Goal: Task Accomplishment & Management: Manage account settings

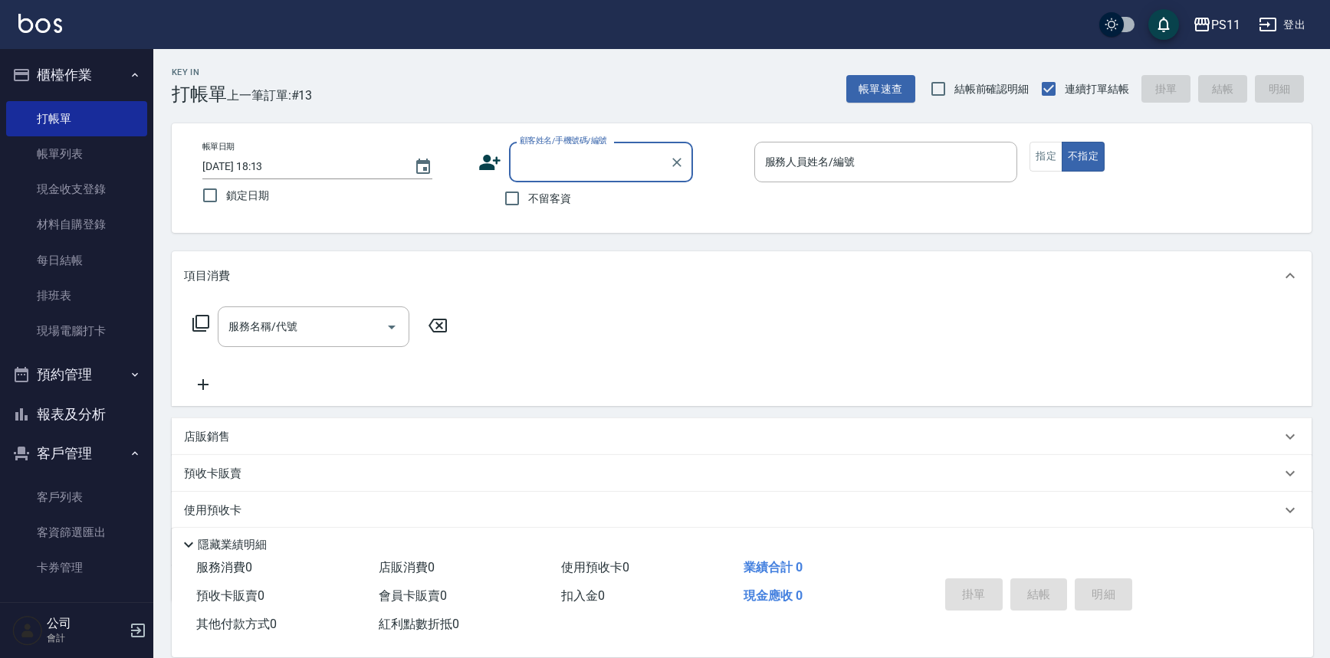
scroll to position [87, 0]
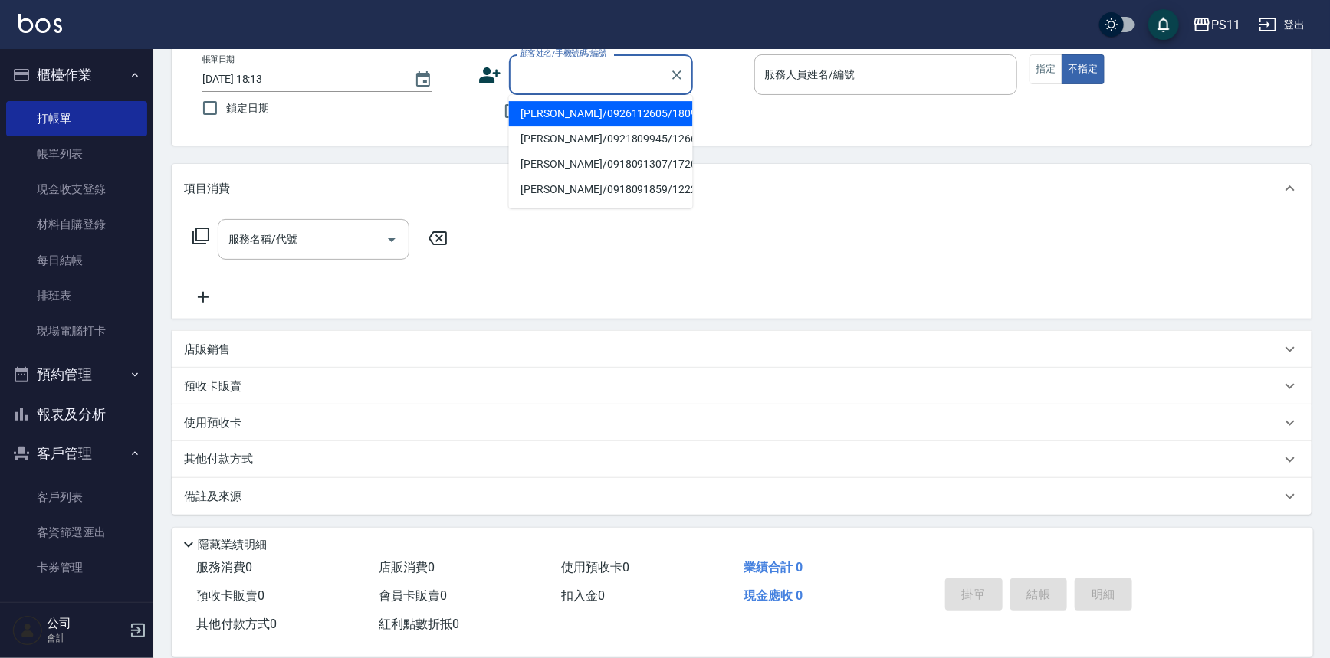
click at [570, 80] on input "顧客姓名/手機號碼/編號" at bounding box center [589, 74] width 147 height 27
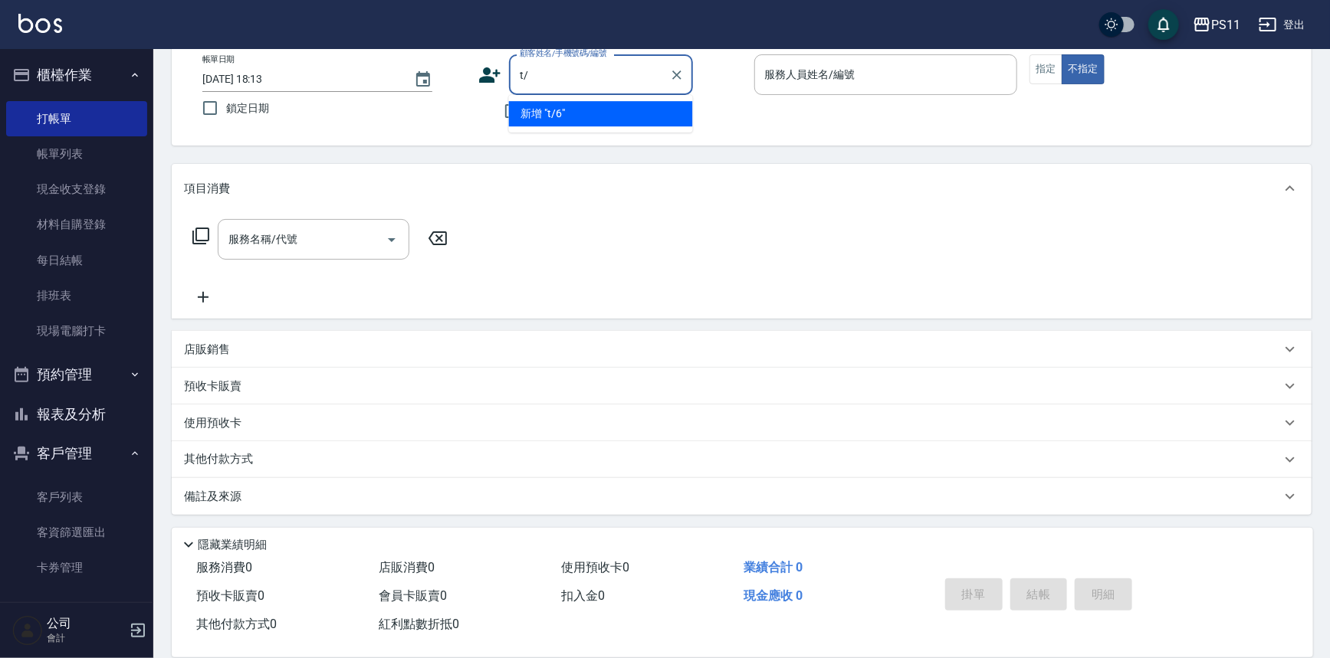
type input "t"
type input "d"
type input "ㄎ"
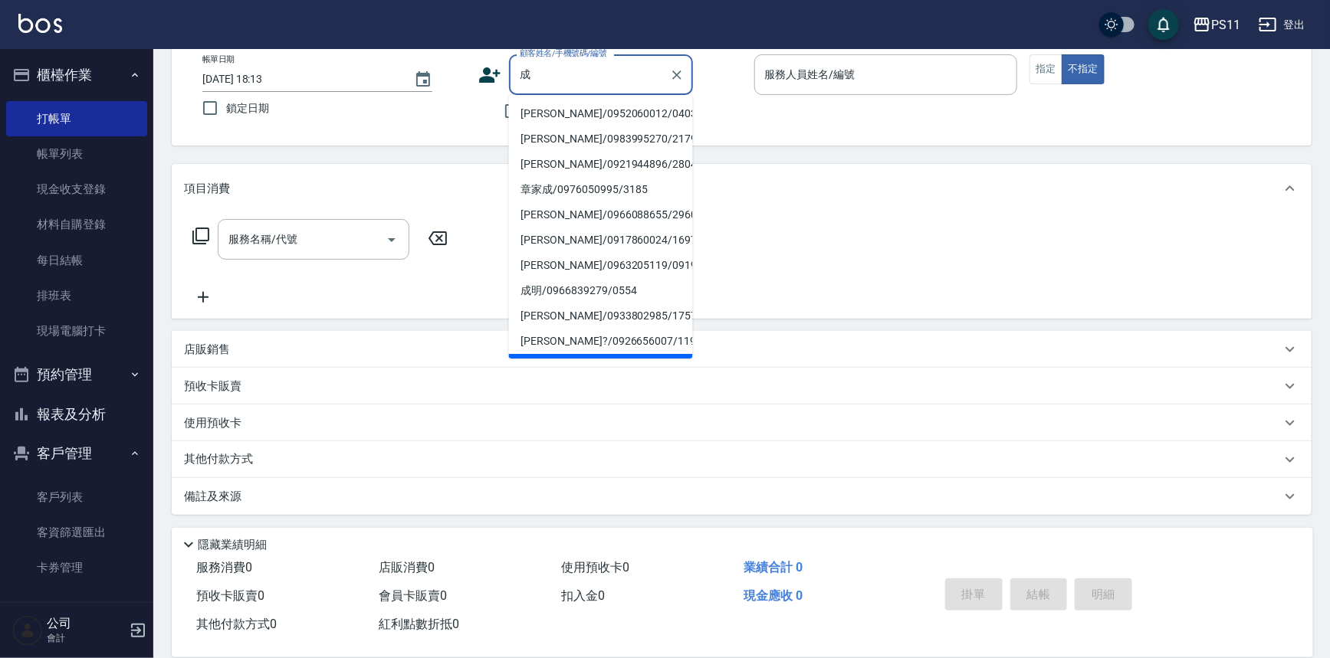
click at [559, 110] on li "[PERSON_NAME]/0952060012/0403" at bounding box center [601, 113] width 184 height 25
type input "[PERSON_NAME]/0952060012/0403"
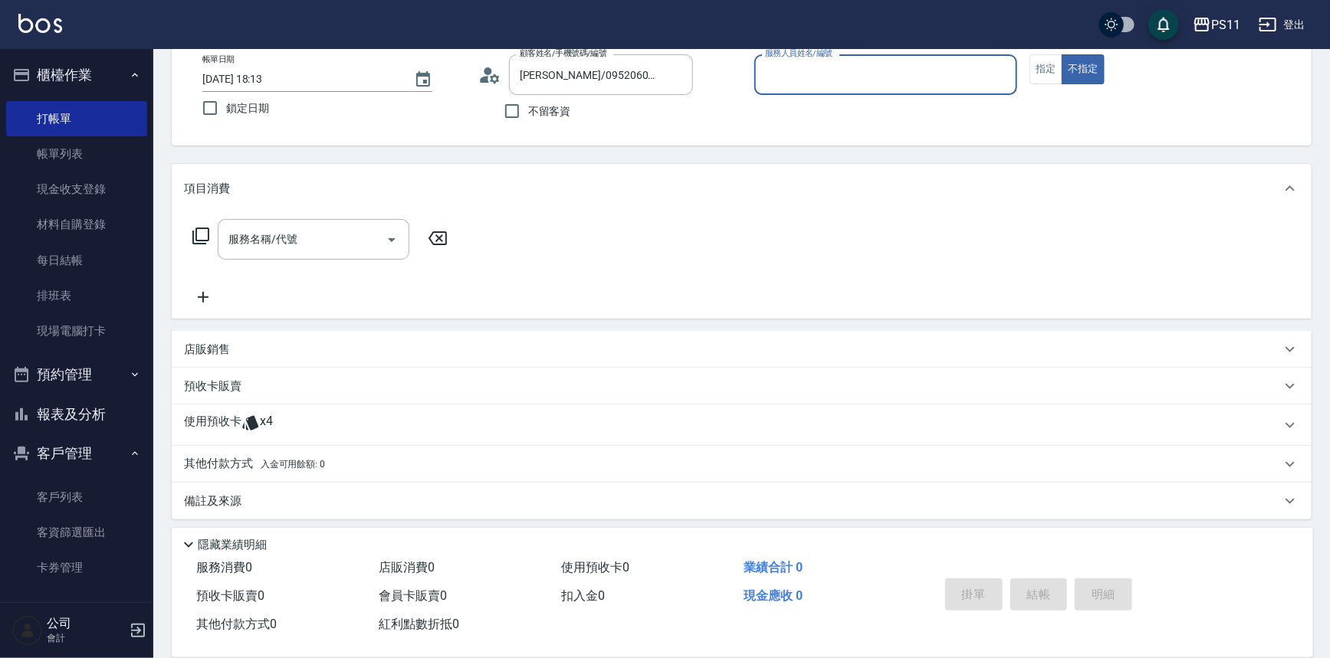
click at [833, 62] on input "服務人員姓名/編號" at bounding box center [886, 74] width 250 height 27
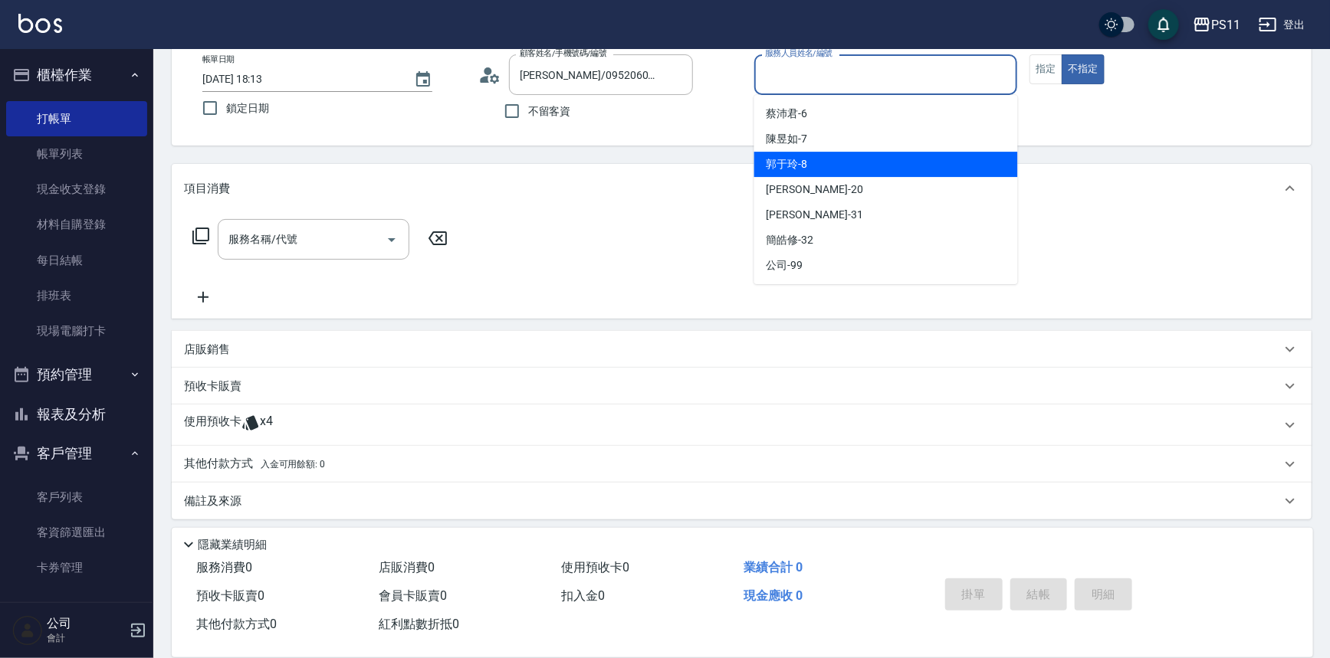
click at [850, 156] on div "郭于玲 -8" at bounding box center [886, 164] width 264 height 25
type input "郭于玲-8"
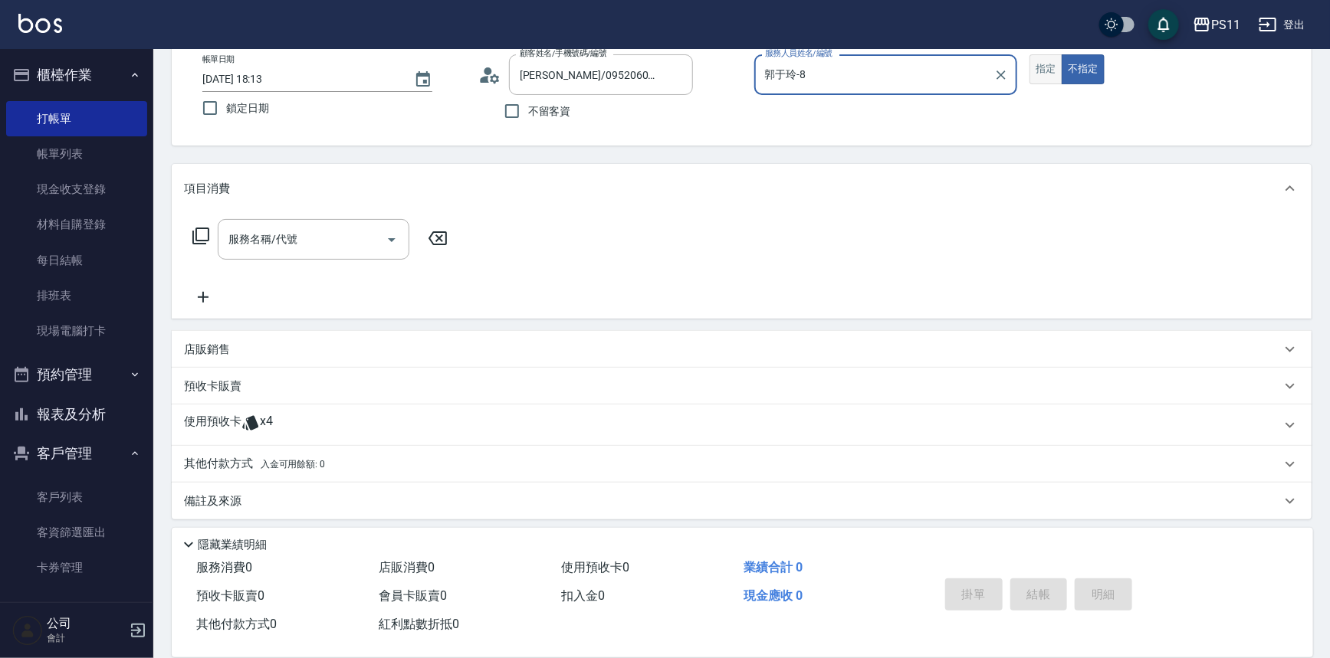
click at [1051, 66] on button "指定" at bounding box center [1045, 69] width 33 height 30
click at [201, 241] on icon at bounding box center [201, 236] width 18 height 18
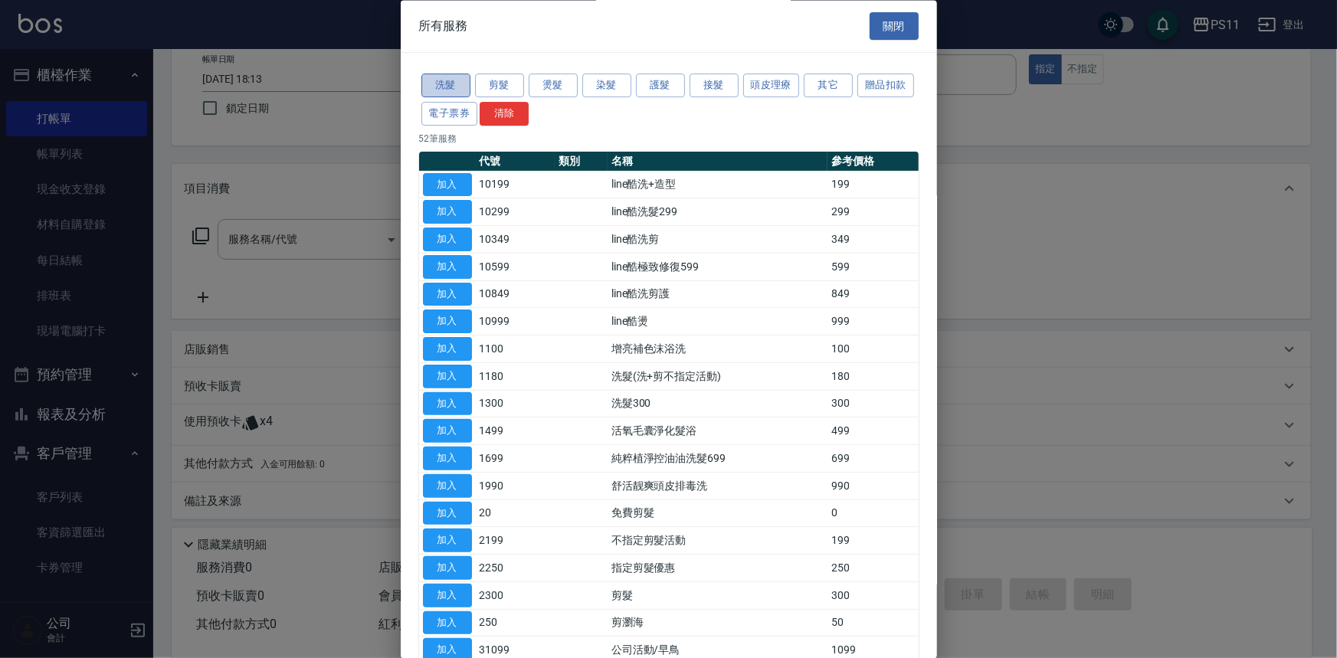
click at [453, 82] on button "洗髮" at bounding box center [446, 86] width 49 height 24
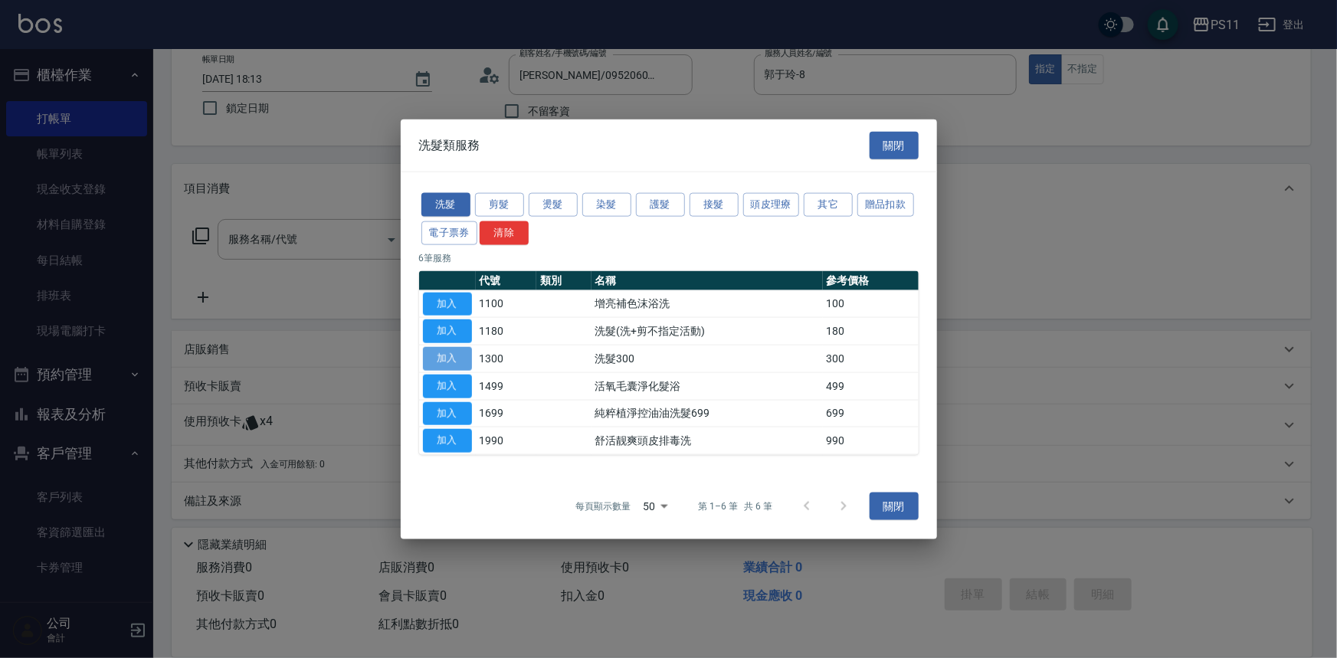
drag, startPoint x: 444, startPoint y: 350, endPoint x: 475, endPoint y: 323, distance: 41.3
click at [444, 351] on button "加入" at bounding box center [447, 359] width 49 height 24
type input "洗髮300(1300)"
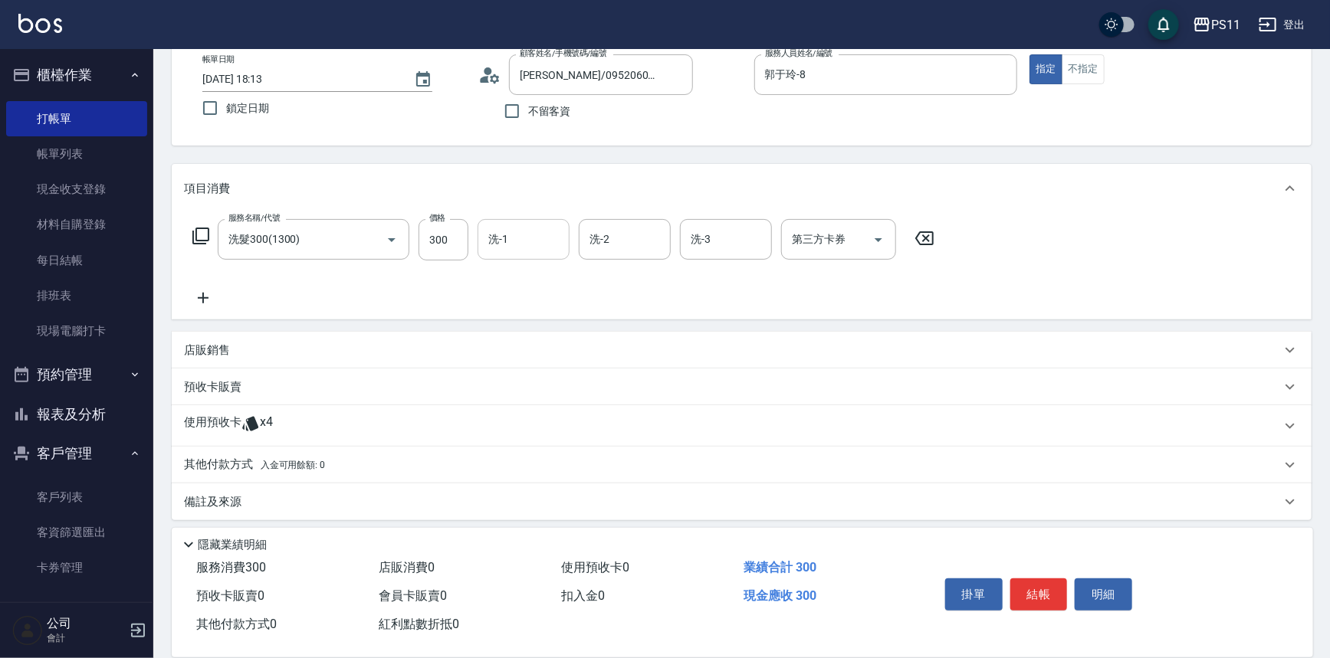
click at [508, 239] on input "洗-1" at bounding box center [523, 239] width 78 height 27
type input "[PERSON_NAME]-20"
click at [1045, 583] on button "結帳" at bounding box center [1038, 595] width 57 height 32
type input "[DATE] 19:08"
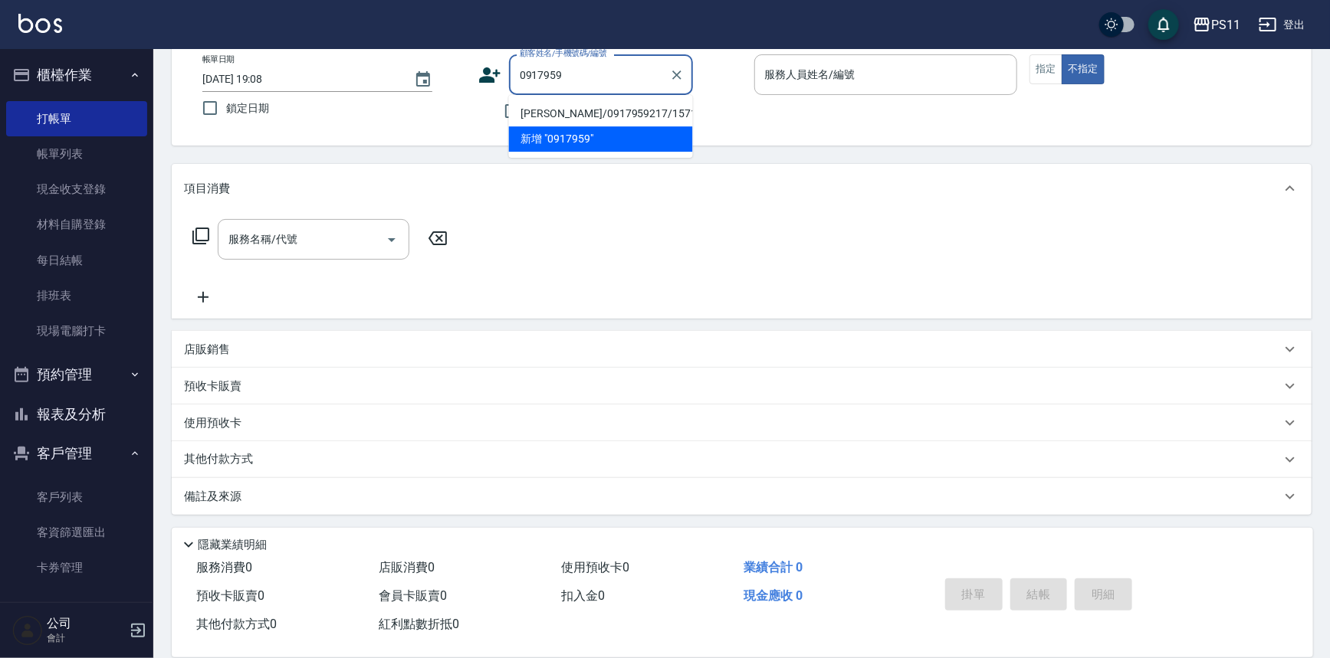
click at [595, 109] on li "[PERSON_NAME]/0917959217/1571" at bounding box center [601, 113] width 184 height 25
type input "[PERSON_NAME]/0917959217/1571"
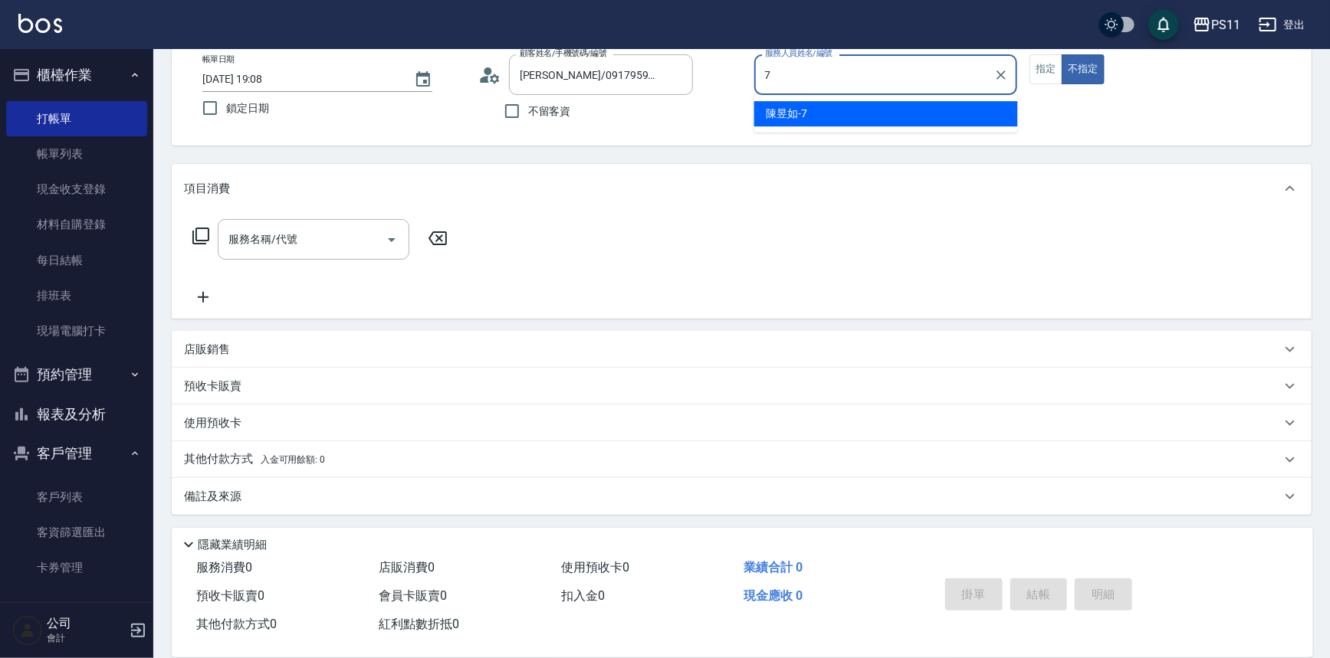
type input "陳昱如-7"
type button "false"
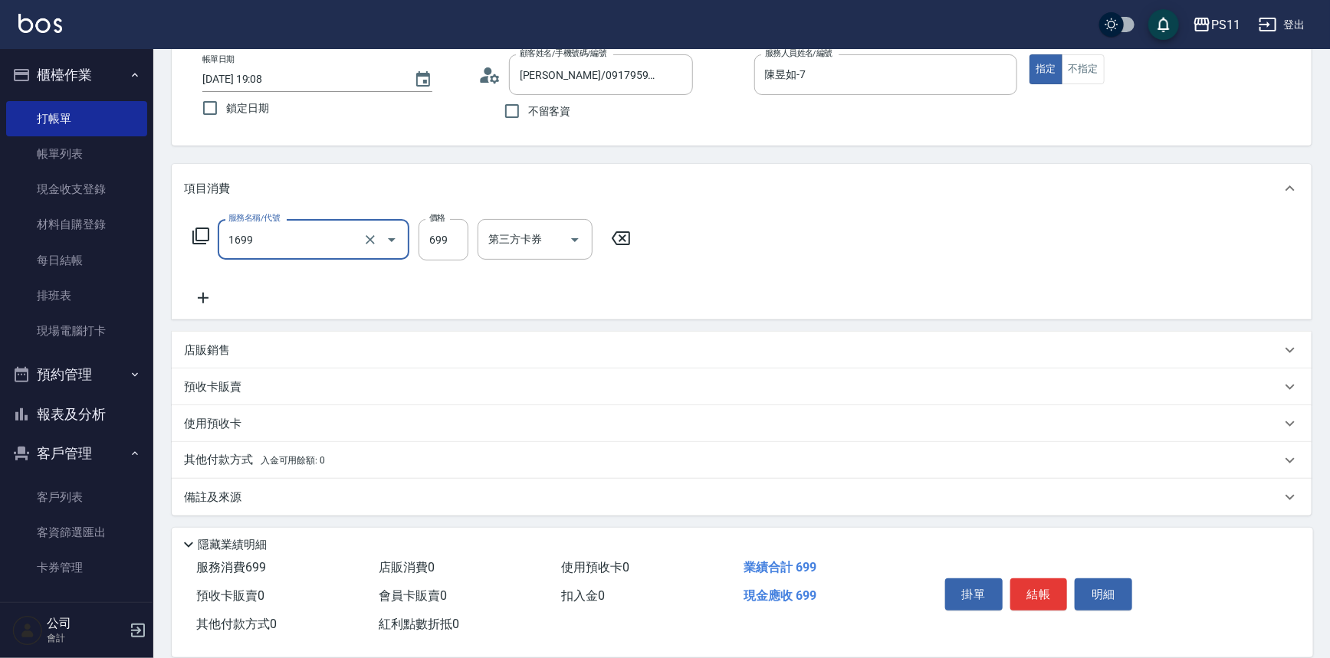
type input "純粹植淨控油油洗髮699(1699)"
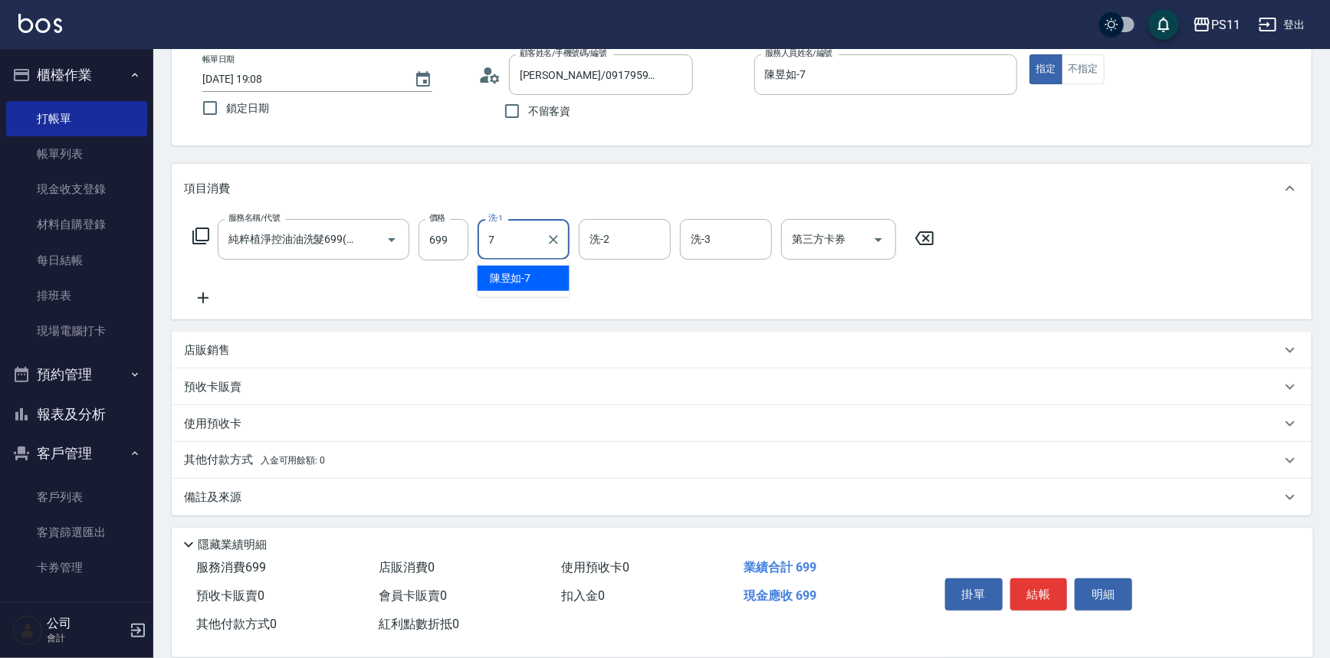
type input "陳昱如-7"
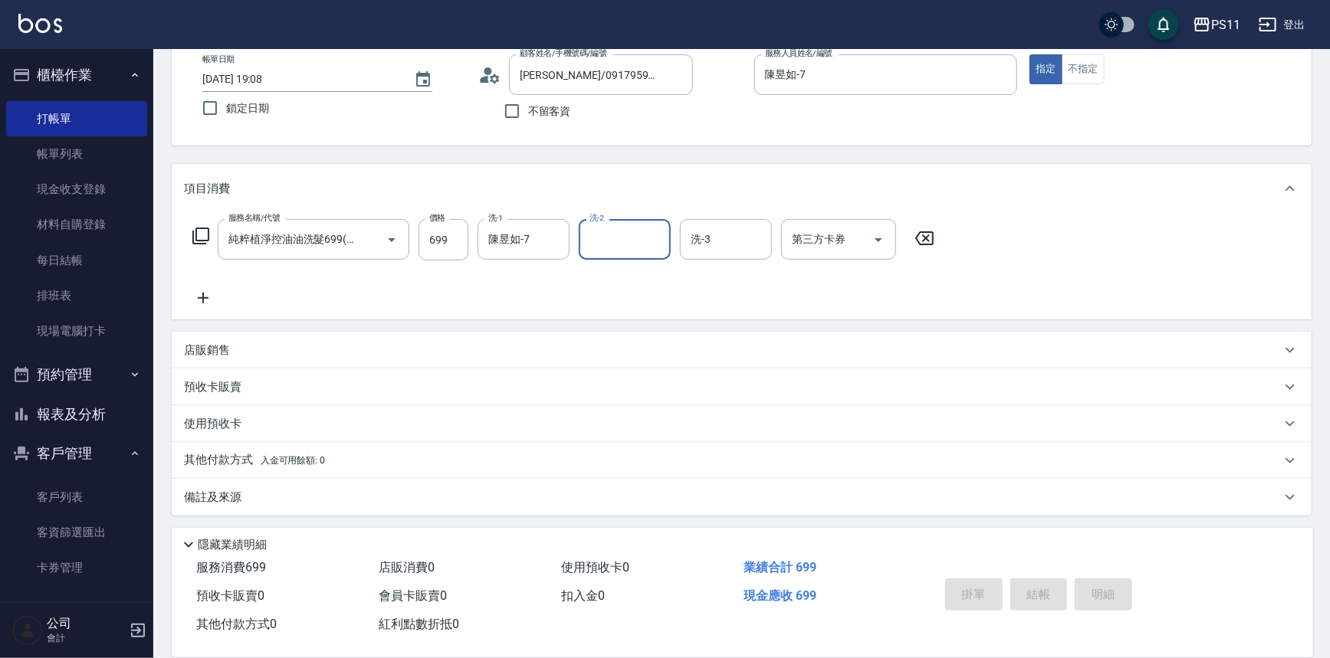
type input "[DATE] 19:16"
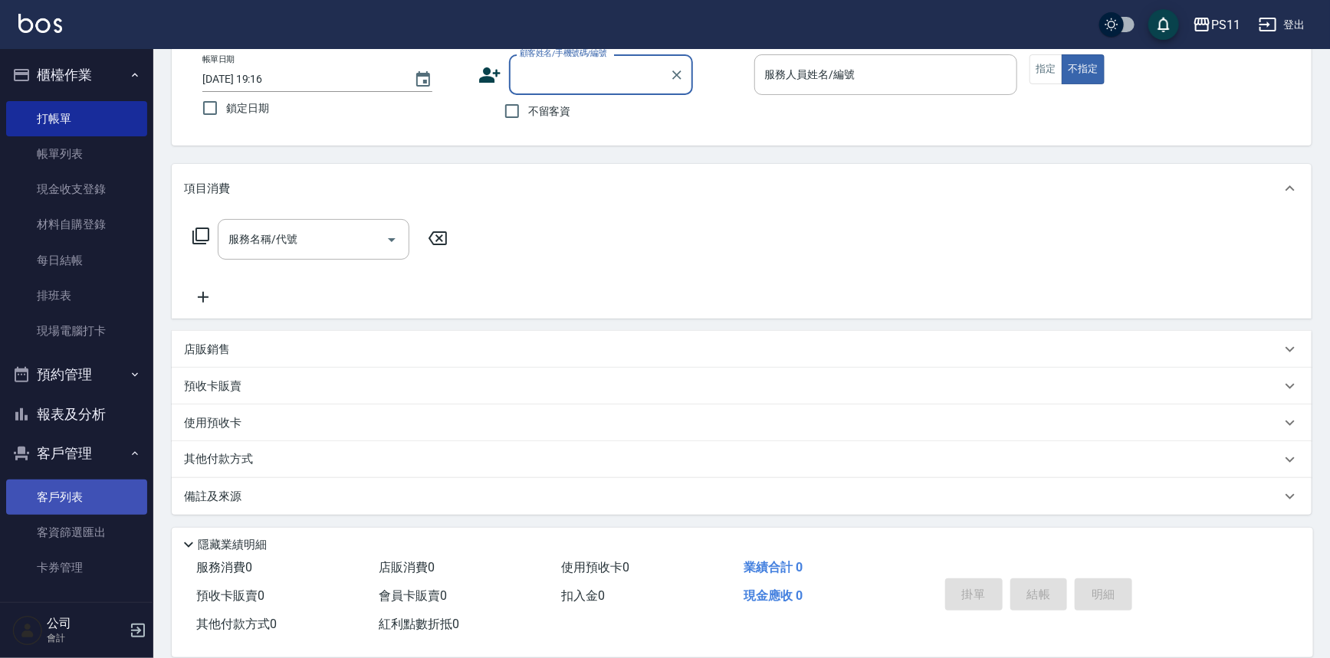
click at [63, 504] on link "客戶列表" at bounding box center [76, 497] width 141 height 35
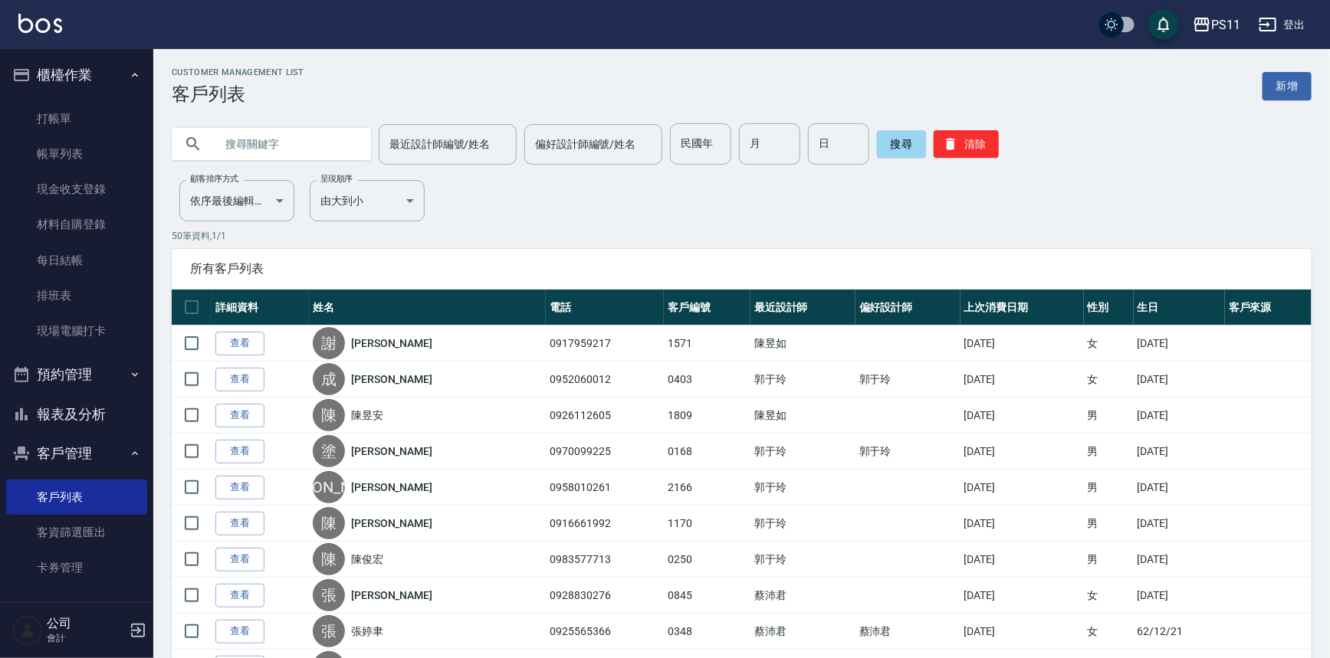
click at [262, 143] on input "text" at bounding box center [287, 143] width 144 height 41
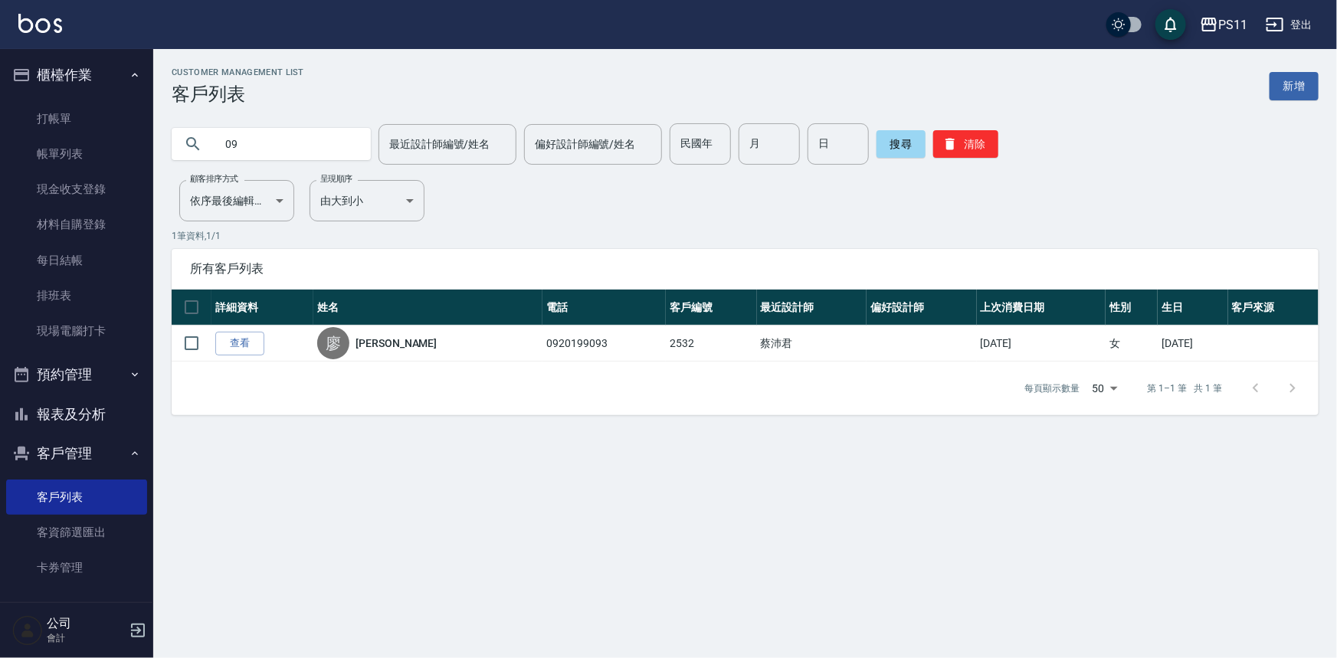
type input "0"
type input "0952193420"
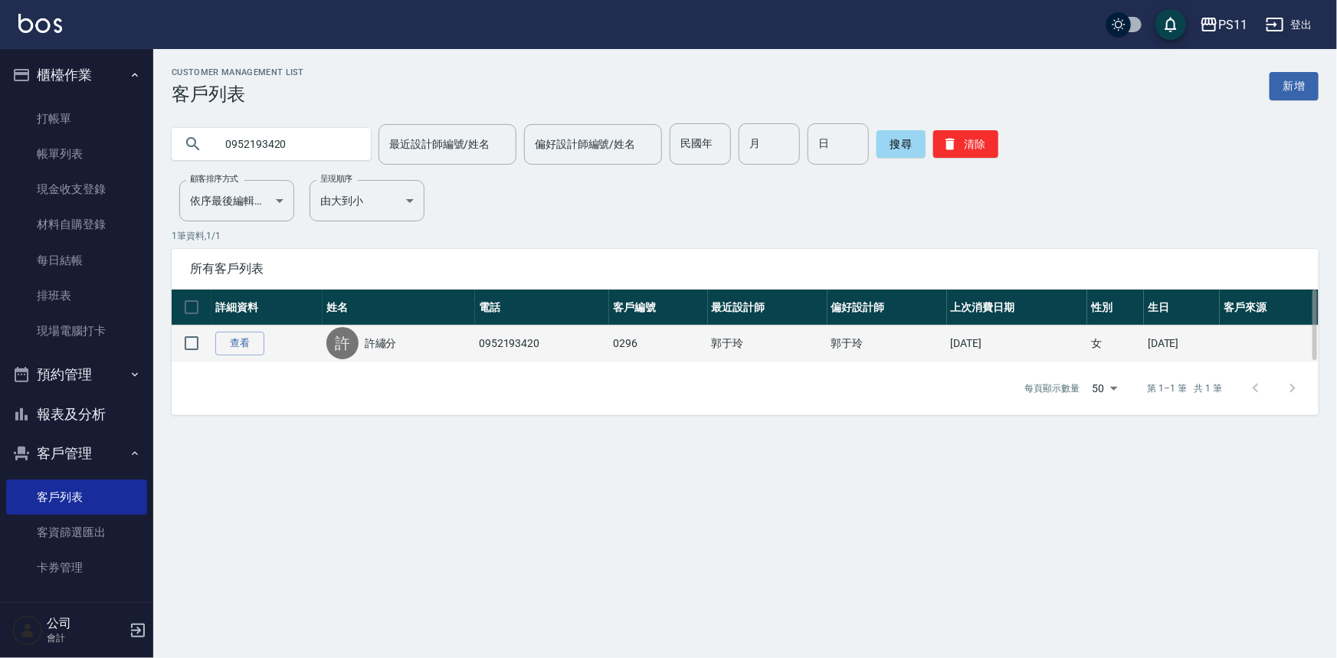
click at [244, 359] on td "查看" at bounding box center [267, 344] width 111 height 36
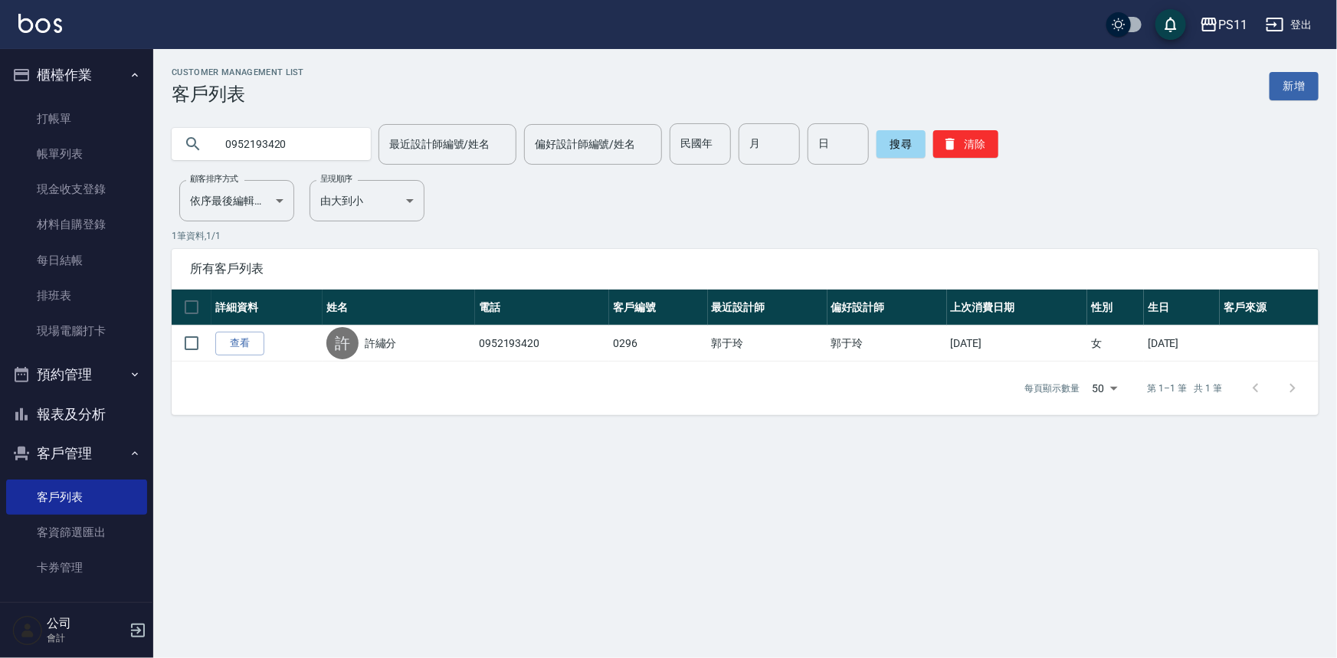
click at [254, 350] on link "查看" at bounding box center [239, 344] width 49 height 24
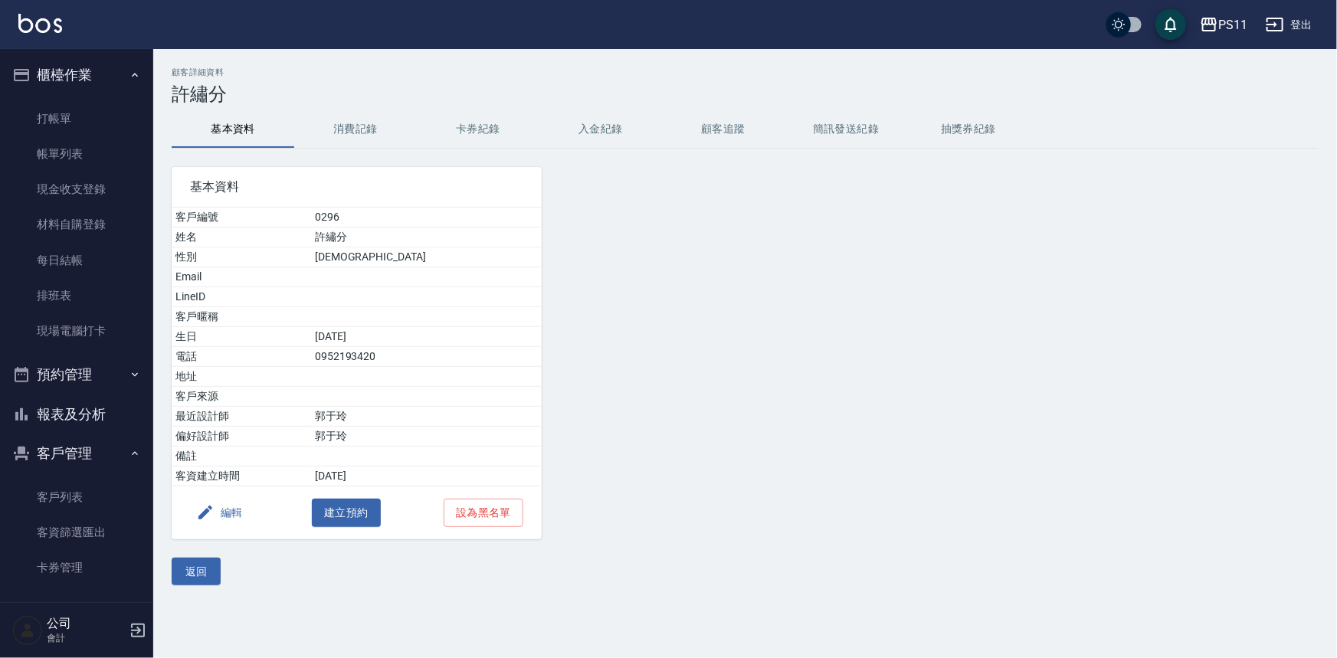
click at [340, 137] on button "消費記錄" at bounding box center [355, 129] width 123 height 37
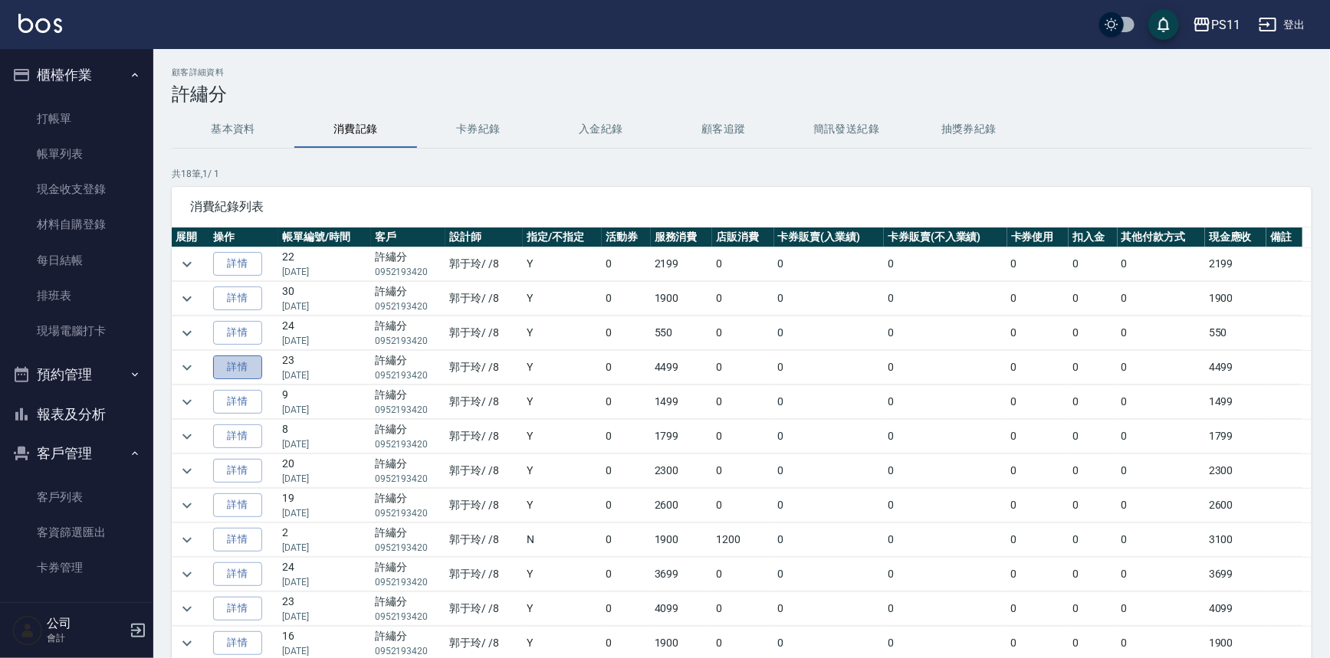
click at [241, 371] on link "詳情" at bounding box center [237, 368] width 49 height 24
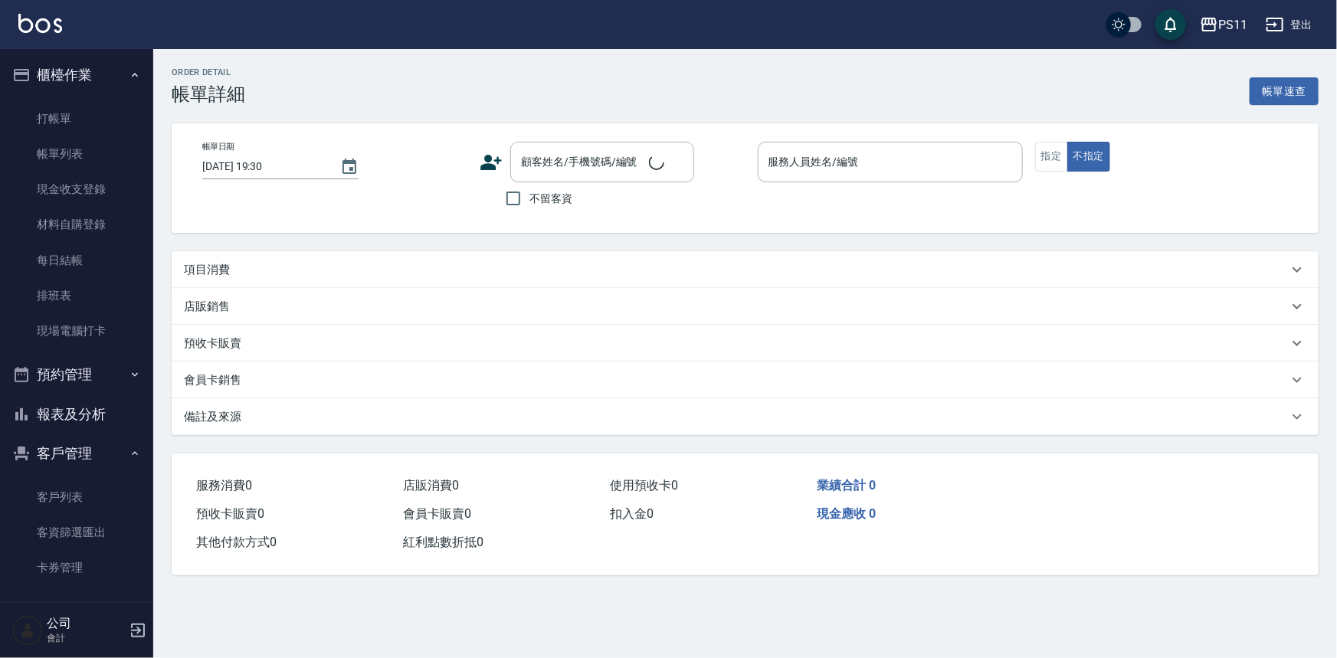
type input "[DATE] 20:22"
type input "郭于玲-8"
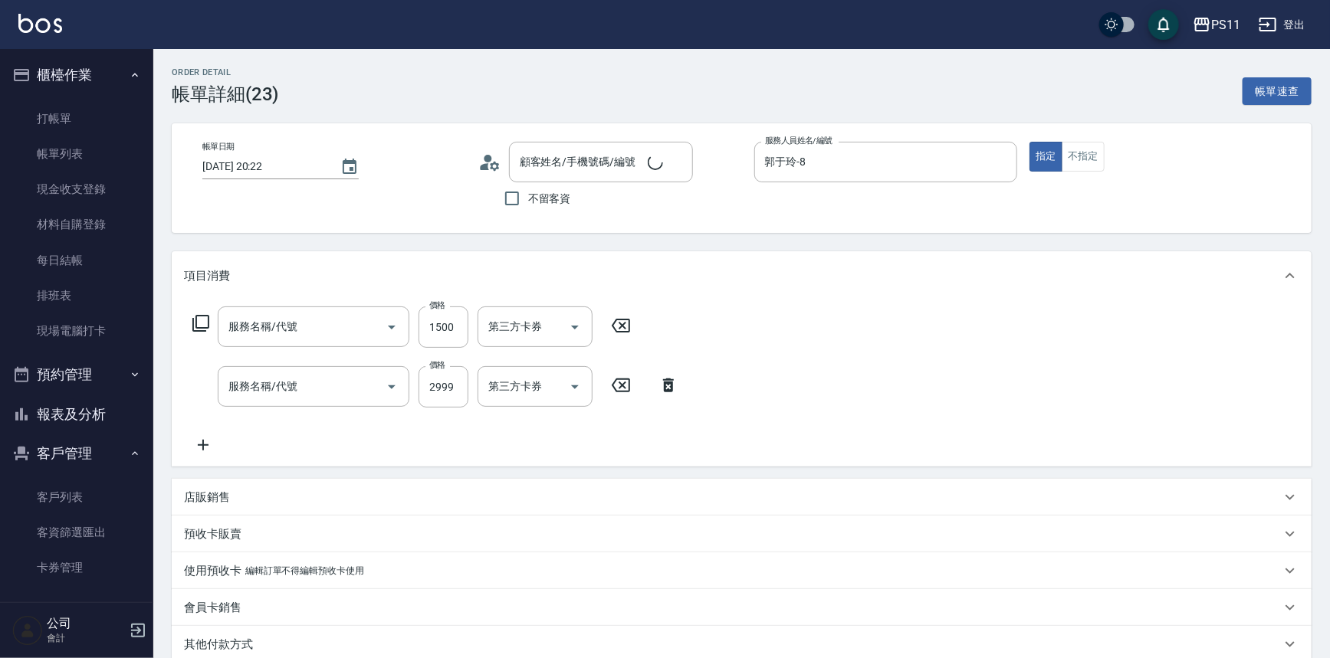
type input "許繡分/0952193420/0296"
type input "原價1201~1500護髮(51500)"
type input "漂染肩上2999以上(42999)"
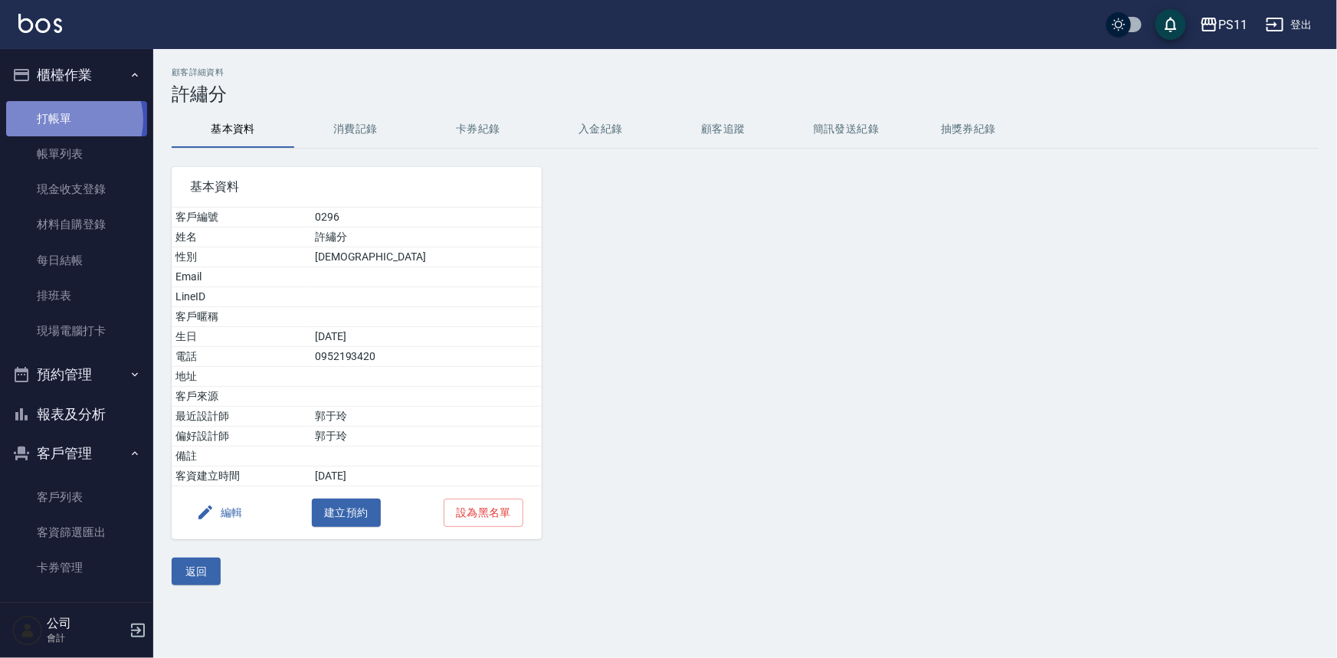
click at [71, 120] on link "打帳單" at bounding box center [76, 118] width 141 height 35
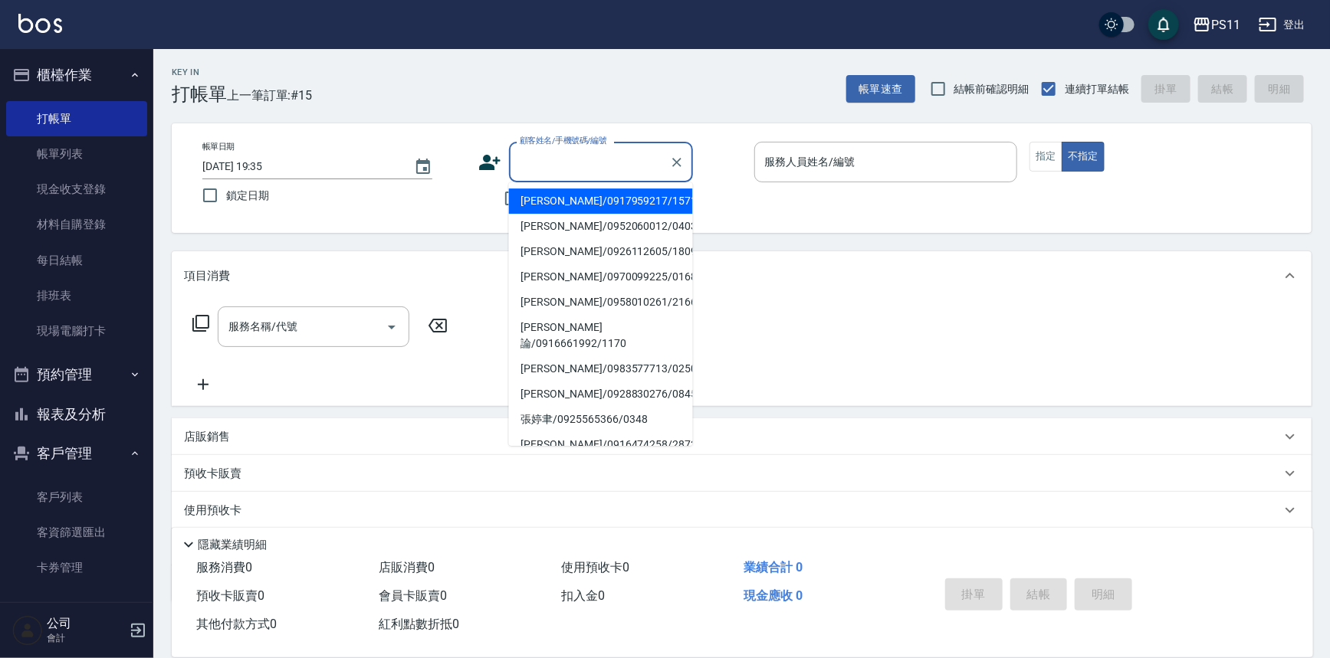
drag, startPoint x: 540, startPoint y: 156, endPoint x: 548, endPoint y: 164, distance: 11.4
click at [543, 156] on input "顧客姓名/手機號碼/編號" at bounding box center [589, 162] width 147 height 27
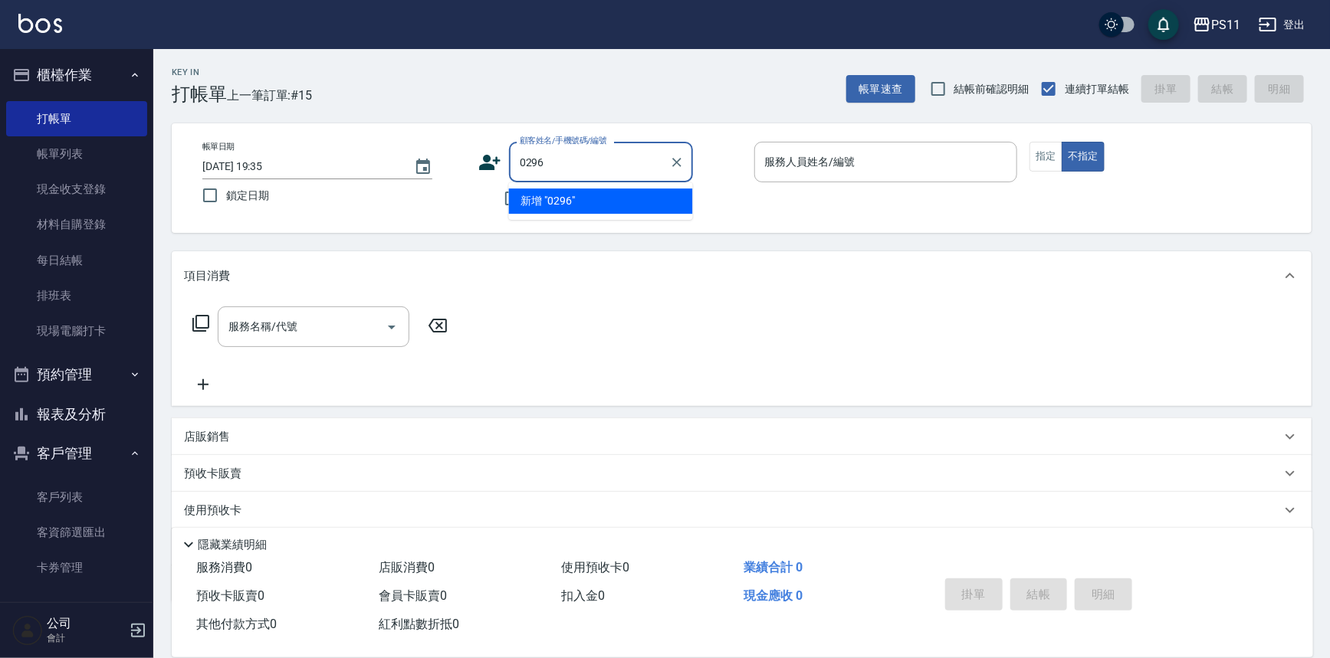
type input "0296"
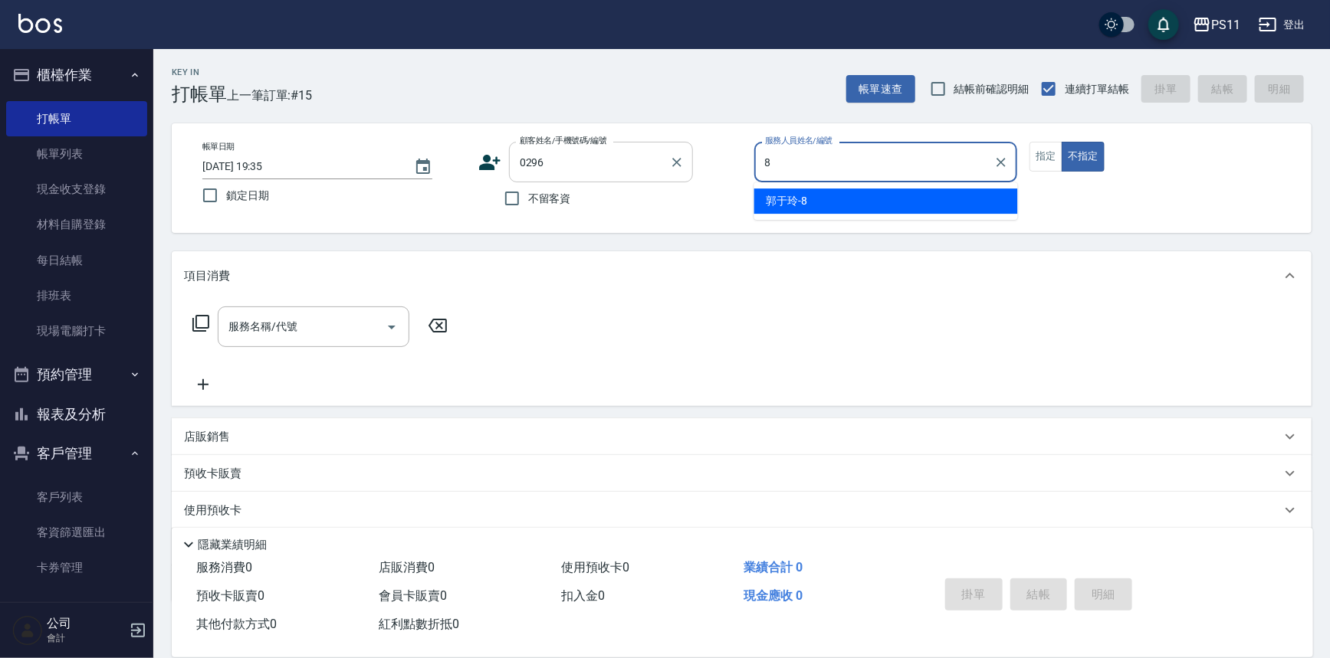
type input "郭于玲-8"
type button "false"
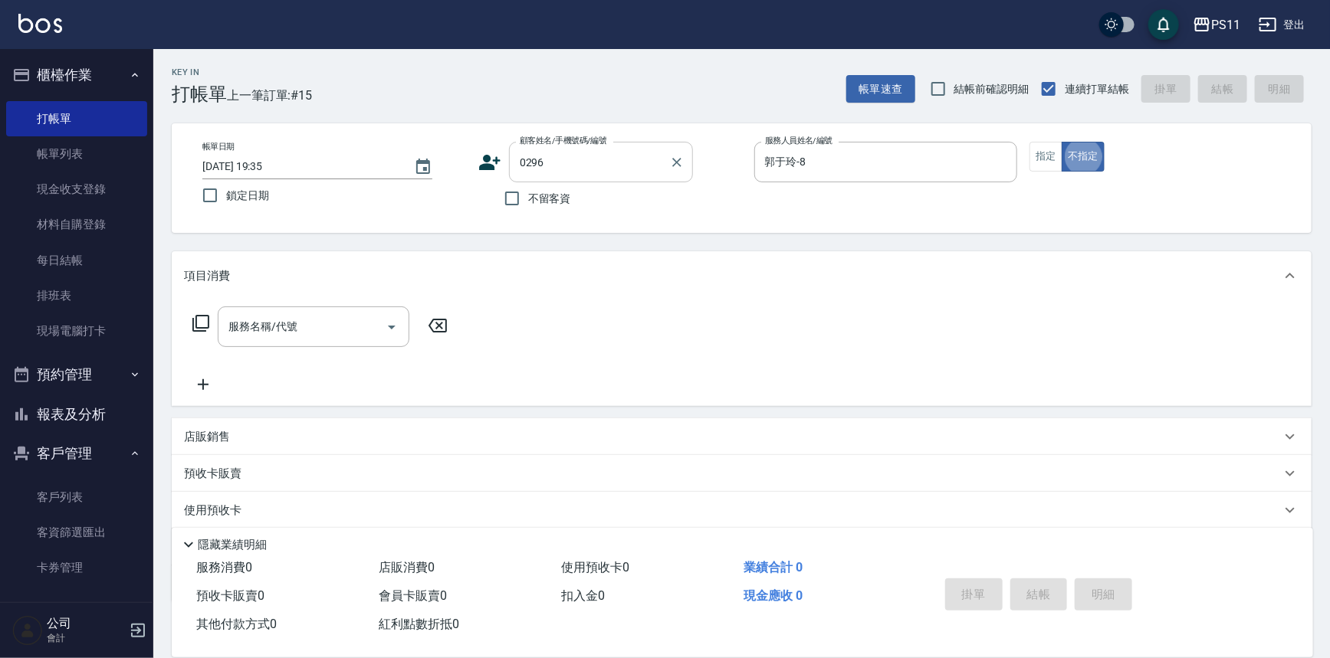
type input "許繡分/0952193420/0296"
click at [1054, 162] on button "指定" at bounding box center [1045, 157] width 33 height 30
drag, startPoint x: 212, startPoint y: 324, endPoint x: 203, endPoint y: 332, distance: 12.0
click at [206, 329] on div "服務名稱/代號 服務名稱/代號" at bounding box center [320, 327] width 273 height 41
click at [203, 332] on icon at bounding box center [201, 323] width 18 height 18
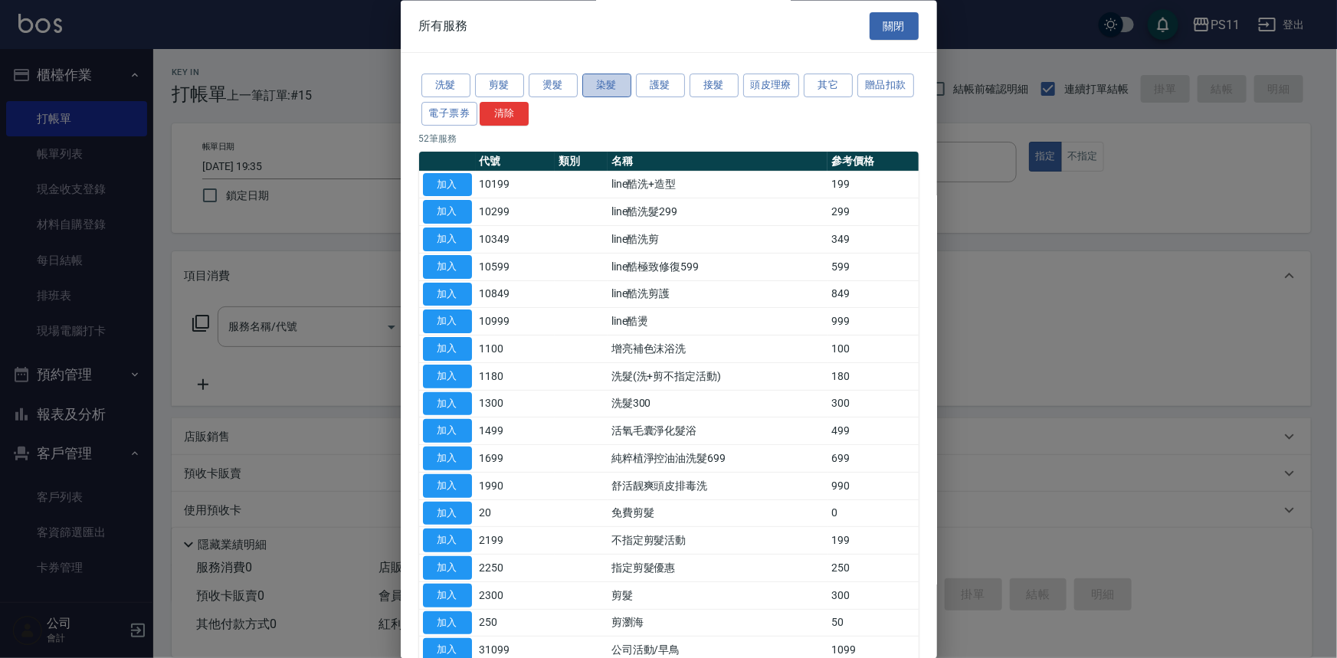
click at [622, 92] on button "染髮" at bounding box center [606, 86] width 49 height 24
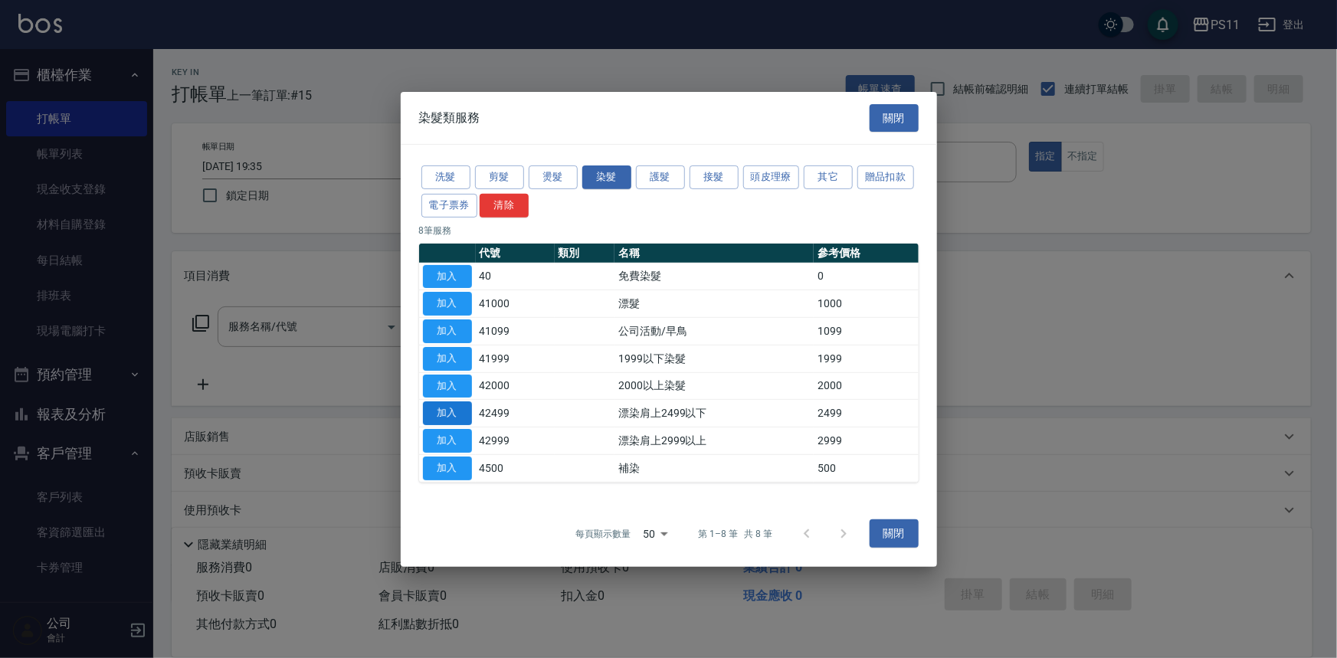
click at [453, 408] on button "加入" at bounding box center [447, 414] width 49 height 24
type input "漂染肩上2499以下(42499)"
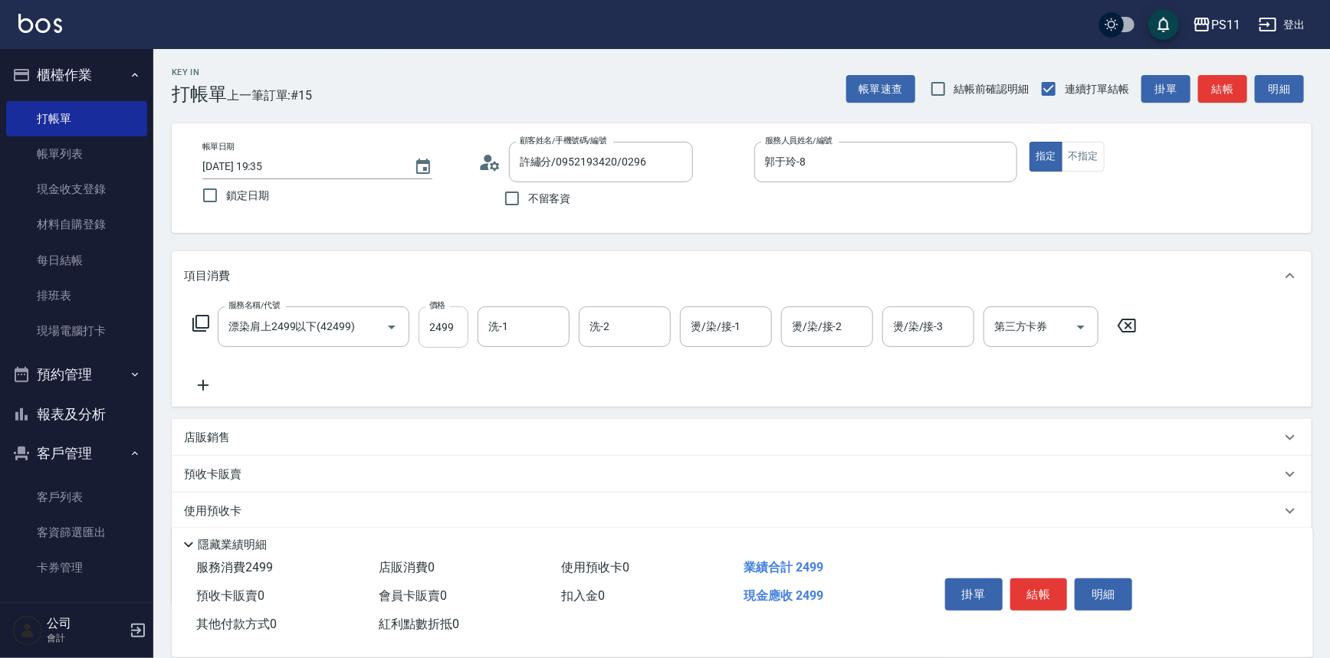
click at [441, 330] on input "2499" at bounding box center [443, 327] width 50 height 41
type input "2799"
type input "[PERSON_NAME]-20"
type input "0"
type input "[PERSON_NAME]-20"
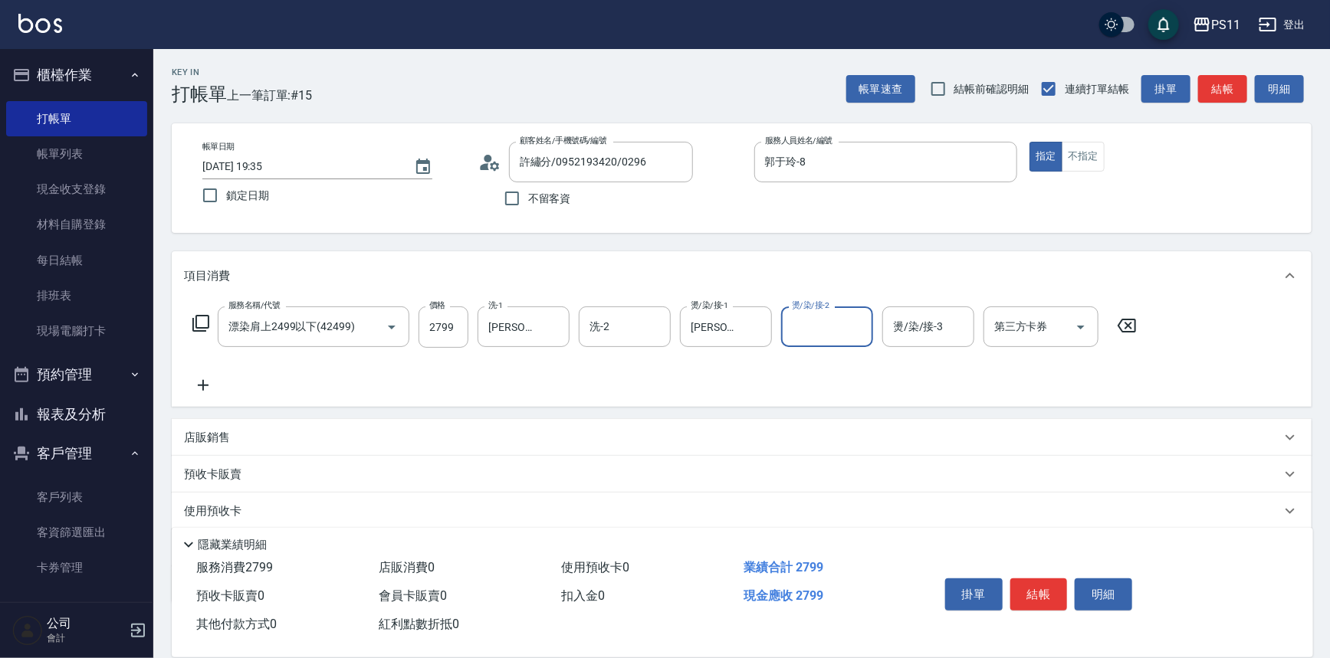
click at [206, 388] on icon at bounding box center [203, 385] width 38 height 18
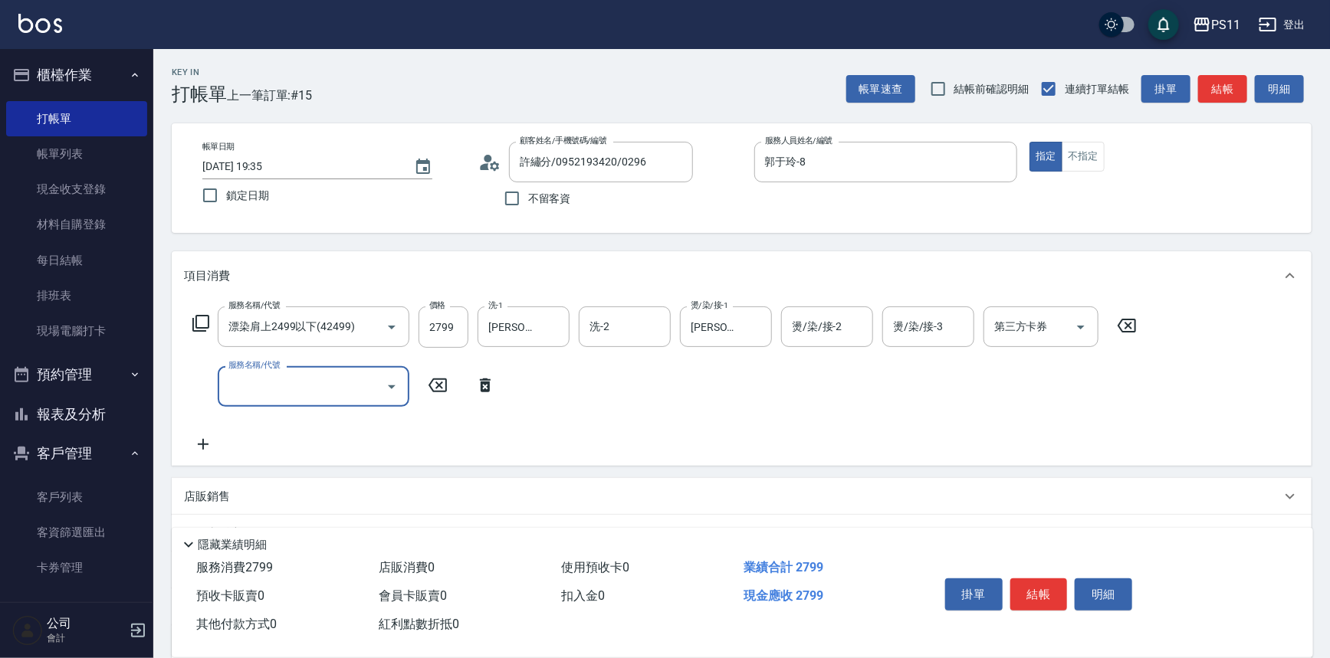
click at [294, 390] on input "服務名稱/代號" at bounding box center [302, 386] width 155 height 27
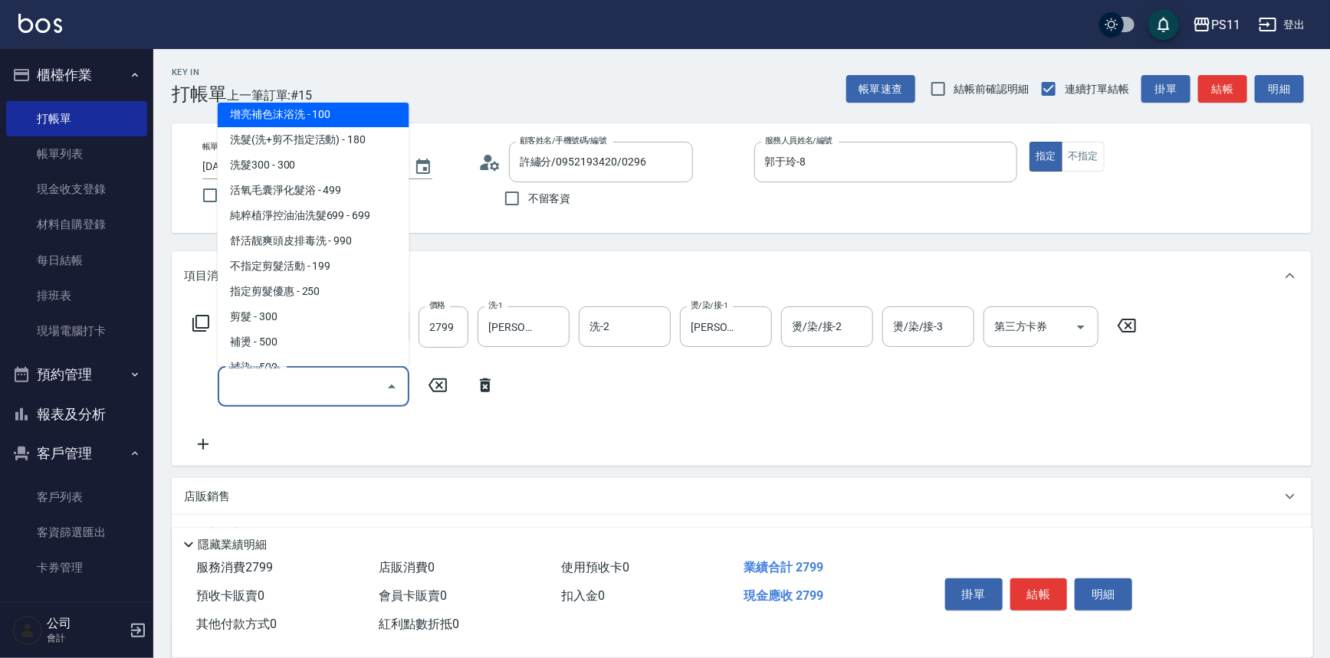
scroll to position [139, 0]
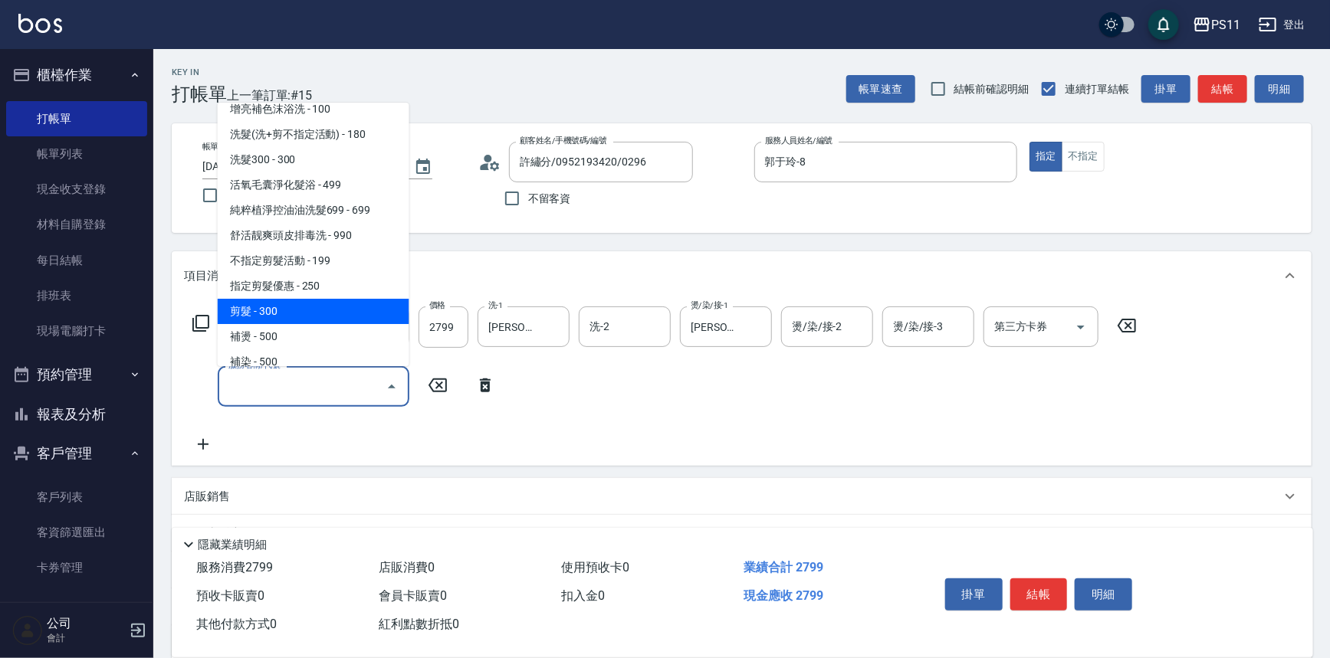
click at [323, 305] on span "剪髮 - 300" at bounding box center [314, 311] width 192 height 25
type input "剪髮(2300)"
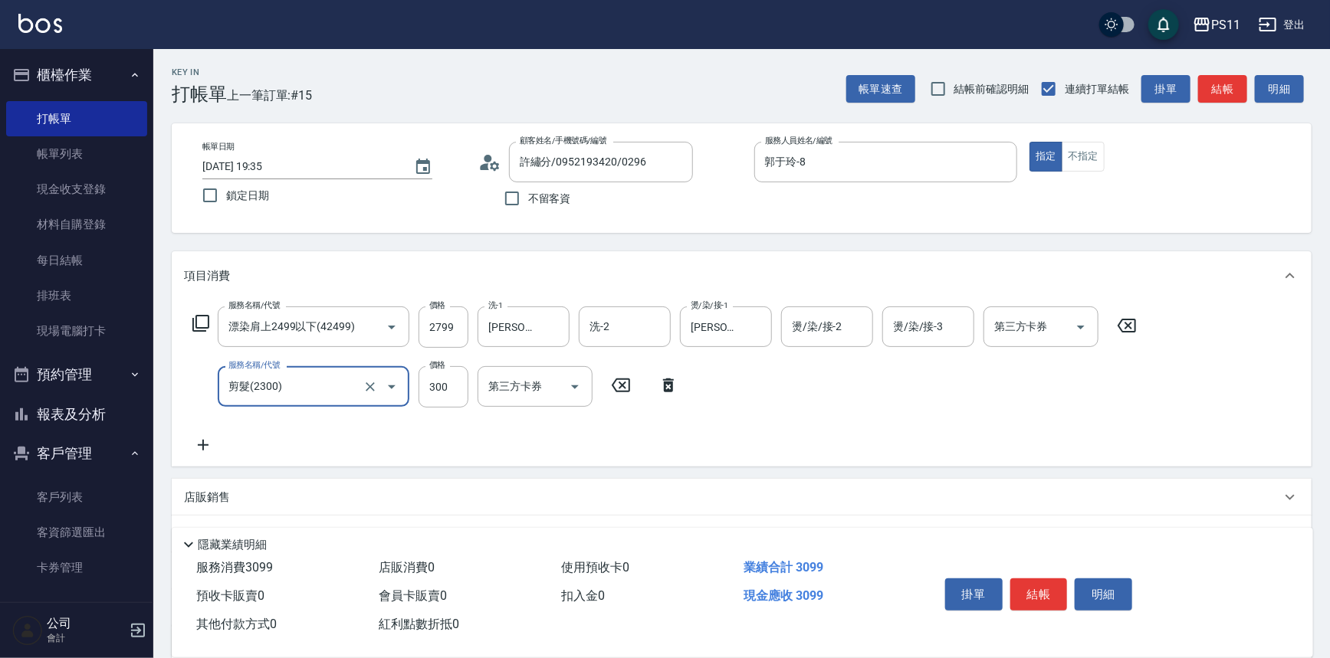
scroll to position [148, 0]
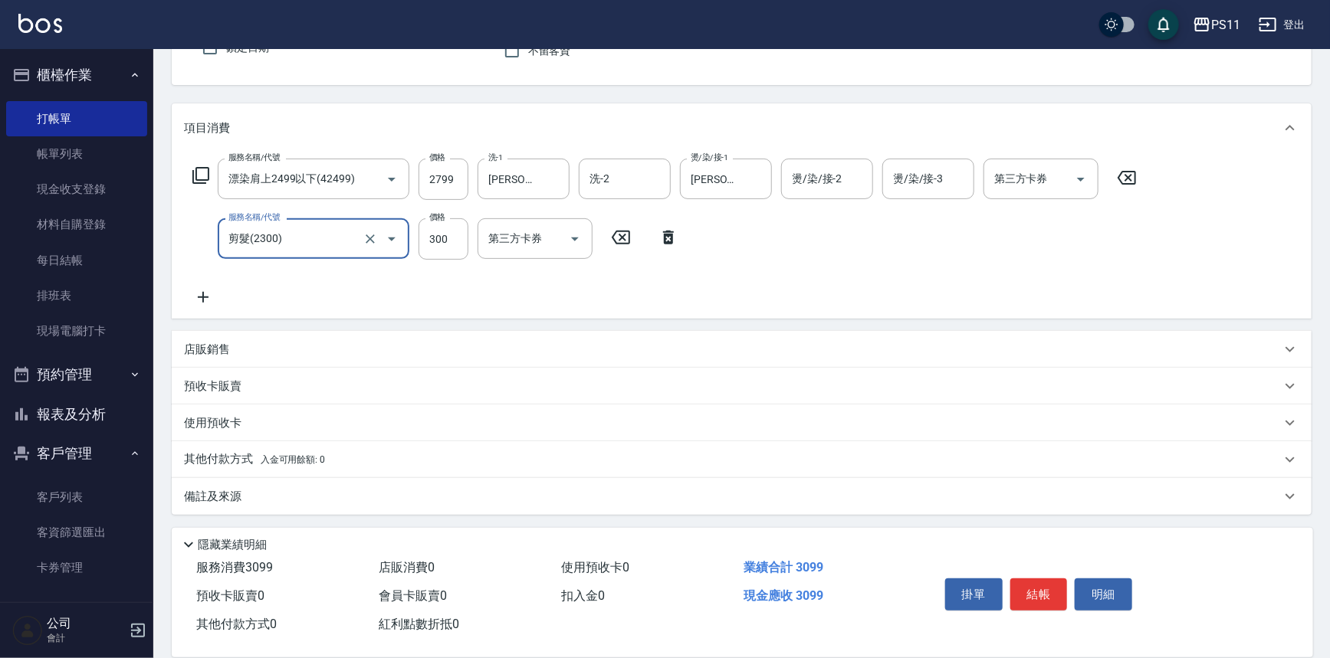
click at [213, 292] on icon at bounding box center [203, 297] width 38 height 18
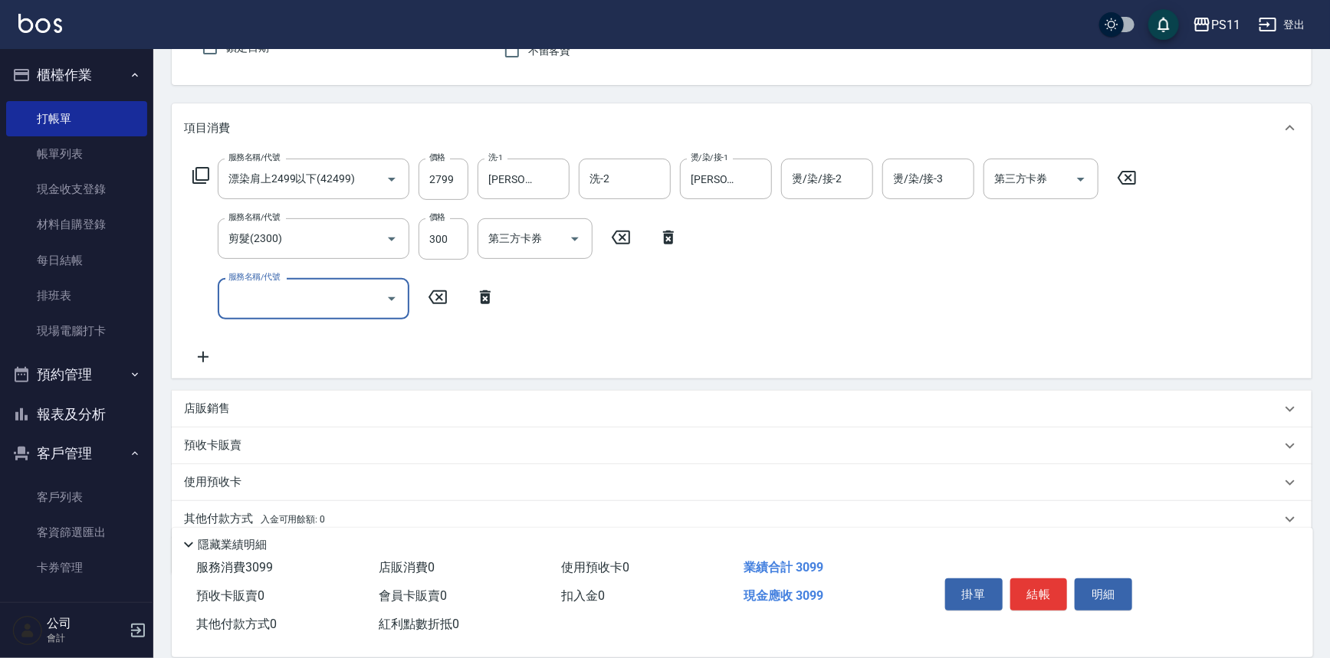
click at [297, 300] on input "服務名稱/代號" at bounding box center [302, 298] width 155 height 27
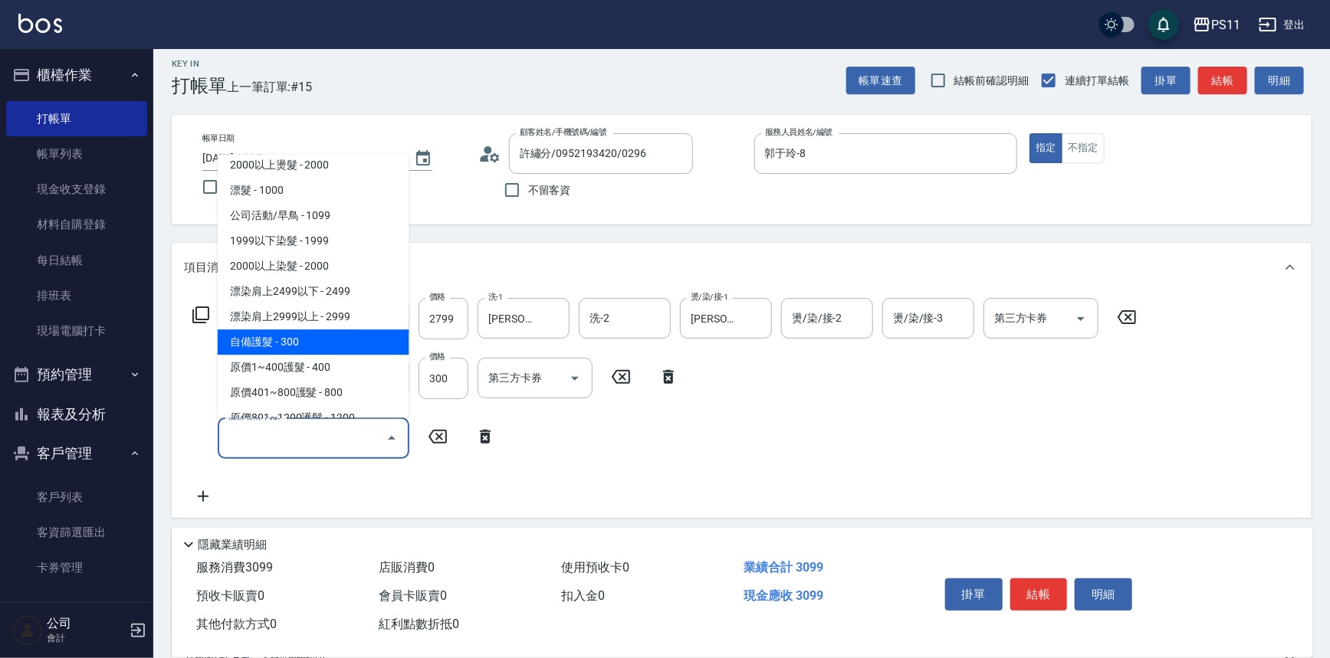
scroll to position [905, 0]
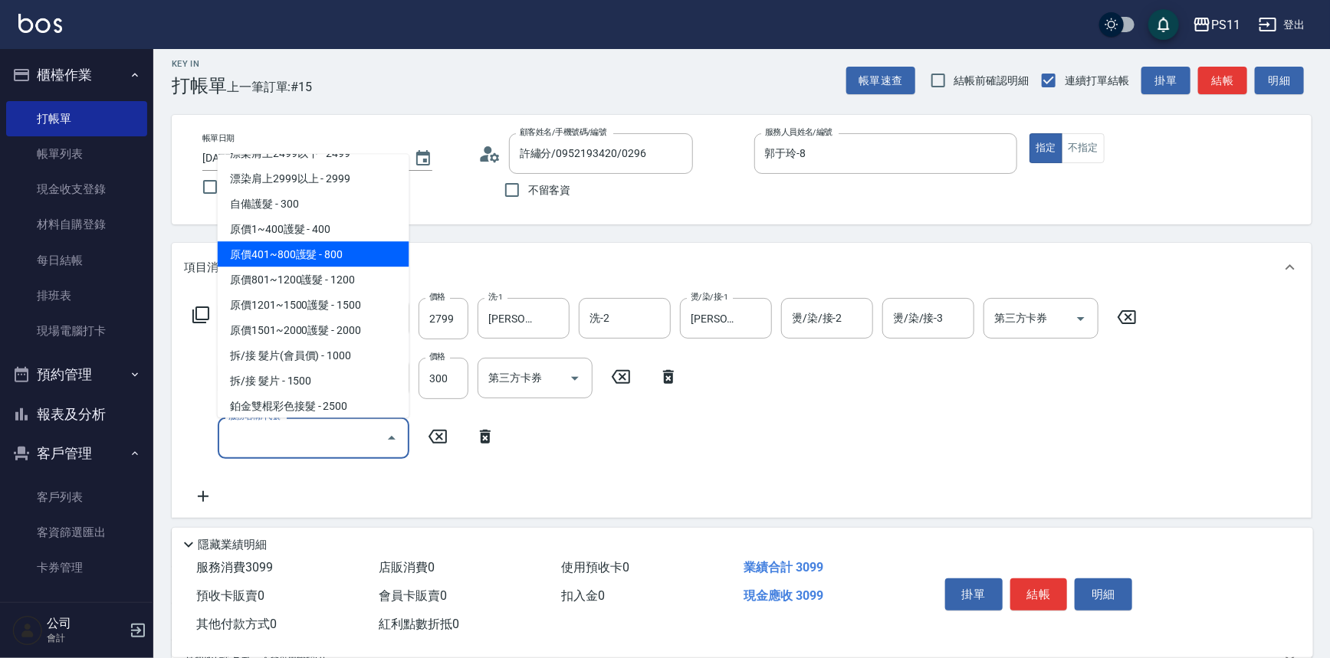
click at [353, 258] on span "原價401~800護髮 - 800" at bounding box center [314, 254] width 192 height 25
type input "原價401~800護髮(50800)"
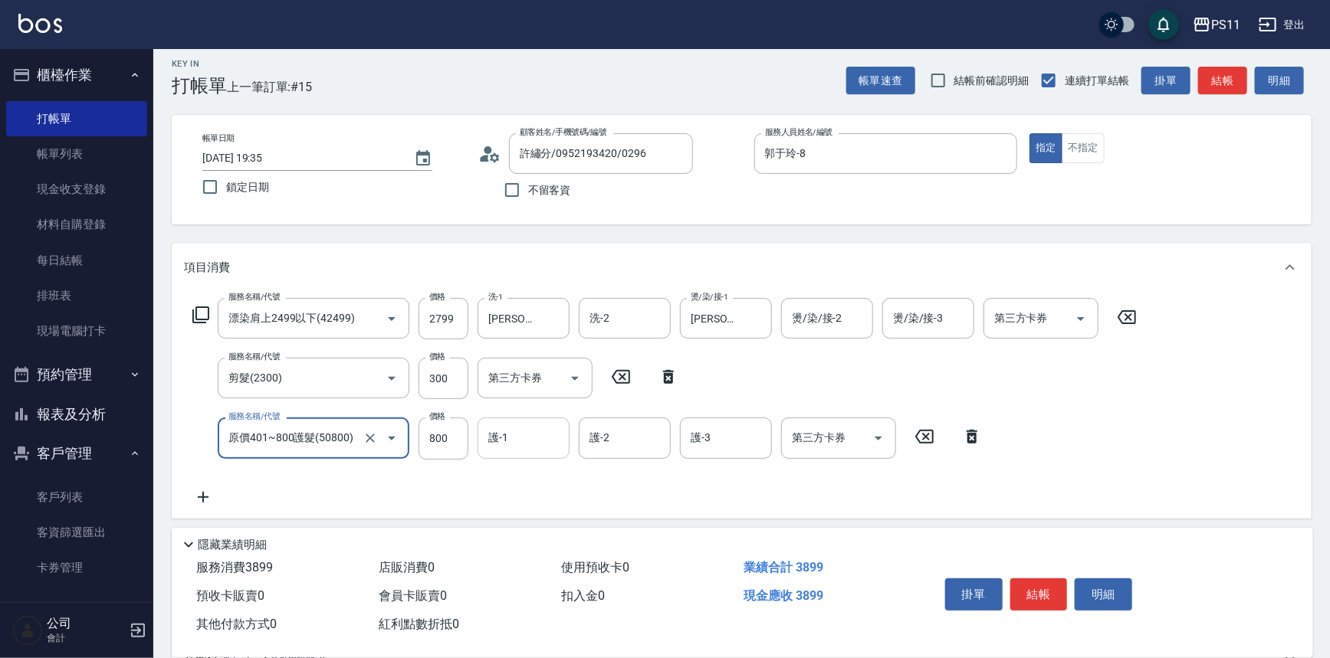
click at [528, 425] on input "護-1" at bounding box center [523, 438] width 78 height 27
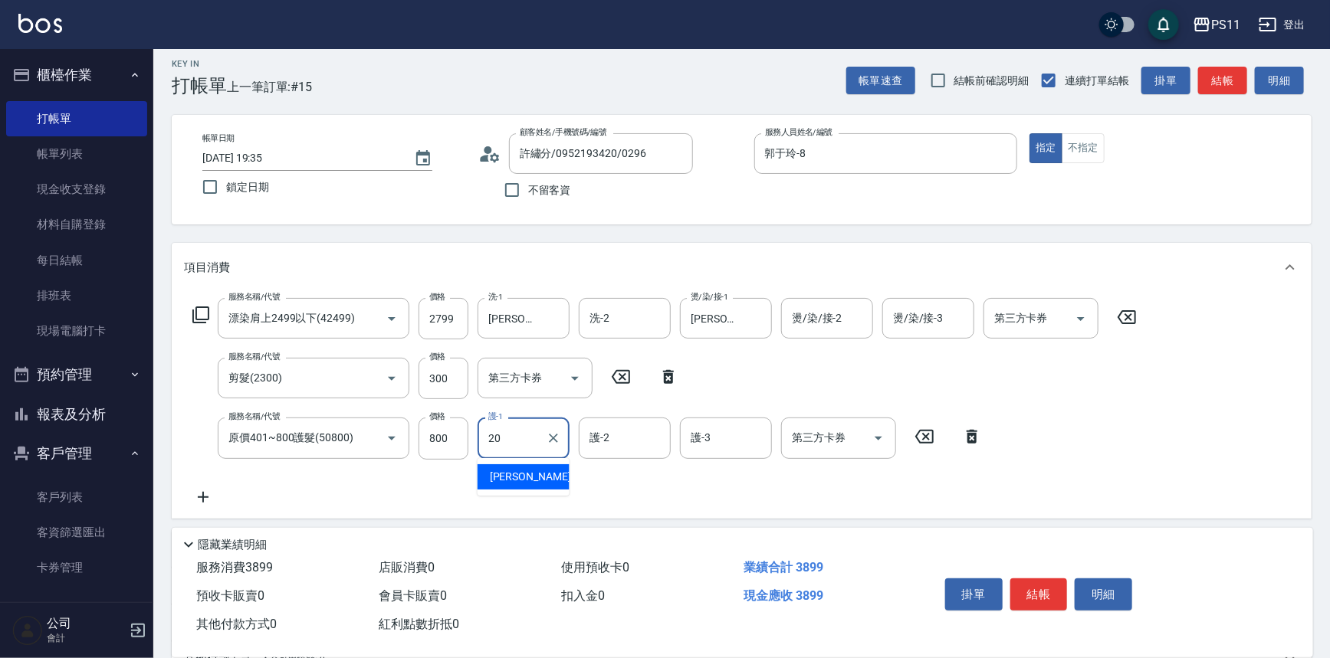
type input "[PERSON_NAME]-20"
click at [1047, 584] on button "結帳" at bounding box center [1038, 595] width 57 height 32
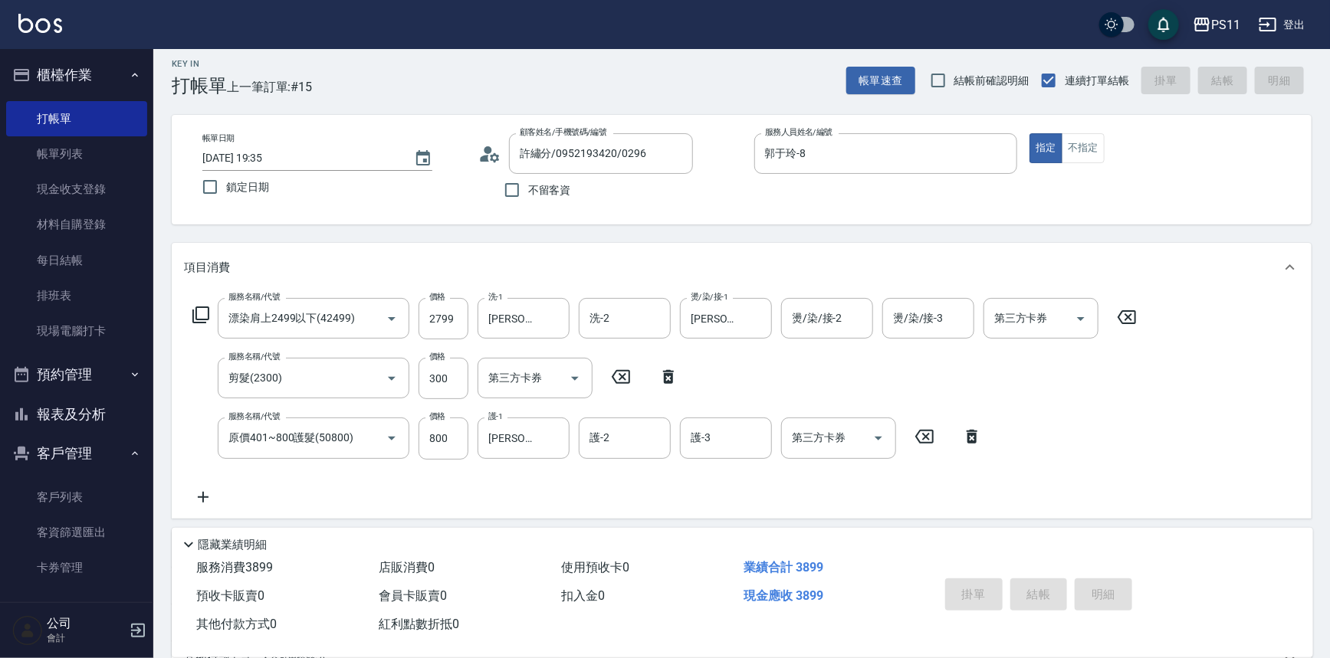
type input "[DATE] 19:36"
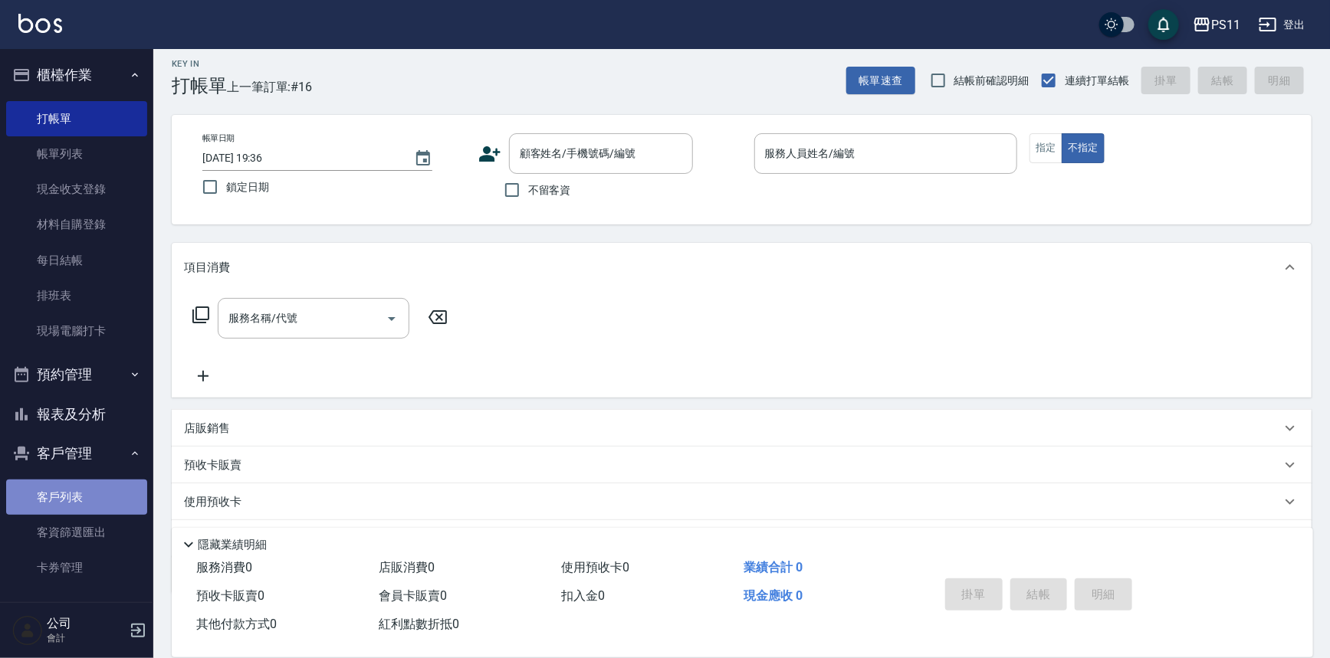
drag, startPoint x: 81, startPoint y: 490, endPoint x: 130, endPoint y: 455, distance: 60.4
click at [81, 491] on link "客戶列表" at bounding box center [76, 497] width 141 height 35
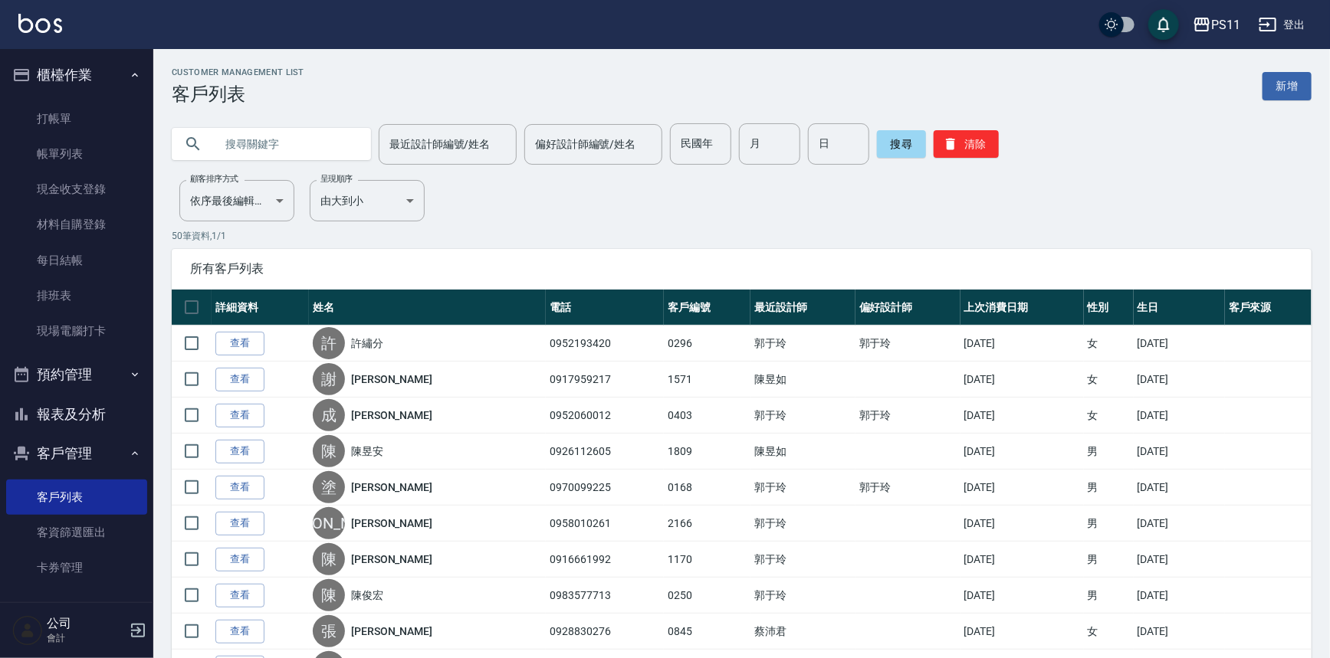
click at [242, 155] on input "text" at bounding box center [287, 143] width 144 height 41
type input "09"
drag, startPoint x: 72, startPoint y: 105, endPoint x: 123, endPoint y: 113, distance: 51.2
click at [73, 105] on link "打帳單" at bounding box center [76, 118] width 141 height 35
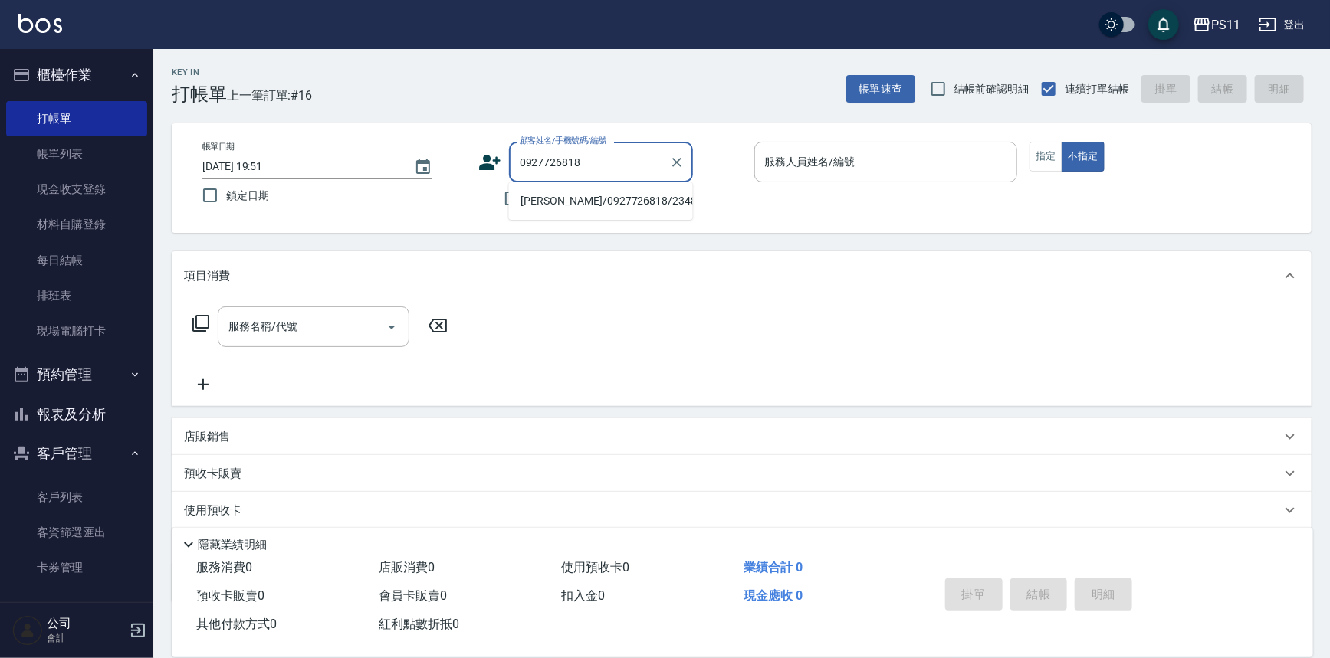
click at [614, 195] on li "[PERSON_NAME]/0927726818/2348" at bounding box center [601, 201] width 184 height 25
type input "[PERSON_NAME]/0927726818/2348"
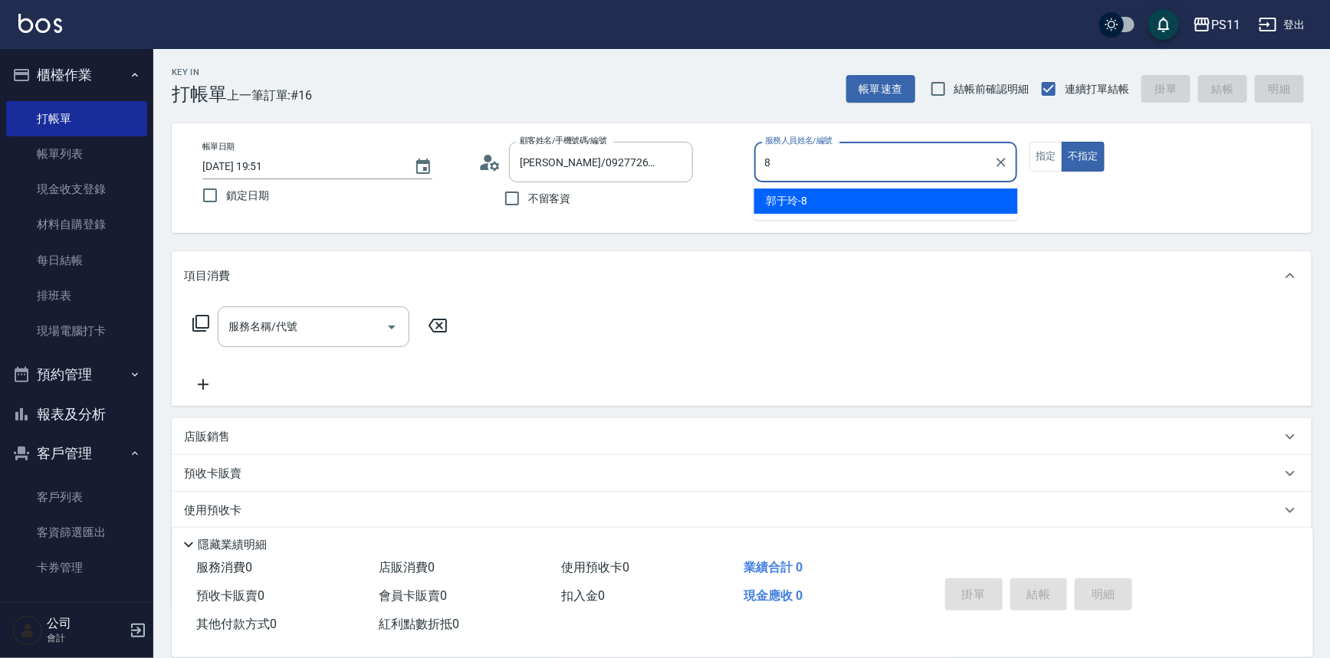
type input "郭于玲-8"
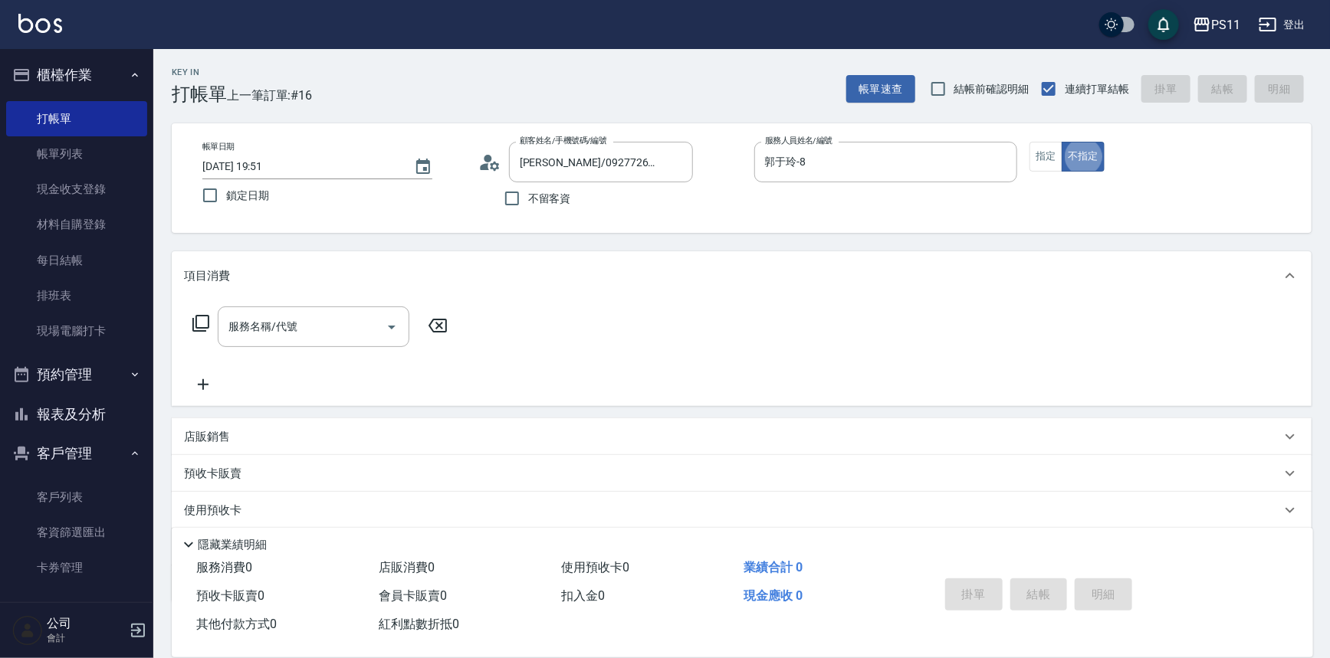
type button "false"
click at [390, 326] on icon "Open" at bounding box center [391, 327] width 18 height 18
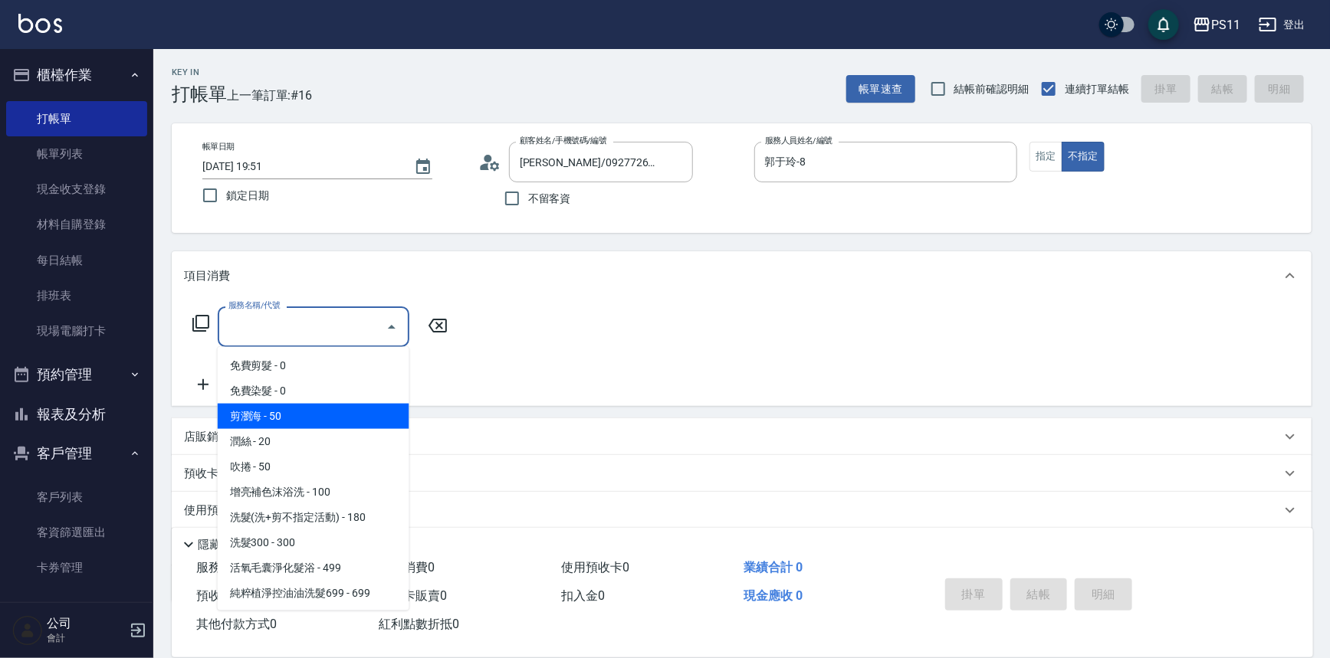
click at [342, 410] on span "剪瀏海 - 50" at bounding box center [314, 416] width 192 height 25
type input "剪瀏海(250)"
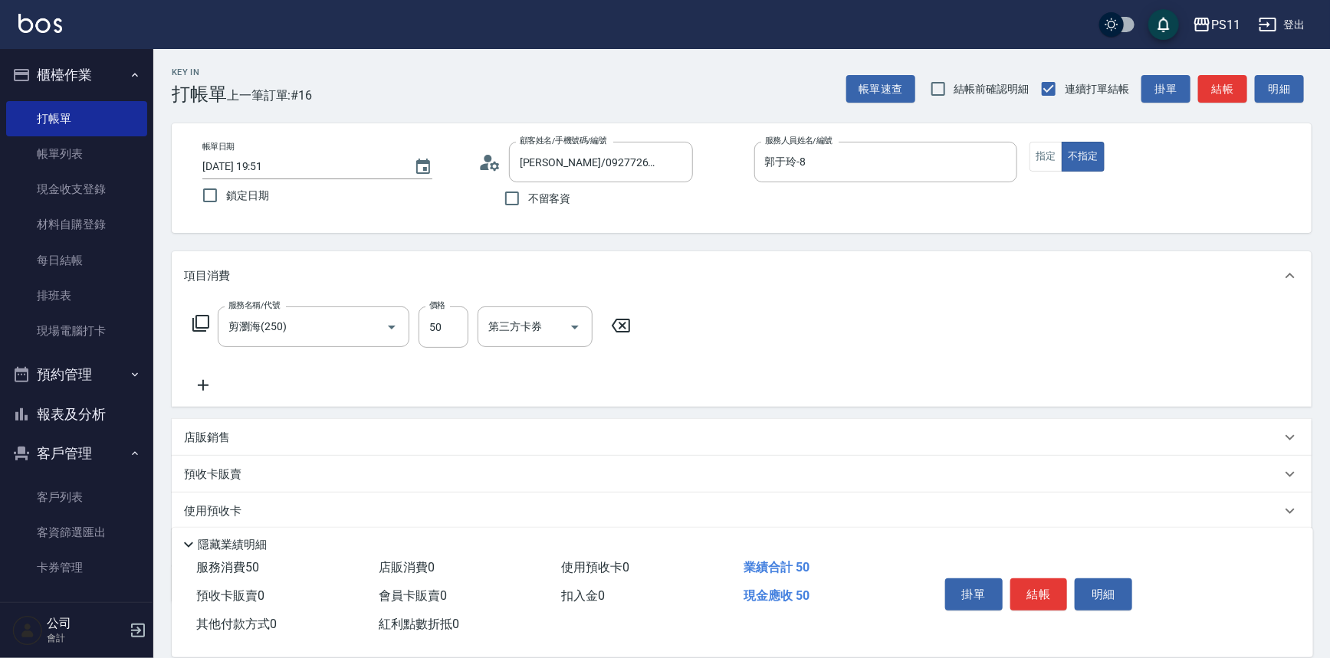
click at [204, 383] on icon at bounding box center [203, 385] width 38 height 18
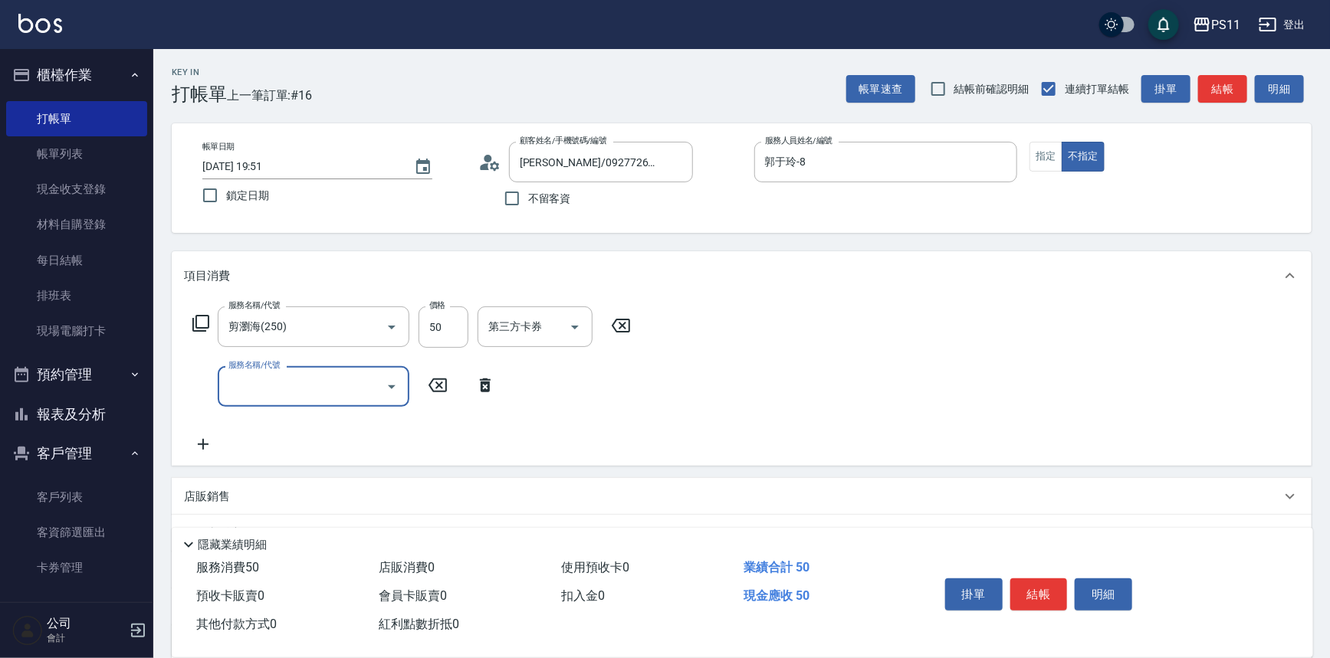
click at [391, 380] on icon "Open" at bounding box center [391, 387] width 18 height 18
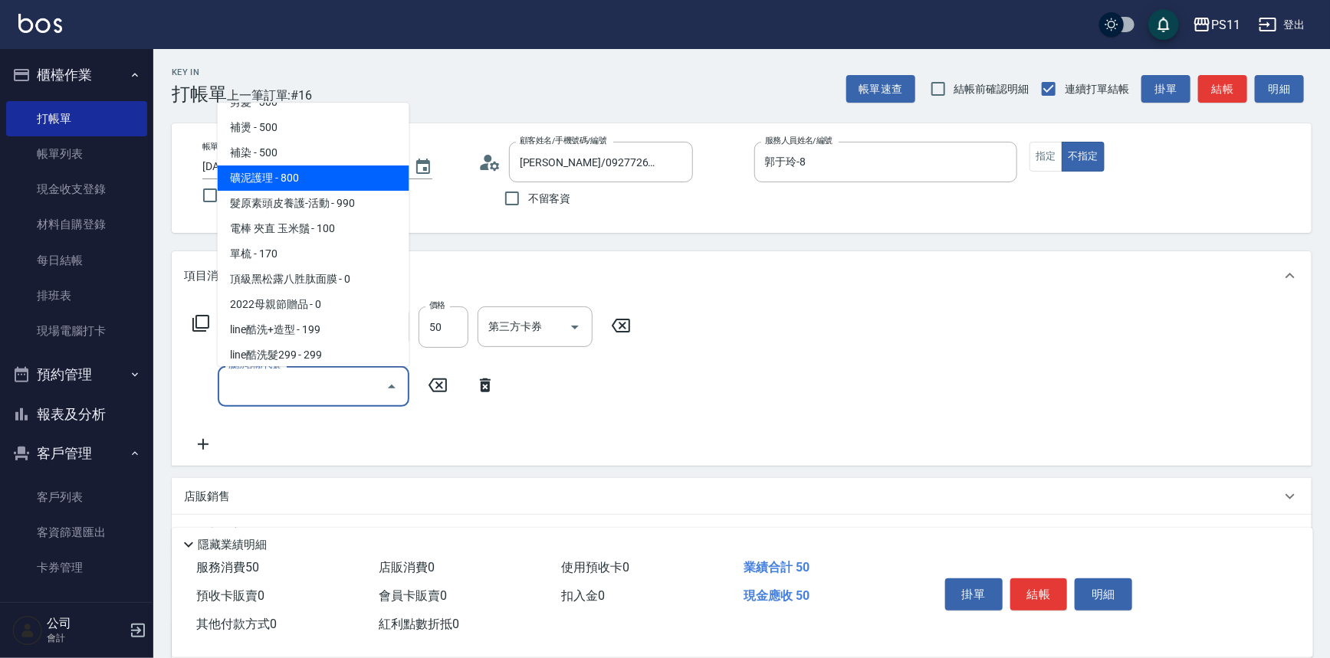
scroll to position [278, 0]
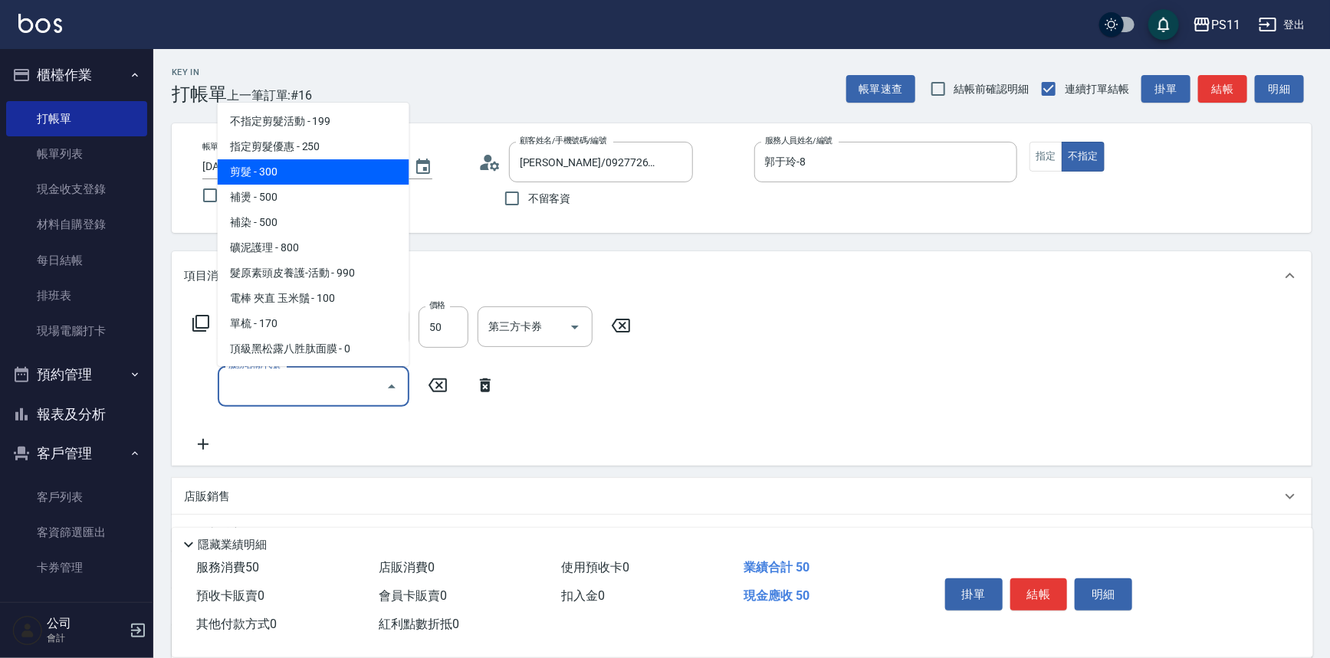
click at [307, 164] on span "剪髮 - 300" at bounding box center [314, 171] width 192 height 25
type input "剪髮(2300)"
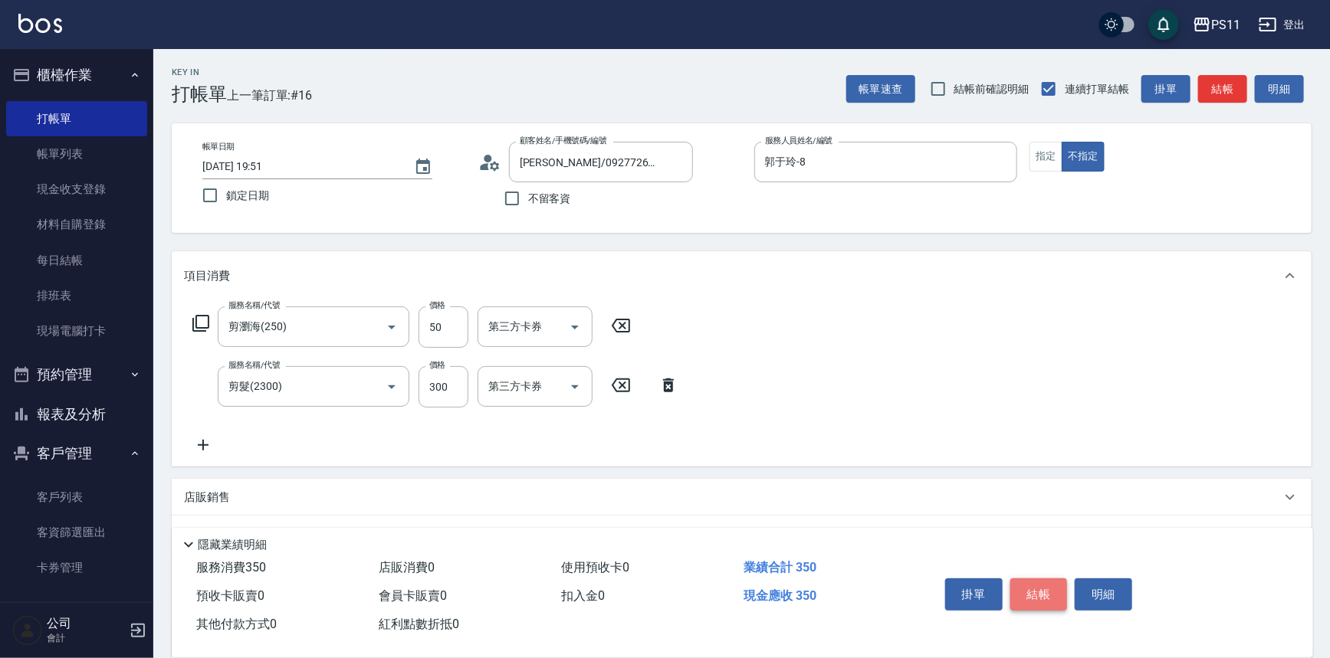
click at [1032, 591] on button "結帳" at bounding box center [1038, 595] width 57 height 32
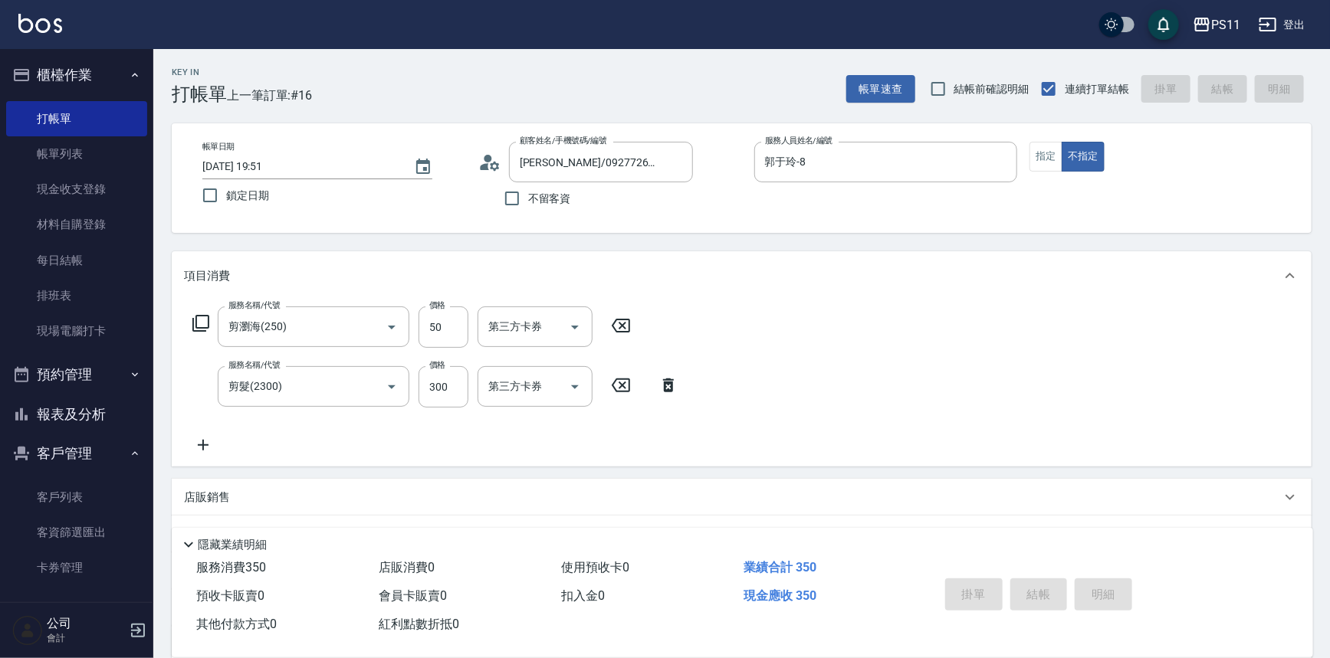
type input "[DATE] 19:52"
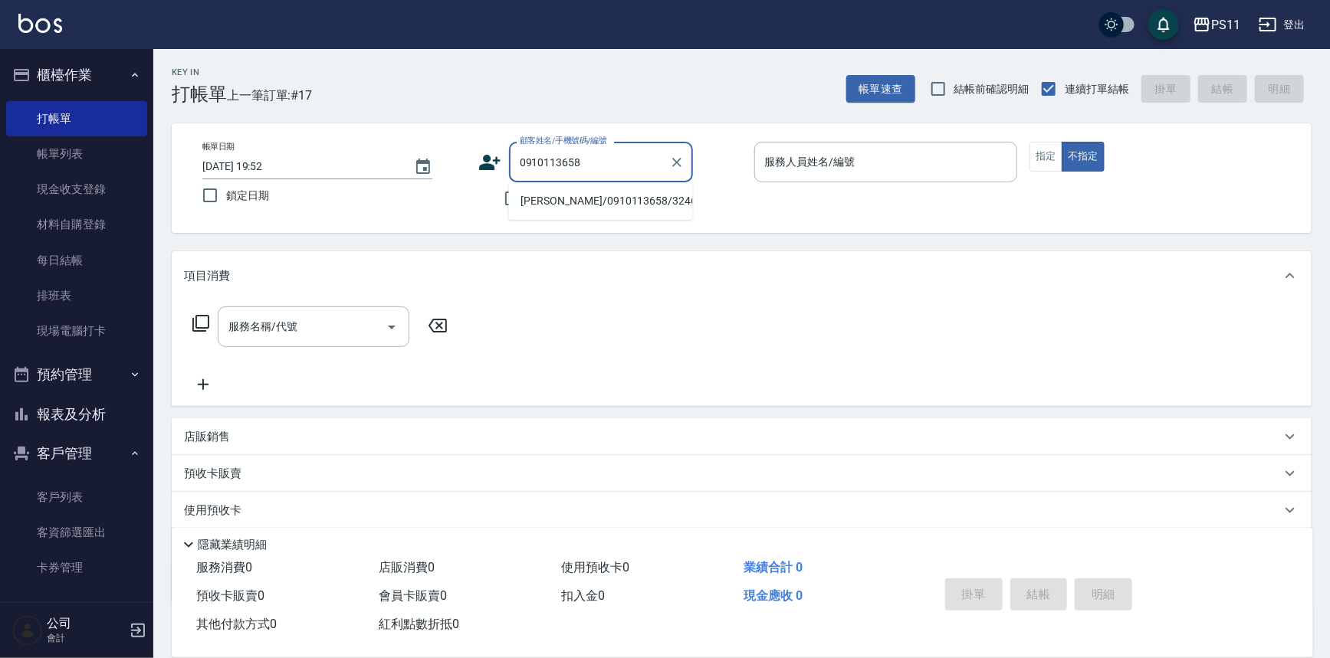
click at [581, 212] on li "[PERSON_NAME]/0910113658/3246" at bounding box center [601, 201] width 184 height 25
type input "[PERSON_NAME]/0910113658/3246"
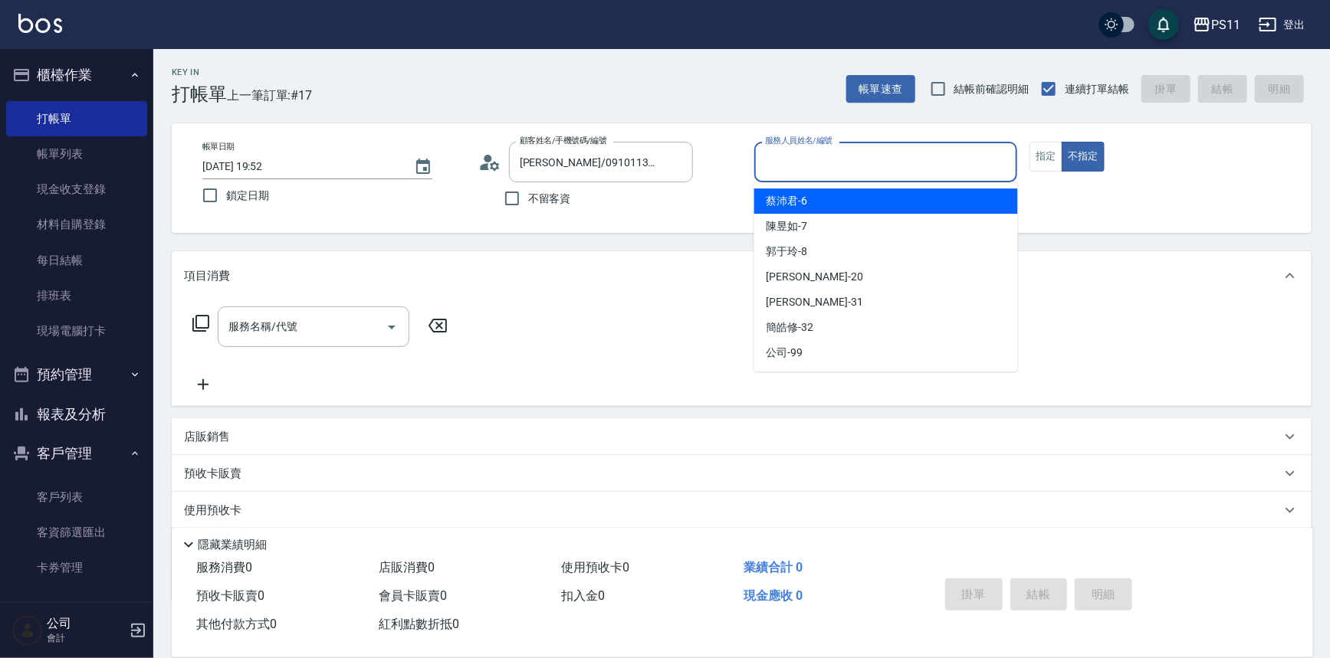
drag, startPoint x: 929, startPoint y: 158, endPoint x: 921, endPoint y: 178, distance: 21.3
click at [930, 158] on input "服務人員姓名/編號" at bounding box center [886, 162] width 250 height 27
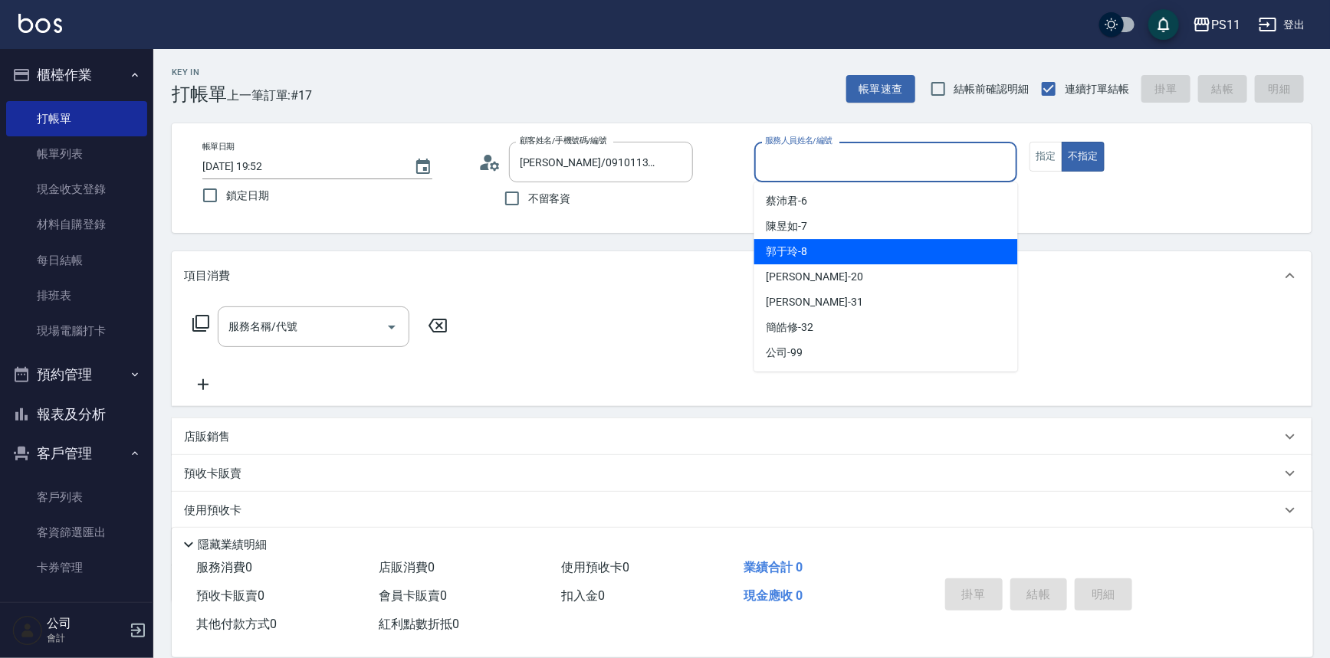
click at [859, 248] on div "郭于玲 -8" at bounding box center [886, 251] width 264 height 25
type input "郭于玲-8"
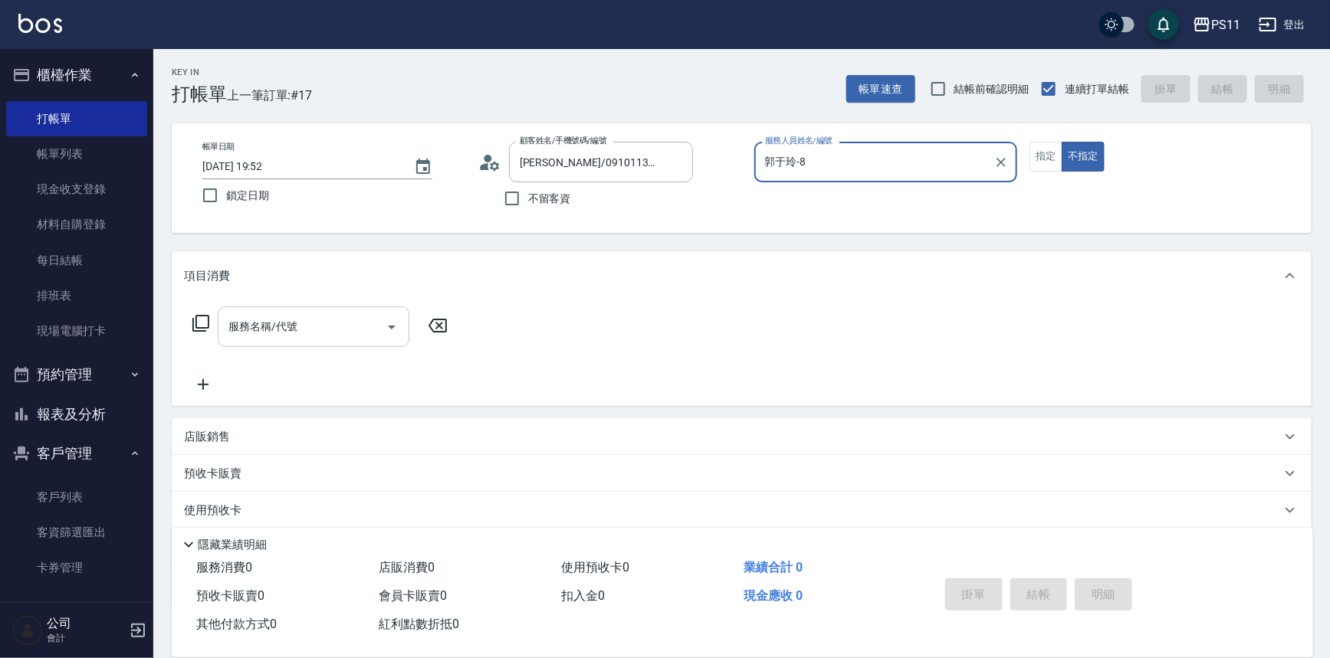
click at [295, 337] on input "服務名稱/代號" at bounding box center [302, 326] width 155 height 27
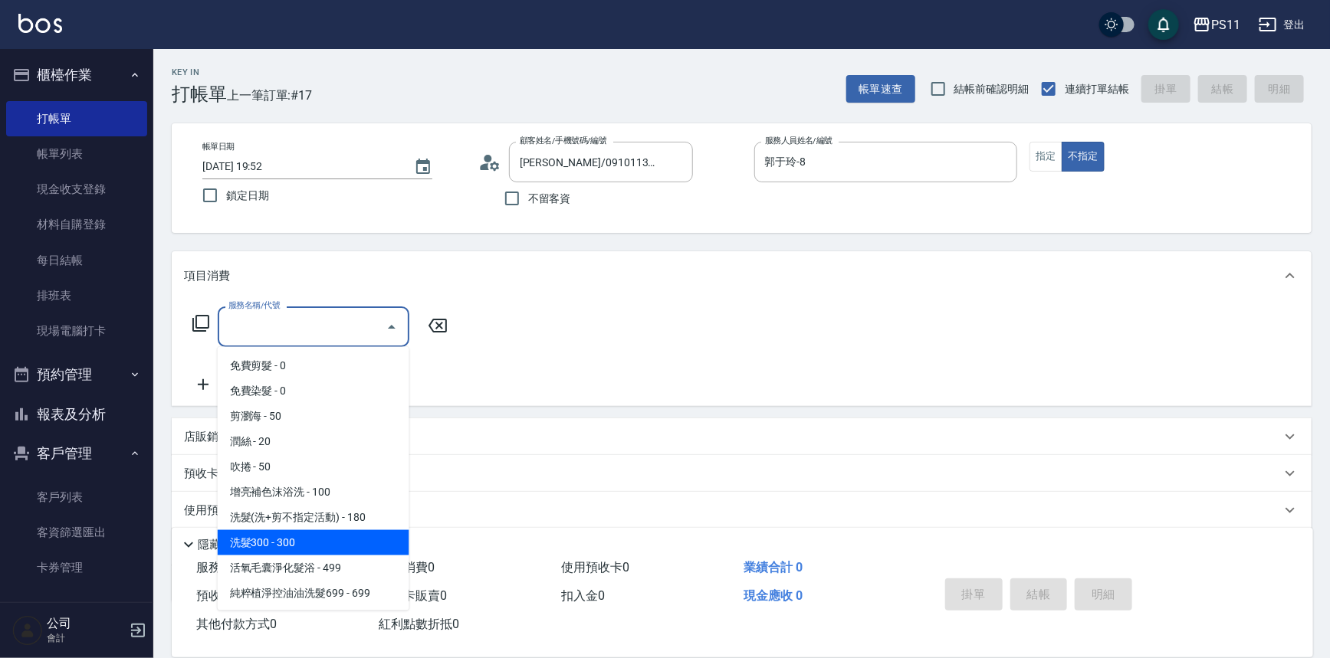
scroll to position [139, 0]
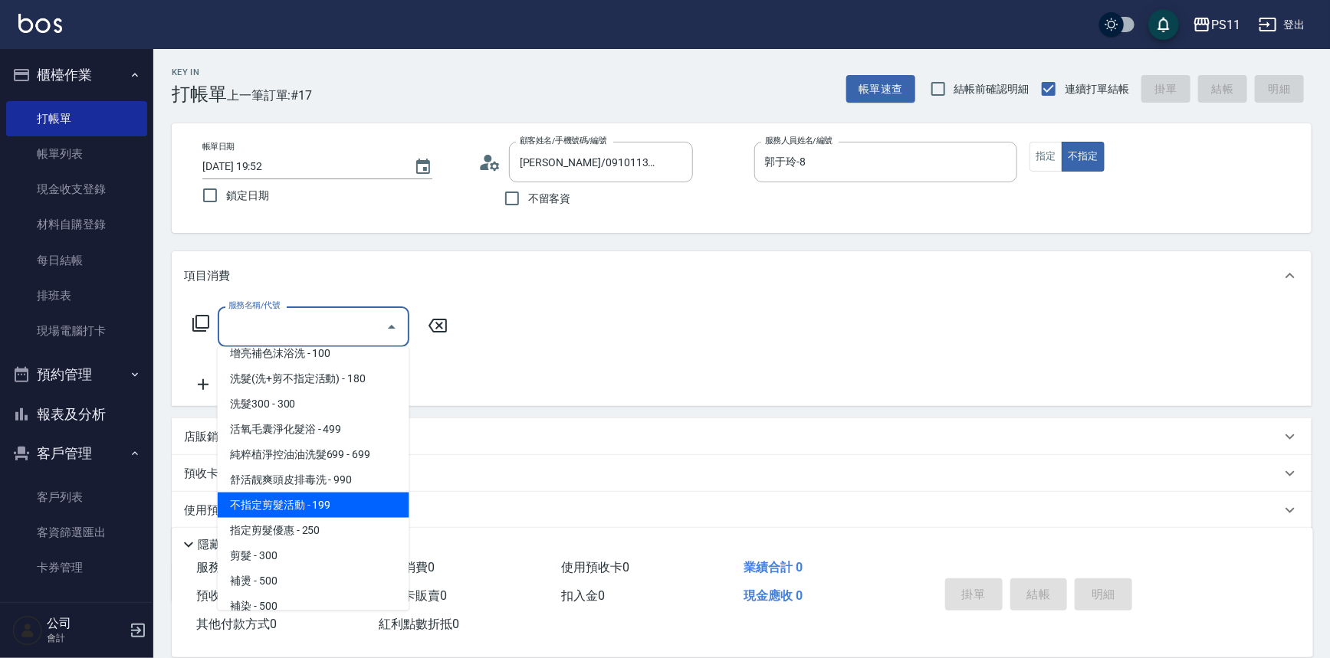
click at [314, 509] on span "不指定剪髮活動 - 199" at bounding box center [314, 505] width 192 height 25
type input "不指定剪髮活動(2199)"
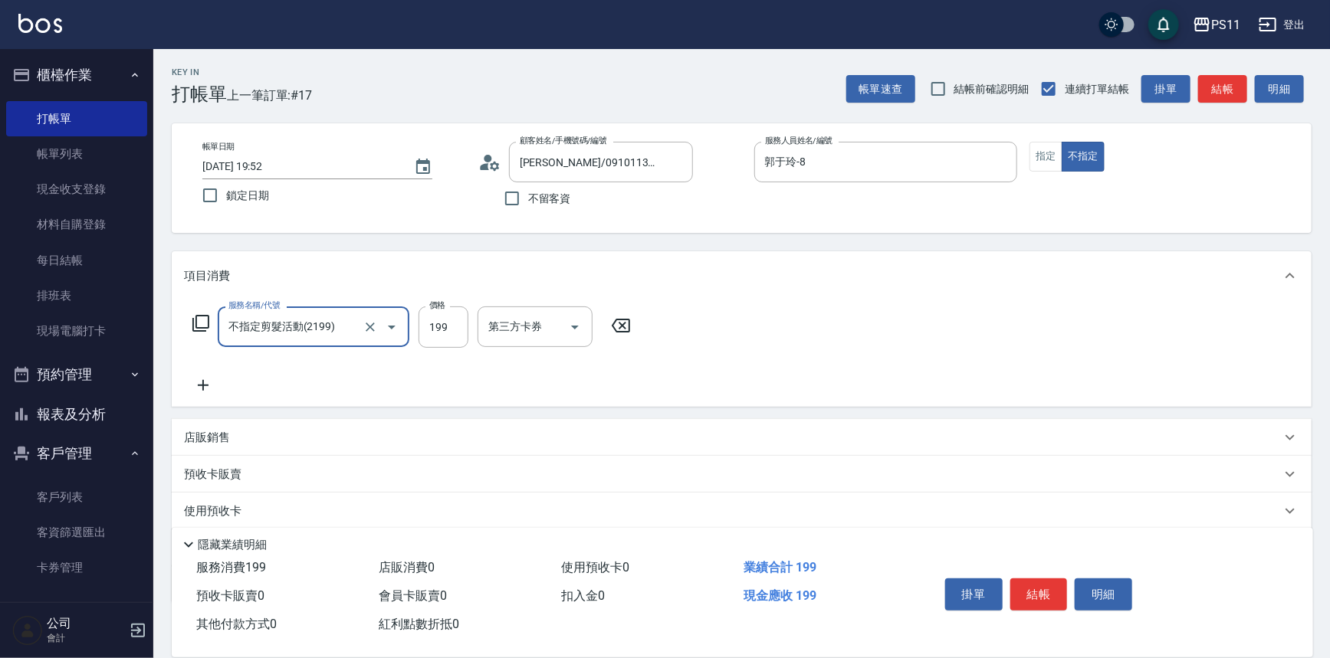
click at [776, 350] on div "服務名稱/代號 不指定剪髮活動(2199) 服務名稱/代號 價格 199 價格 第三方卡券 第三方卡券" at bounding box center [742, 353] width 1140 height 107
click at [1054, 161] on button "指定" at bounding box center [1045, 157] width 33 height 30
type button "true"
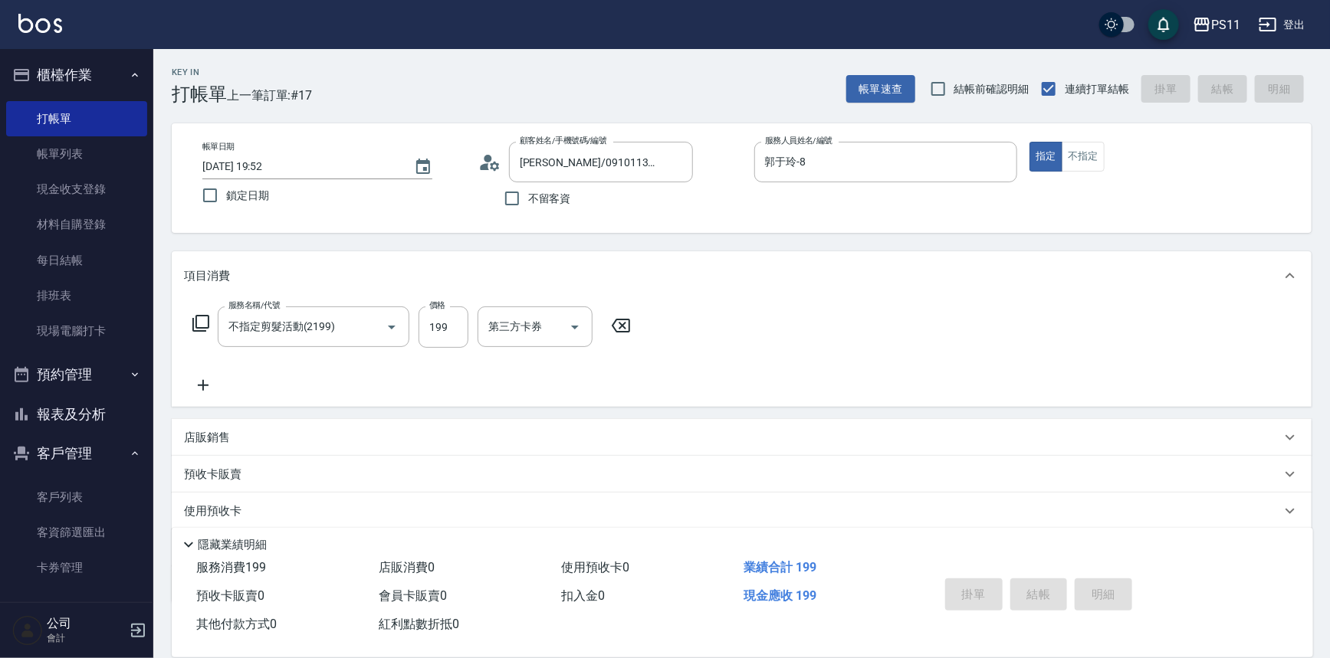
type input "[DATE] 19:59"
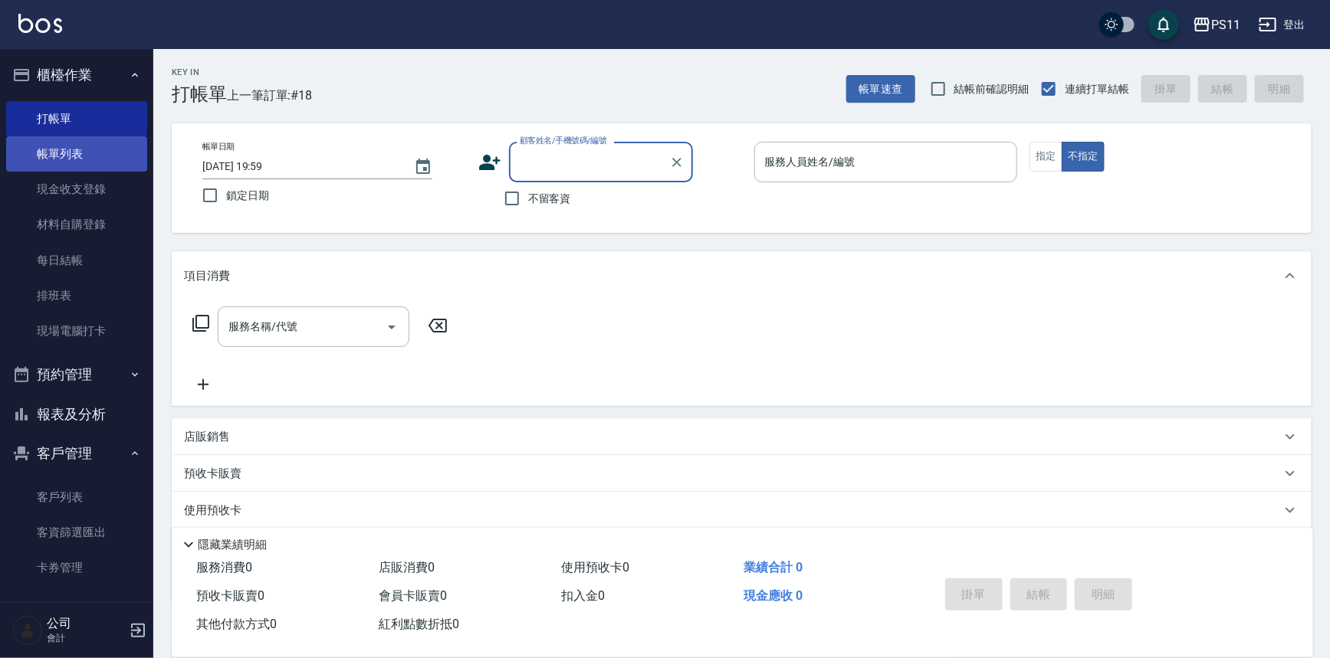
click at [86, 147] on link "帳單列表" at bounding box center [76, 153] width 141 height 35
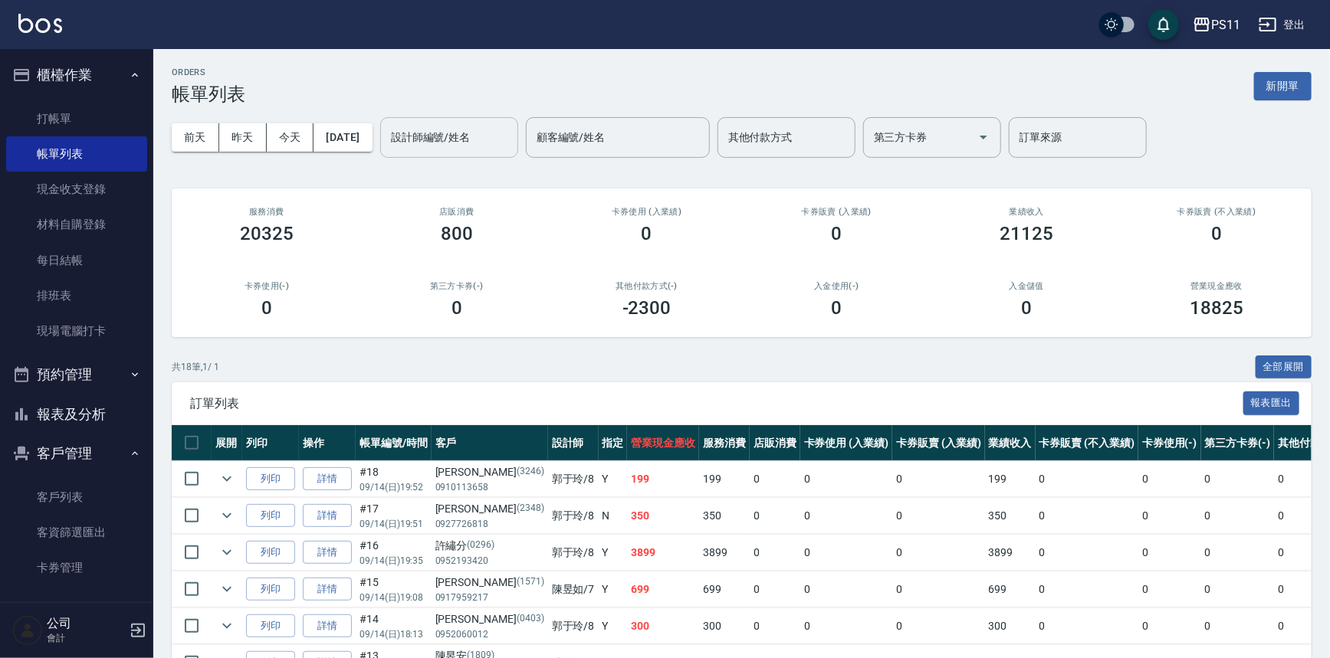
click at [476, 146] on input "設計師編號/姓名" at bounding box center [449, 137] width 124 height 27
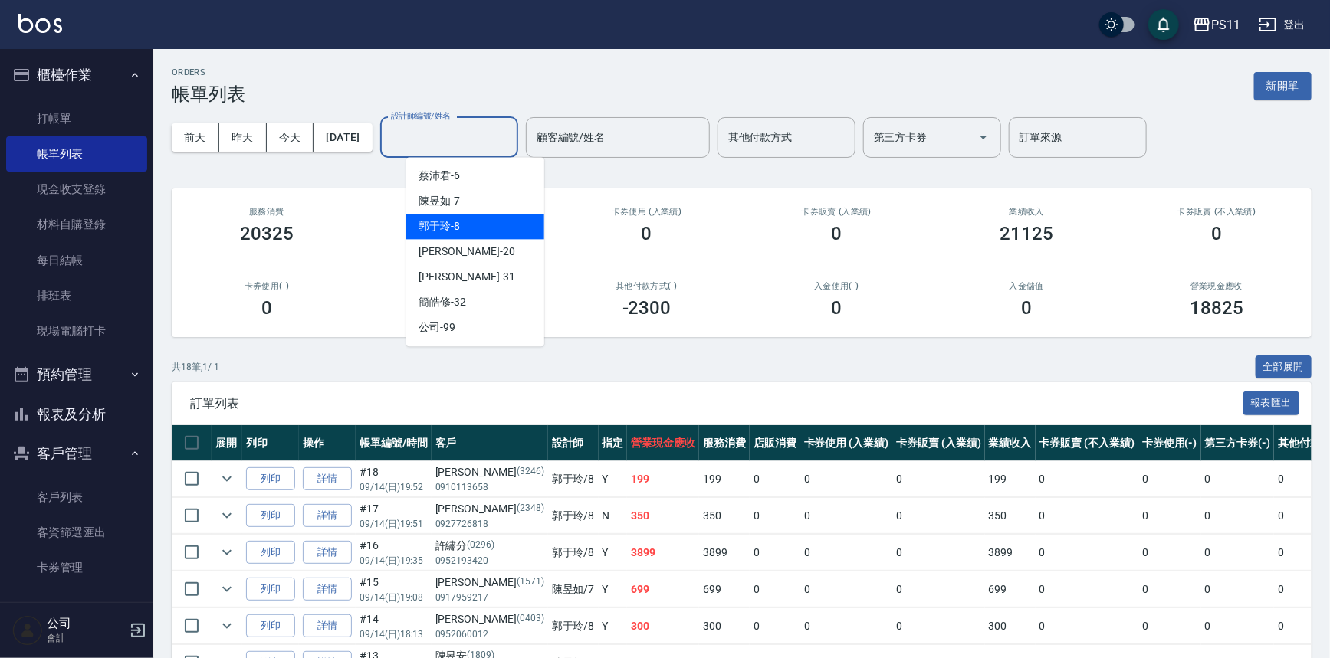
click at [484, 222] on div "郭于玲 -8" at bounding box center [475, 226] width 138 height 25
type input "郭于玲-8"
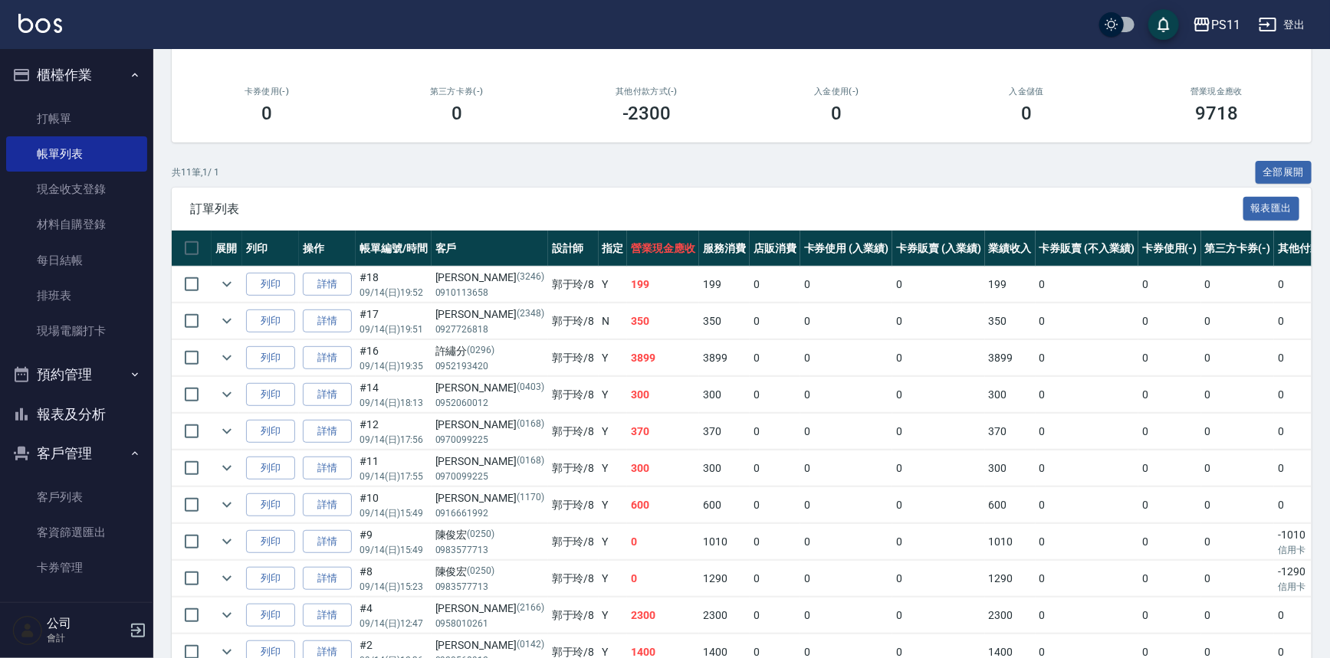
scroll to position [67, 0]
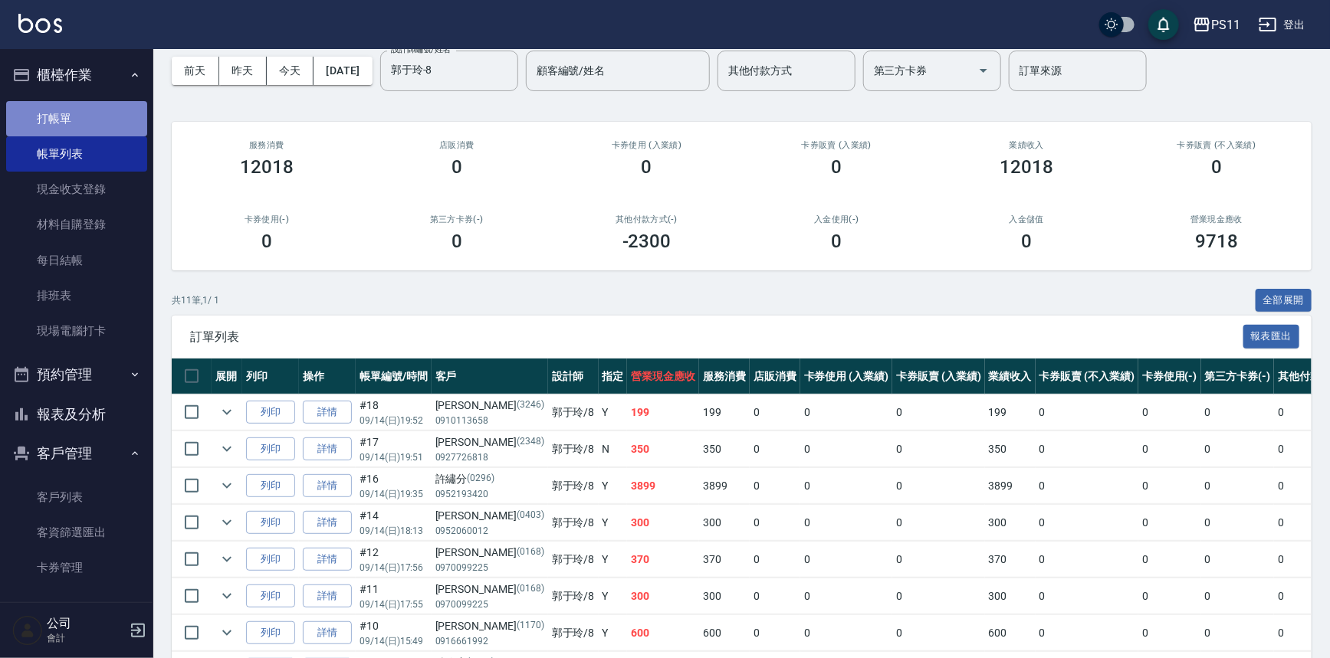
click at [99, 123] on link "打帳單" at bounding box center [76, 118] width 141 height 35
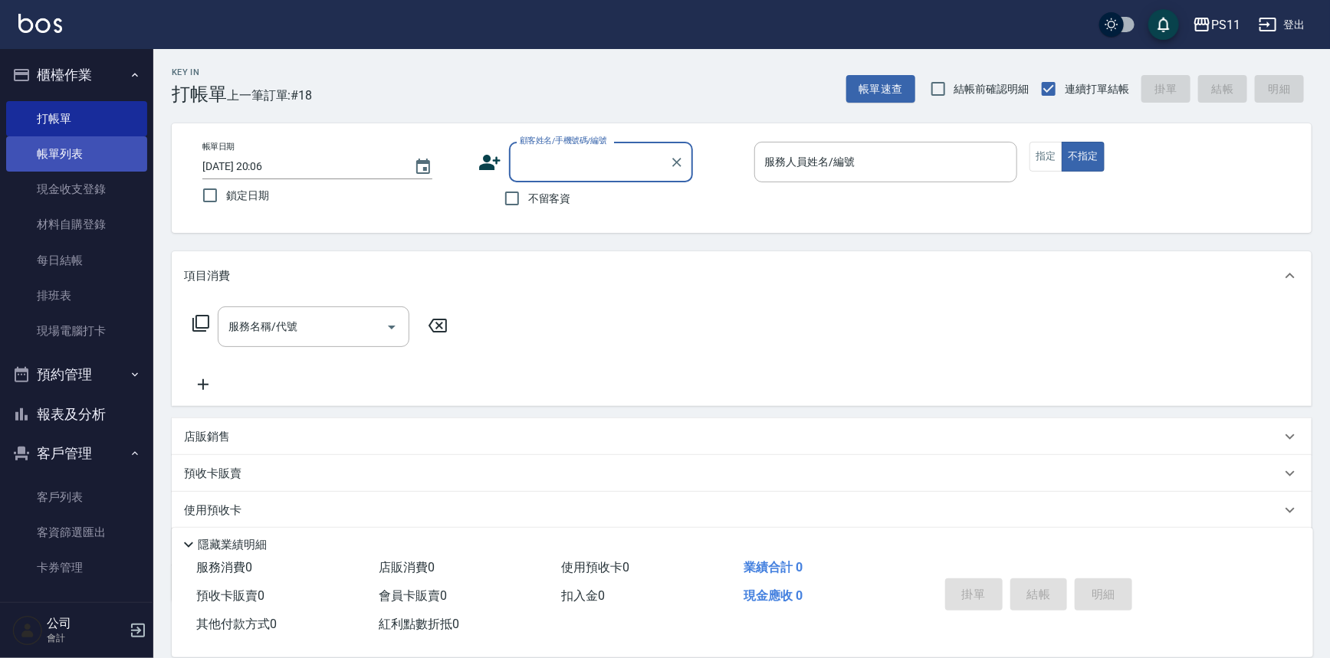
click at [74, 161] on link "帳單列表" at bounding box center [76, 153] width 141 height 35
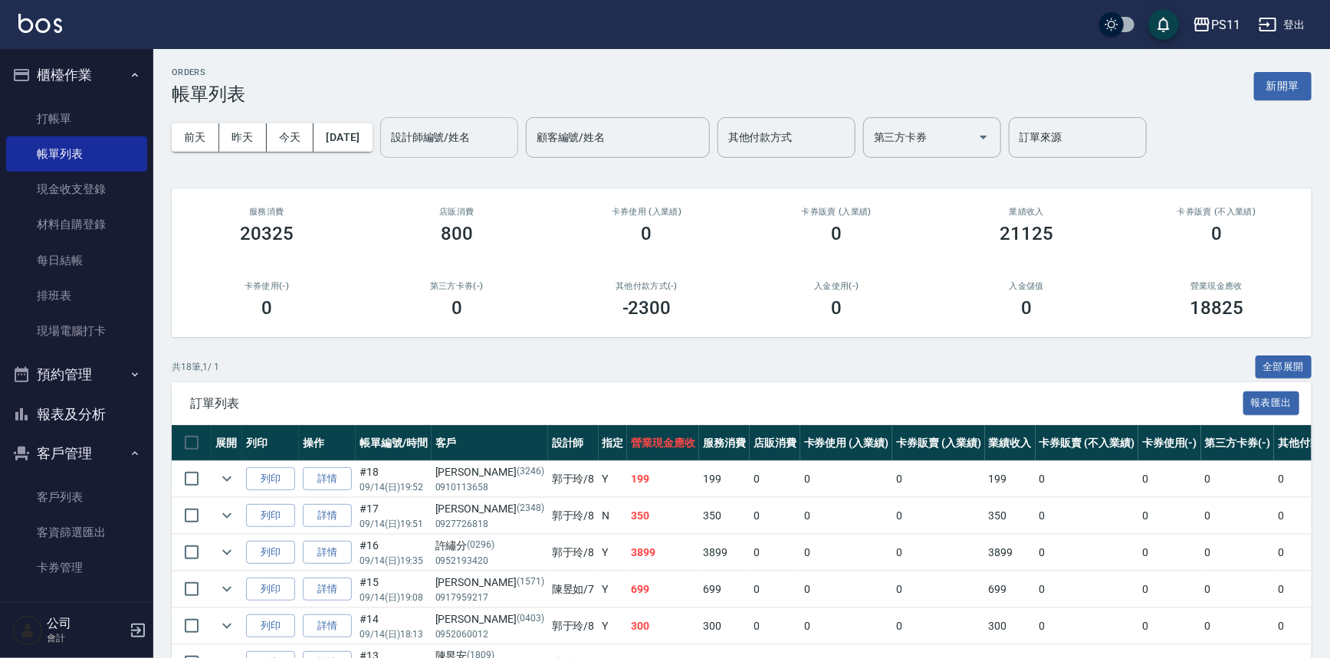
click at [495, 144] on input "設計師編號/姓名" at bounding box center [449, 137] width 124 height 27
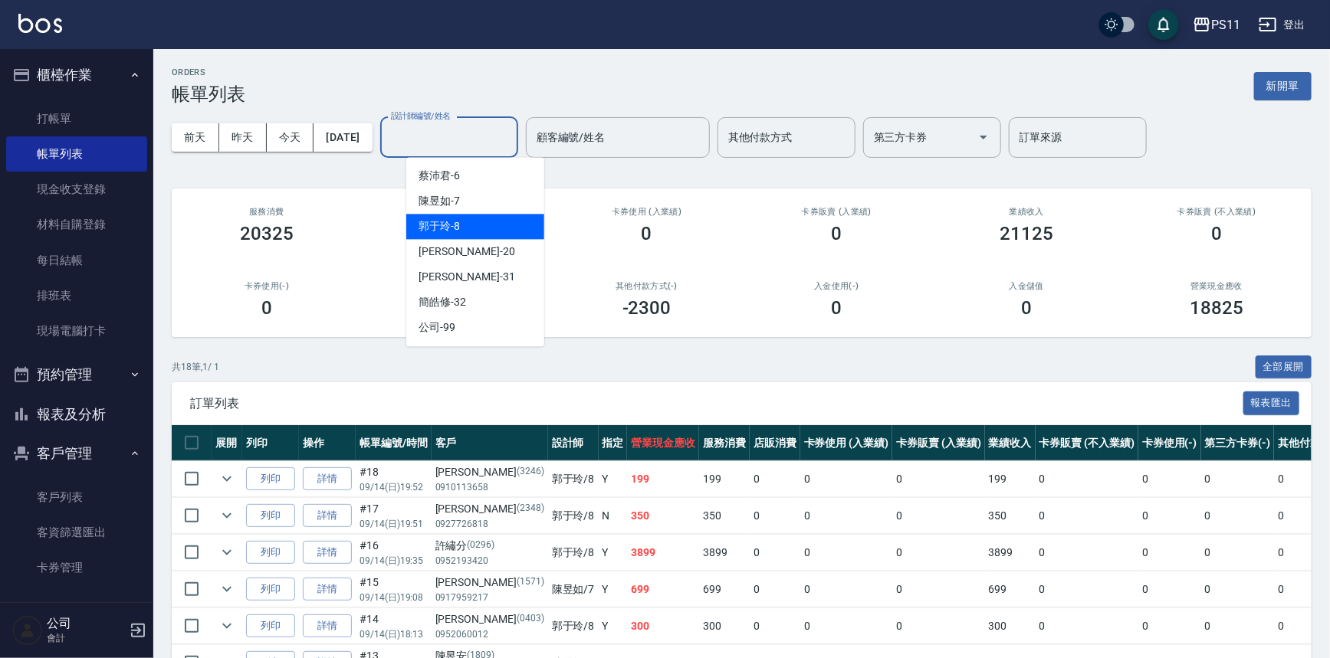
click at [497, 228] on div "郭于玲 -8" at bounding box center [475, 226] width 138 height 25
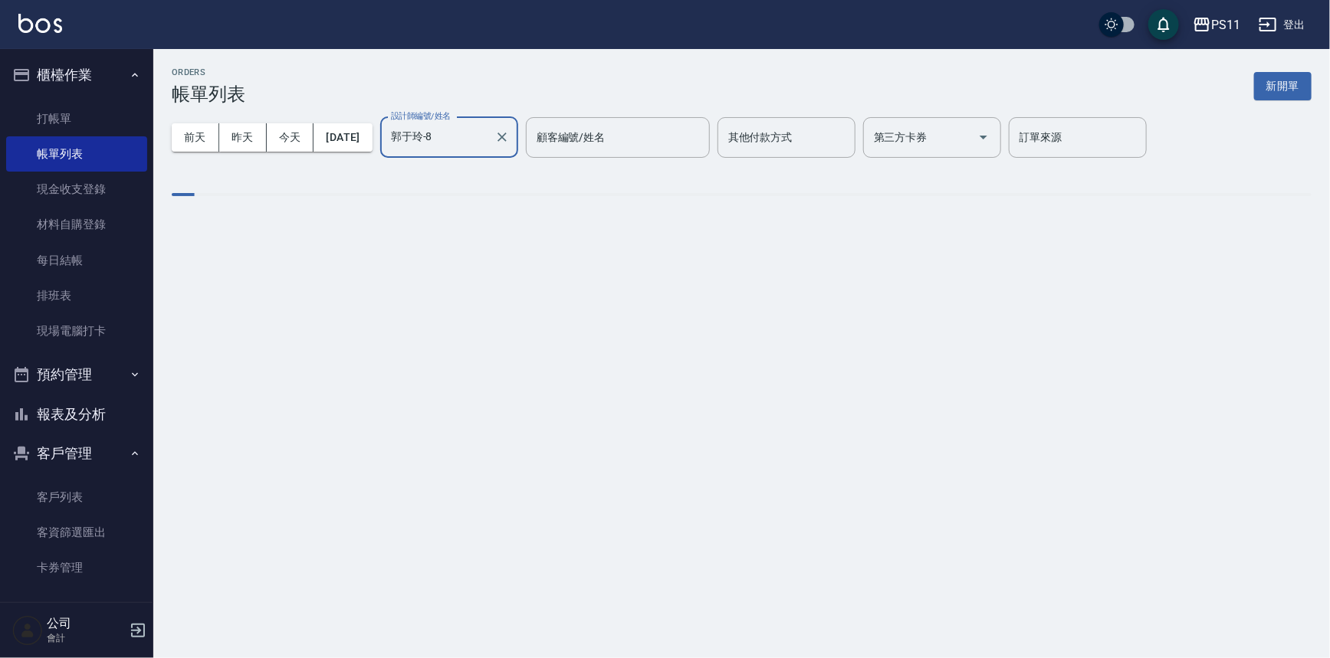
type input "郭于玲-8"
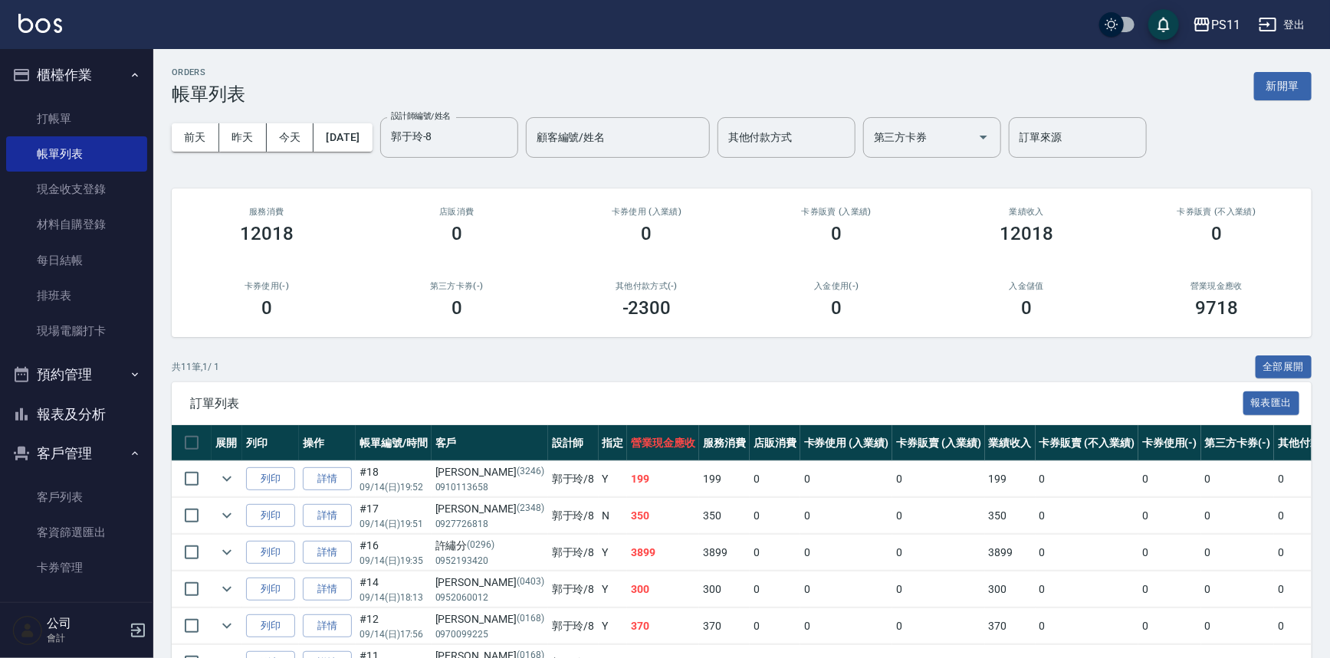
drag, startPoint x: 666, startPoint y: 605, endPoint x: 621, endPoint y: 366, distance: 243.3
click at [589, 352] on div "ORDERS 帳單列表 新開單 [DATE] [DATE] [DATE] [DATE] 設計師編號/姓名 [PERSON_NAME]-8 設計師編號/姓名 顧…" at bounding box center [741, 487] width 1176 height 877
click at [87, 124] on link "打帳單" at bounding box center [76, 118] width 141 height 35
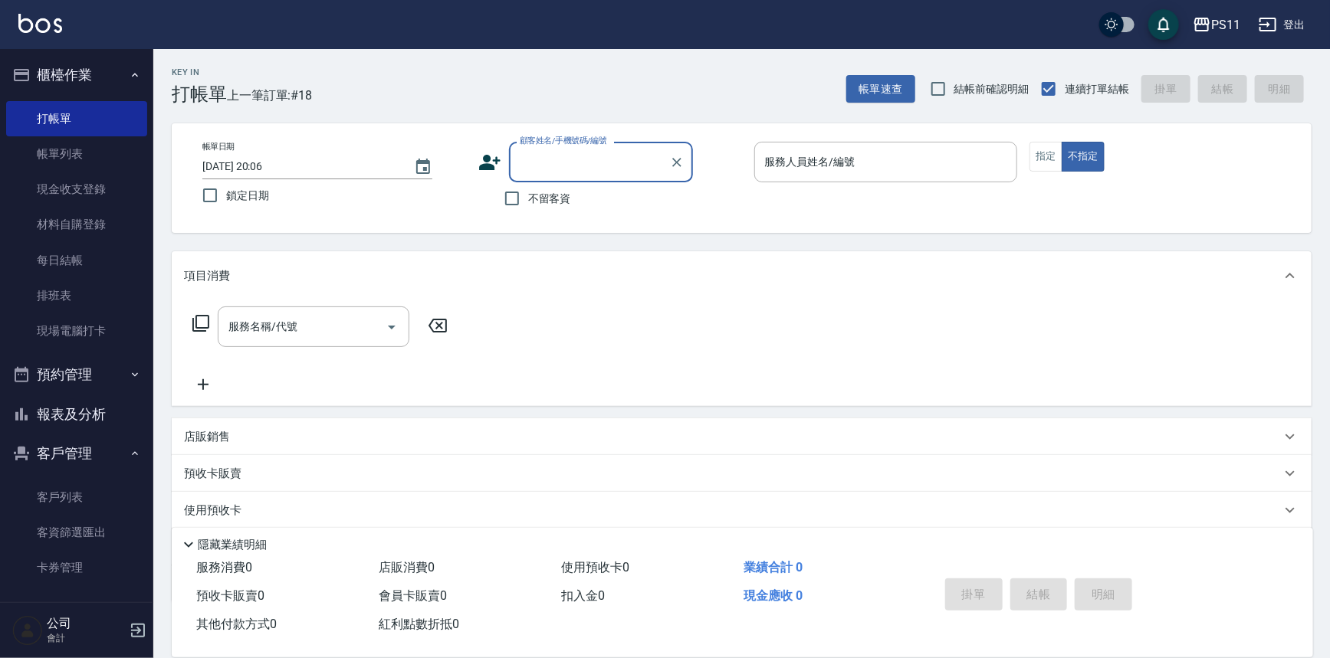
click at [598, 161] on input "顧客姓名/手機號碼/編號" at bounding box center [589, 162] width 147 height 27
type input "1152"
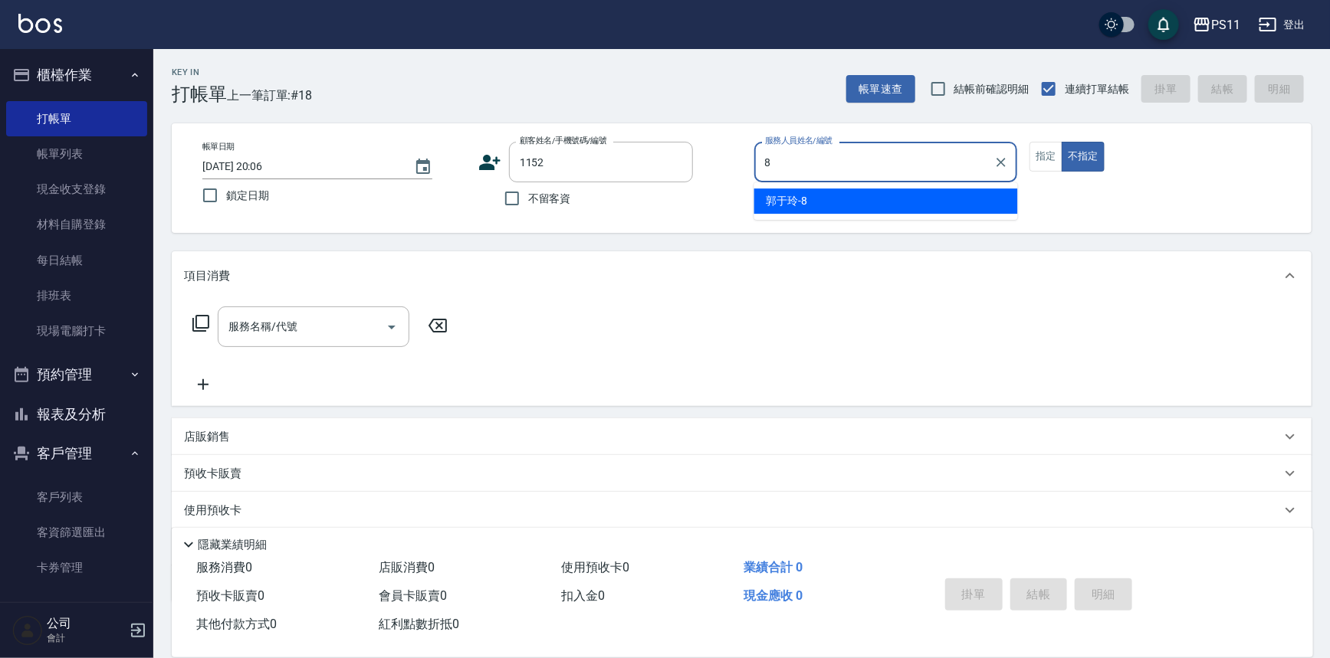
type input "郭于玲-8"
type button "false"
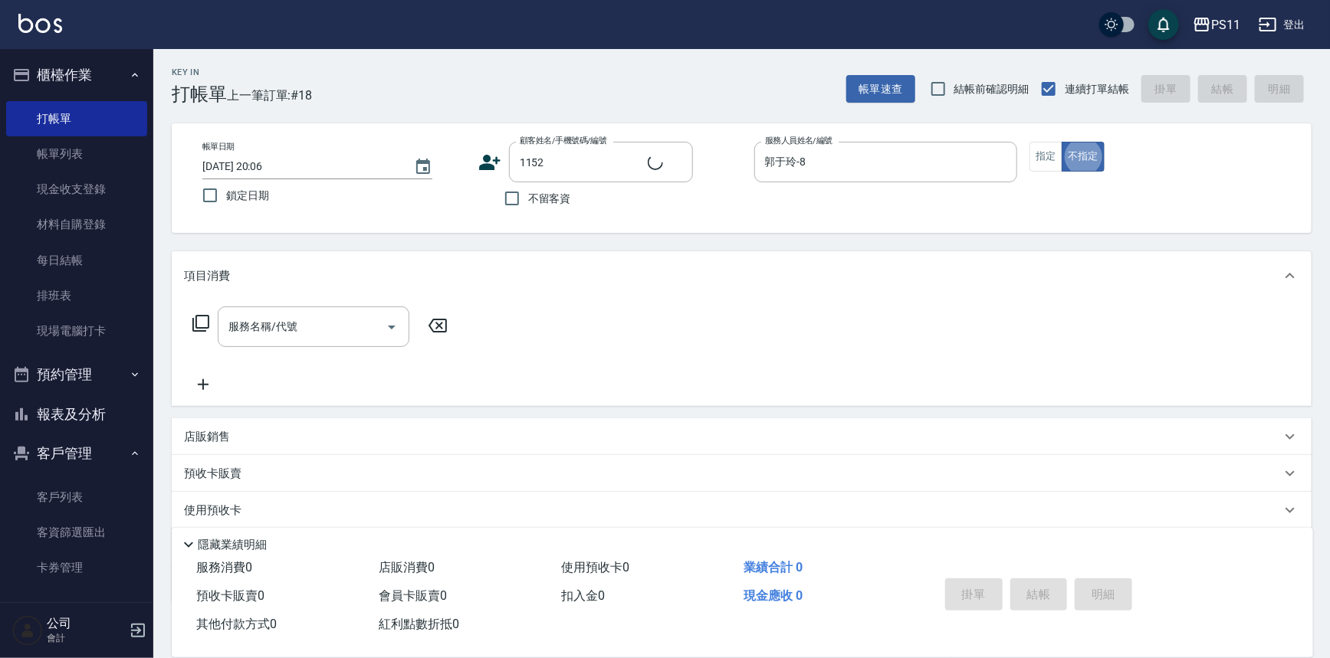
type input "陳沿全/0907488806/1152"
click at [1033, 161] on button "指定" at bounding box center [1045, 157] width 33 height 30
click at [205, 321] on icon at bounding box center [201, 323] width 18 height 18
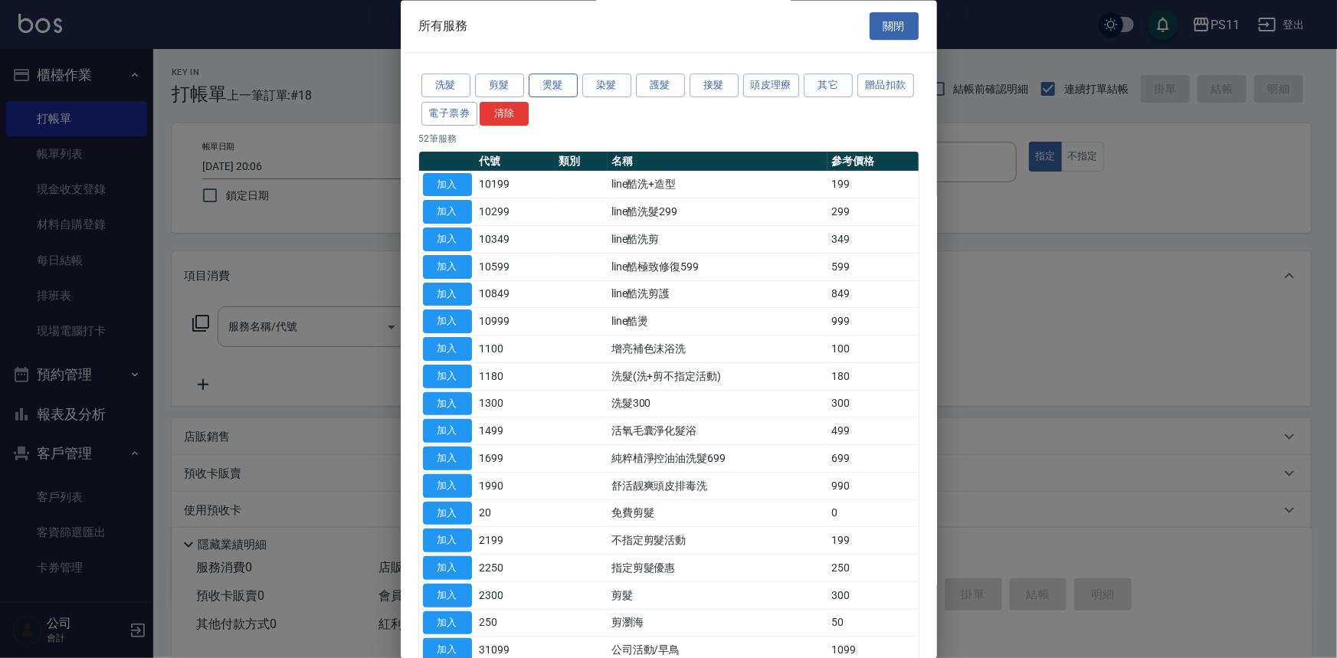
click at [557, 87] on button "燙髮" at bounding box center [553, 86] width 49 height 24
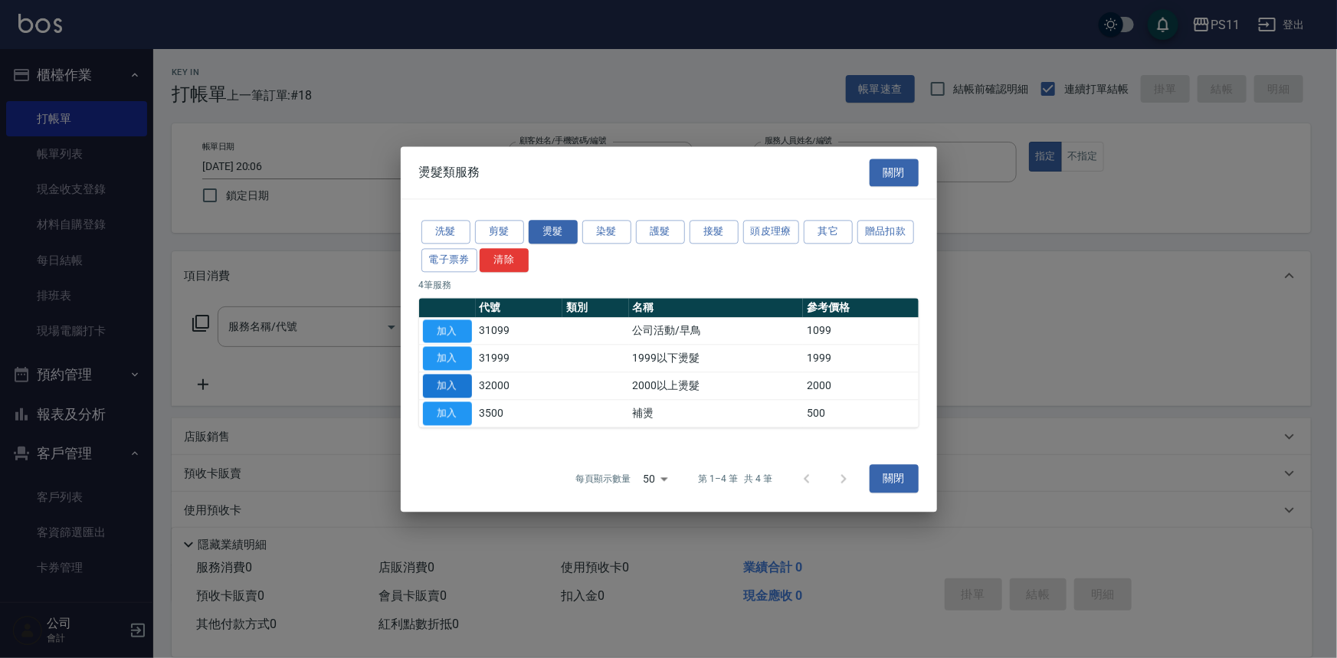
click at [454, 382] on button "加入" at bounding box center [447, 386] width 49 height 24
type input "2000以上燙髮(32000)"
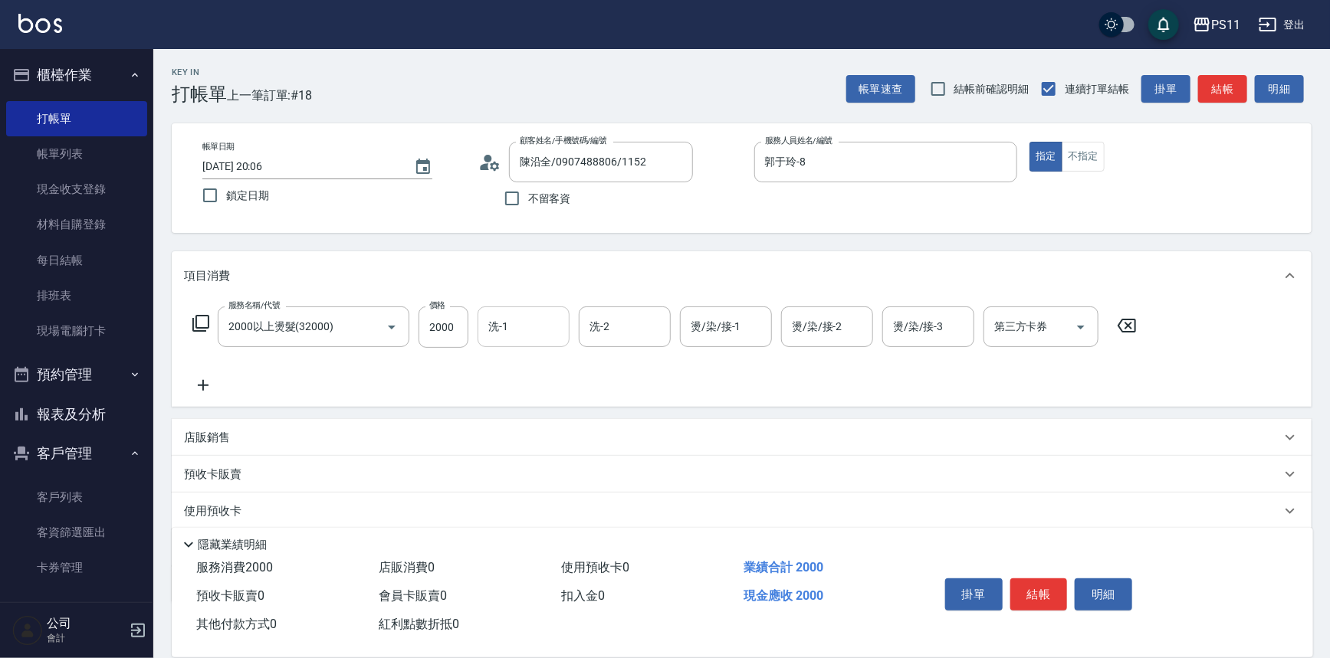
drag, startPoint x: 457, startPoint y: 333, endPoint x: 522, endPoint y: 315, distance: 67.7
click at [455, 334] on input "2000" at bounding box center [443, 327] width 50 height 41
type input "2500"
type input "[PERSON_NAME]-20"
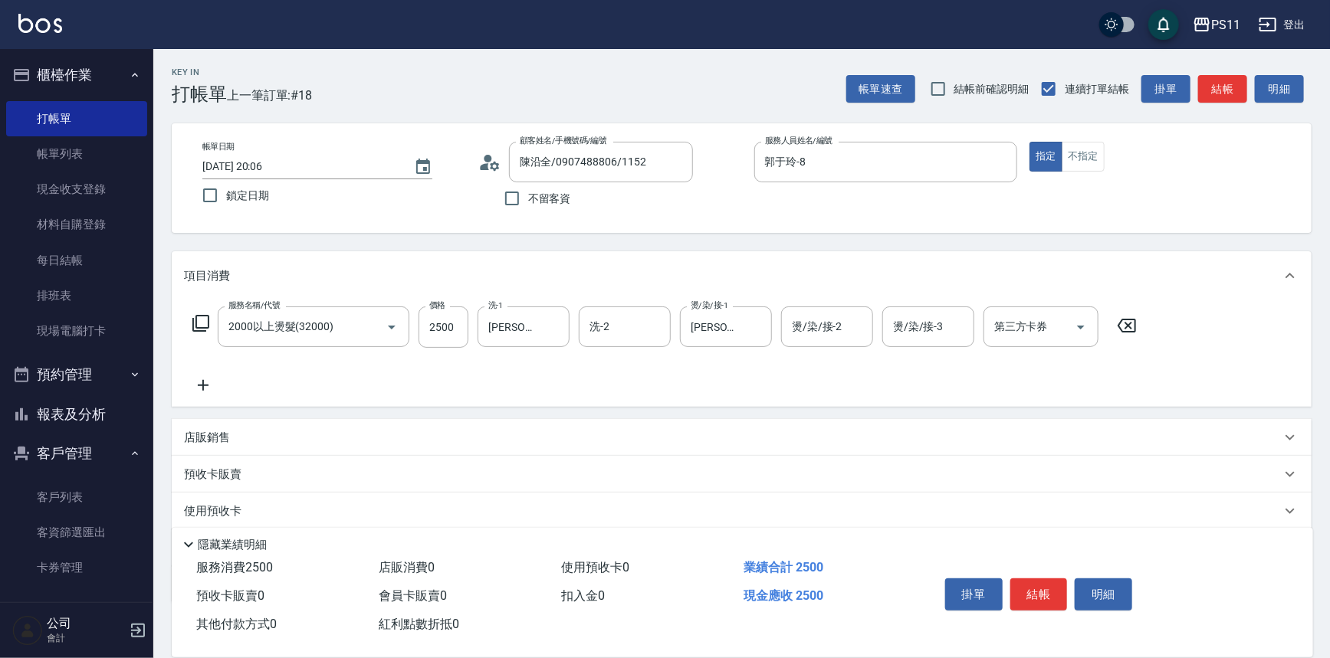
drag, startPoint x: 180, startPoint y: 378, endPoint x: 203, endPoint y: 386, distance: 24.5
click at [190, 380] on div "服務名稱/代號 2000以上燙髮(32000) 服務名稱/代號 價格 2500 價格 洗-1 [PERSON_NAME]-20 洗-1 洗-2 洗-2 燙/染…" at bounding box center [742, 353] width 1140 height 107
click at [203, 386] on icon at bounding box center [203, 385] width 11 height 11
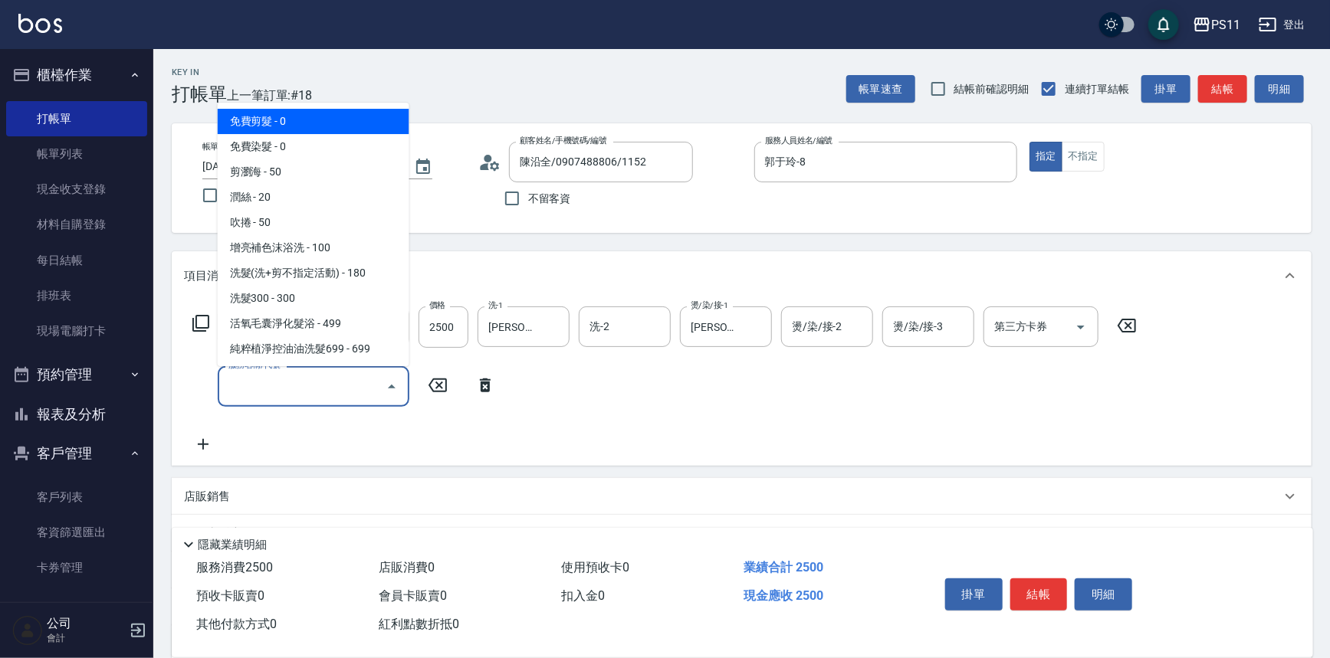
click at [273, 387] on input "服務名稱/代號" at bounding box center [302, 386] width 155 height 27
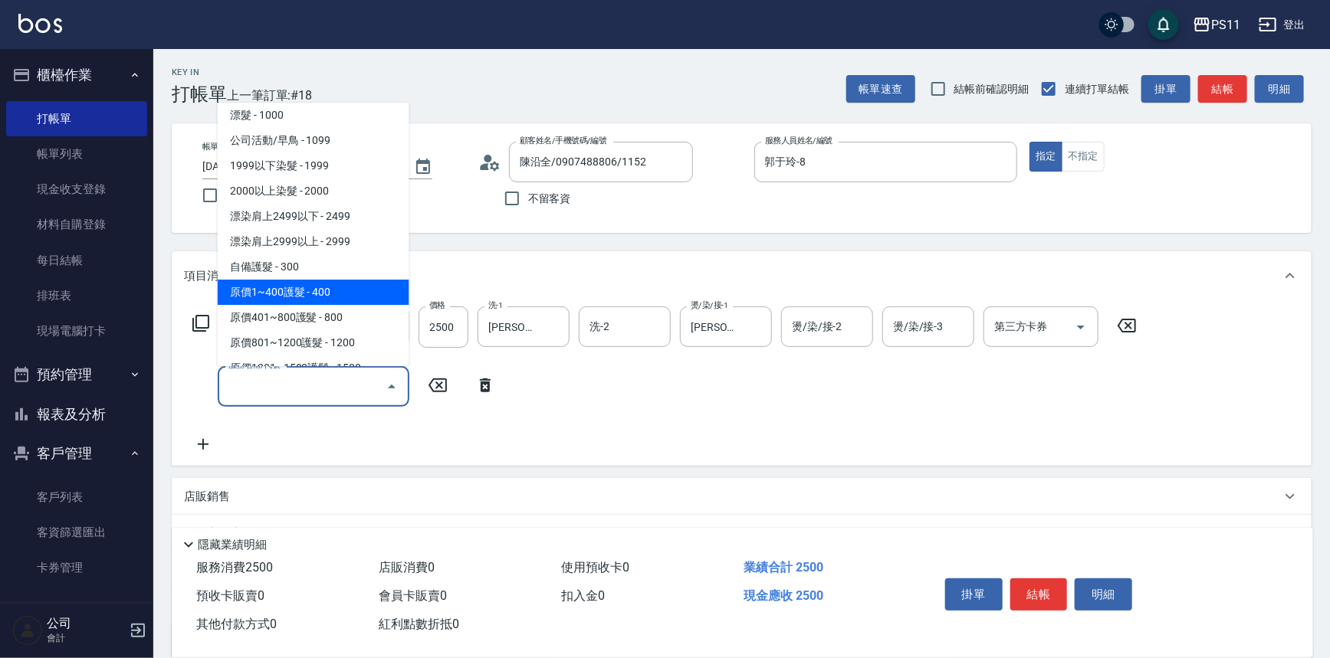
scroll to position [766, 0]
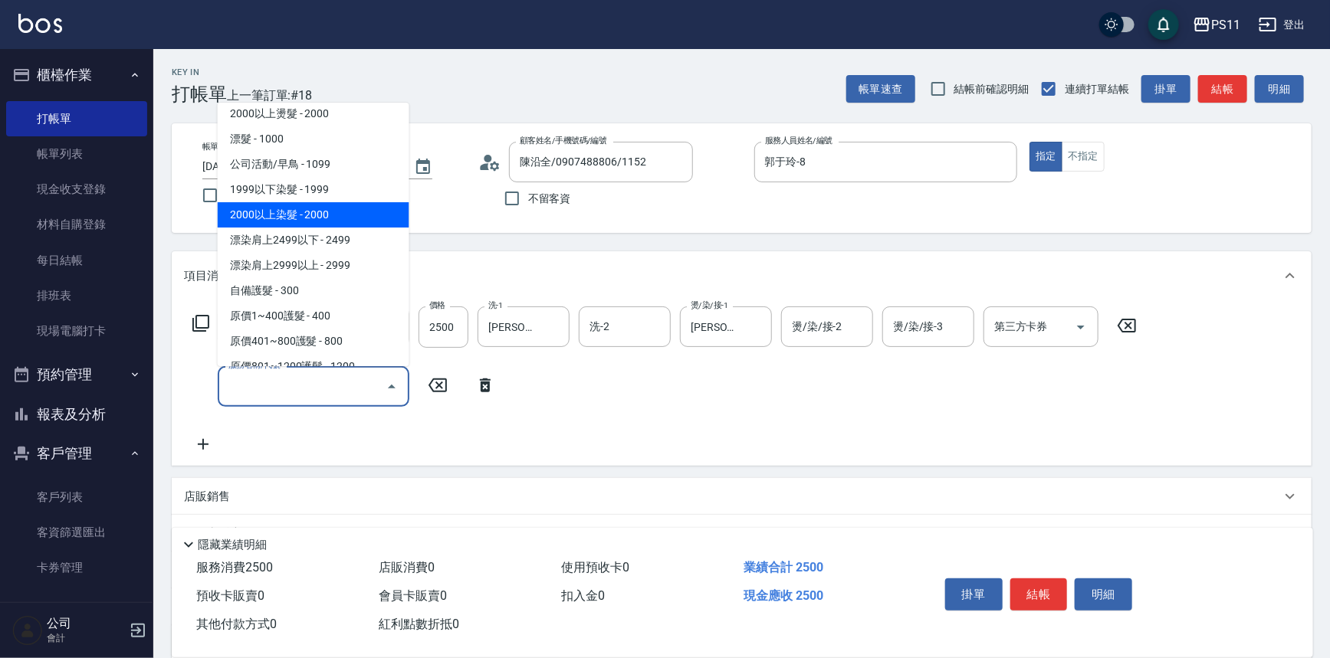
click at [335, 215] on span "2000以上染髮 - 2000" at bounding box center [314, 214] width 192 height 25
type input "2000以上染髮(42000)"
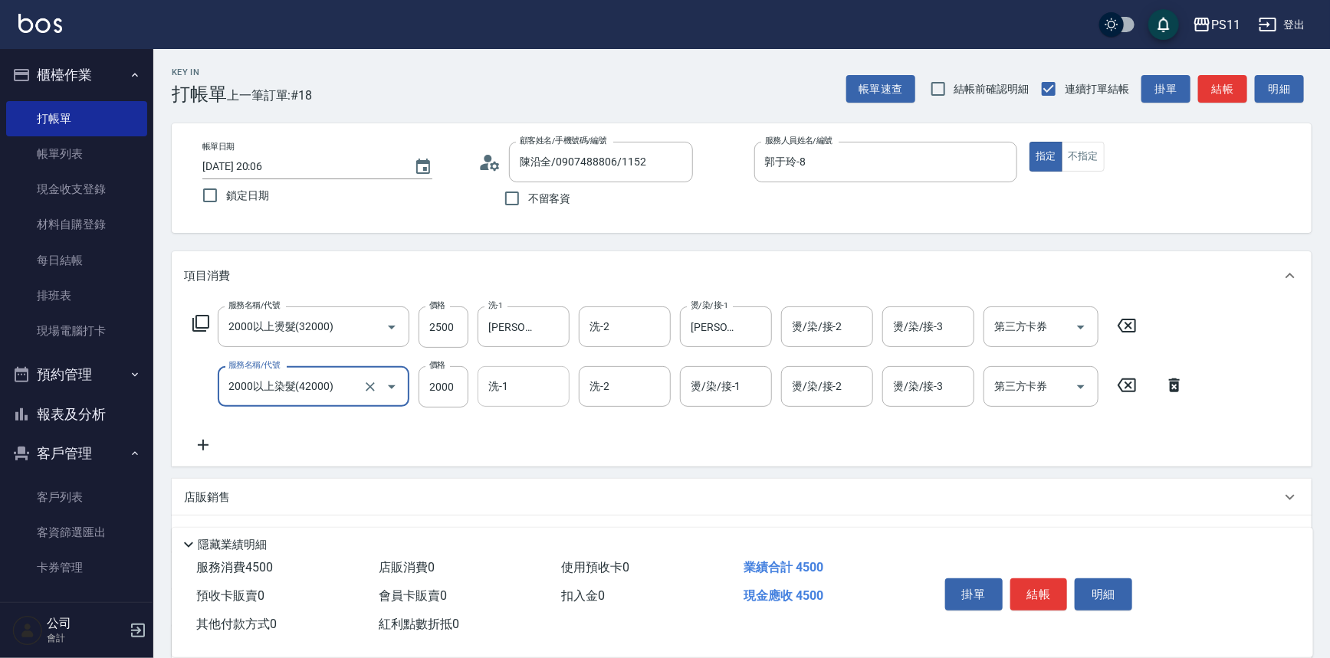
click at [504, 385] on input "洗-1" at bounding box center [523, 386] width 78 height 27
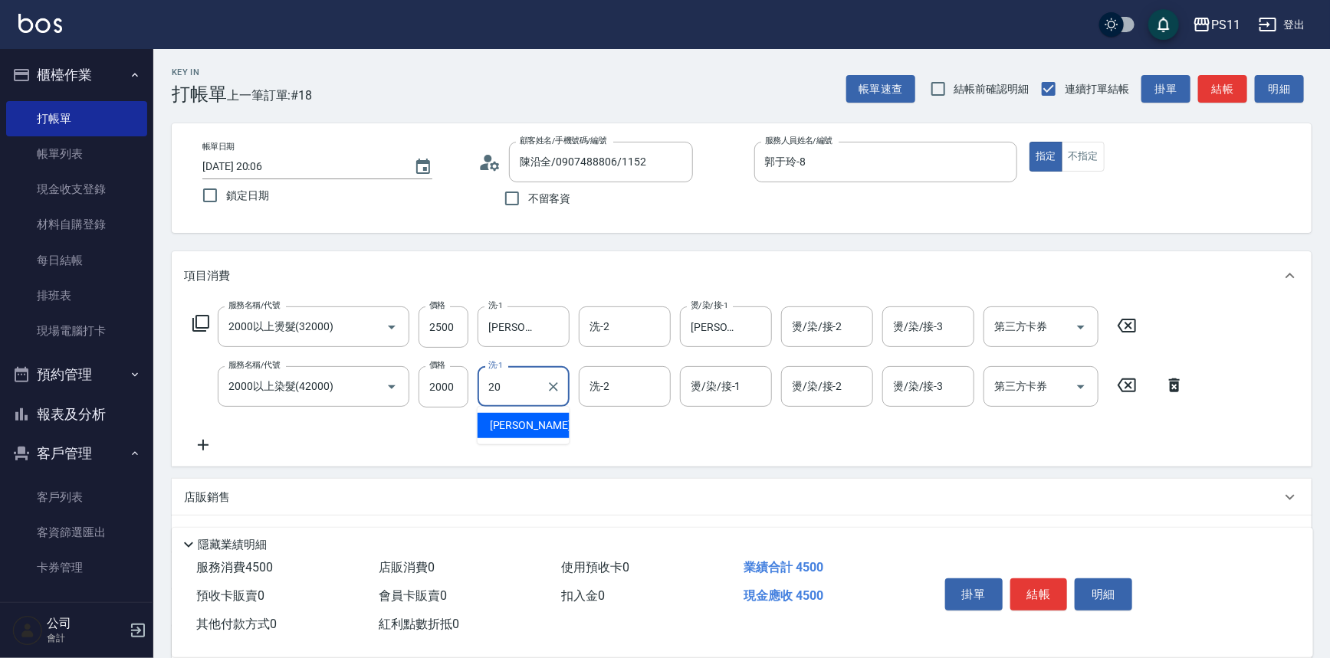
type input "[PERSON_NAME]-20"
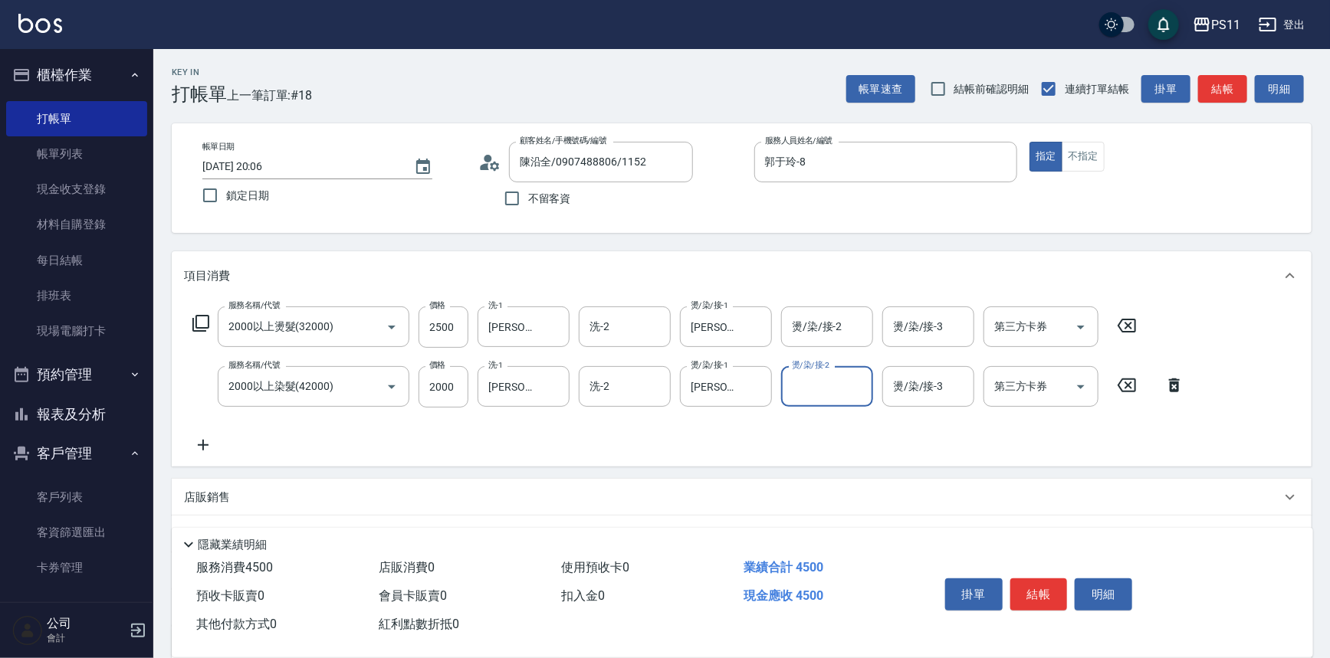
click at [212, 444] on icon at bounding box center [203, 445] width 38 height 18
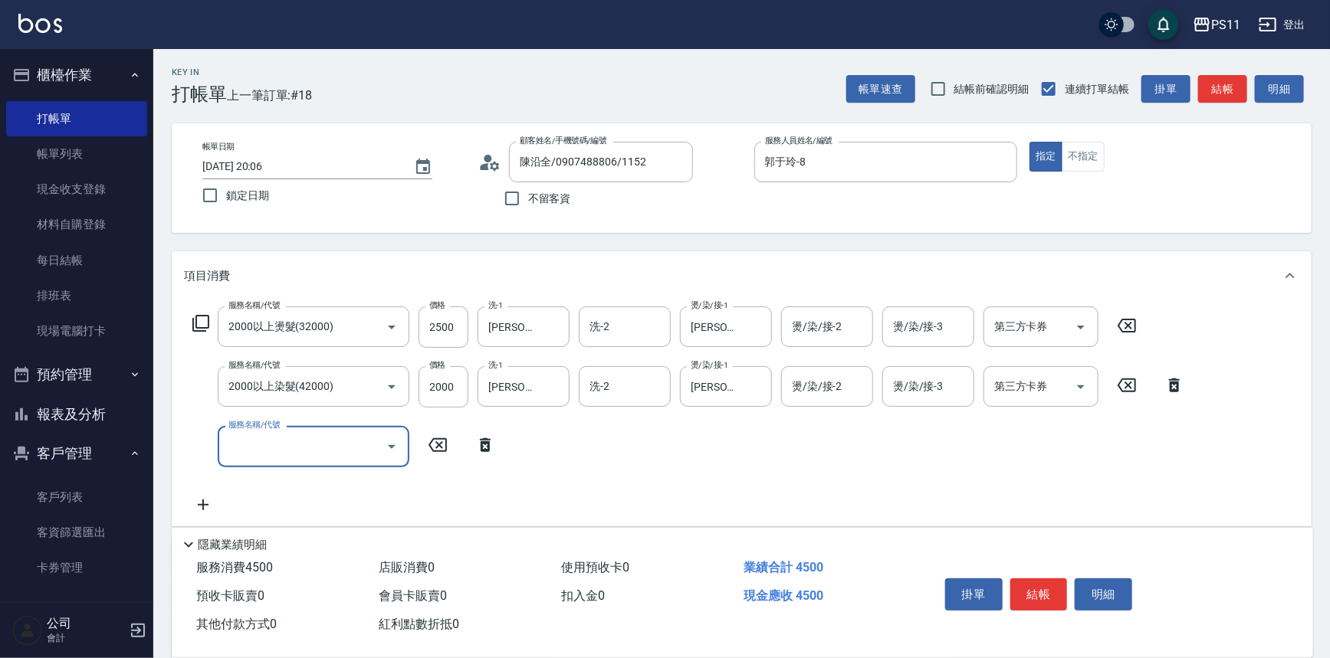
click at [287, 444] on input "服務名稱/代號" at bounding box center [302, 446] width 155 height 27
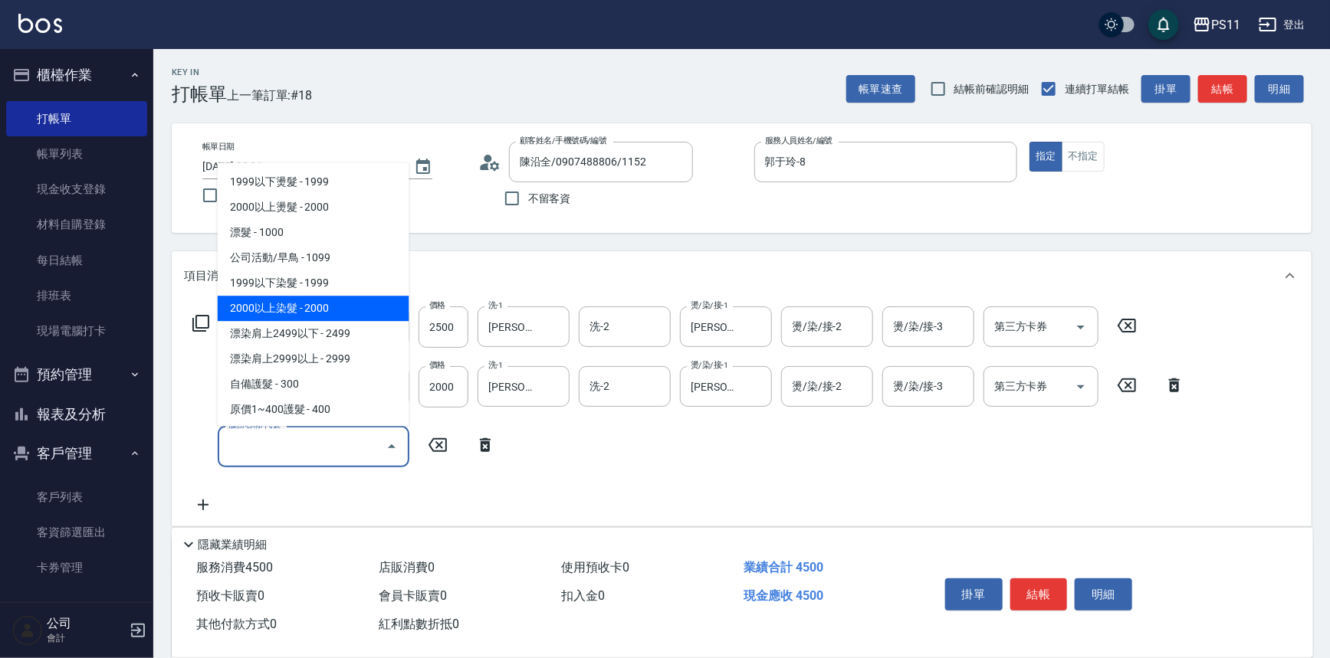
scroll to position [835, 0]
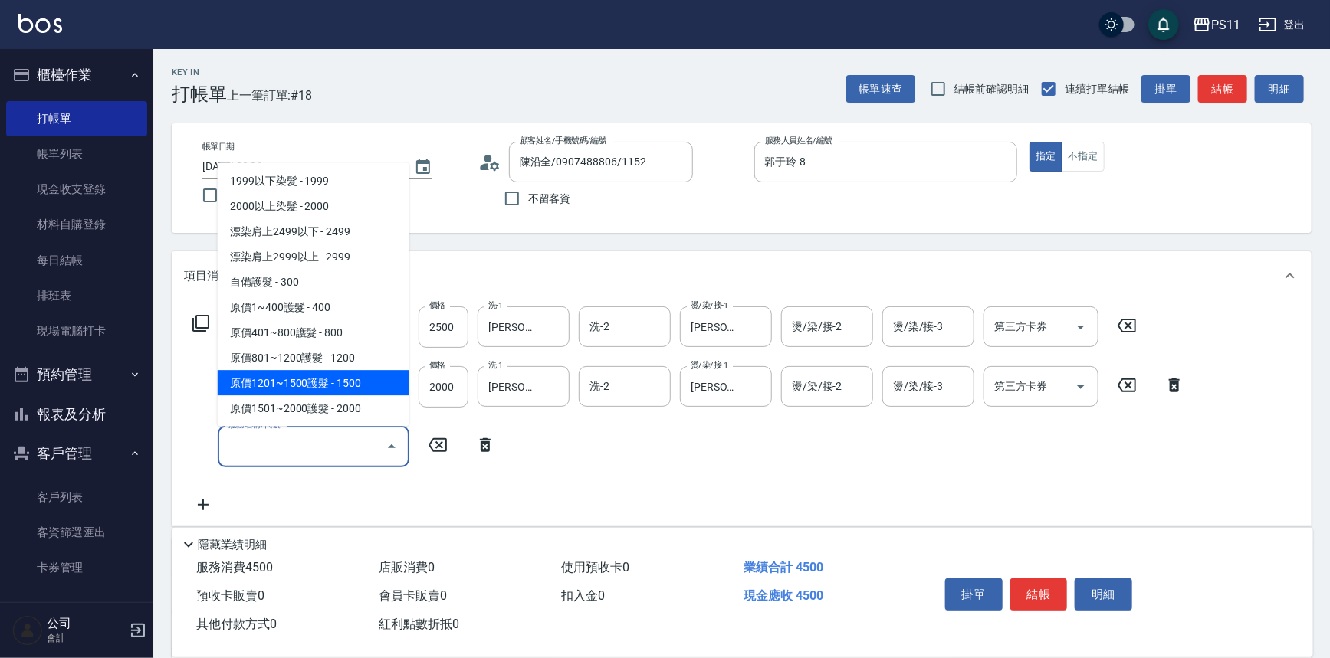
click at [363, 382] on span "原價1201~1500護髮 - 1500" at bounding box center [314, 383] width 192 height 25
type input "原價1201~1500護髮(51500)"
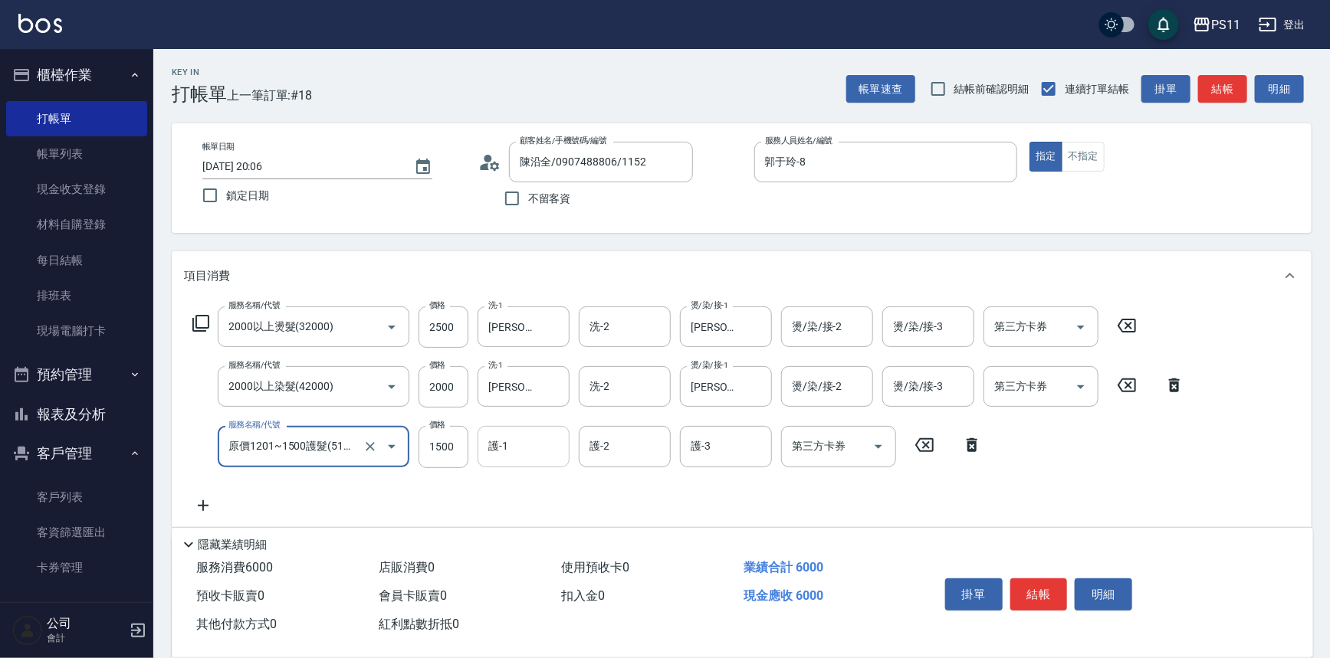
drag, startPoint x: 533, startPoint y: 444, endPoint x: 513, endPoint y: 442, distance: 20.1
click at [533, 444] on input "護-1" at bounding box center [523, 446] width 78 height 27
type input "[PERSON_NAME]-20"
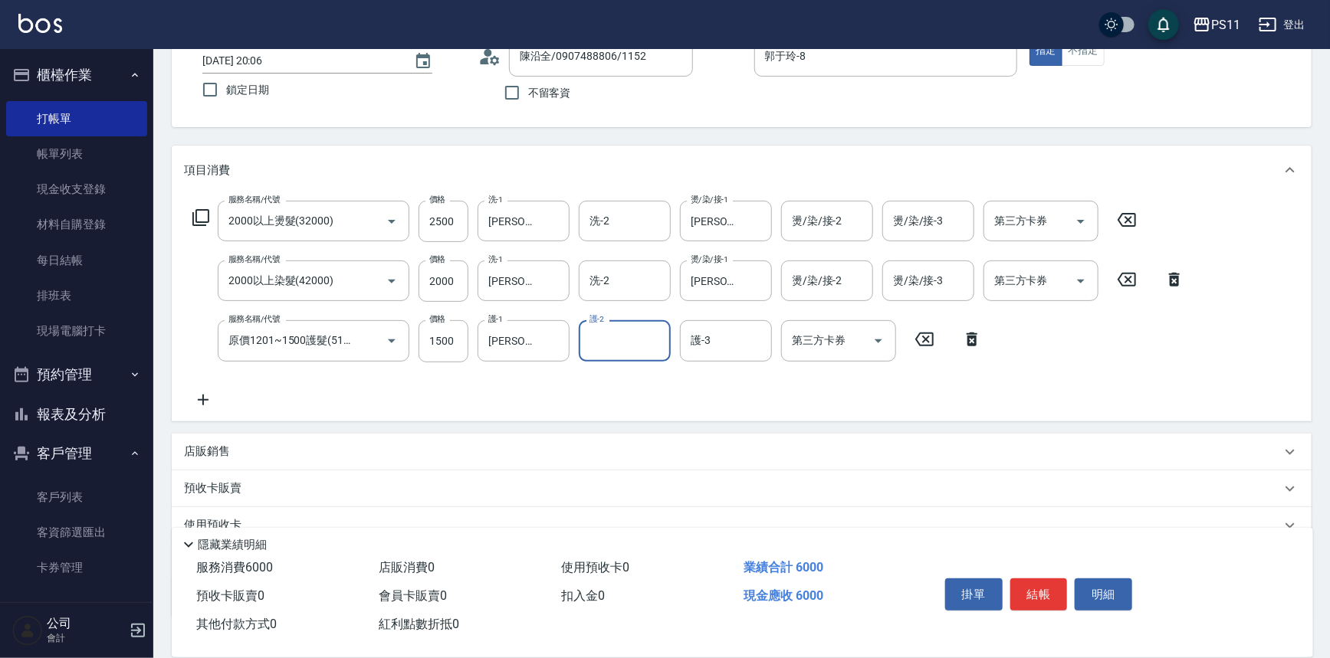
scroll to position [208, 0]
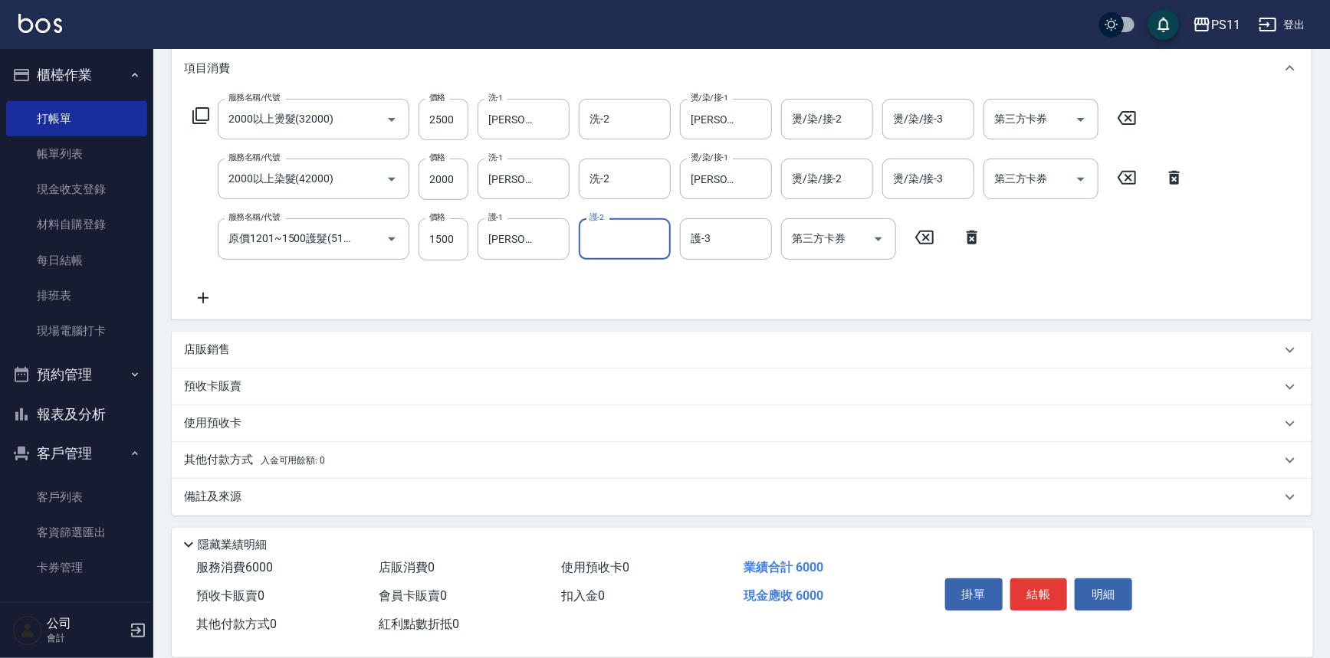
click at [244, 448] on div "其他付款方式 入金可用餘額: 0" at bounding box center [742, 460] width 1140 height 37
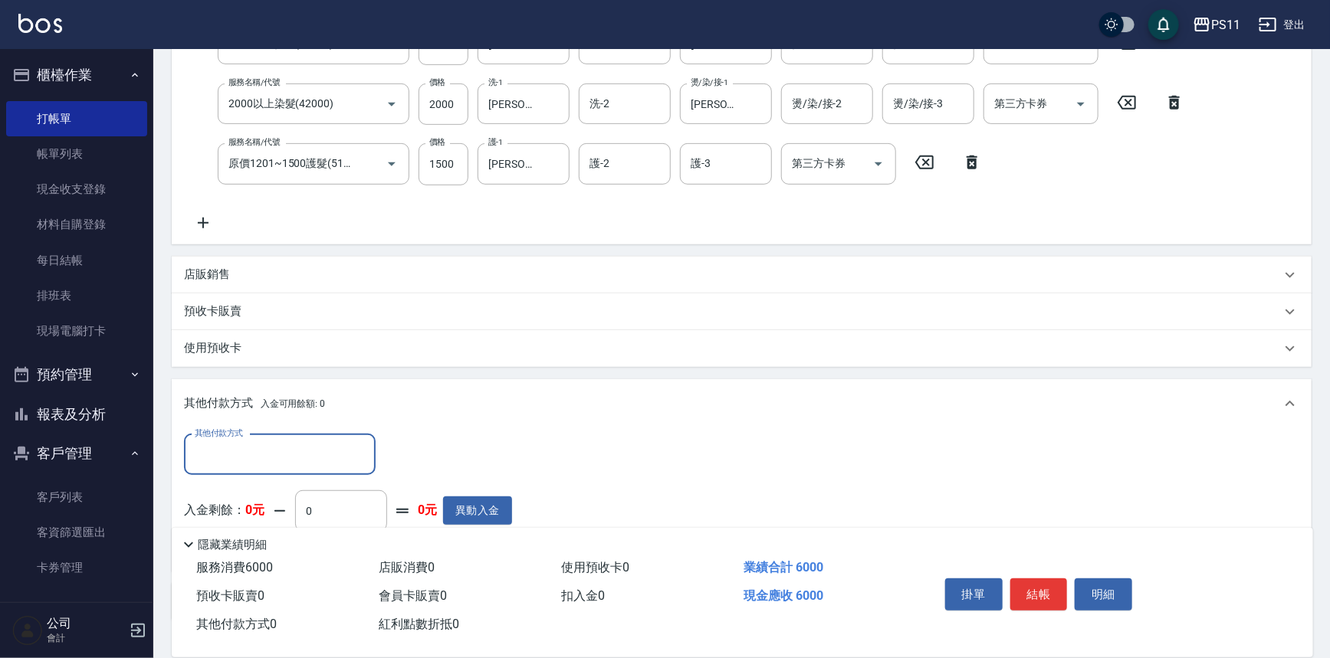
scroll to position [0, 0]
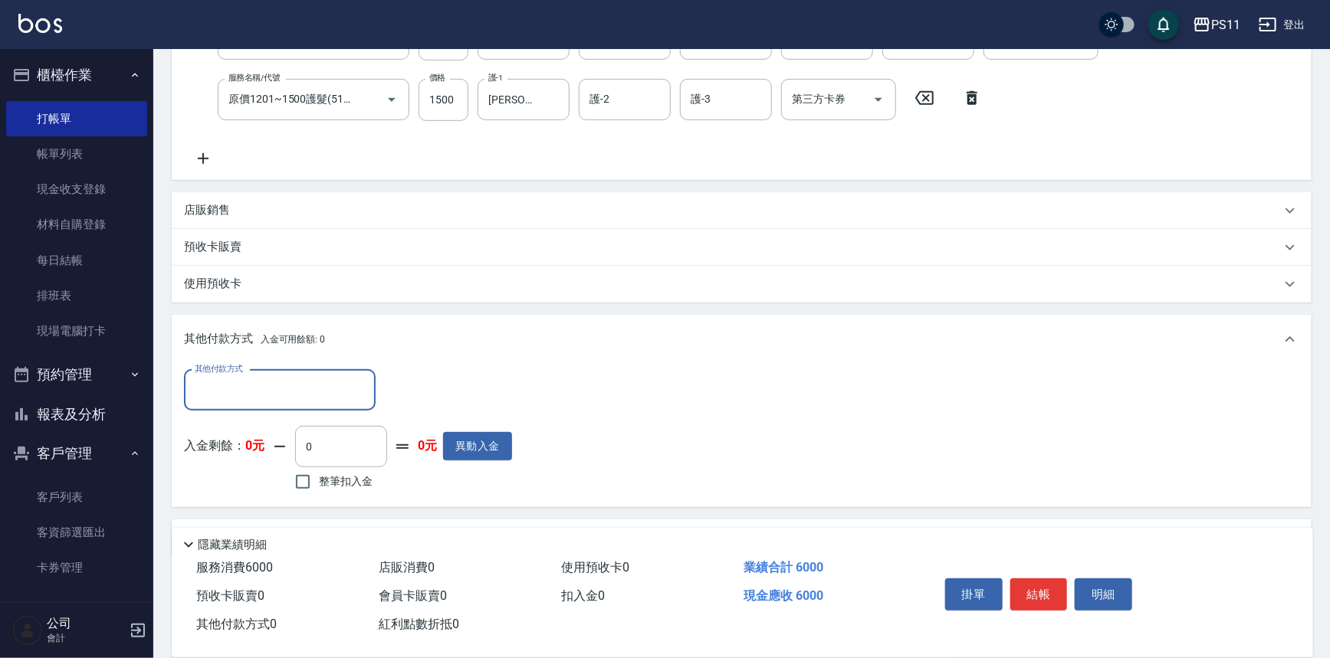
click at [251, 396] on input "其他付款方式" at bounding box center [280, 390] width 178 height 27
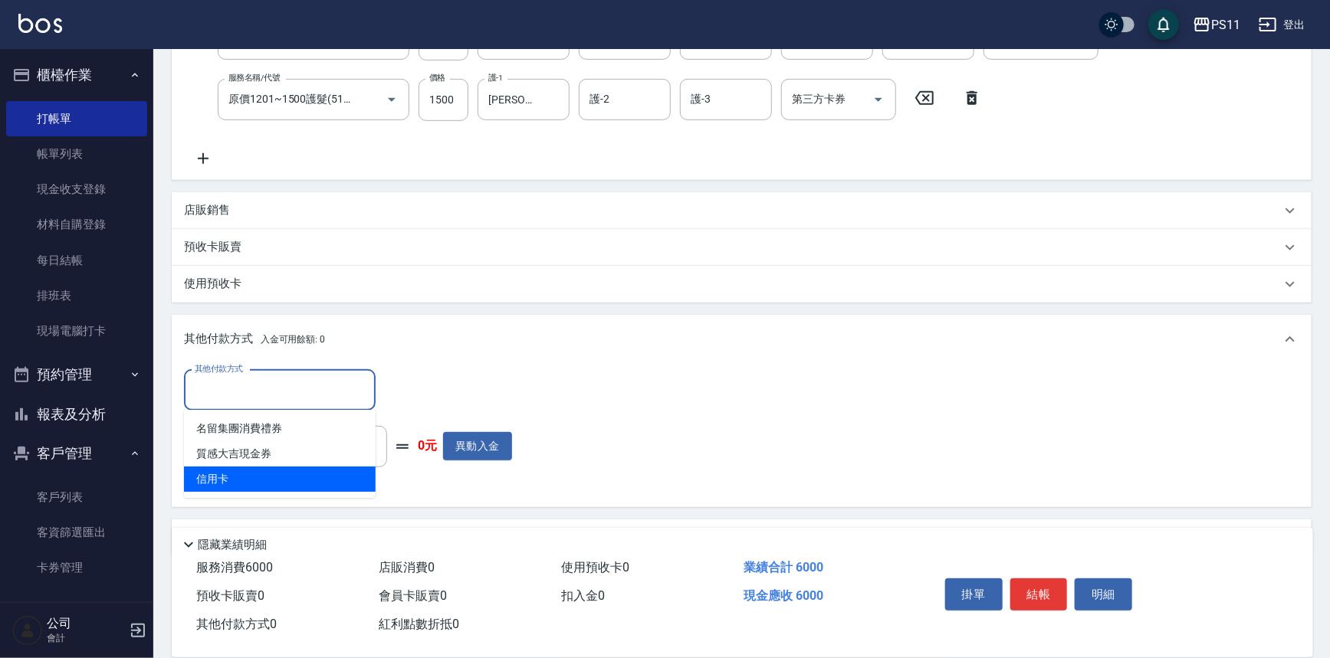
click at [286, 477] on span "信用卡" at bounding box center [280, 479] width 192 height 25
type input "信用卡"
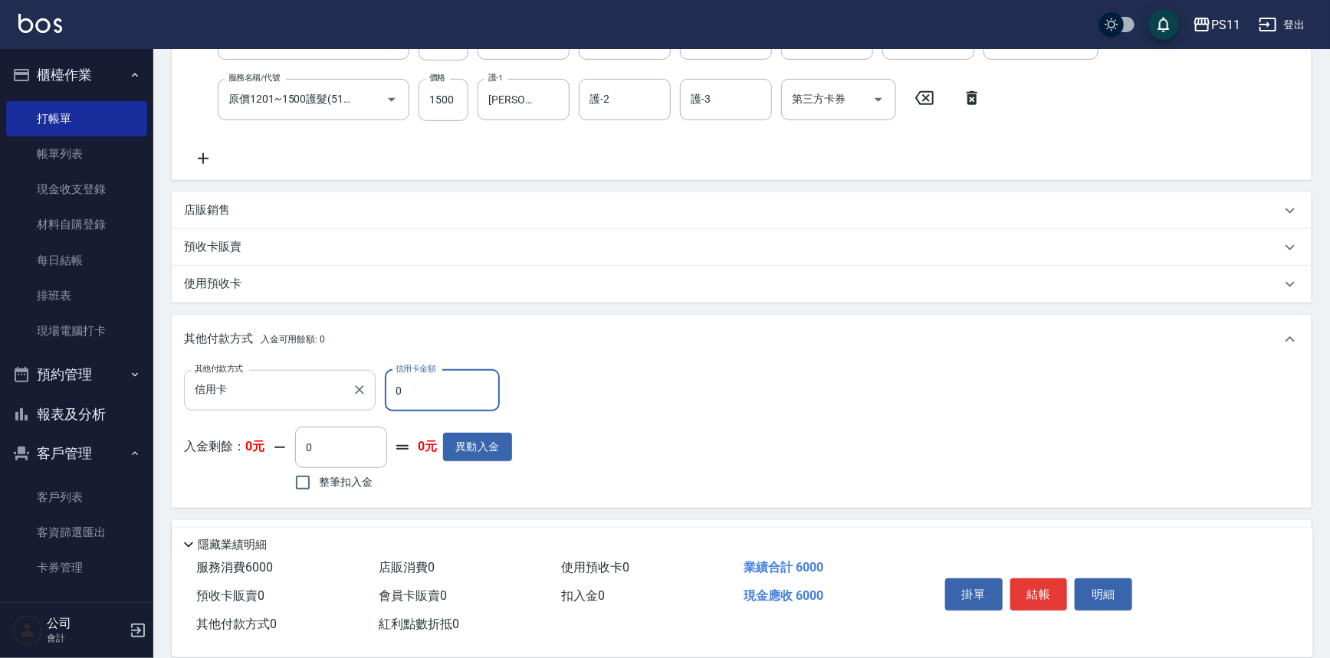
drag, startPoint x: 409, startPoint y: 396, endPoint x: 362, endPoint y: 403, distance: 48.0
click at [362, 403] on div "其他付款方式 信用卡 其他付款方式 信用卡金額 0 信用卡金額" at bounding box center [348, 390] width 328 height 41
type input "6000"
click at [1058, 588] on button "結帳" at bounding box center [1038, 595] width 57 height 32
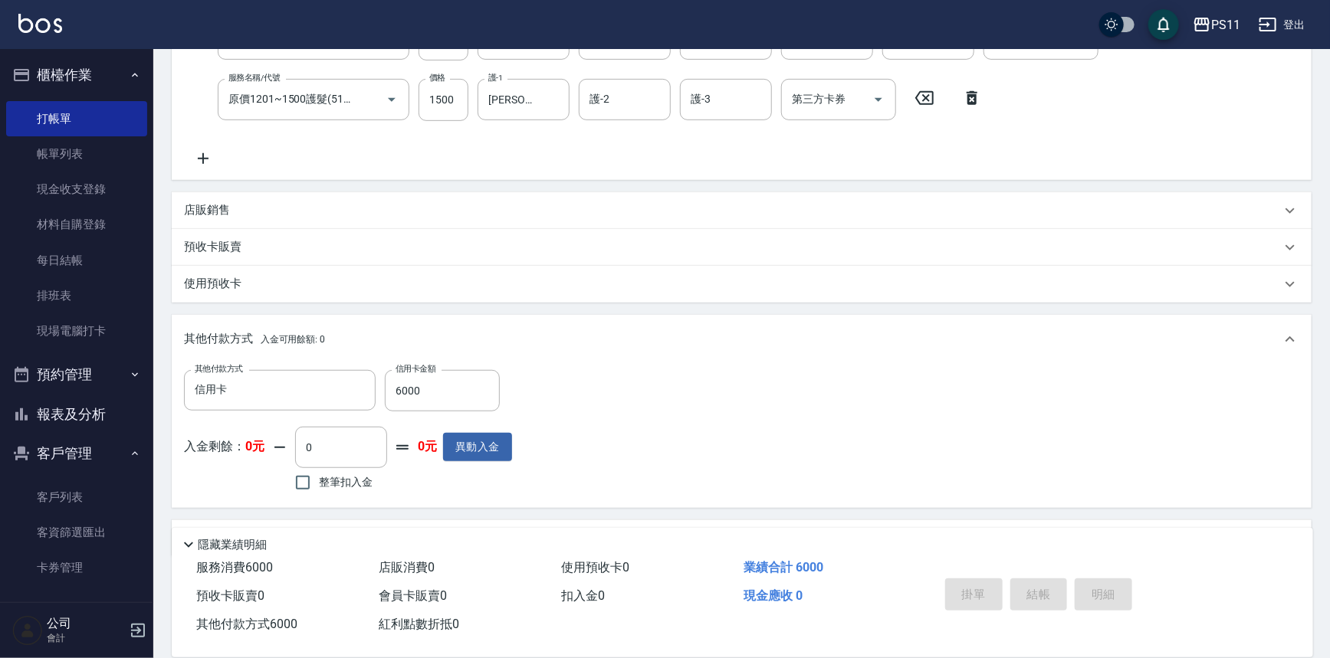
type input "[DATE] 20:07"
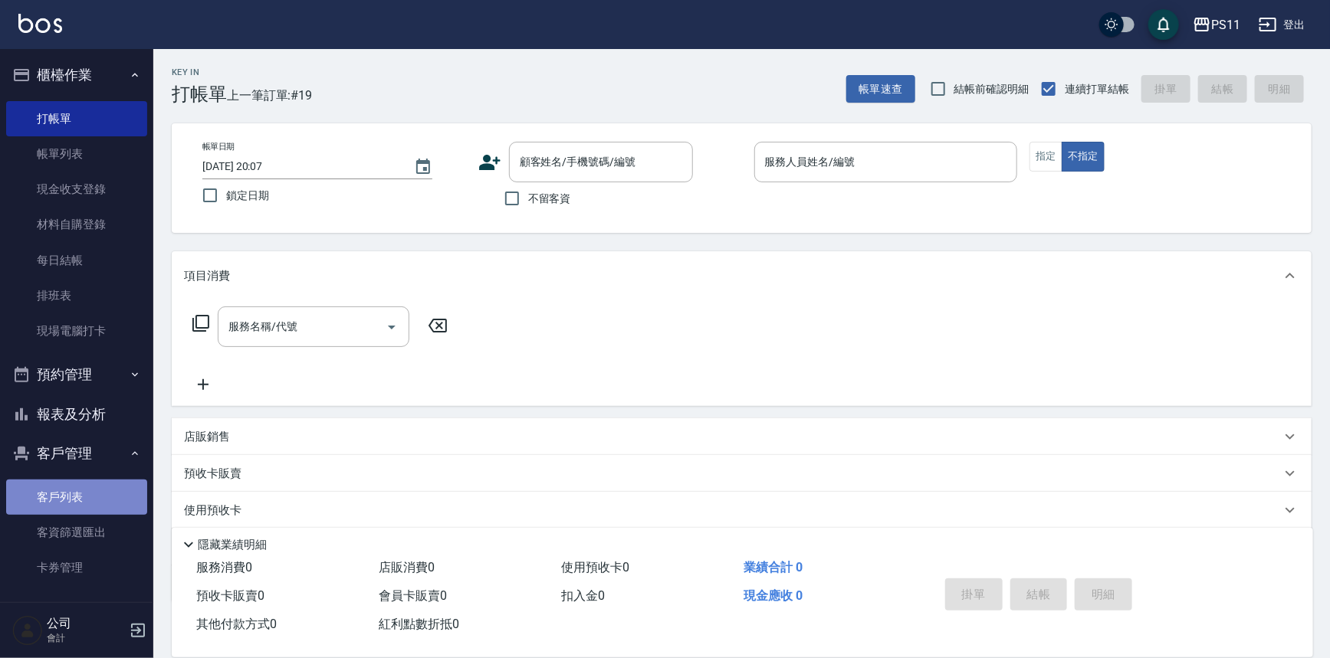
click at [86, 496] on link "客戶列表" at bounding box center [76, 497] width 141 height 35
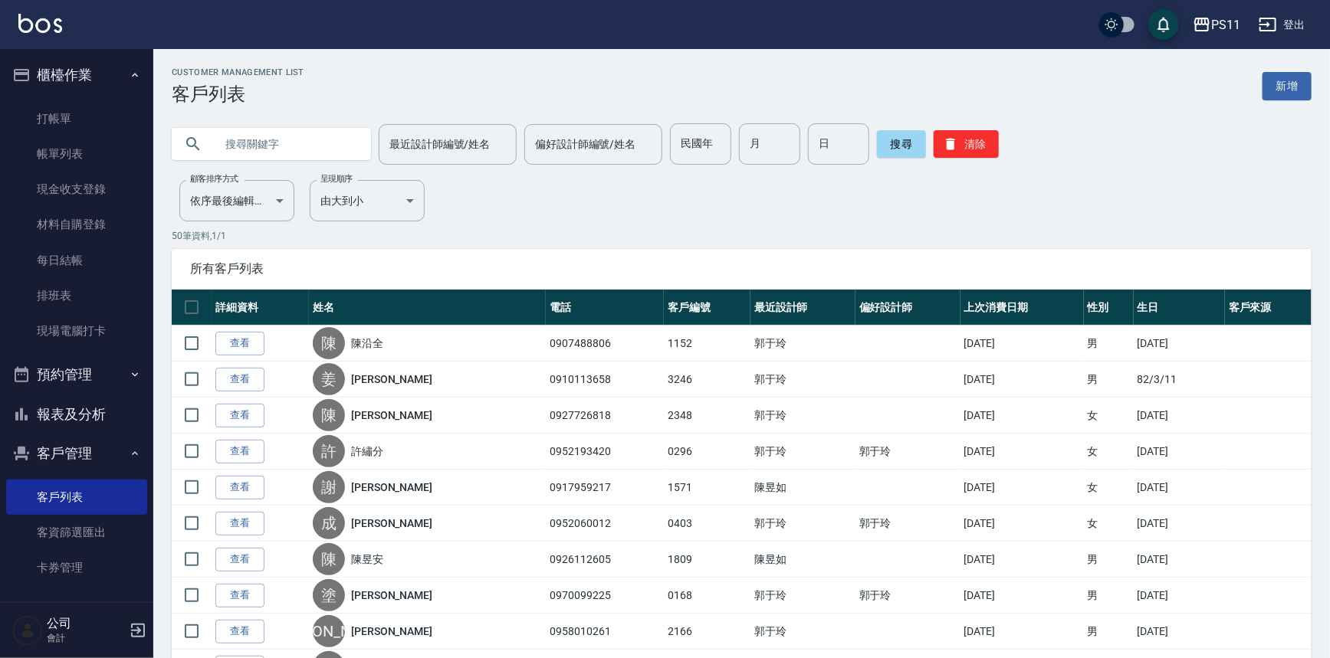
click at [1301, 85] on link "新增" at bounding box center [1286, 86] width 49 height 28
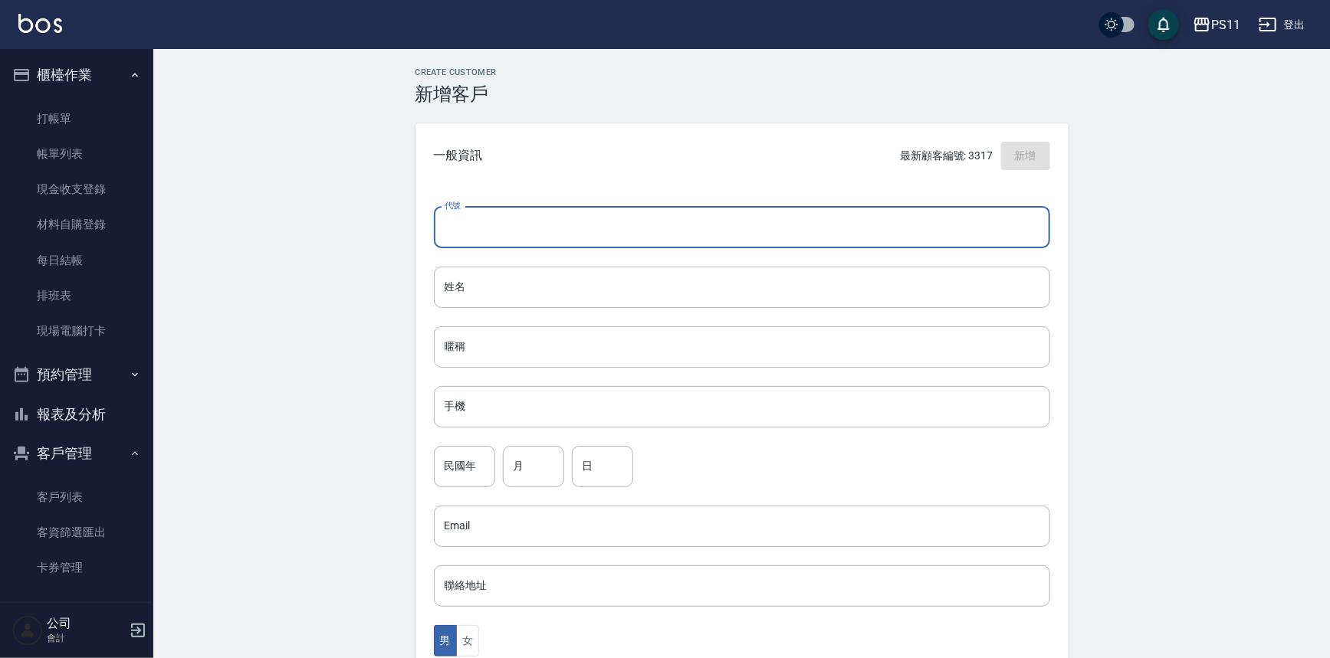
drag, startPoint x: 568, startPoint y: 241, endPoint x: 642, endPoint y: 222, distance: 76.6
click at [569, 241] on input "代號" at bounding box center [742, 227] width 616 height 41
drag, startPoint x: 666, startPoint y: 221, endPoint x: 668, endPoint y: 196, distance: 25.3
click at [666, 217] on input "318" at bounding box center [724, 227] width 581 height 41
type input "3"
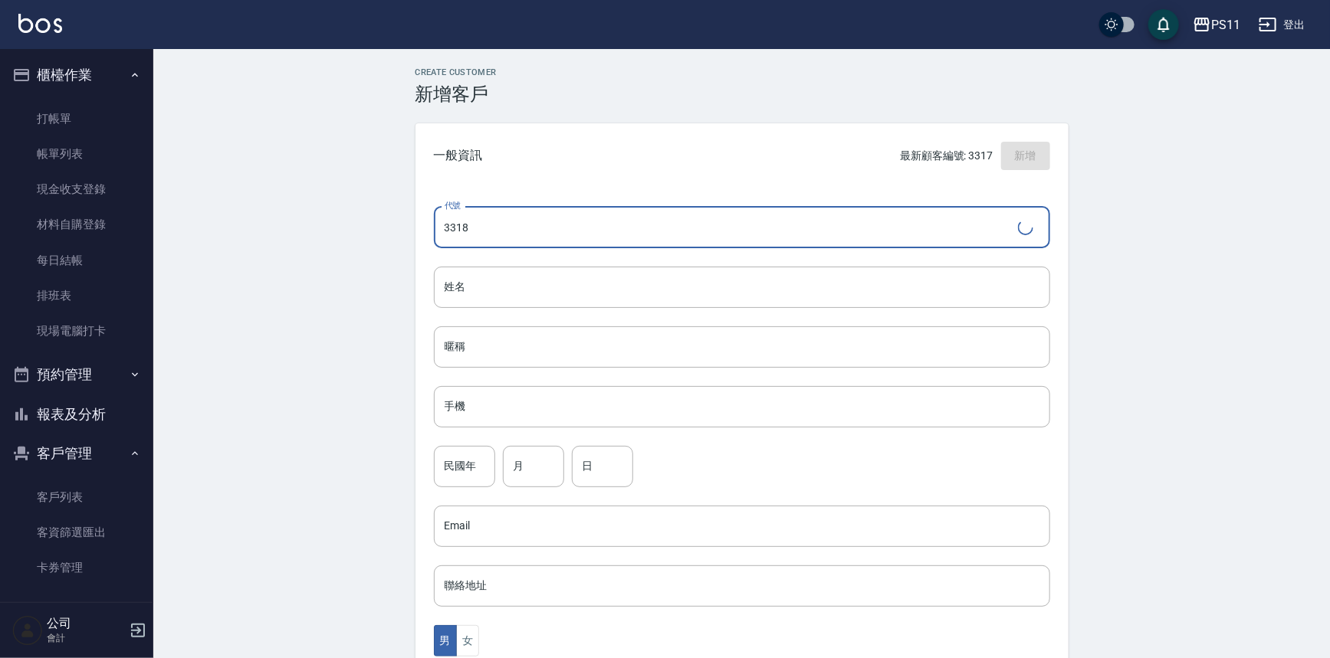
type input "3318"
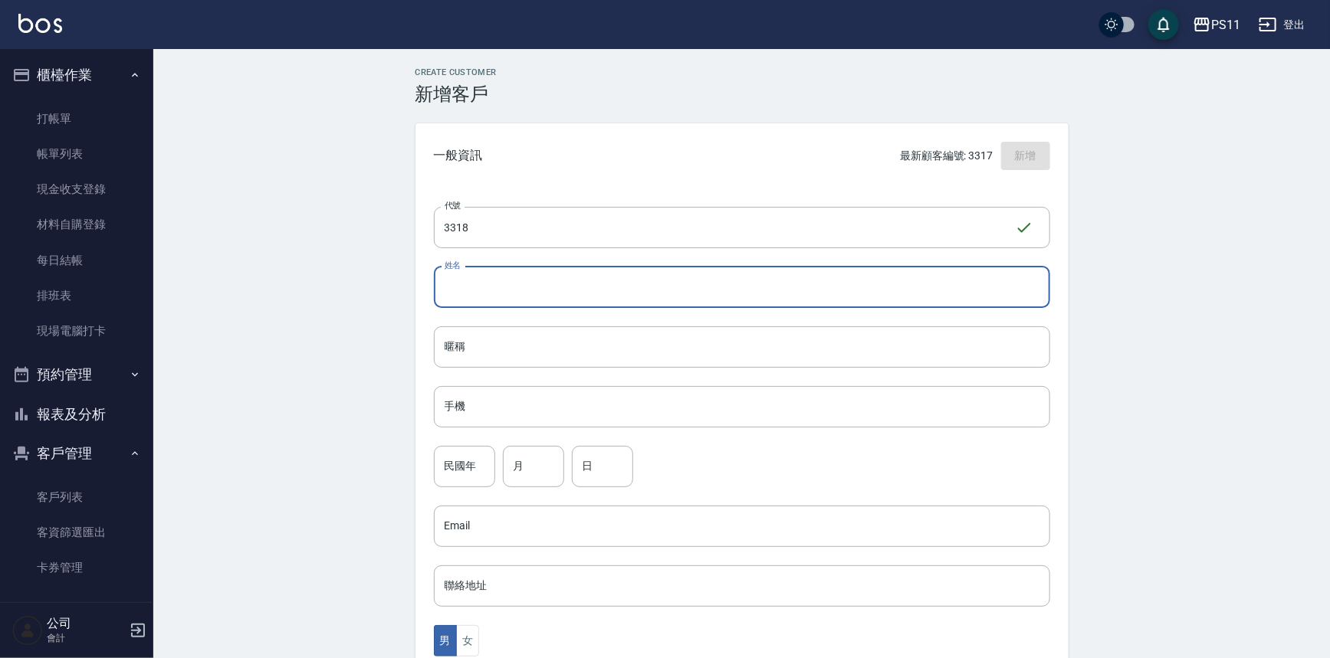
click at [586, 297] on input "姓名" at bounding box center [742, 287] width 616 height 41
type input "[PERSON_NAME]"
click at [595, 425] on input "手機" at bounding box center [742, 406] width 616 height 41
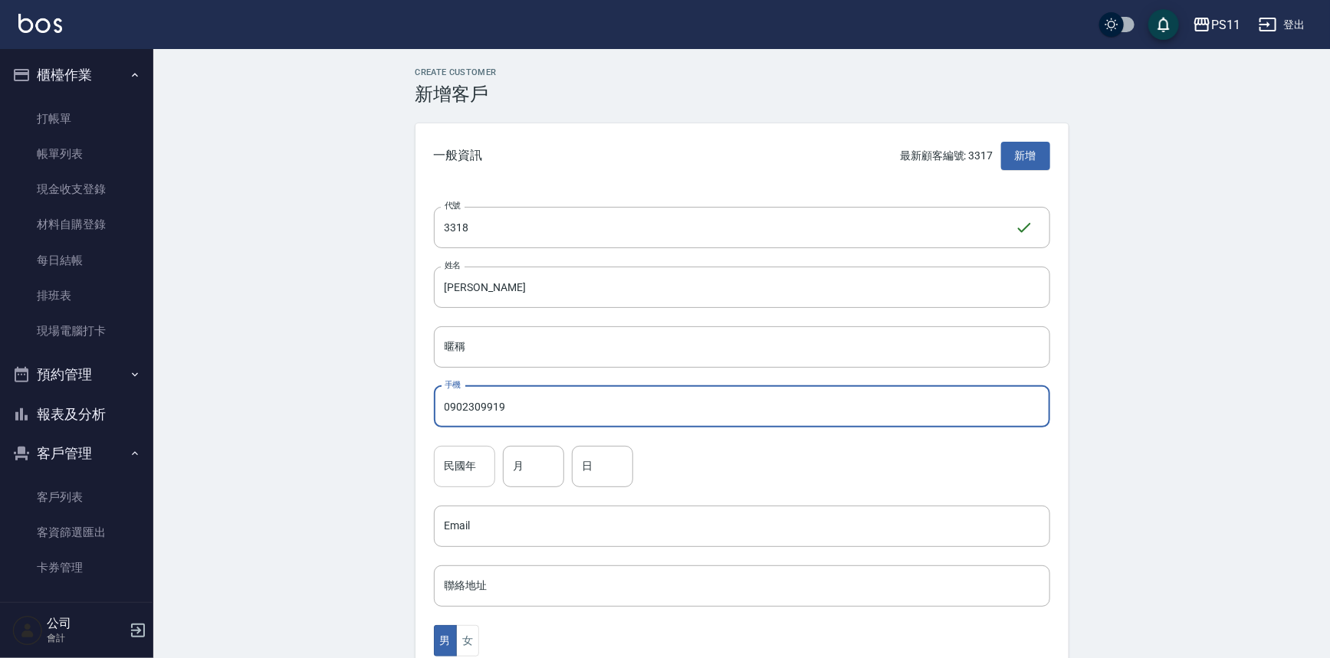
type input "0902309919"
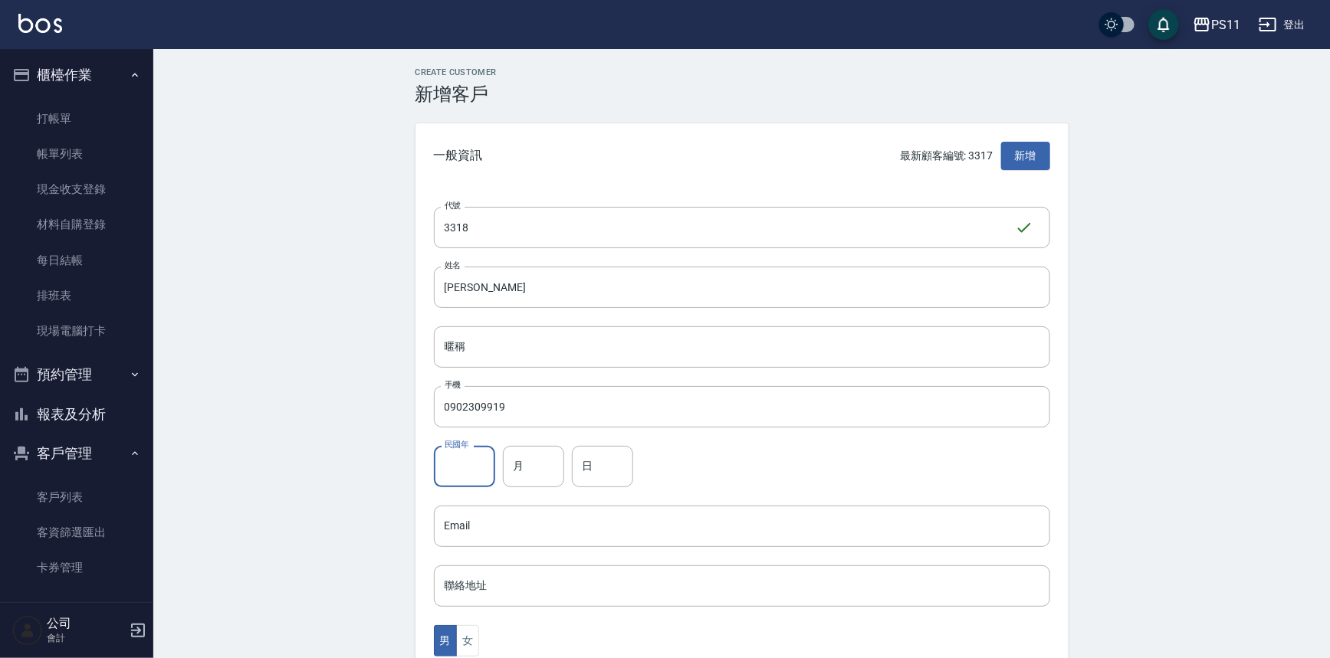
click at [479, 468] on input "民國年" at bounding box center [464, 466] width 61 height 41
type input "88"
click at [544, 477] on input "月" at bounding box center [533, 466] width 61 height 41
type input "4"
click at [605, 475] on input "日" at bounding box center [602, 466] width 61 height 41
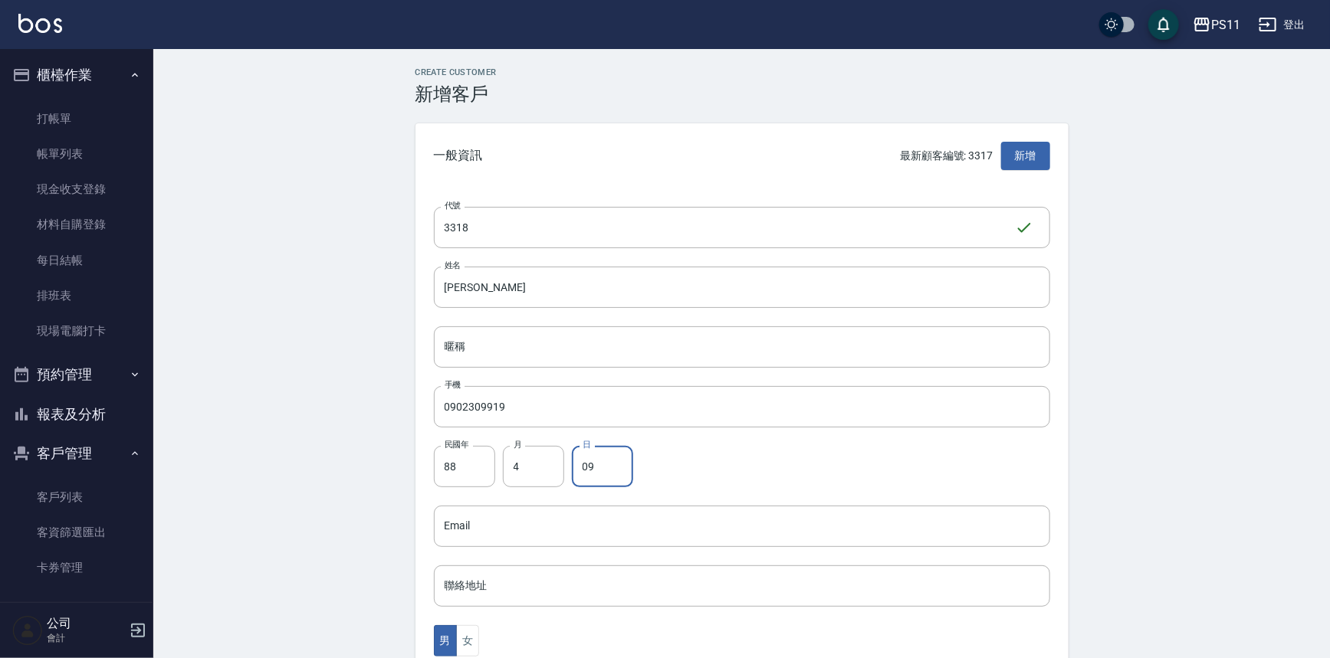
type input "09"
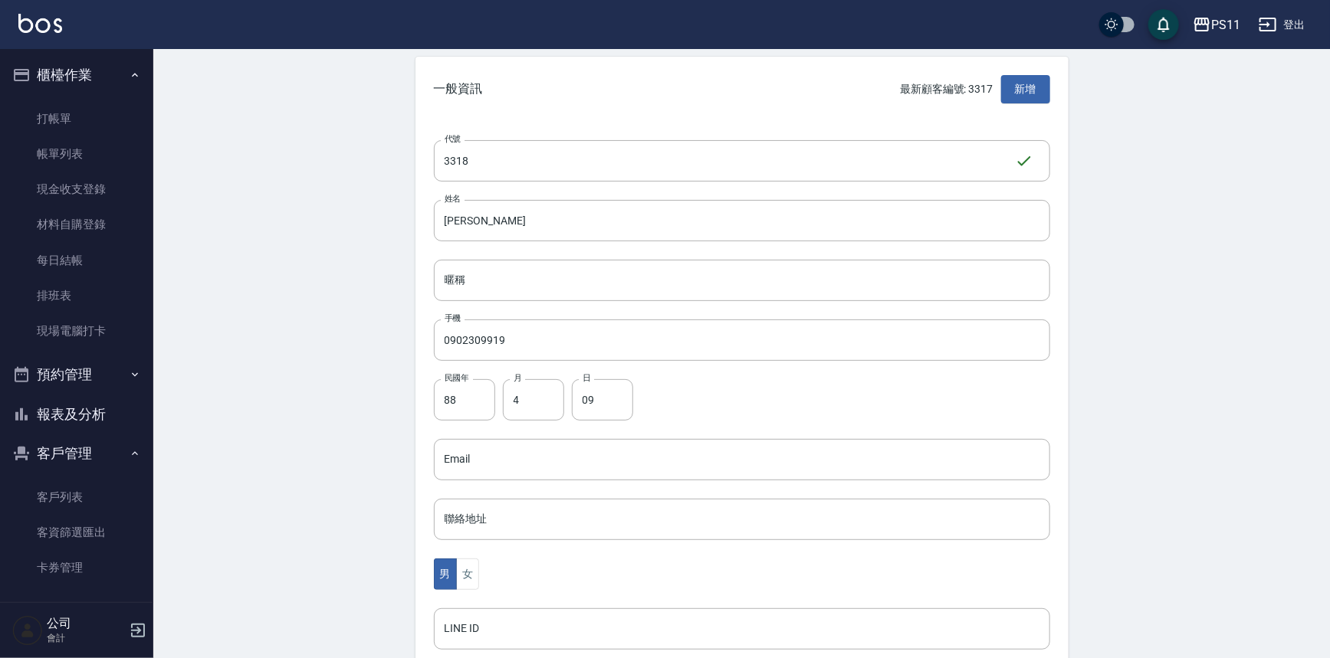
scroll to position [338, 0]
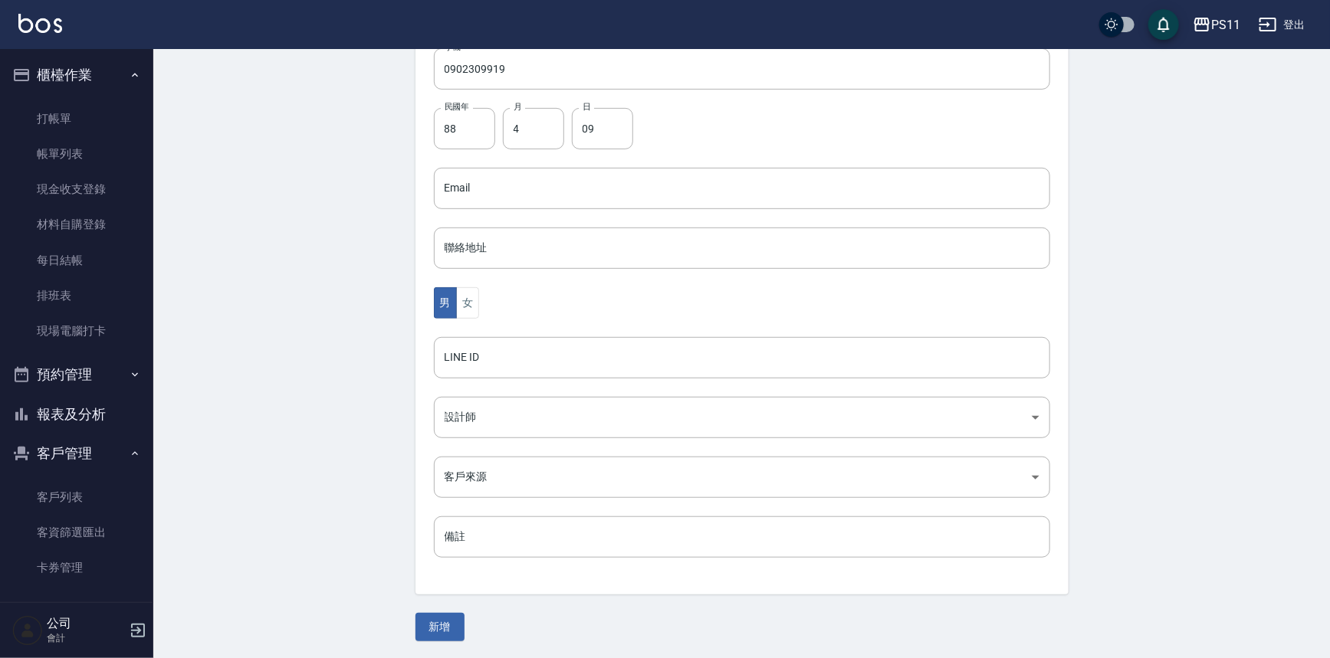
drag, startPoint x: 1222, startPoint y: 406, endPoint x: 1150, endPoint y: 504, distance: 121.1
click at [454, 628] on button "新增" at bounding box center [439, 627] width 49 height 28
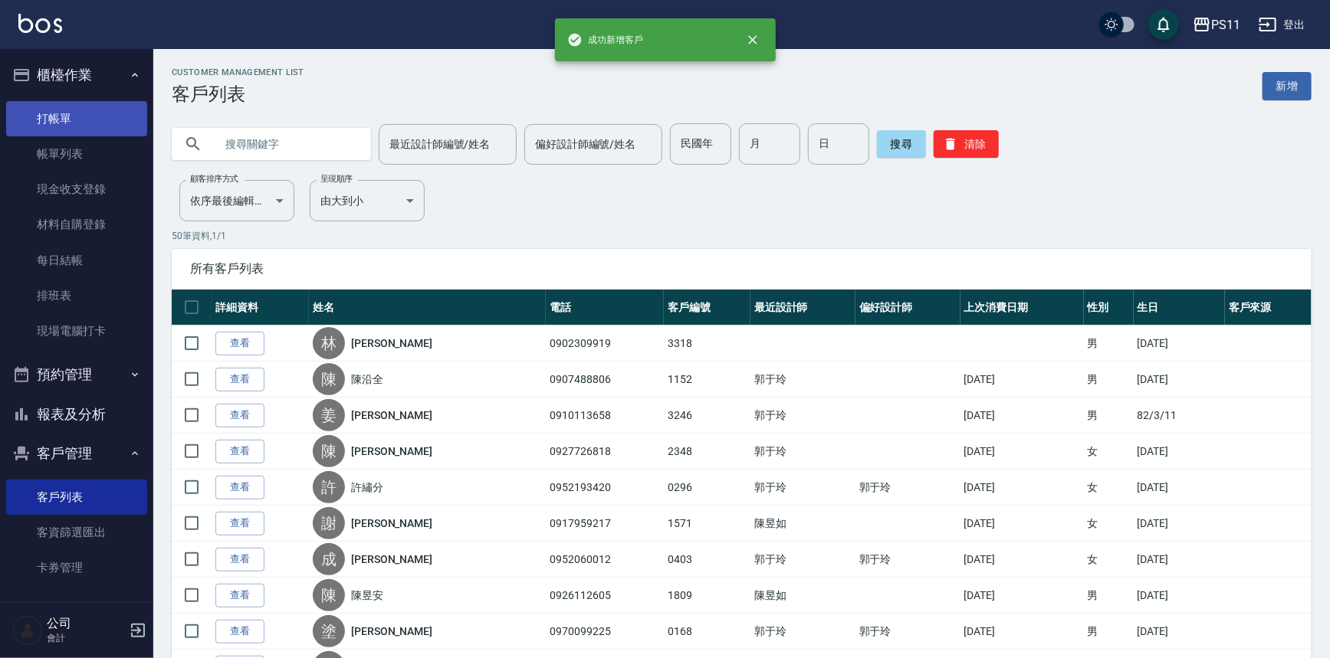
click at [37, 109] on link "打帳單" at bounding box center [76, 118] width 141 height 35
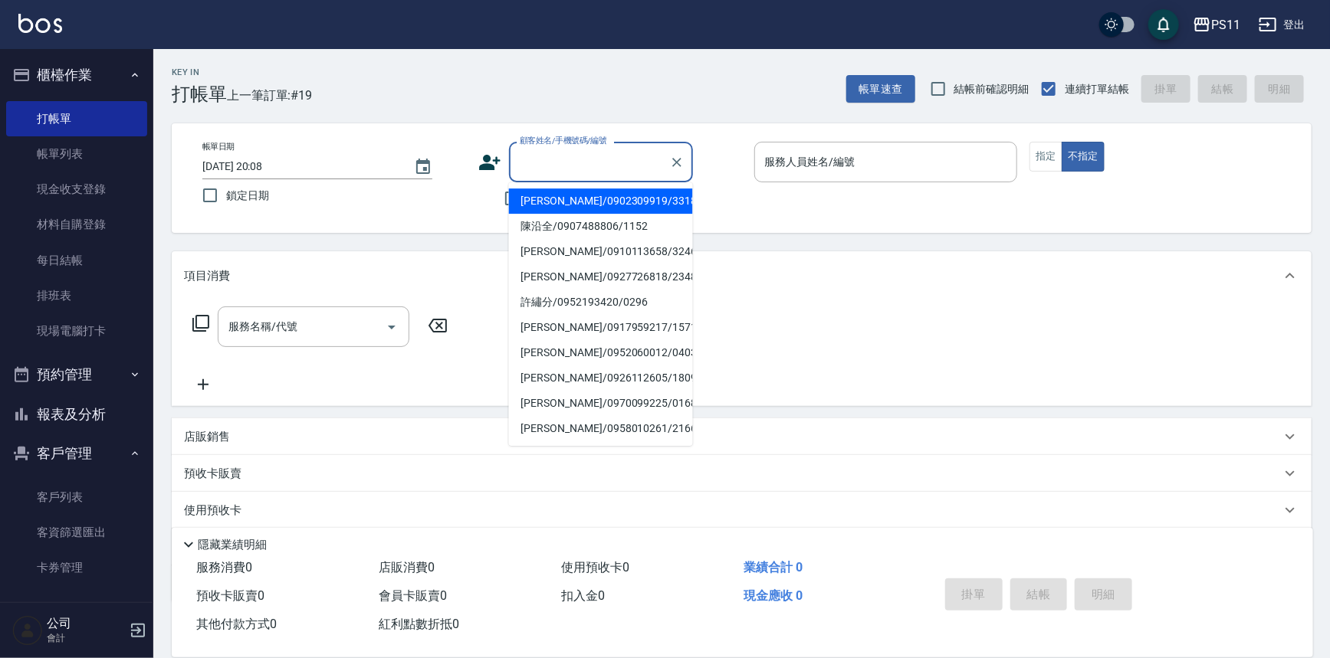
click at [572, 156] on input "顧客姓名/手機號碼/編號" at bounding box center [589, 162] width 147 height 27
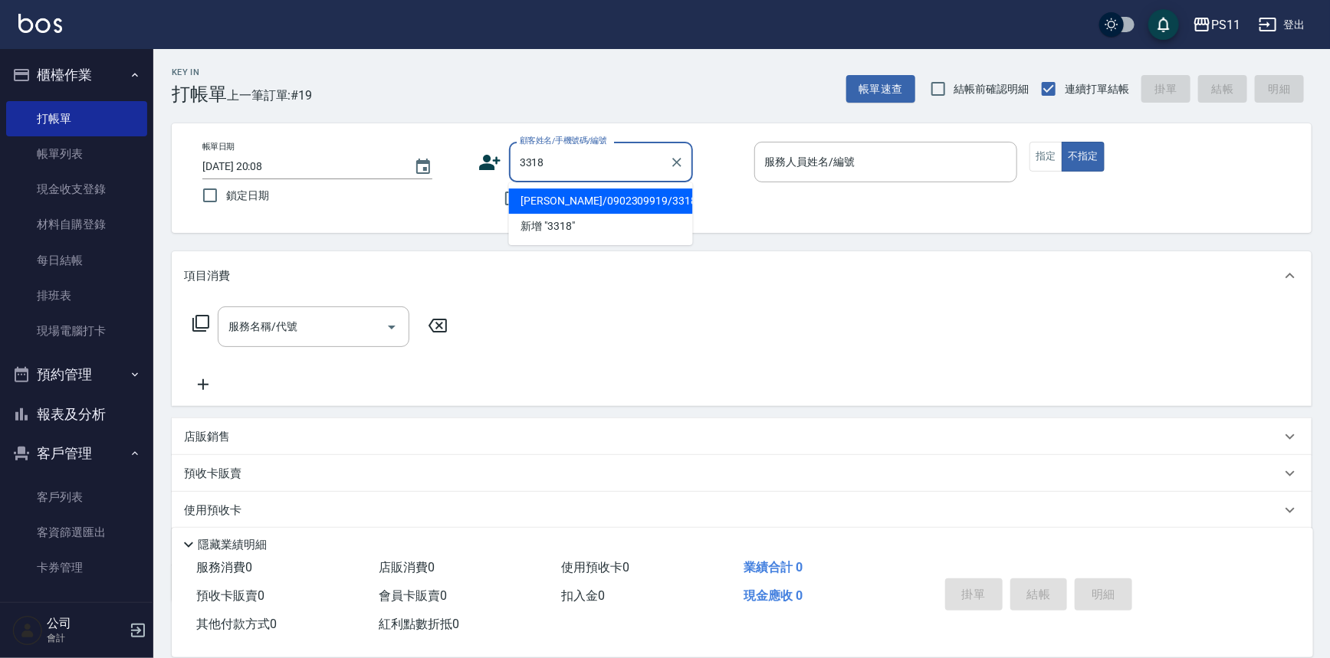
type input "[PERSON_NAME]/0902309919/3318"
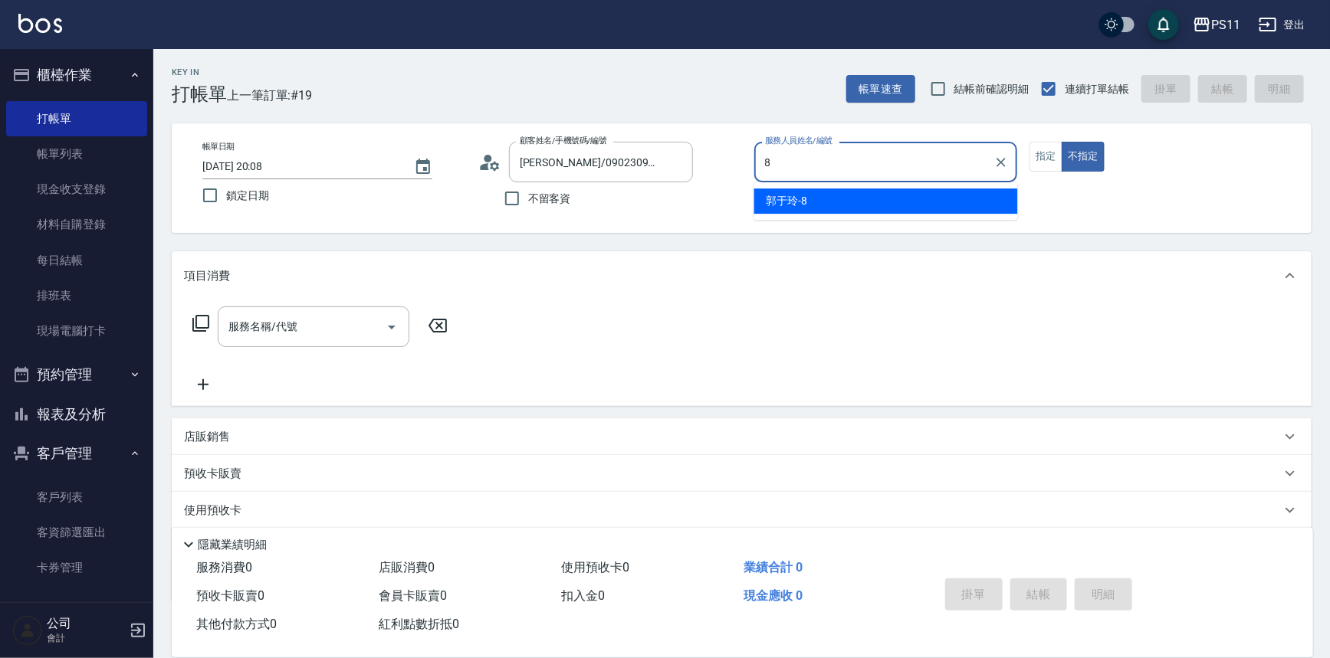
type input "郭于玲-8"
type button "false"
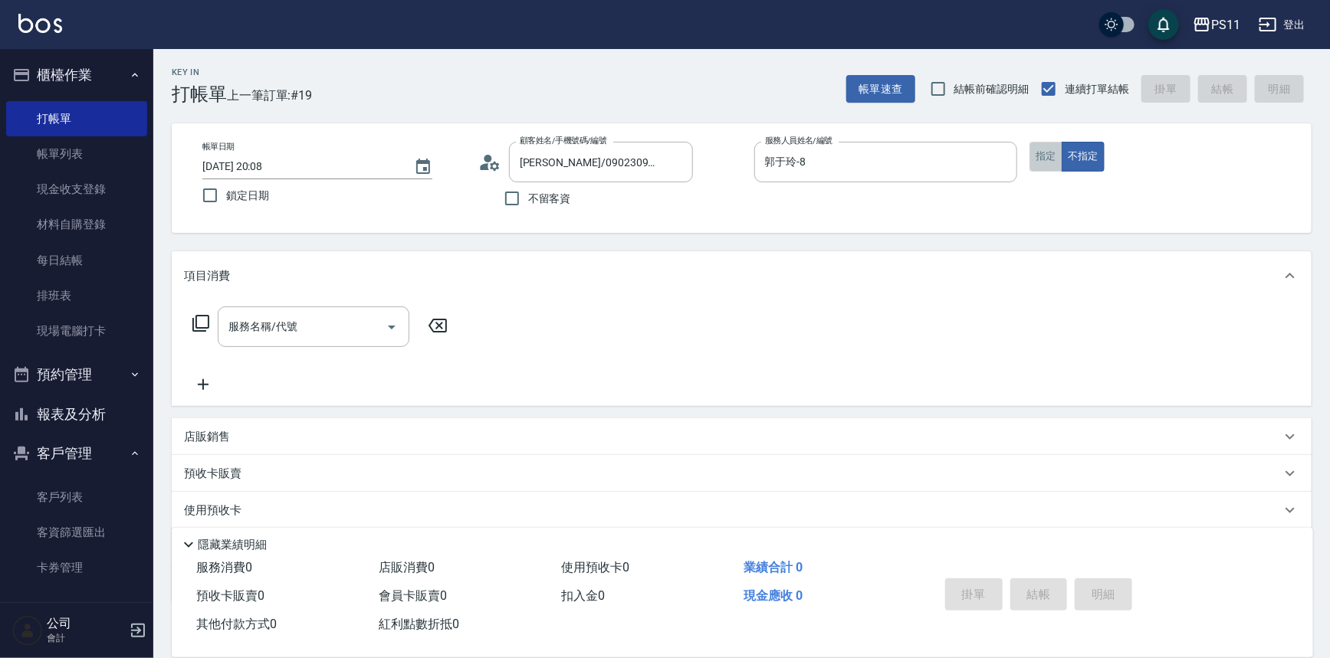
click at [1039, 153] on button "指定" at bounding box center [1045, 157] width 33 height 30
click at [197, 313] on div "服務名稱/代號 服務名稱/代號" at bounding box center [320, 327] width 273 height 41
click at [195, 327] on icon at bounding box center [200, 323] width 17 height 17
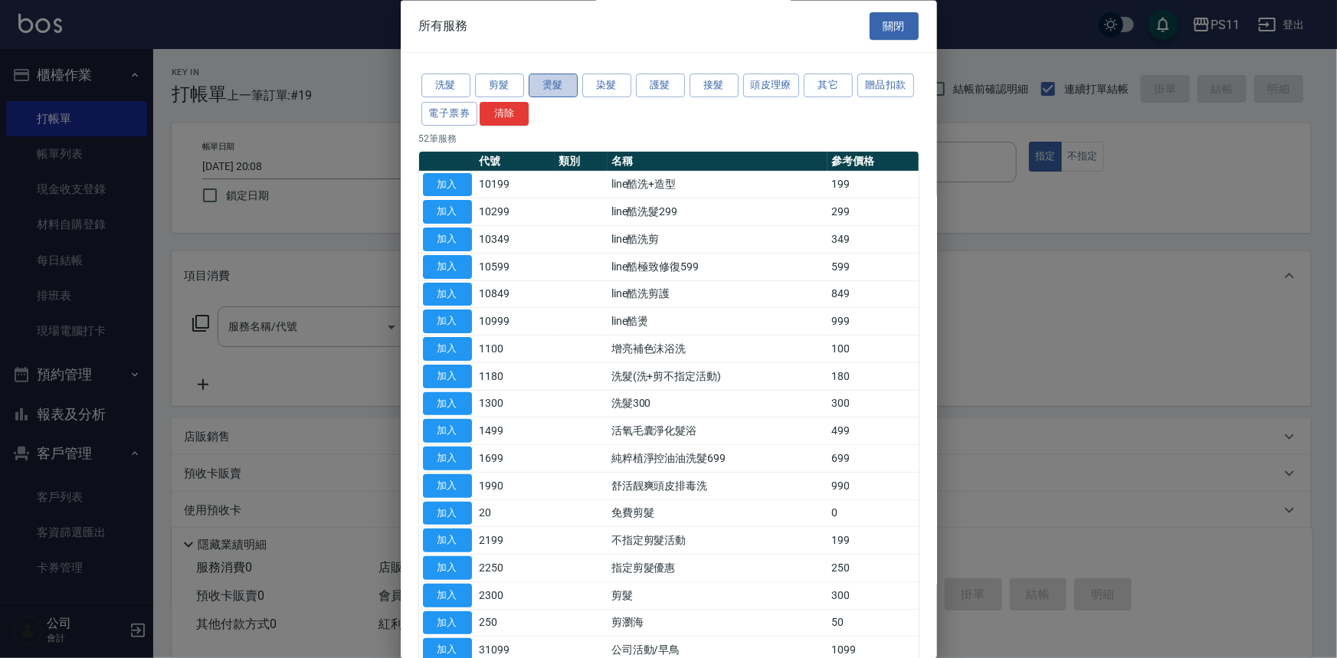
click at [543, 84] on button "燙髮" at bounding box center [553, 86] width 49 height 24
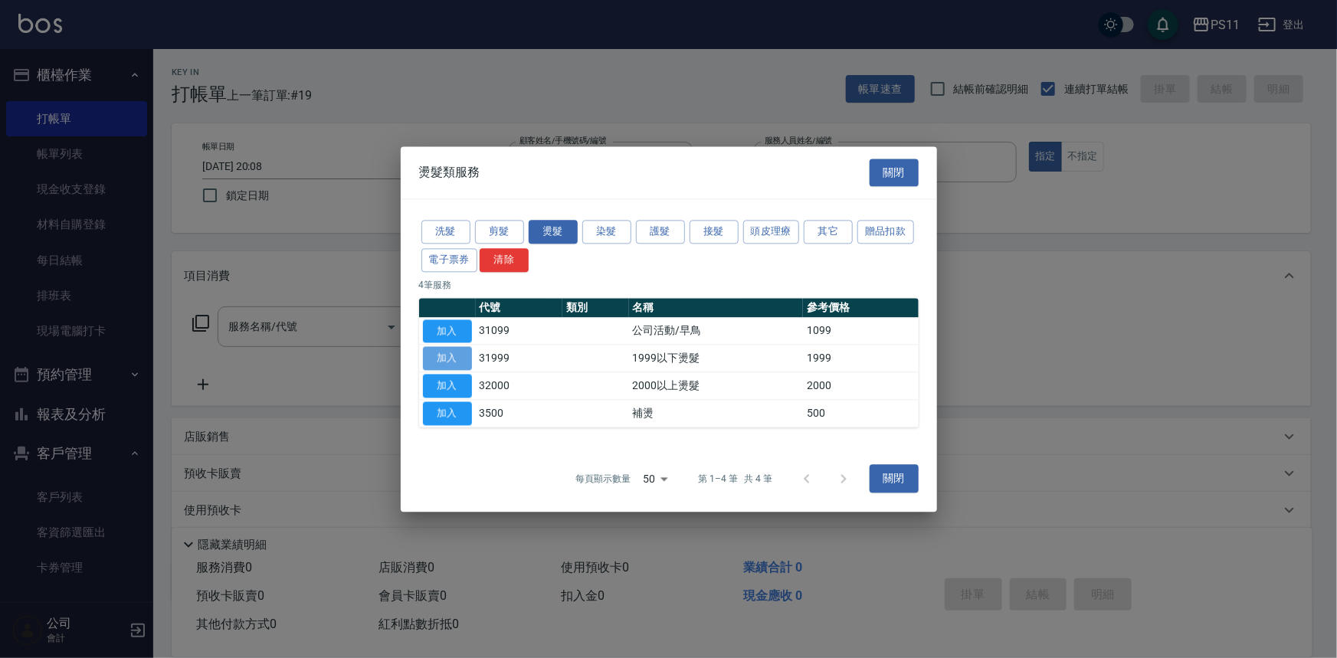
click at [439, 349] on button "加入" at bounding box center [447, 359] width 49 height 24
type input "1999以下燙髮(31999)"
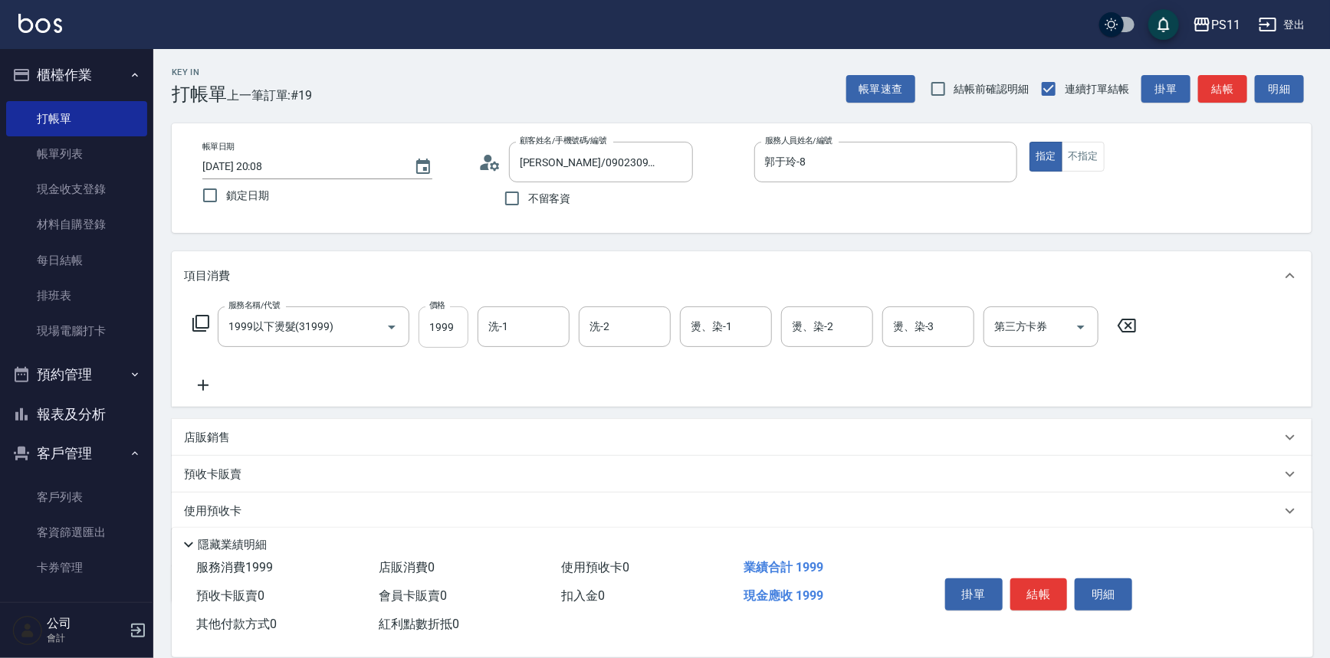
click at [433, 318] on input "1999" at bounding box center [443, 327] width 50 height 41
type input "2000"
type input "[PERSON_NAME]-20"
click at [1023, 579] on button "結帳" at bounding box center [1038, 595] width 57 height 32
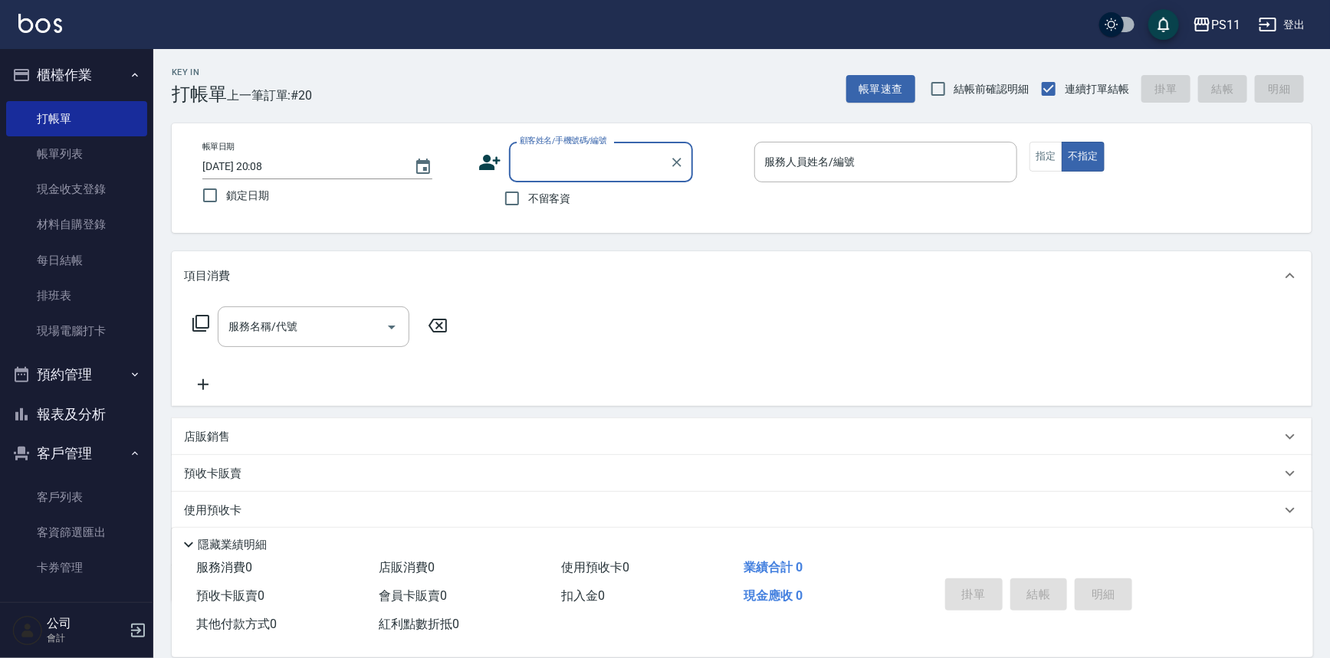
click at [103, 417] on button "報表及分析" at bounding box center [76, 415] width 141 height 40
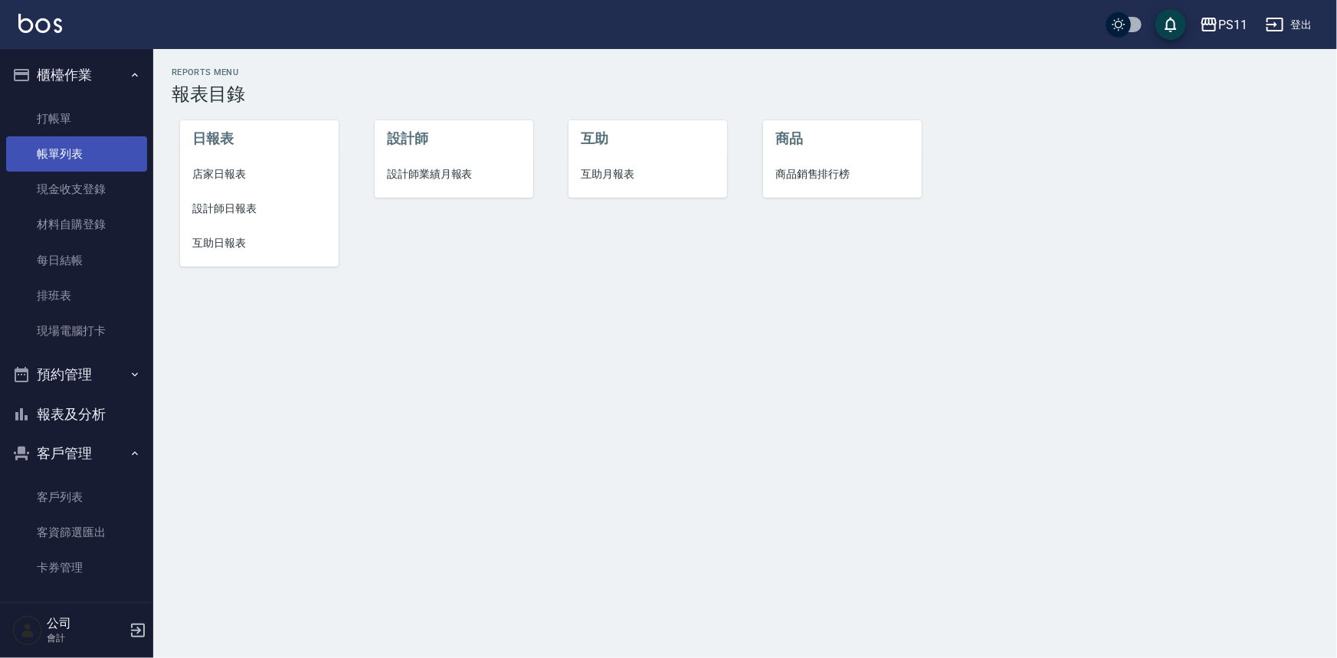
click at [89, 146] on link "帳單列表" at bounding box center [76, 153] width 141 height 35
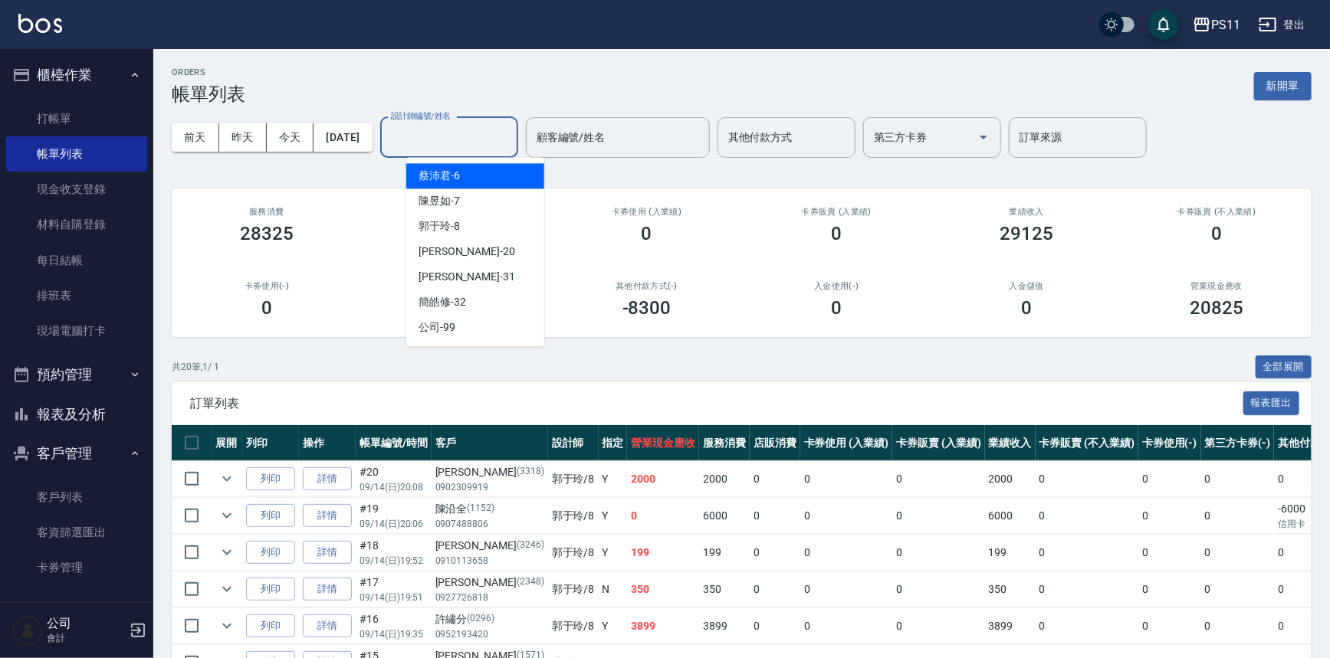
click at [449, 136] on input "設計師編號/姓名" at bounding box center [449, 137] width 124 height 27
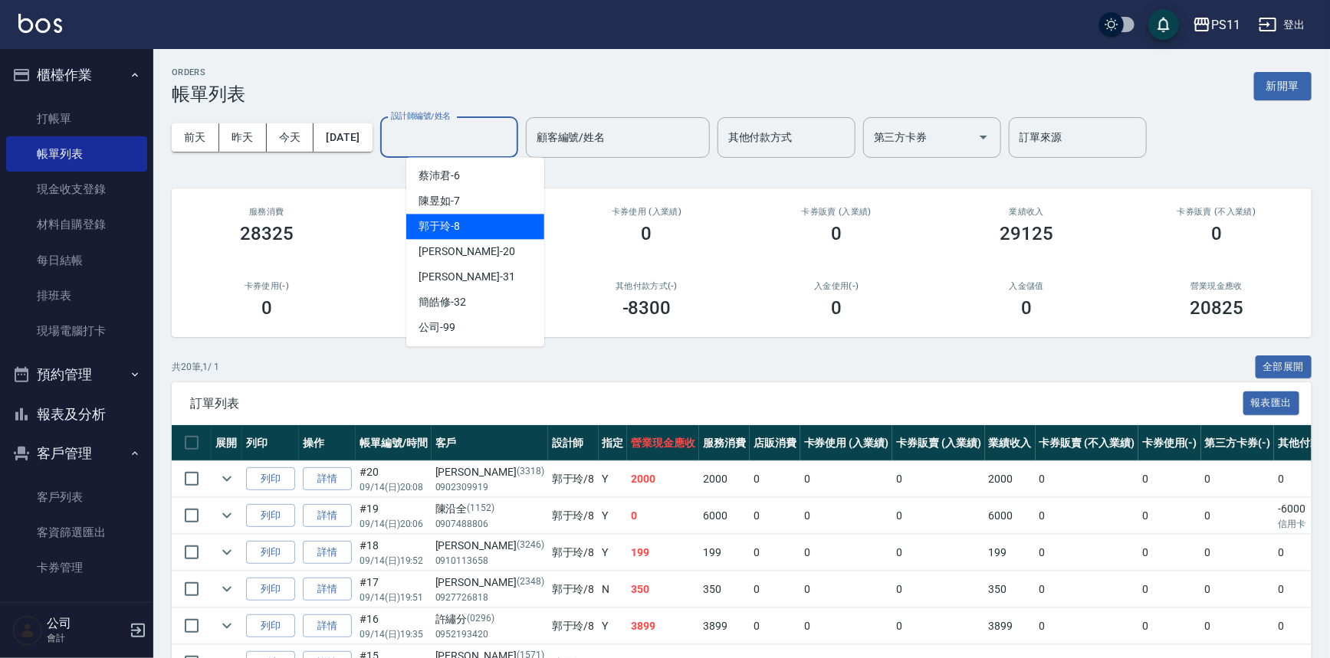
click at [474, 228] on div "郭于玲 -8" at bounding box center [475, 226] width 138 height 25
type input "郭于玲-8"
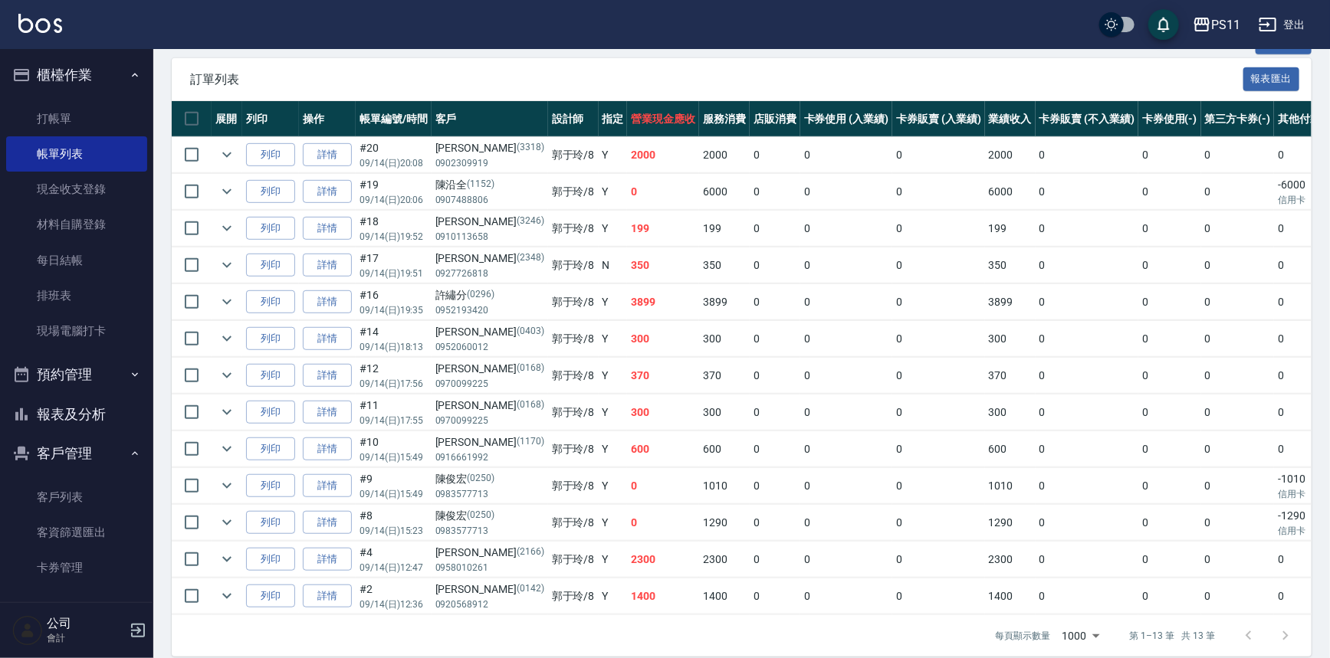
scroll to position [349, 0]
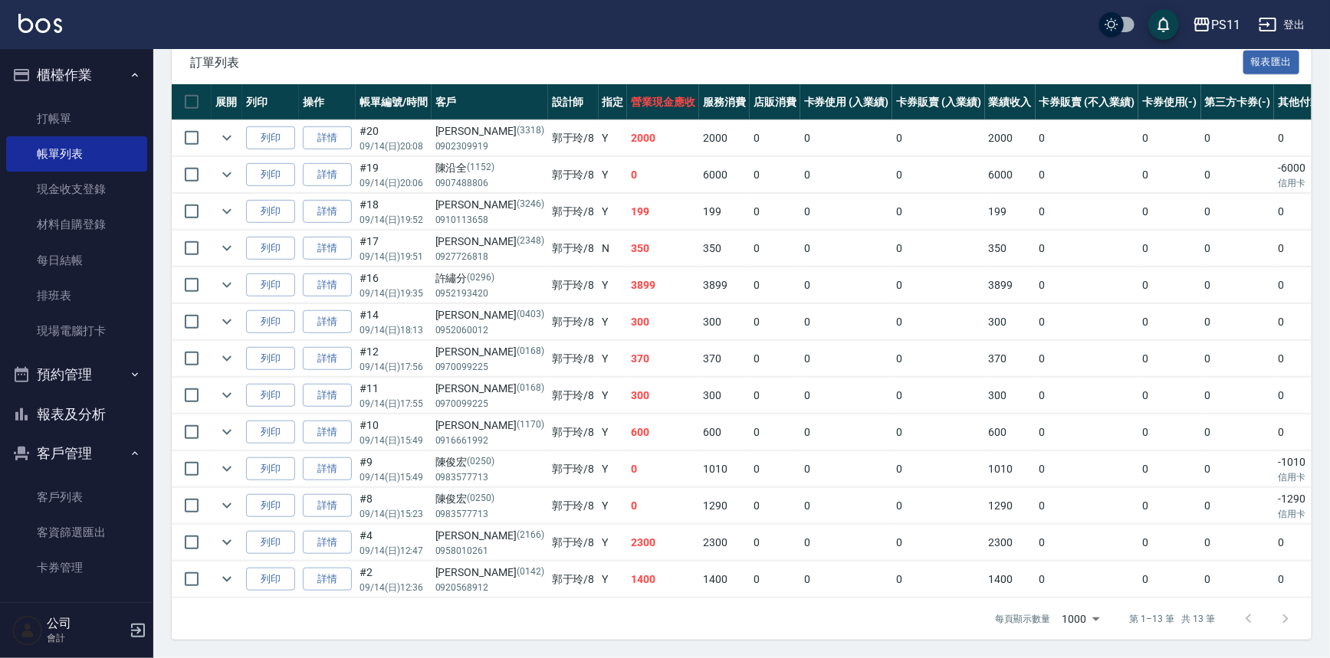
click at [512, 613] on div "每頁顯示數量 1000 1000 第 1–13 筆 共 13 筆" at bounding box center [742, 619] width 1140 height 41
drag, startPoint x: 618, startPoint y: 614, endPoint x: 676, endPoint y: 366, distance: 255.0
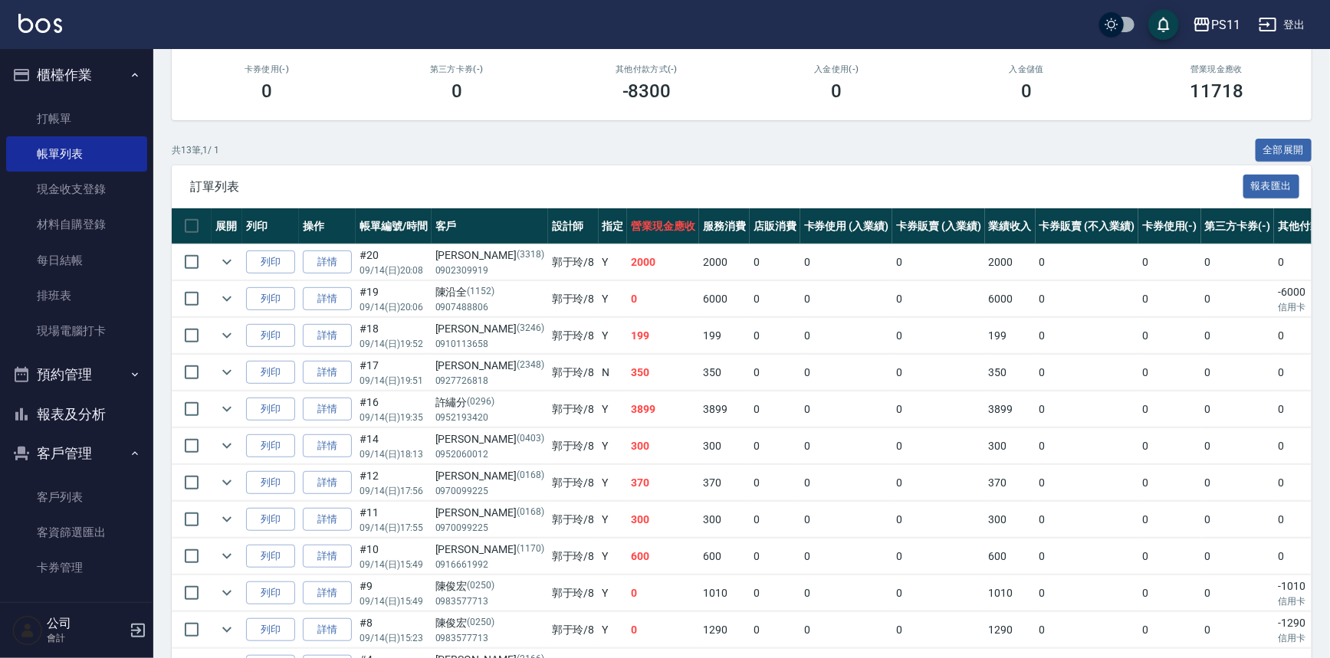
drag, startPoint x: 605, startPoint y: 505, endPoint x: 609, endPoint y: 454, distance: 50.7
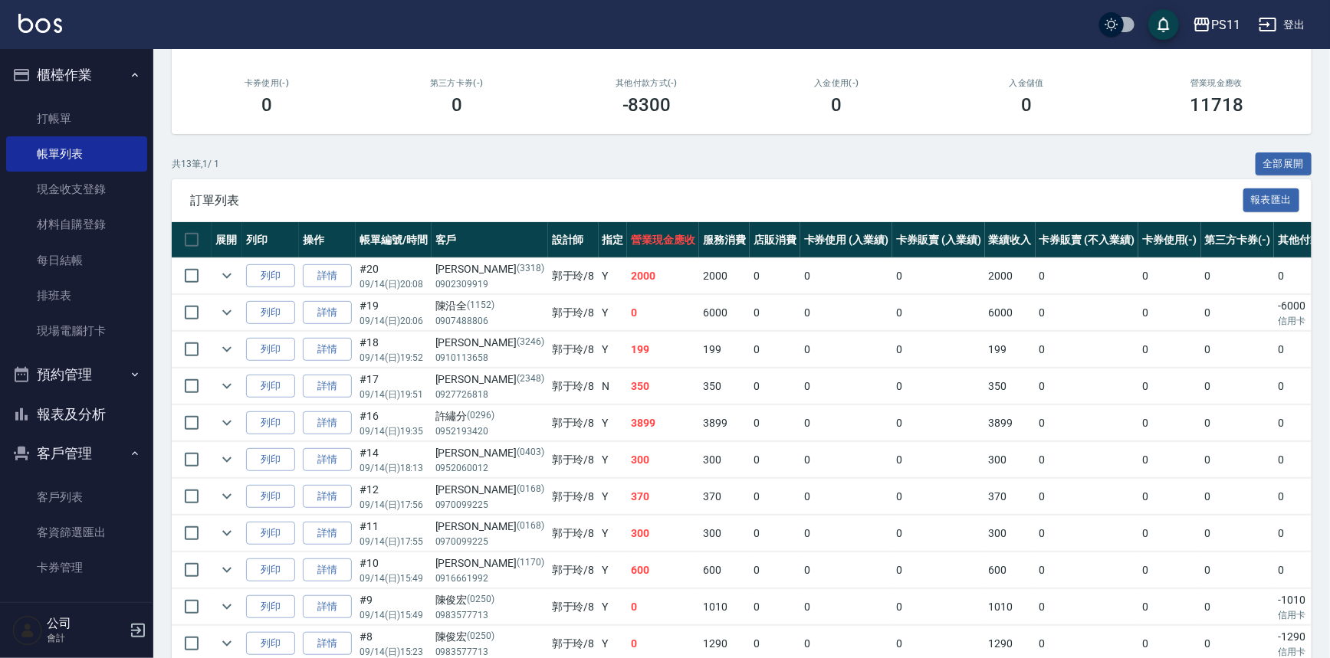
click at [627, 454] on td "300" at bounding box center [663, 460] width 72 height 36
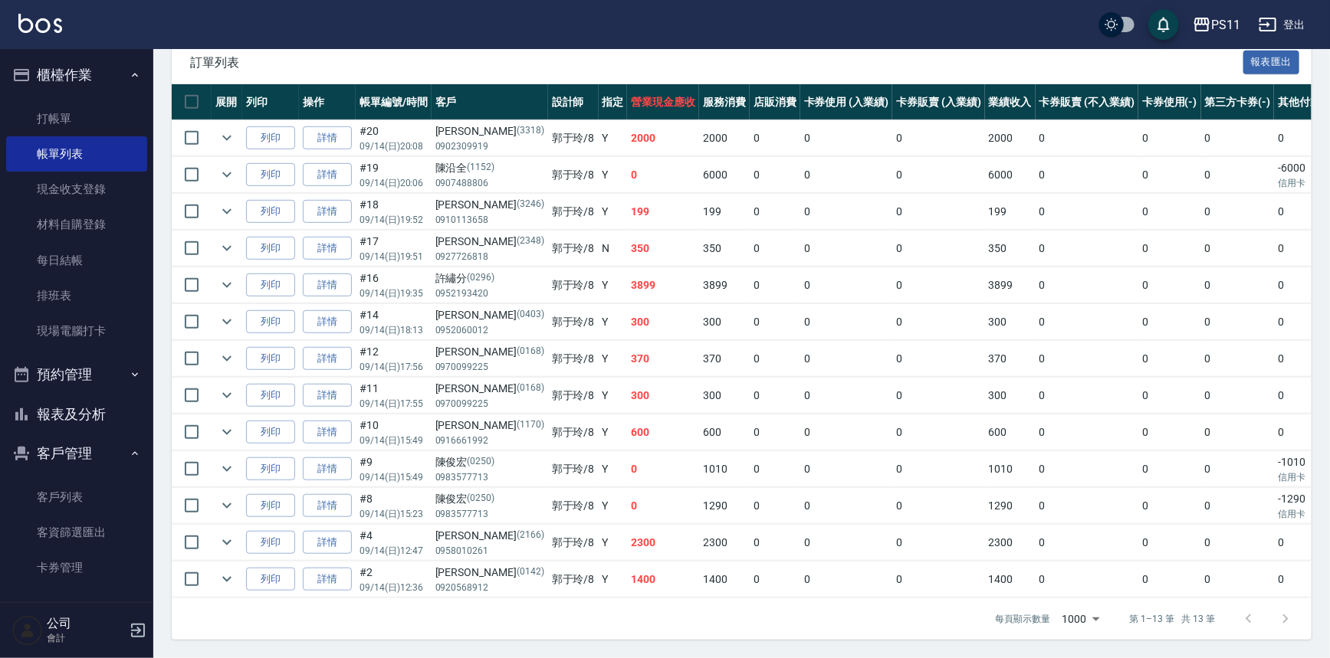
scroll to position [0, 0]
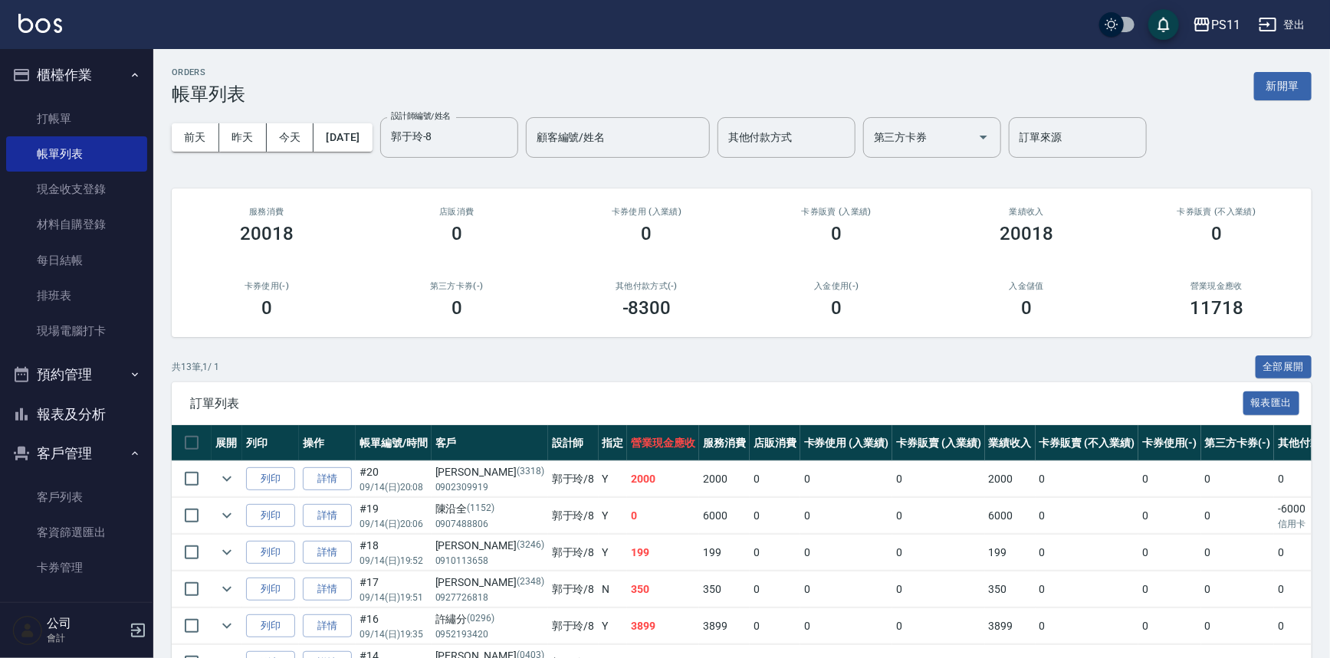
drag, startPoint x: 643, startPoint y: 494, endPoint x: 585, endPoint y: 232, distance: 268.5
click at [510, 139] on icon "Clear" at bounding box center [501, 137] width 15 height 15
drag, startPoint x: 593, startPoint y: 605, endPoint x: 655, endPoint y: 176, distance: 432.9
click at [468, 131] on input "設計師編號/姓名" at bounding box center [449, 137] width 124 height 27
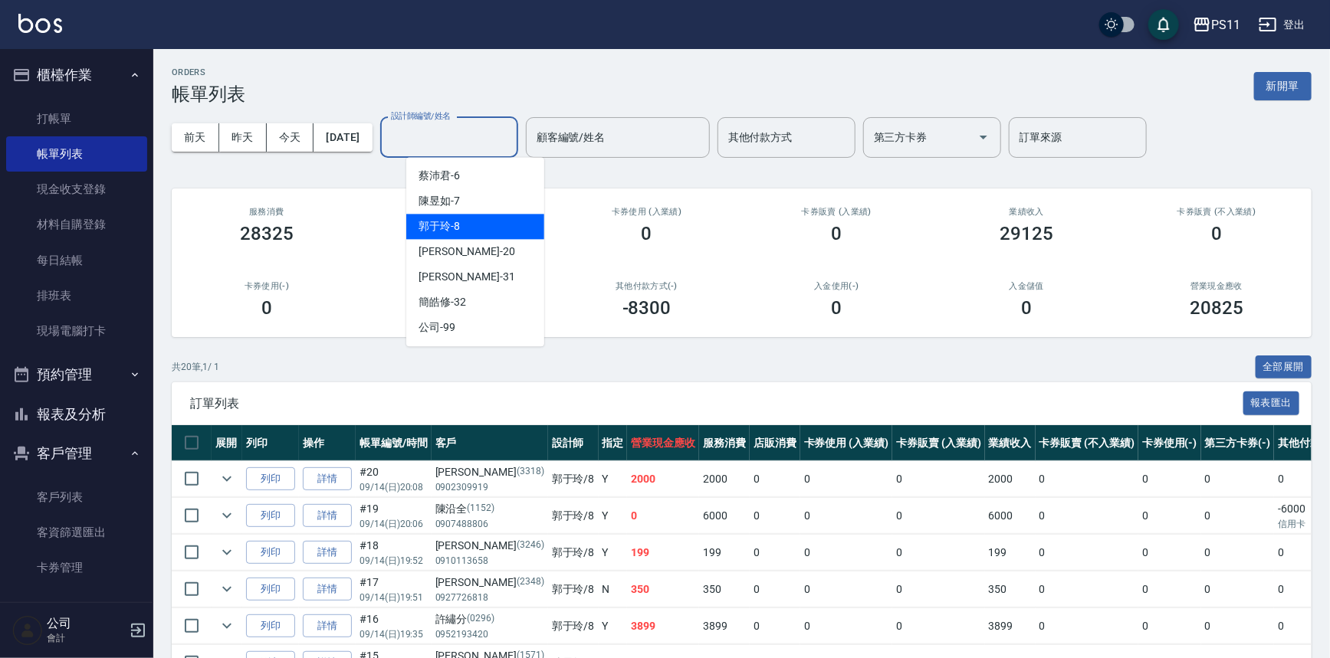
click at [474, 230] on div "郭于玲 -8" at bounding box center [475, 226] width 138 height 25
type input "郭于玲-8"
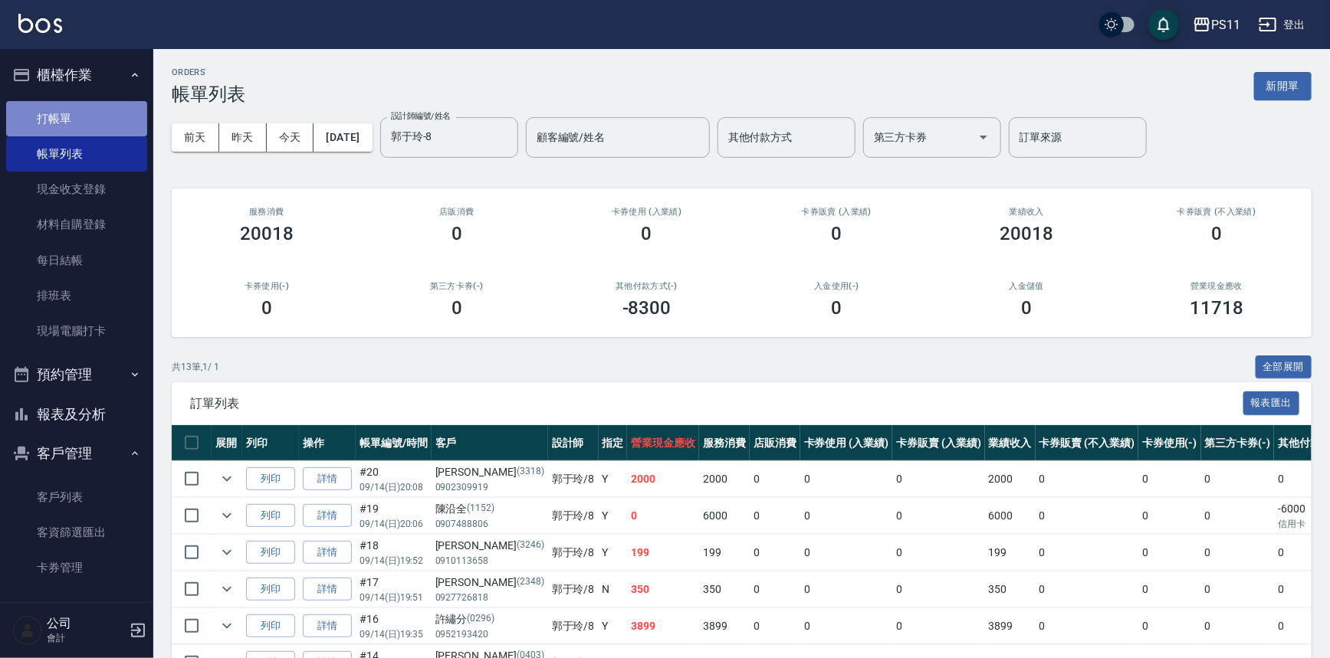
click at [105, 120] on link "打帳單" at bounding box center [76, 118] width 141 height 35
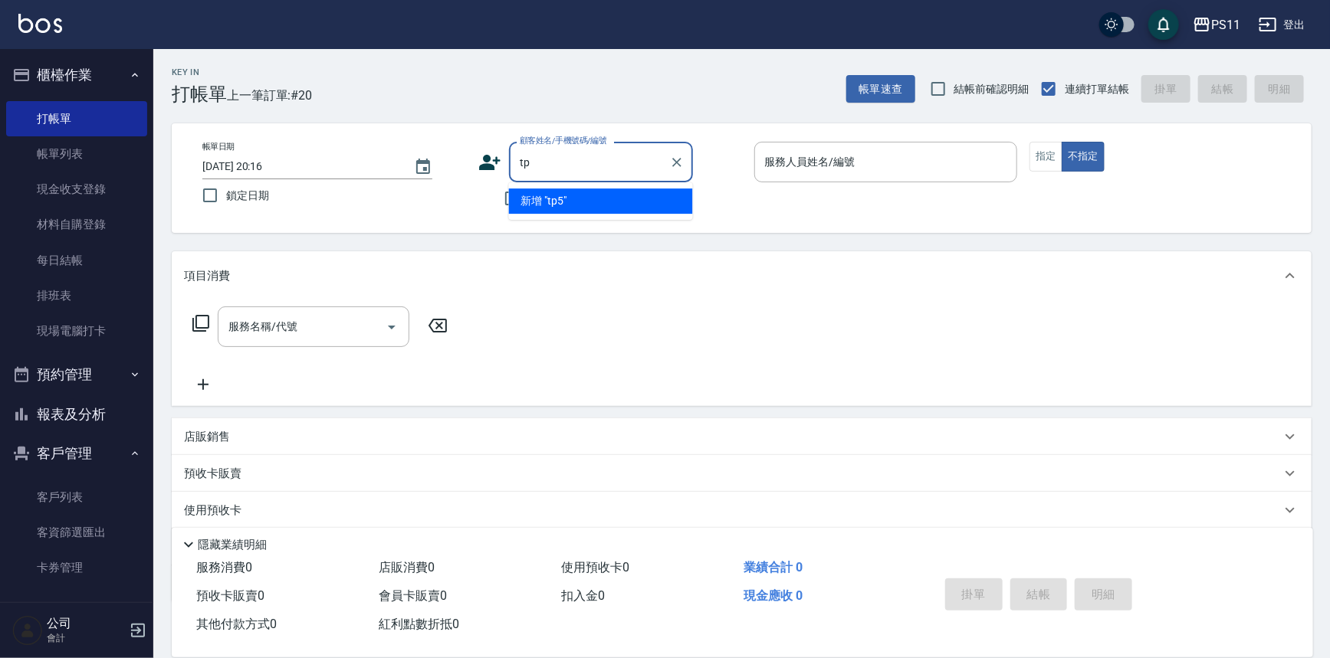
type input "t"
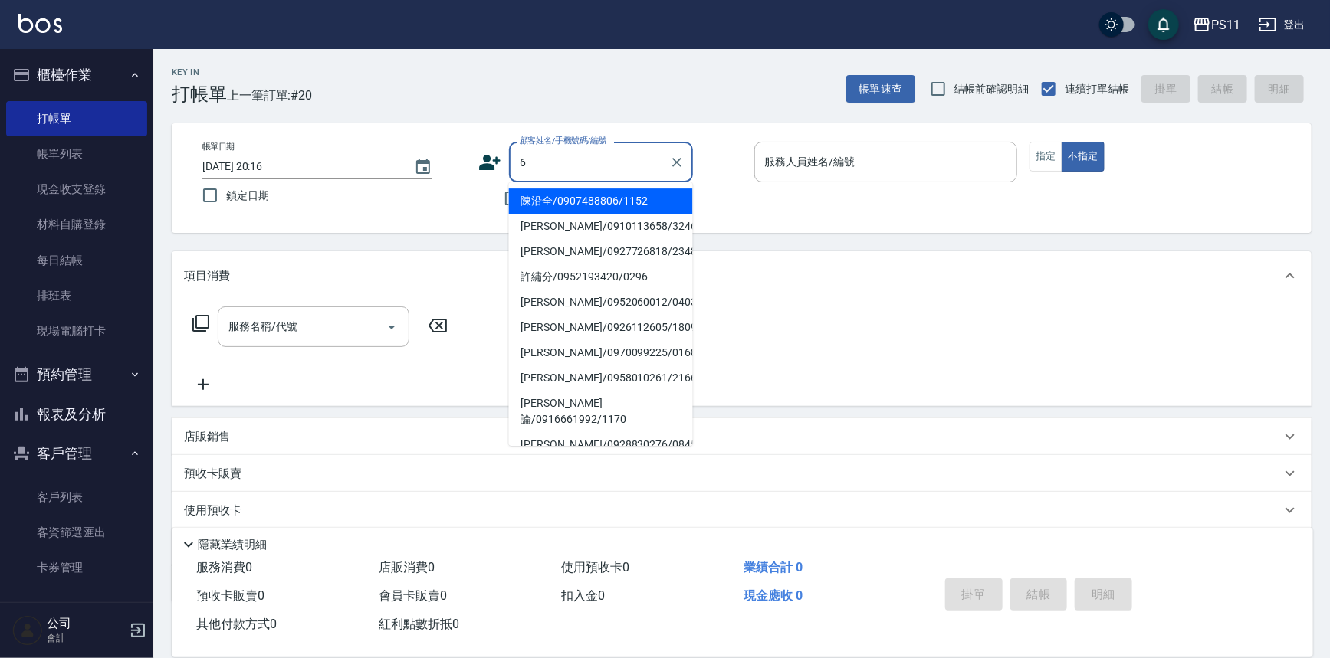
type input "陳沿全/0907488806/1152"
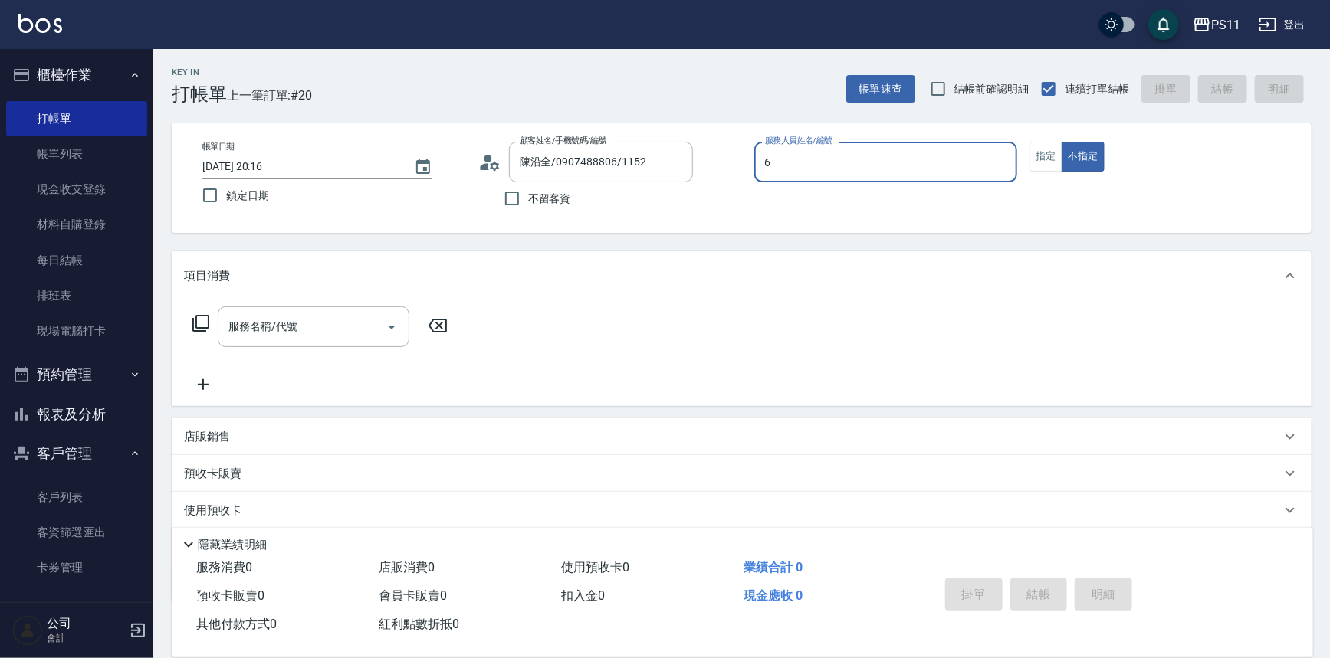
type input "[PERSON_NAME]6"
type button "false"
type input "菜佩龜/0916145580/6"
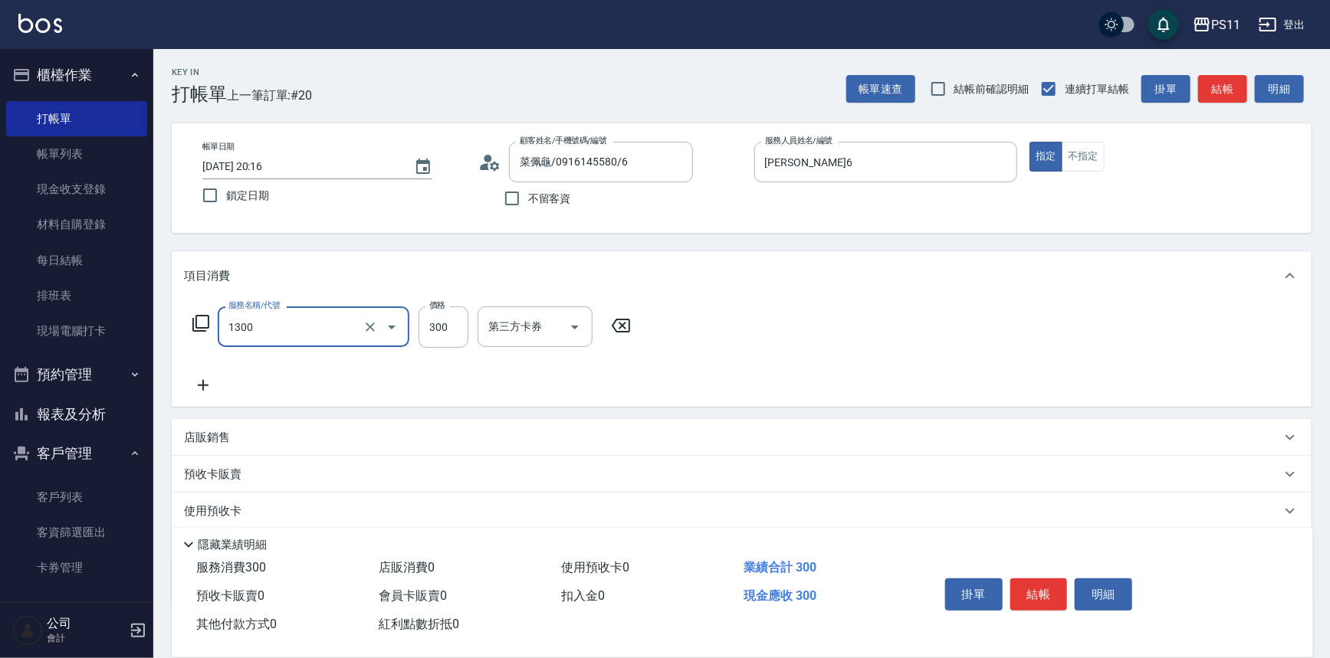
type input "洗髮300(1300)"
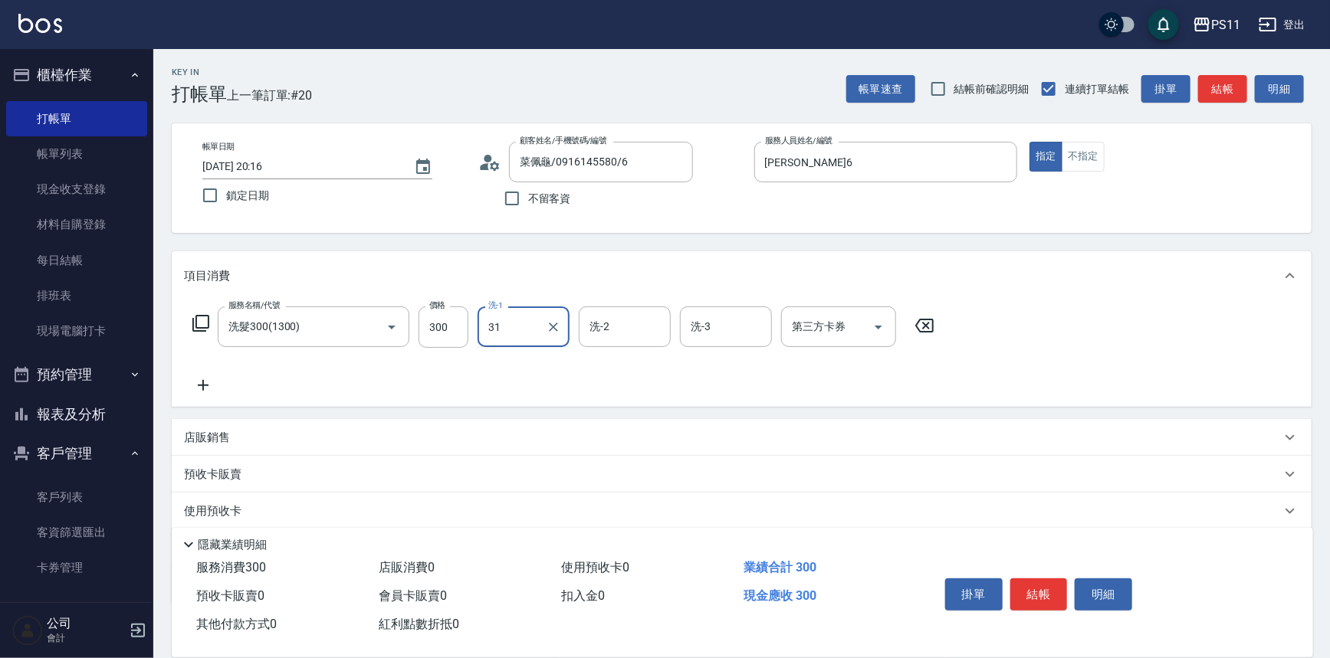
type input "[PERSON_NAME]-31"
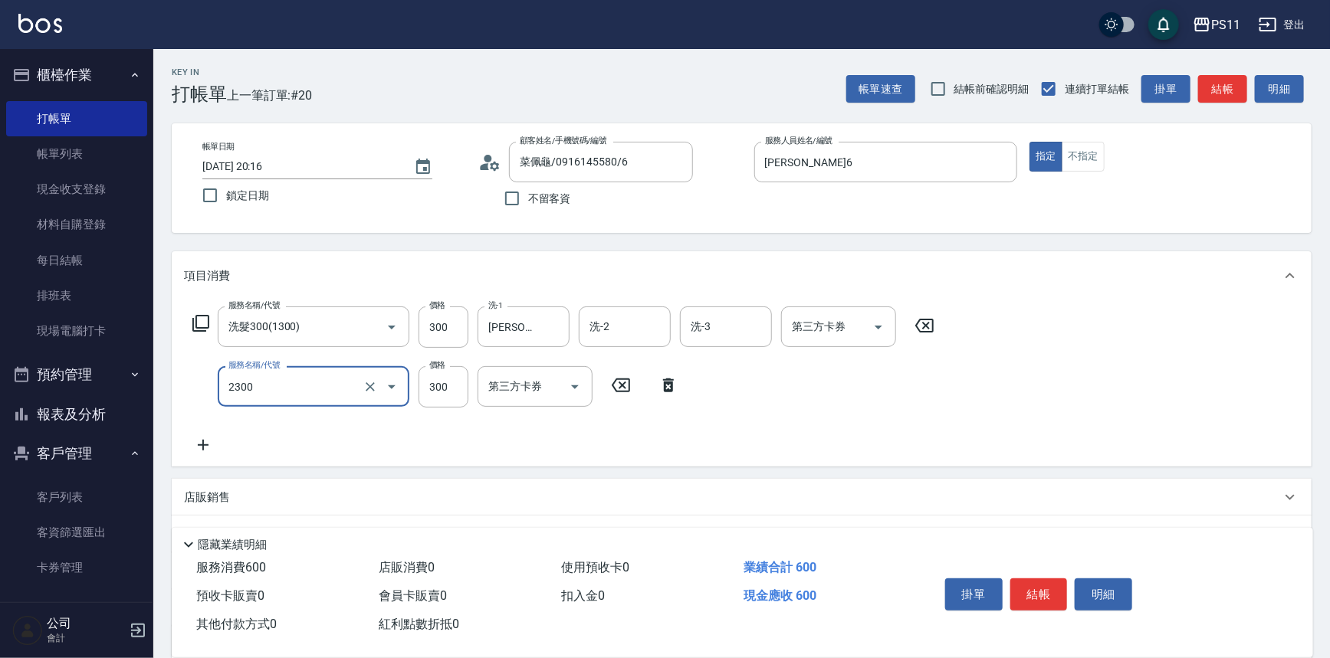
type input "剪髮(2300)"
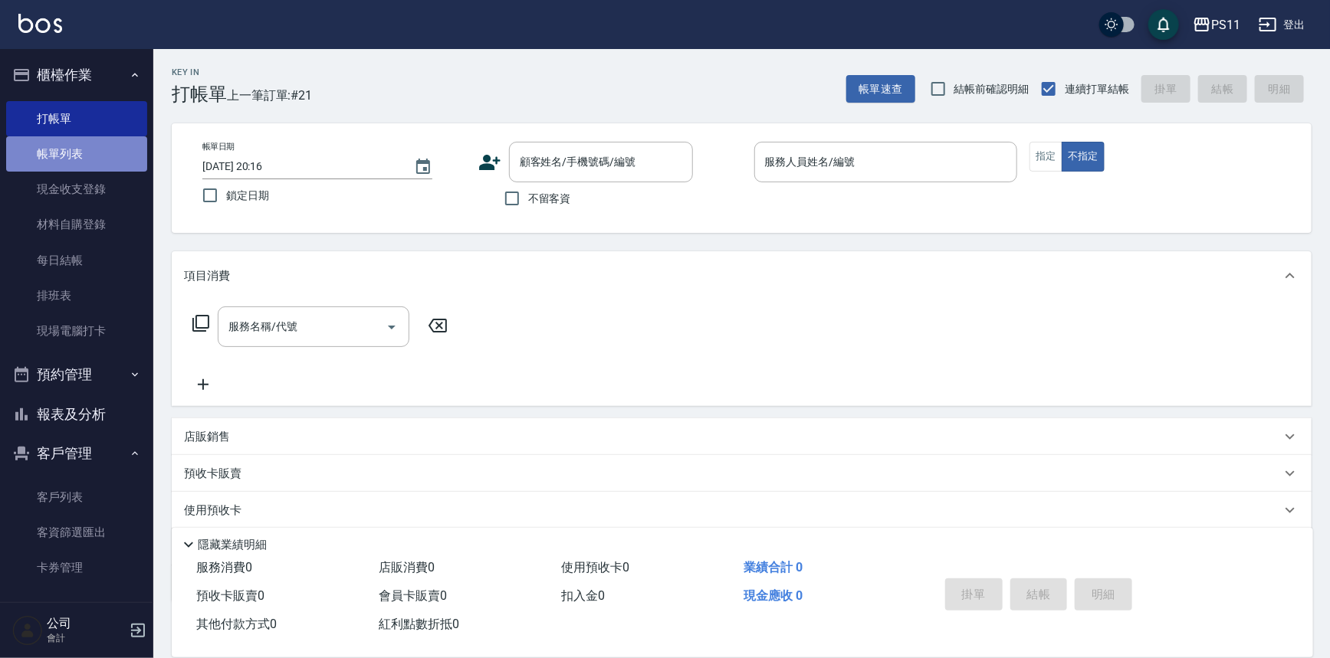
click at [91, 164] on link "帳單列表" at bounding box center [76, 153] width 141 height 35
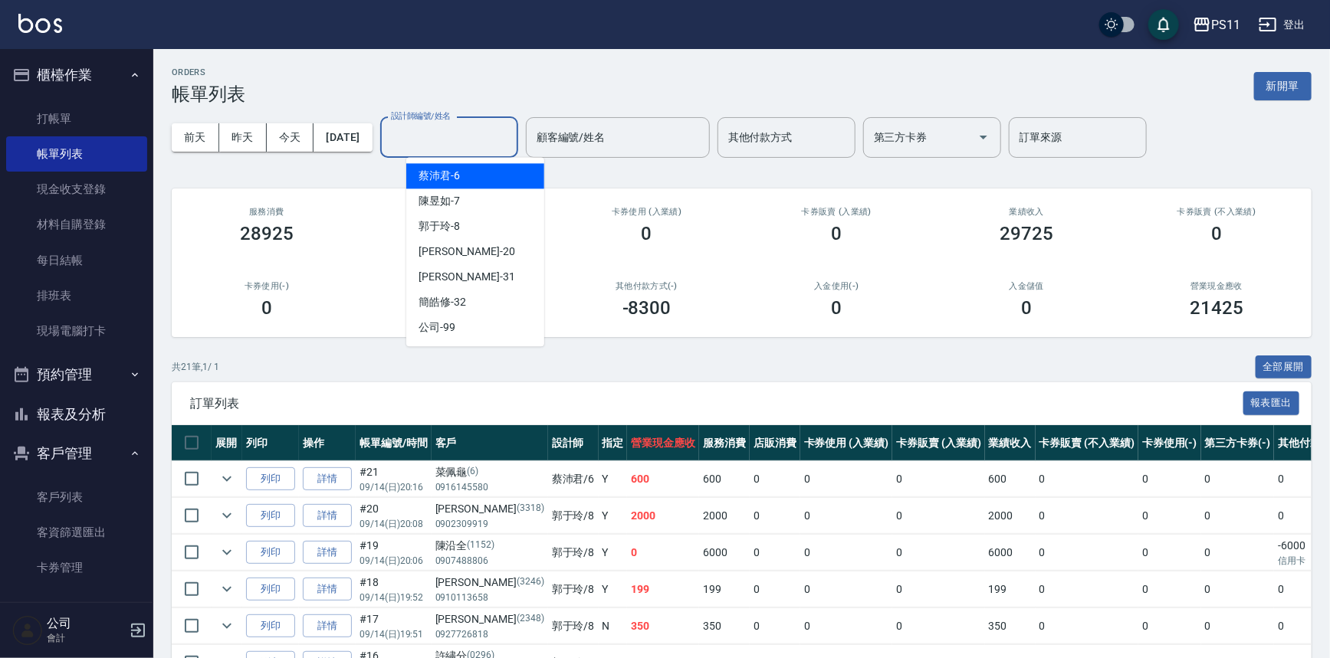
click at [445, 143] on input "設計師編號/姓名" at bounding box center [449, 137] width 124 height 27
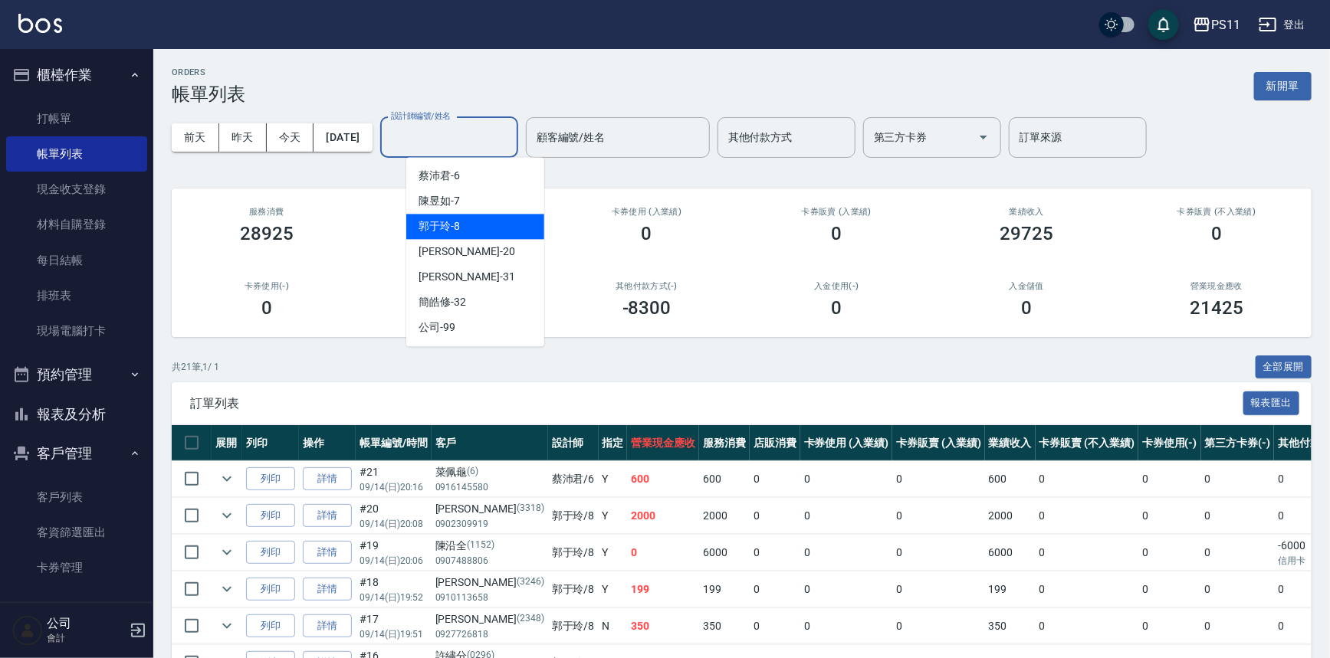
click at [469, 221] on div "郭于玲 -8" at bounding box center [475, 226] width 138 height 25
type input "郭于玲-8"
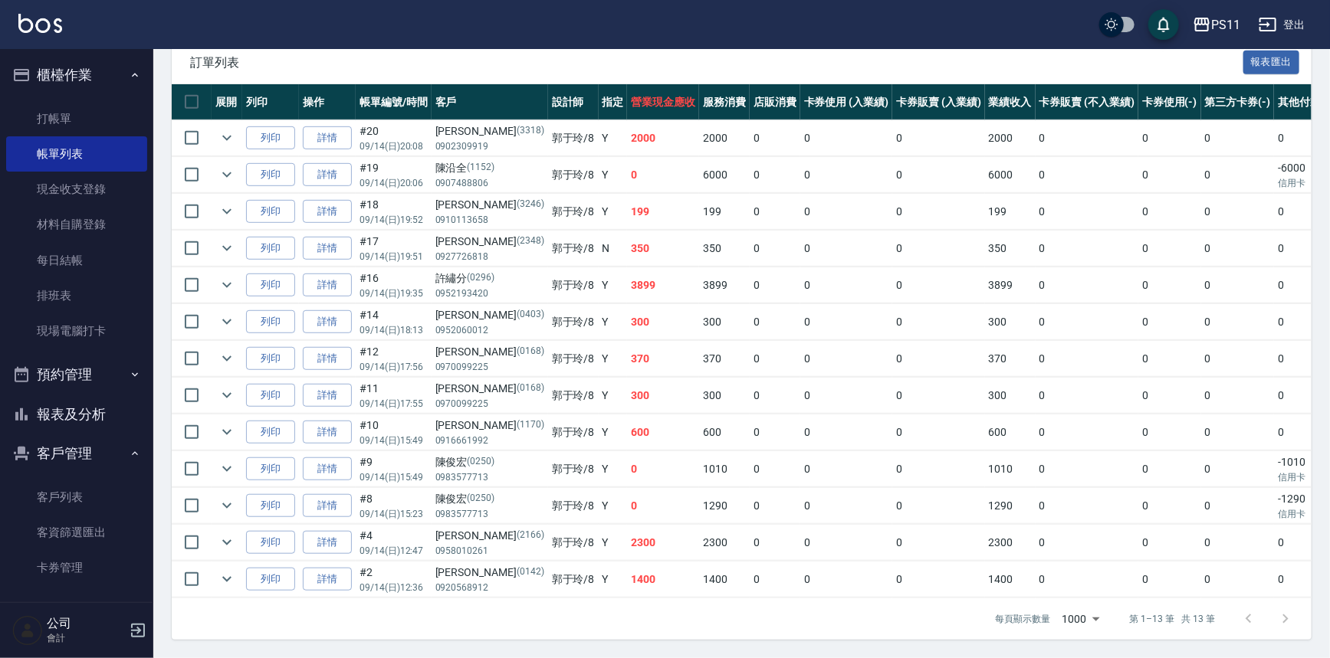
scroll to position [348, 0]
click at [101, 107] on link "打帳單" at bounding box center [76, 118] width 141 height 35
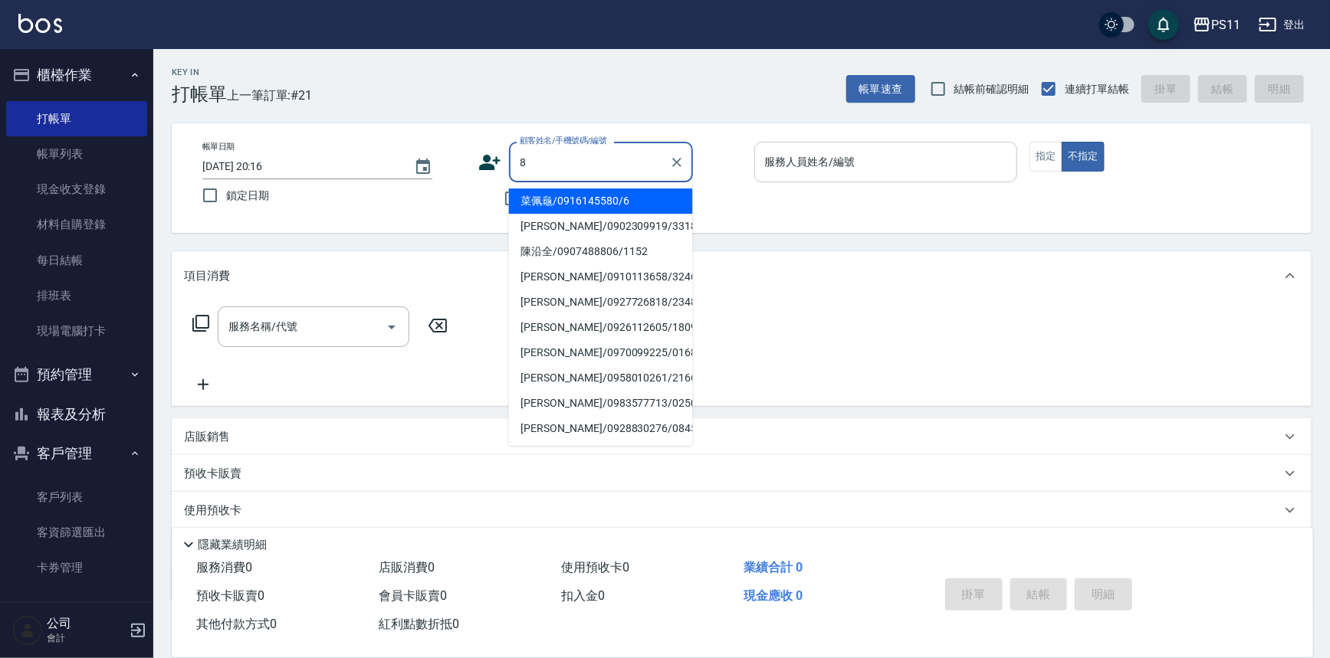
type input "菜佩龜/0916145580/6"
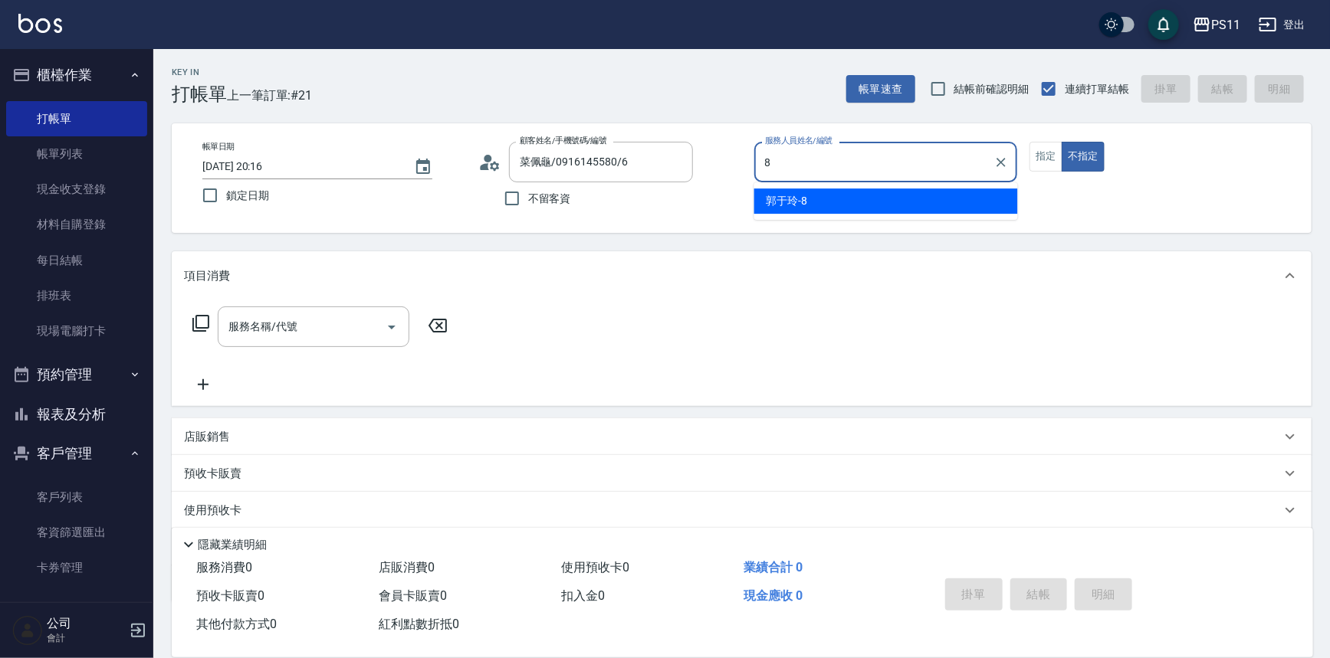
type input "郭于玲-8"
type button "false"
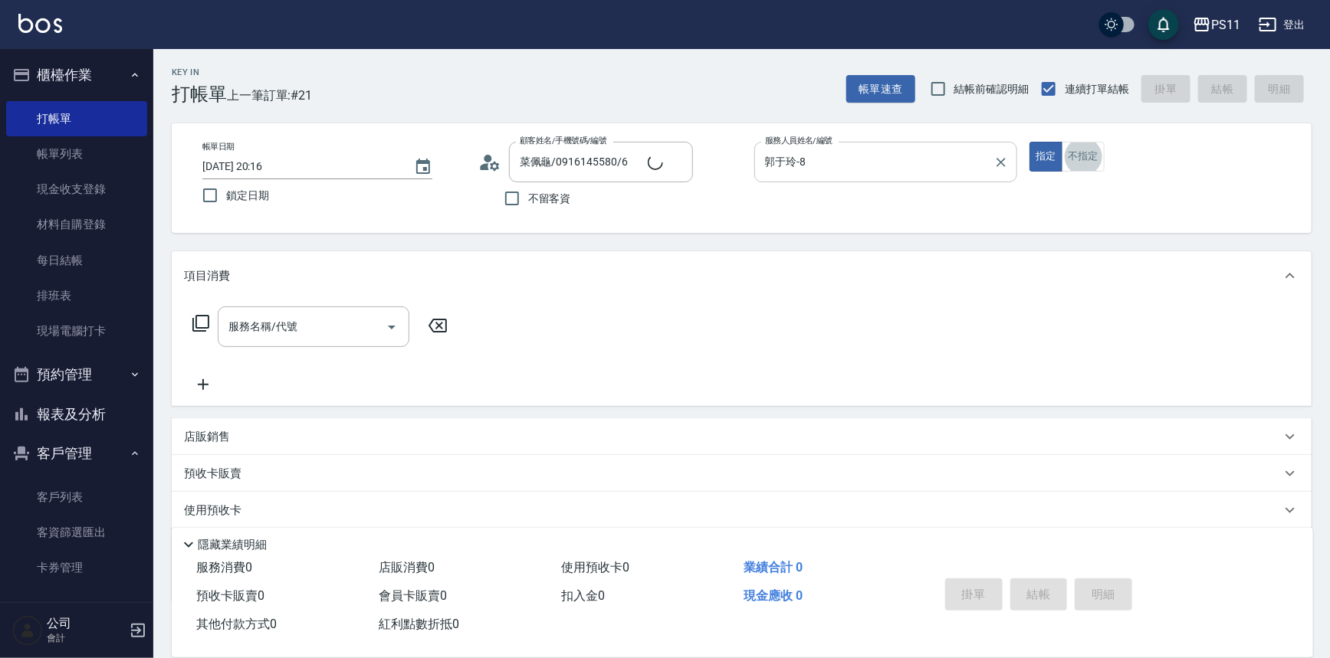
type input "郭魚鱗/0325308409/8"
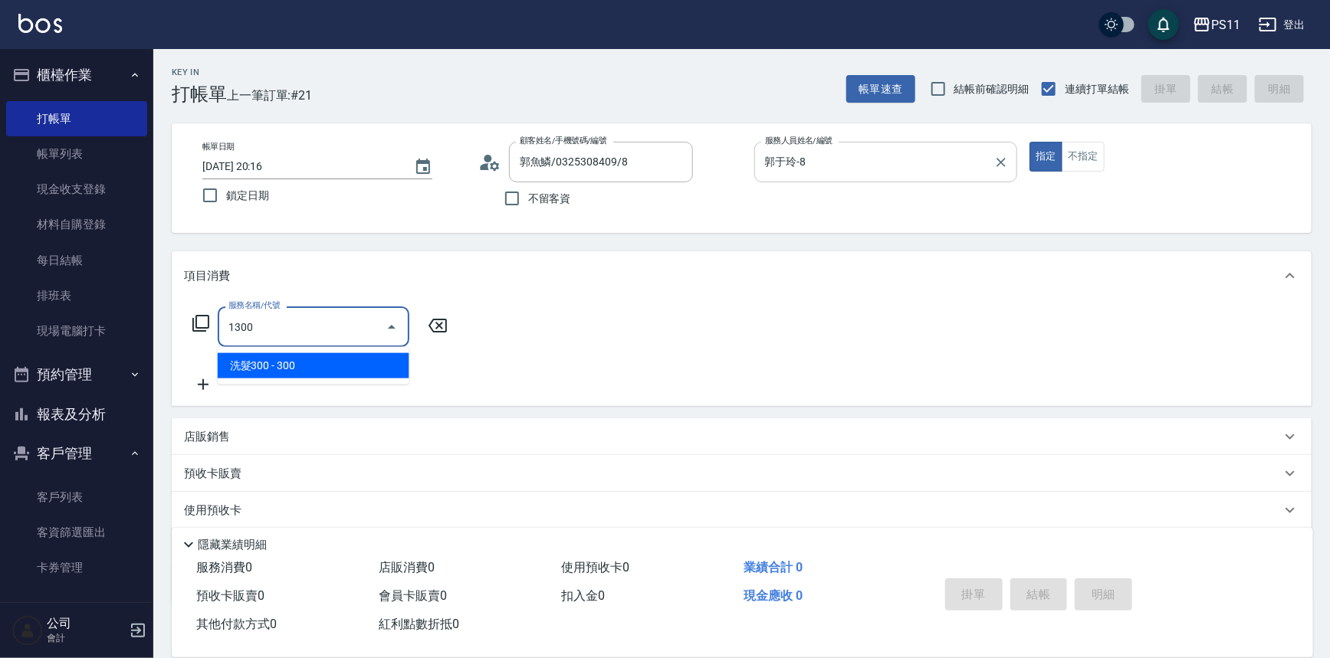
type input "洗髮300(1300)"
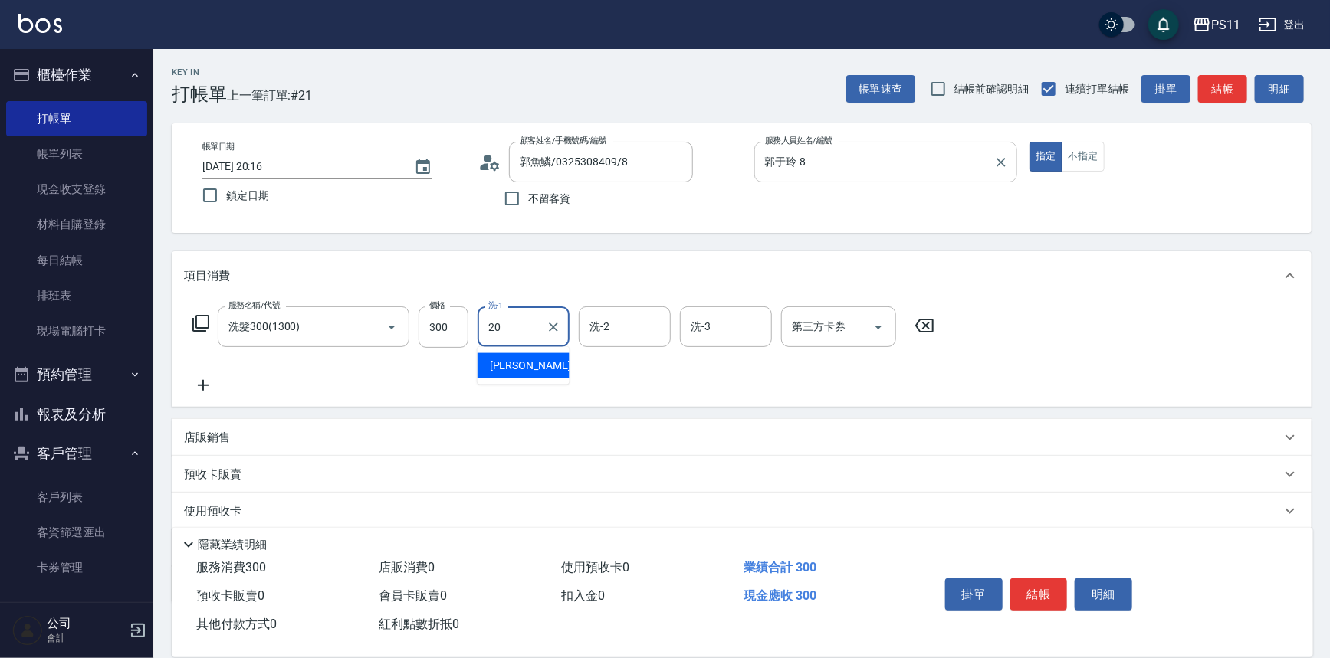
type input "[PERSON_NAME]-20"
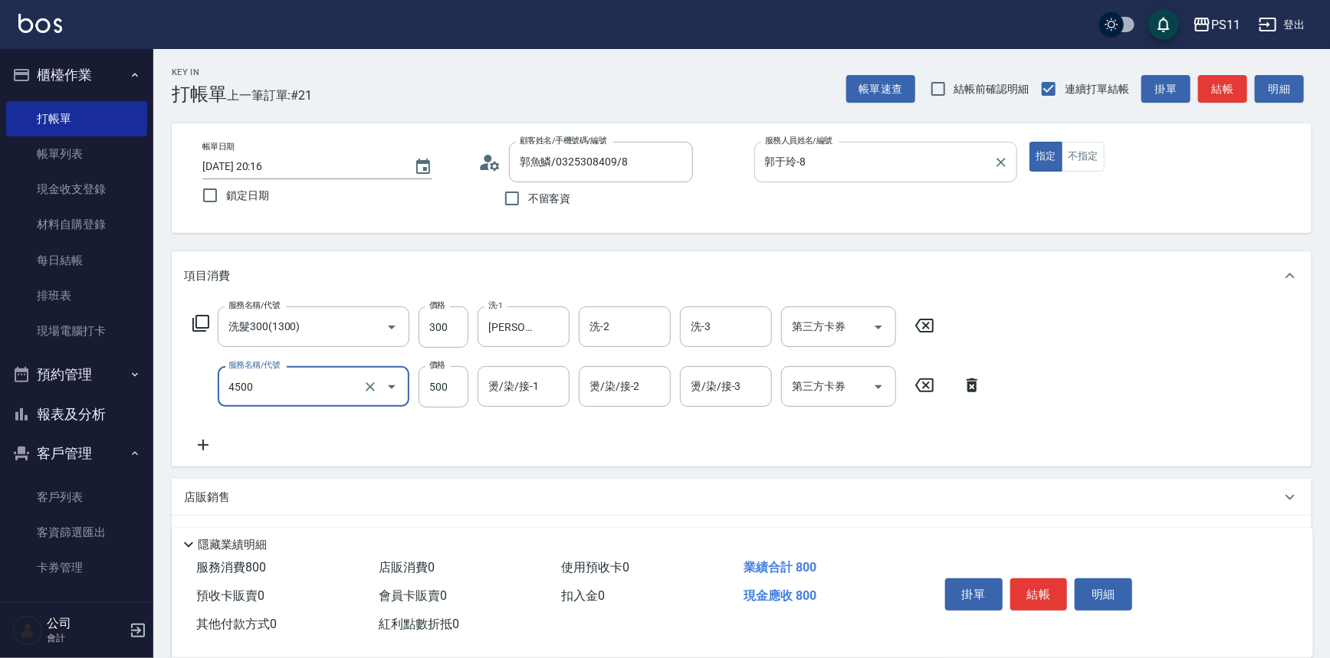
type input "補染(4500)"
type input "[PERSON_NAME]-20"
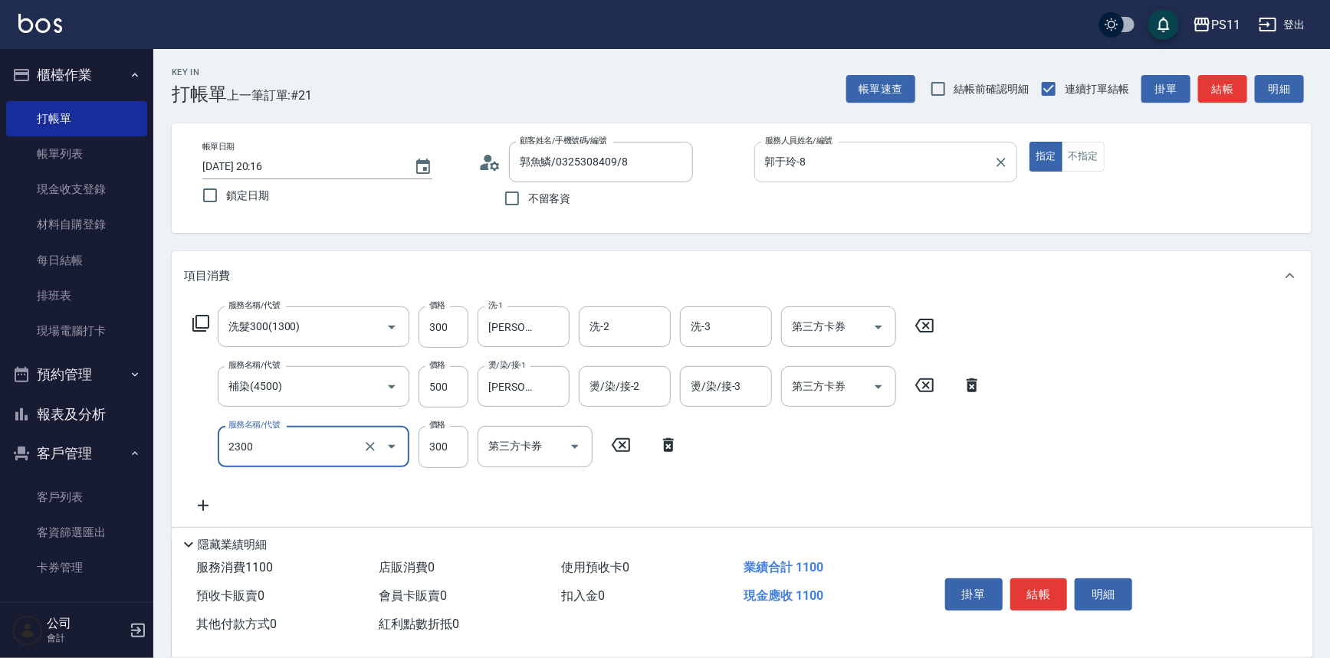
type input "剪髮(2300)"
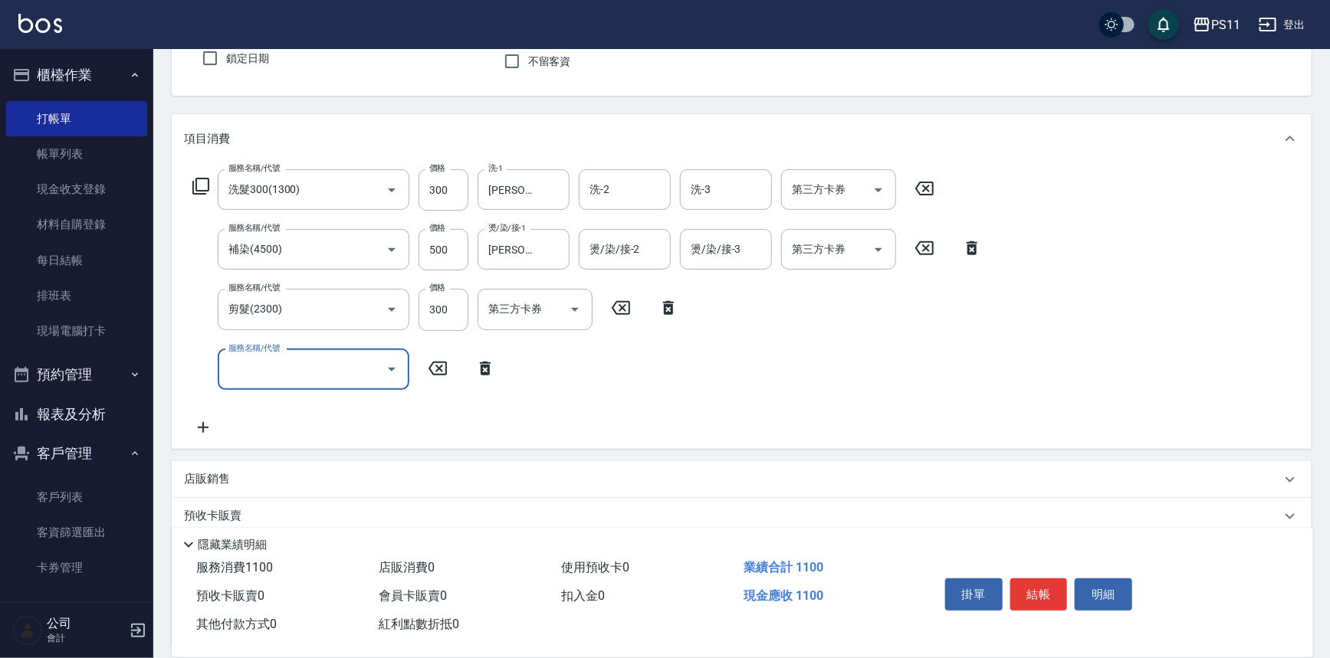
scroll to position [267, 0]
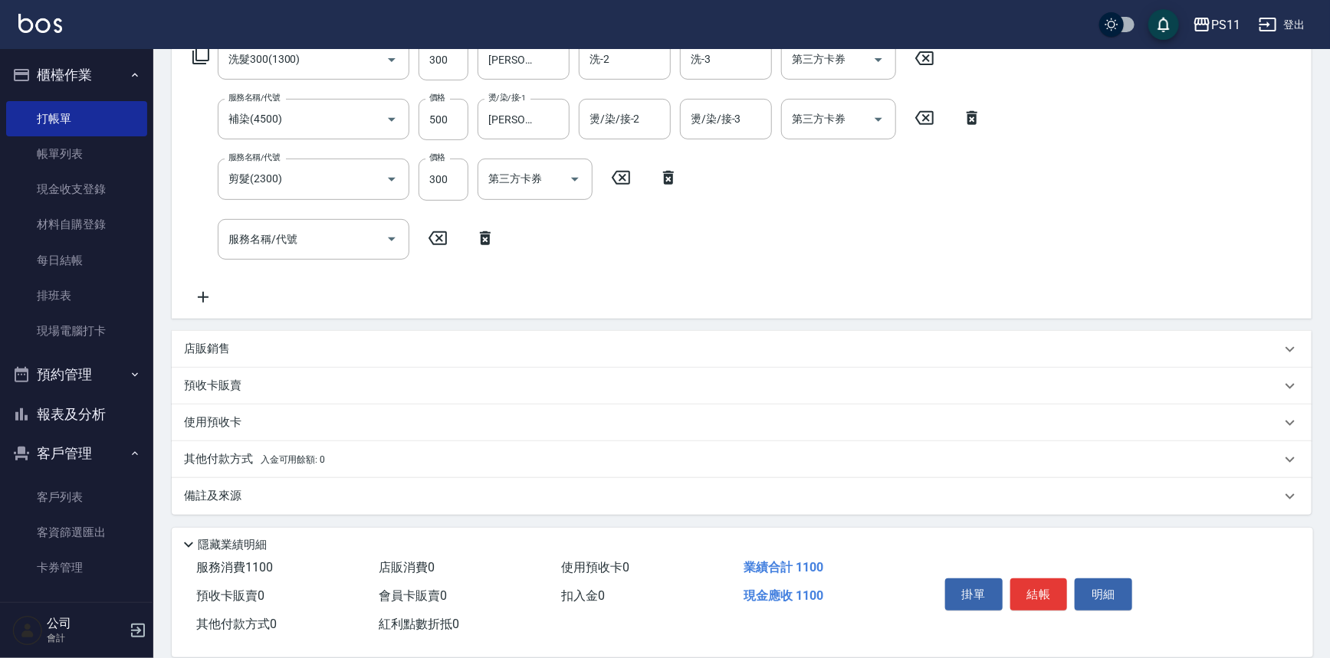
click at [220, 452] on p "其他付款方式 入金可用餘額: 0" at bounding box center [254, 459] width 141 height 17
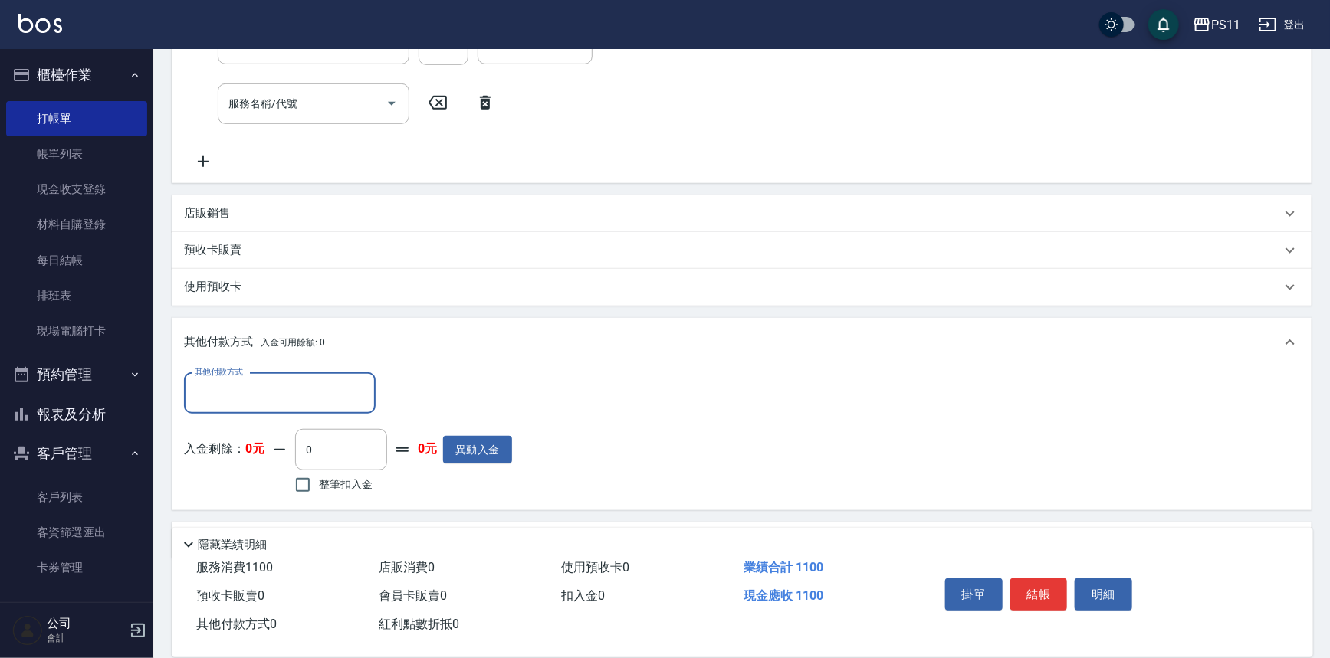
scroll to position [406, 0]
click at [265, 399] on input "其他付款方式" at bounding box center [280, 390] width 178 height 27
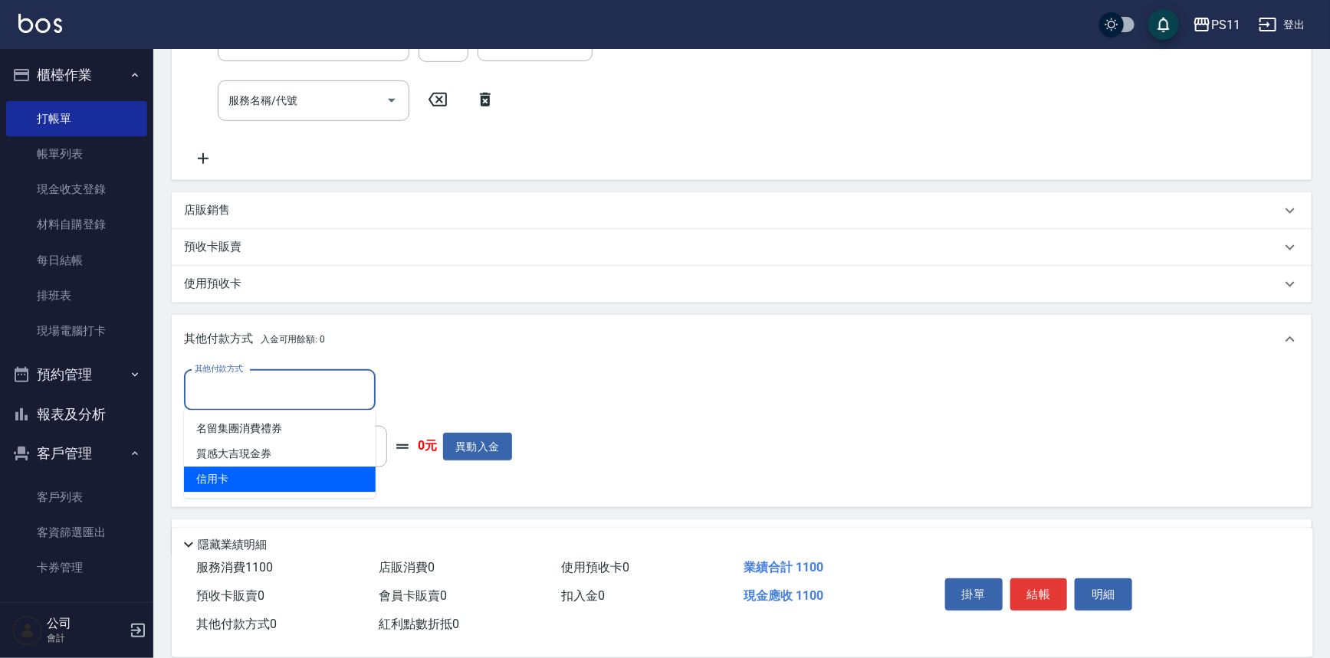
click at [278, 477] on span "信用卡" at bounding box center [280, 479] width 192 height 25
type input "信用卡"
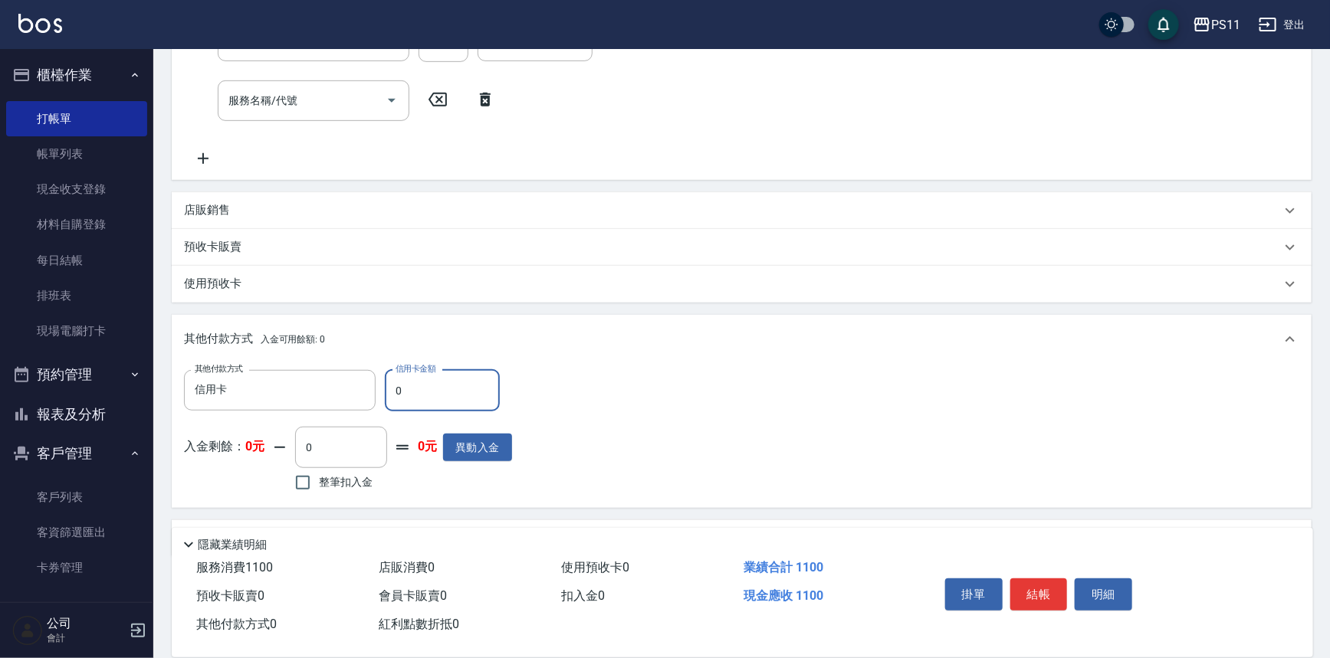
drag, startPoint x: 395, startPoint y: 391, endPoint x: 382, endPoint y: 391, distance: 12.3
click at [382, 391] on div "其他付款方式 信用卡 其他付款方式 信用卡金額 0 信用卡金額" at bounding box center [348, 390] width 328 height 41
type input "1100"
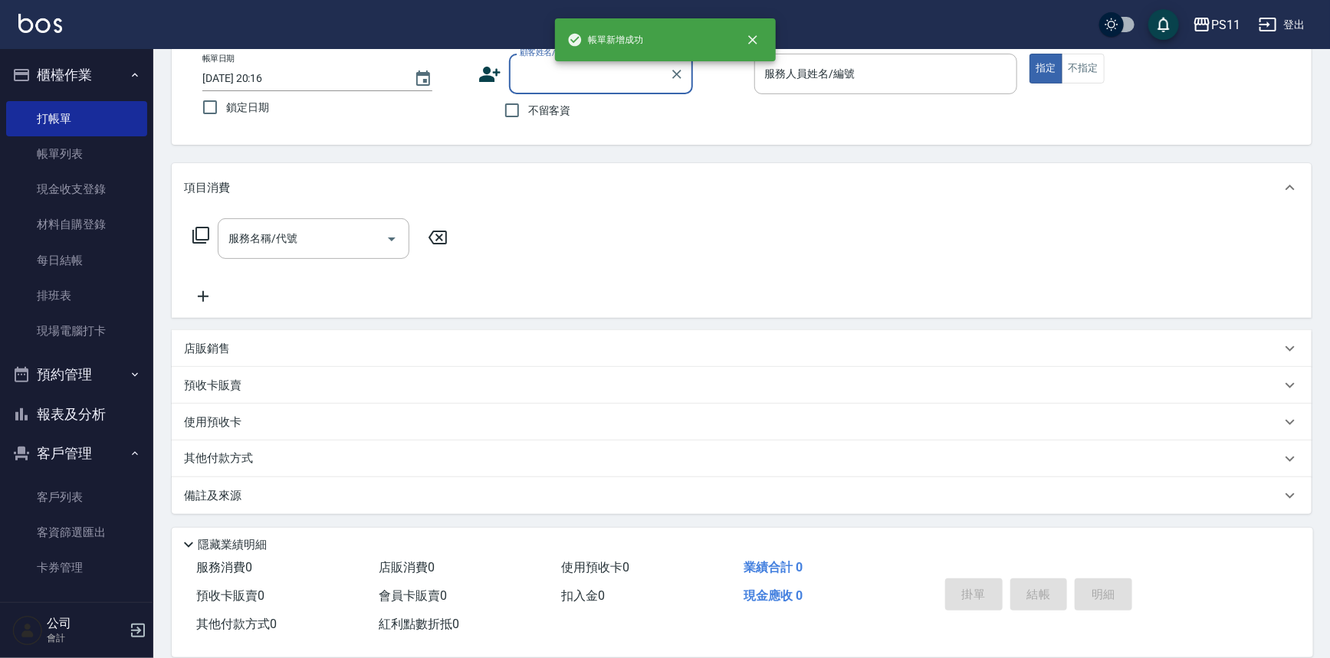
scroll to position [0, 0]
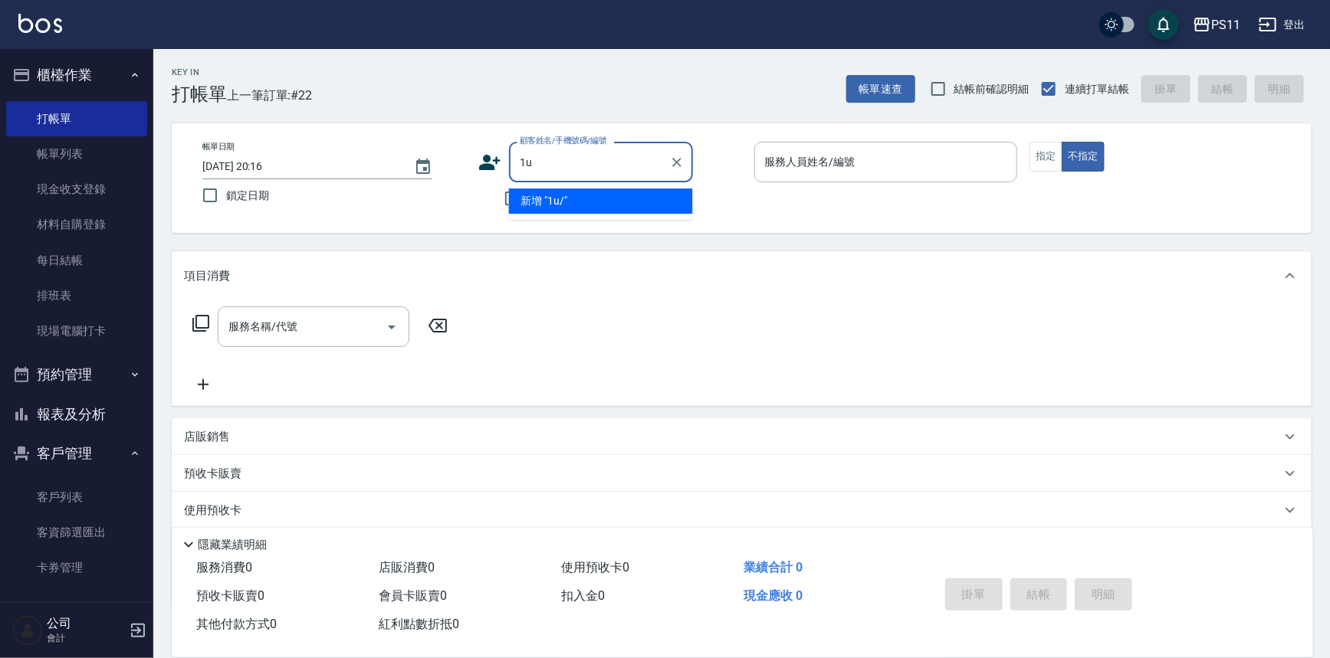
type input "1"
type input "ㄅ"
click at [585, 205] on li "[PERSON_NAME]/0921914180/0682" at bounding box center [601, 201] width 184 height 25
type input "[PERSON_NAME]/0921914180/0682"
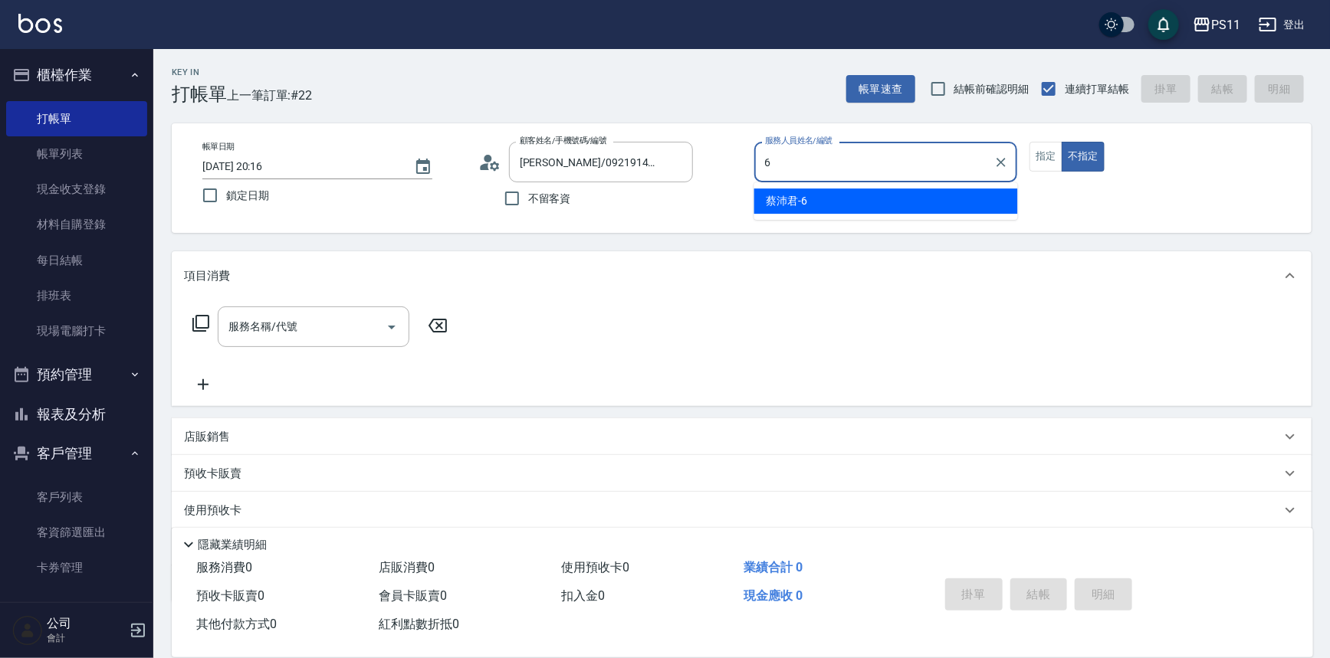
type input "[PERSON_NAME]6"
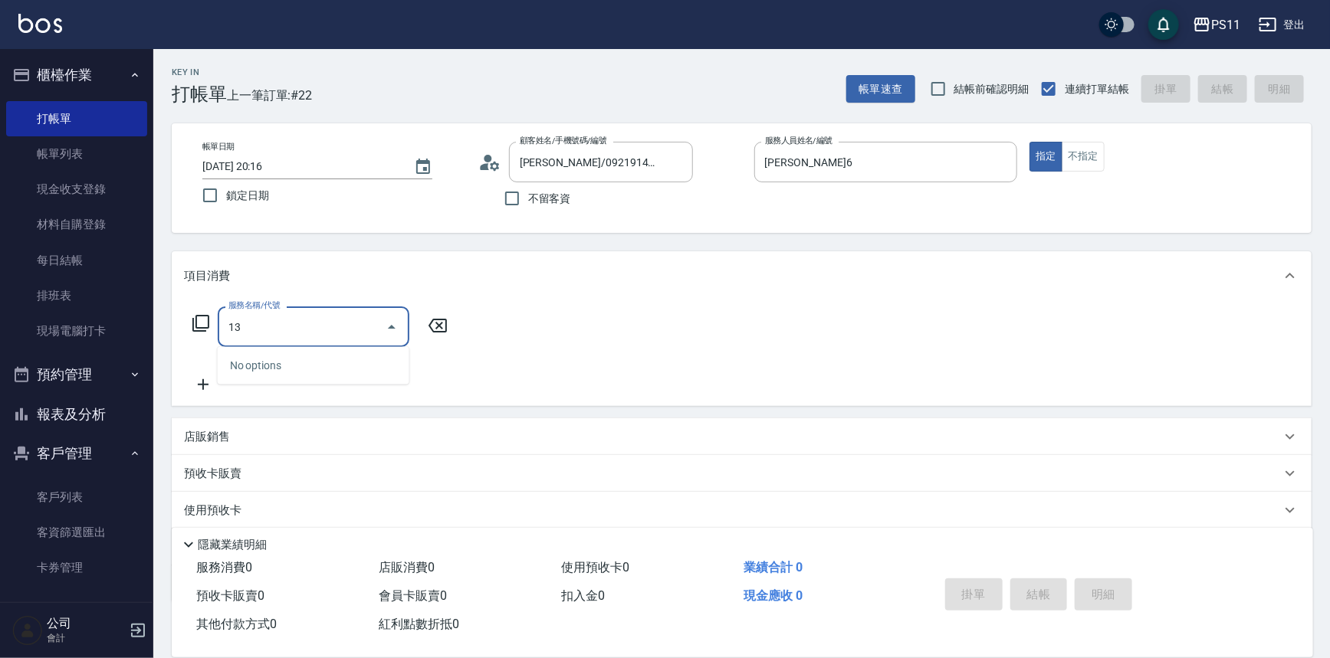
type input "1"
type input "純粹植淨控油油洗髮699(1699)"
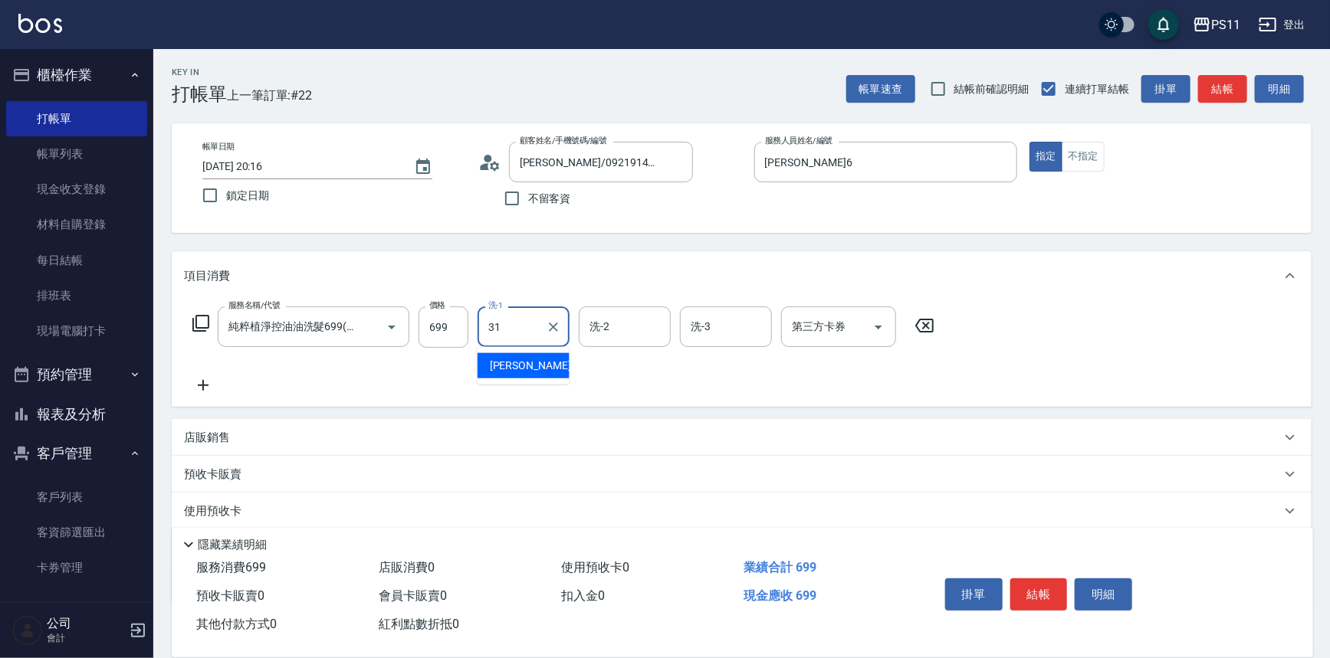
type input "[PERSON_NAME]-31"
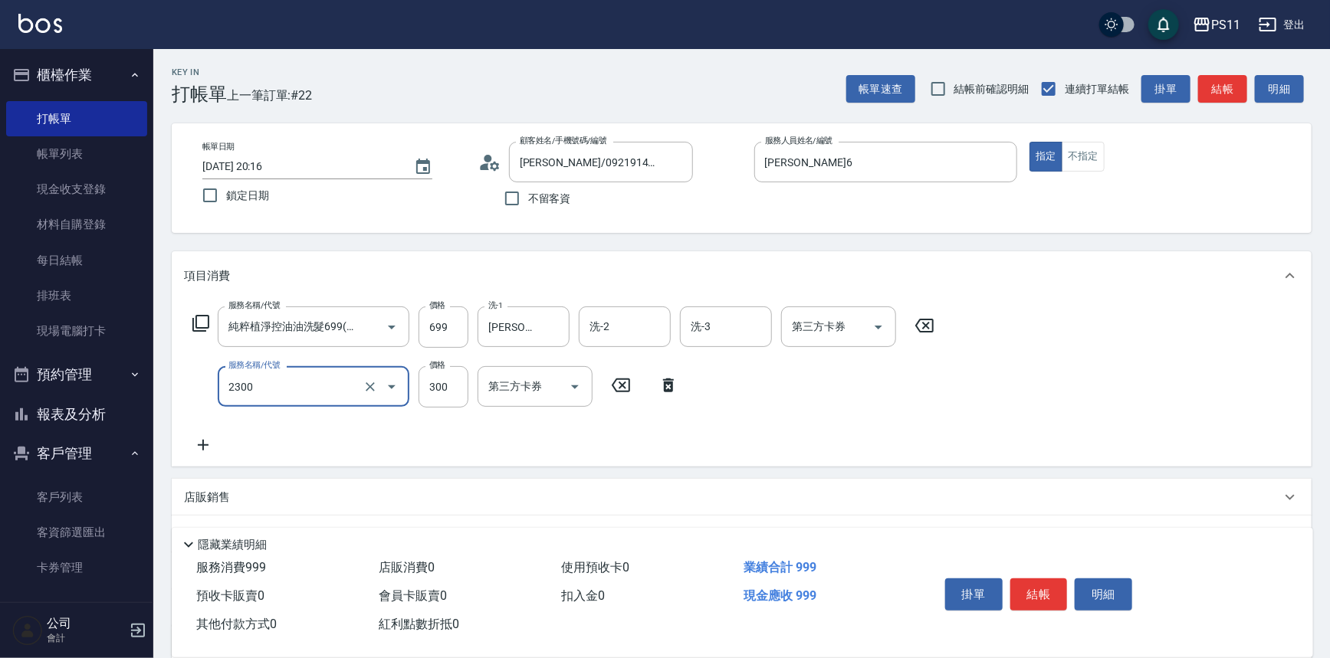
type input "剪髮(2300)"
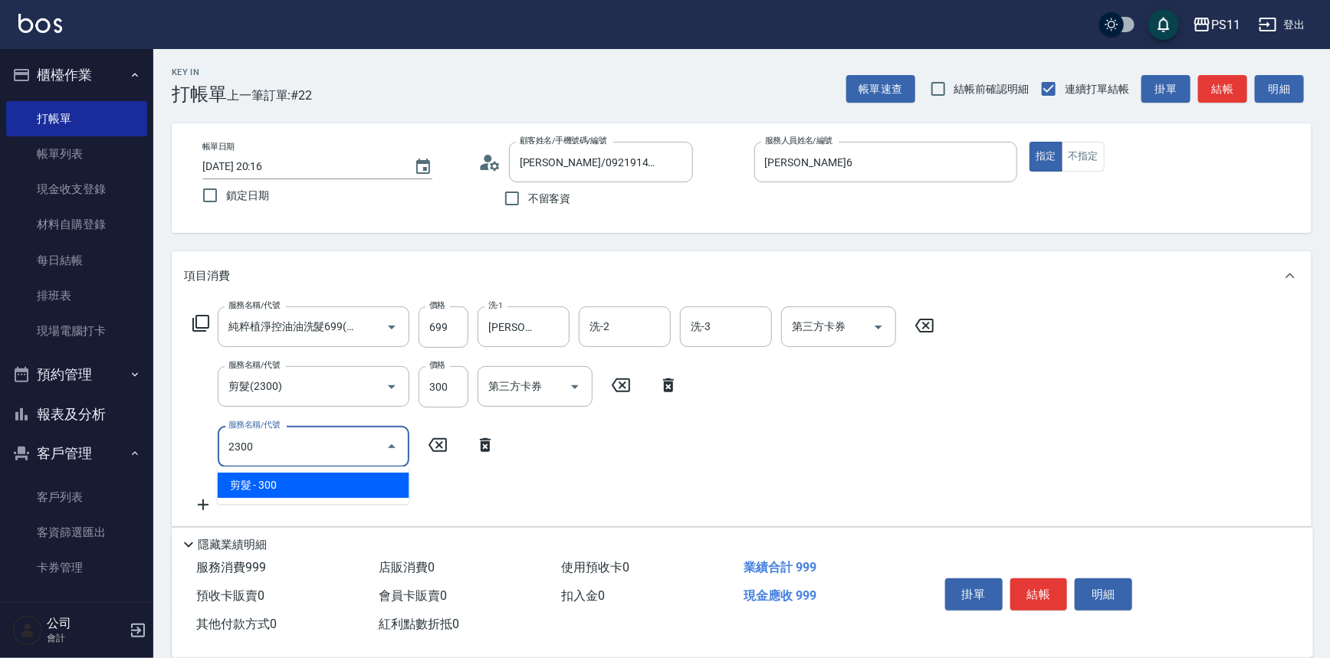
type input "剪髮(2300)"
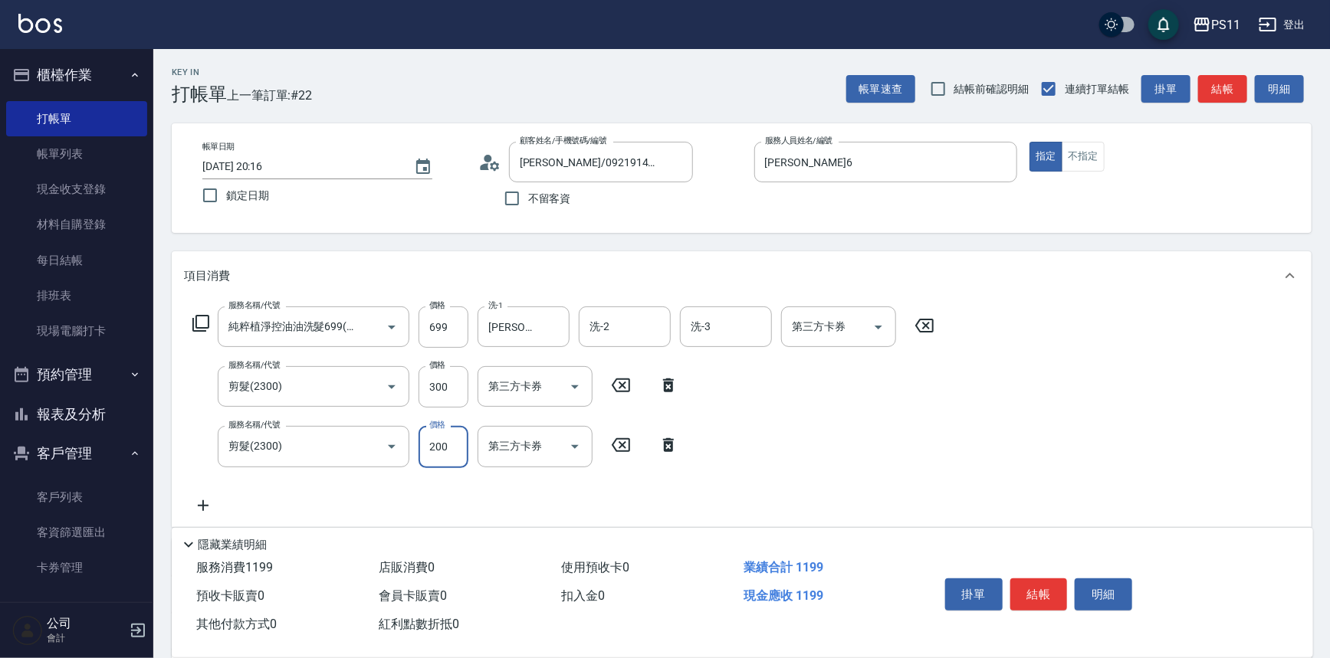
type input "200"
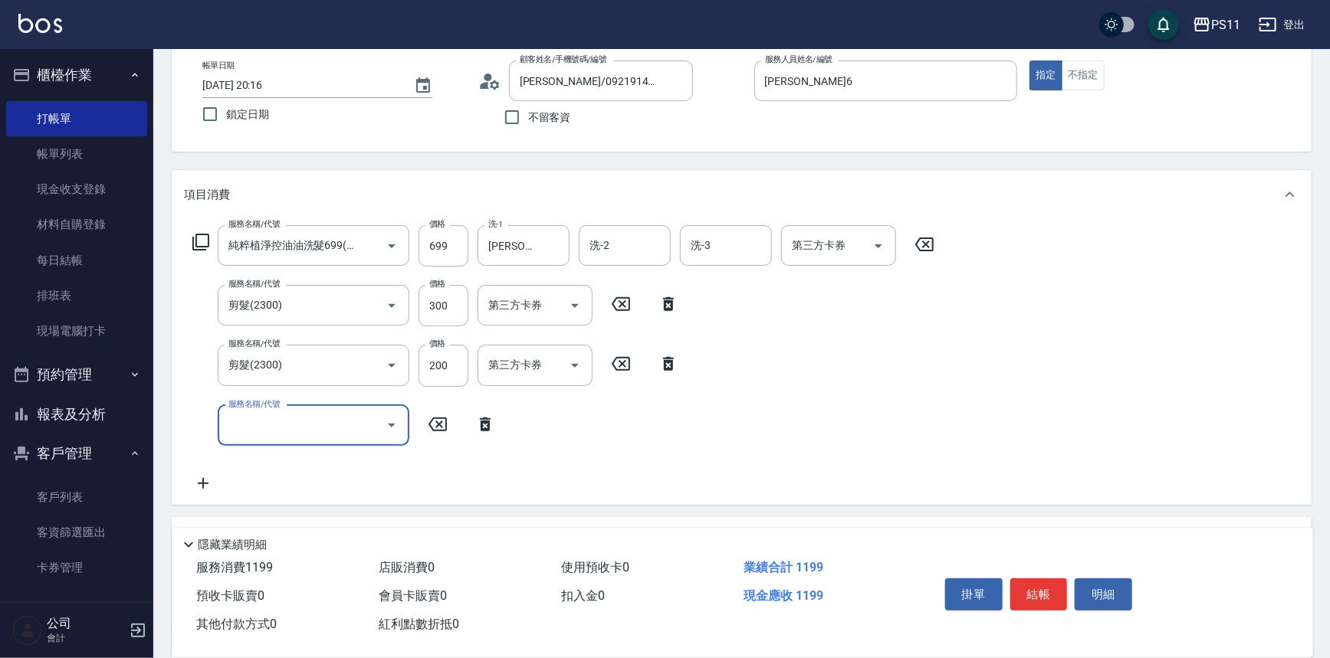
scroll to position [267, 0]
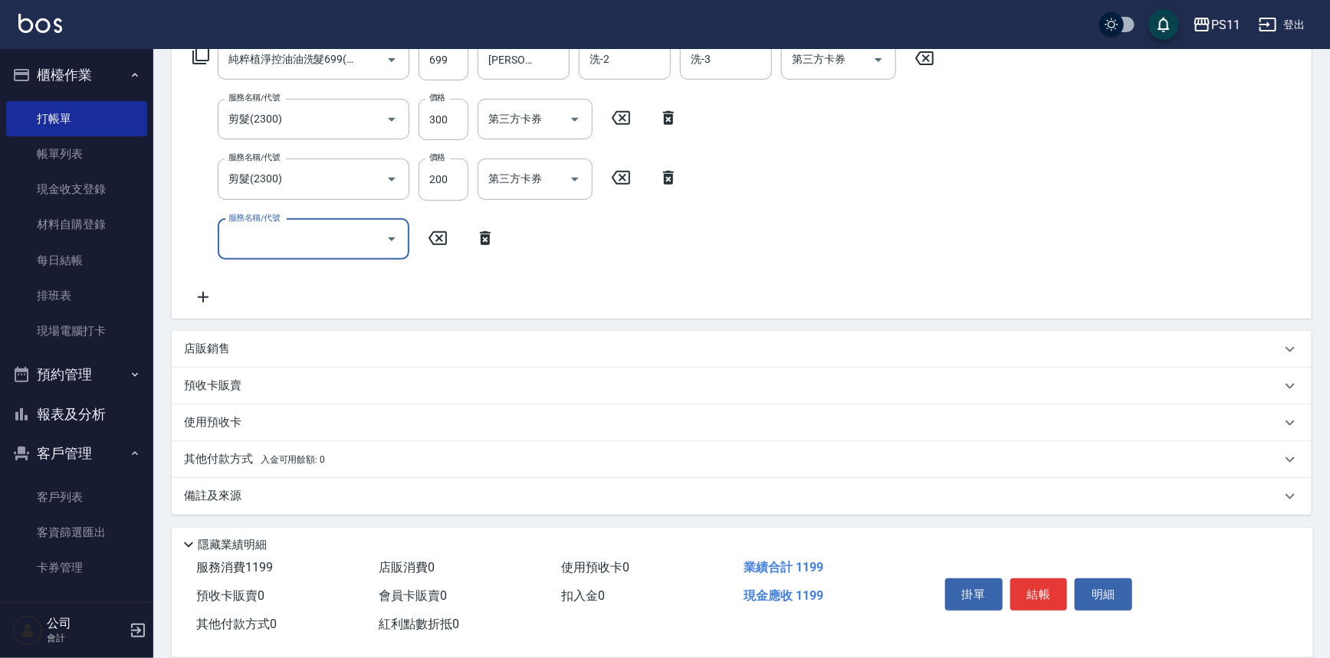
click at [227, 454] on p "其他付款方式 入金可用餘額: 0" at bounding box center [254, 459] width 141 height 17
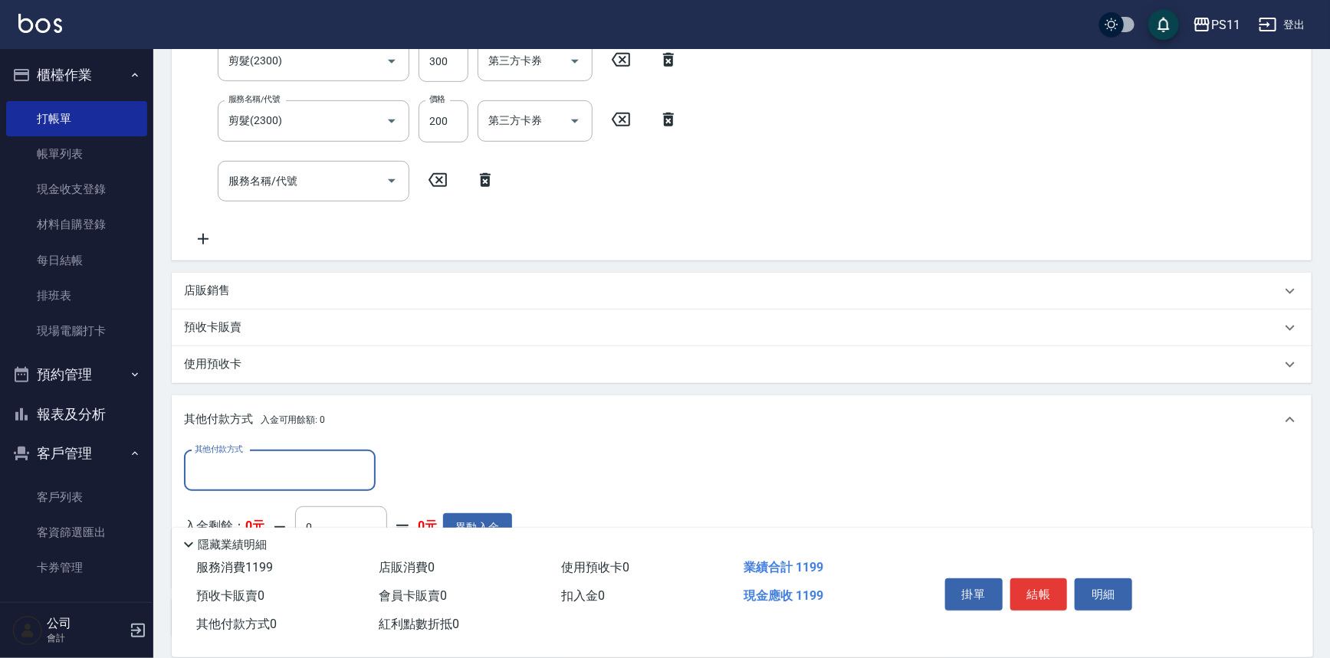
scroll to position [406, 0]
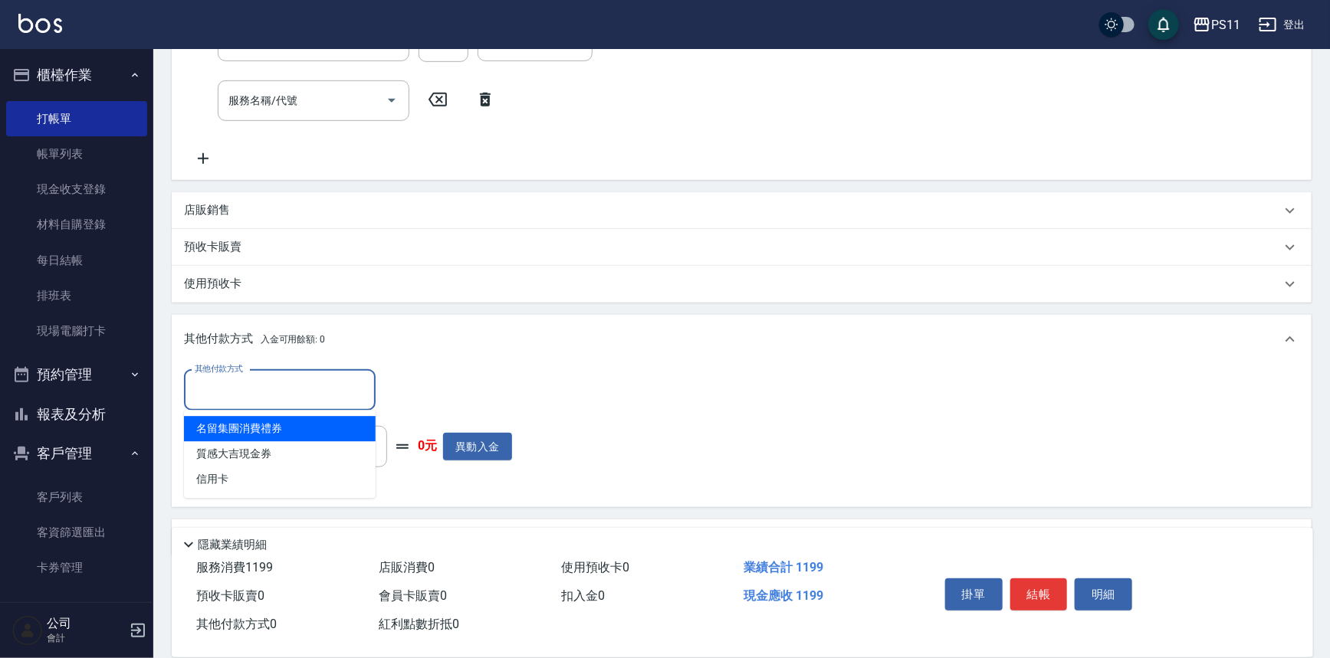
drag, startPoint x: 333, startPoint y: 385, endPoint x: 333, endPoint y: 410, distance: 24.5
click at [333, 388] on input "其他付款方式" at bounding box center [280, 390] width 178 height 27
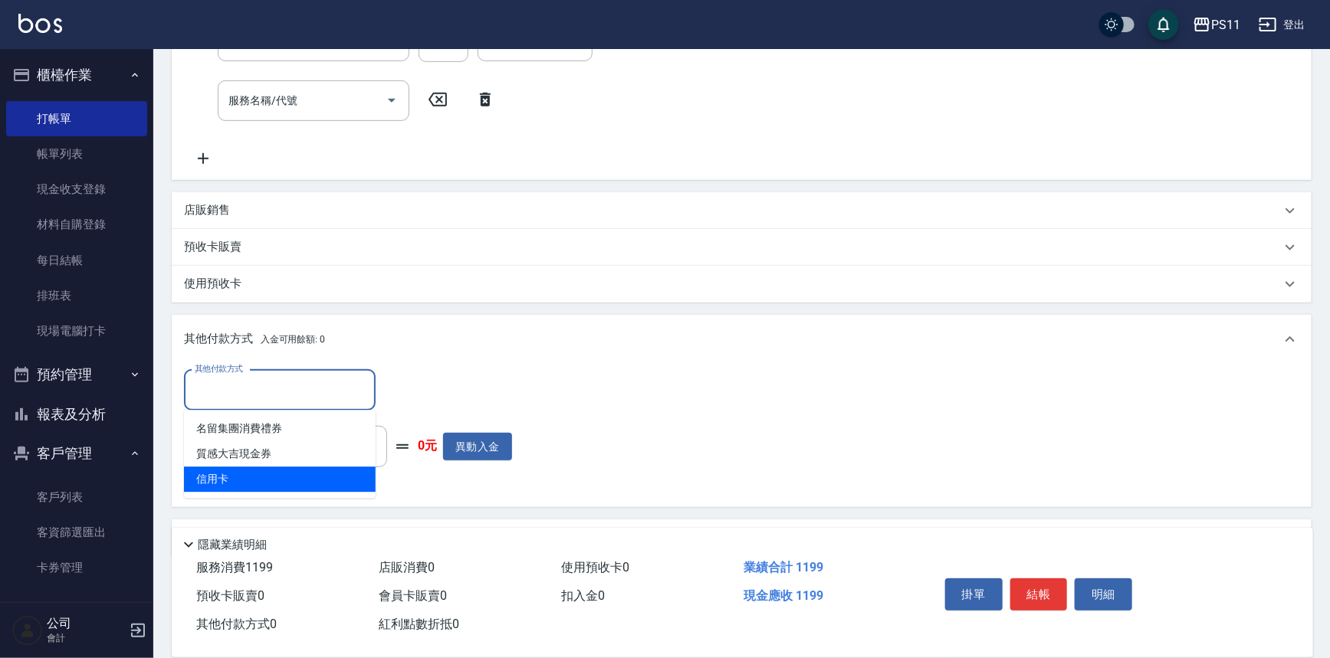
click at [340, 472] on span "信用卡" at bounding box center [280, 479] width 192 height 25
type input "信用卡"
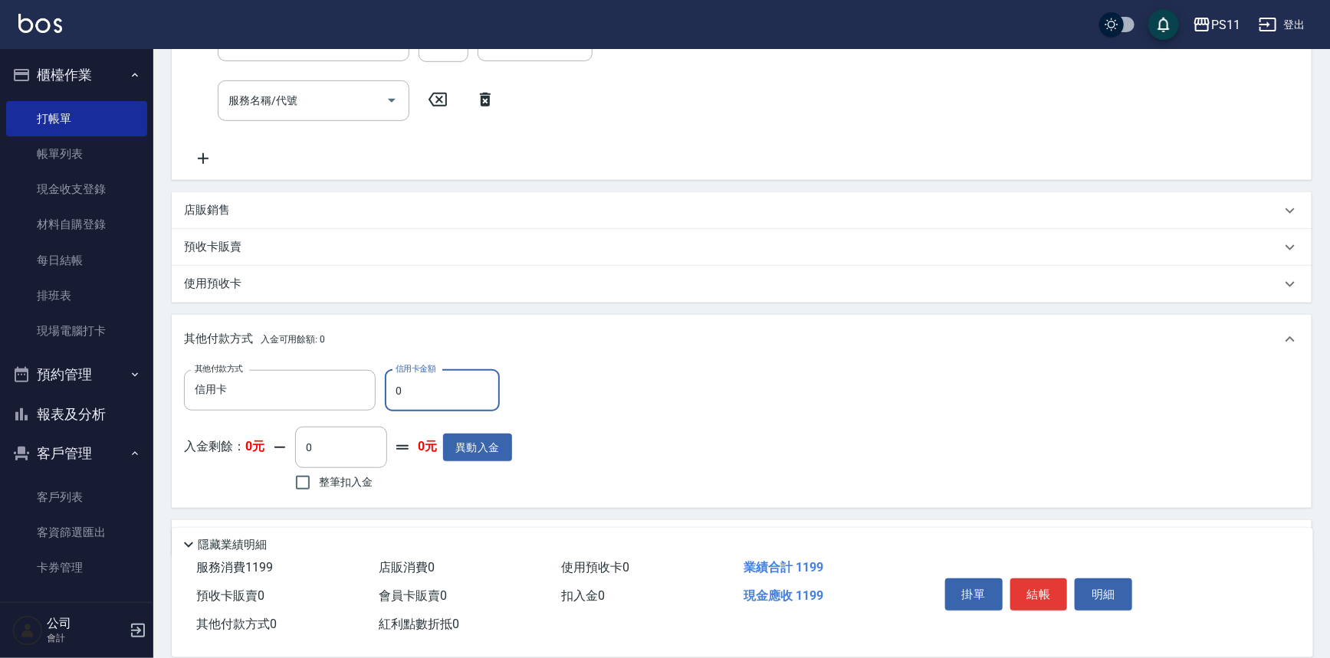
drag, startPoint x: 467, startPoint y: 382, endPoint x: 388, endPoint y: 405, distance: 83.0
click at [389, 405] on input "0" at bounding box center [442, 390] width 115 height 41
type input "1199"
type input "[DATE] 20:18"
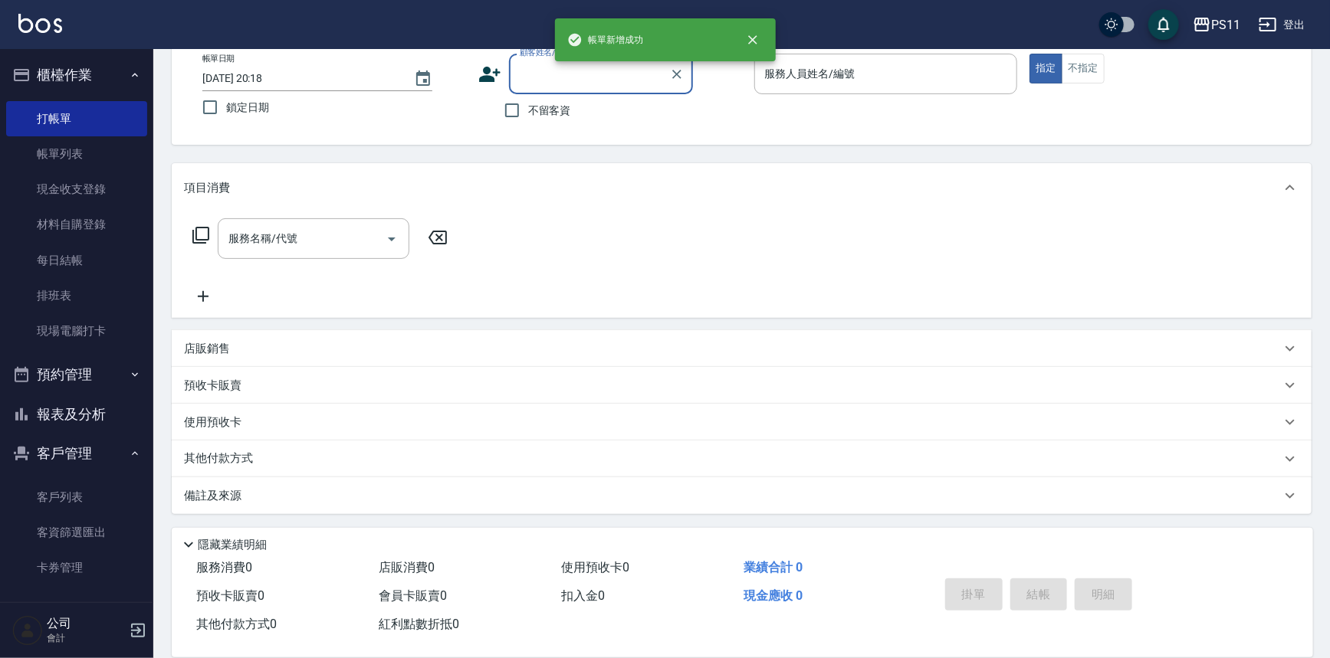
scroll to position [0, 0]
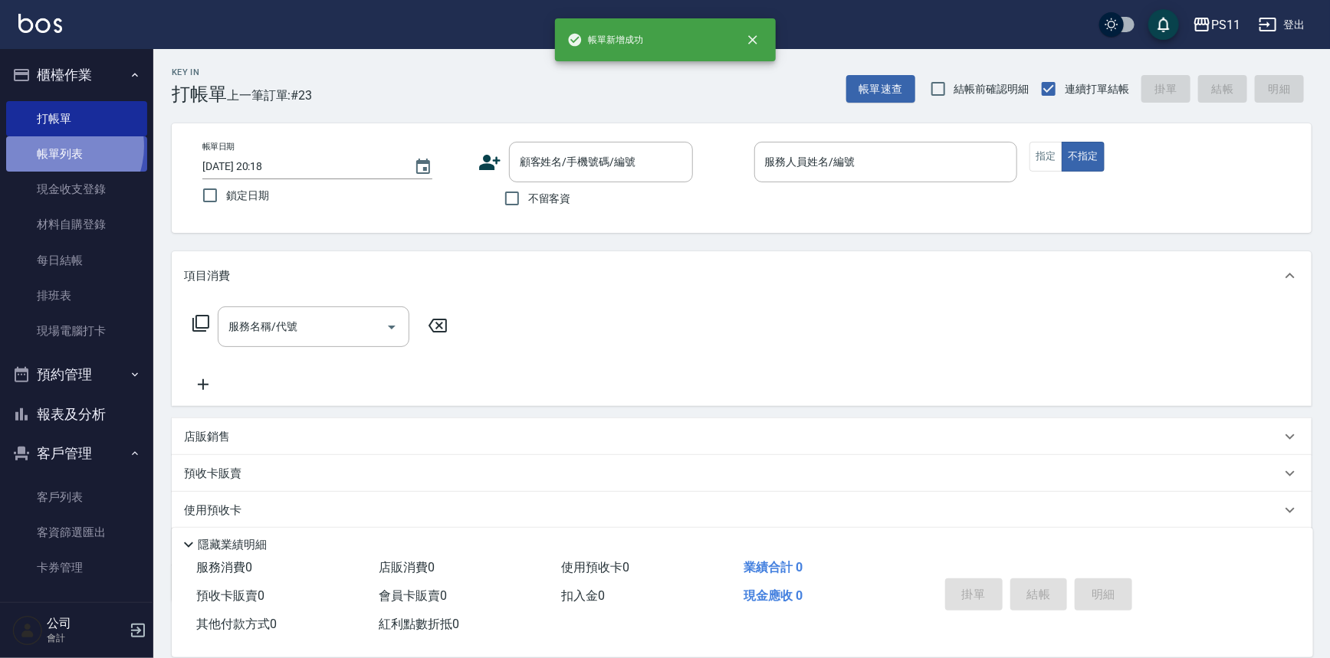
click at [57, 146] on link "帳單列表" at bounding box center [76, 153] width 141 height 35
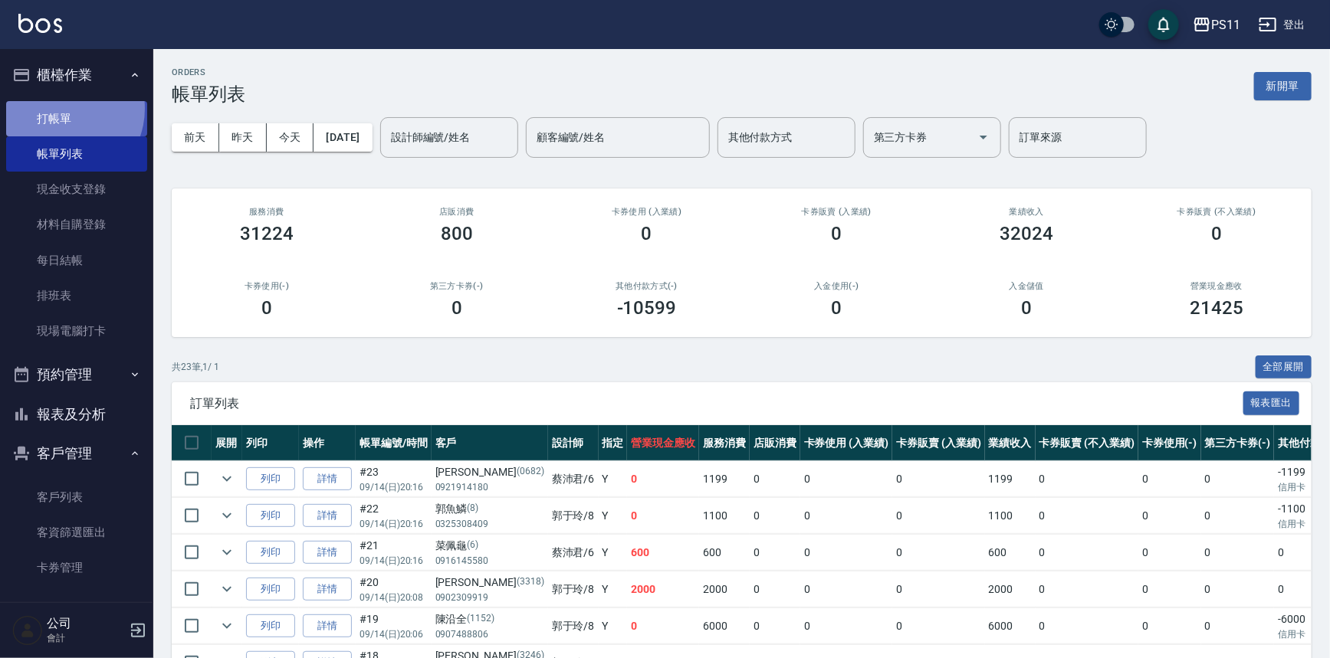
click at [61, 108] on link "打帳單" at bounding box center [76, 118] width 141 height 35
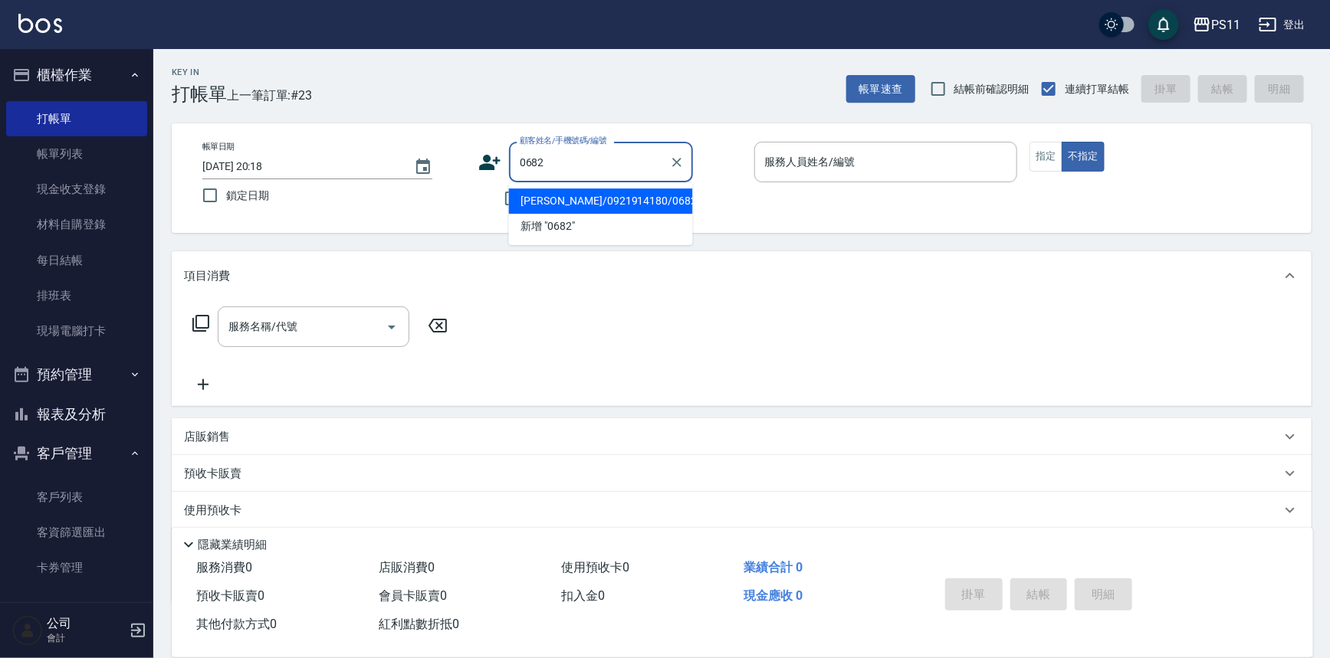
type input "[PERSON_NAME]/0921914180/0682"
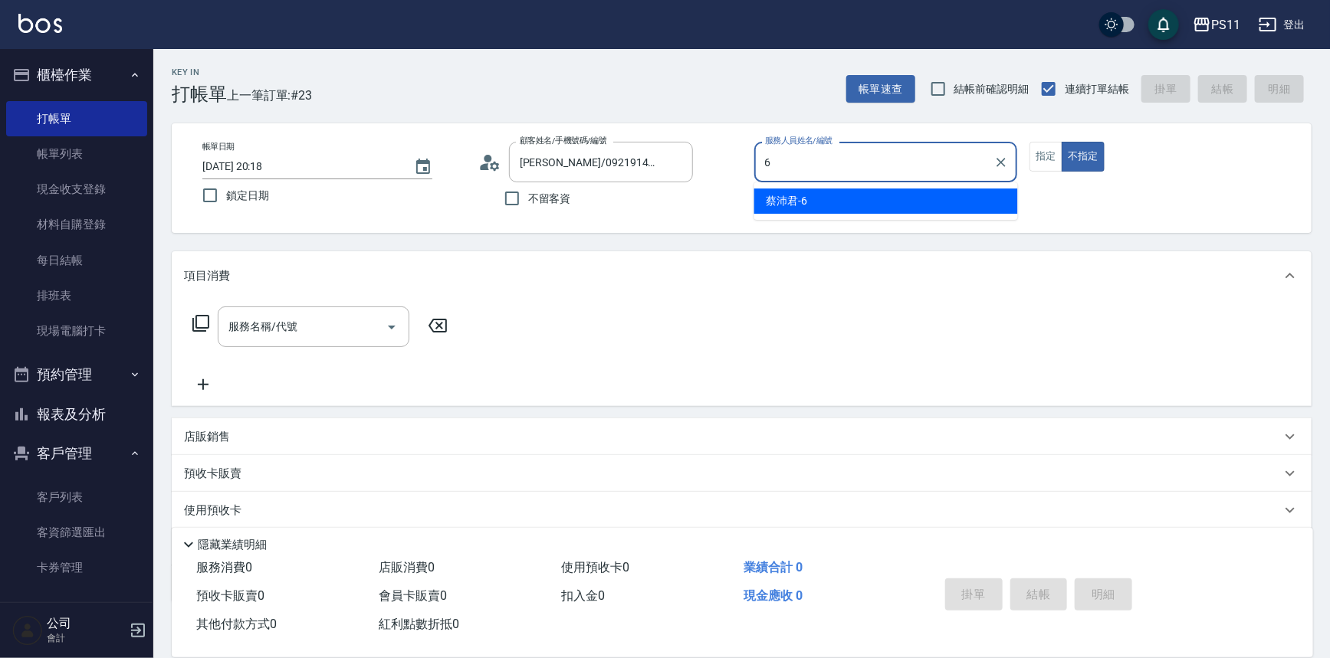
type input "[PERSON_NAME]6"
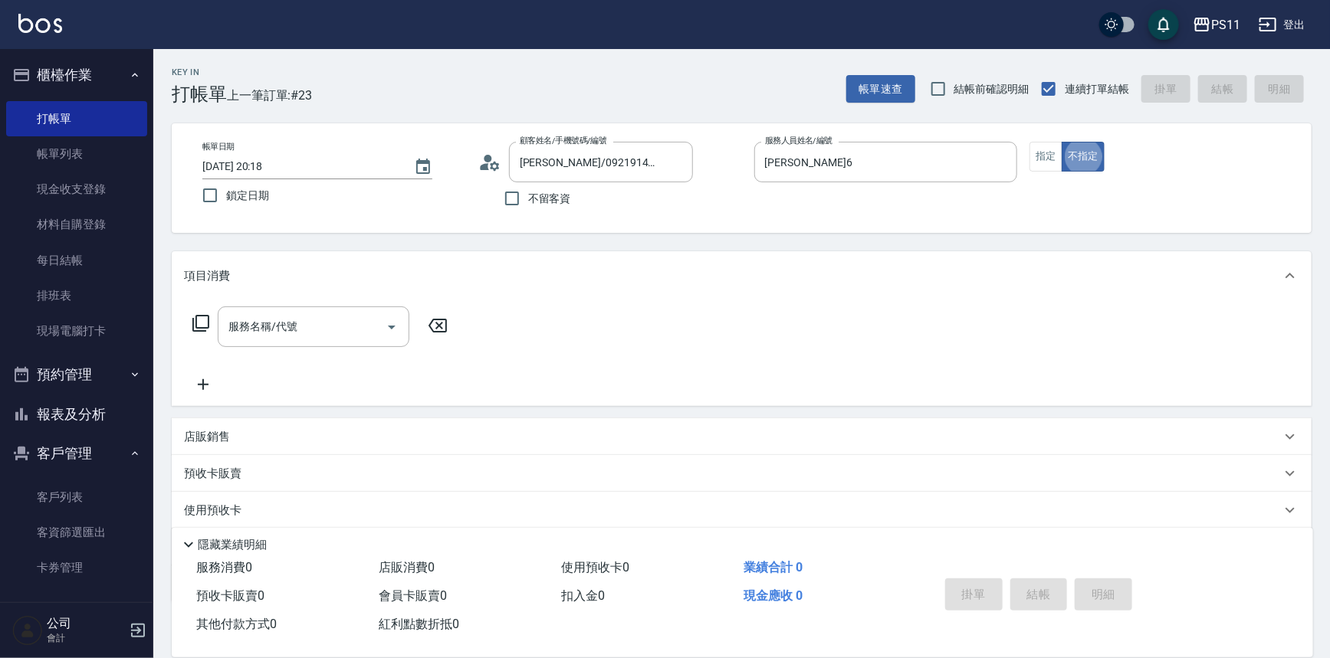
type button "false"
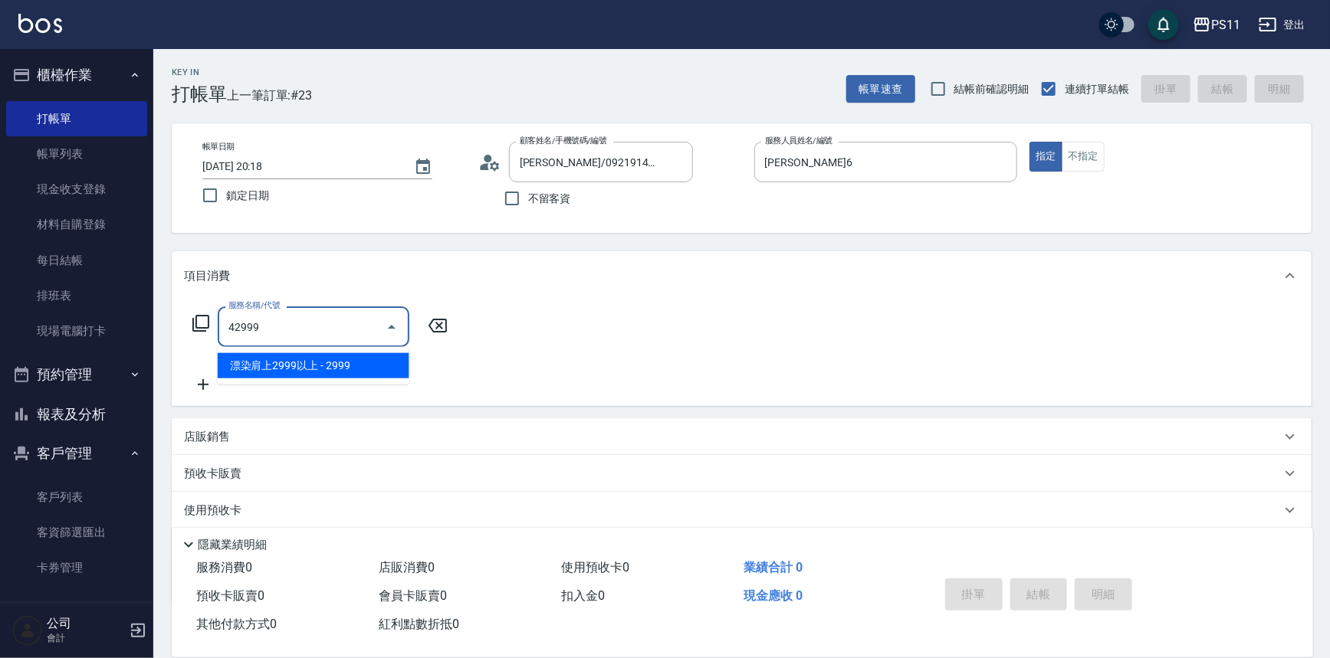
type input "漂染肩上2999以上(42999)"
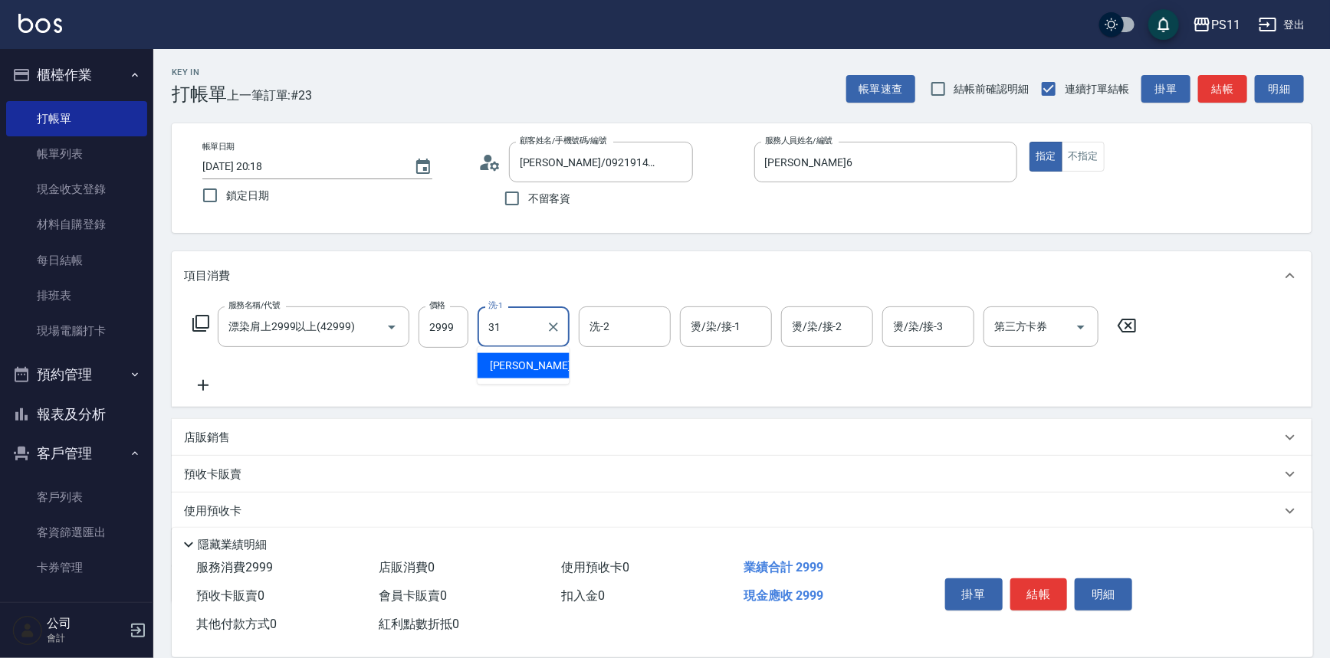
type input "[PERSON_NAME]-31"
click at [566, 329] on div "[PERSON_NAME]-31 洗-1" at bounding box center [523, 327] width 92 height 41
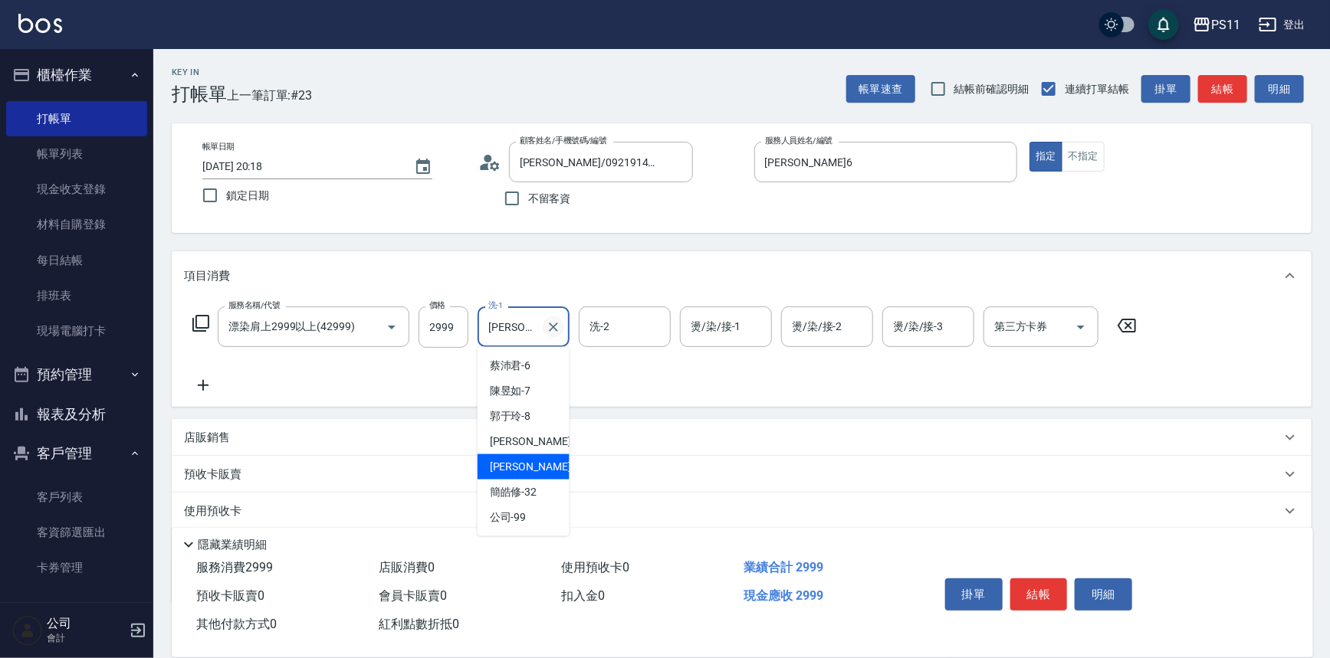
click at [550, 326] on icon "Clear" at bounding box center [553, 327] width 15 height 15
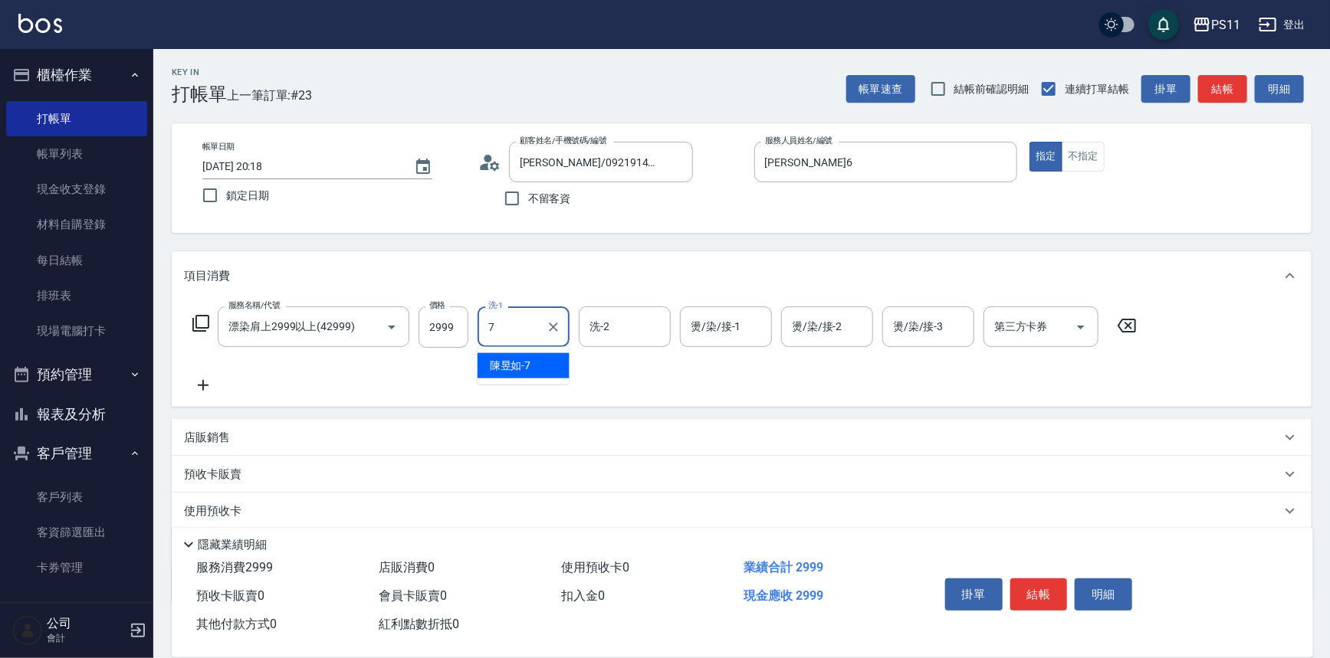
type input "陳昱如-7"
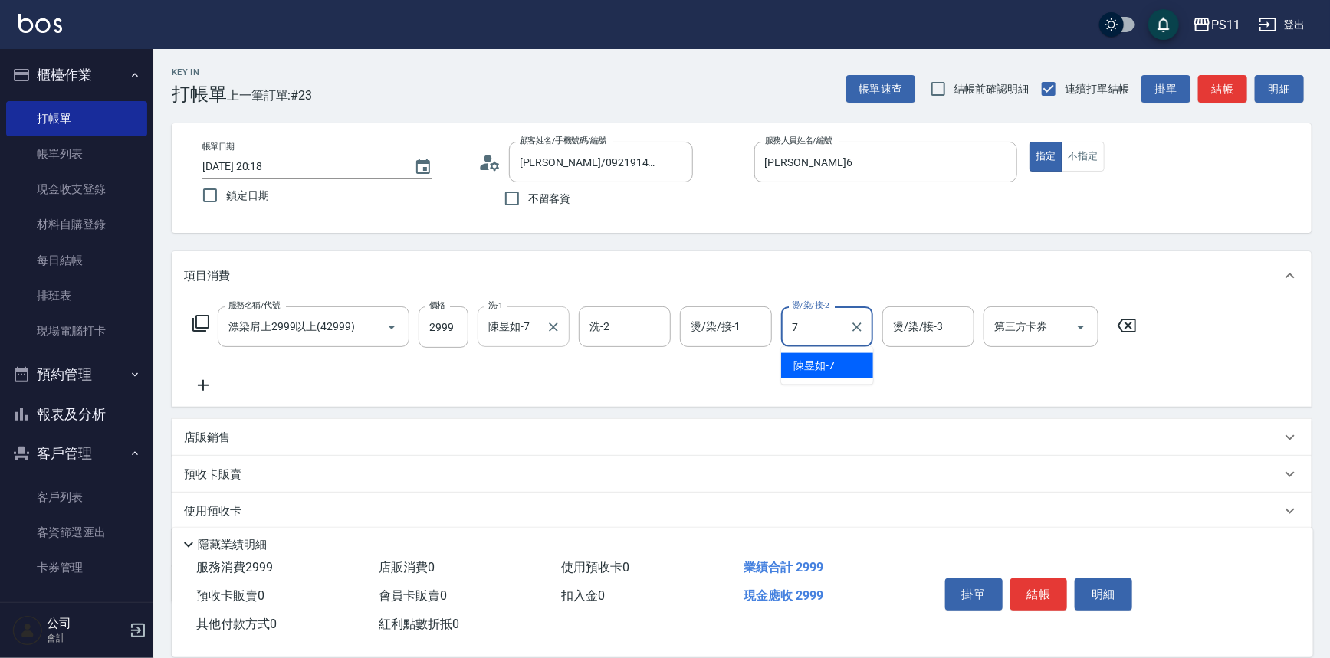
type input "陳昱如-7"
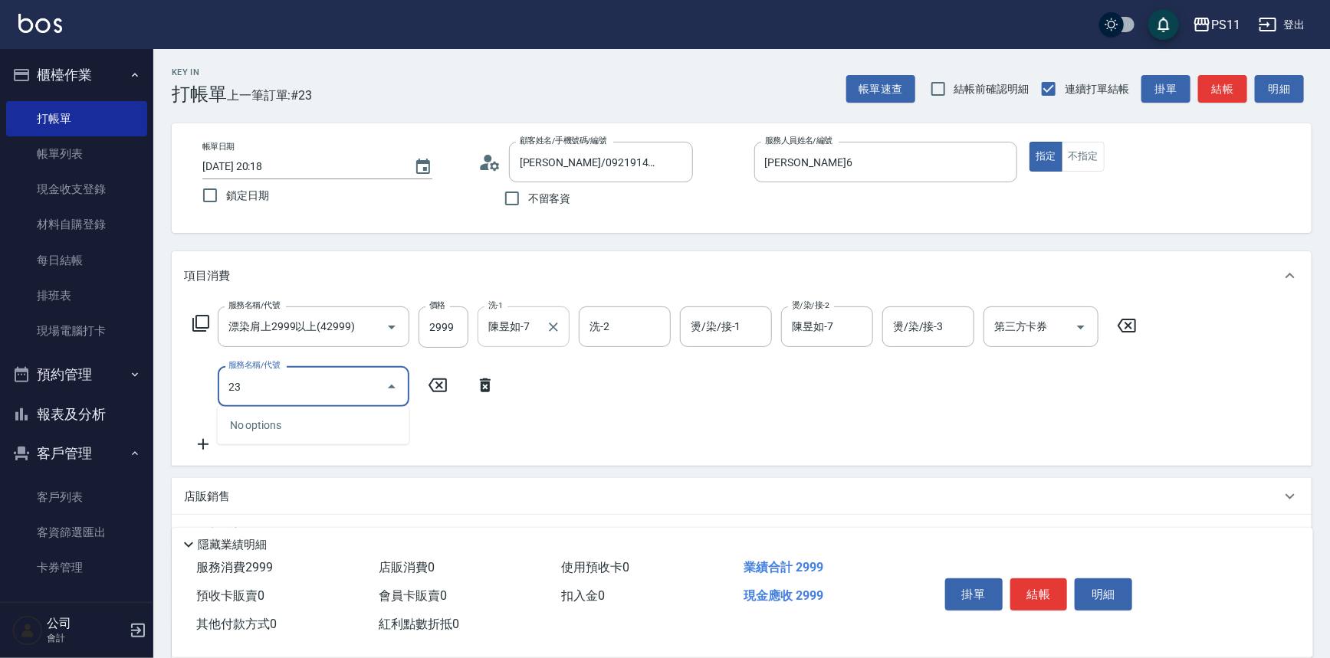
type input "2"
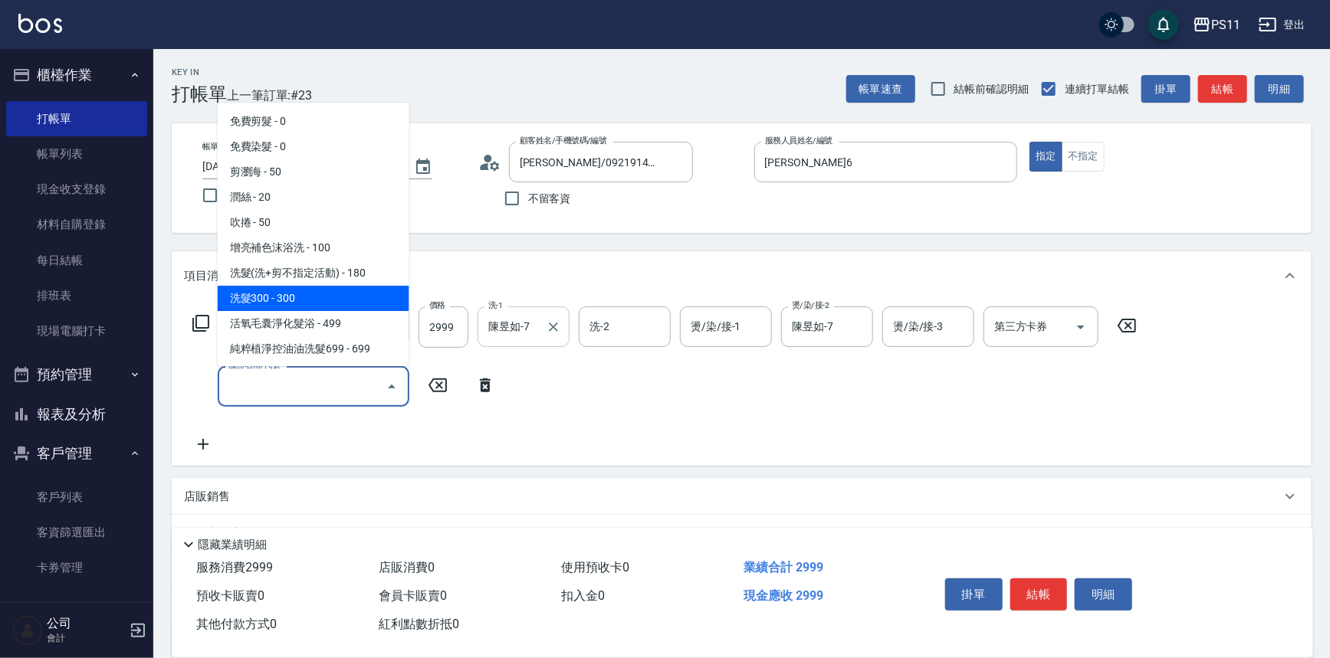
click at [735, 322] on input "燙/染/接-1" at bounding box center [726, 326] width 78 height 27
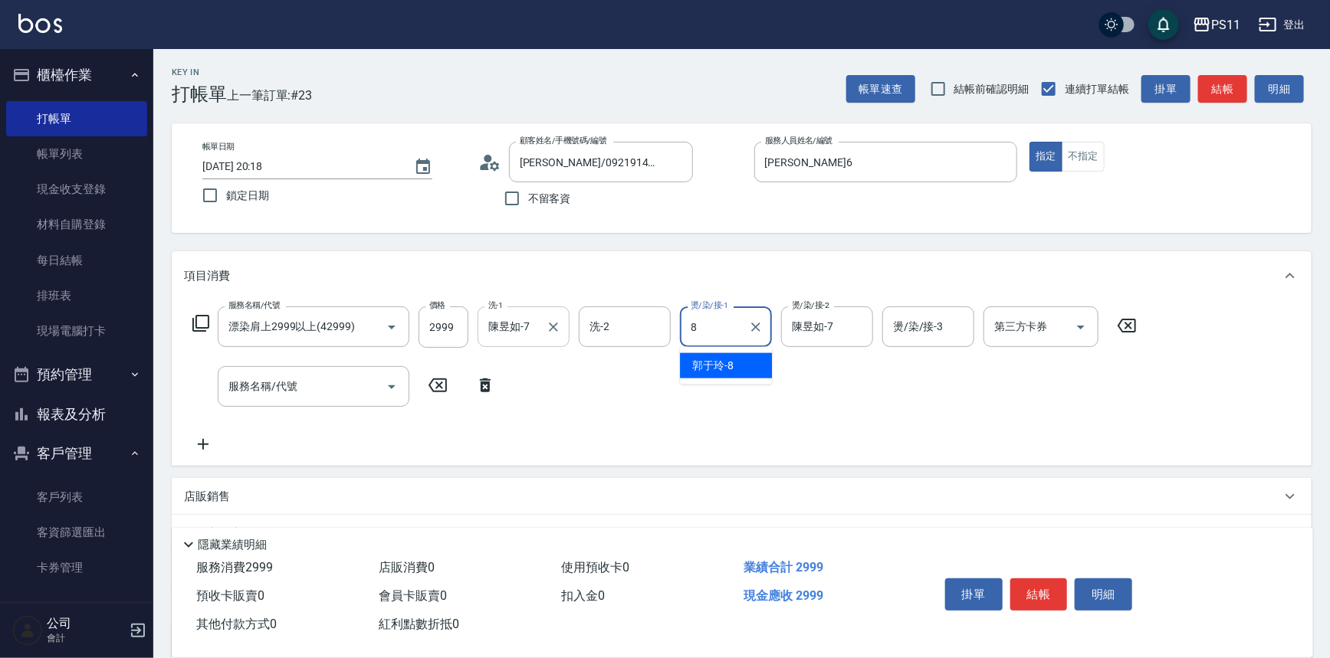
type input "8"
click at [536, 325] on input "陳昱如-7" at bounding box center [511, 326] width 55 height 27
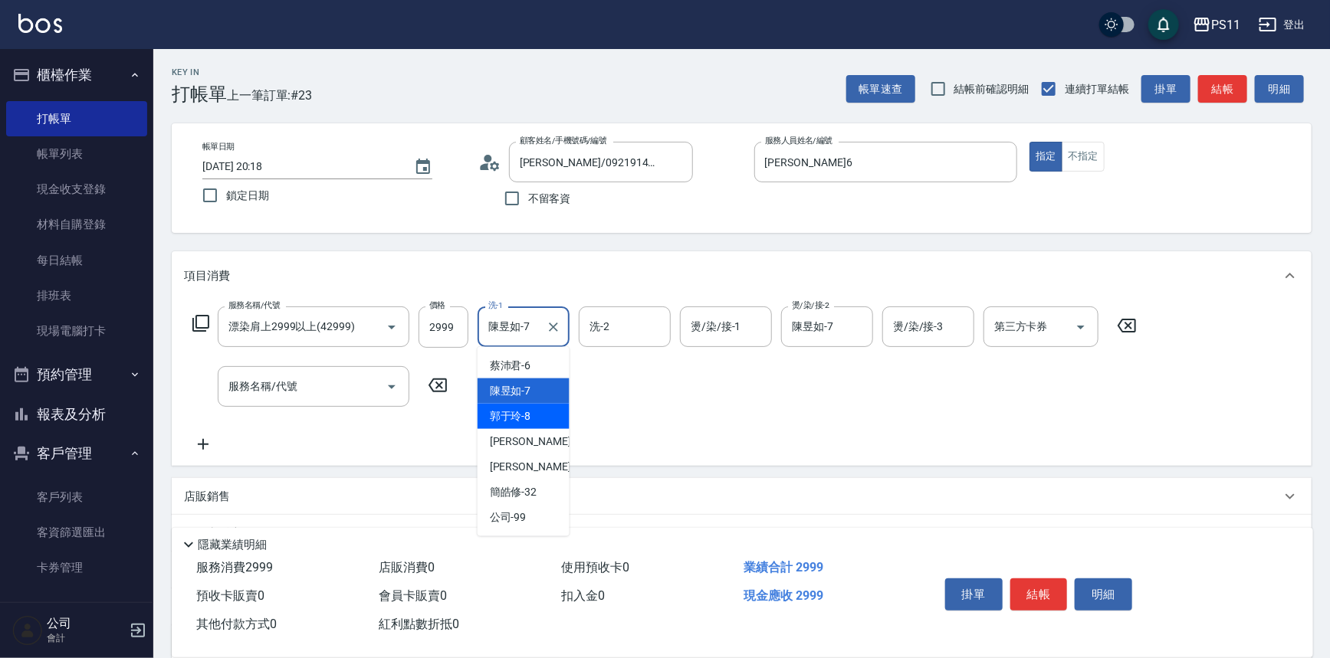
click at [537, 413] on div "郭于玲 -8" at bounding box center [523, 416] width 92 height 25
type input "郭于玲-8"
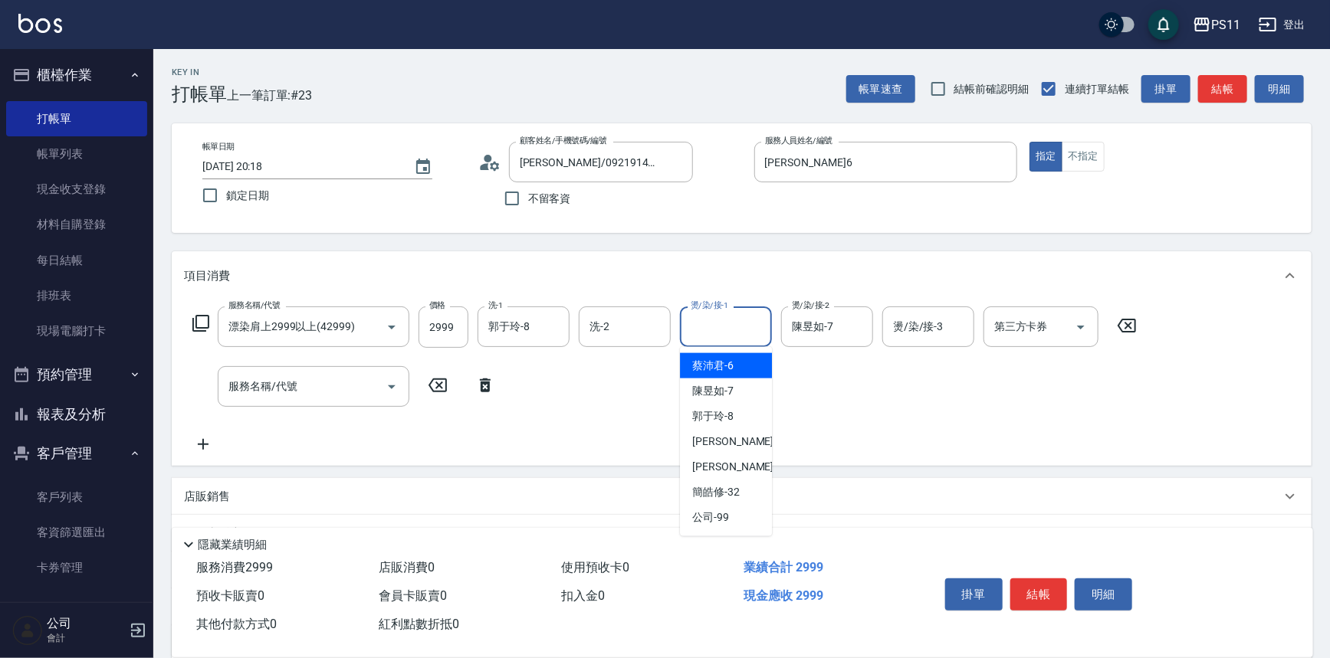
click at [700, 327] on input "燙/染/接-1" at bounding box center [726, 326] width 78 height 27
click at [853, 434] on div "服務名稱/代號 漂染肩上2999以上(42999) 服務名稱/代號 價格 2999 價格 洗-1 [PERSON_NAME]-8 洗-1 洗-2 洗-2 燙/…" at bounding box center [665, 380] width 962 height 147
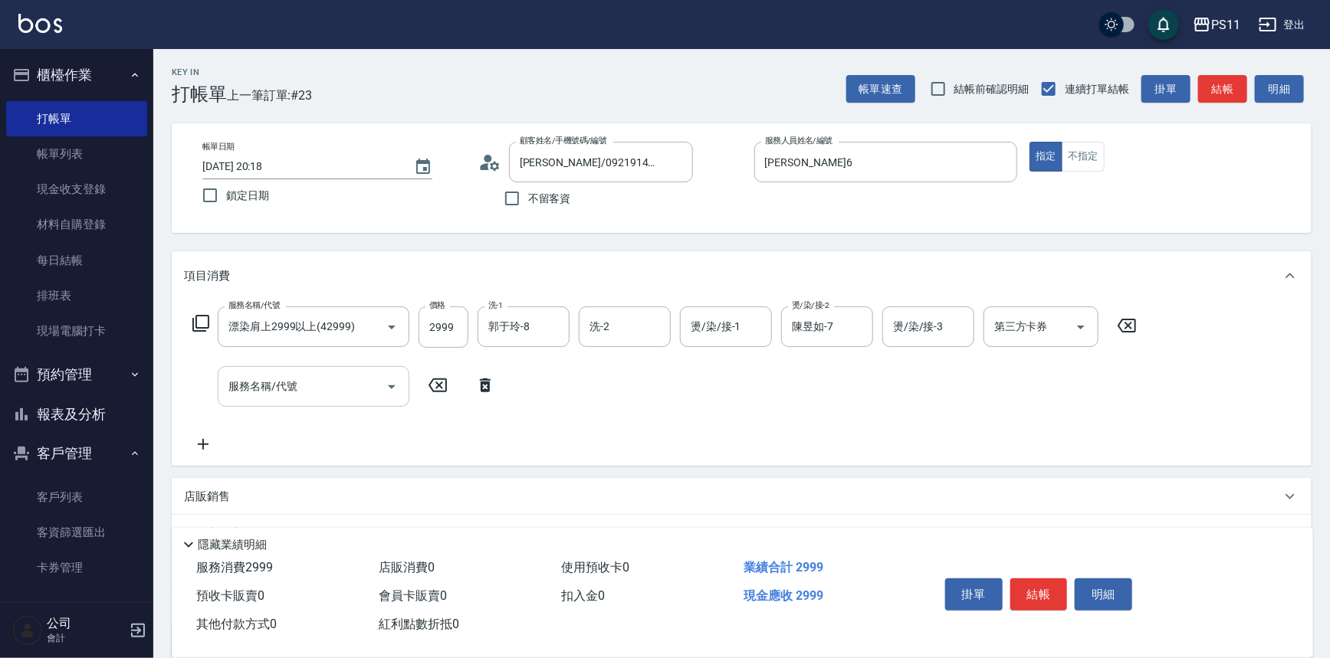
click at [280, 381] on input "服務名稱/代號" at bounding box center [302, 386] width 155 height 27
type input "8"
type input "原價1501~2000護髮(52000)"
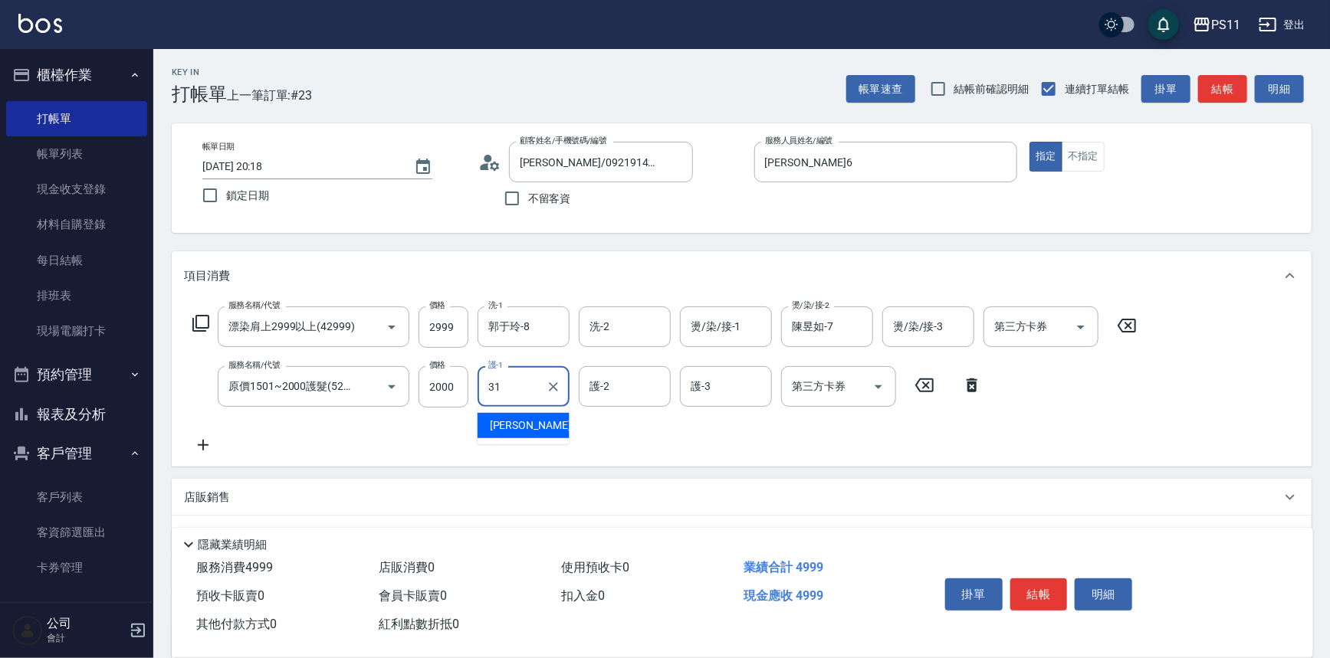
type input "[PERSON_NAME]-31"
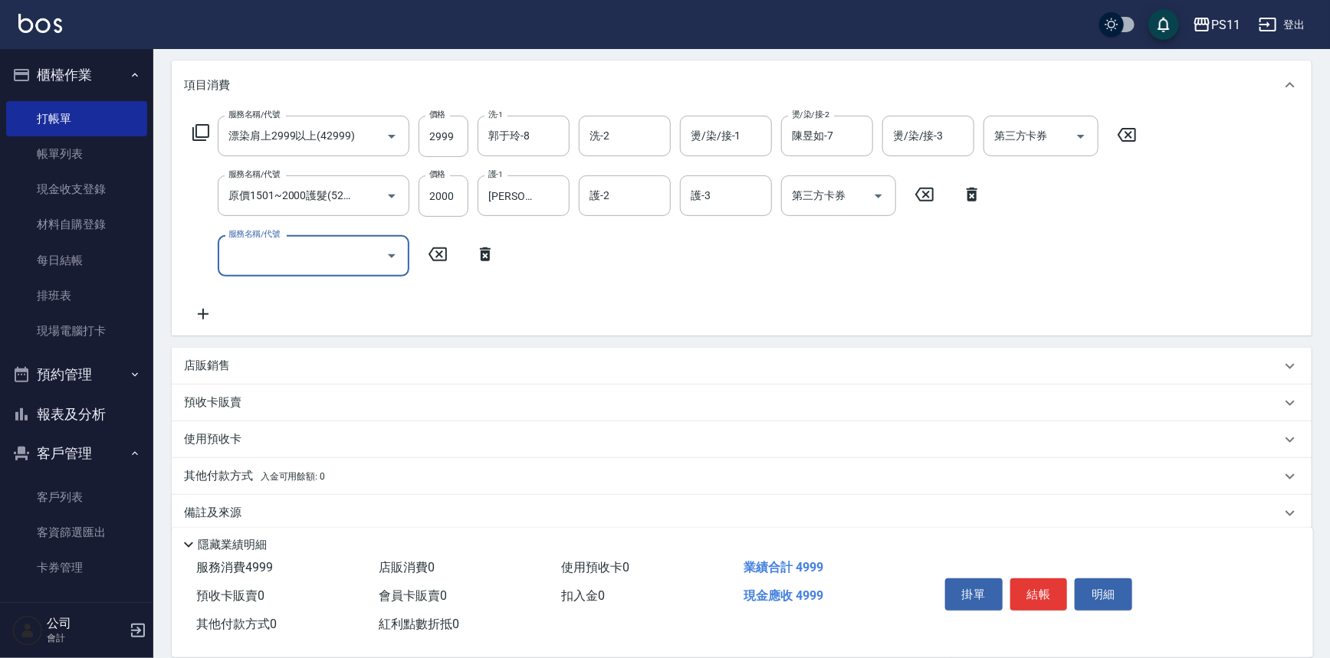
scroll to position [207, 0]
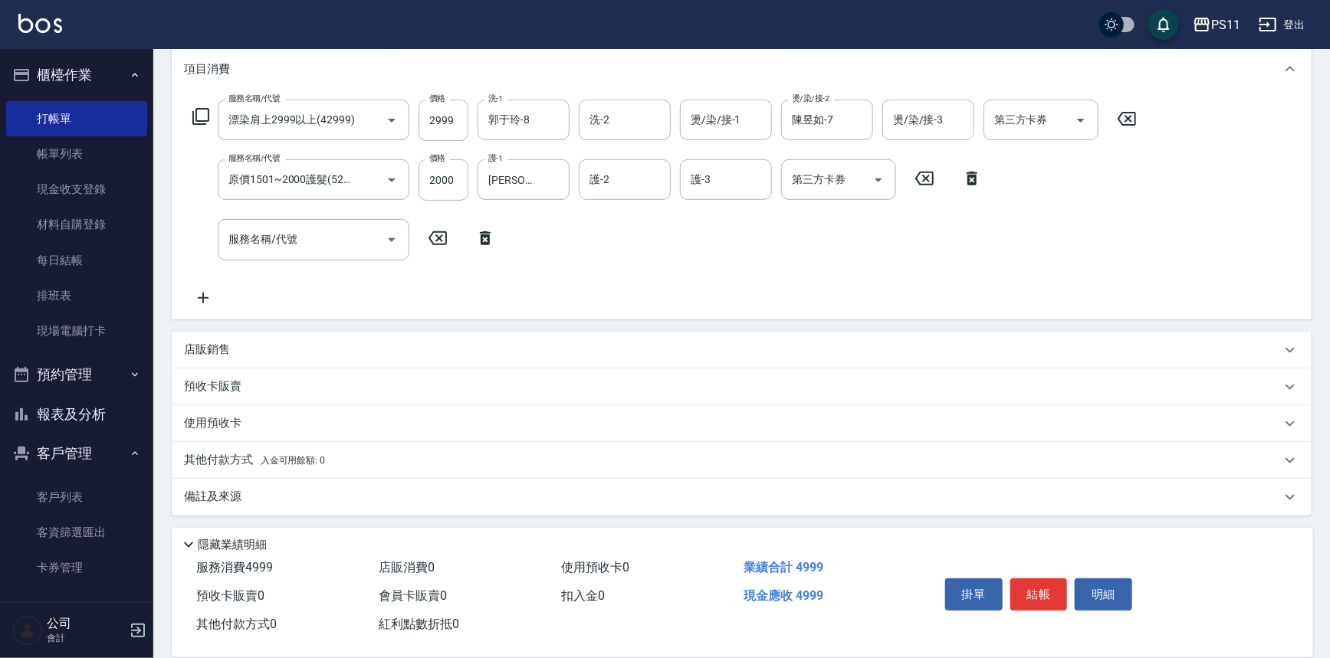
click at [224, 461] on p "其他付款方式 入金可用餘額: 0" at bounding box center [254, 460] width 141 height 17
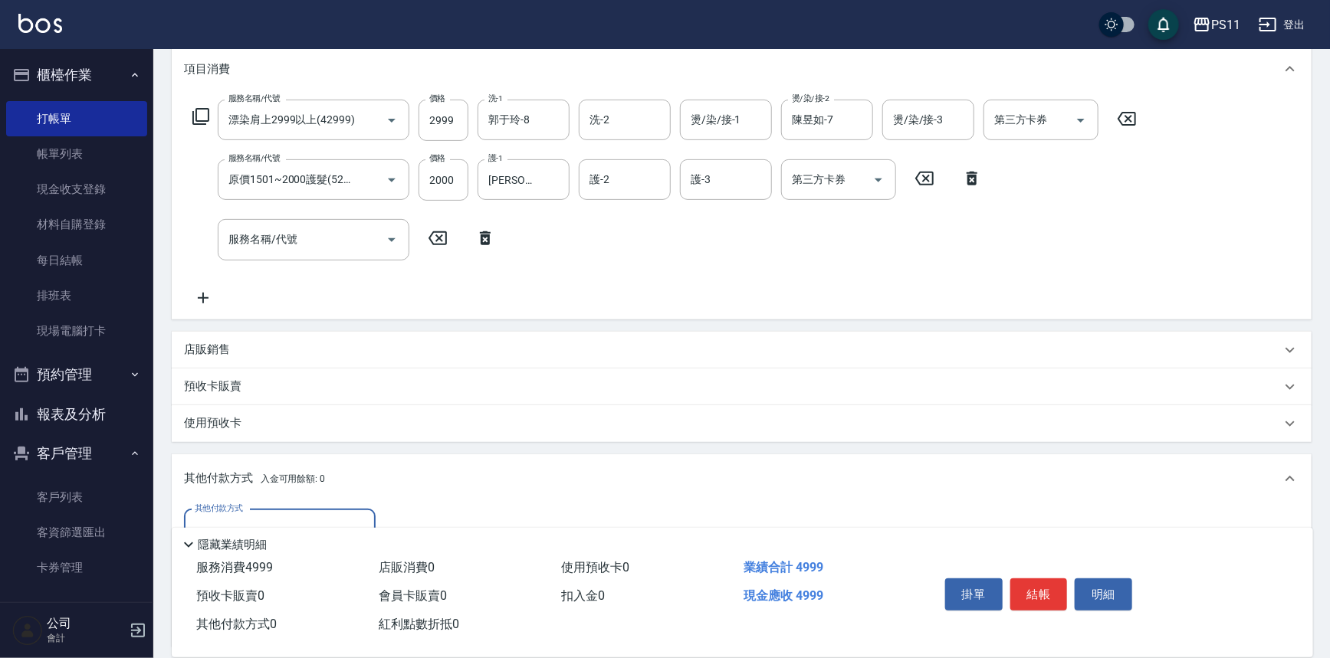
scroll to position [0, 0]
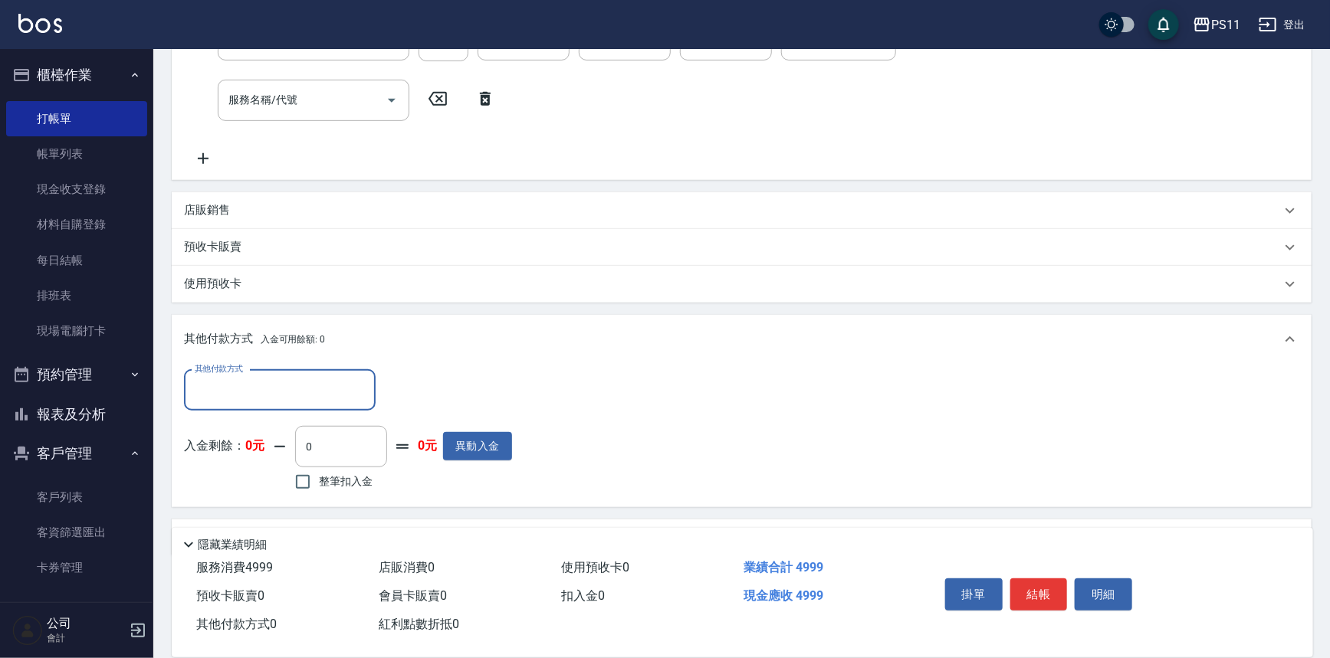
click at [274, 391] on input "其他付款方式" at bounding box center [280, 390] width 178 height 27
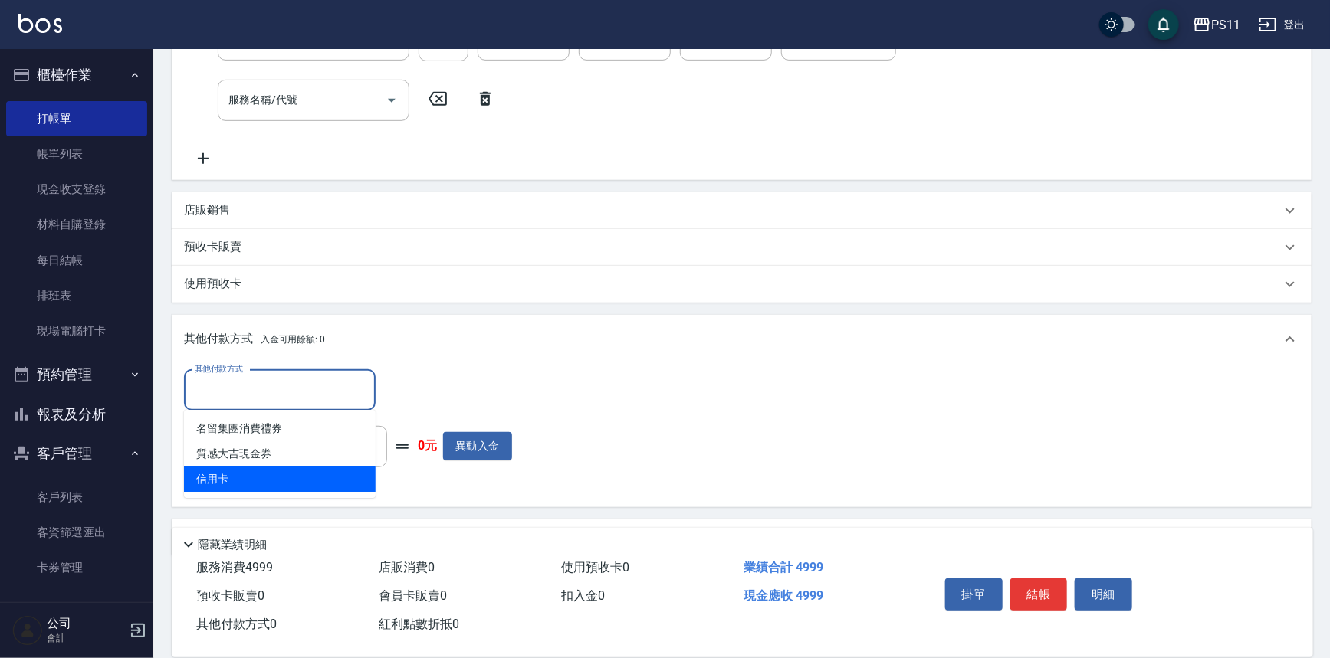
click at [294, 472] on span "信用卡" at bounding box center [280, 479] width 192 height 25
type input "信用卡"
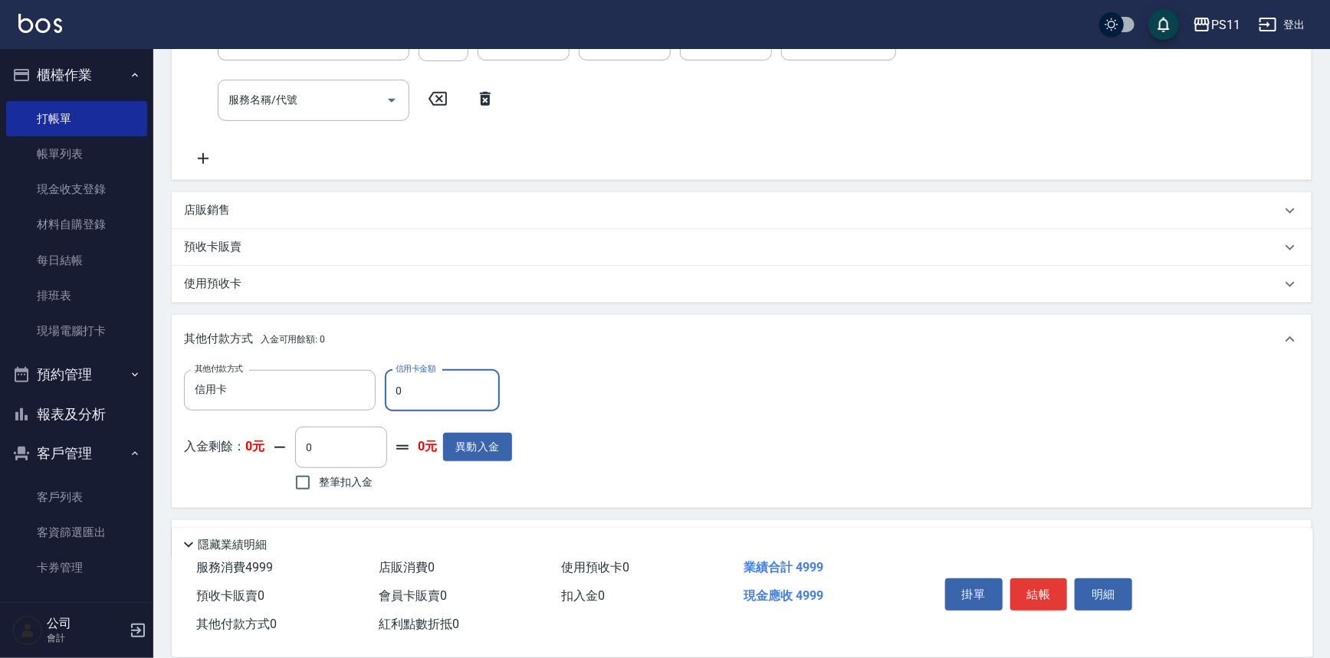
drag, startPoint x: 436, startPoint y: 379, endPoint x: 382, endPoint y: 395, distance: 56.2
click at [382, 395] on div "其他付款方式 信用卡 其他付款方式 信用卡金額 0 信用卡金額" at bounding box center [348, 390] width 328 height 41
type input "4999"
type input "[DATE] 20:19"
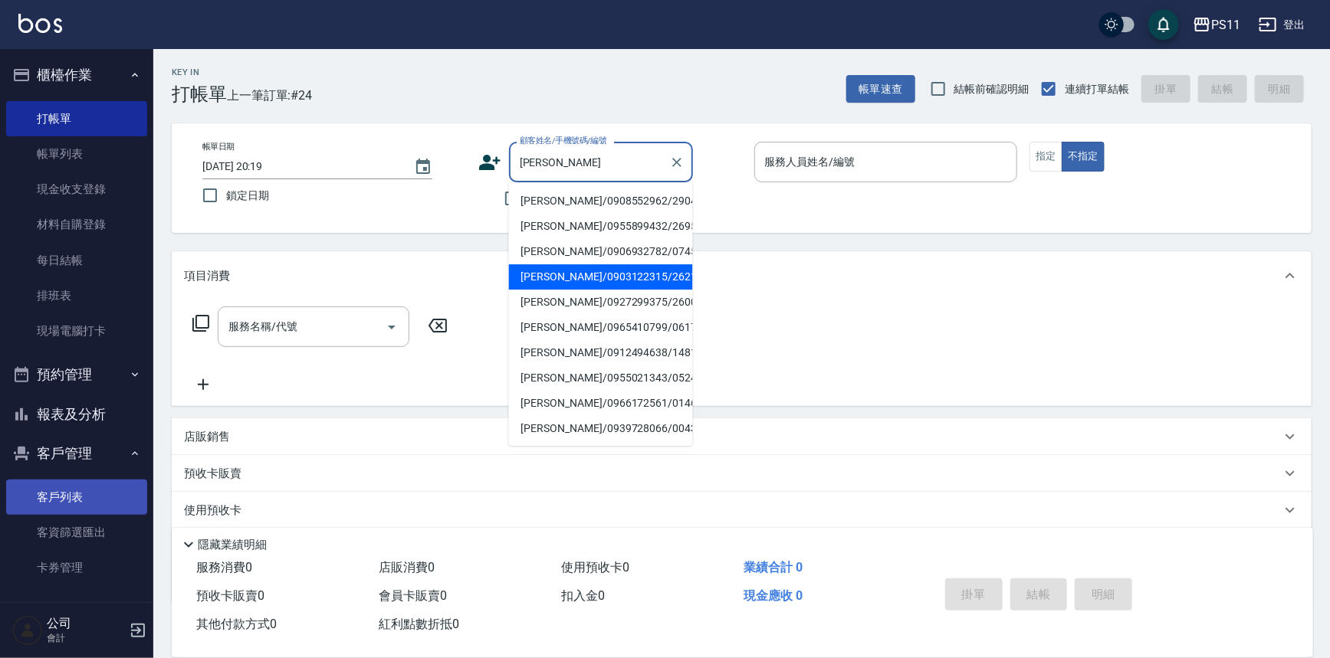
type input "[PERSON_NAME]"
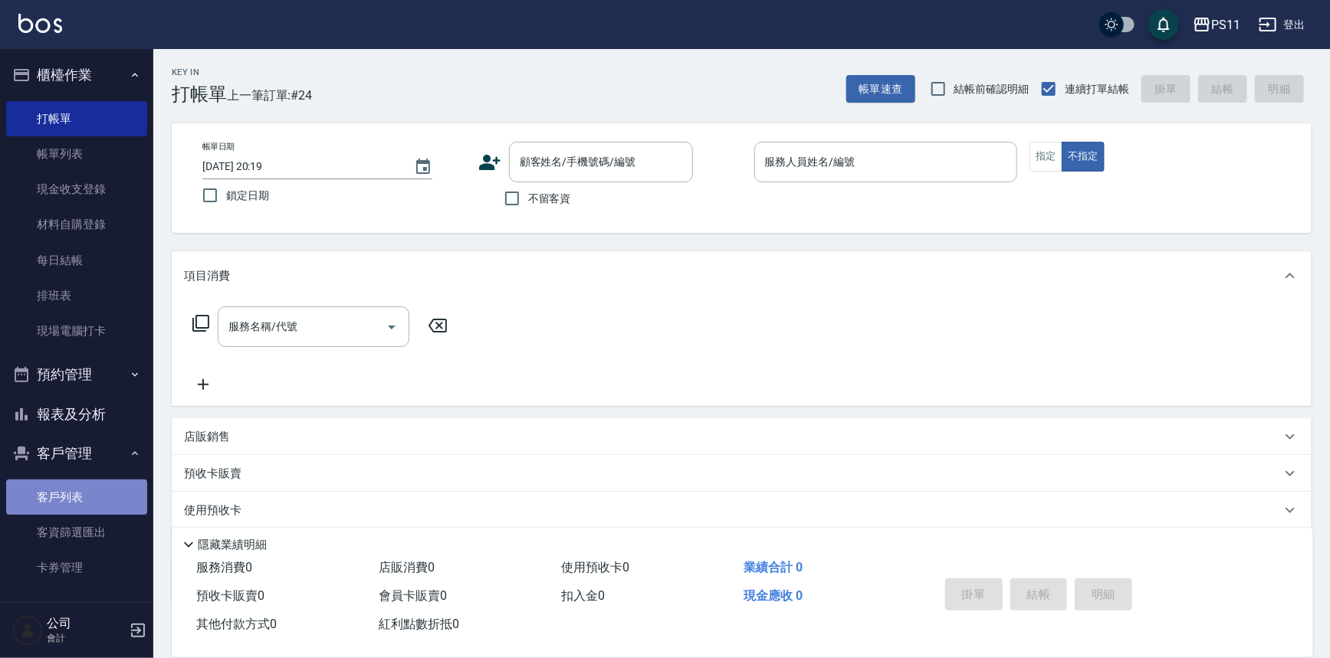
click at [85, 513] on link "客戶列表" at bounding box center [76, 497] width 141 height 35
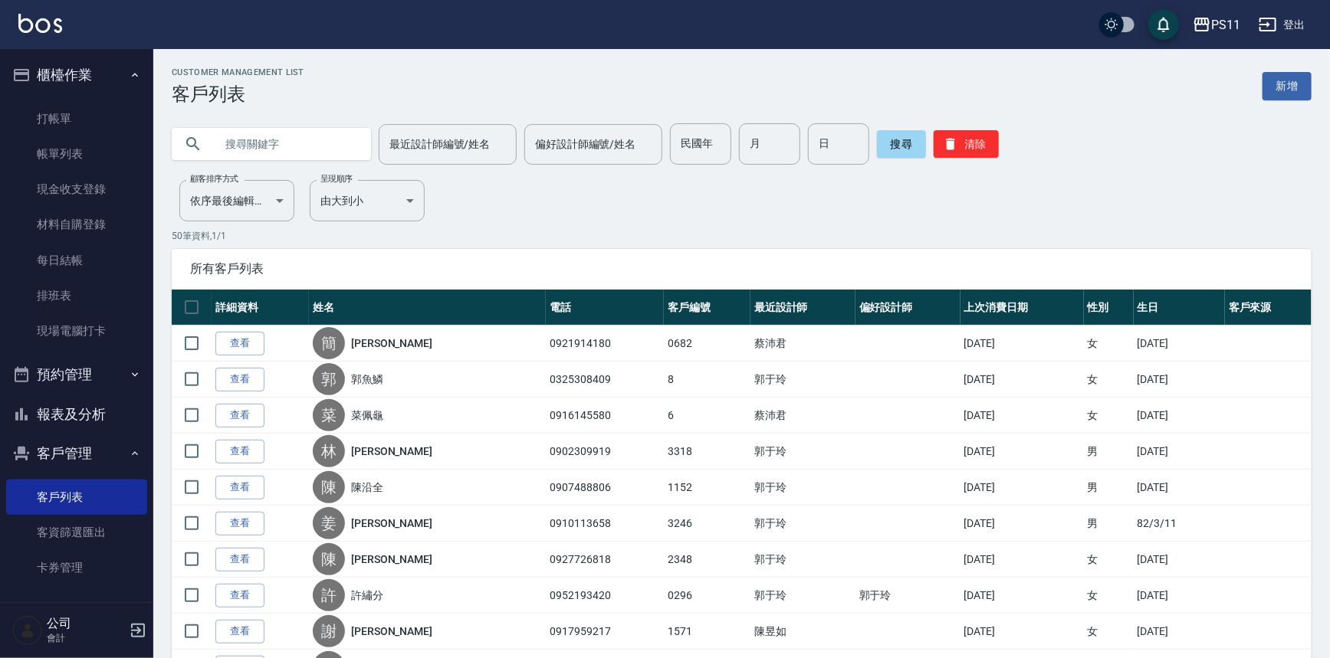
click at [258, 153] on input "text" at bounding box center [287, 143] width 144 height 41
type input "[PERSON_NAME]"
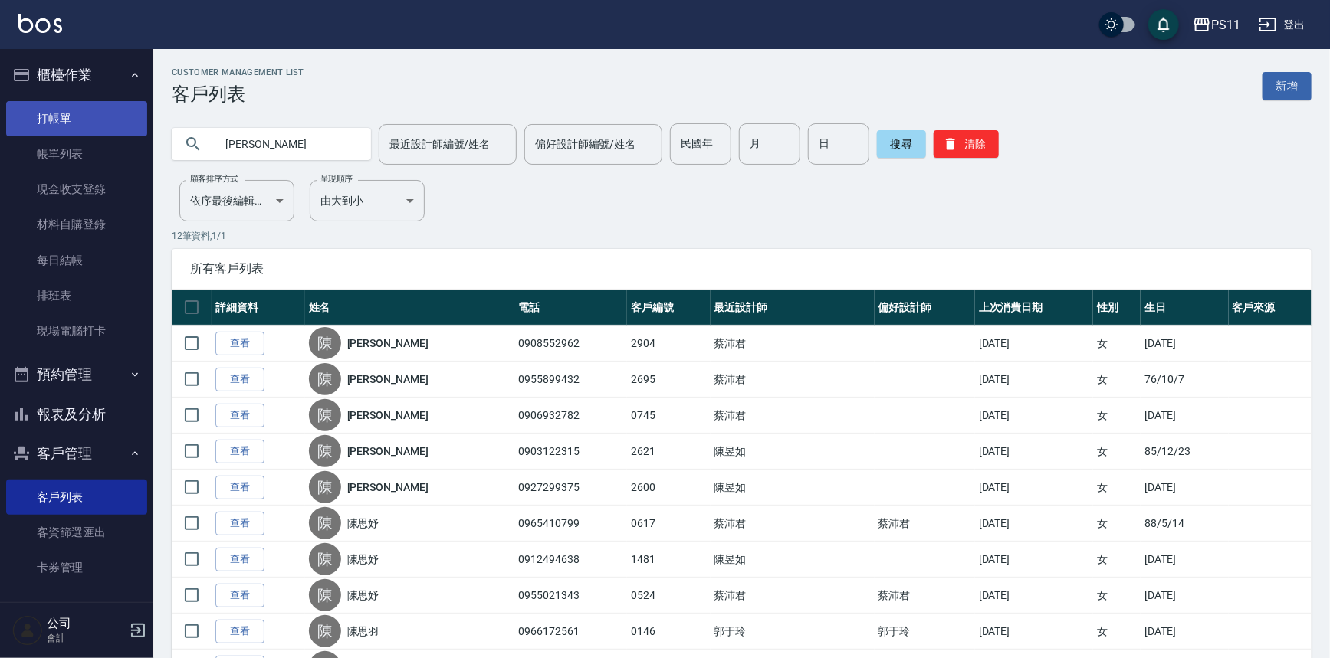
click at [41, 107] on link "打帳單" at bounding box center [76, 118] width 141 height 35
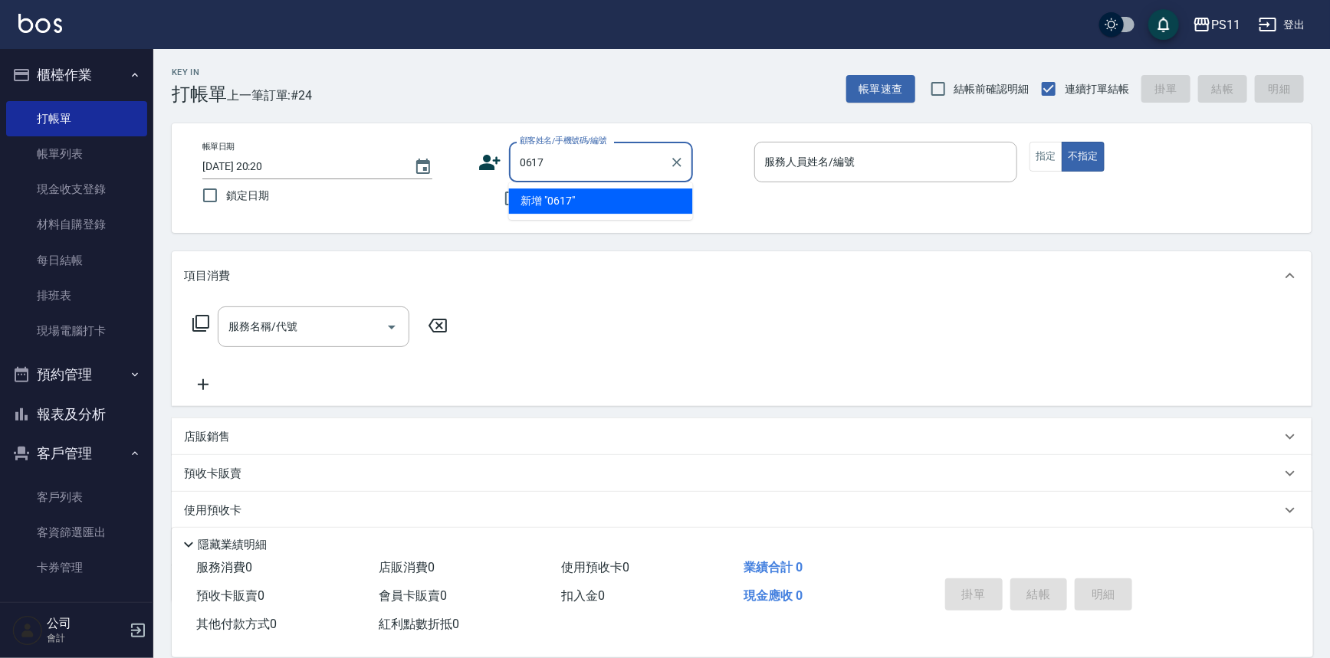
type input "0617"
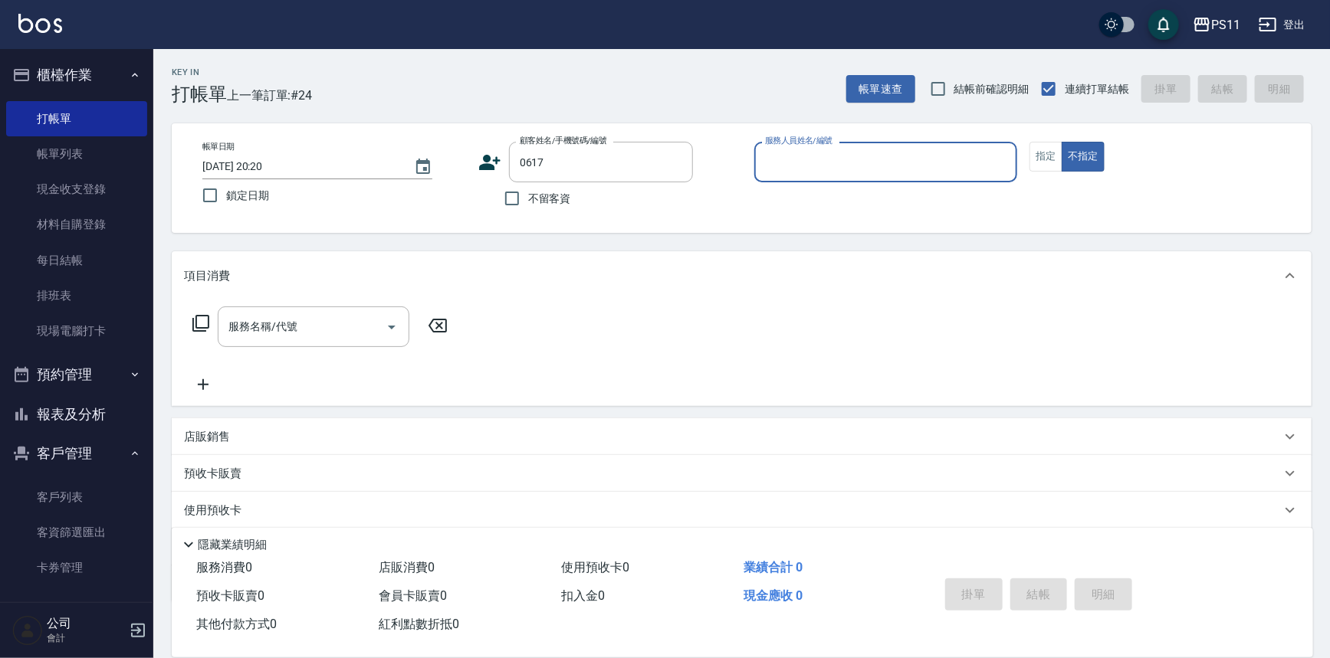
type input "6"
type input "[PERSON_NAME]/0965410799/0617"
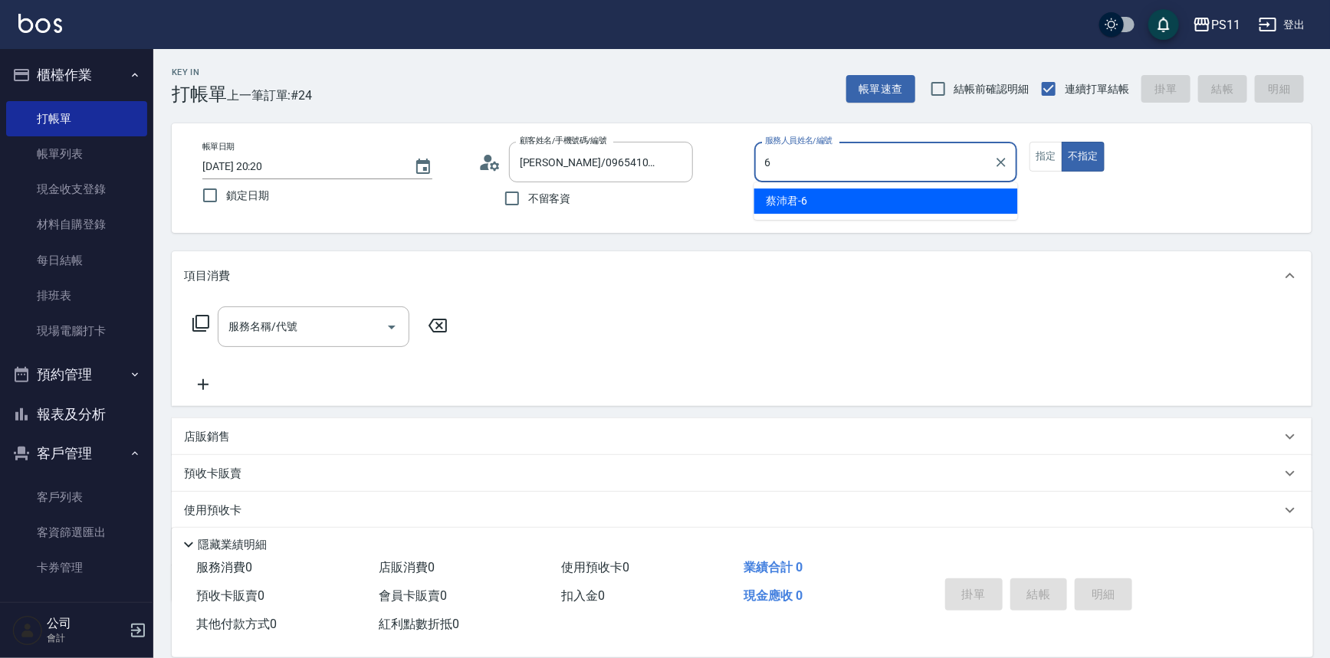
type input "[PERSON_NAME]6"
type button "false"
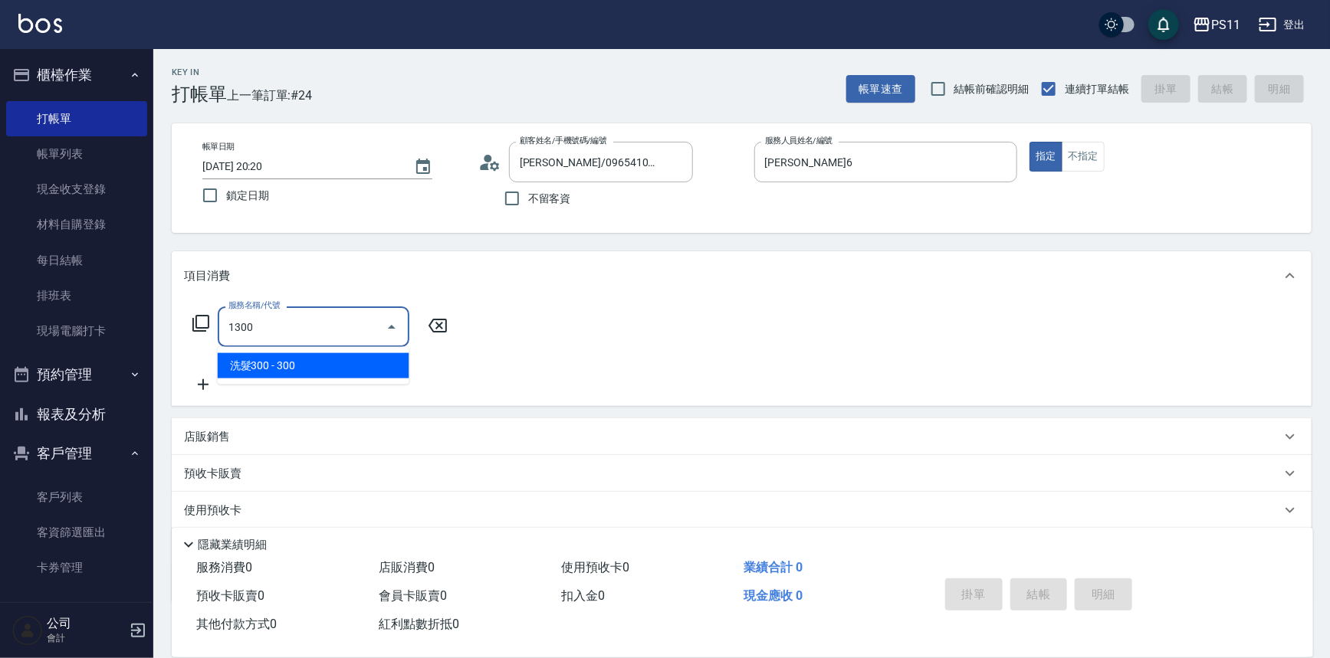
type input "洗髮300(1300)"
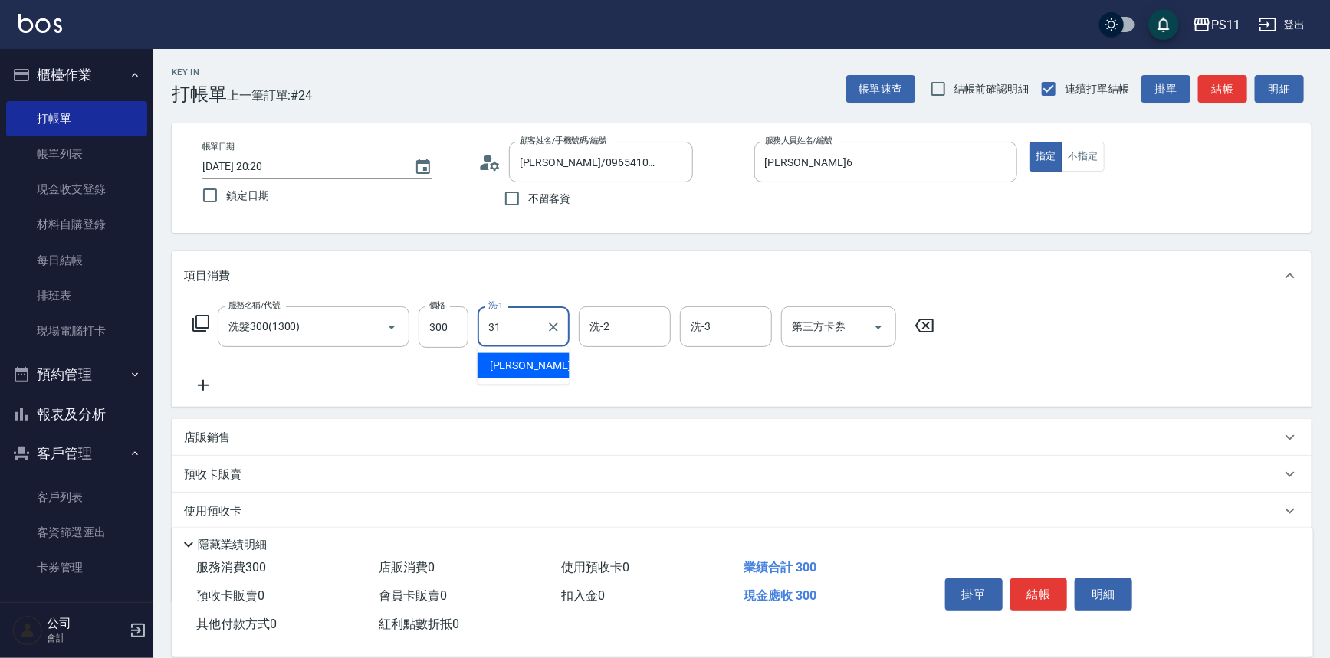
type input "[PERSON_NAME]-31"
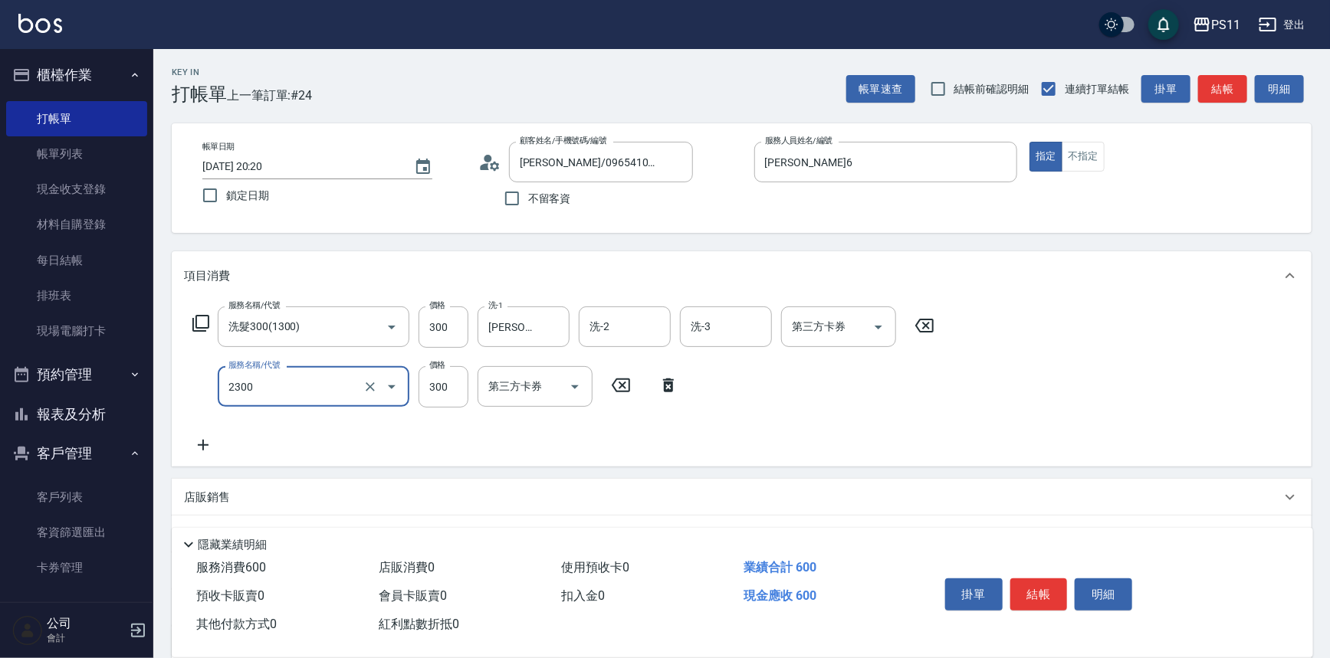
type input "剪髮(2300)"
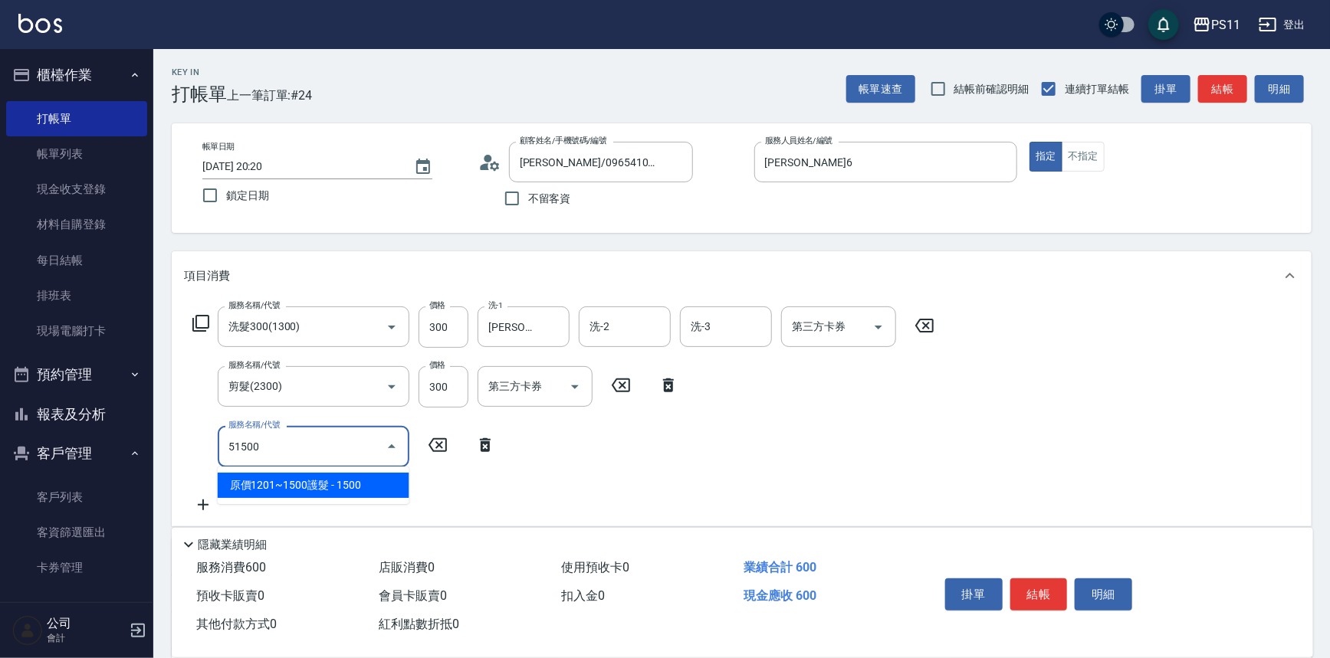
type input "原價1201~1500護髮(51500)"
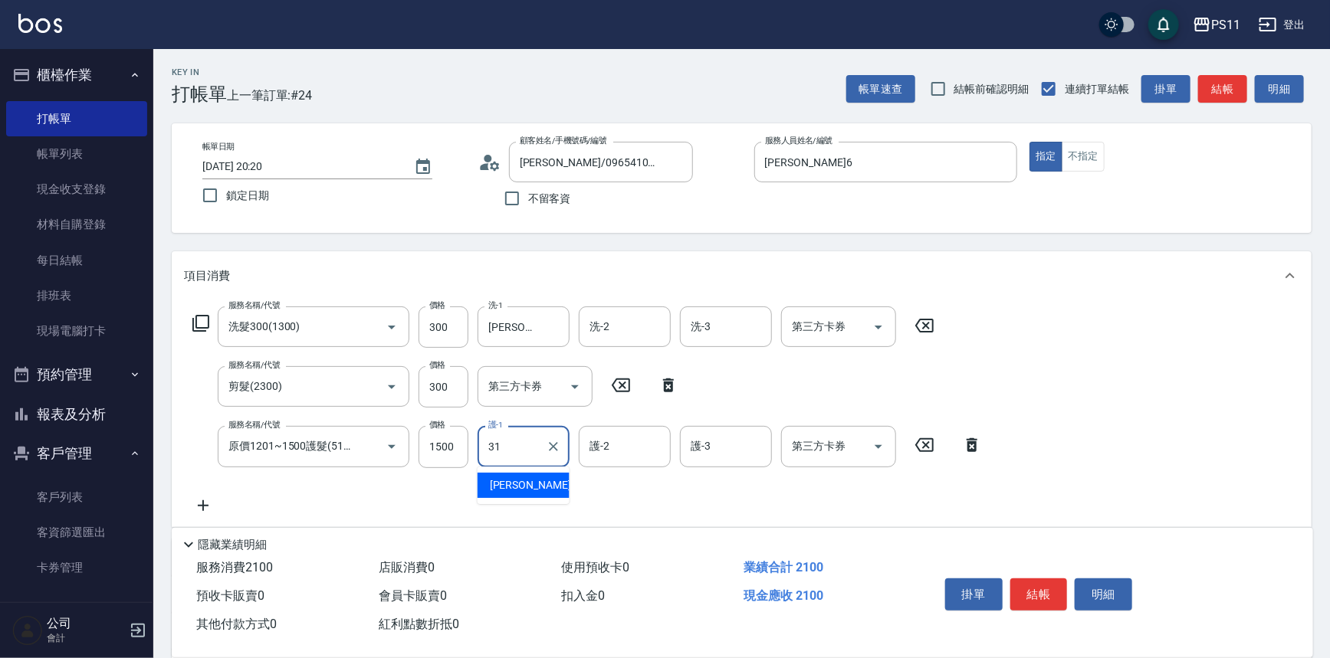
type input "[PERSON_NAME]-31"
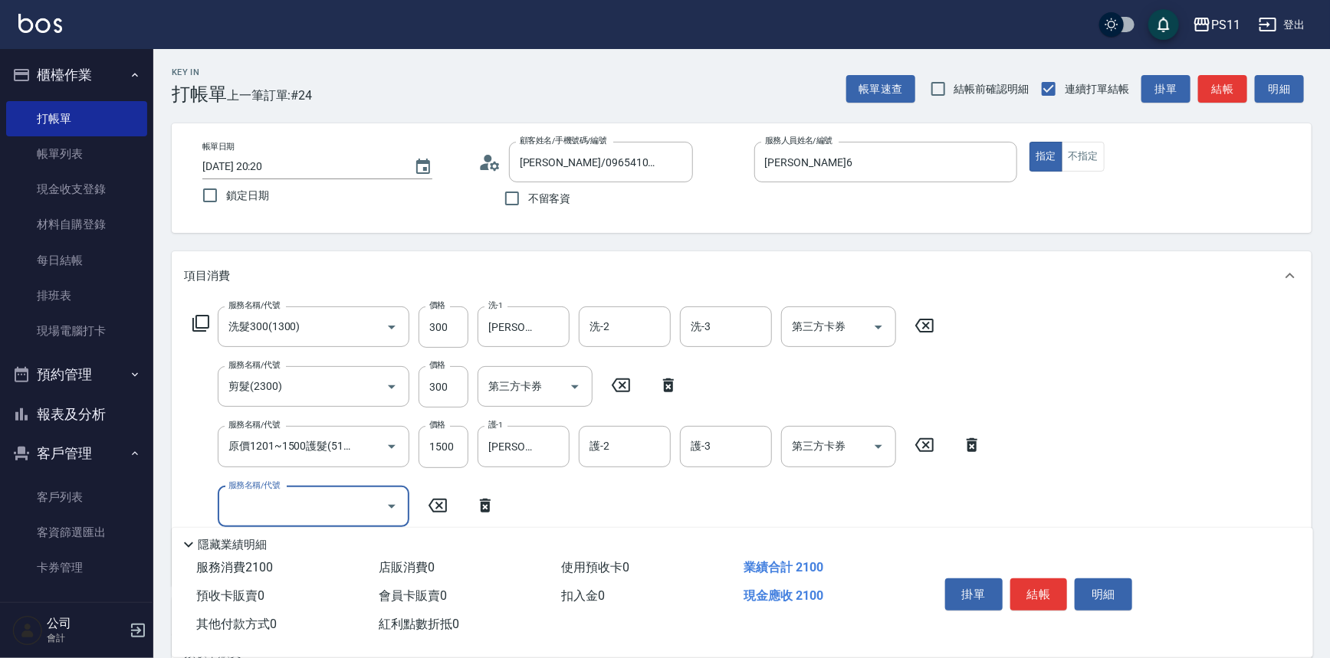
scroll to position [267, 0]
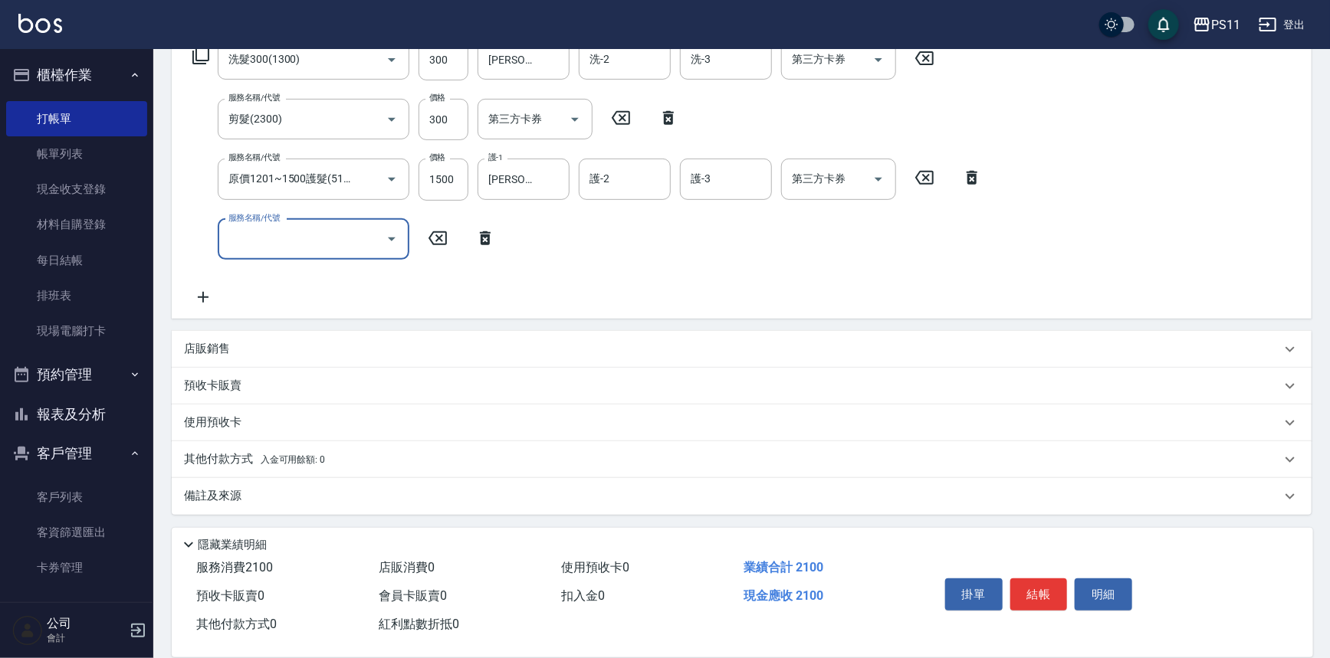
drag, startPoint x: 215, startPoint y: 451, endPoint x: 237, endPoint y: 442, distance: 23.8
click at [215, 451] on p "其他付款方式 入金可用餘額: 0" at bounding box center [254, 459] width 141 height 17
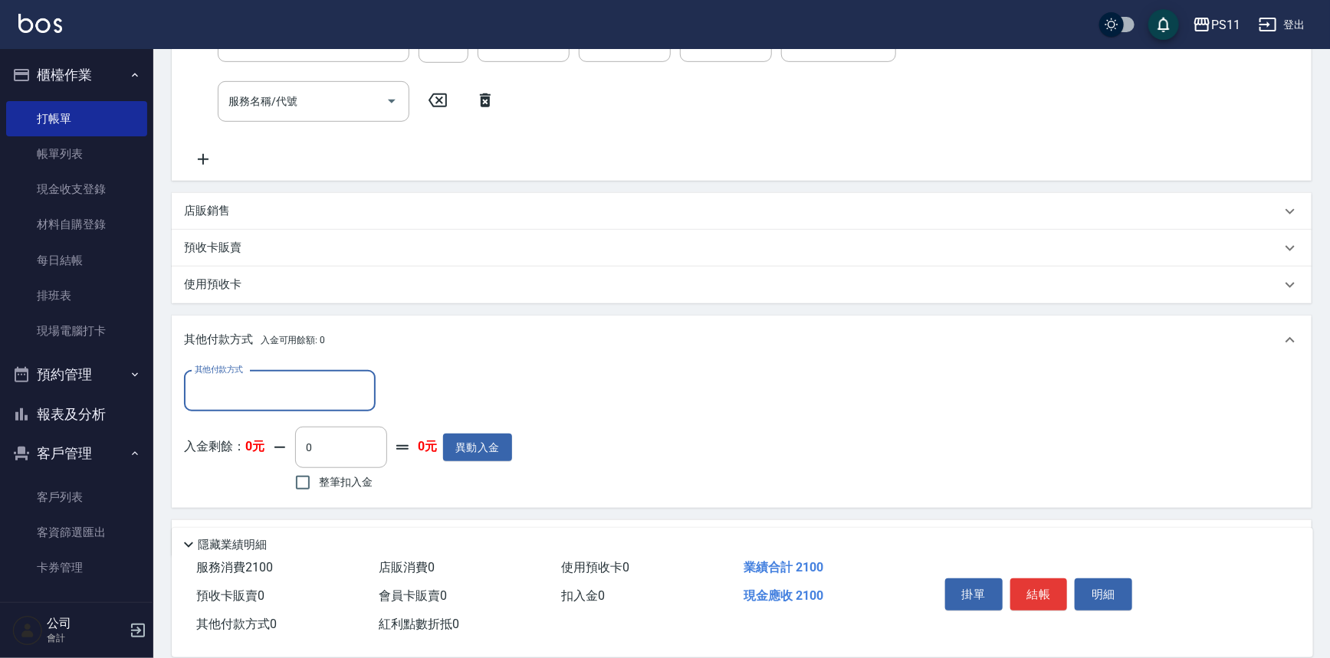
scroll to position [406, 0]
click at [295, 395] on input "其他付款方式" at bounding box center [280, 390] width 178 height 27
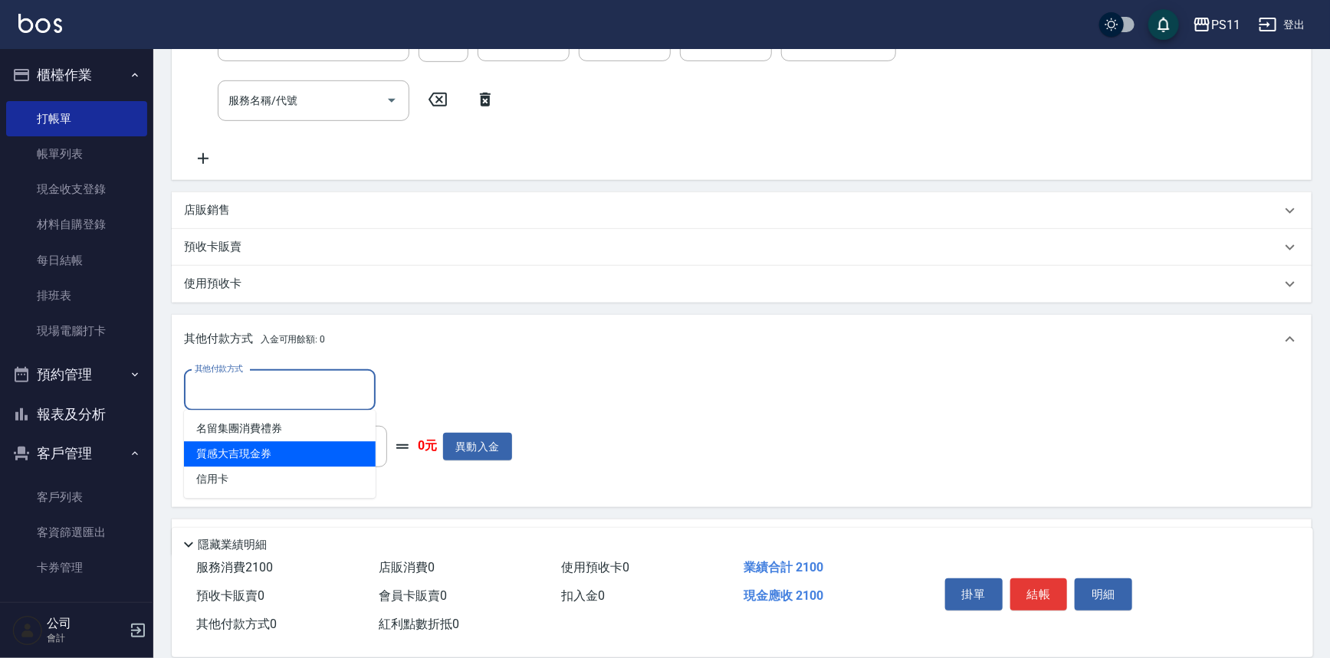
click at [320, 465] on span "質感大吉現金券" at bounding box center [280, 453] width 192 height 25
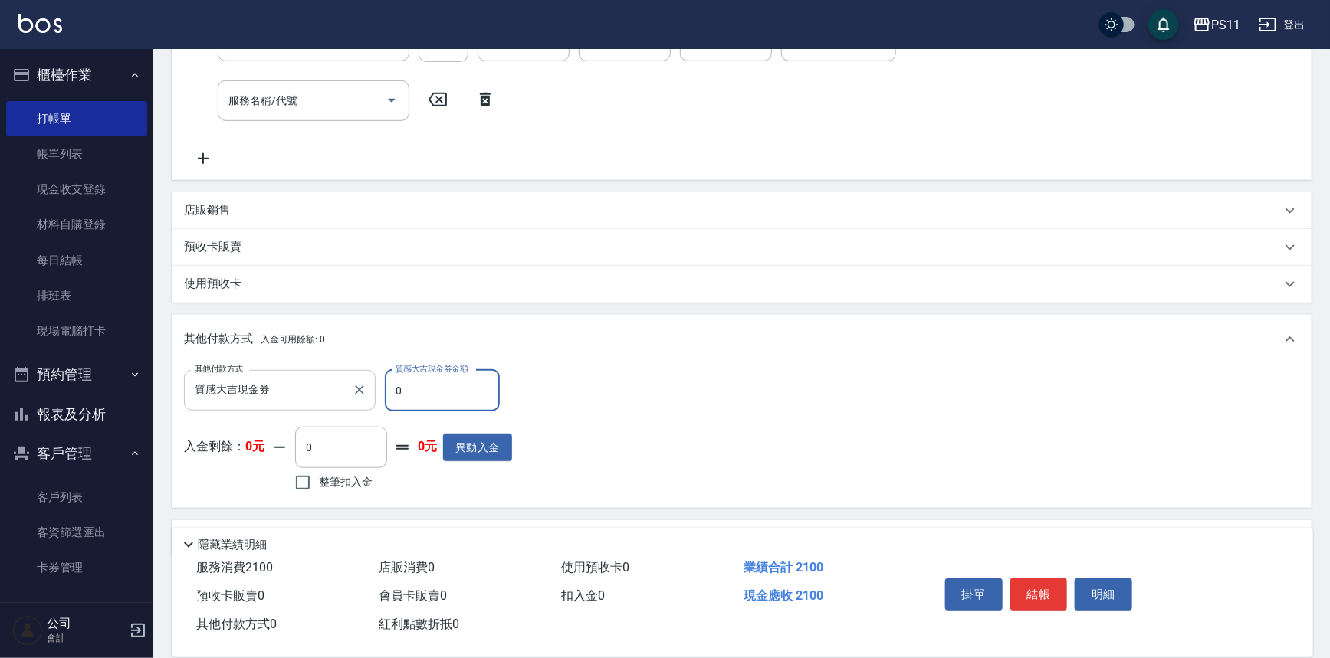
click at [295, 399] on input "質感大吉現金券" at bounding box center [268, 390] width 155 height 27
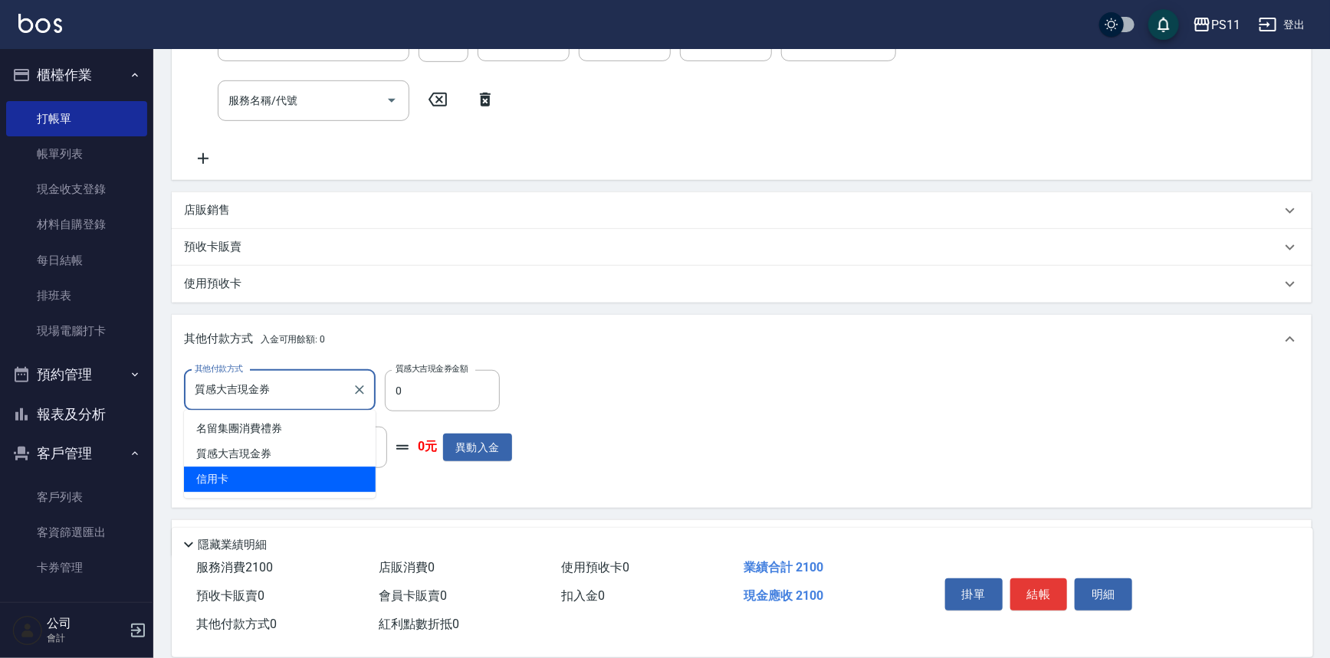
click at [309, 471] on span "信用卡" at bounding box center [280, 479] width 192 height 25
type input "信用卡"
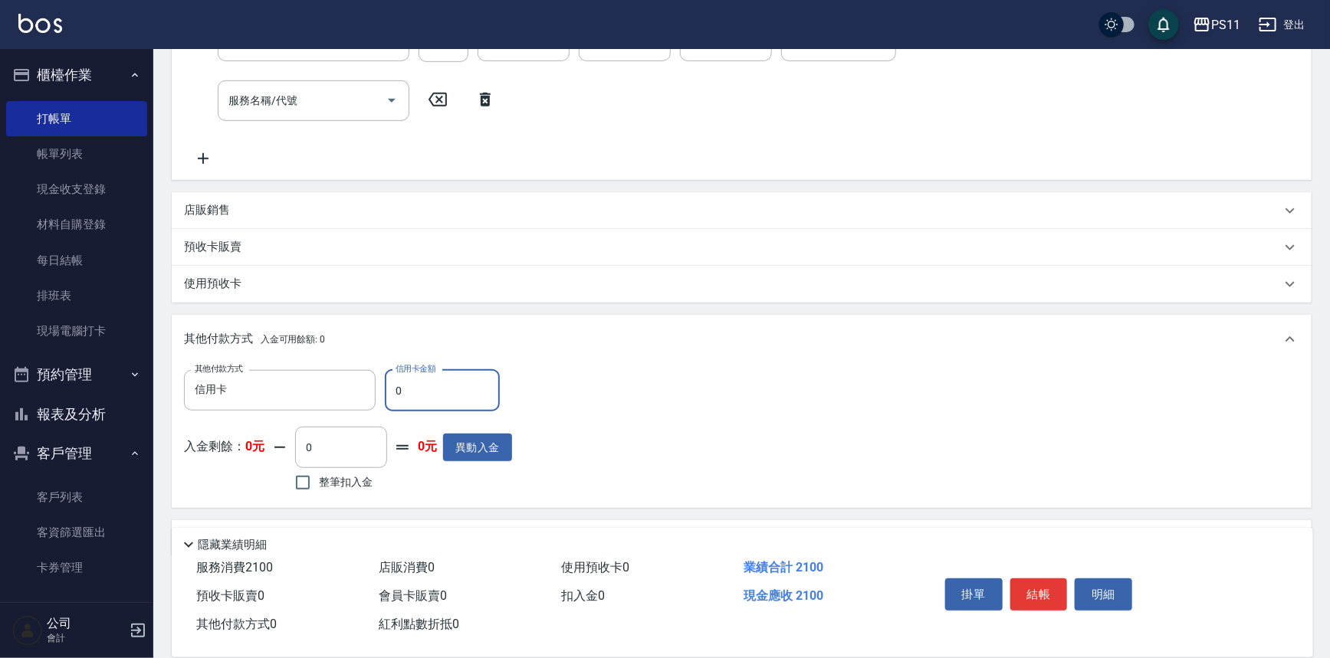
drag, startPoint x: 425, startPoint y: 388, endPoint x: 389, endPoint y: 398, distance: 37.4
click at [389, 398] on input "0" at bounding box center [442, 390] width 115 height 41
type input "2100"
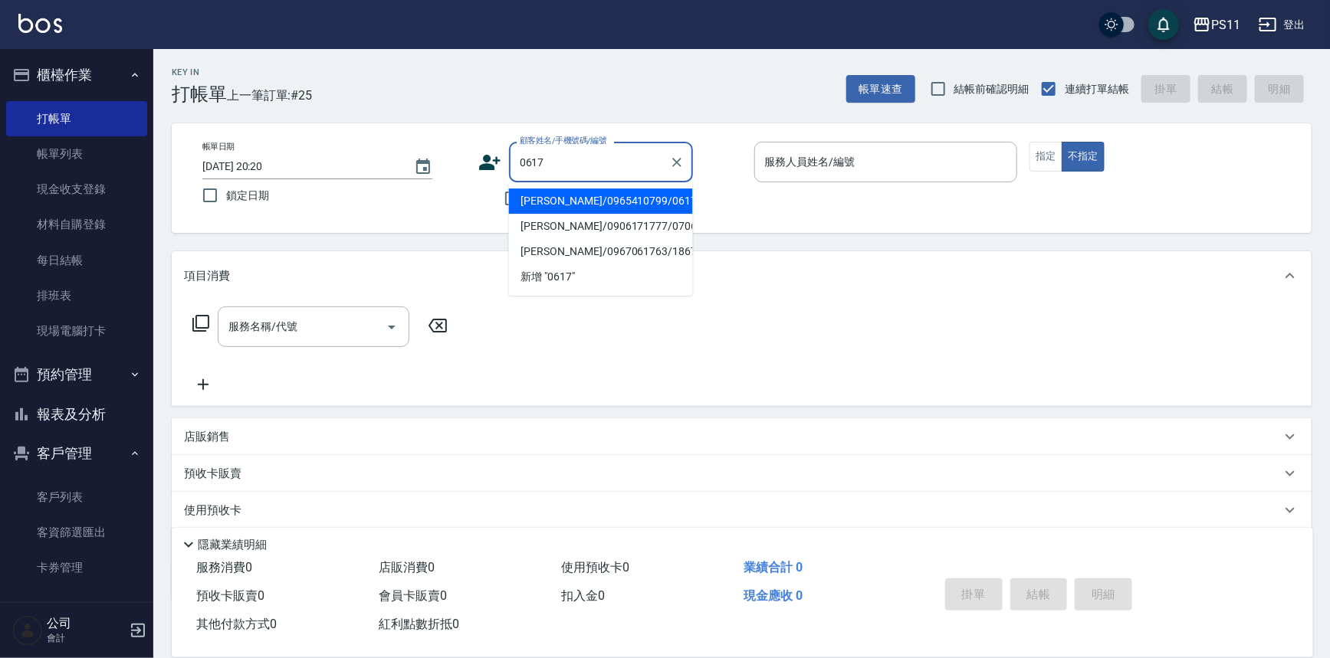
type input "[PERSON_NAME]/0965410799/0617"
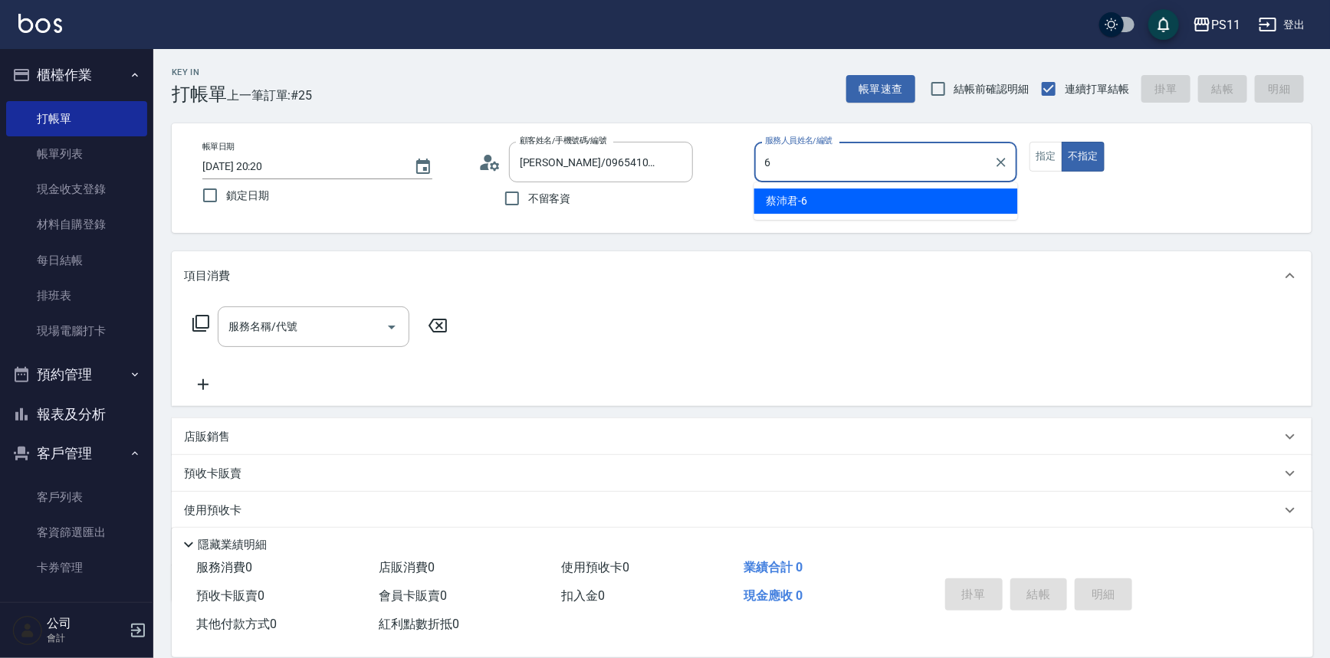
type input "[PERSON_NAME]6"
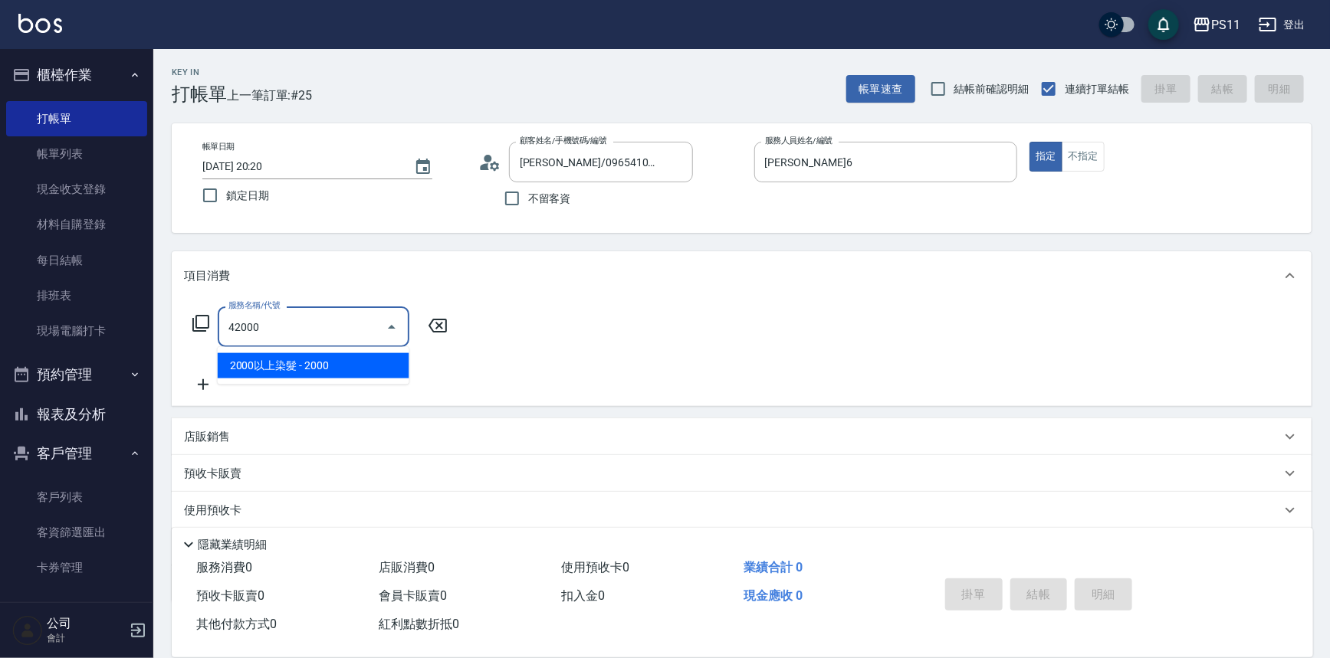
type input "2000以上染髮(42000)"
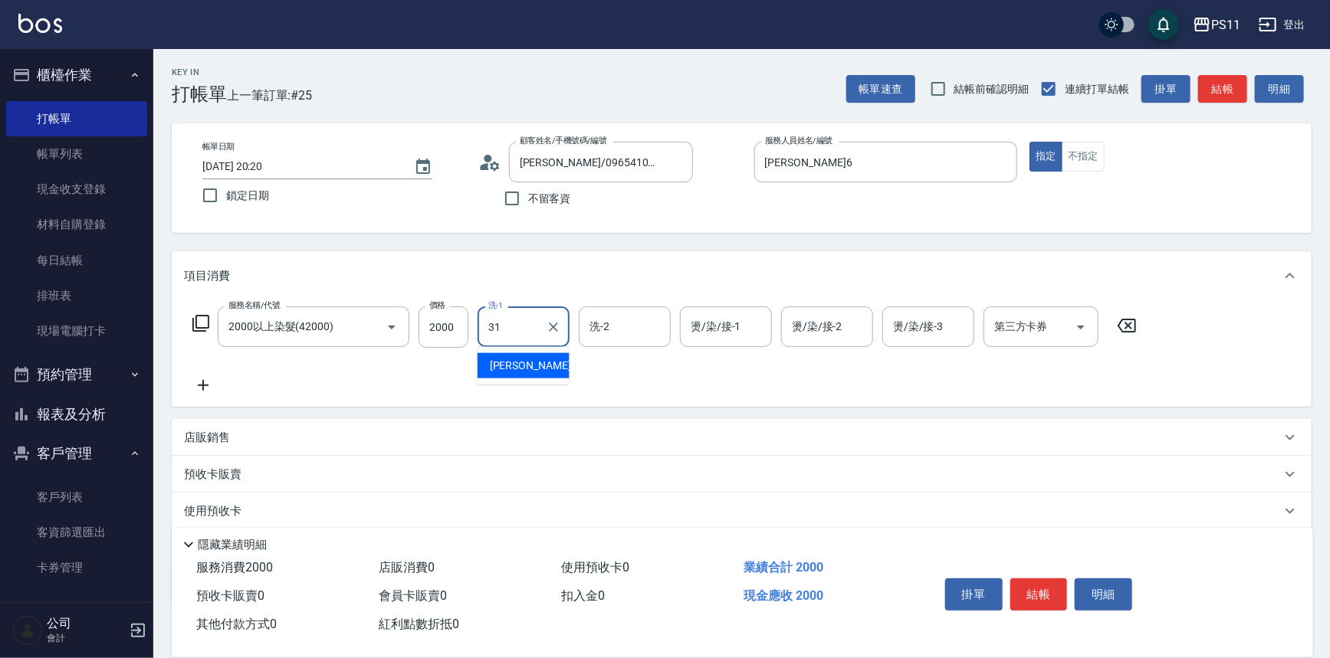
type input "[PERSON_NAME]-31"
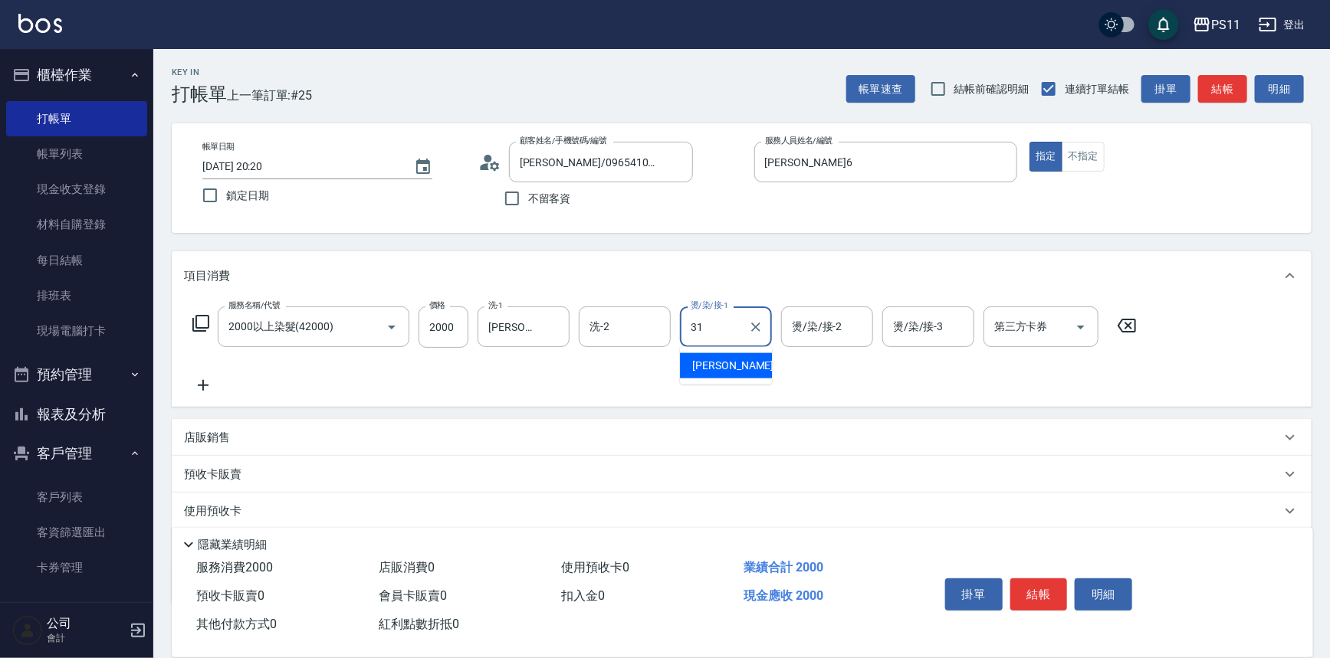
type input "[PERSON_NAME]-31"
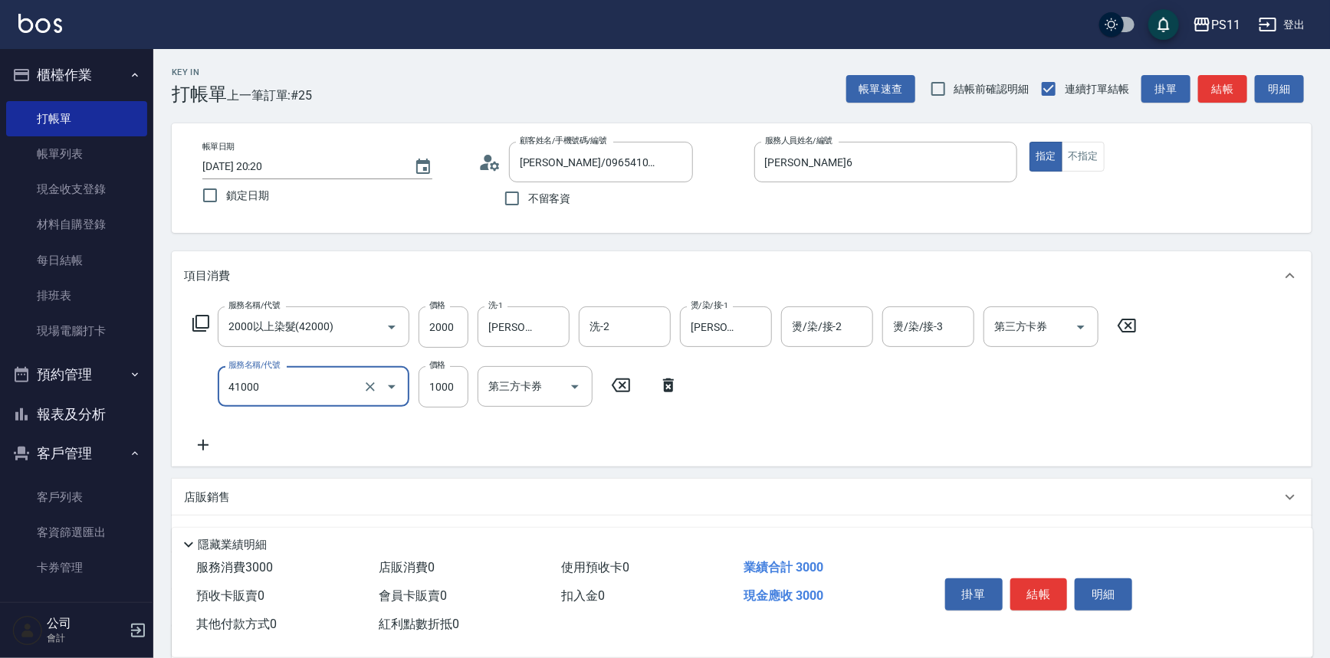
type input "漂髮(41000)"
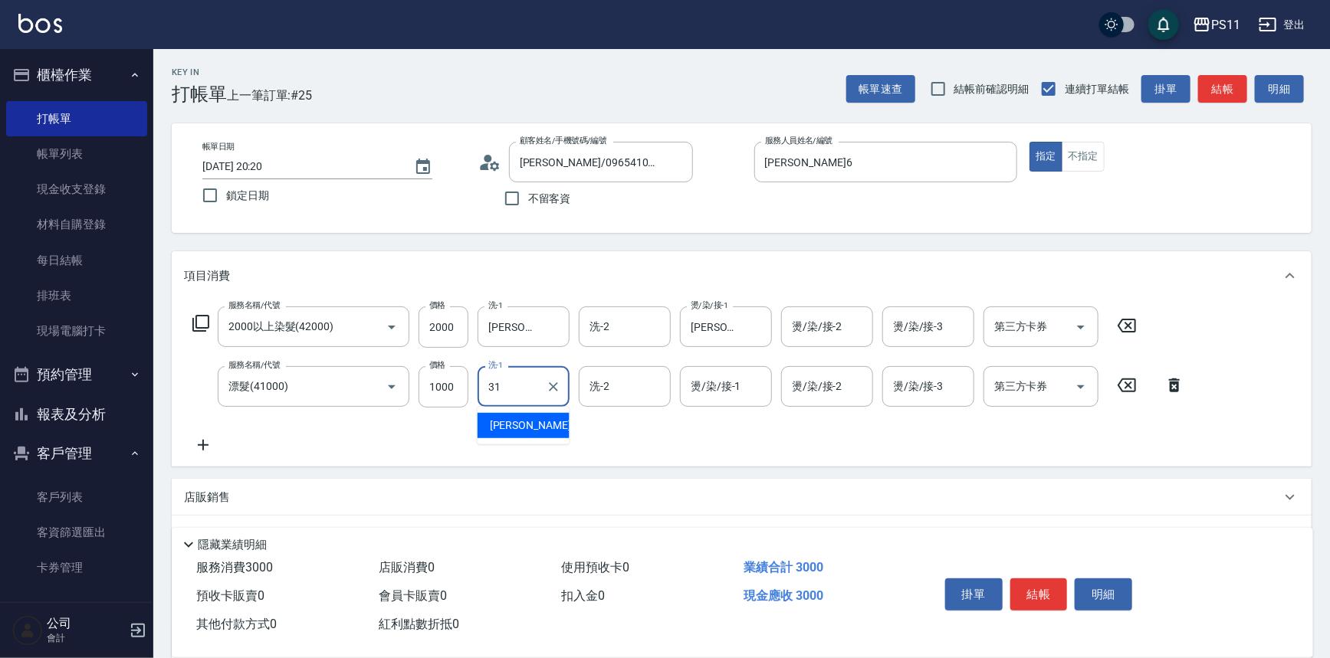
type input "[PERSON_NAME]-31"
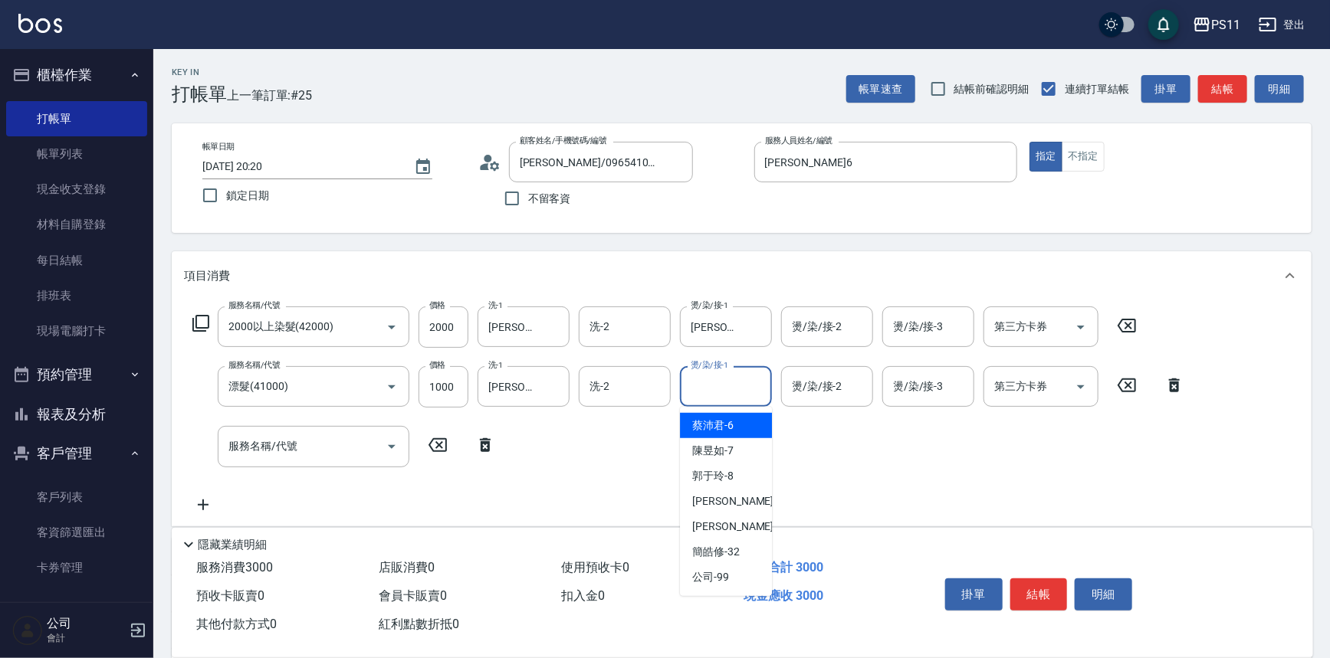
click at [728, 382] on input "燙/染/接-1" at bounding box center [726, 386] width 78 height 27
type input "[PERSON_NAME]-31"
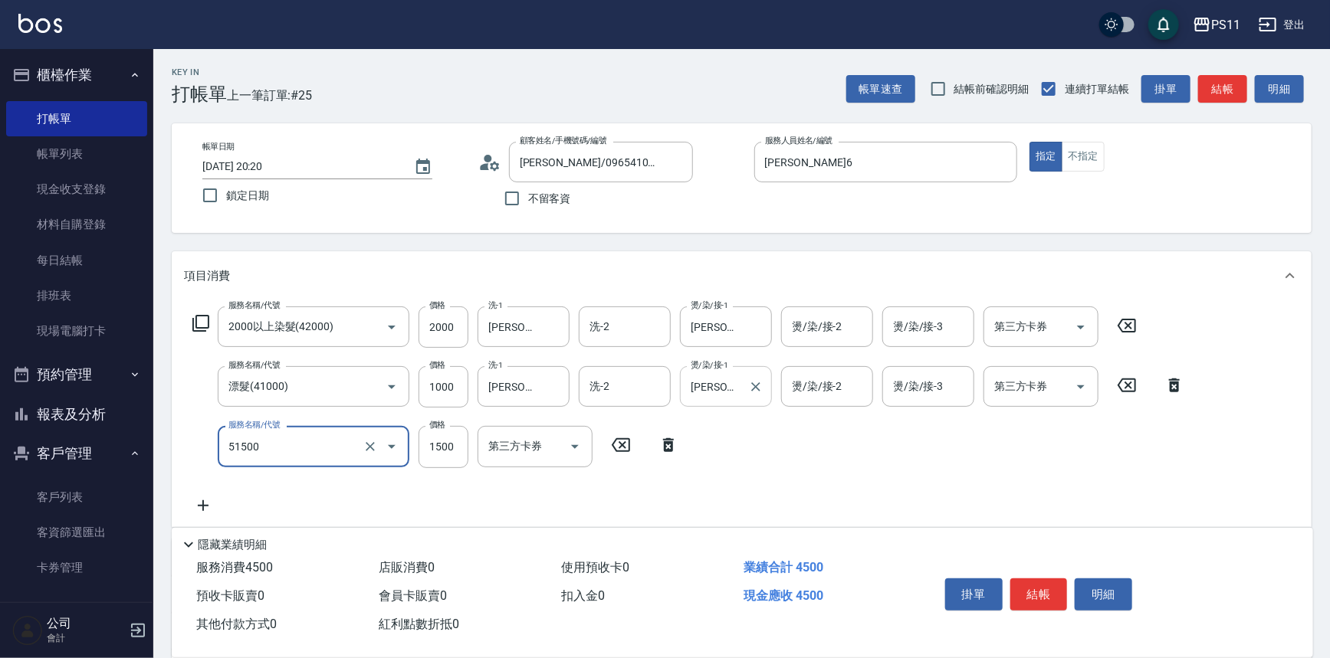
type input "原價1201~1500護髮(51500)"
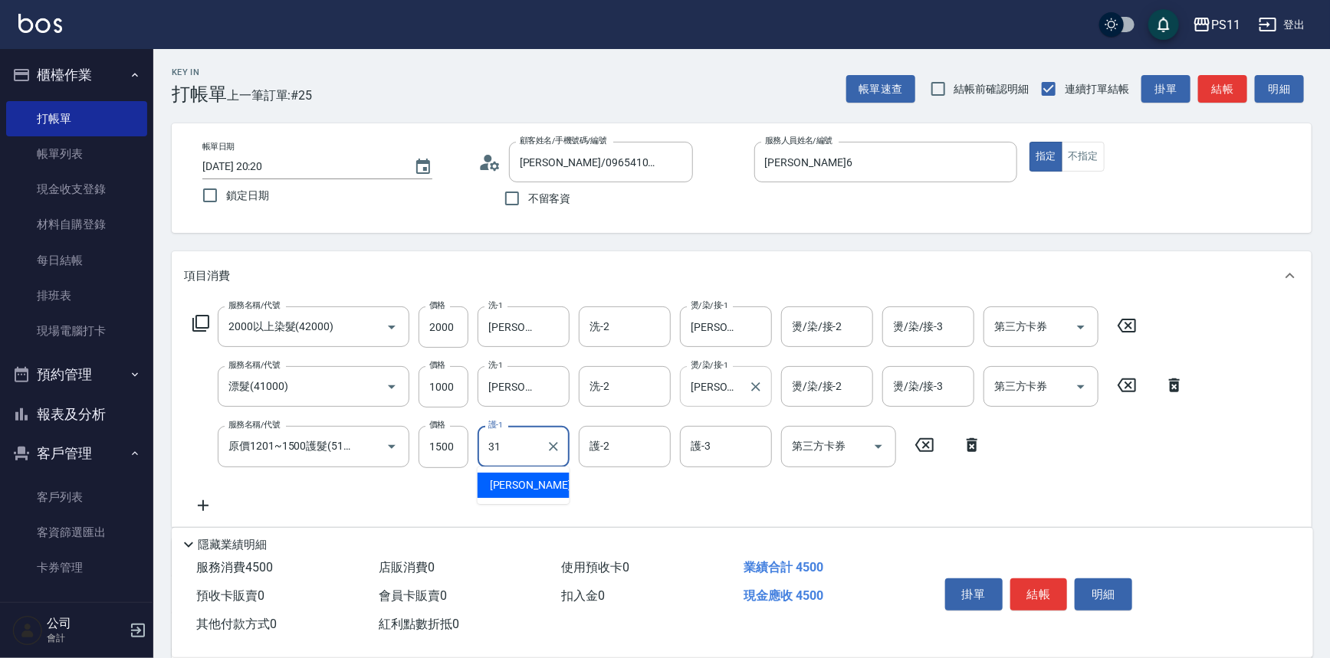
type input "[PERSON_NAME]-31"
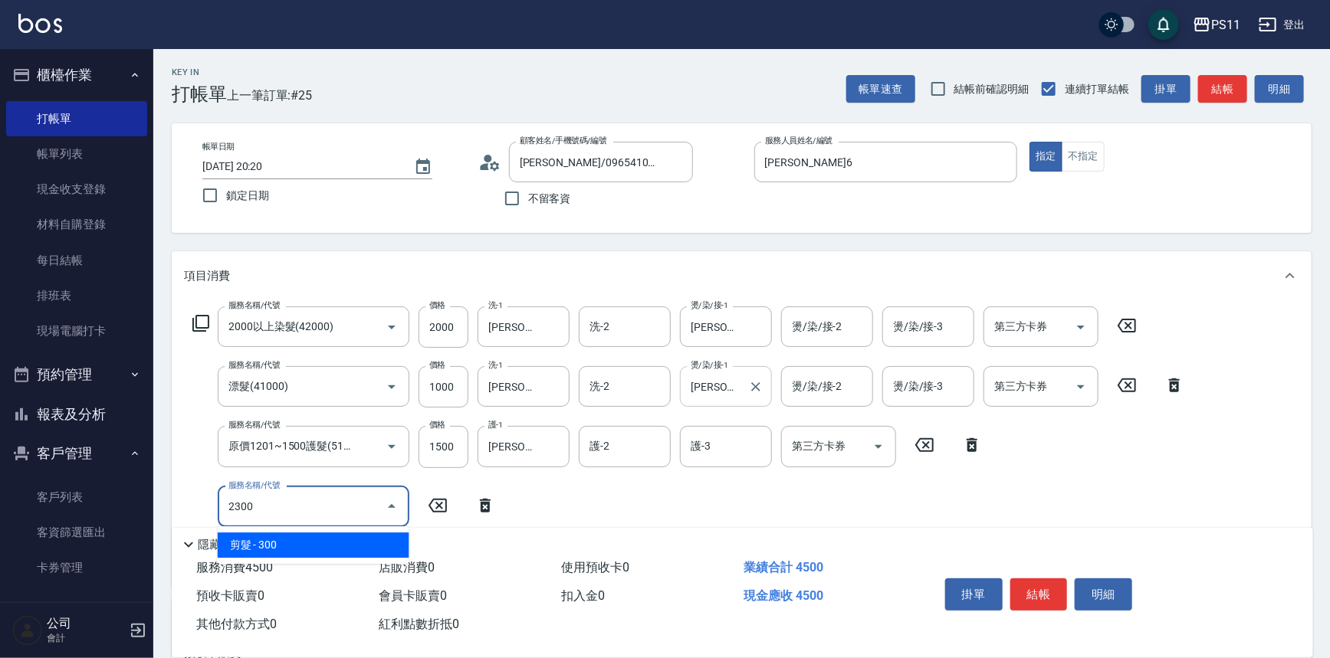
type input "剪髮(2300)"
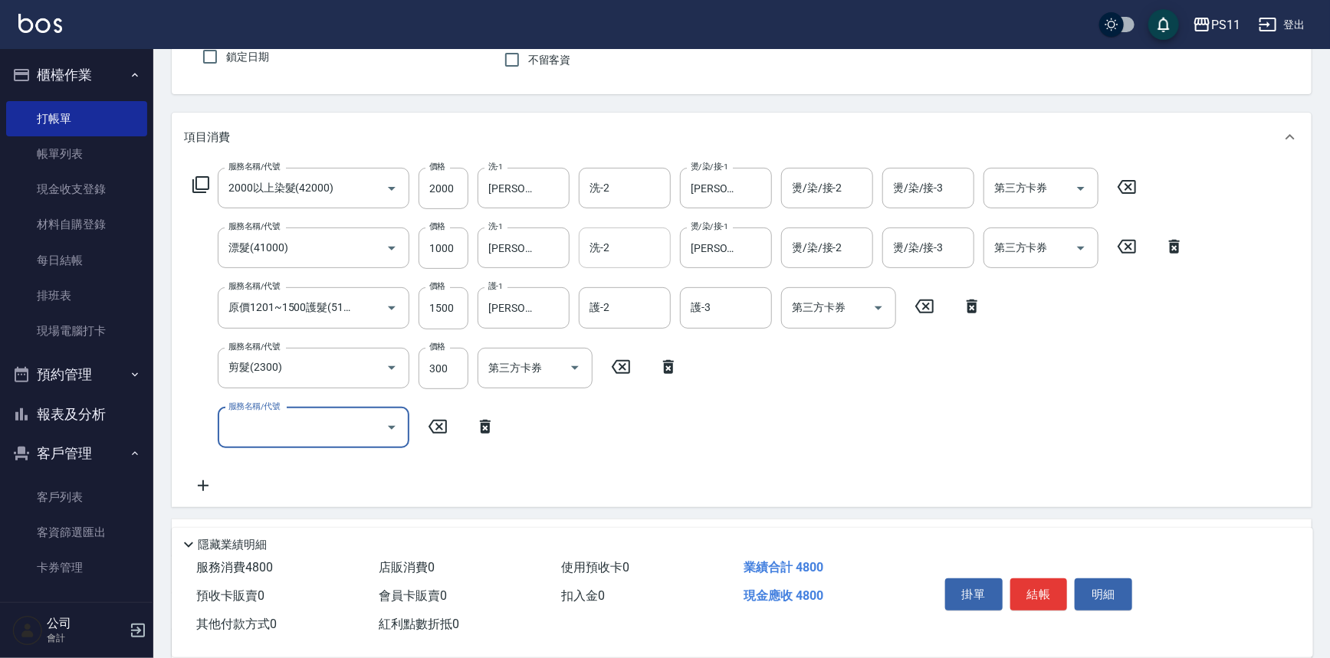
scroll to position [278, 0]
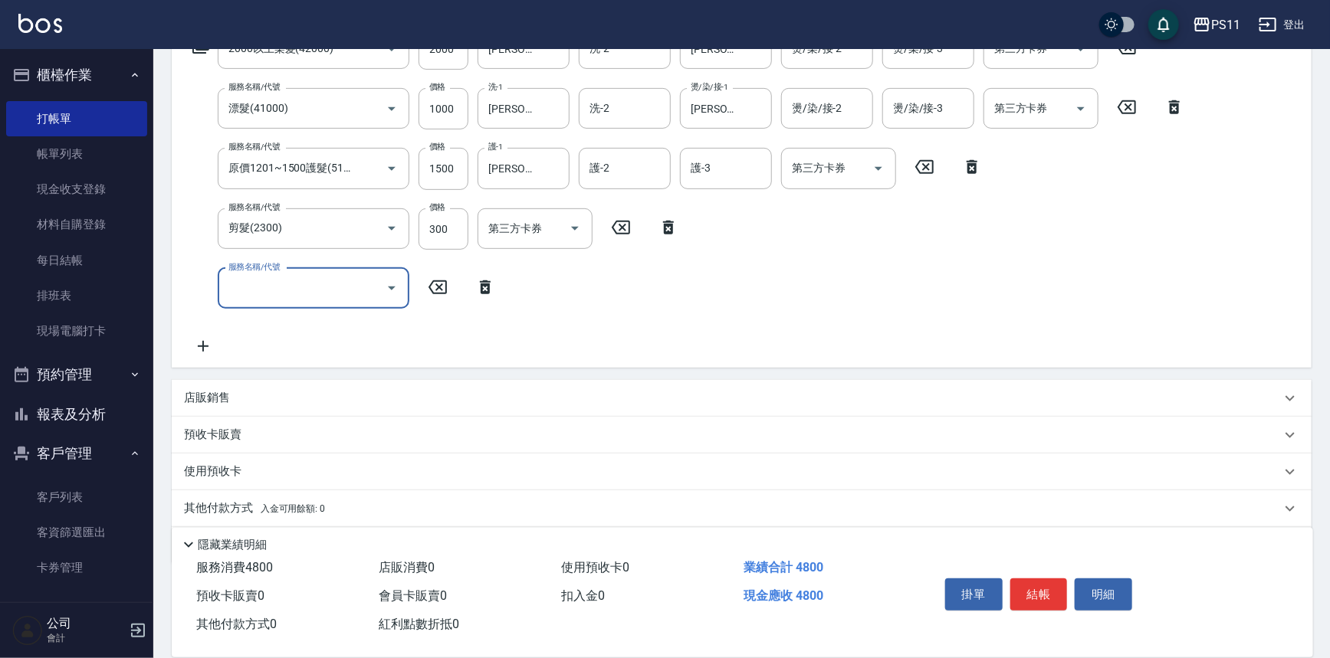
drag, startPoint x: 215, startPoint y: 503, endPoint x: 222, endPoint y: 477, distance: 26.2
click at [216, 501] on p "其他付款方式 入金可用餘額: 0" at bounding box center [254, 508] width 141 height 17
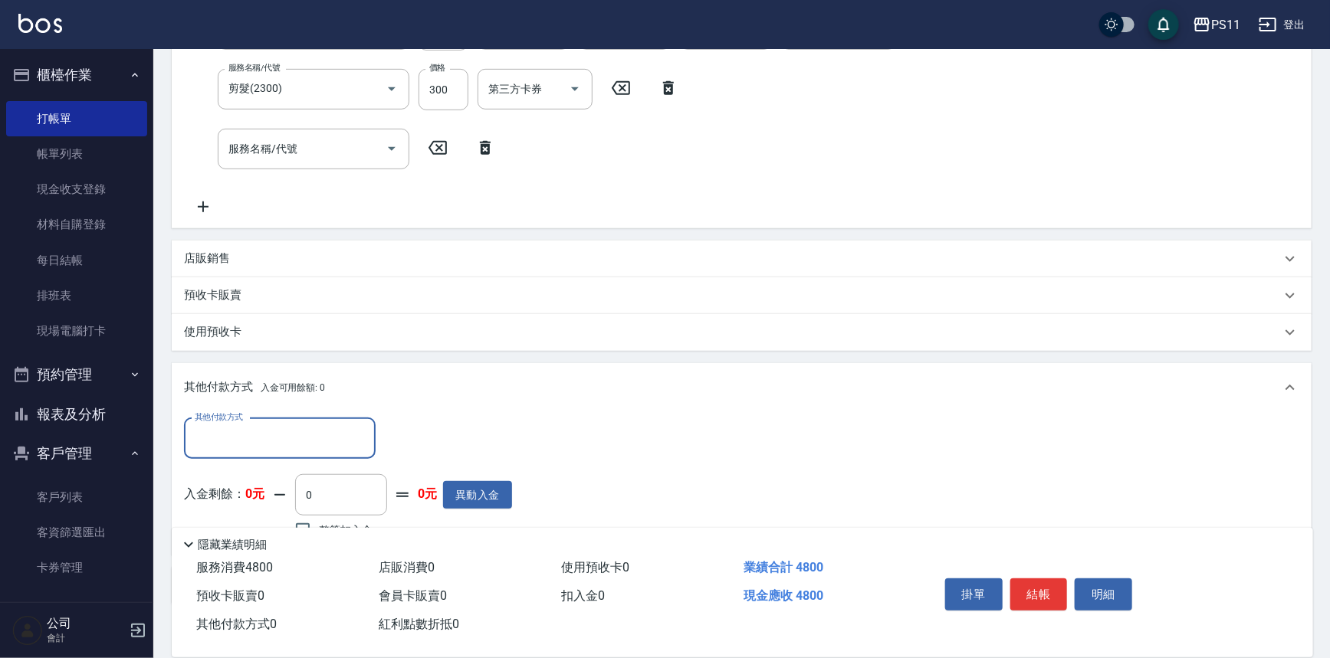
scroll to position [0, 0]
click at [251, 431] on input "其他付款方式" at bounding box center [280, 438] width 178 height 27
click at [271, 525] on span "信用卡" at bounding box center [280, 528] width 192 height 25
type input "信用卡"
drag, startPoint x: 401, startPoint y: 437, endPoint x: 388, endPoint y: 441, distance: 13.8
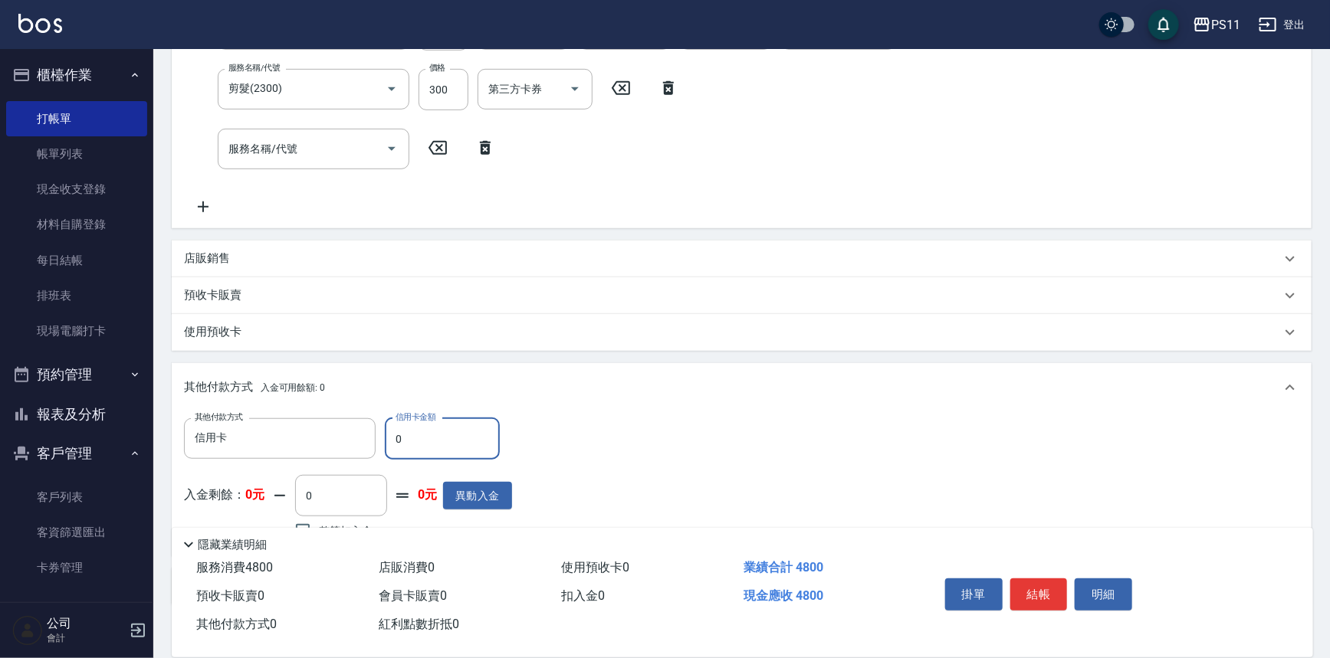
click at [388, 441] on input "0" at bounding box center [442, 438] width 115 height 41
type input "4800"
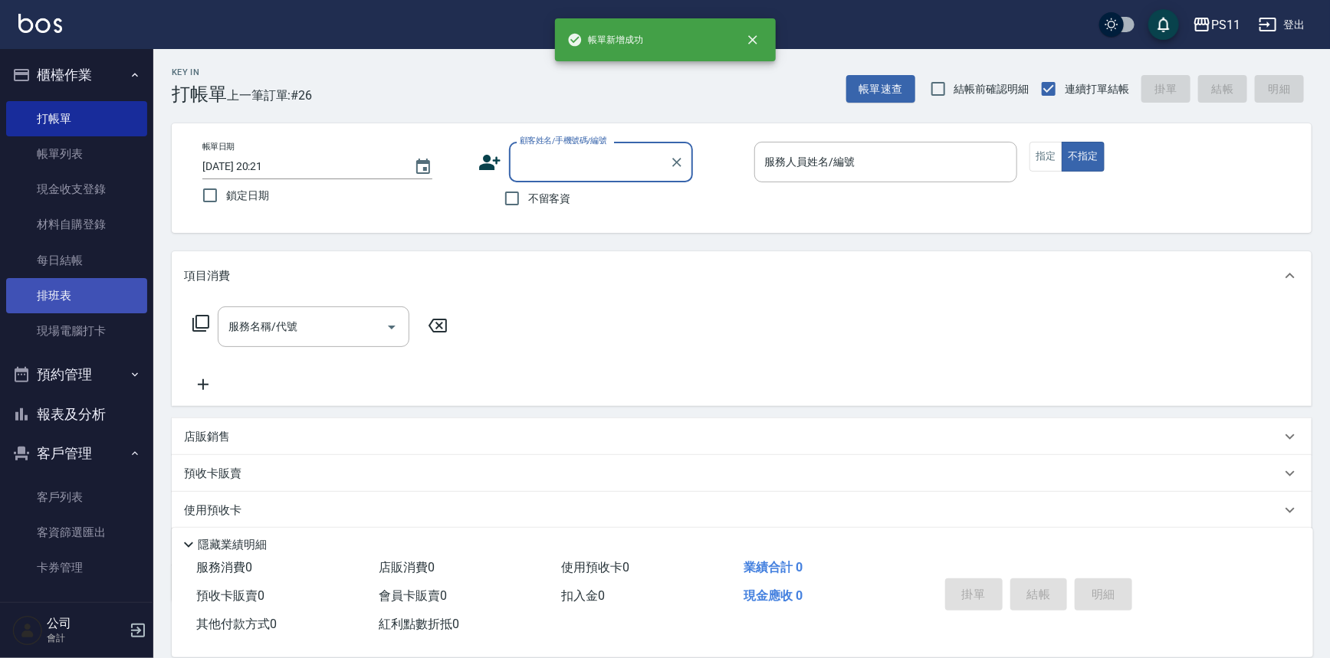
drag, startPoint x: 97, startPoint y: 411, endPoint x: 104, endPoint y: 307, distance: 103.7
click at [97, 412] on button "報表及分析" at bounding box center [76, 415] width 141 height 40
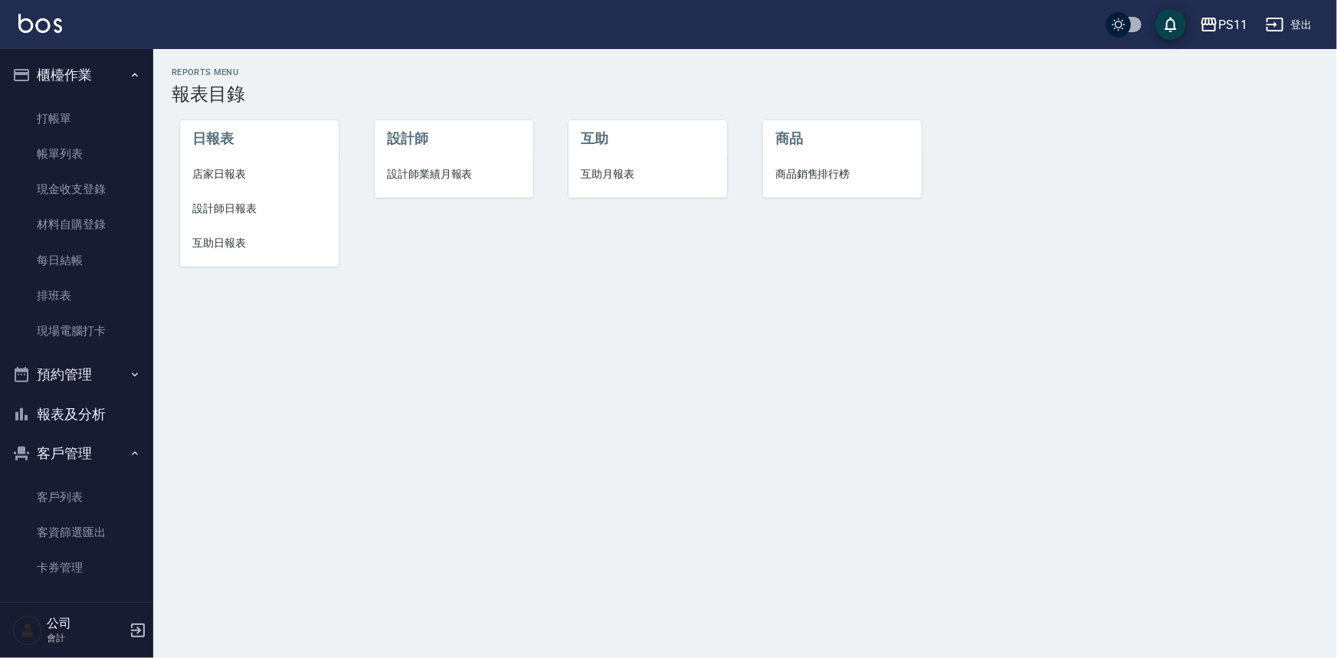
click at [220, 172] on span "店家日報表" at bounding box center [259, 174] width 134 height 16
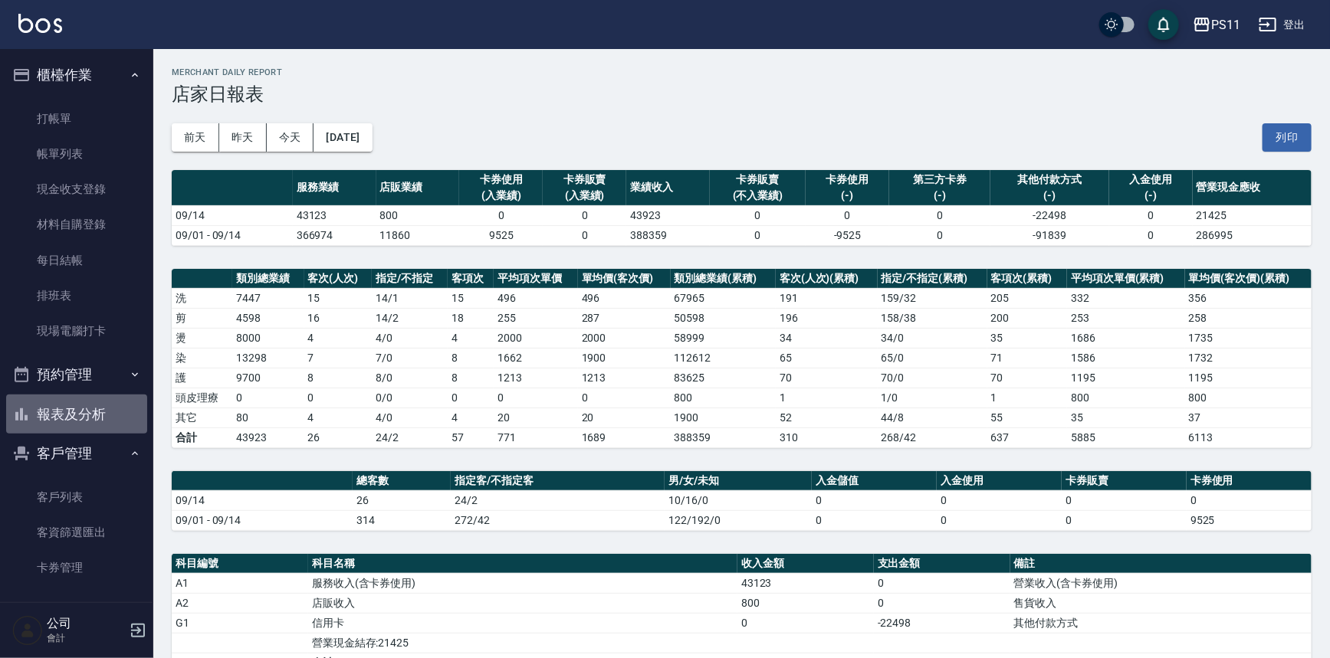
click at [91, 428] on button "報表及分析" at bounding box center [76, 415] width 141 height 40
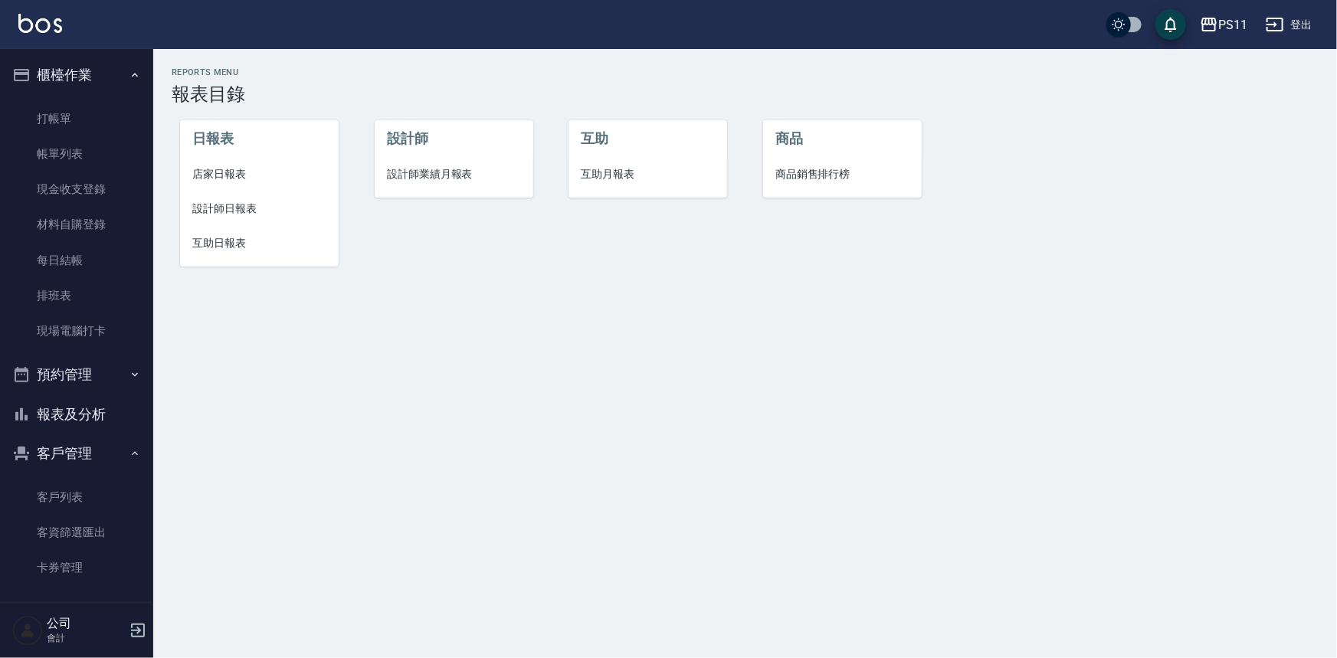
click at [214, 208] on span "設計師日報表" at bounding box center [259, 209] width 134 height 16
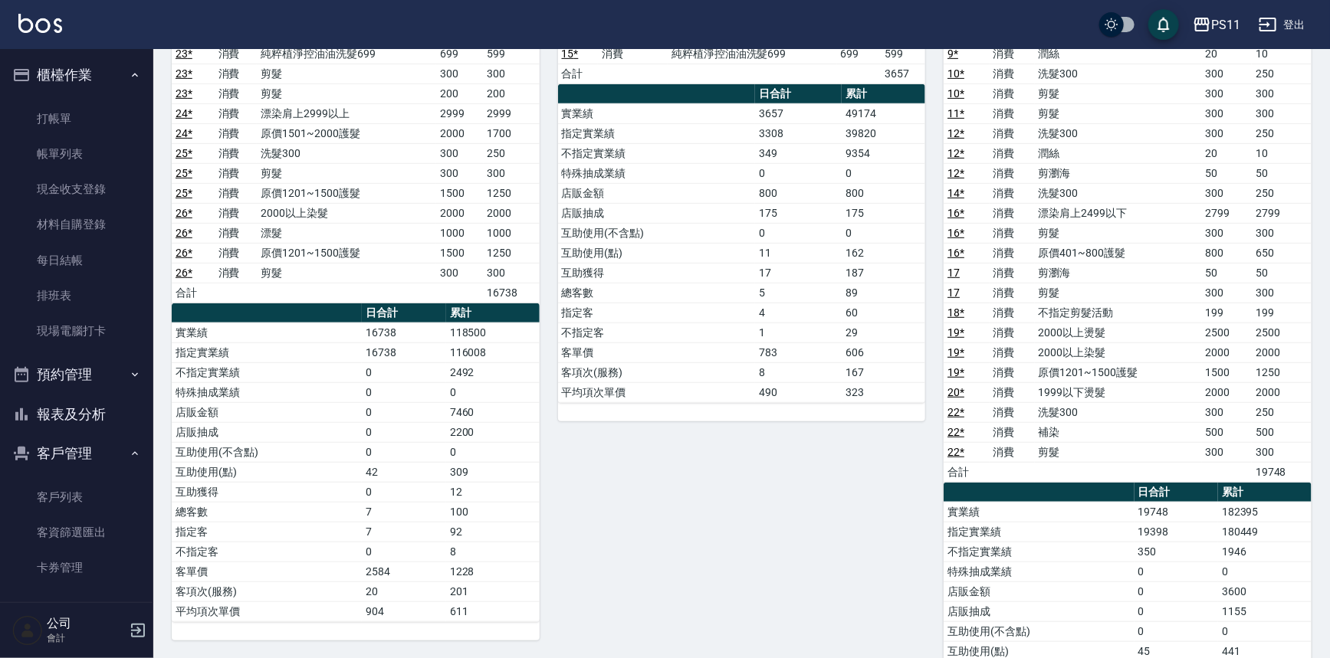
scroll to position [348, 0]
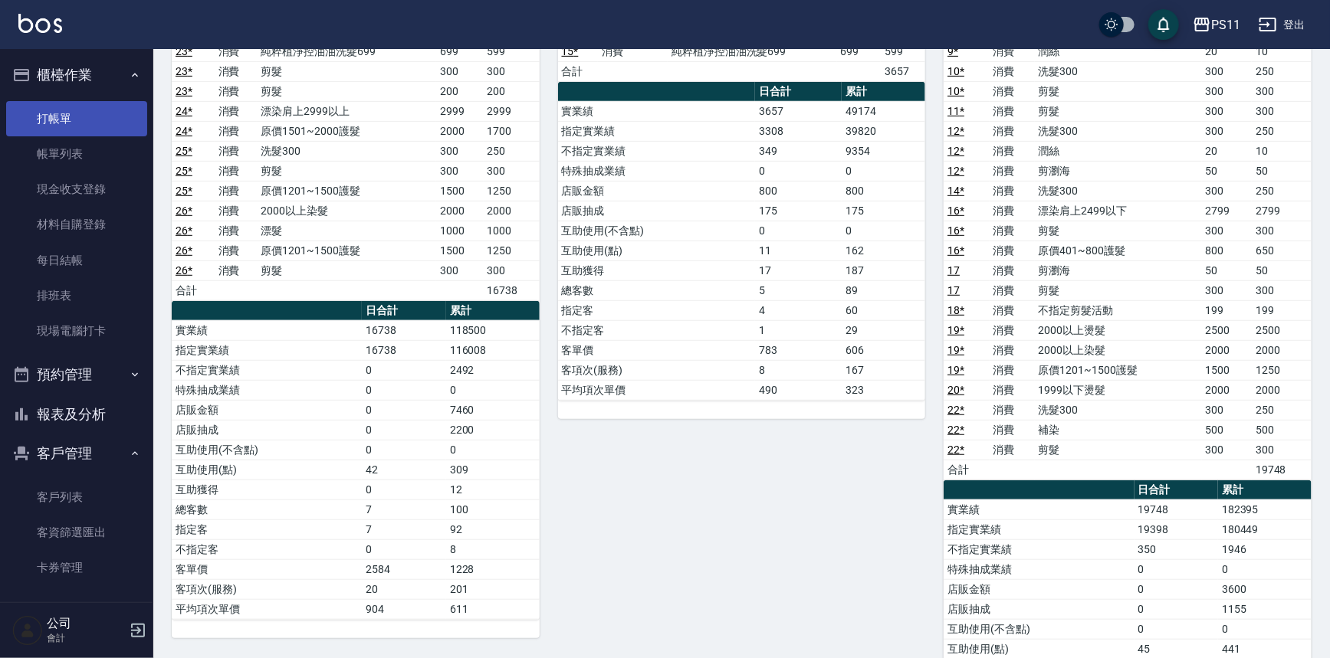
click at [83, 120] on link "打帳單" at bounding box center [76, 118] width 141 height 35
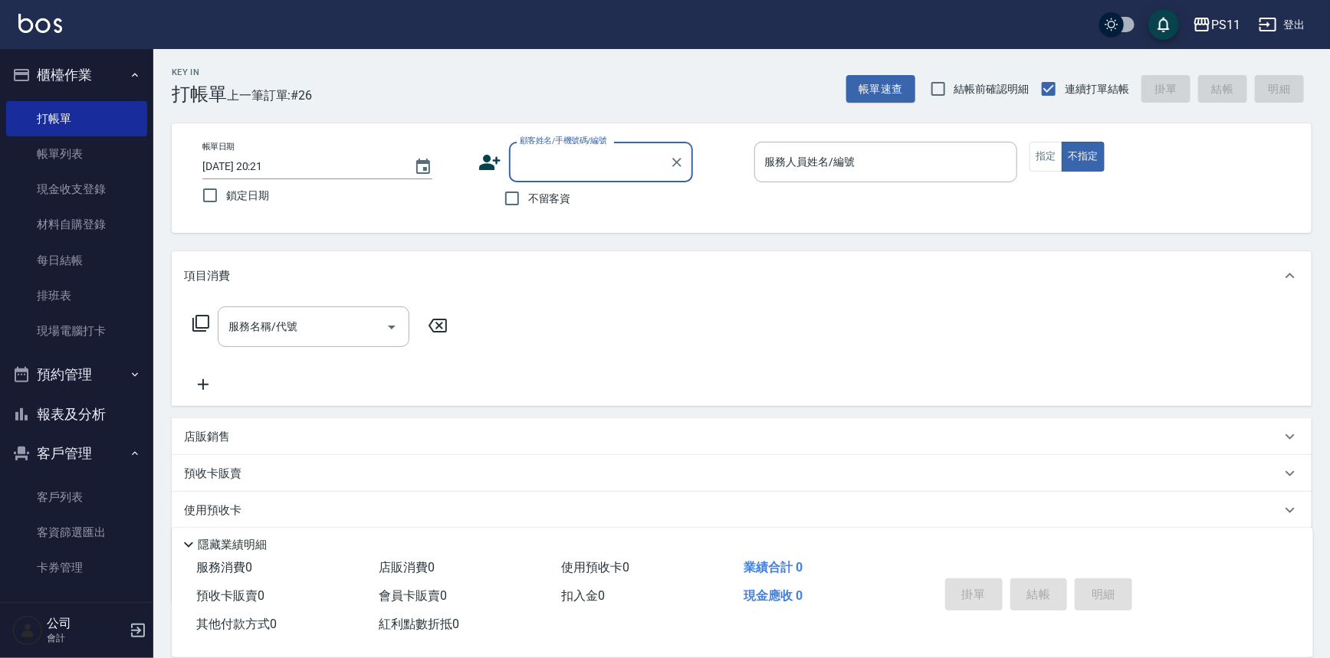
drag, startPoint x: 90, startPoint y: 410, endPoint x: 79, endPoint y: 398, distance: 16.8
click at [90, 411] on button "報表及分析" at bounding box center [76, 415] width 141 height 40
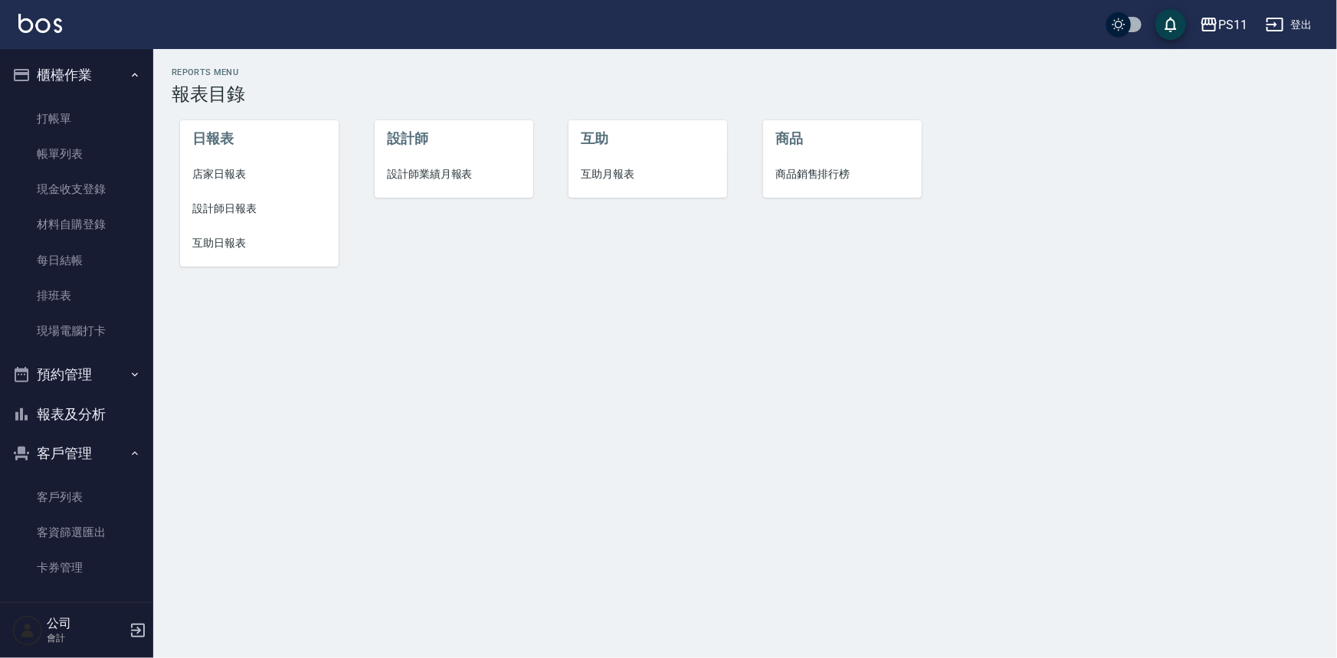
click at [202, 209] on span "設計師日報表" at bounding box center [259, 209] width 134 height 16
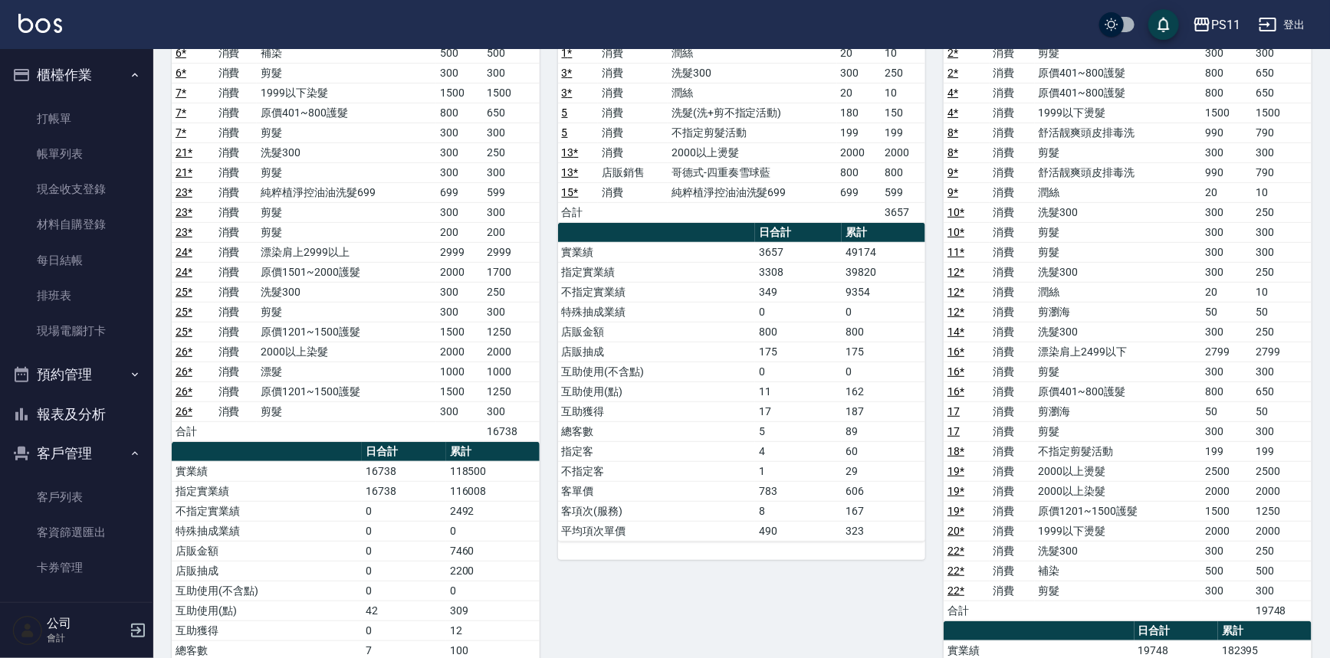
scroll to position [208, 0]
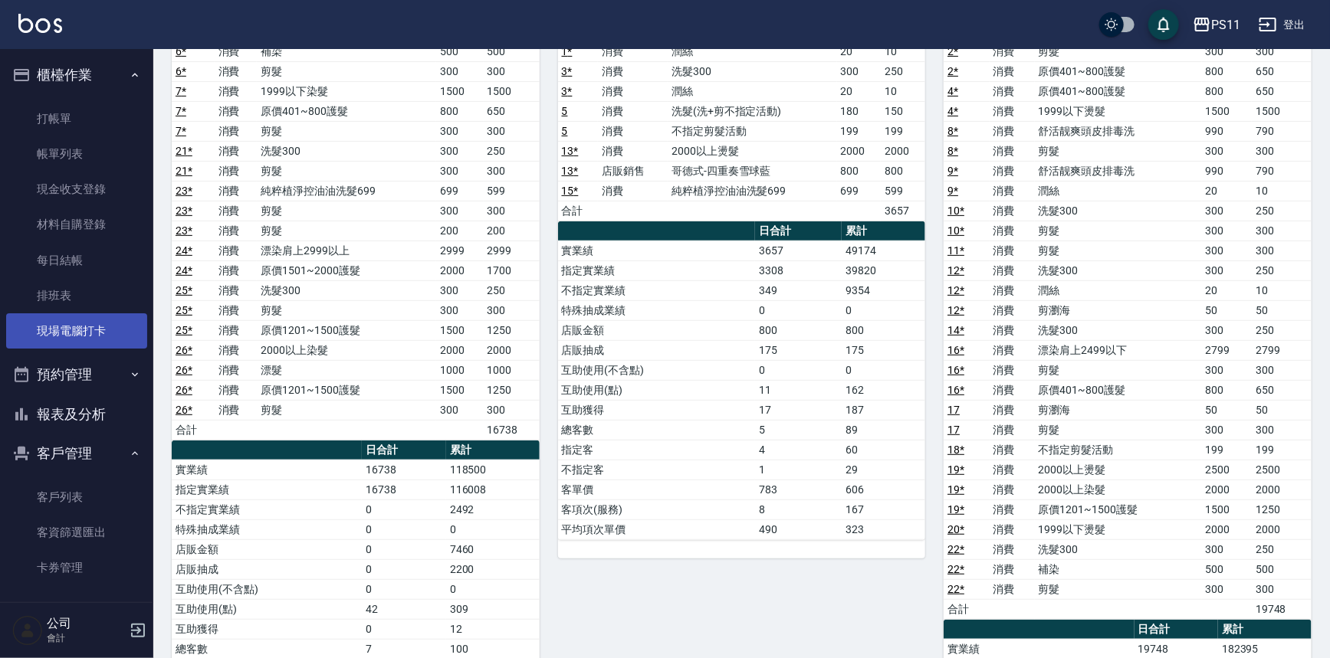
click at [96, 340] on link "現場電腦打卡" at bounding box center [76, 330] width 141 height 35
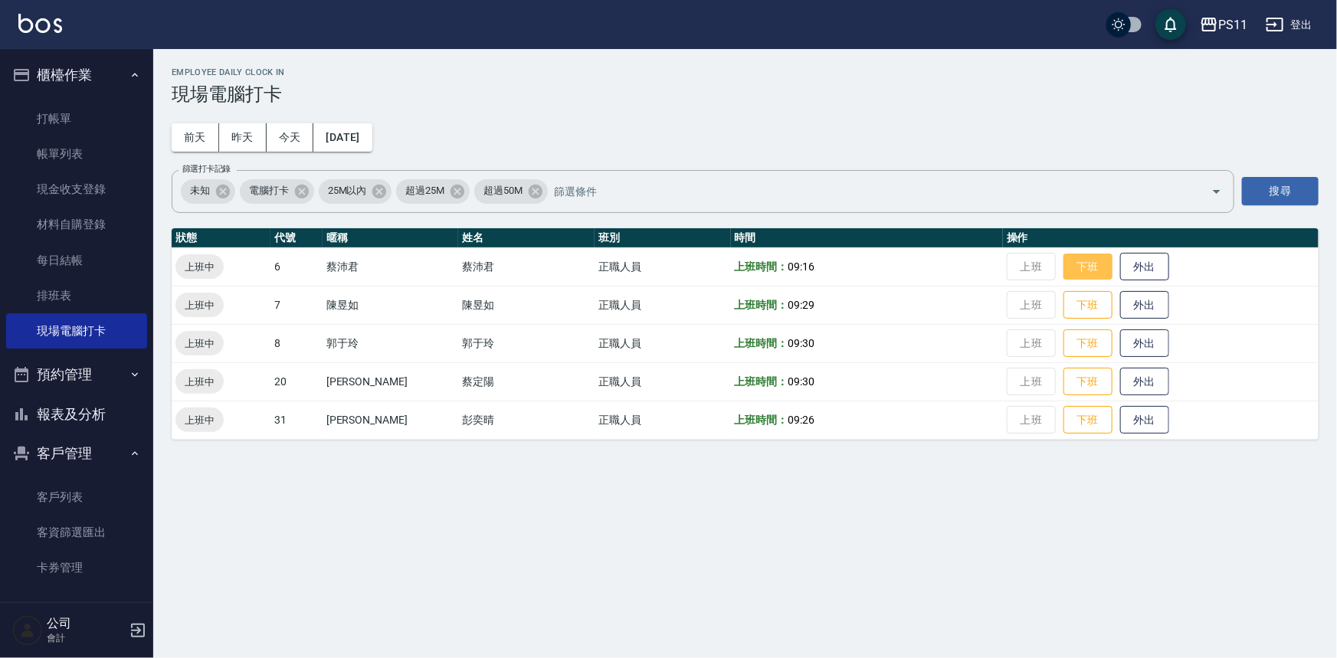
drag, startPoint x: 1072, startPoint y: 271, endPoint x: 1076, endPoint y: 278, distance: 7.9
click at [1073, 271] on button "下班" at bounding box center [1088, 267] width 49 height 27
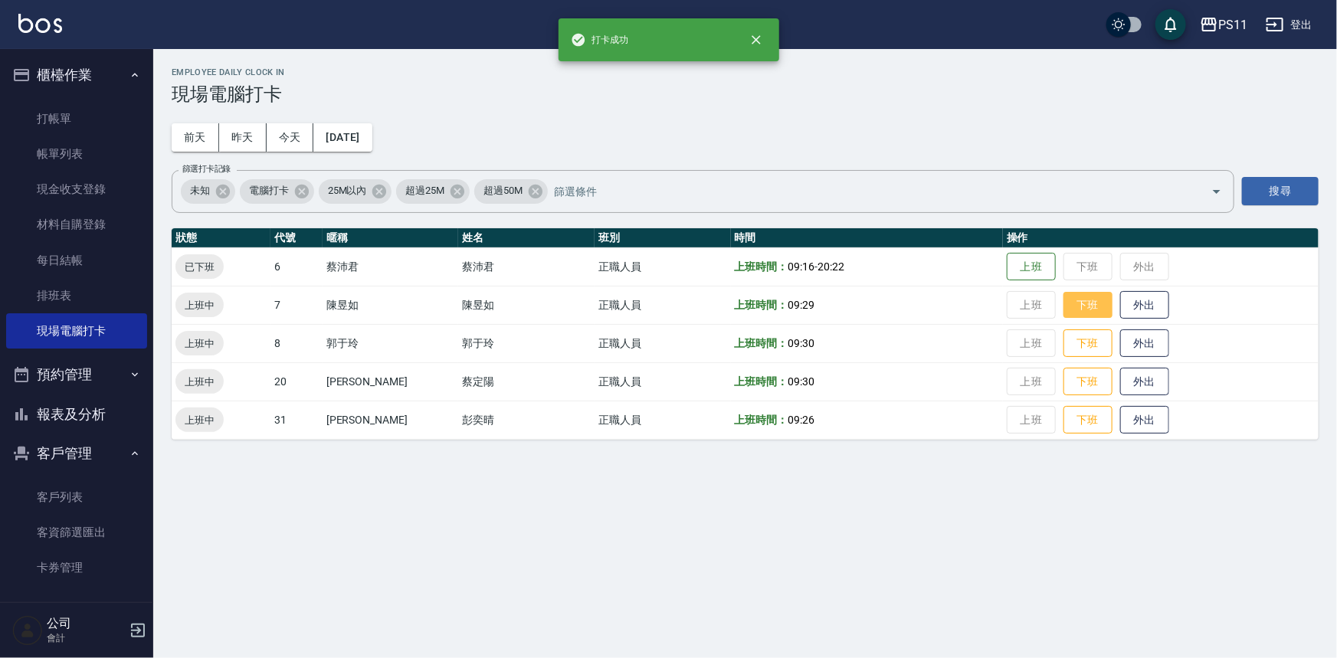
click at [1080, 294] on button "下班" at bounding box center [1088, 305] width 49 height 27
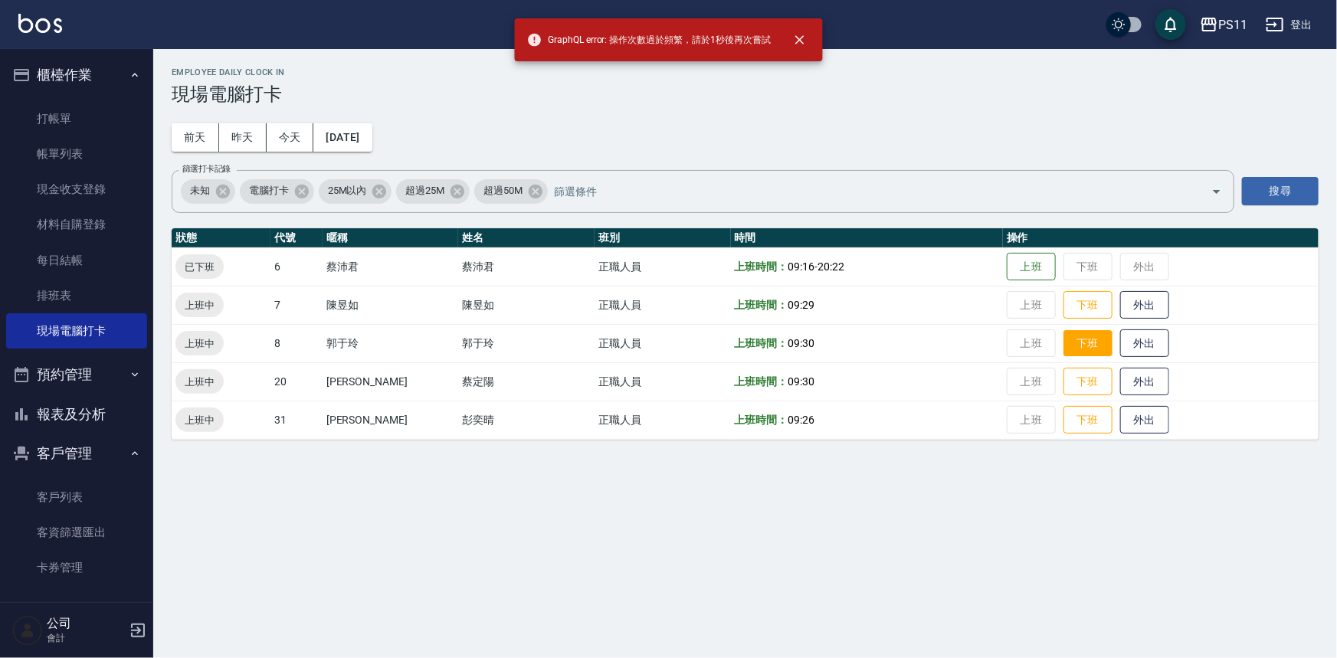
click at [1085, 344] on button "下班" at bounding box center [1088, 343] width 49 height 27
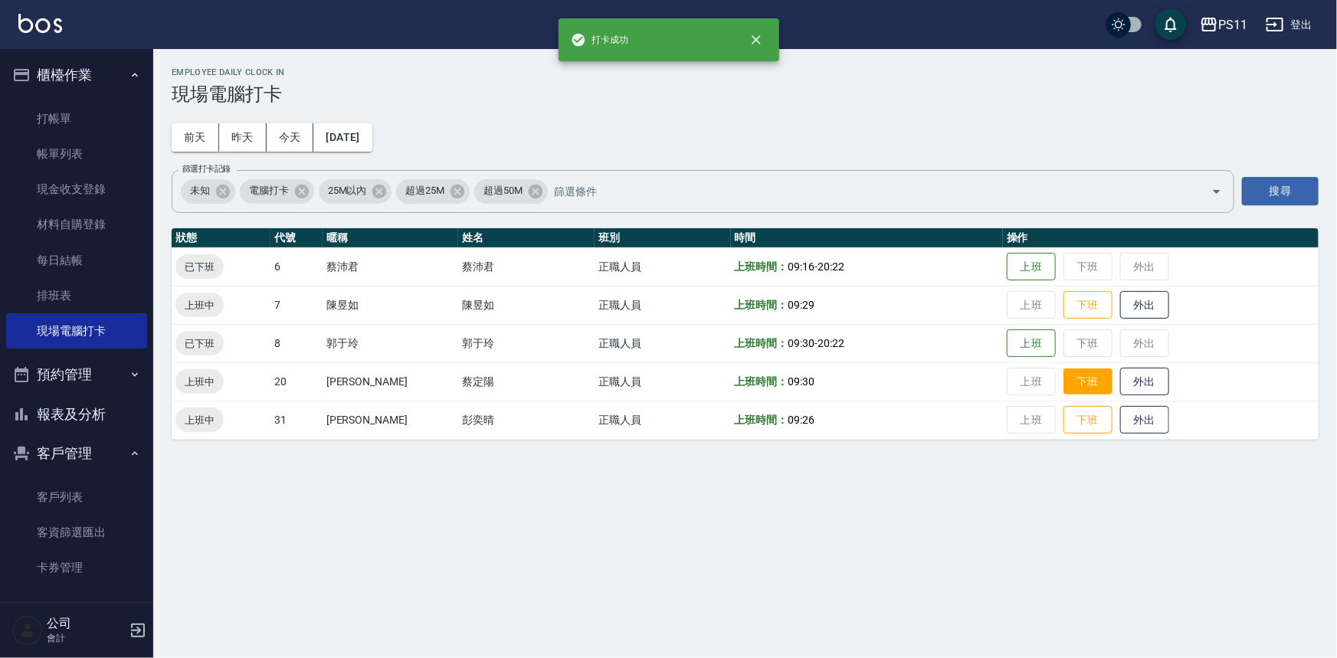
click at [1077, 385] on button "下班" at bounding box center [1088, 382] width 49 height 27
click at [1068, 424] on button "下班" at bounding box center [1088, 420] width 49 height 27
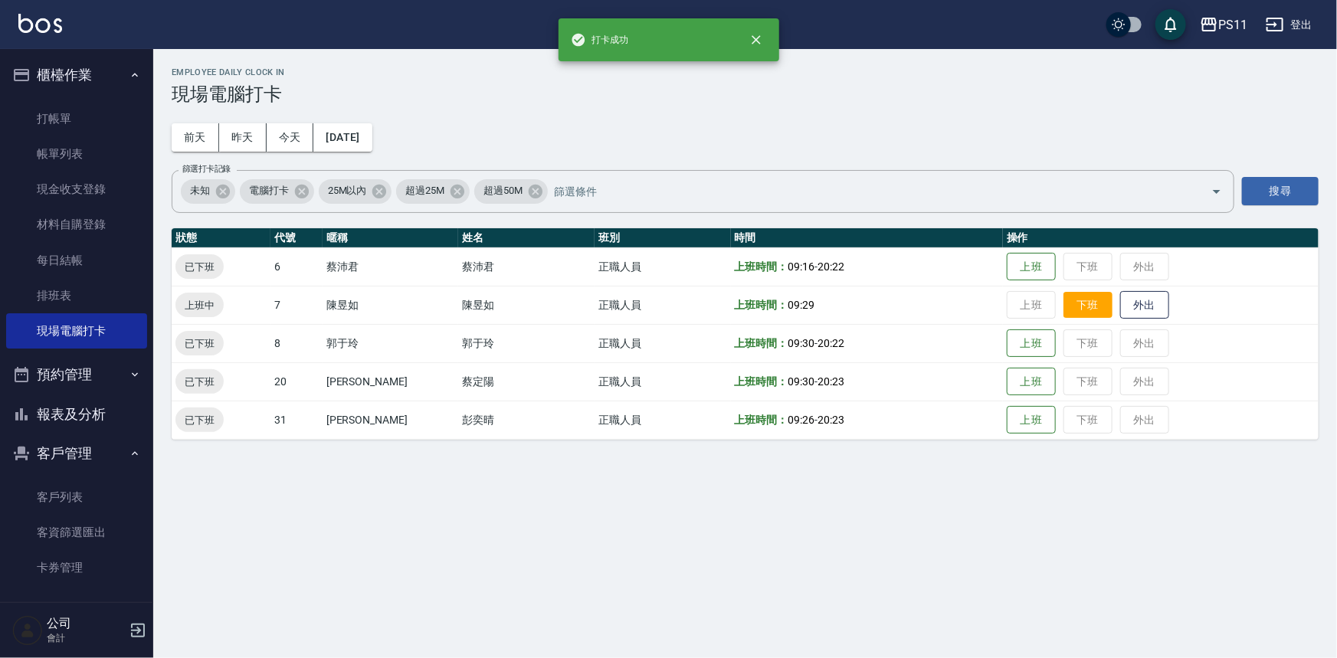
click at [1075, 307] on button "下班" at bounding box center [1088, 305] width 49 height 27
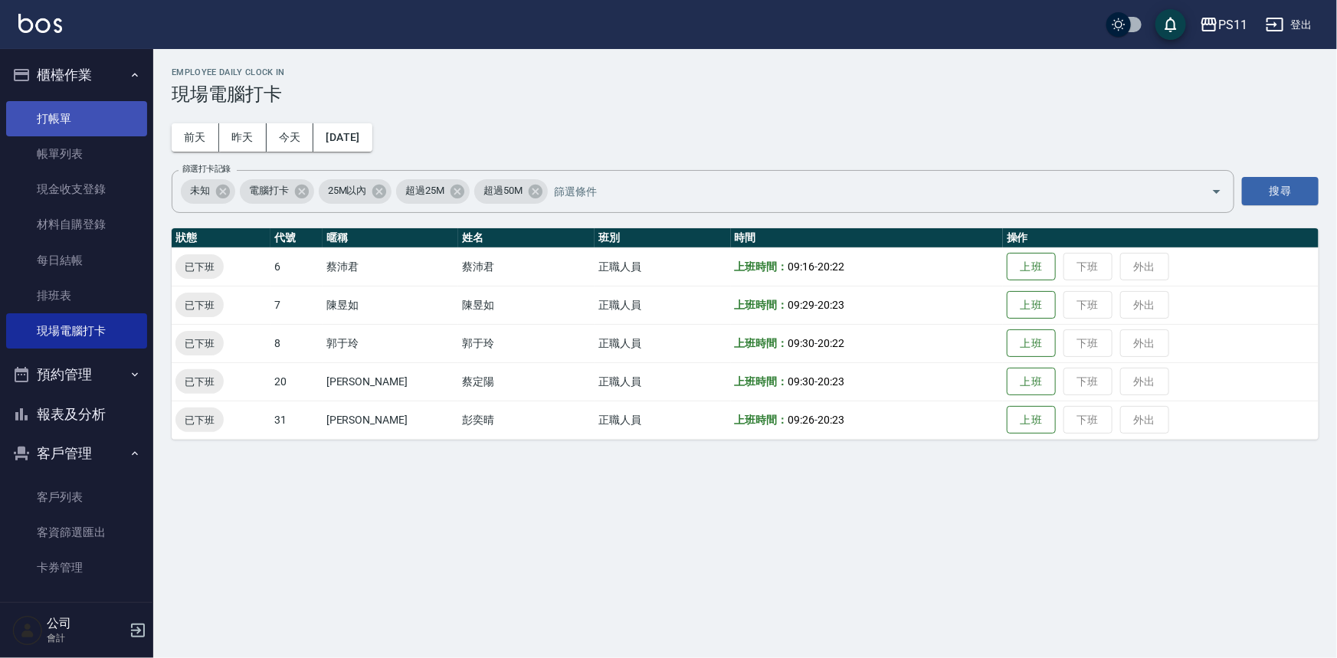
click at [82, 126] on link "打帳單" at bounding box center [76, 118] width 141 height 35
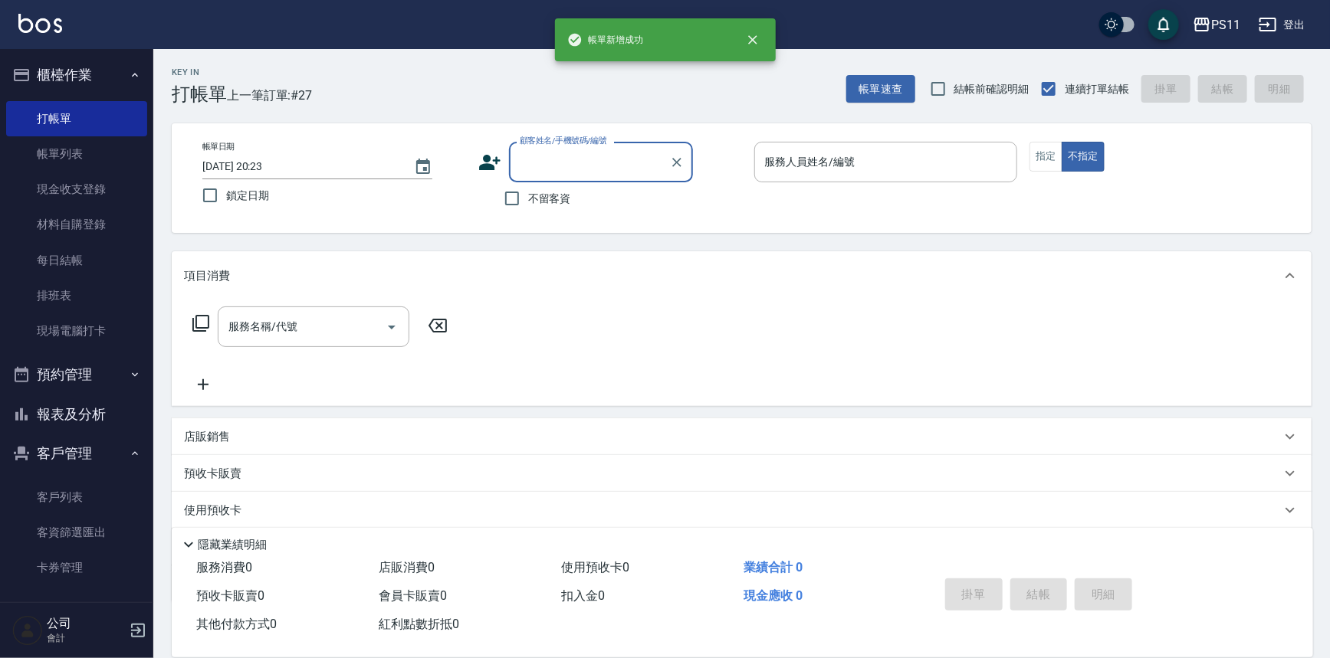
click at [101, 422] on button "報表及分析" at bounding box center [76, 415] width 141 height 40
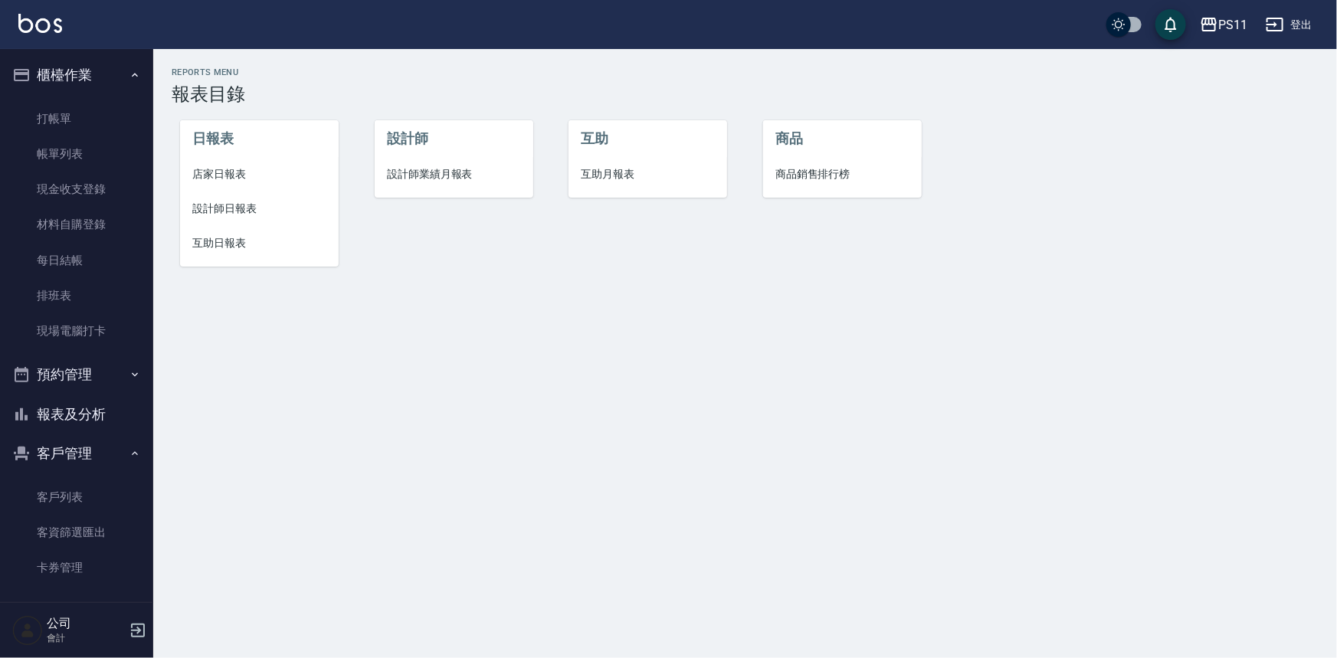
click at [225, 175] on span "店家日報表" at bounding box center [259, 174] width 134 height 16
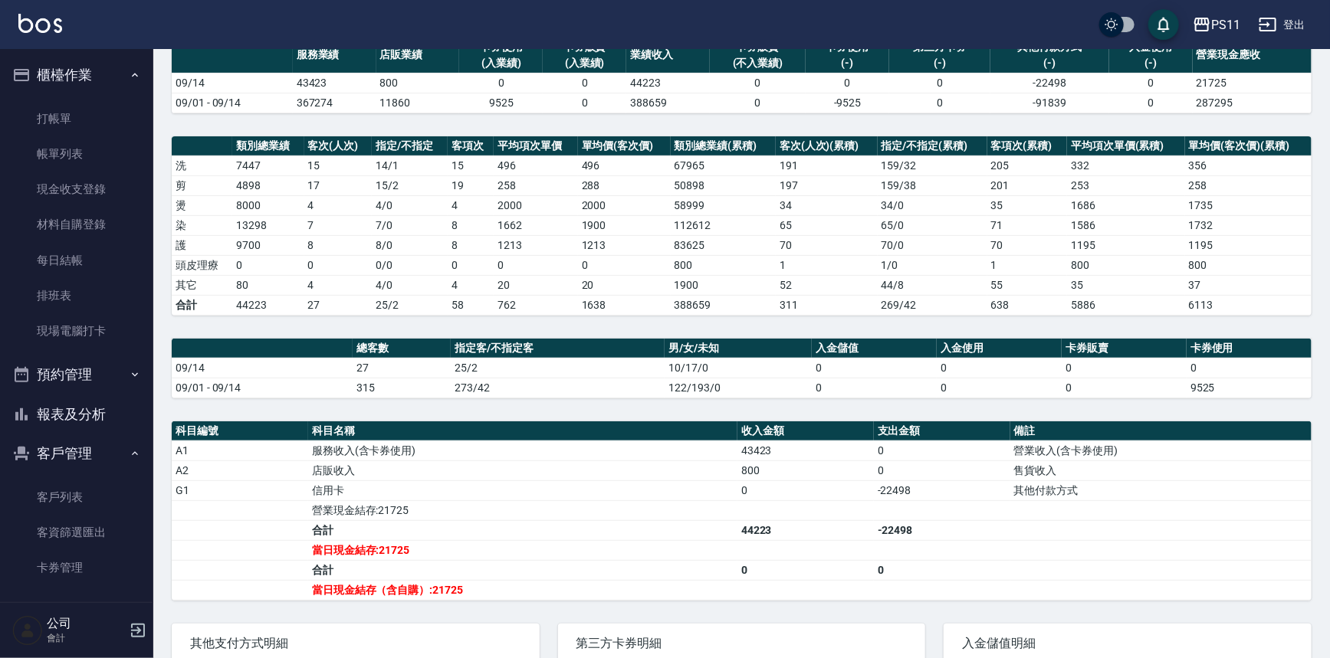
scroll to position [139, 0]
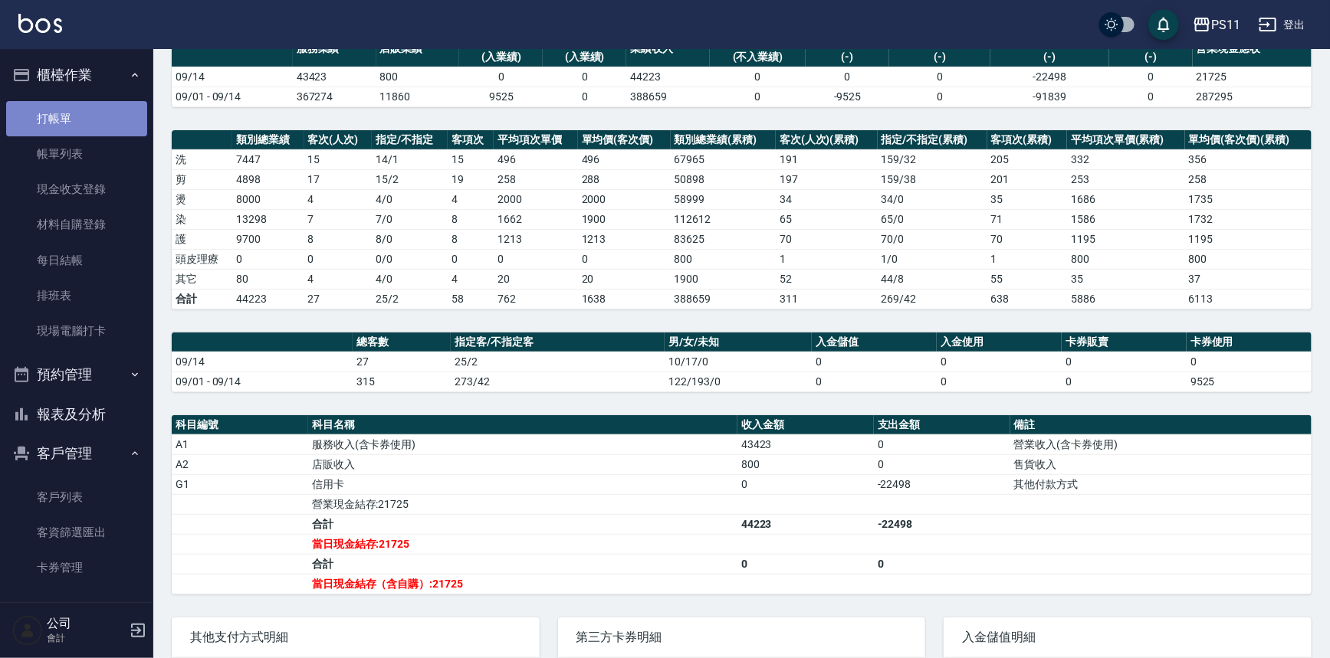
drag, startPoint x: 81, startPoint y: 126, endPoint x: 95, endPoint y: 127, distance: 13.8
click at [81, 126] on link "打帳單" at bounding box center [76, 118] width 141 height 35
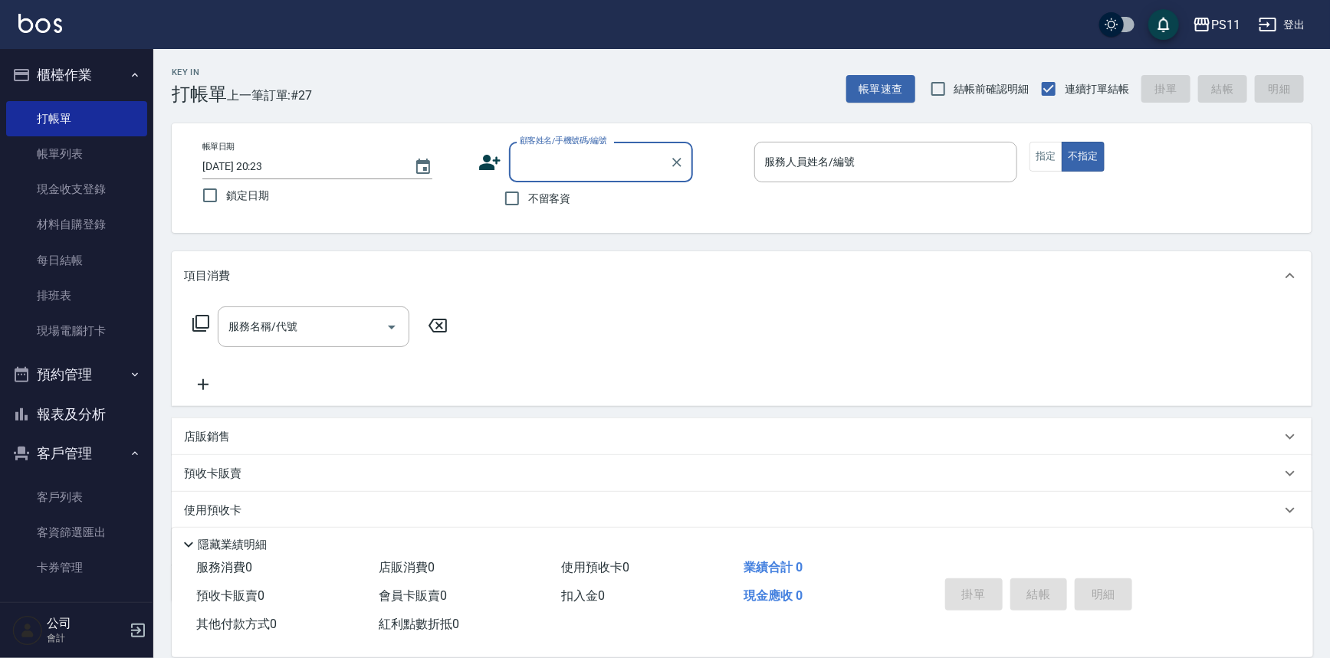
click at [566, 157] on input "顧客姓名/手機號碼/編號" at bounding box center [589, 162] width 147 height 27
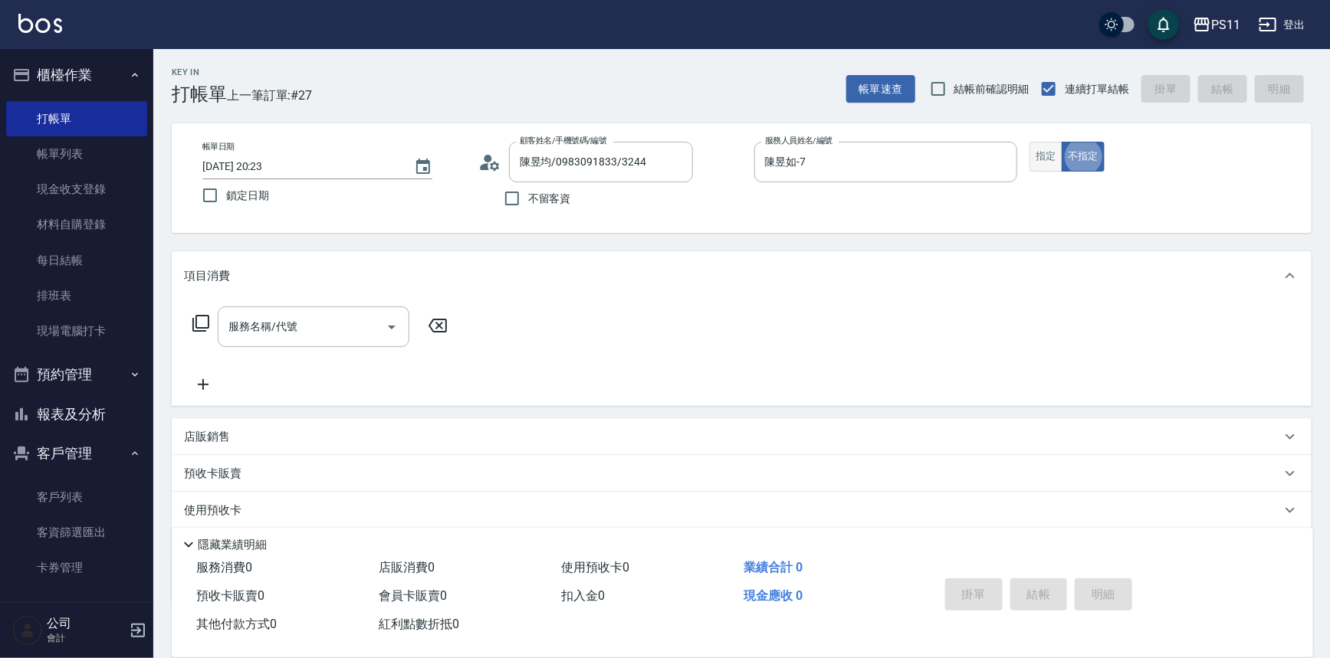
click at [1045, 153] on button "指定" at bounding box center [1045, 157] width 33 height 30
click at [194, 317] on icon at bounding box center [201, 323] width 18 height 18
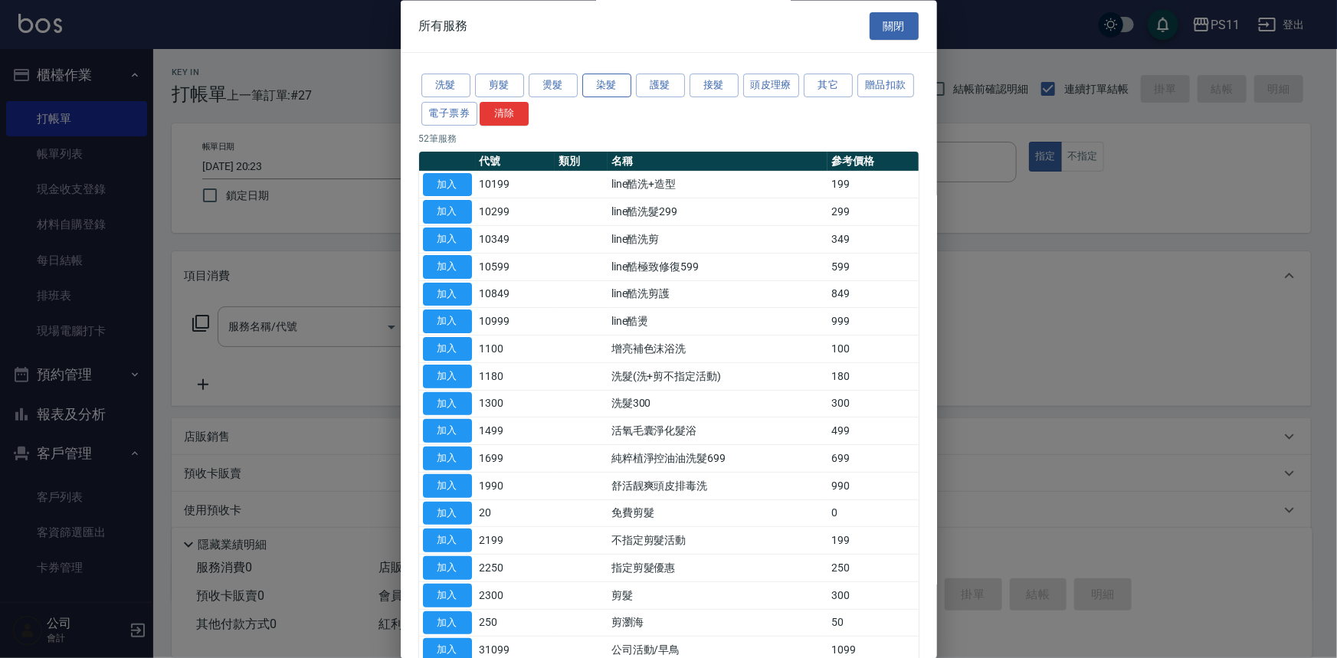
click at [621, 82] on button "染髮" at bounding box center [606, 86] width 49 height 24
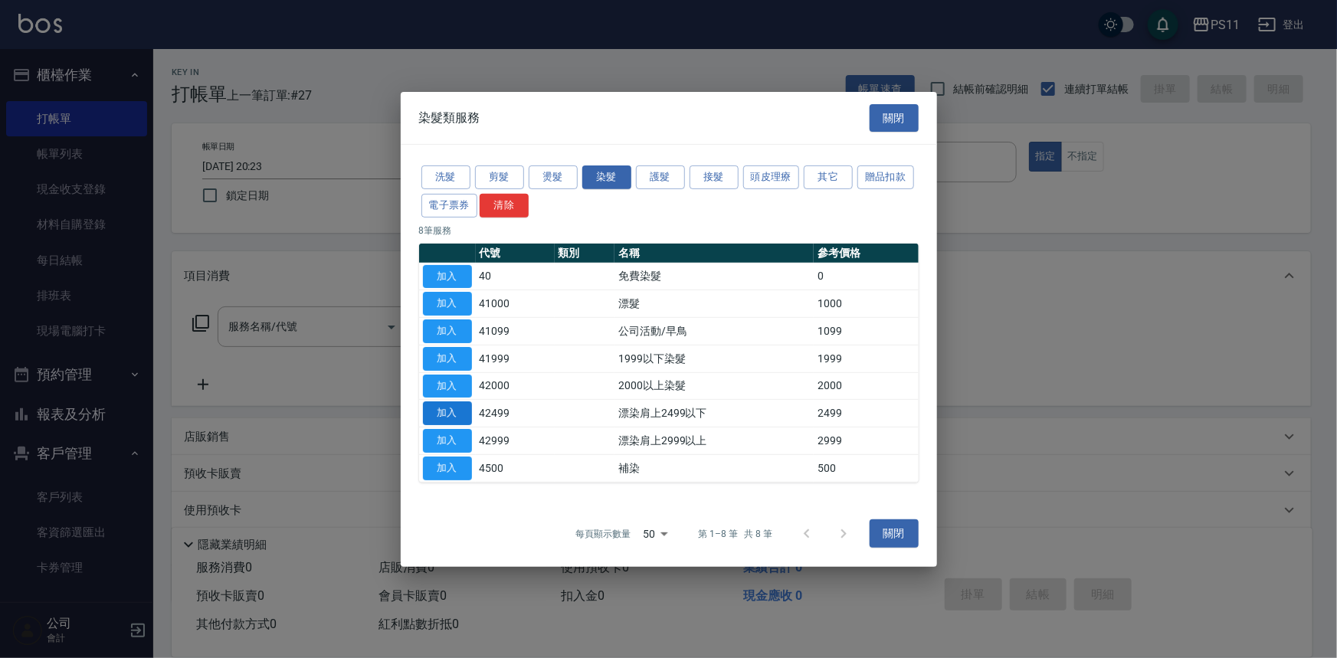
click at [454, 406] on button "加入" at bounding box center [447, 414] width 49 height 24
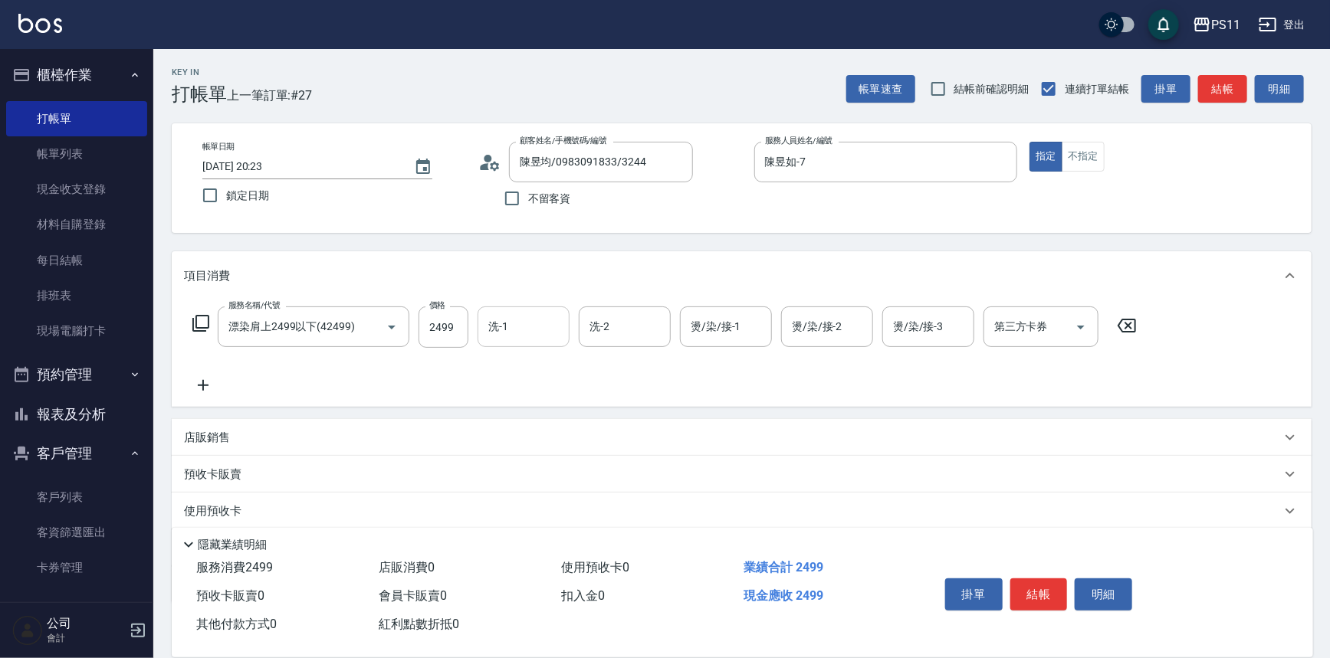
click at [553, 315] on input "洗-1" at bounding box center [523, 326] width 78 height 27
click at [212, 381] on icon at bounding box center [203, 385] width 38 height 18
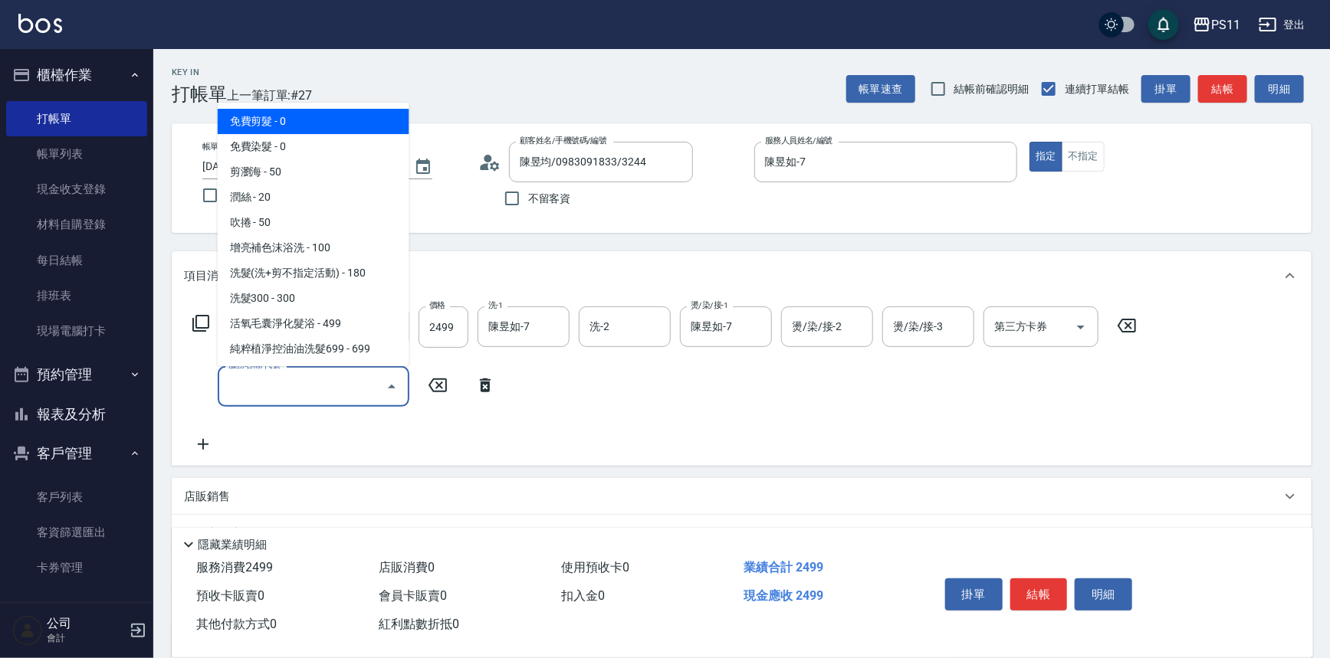
click at [271, 390] on input "服務名稱/代號" at bounding box center [302, 386] width 155 height 27
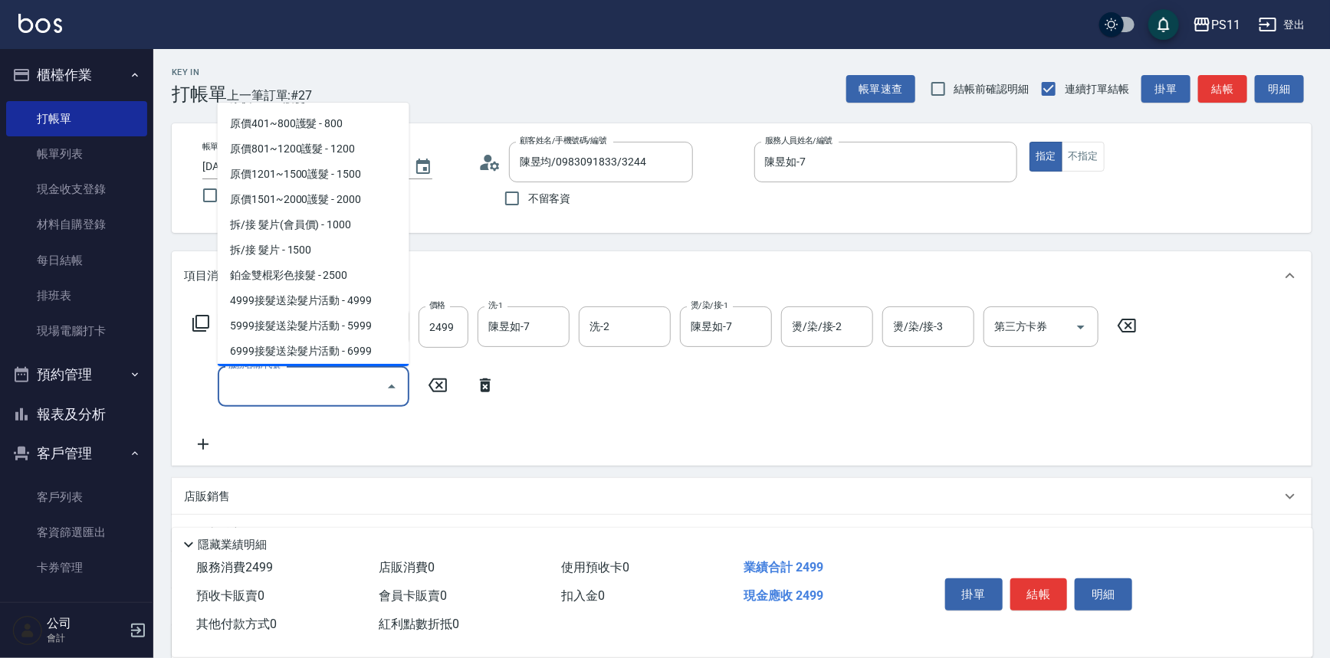
scroll to position [905, 0]
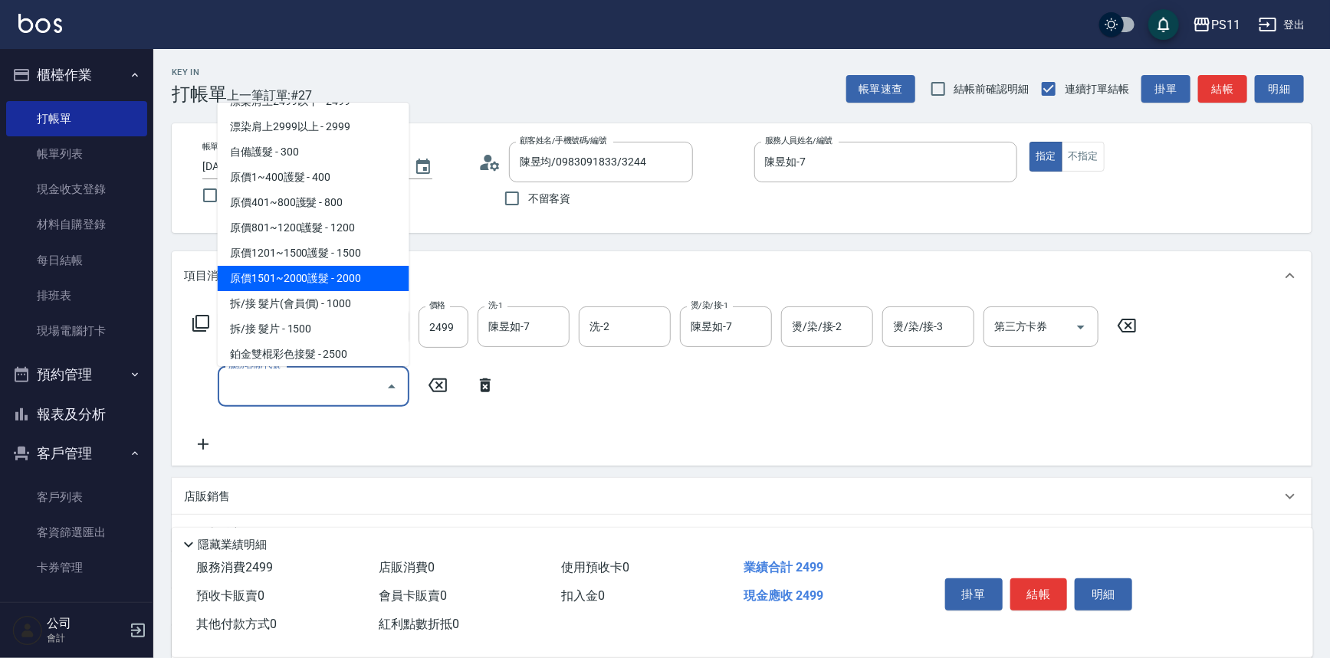
click at [360, 271] on span "原價1501~2000護髮 - 2000" at bounding box center [314, 278] width 192 height 25
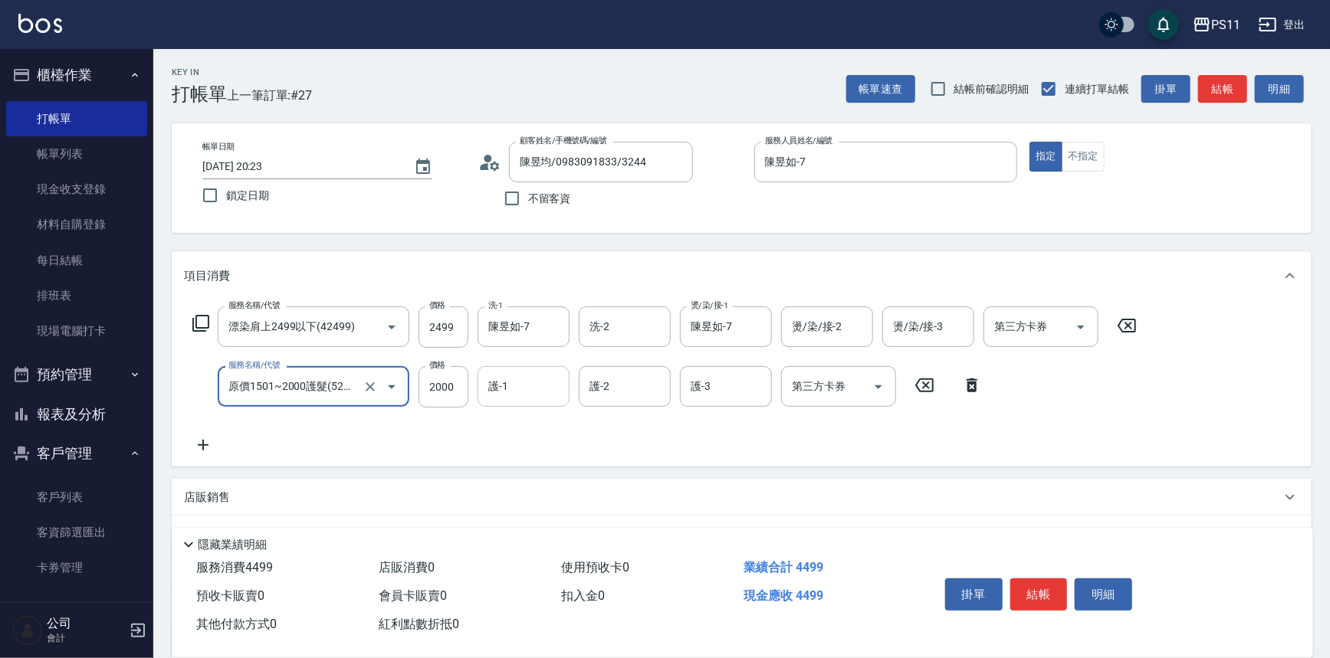
click at [538, 395] on input "護-1" at bounding box center [523, 386] width 78 height 27
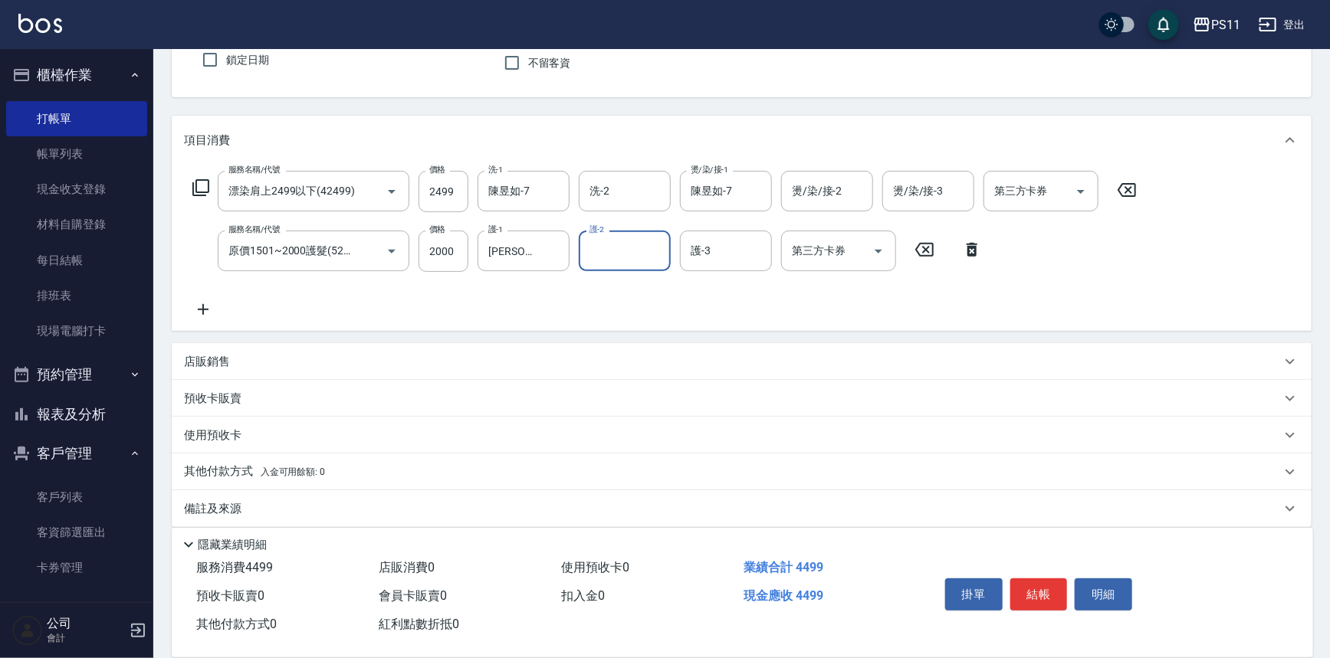
scroll to position [148, 0]
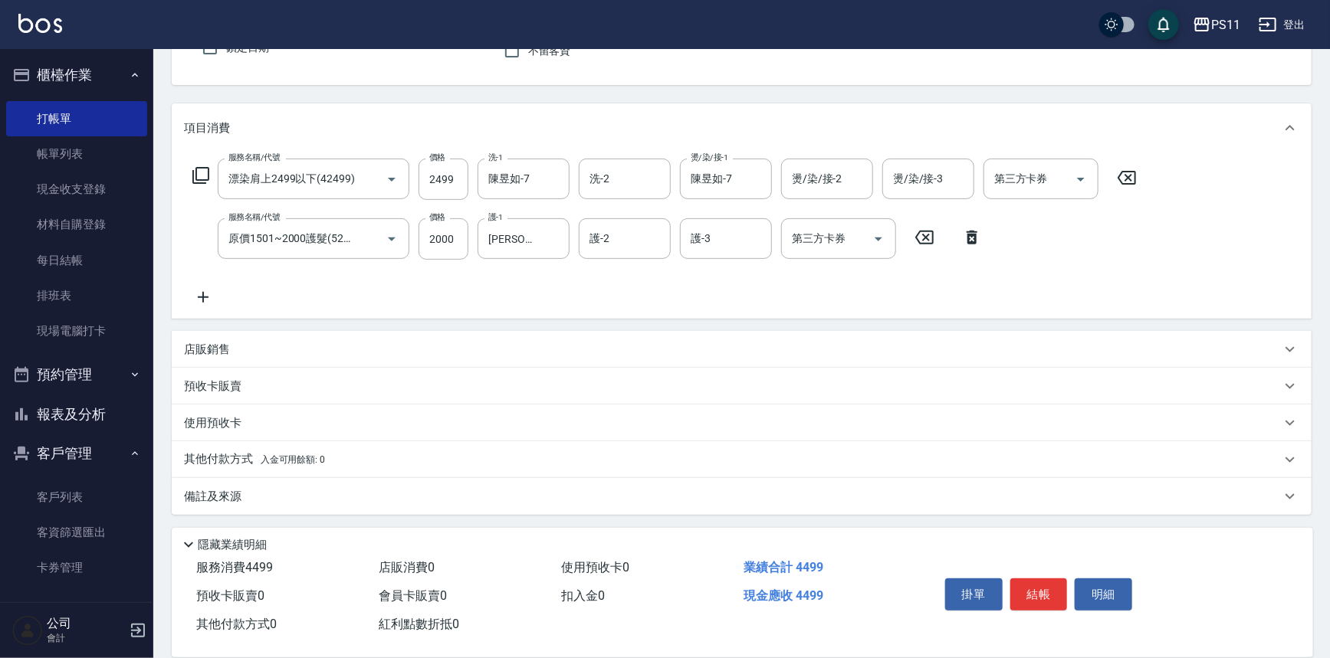
click at [201, 452] on p "其他付款方式 入金可用餘額: 0" at bounding box center [254, 459] width 141 height 17
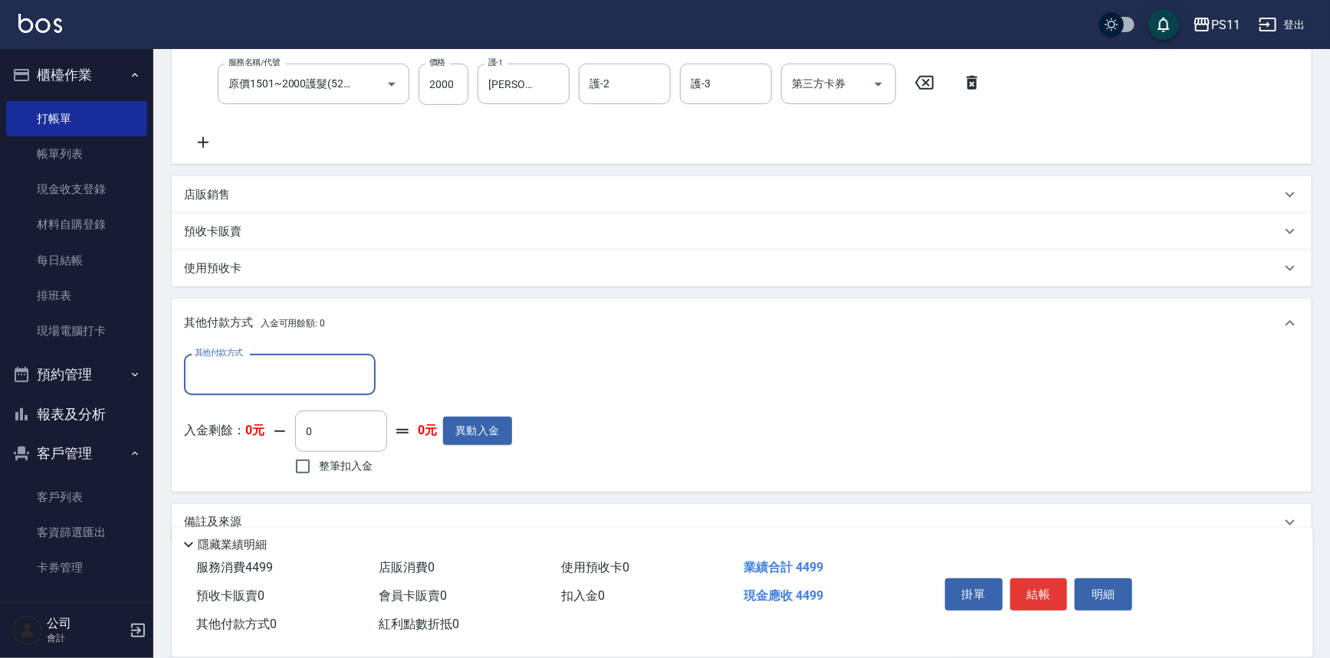
scroll to position [303, 0]
click at [256, 373] on input "其他付款方式" at bounding box center [280, 373] width 178 height 27
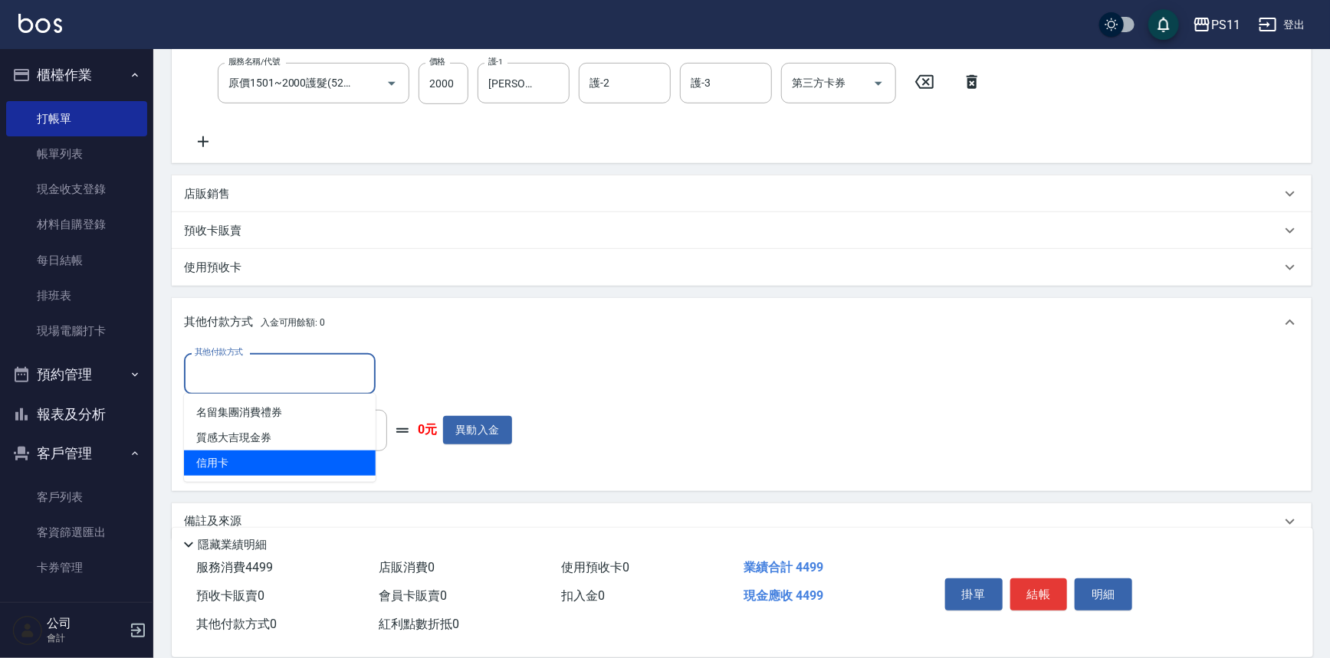
click at [254, 464] on span "信用卡" at bounding box center [280, 463] width 192 height 25
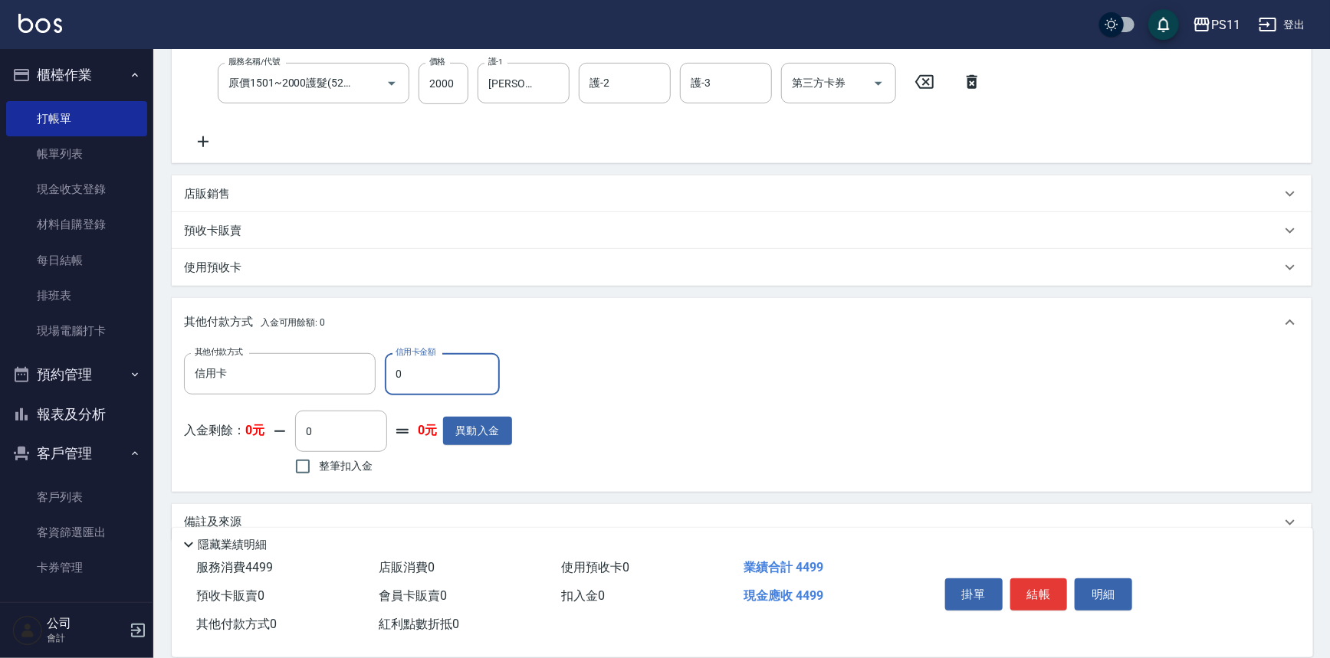
drag, startPoint x: 474, startPoint y: 376, endPoint x: 107, endPoint y: 392, distance: 366.7
click at [107, 392] on div "PS11 登出 櫃檯作業 打帳單 帳單列表 現金收支登錄 材料自購登錄 每日結帳 排班表 現場電腦打卡 預約管理 預約管理 單日預約紀錄 單週預約紀錄 報表及…" at bounding box center [665, 191] width 1330 height 989
click at [1035, 582] on button "結帳" at bounding box center [1038, 595] width 57 height 32
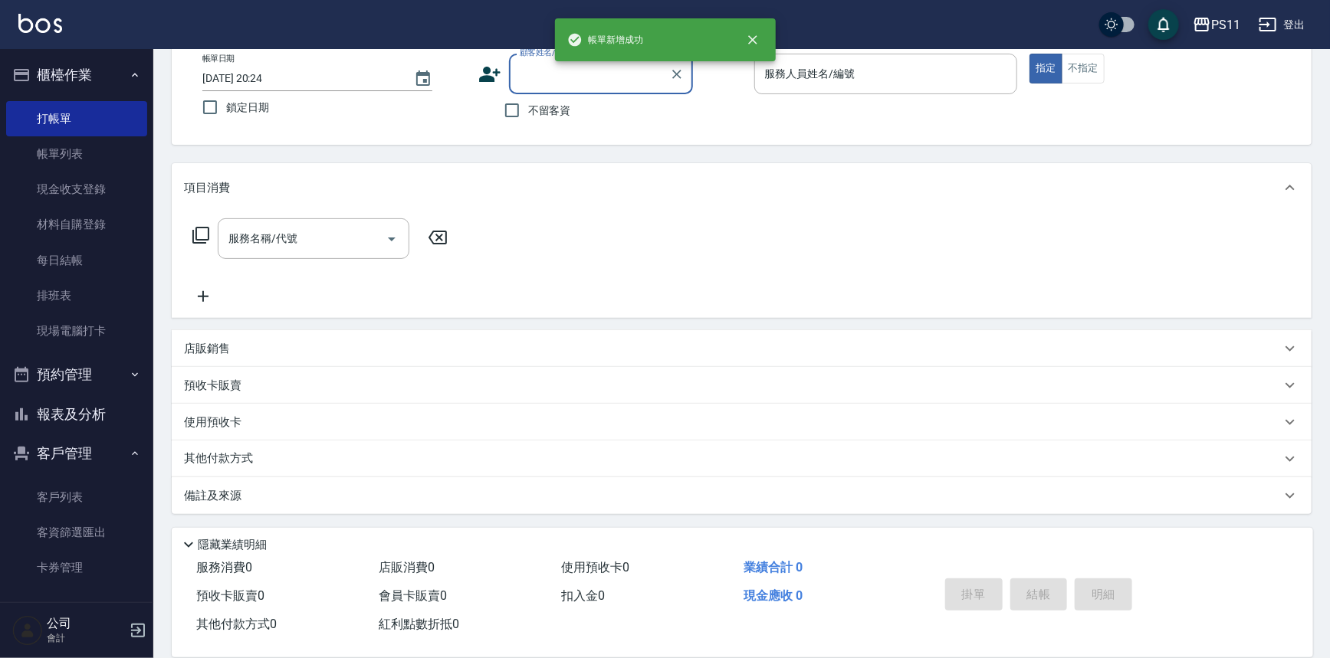
scroll to position [0, 0]
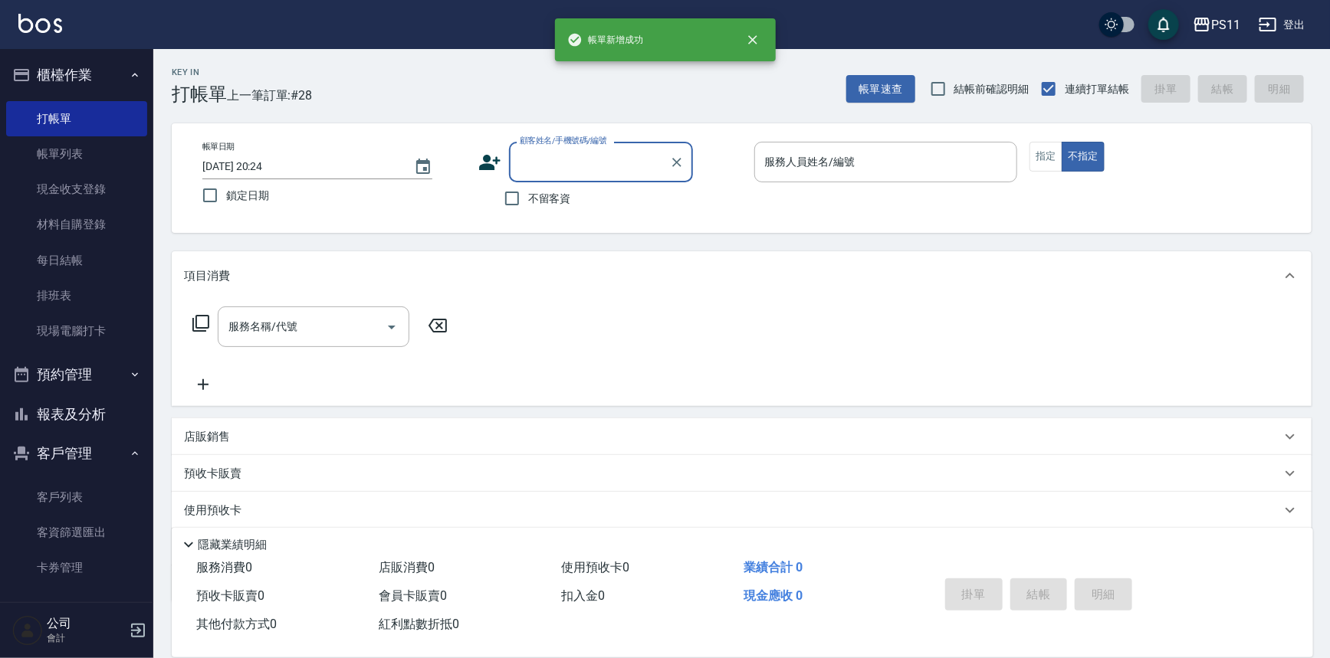
click at [100, 416] on button "報表及分析" at bounding box center [76, 415] width 141 height 40
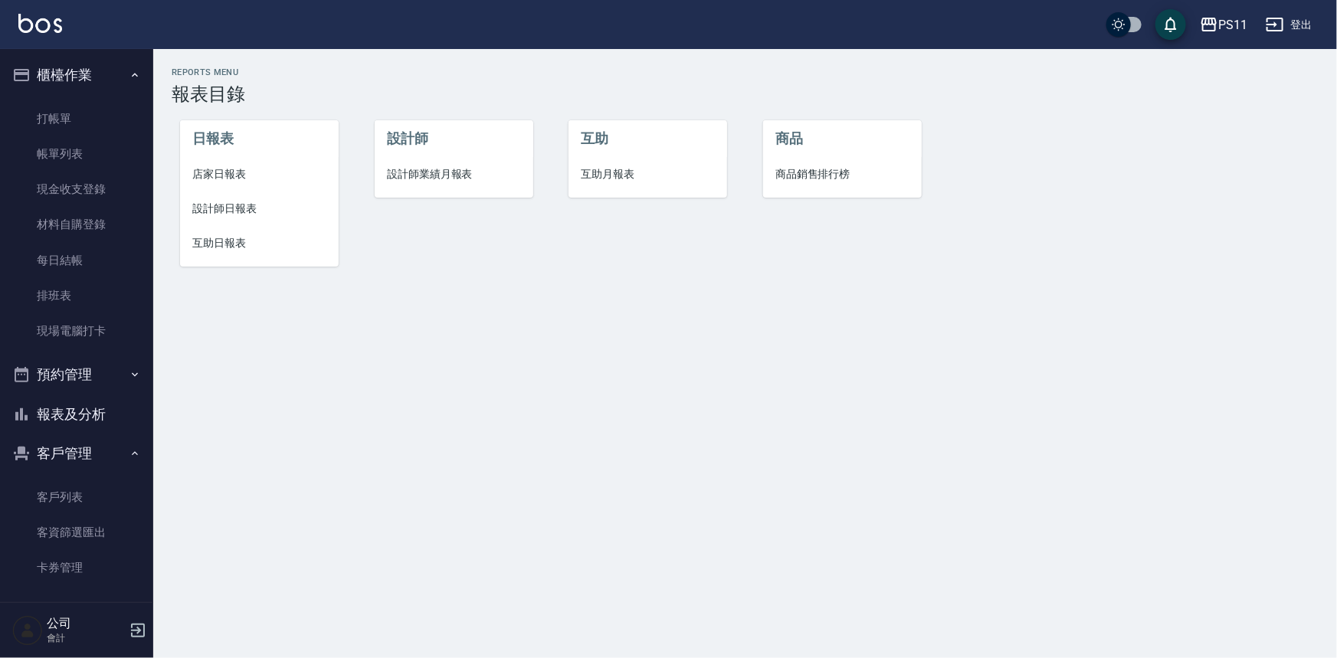
click at [201, 240] on span "互助日報表" at bounding box center [259, 243] width 134 height 16
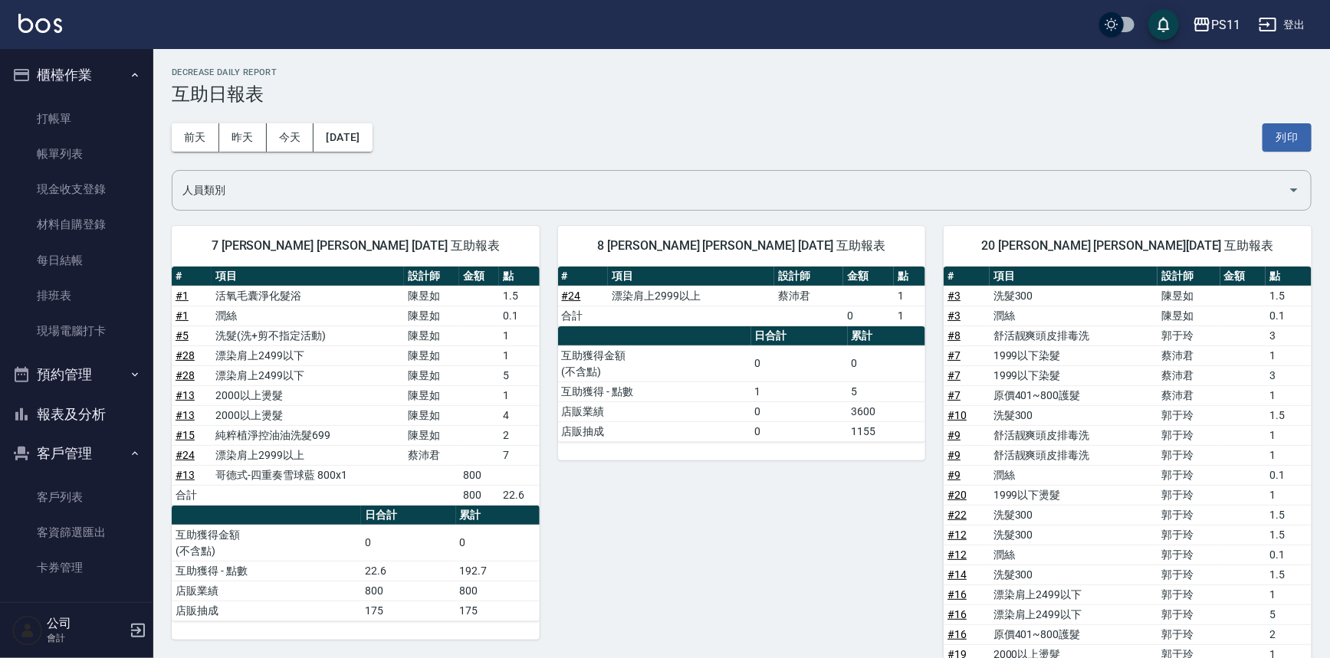
click at [920, 484] on div "8 [PERSON_NAME] [PERSON_NAME] [DATE] 互助報表 # 項目 設計師 金額 點 # 24 漂染肩上2999以上 [PERSON…" at bounding box center [733, 563] width 386 height 711
drag, startPoint x: 907, startPoint y: 556, endPoint x: 777, endPoint y: 361, distance: 234.4
drag, startPoint x: 771, startPoint y: 589, endPoint x: 795, endPoint y: 466, distance: 125.8
click at [819, 543] on div "8 [PERSON_NAME] [PERSON_NAME] [DATE] 互助報表 # 項目 設計師 金額 點 # 24 漂染肩上2999以上 [PERSON…" at bounding box center [733, 563] width 386 height 711
click at [90, 414] on button "報表及分析" at bounding box center [76, 415] width 141 height 40
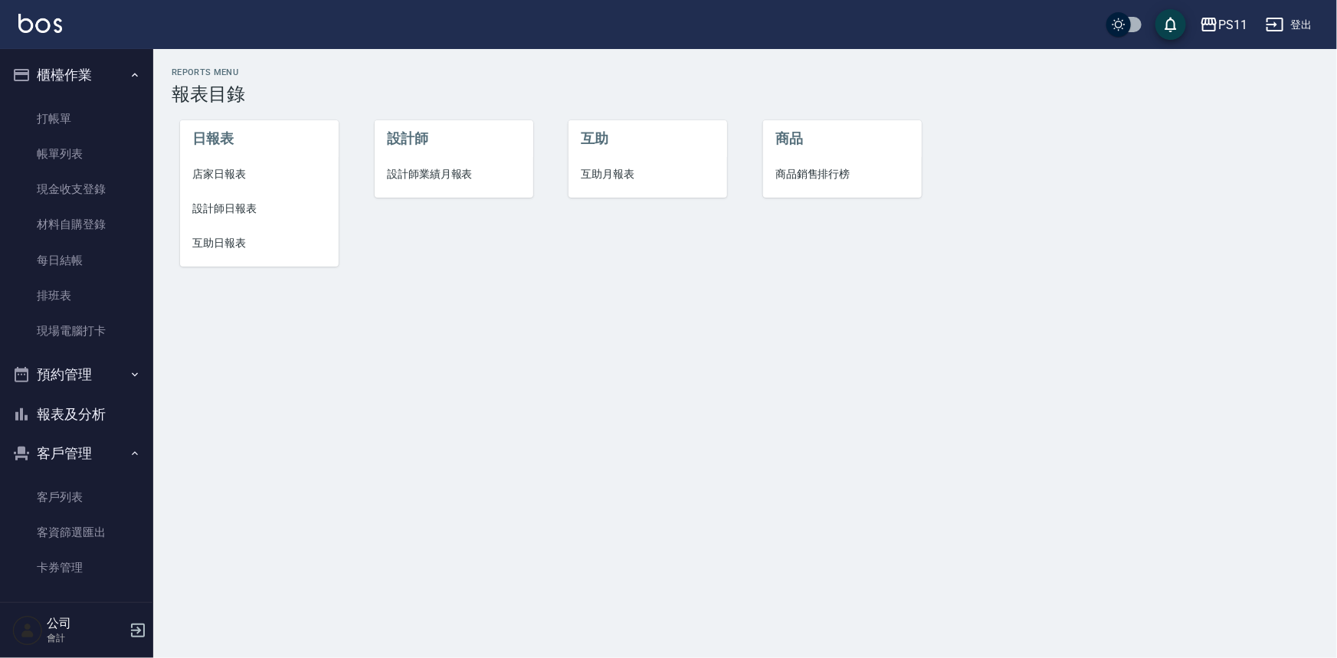
click at [228, 165] on li "店家日報表" at bounding box center [259, 174] width 159 height 34
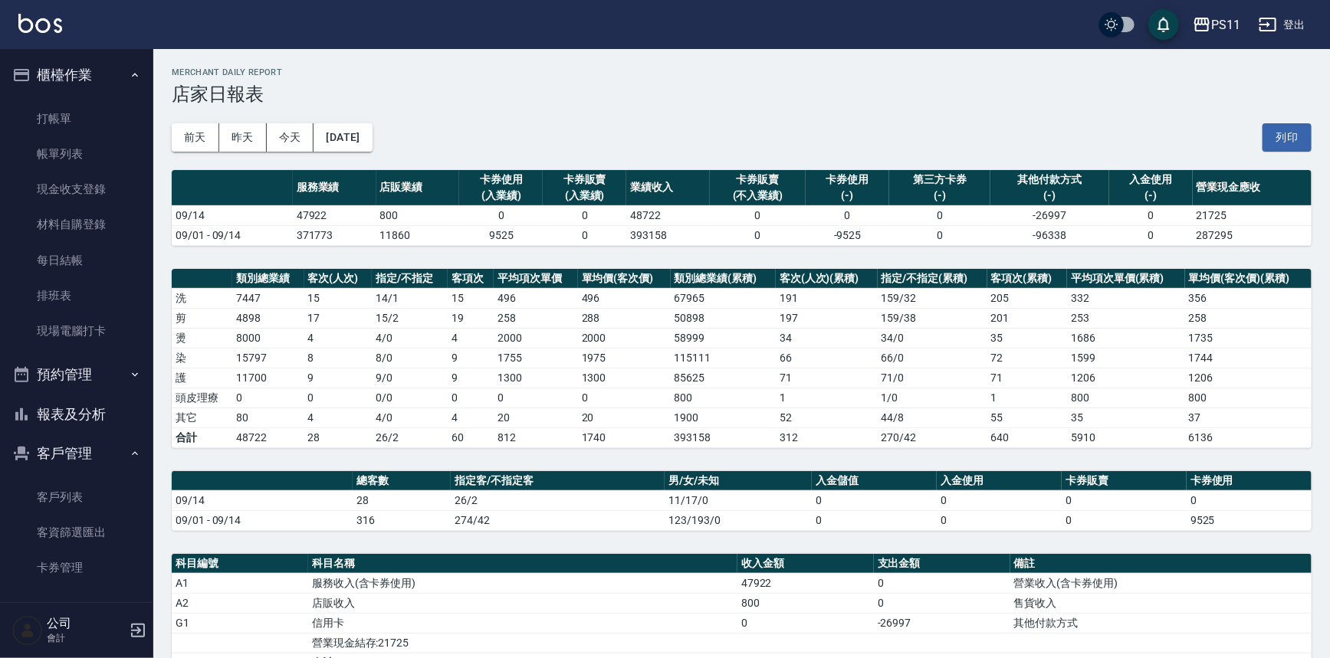
click at [570, 353] on td "1755" at bounding box center [536, 358] width 84 height 20
click at [94, 151] on link "帳單列表" at bounding box center [76, 153] width 141 height 35
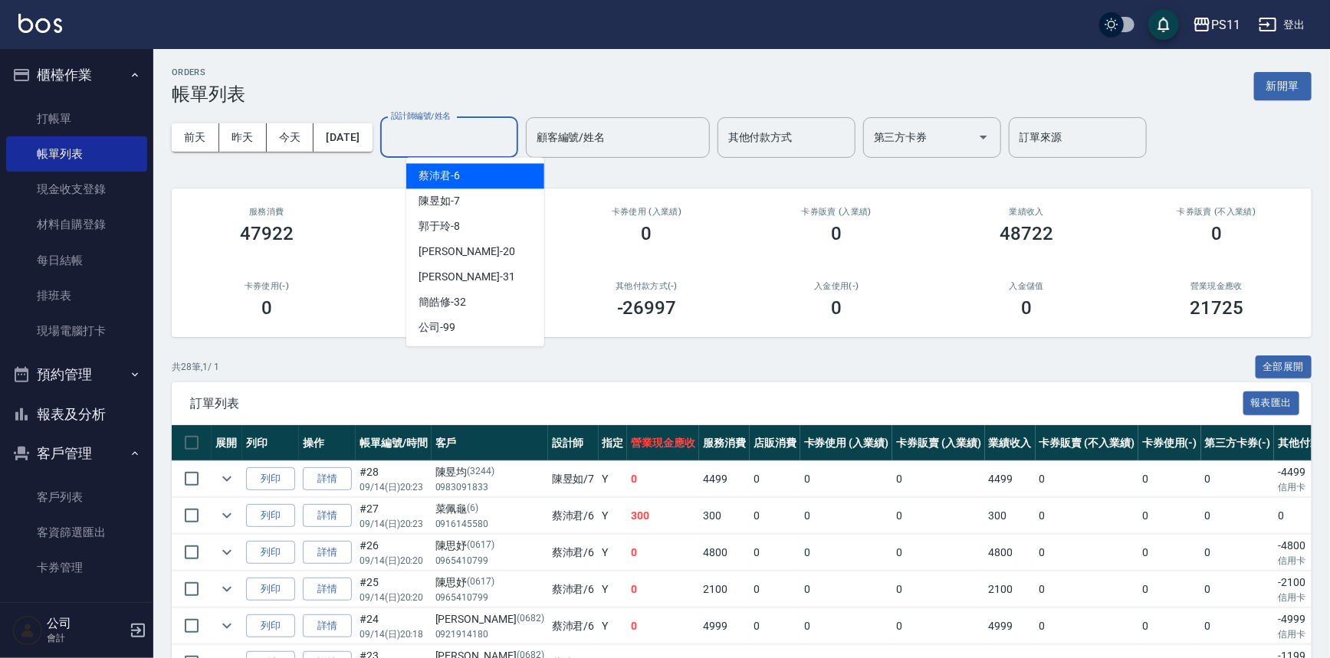
click at [488, 146] on input "設計師編號/姓名" at bounding box center [449, 137] width 124 height 27
click at [503, 197] on div "陳昱如 -7" at bounding box center [475, 201] width 138 height 25
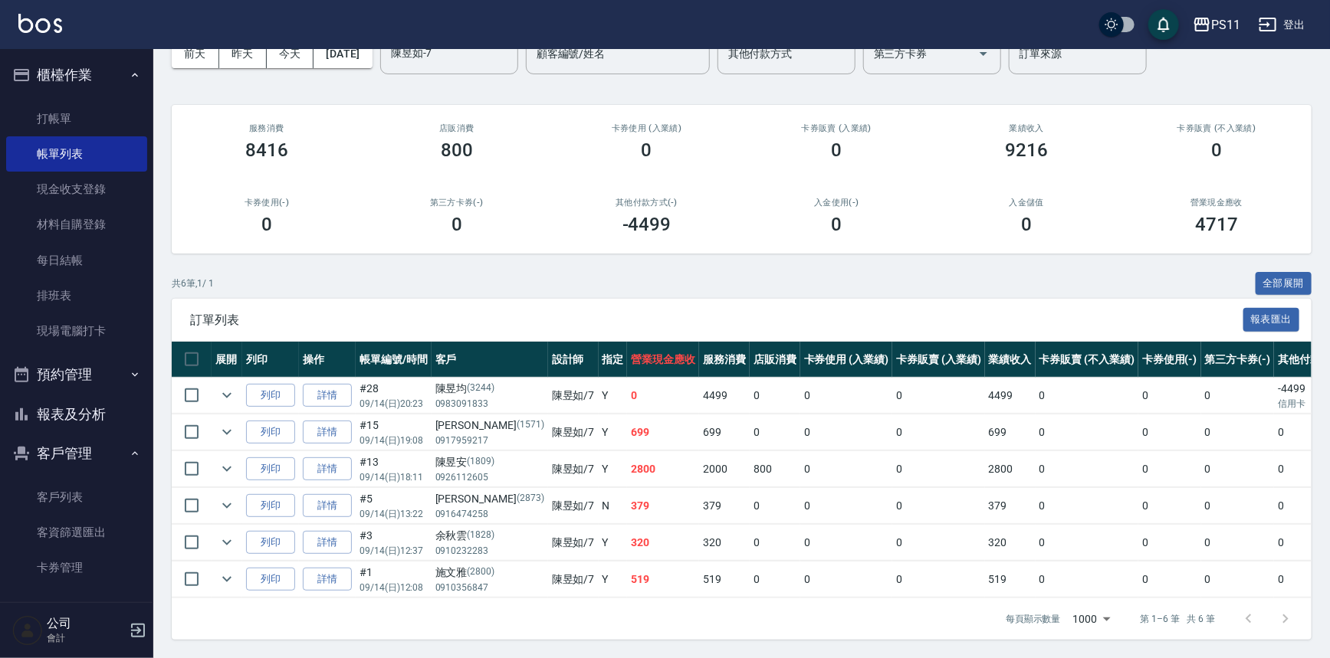
scroll to position [3, 0]
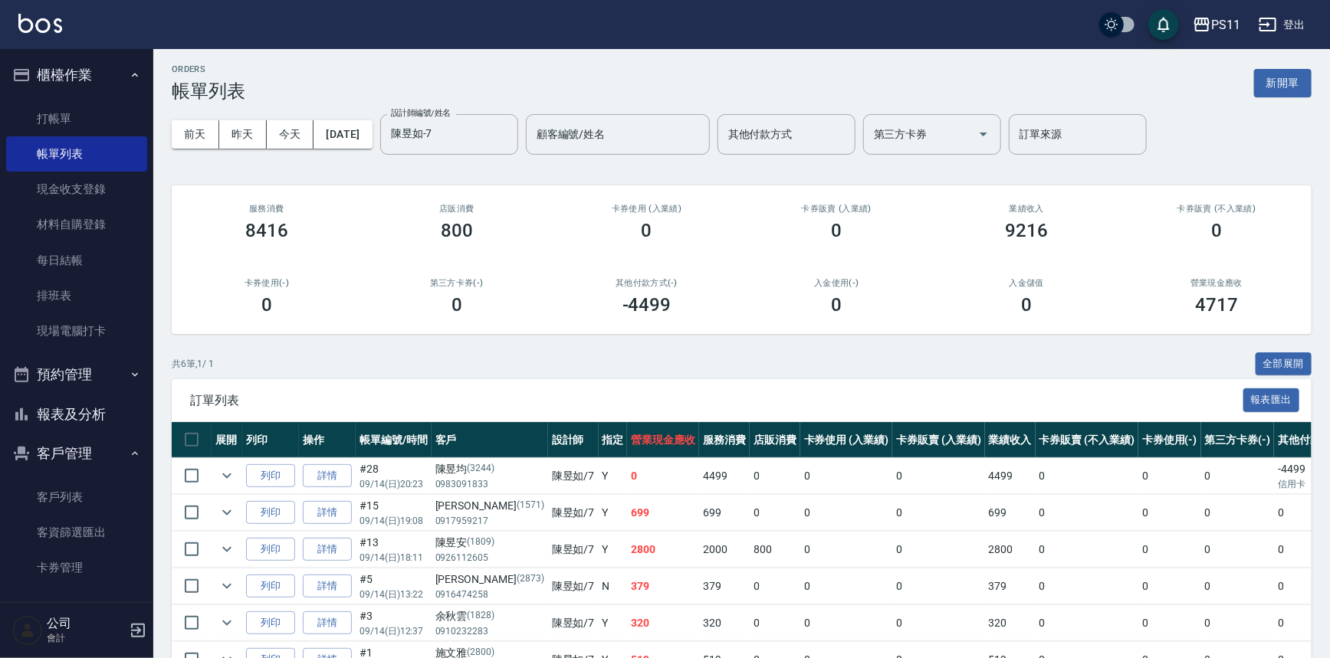
drag, startPoint x: 582, startPoint y: 621, endPoint x: 595, endPoint y: 555, distance: 67.2
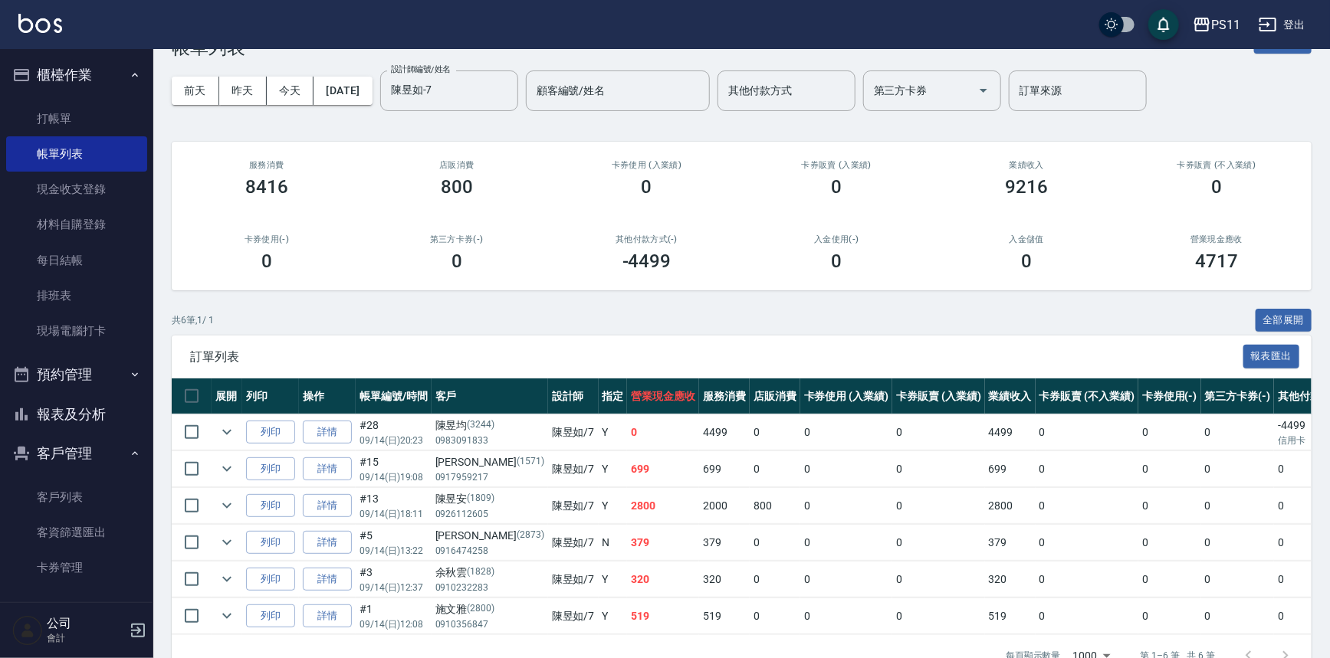
scroll to position [69, 0]
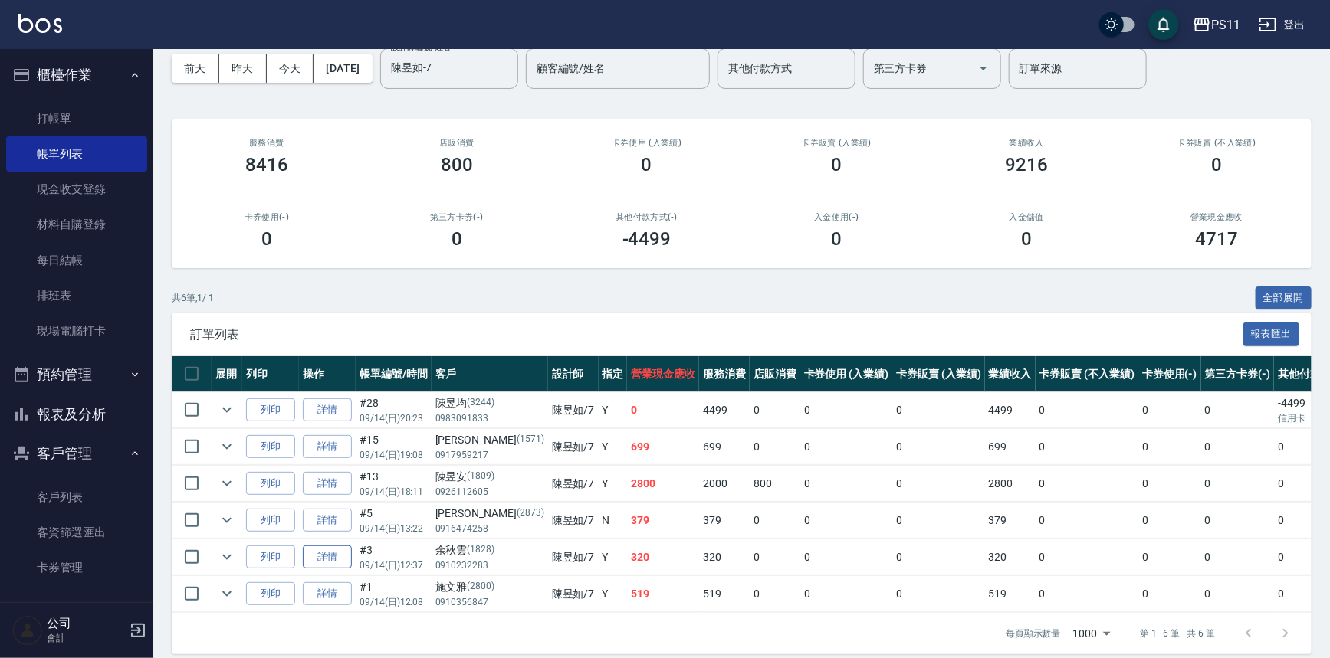
click at [339, 558] on link "詳情" at bounding box center [327, 558] width 49 height 24
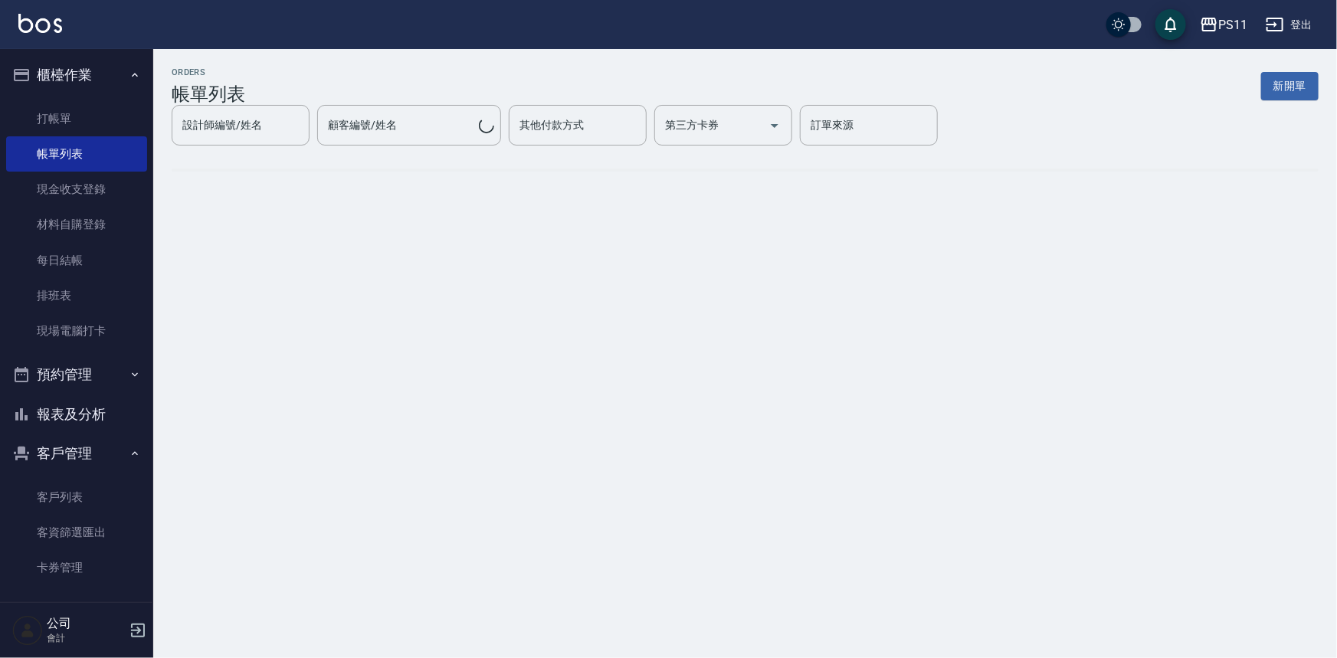
click at [105, 424] on button "報表及分析" at bounding box center [76, 415] width 141 height 40
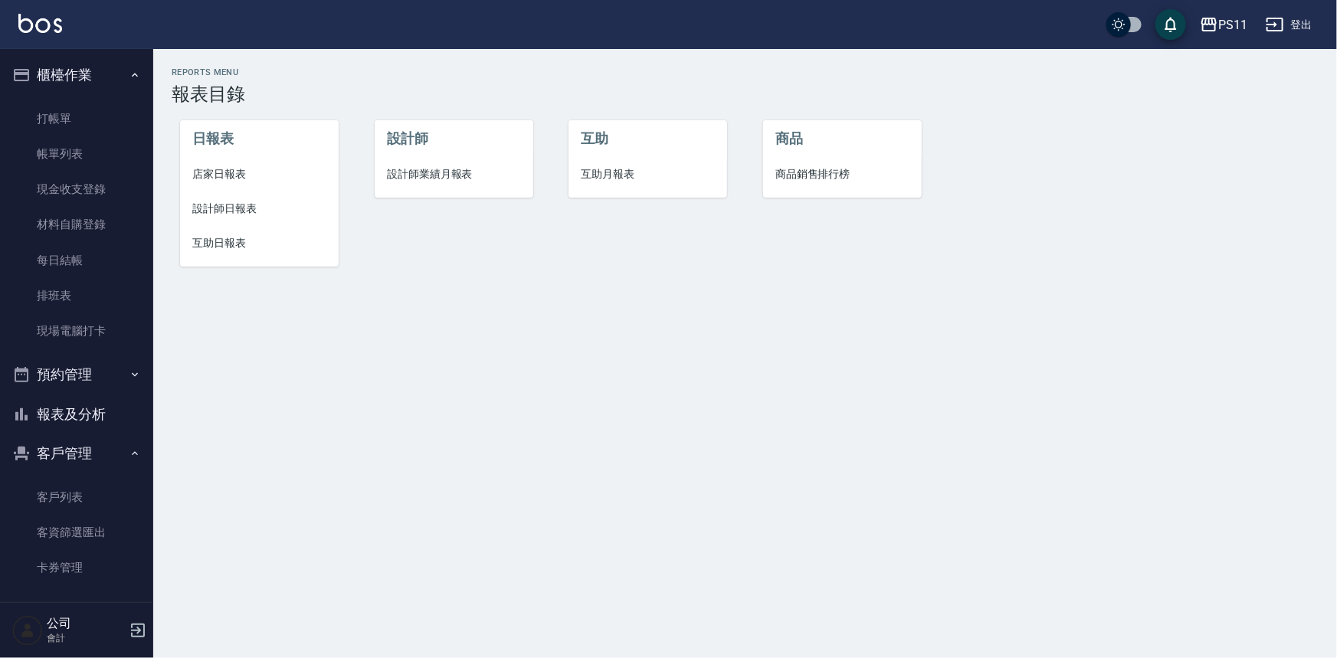
click at [248, 173] on span "店家日報表" at bounding box center [259, 174] width 134 height 16
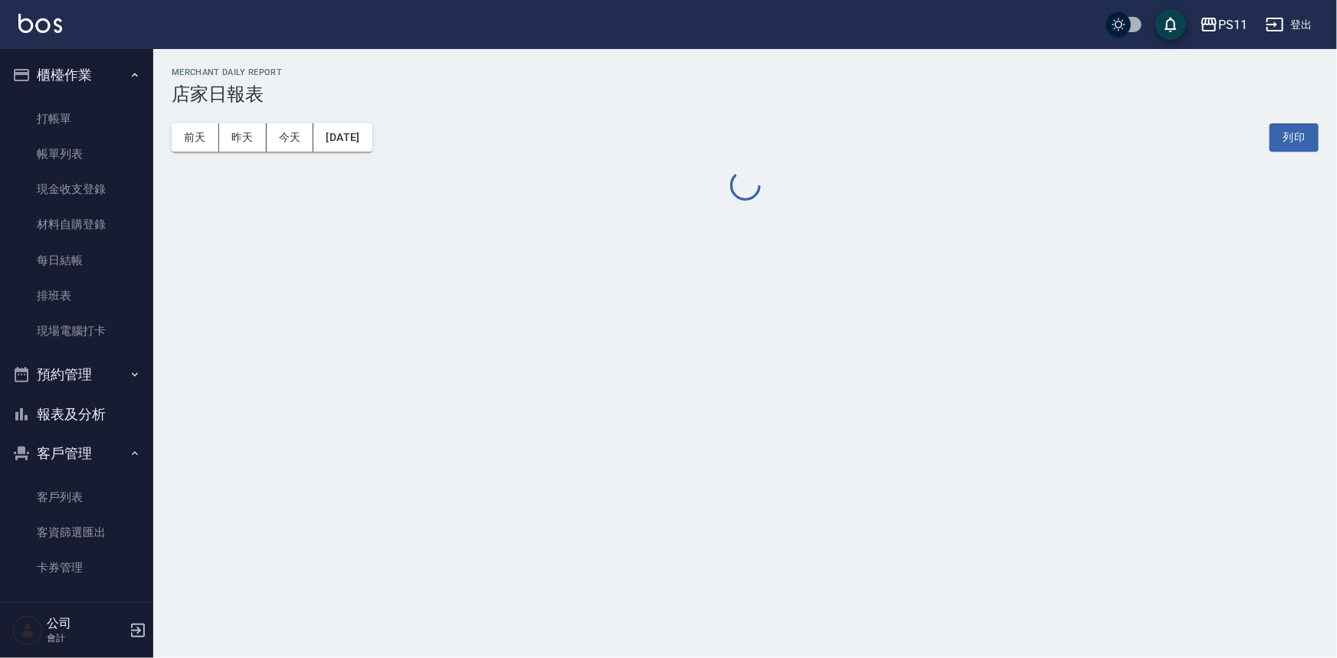
click at [793, 378] on div "PS11 [DATE] 店家日報表 列印時間： [DATE][PHONE_NUMBER]:25 Merchant Daily Report 店家日報表 [DA…" at bounding box center [668, 329] width 1337 height 658
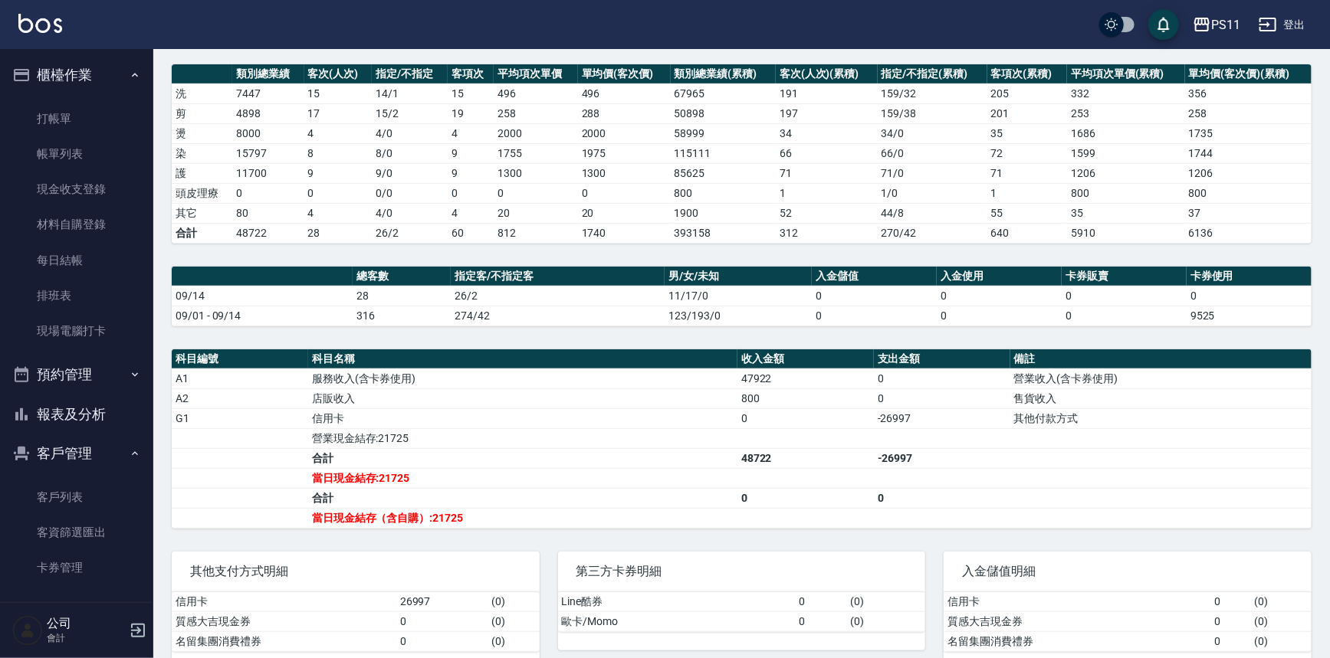
scroll to position [231, 0]
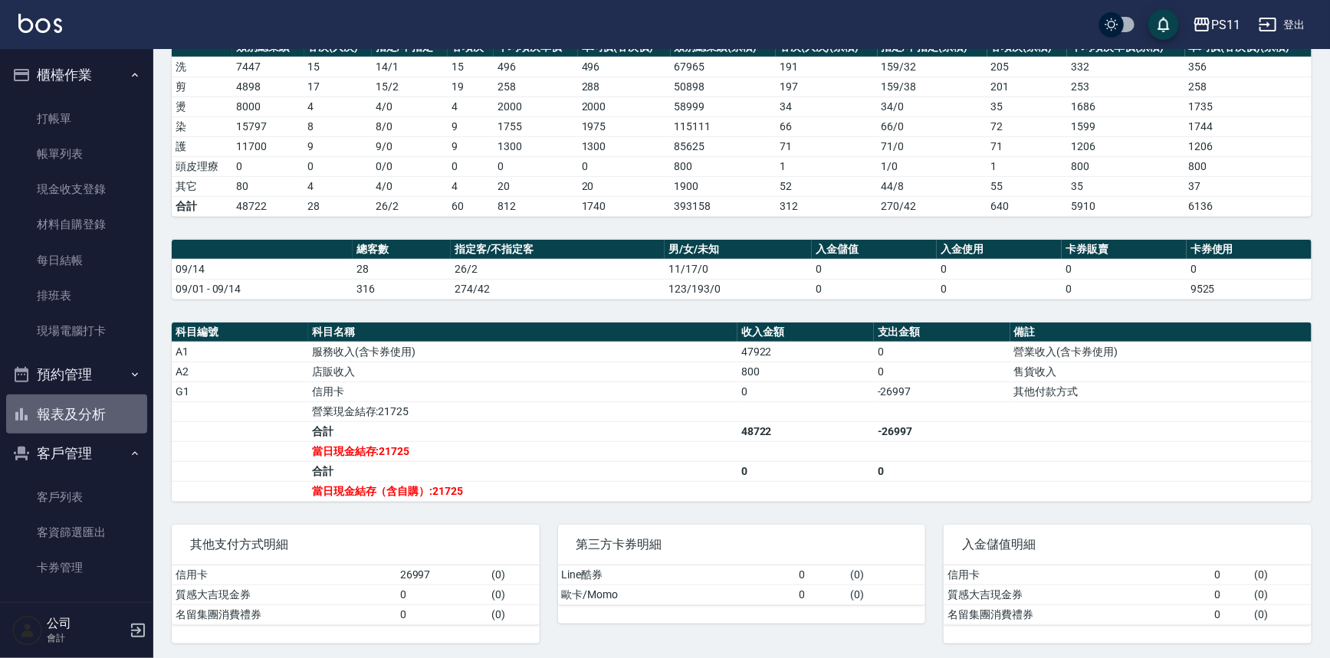
click at [104, 420] on button "報表及分析" at bounding box center [76, 415] width 141 height 40
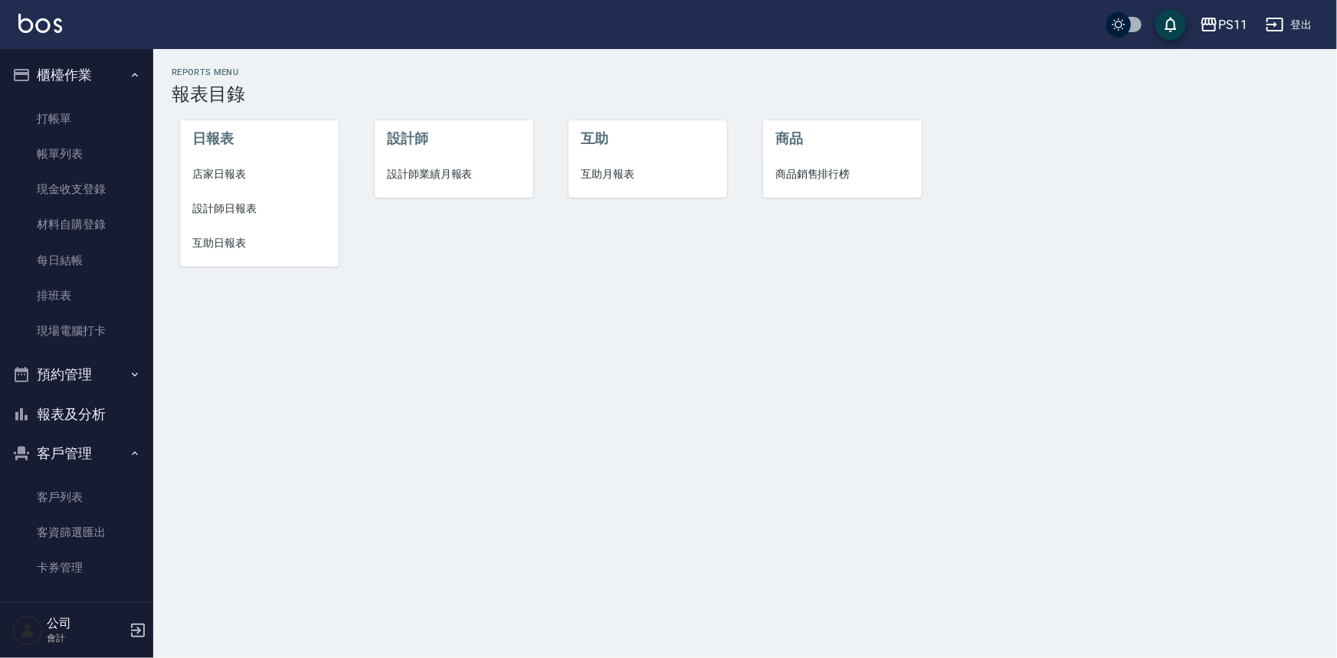
click at [218, 196] on li "設計師日報表" at bounding box center [259, 209] width 159 height 34
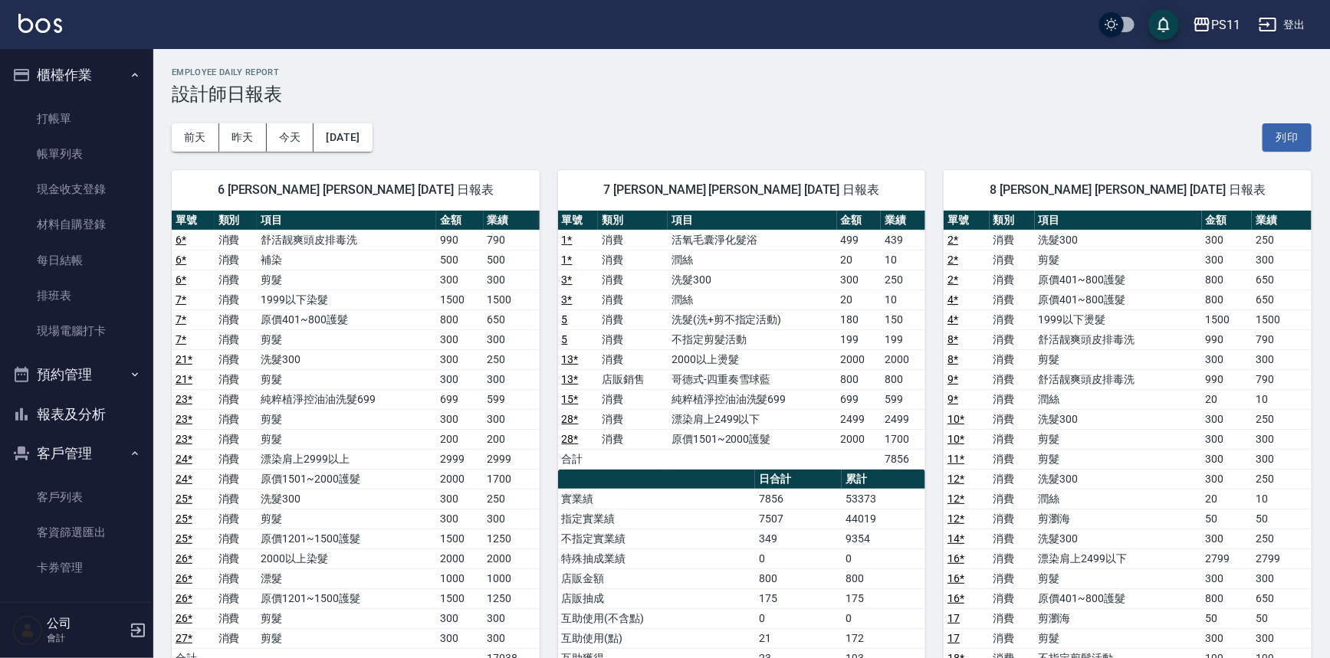
click at [97, 414] on button "報表及分析" at bounding box center [76, 415] width 141 height 40
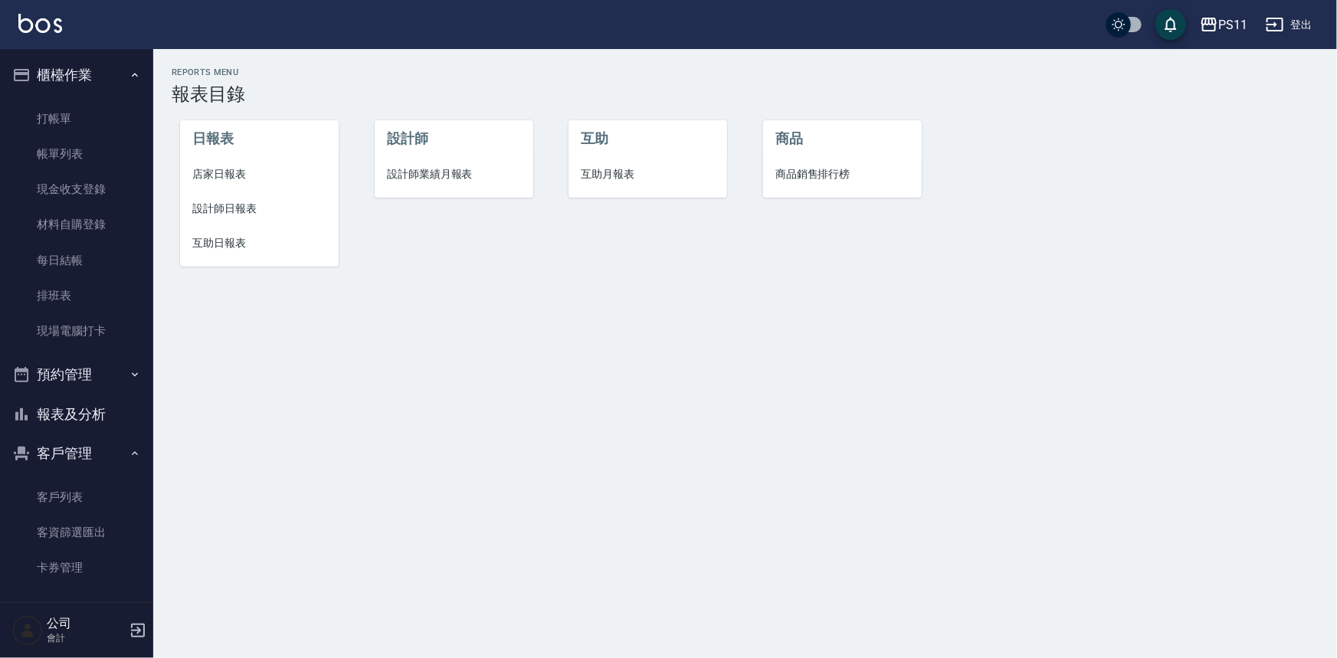
click at [225, 233] on li "互助日報表" at bounding box center [259, 243] width 159 height 34
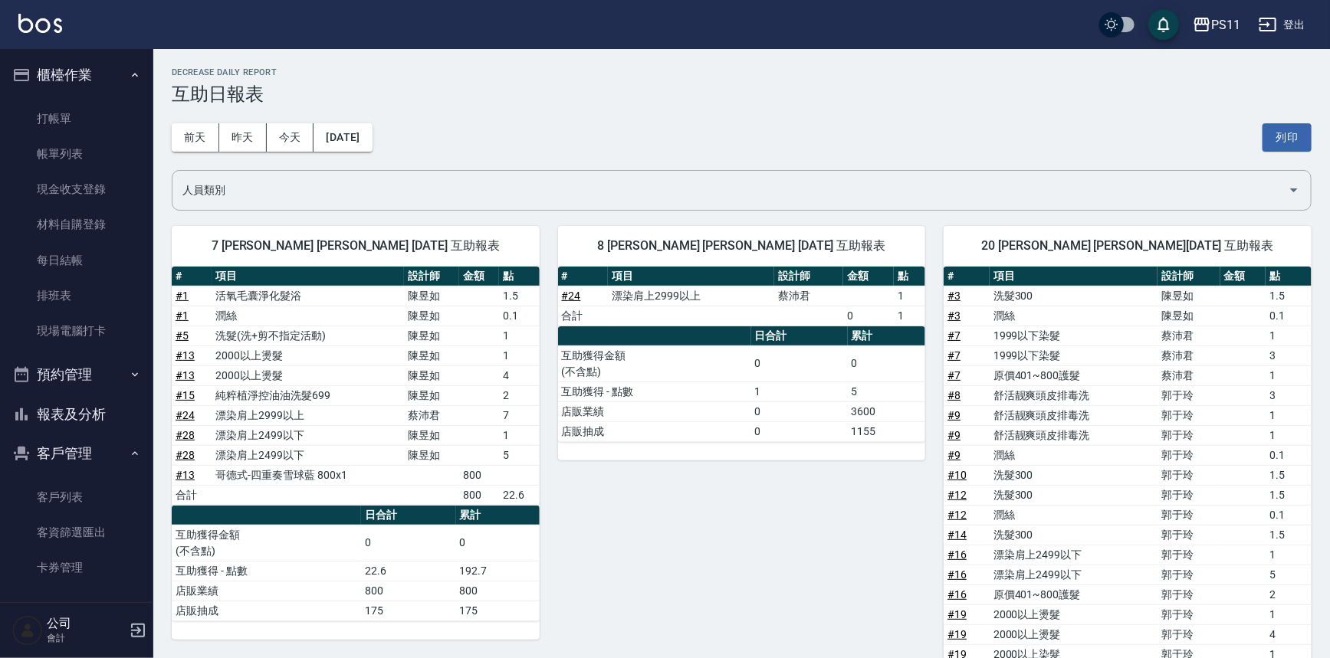
drag, startPoint x: 680, startPoint y: 456, endPoint x: 654, endPoint y: 149, distance: 308.4
drag, startPoint x: 84, startPoint y: 414, endPoint x: 323, endPoint y: 353, distance: 247.6
click at [84, 414] on button "報表及分析" at bounding box center [76, 415] width 141 height 40
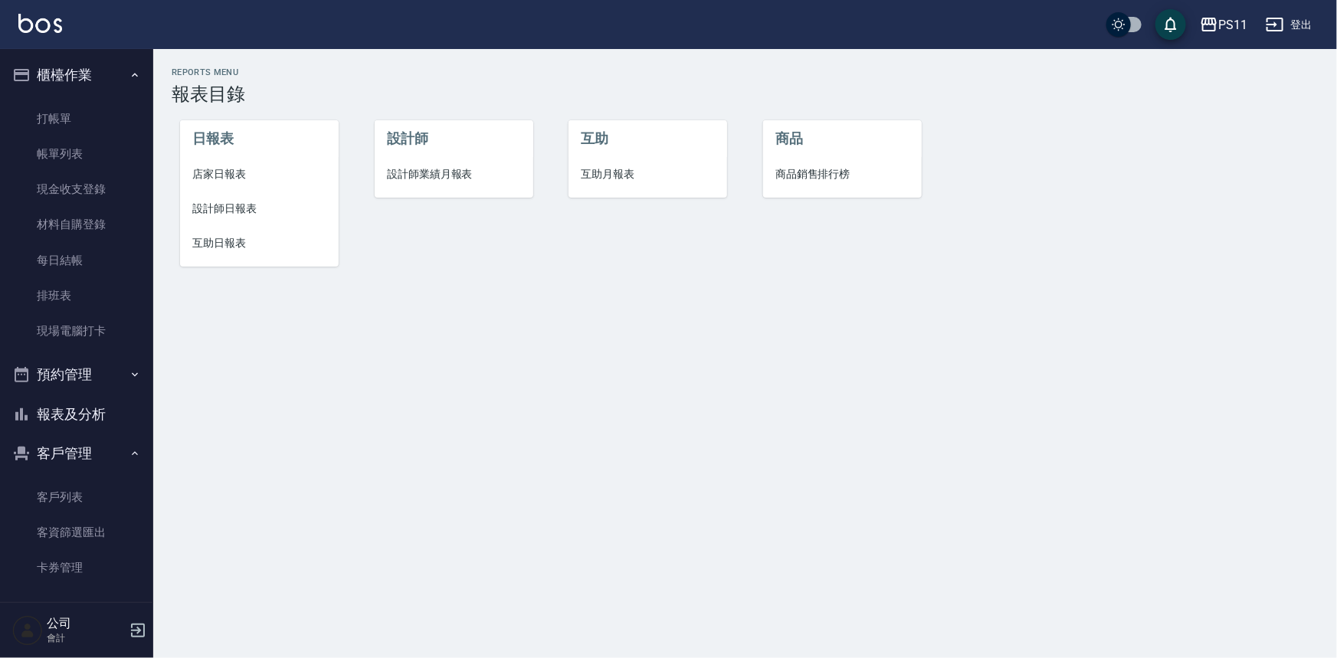
click at [225, 167] on span "店家日報表" at bounding box center [259, 174] width 134 height 16
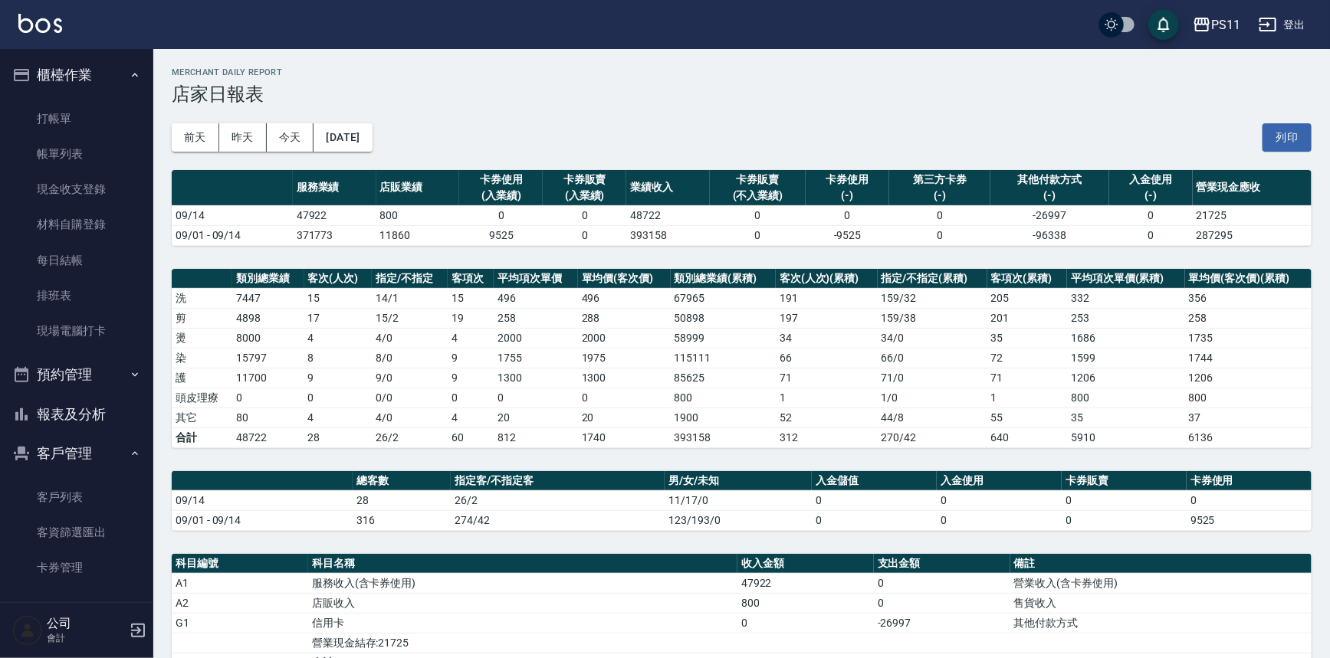
scroll to position [231, 0]
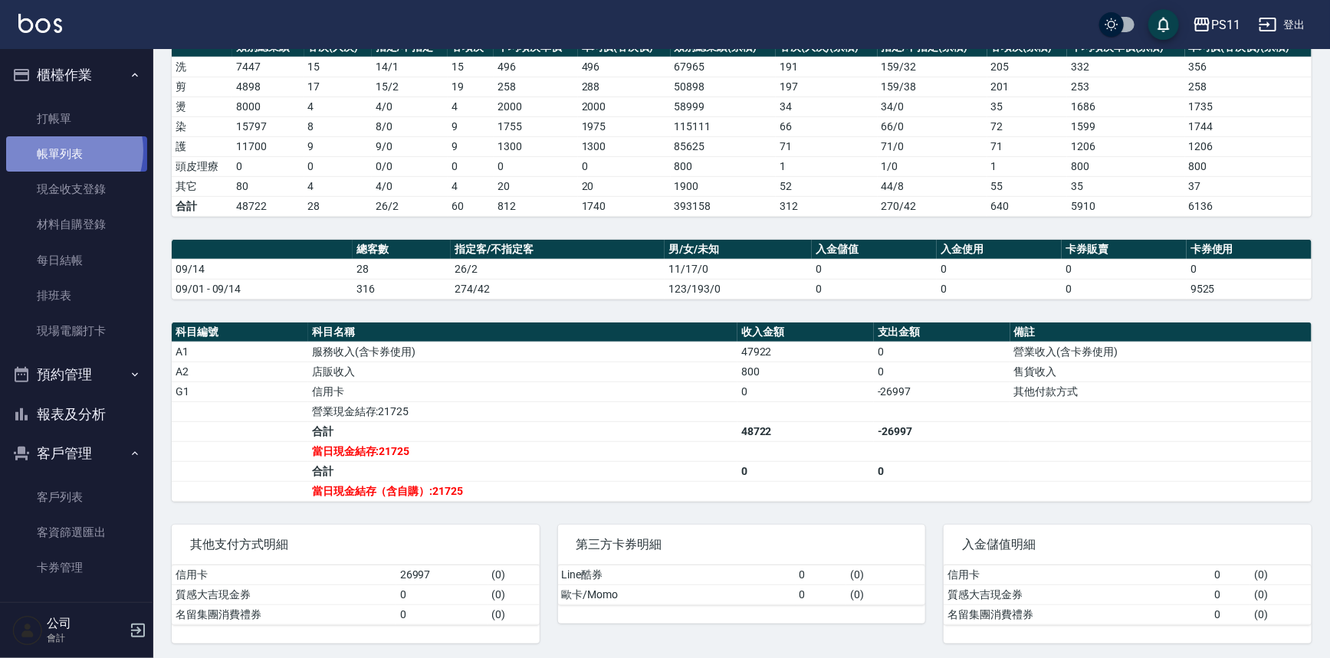
click at [61, 151] on link "帳單列表" at bounding box center [76, 153] width 141 height 35
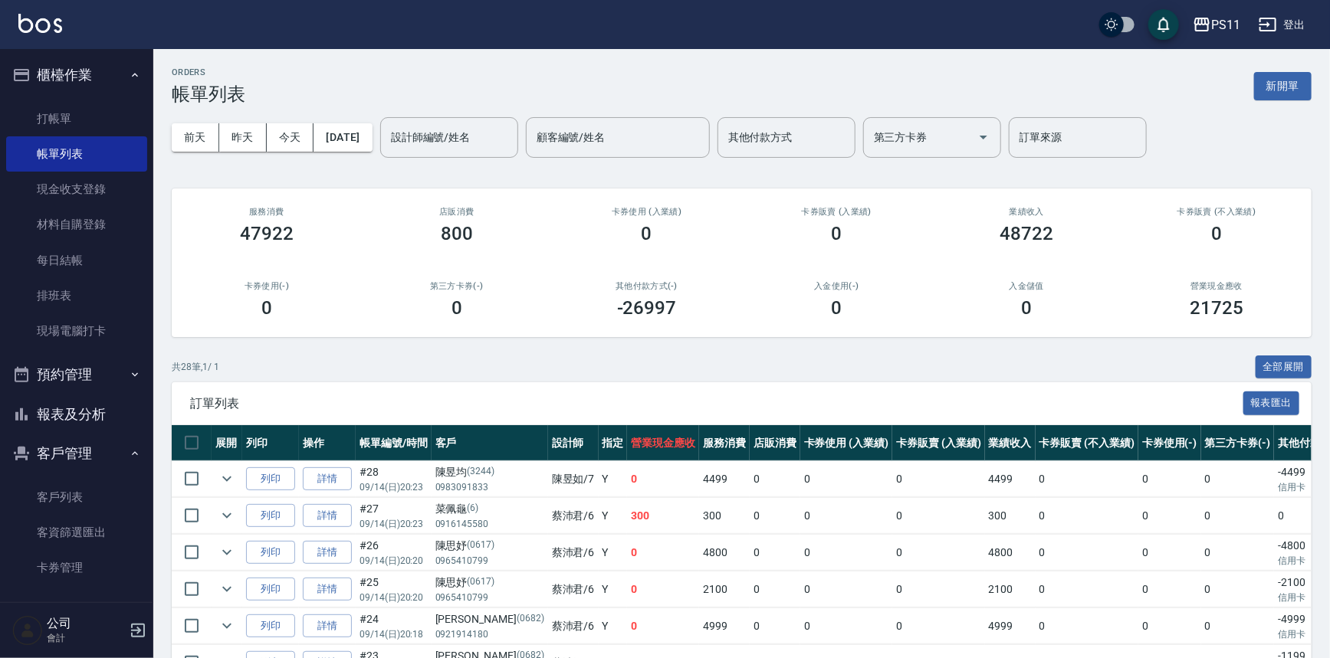
drag, startPoint x: 805, startPoint y: 605, endPoint x: 0, endPoint y: 335, distance: 849.7
click at [91, 425] on button "報表及分析" at bounding box center [76, 415] width 141 height 40
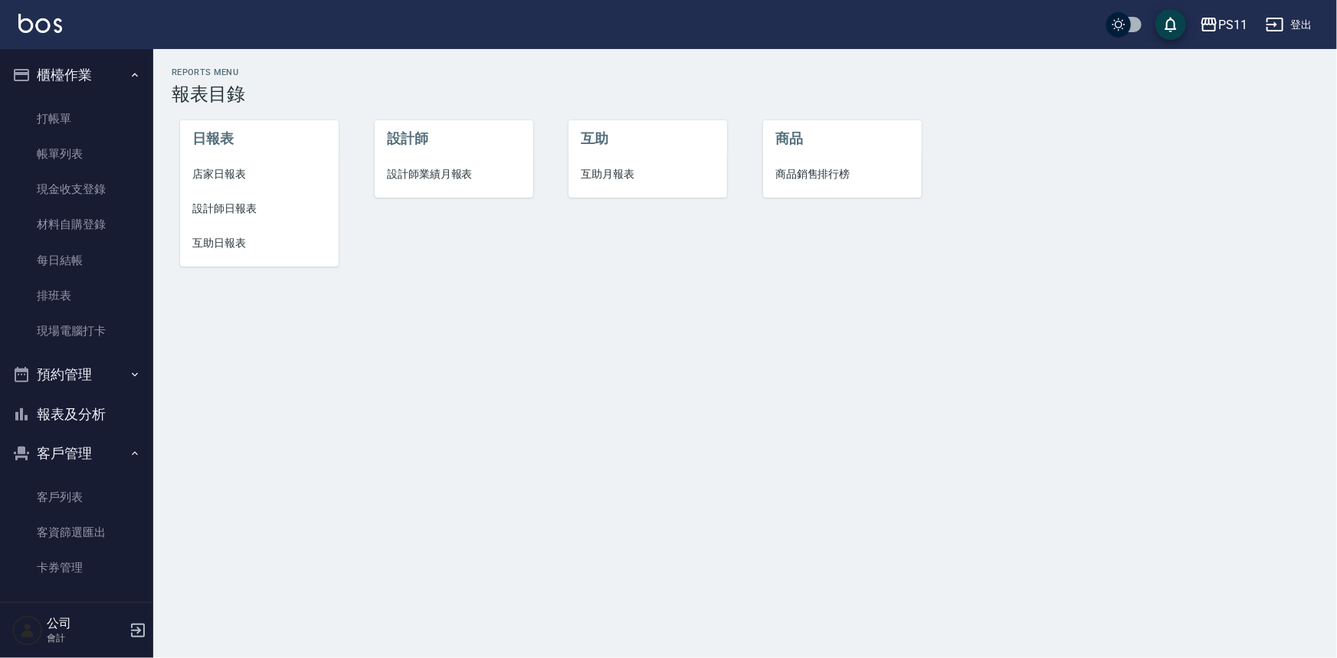
click at [229, 175] on span "店家日報表" at bounding box center [259, 174] width 134 height 16
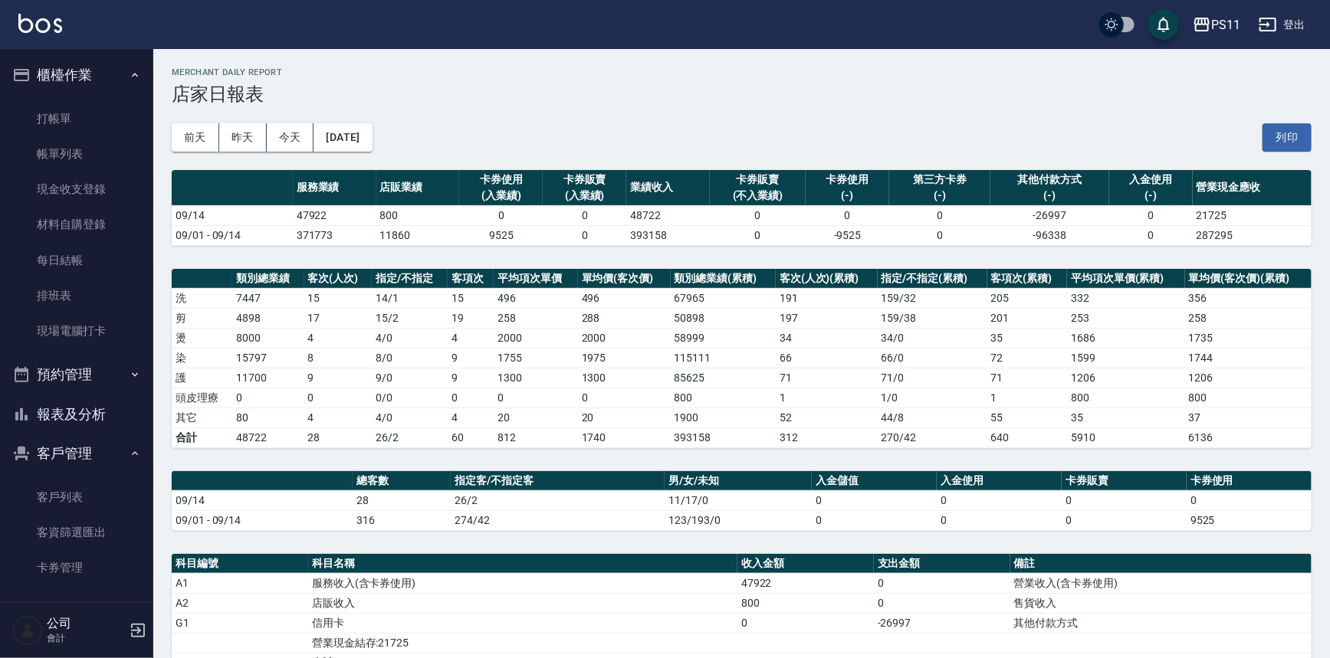
scroll to position [231, 0]
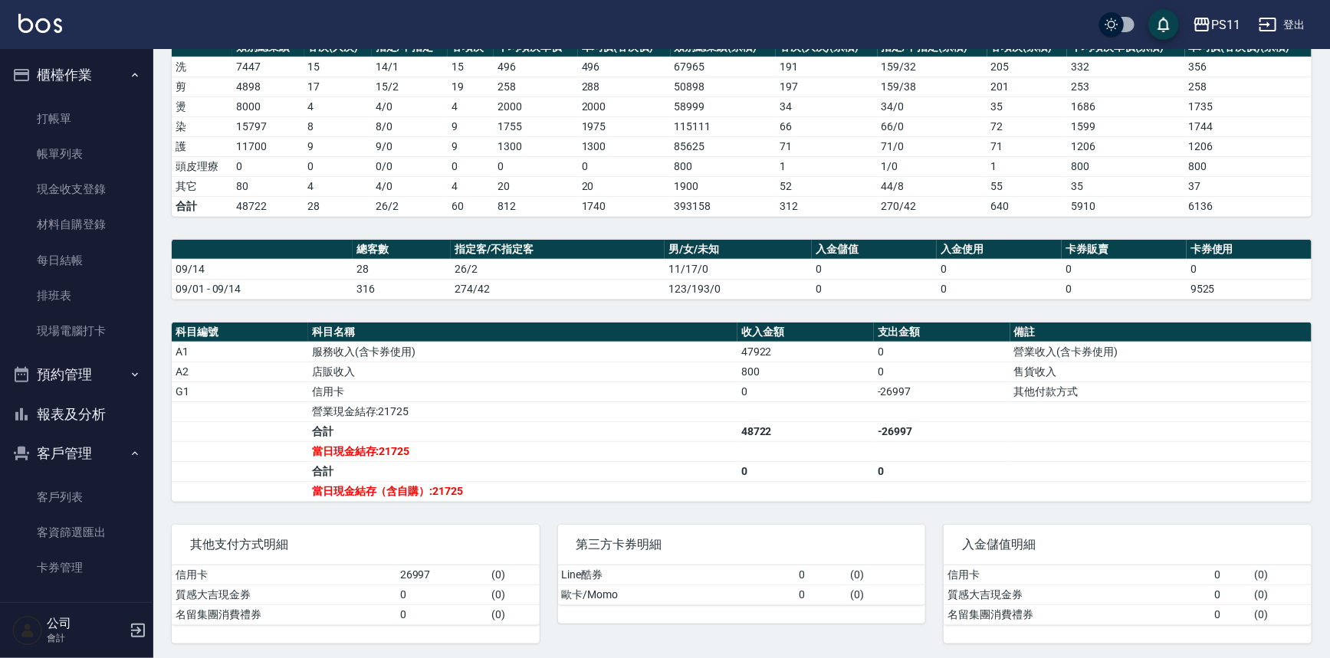
drag, startPoint x: 768, startPoint y: 486, endPoint x: 727, endPoint y: 615, distance: 135.7
click at [76, 163] on link "帳單列表" at bounding box center [76, 153] width 141 height 35
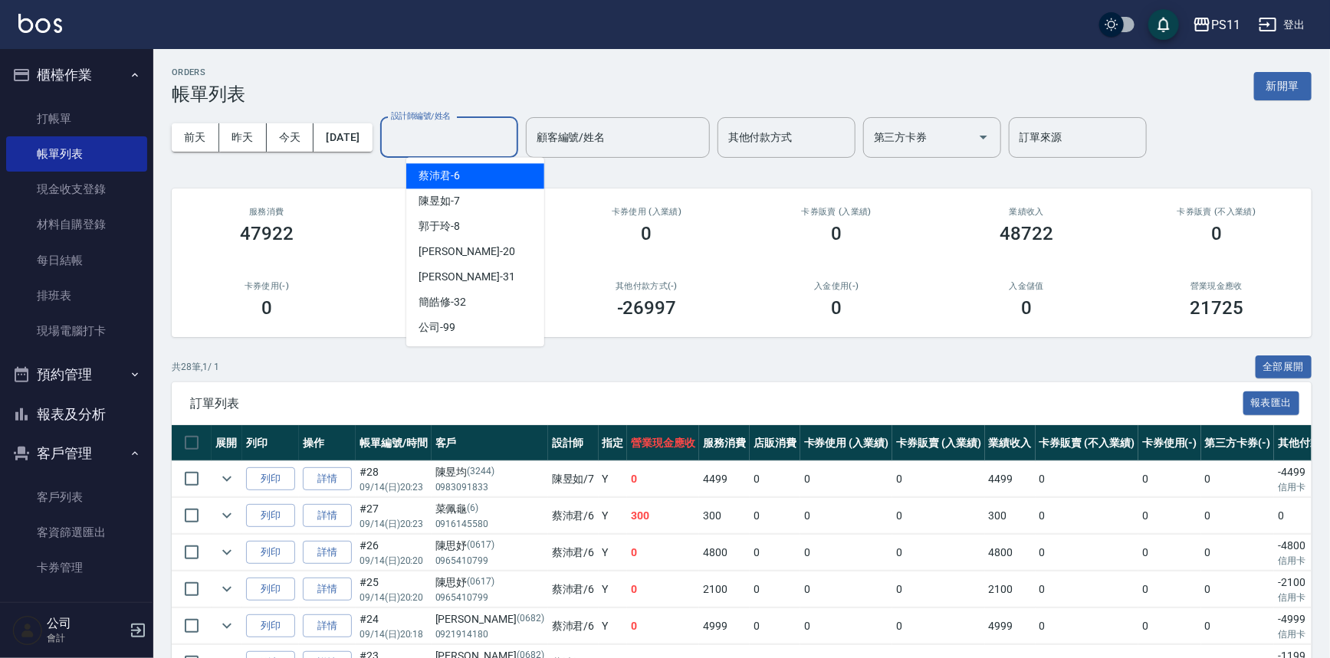
click at [458, 146] on input "設計師編號/姓名" at bounding box center [449, 137] width 124 height 27
click at [519, 179] on div "[PERSON_NAME]6" at bounding box center [475, 175] width 138 height 25
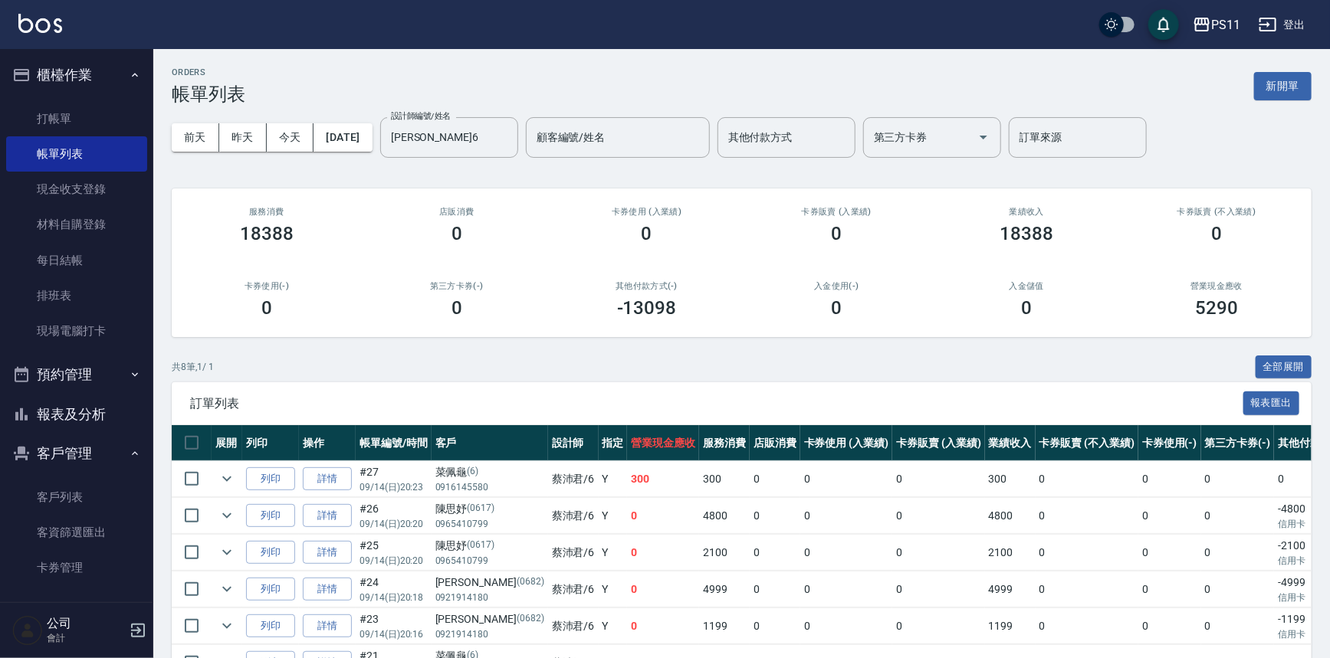
drag, startPoint x: 690, startPoint y: 482, endPoint x: 671, endPoint y: 352, distance: 131.7
click at [510, 139] on icon "Clear" at bounding box center [501, 137] width 15 height 15
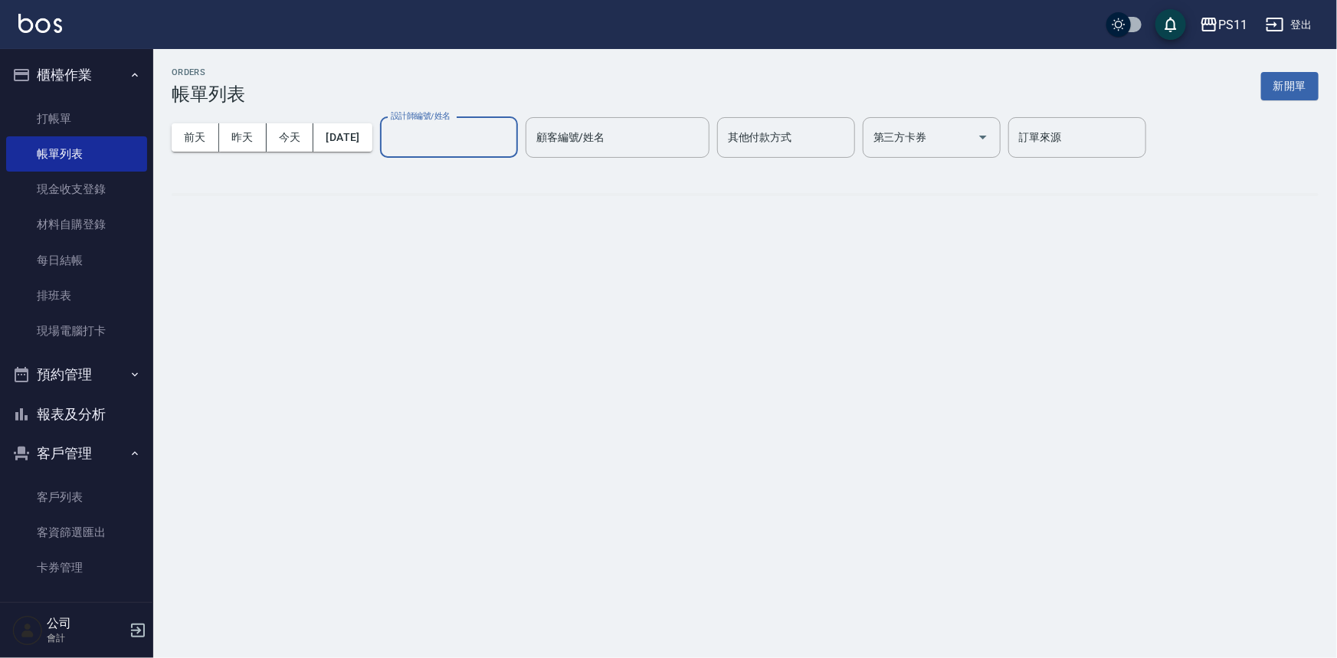
click at [455, 136] on input "設計師編號/姓名" at bounding box center [449, 137] width 124 height 27
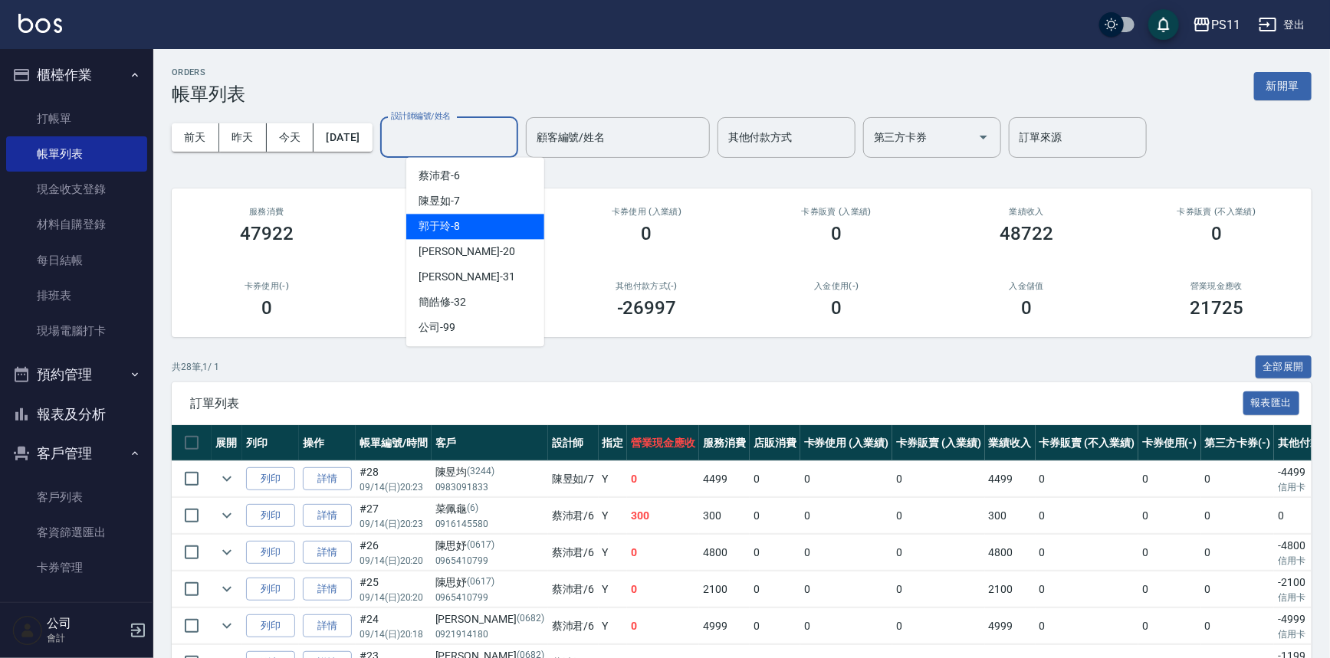
click at [498, 223] on div "郭于玲 -8" at bounding box center [475, 226] width 138 height 25
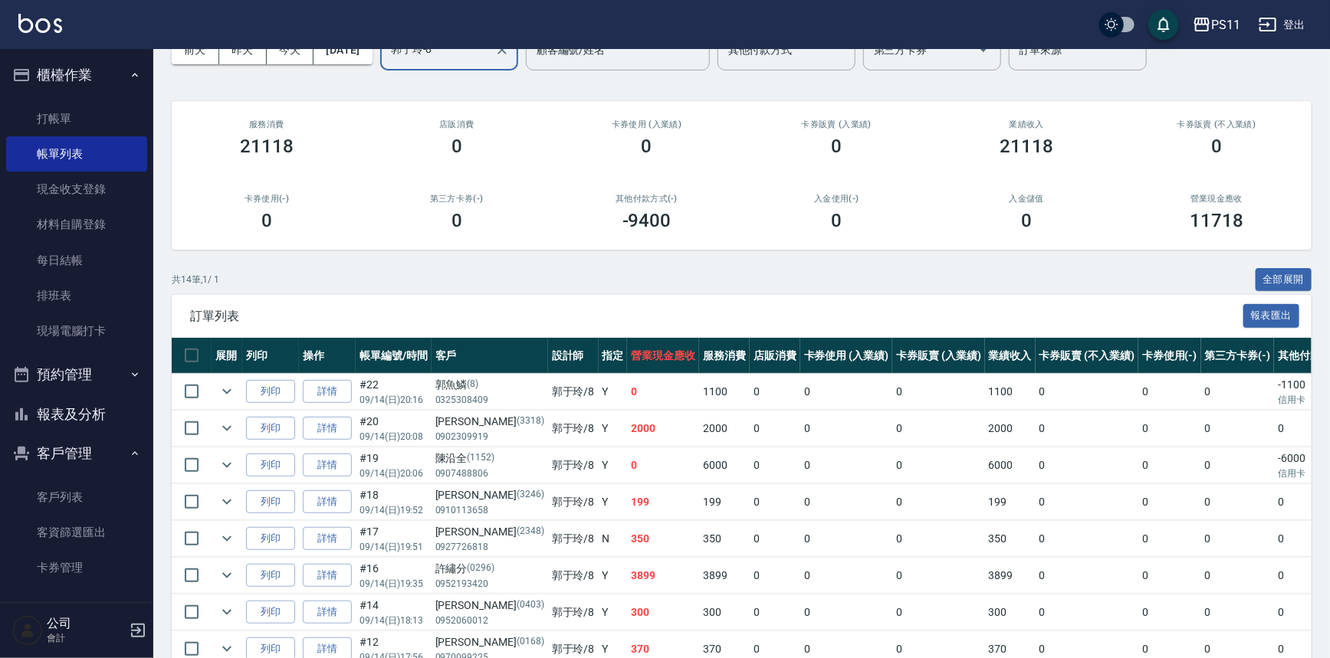
scroll to position [208, 0]
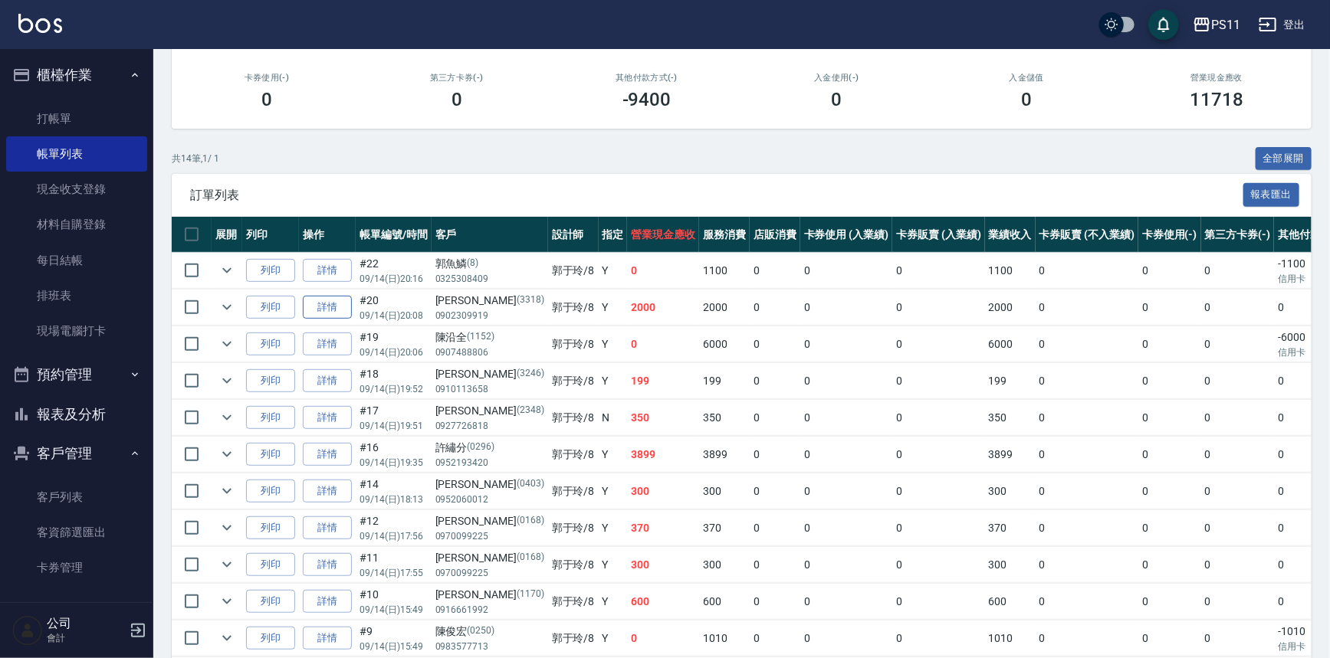
click at [342, 302] on link "詳情" at bounding box center [327, 308] width 49 height 24
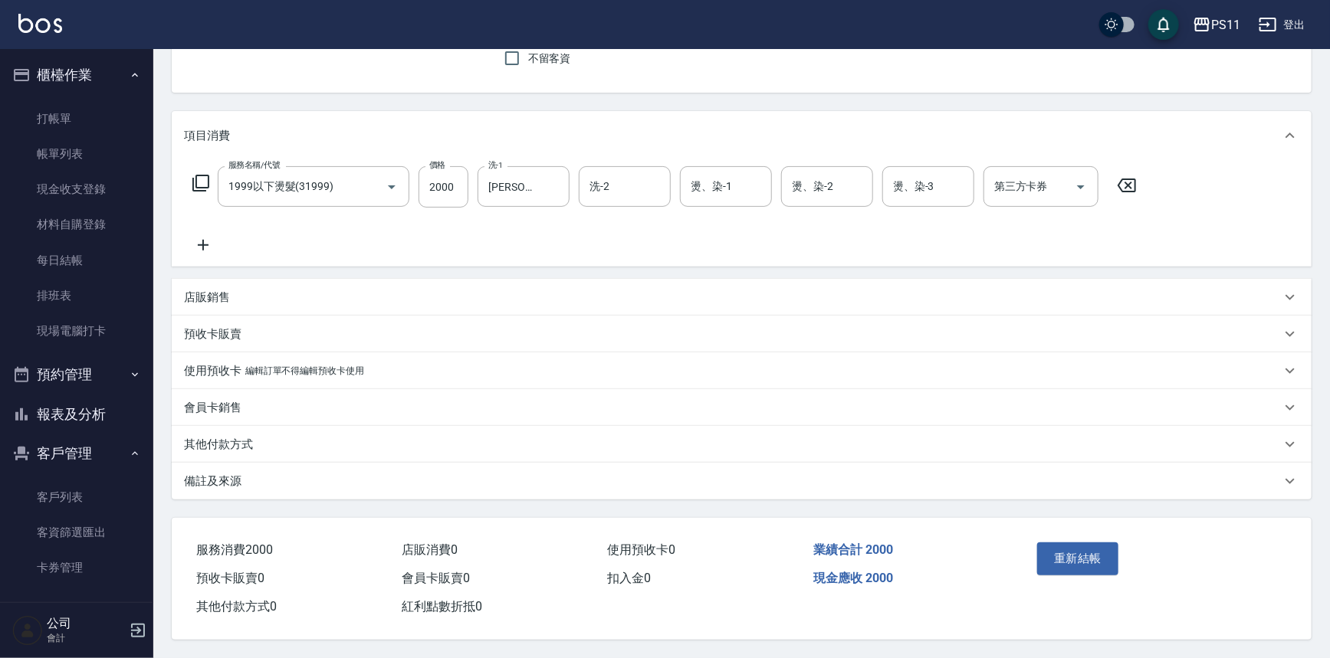
click at [231, 448] on p "其他付款方式" at bounding box center [218, 445] width 69 height 16
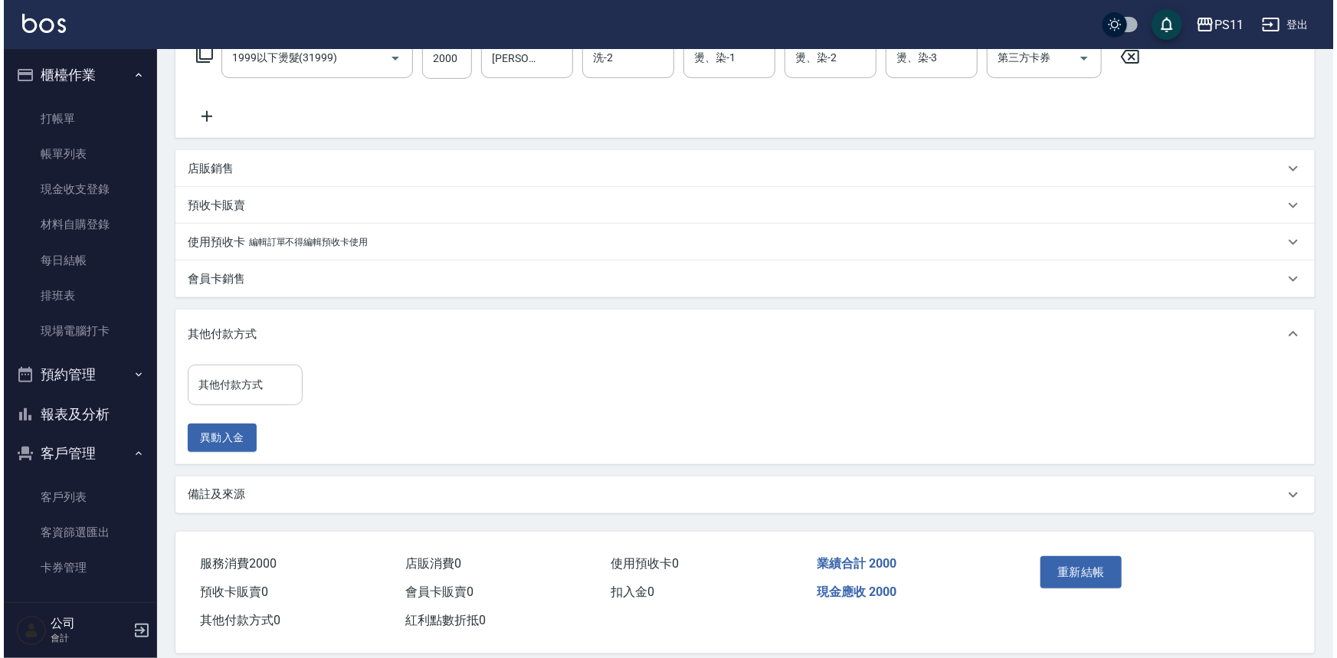
scroll to position [271, 0]
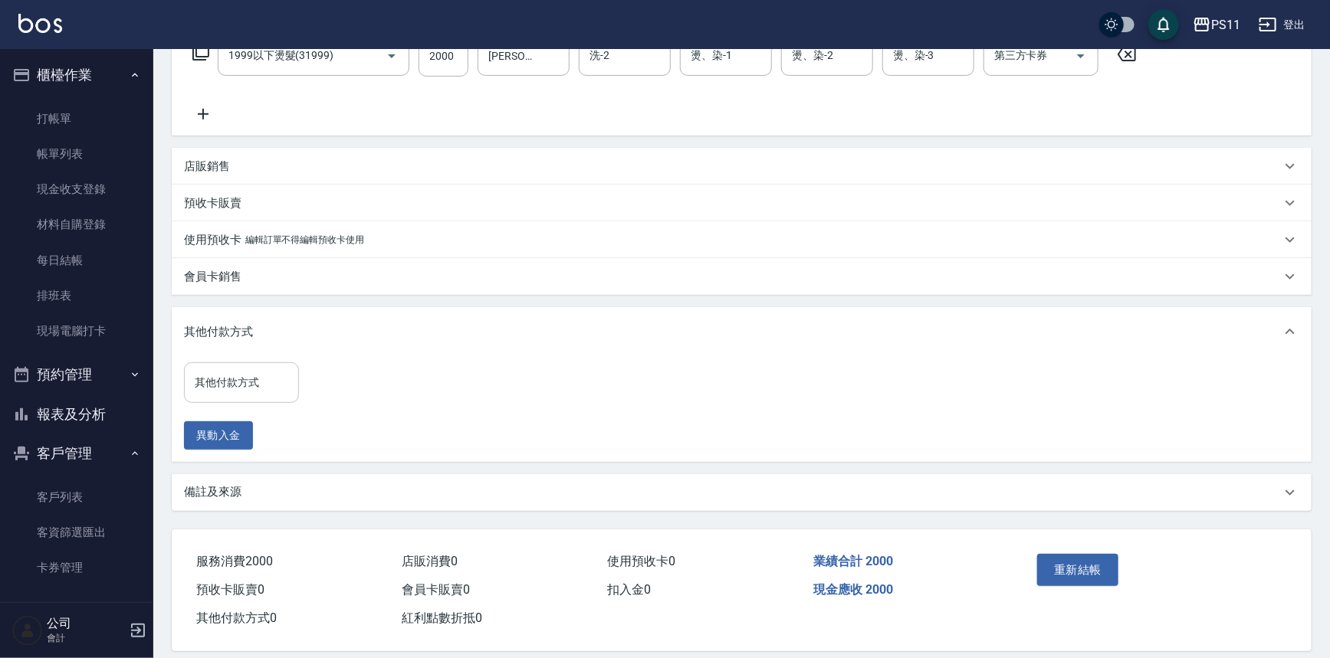
click at [231, 373] on input "其他付款方式" at bounding box center [241, 382] width 101 height 27
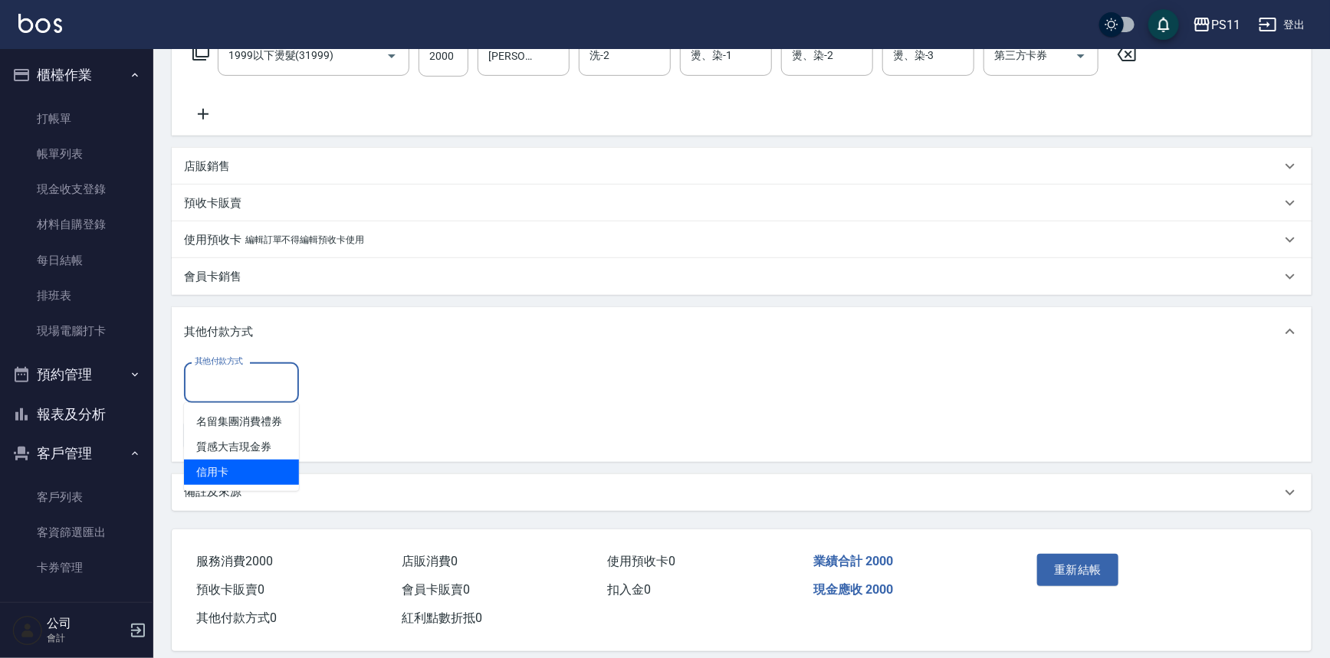
drag, startPoint x: 257, startPoint y: 466, endPoint x: 284, endPoint y: 453, distance: 29.8
click at [260, 466] on span "信用卡" at bounding box center [241, 472] width 115 height 25
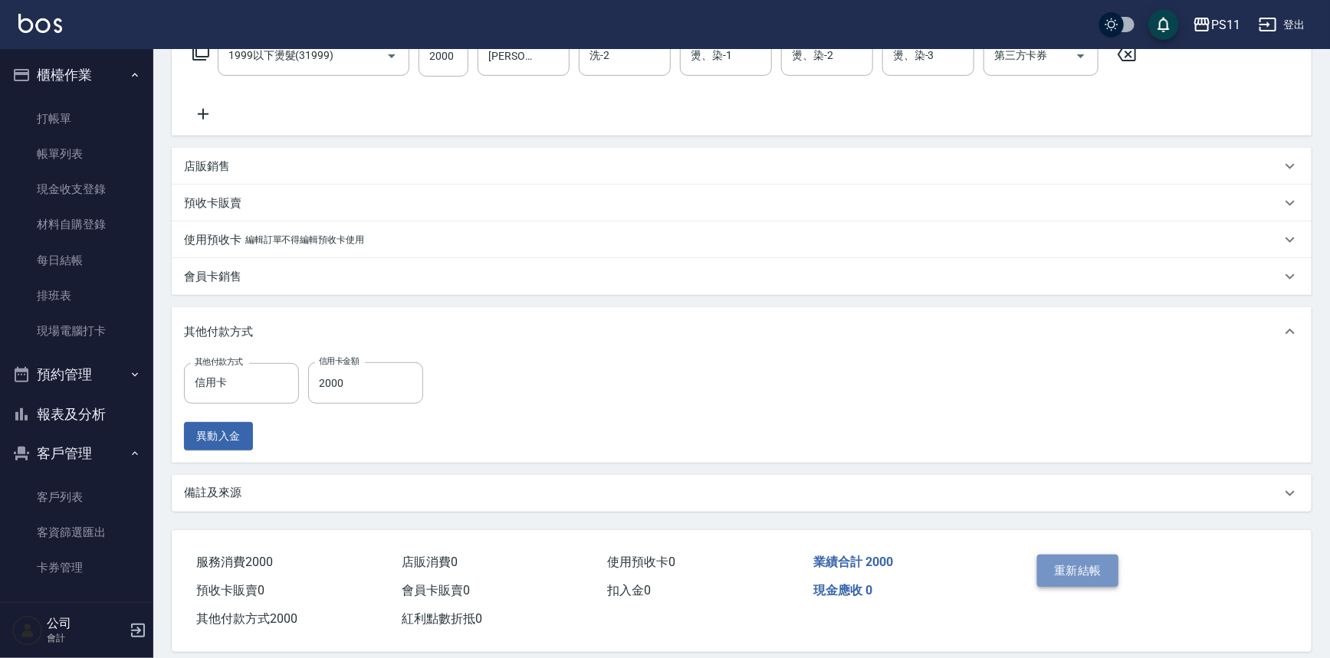
click at [1073, 570] on button "重新結帳" at bounding box center [1077, 571] width 81 height 32
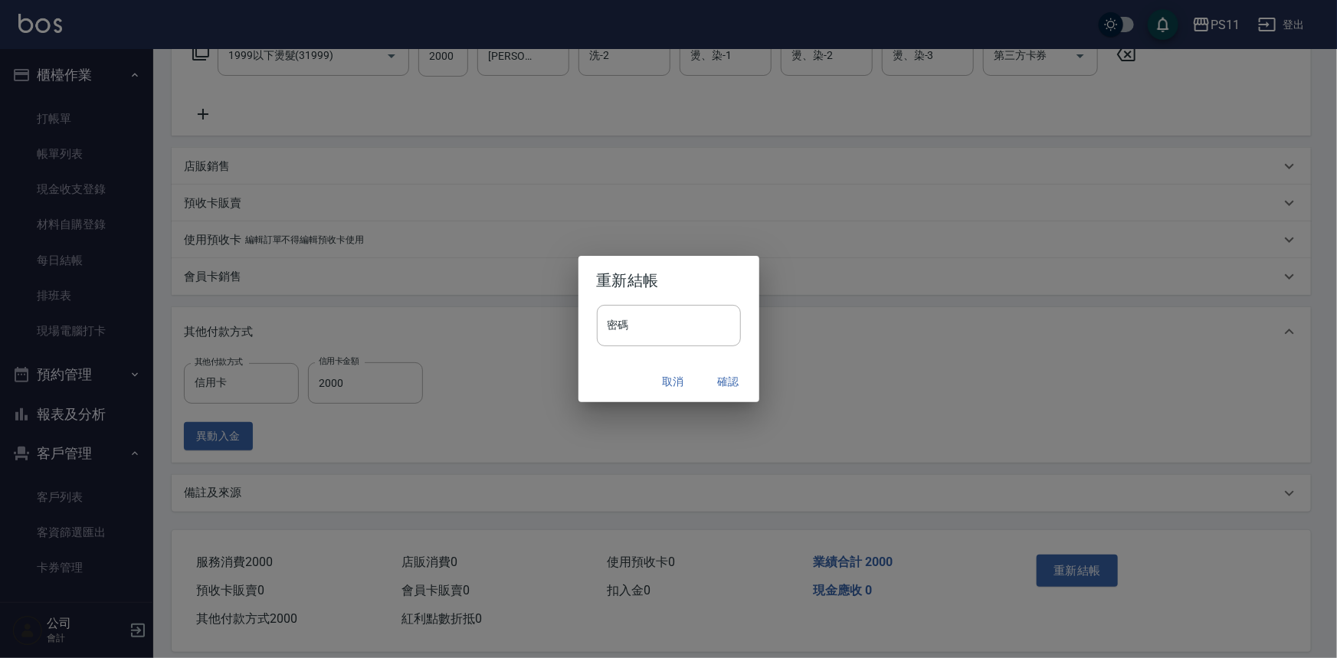
click at [642, 352] on div "密碼 密碼" at bounding box center [669, 333] width 181 height 57
click at [676, 325] on input "密碼" at bounding box center [669, 325] width 144 height 41
drag, startPoint x: 628, startPoint y: 326, endPoint x: 343, endPoint y: 336, distance: 285.3
click at [343, 336] on div "重新結帳 密碼 ******** 密碼 取消 確認" at bounding box center [668, 329] width 1337 height 658
click at [719, 386] on button "確認" at bounding box center [728, 382] width 49 height 28
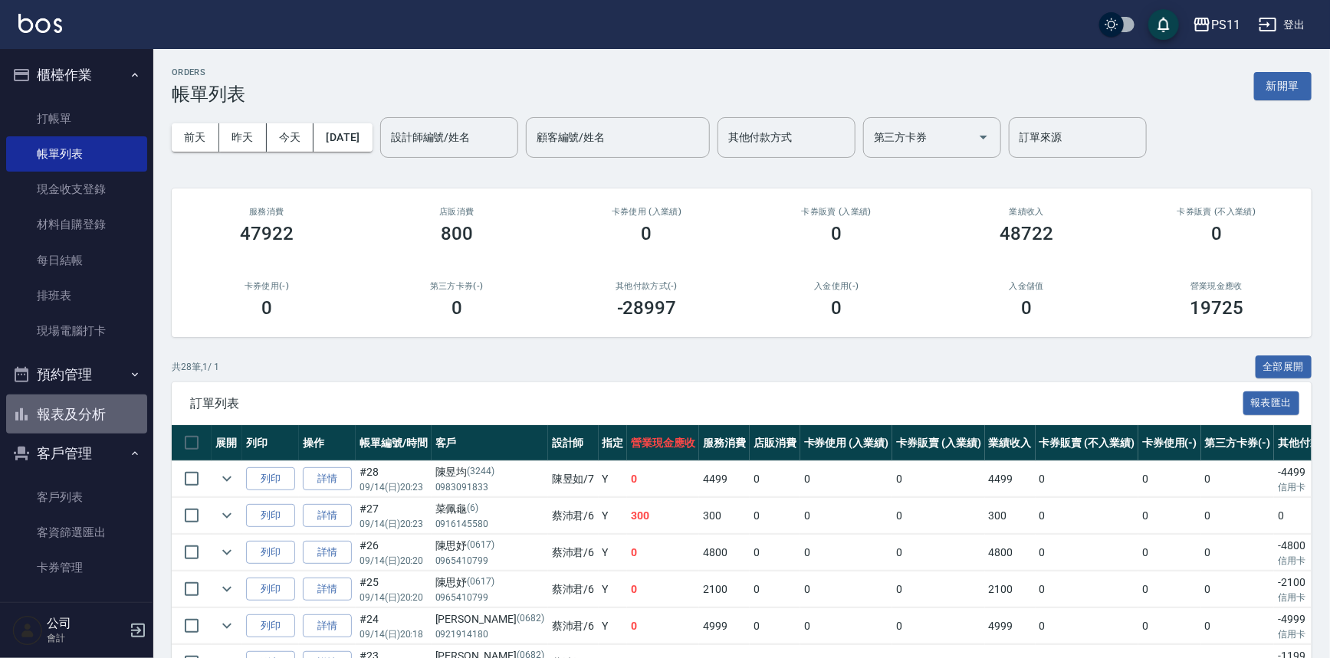
click at [100, 416] on button "報表及分析" at bounding box center [76, 415] width 141 height 40
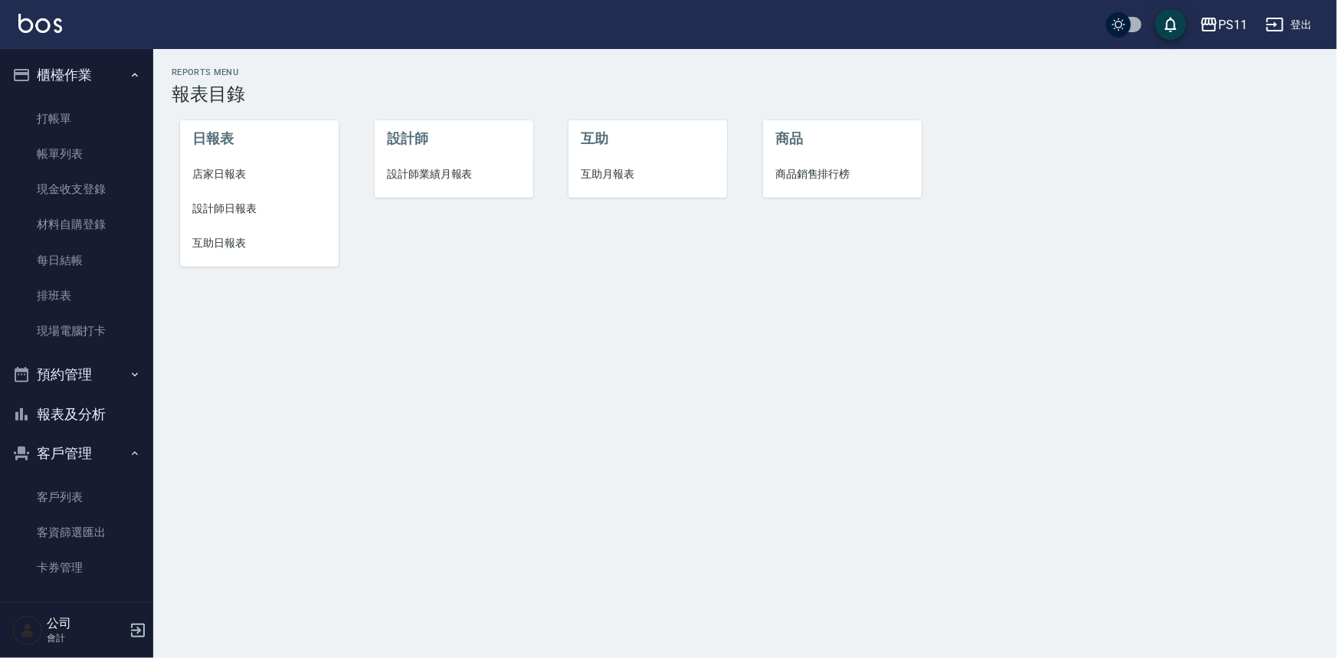
click at [226, 168] on span "店家日報表" at bounding box center [259, 174] width 134 height 16
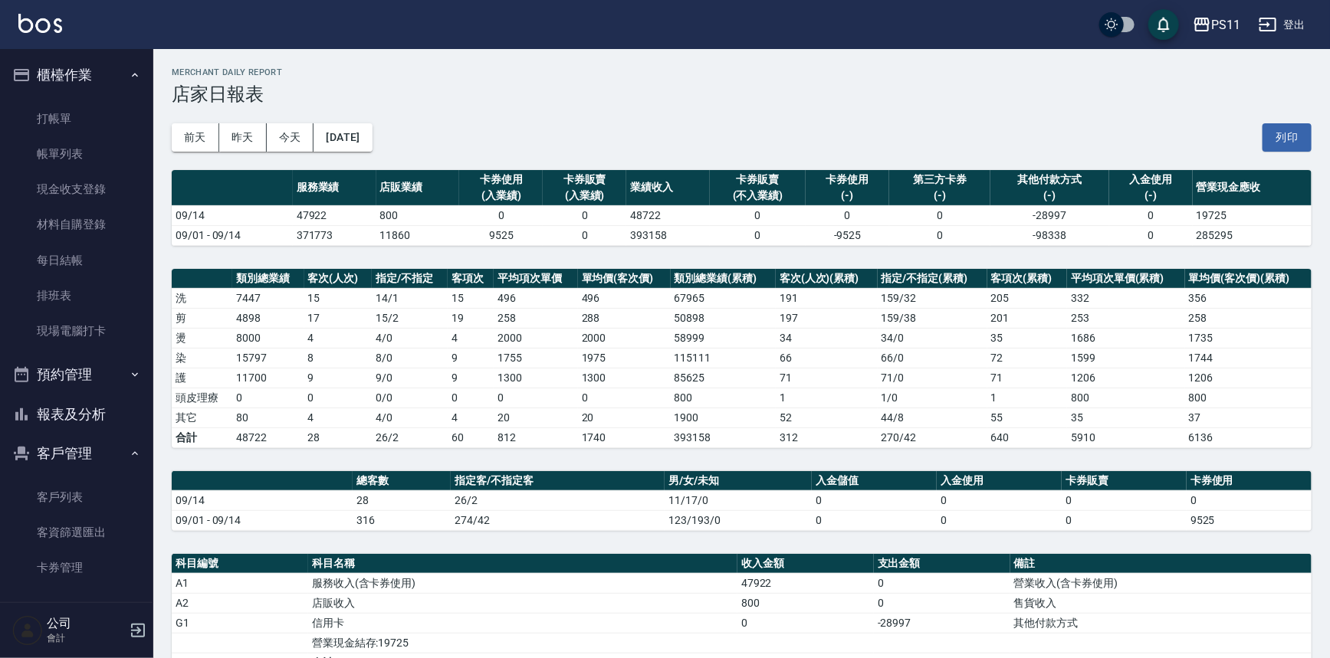
click at [820, 415] on td "52" at bounding box center [827, 418] width 102 height 20
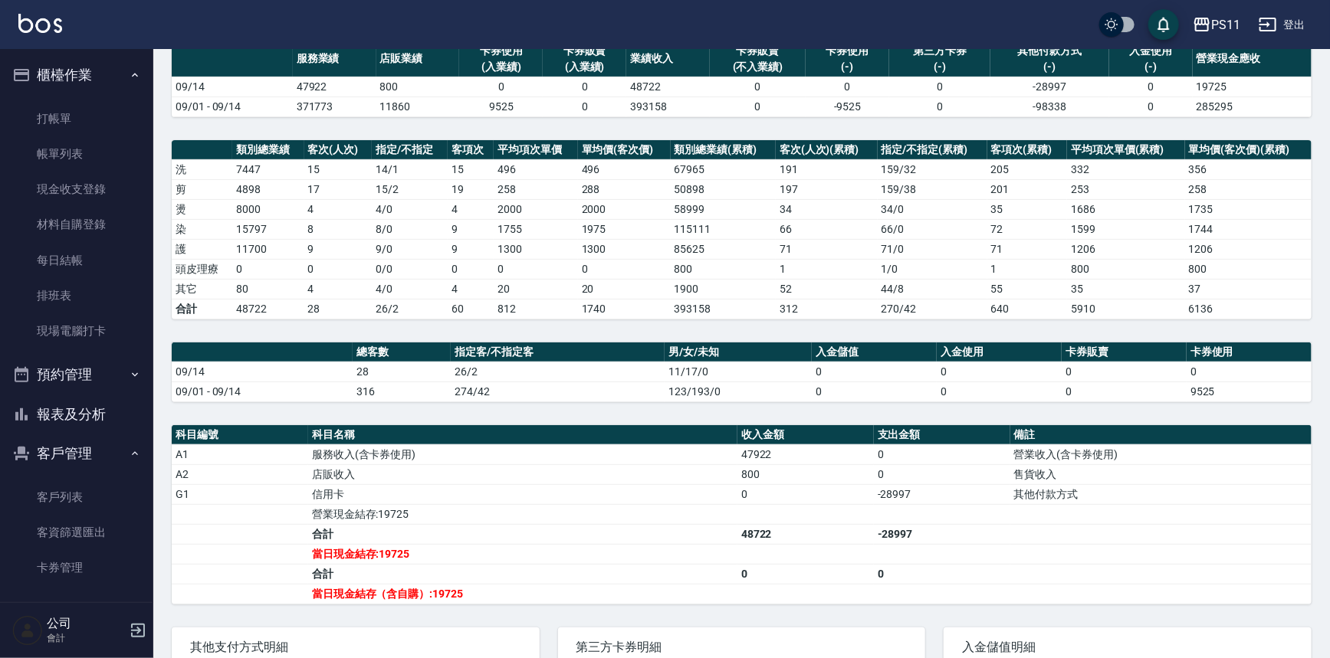
scroll to position [231, 0]
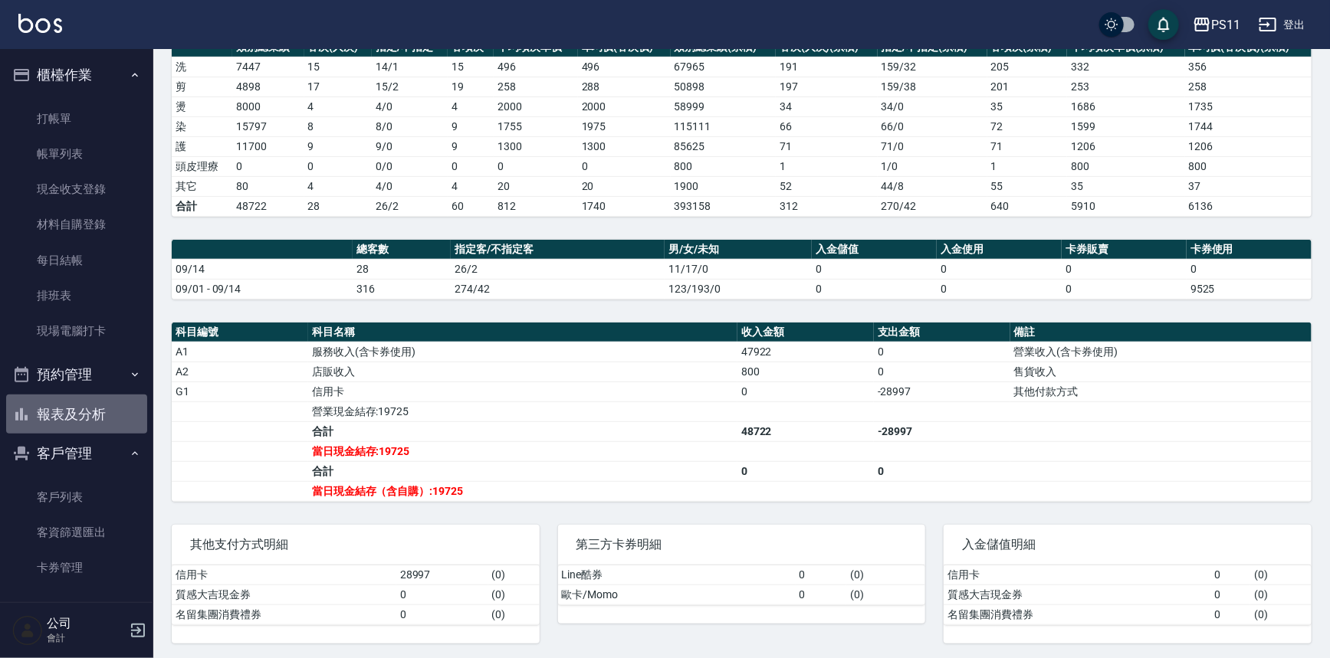
drag, startPoint x: 111, startPoint y: 405, endPoint x: 239, endPoint y: 409, distance: 128.1
click at [112, 406] on button "報表及分析" at bounding box center [76, 415] width 141 height 40
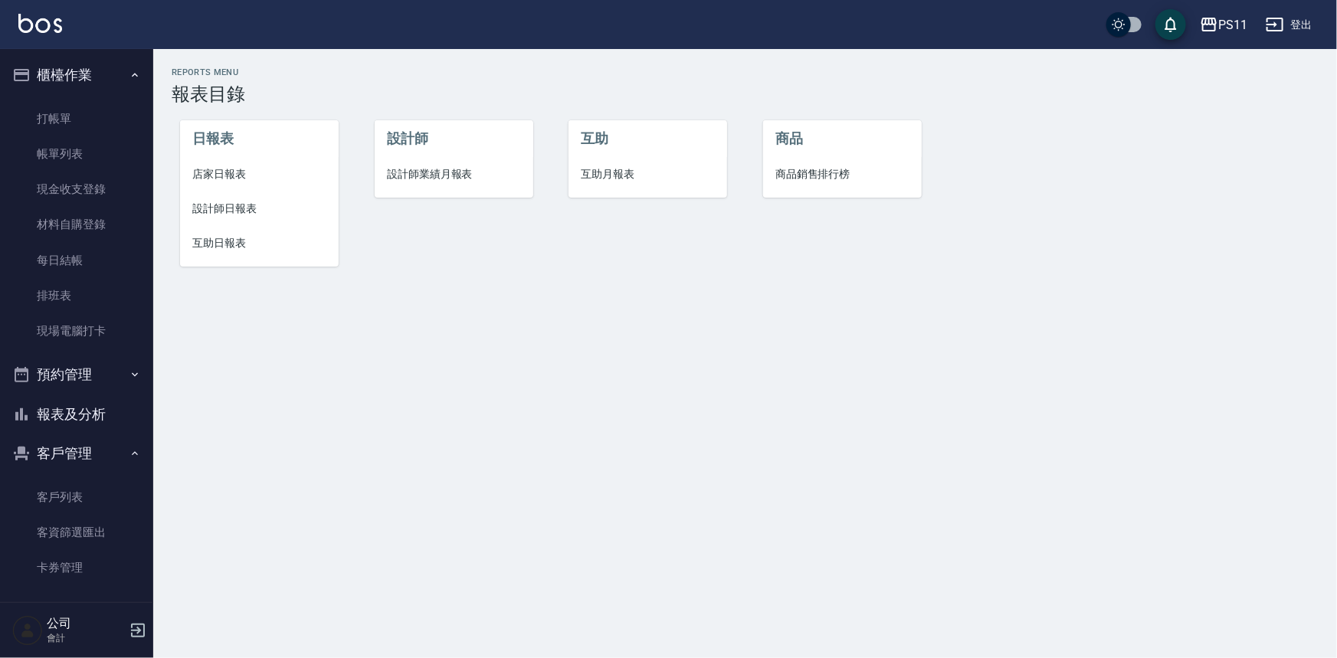
click at [252, 199] on li "設計師日報表" at bounding box center [259, 209] width 159 height 34
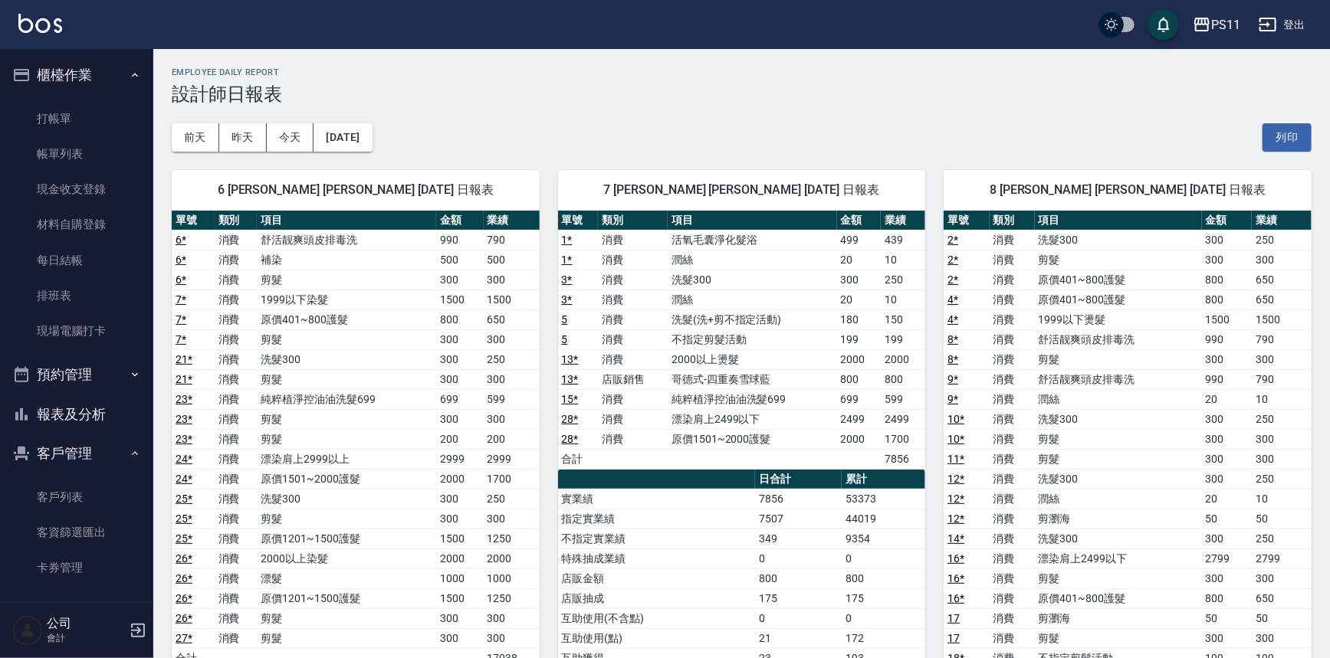
click at [759, 506] on td "7856" at bounding box center [798, 499] width 87 height 20
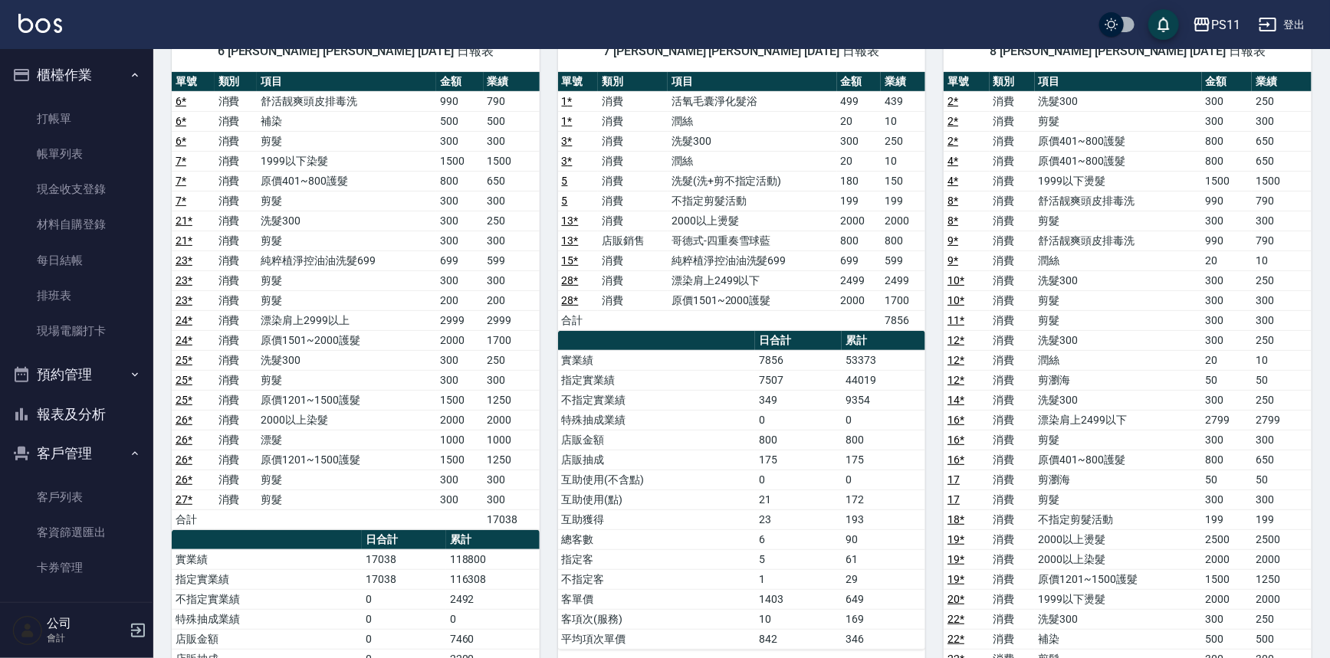
scroll to position [418, 0]
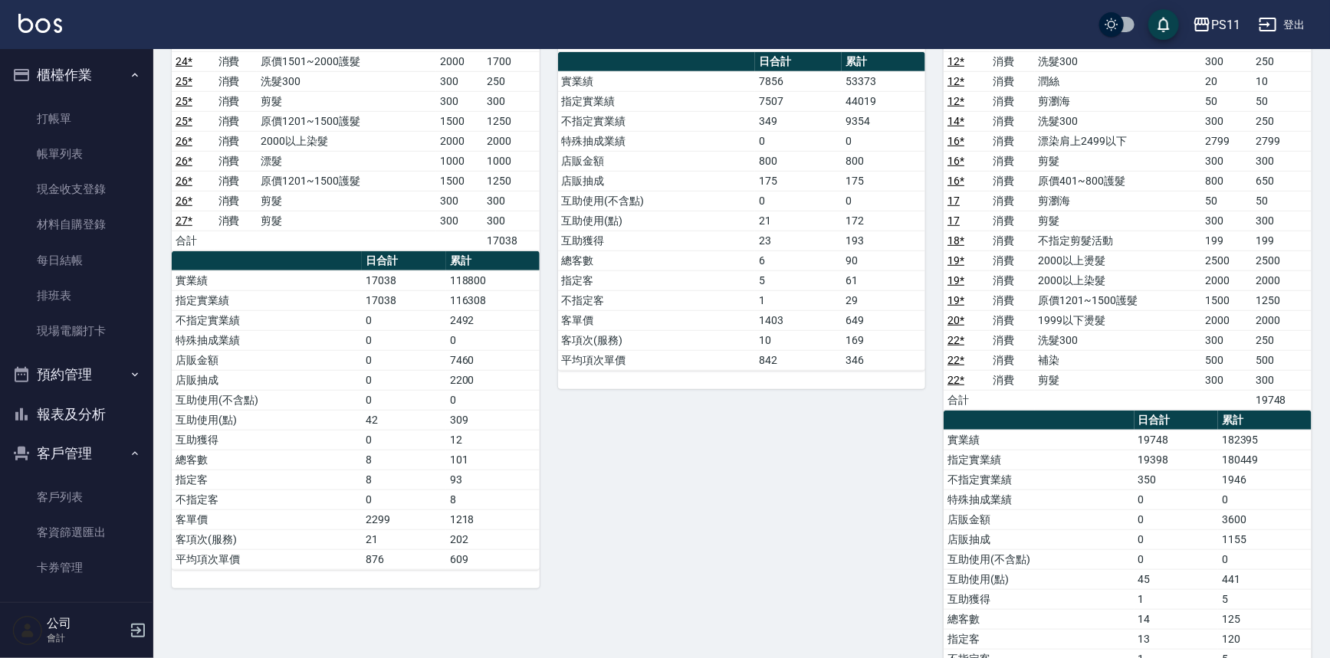
click at [41, 415] on button "報表及分析" at bounding box center [76, 415] width 141 height 40
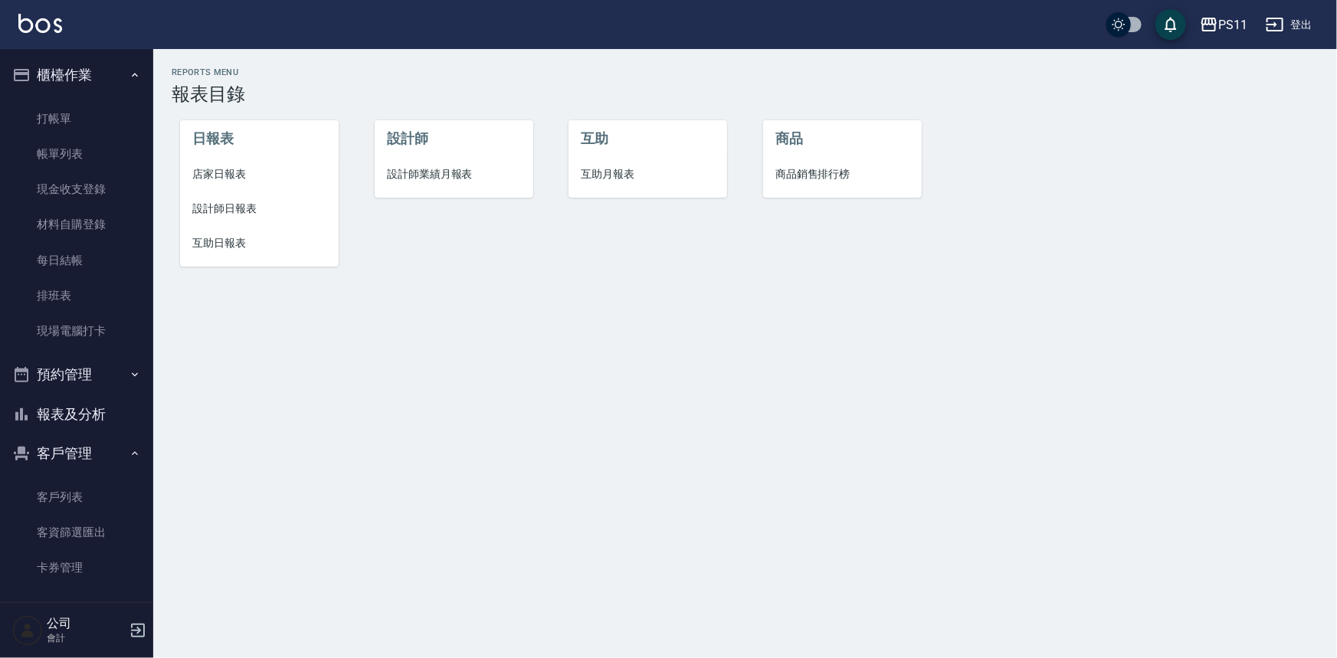
click at [191, 166] on li "店家日報表" at bounding box center [259, 174] width 159 height 34
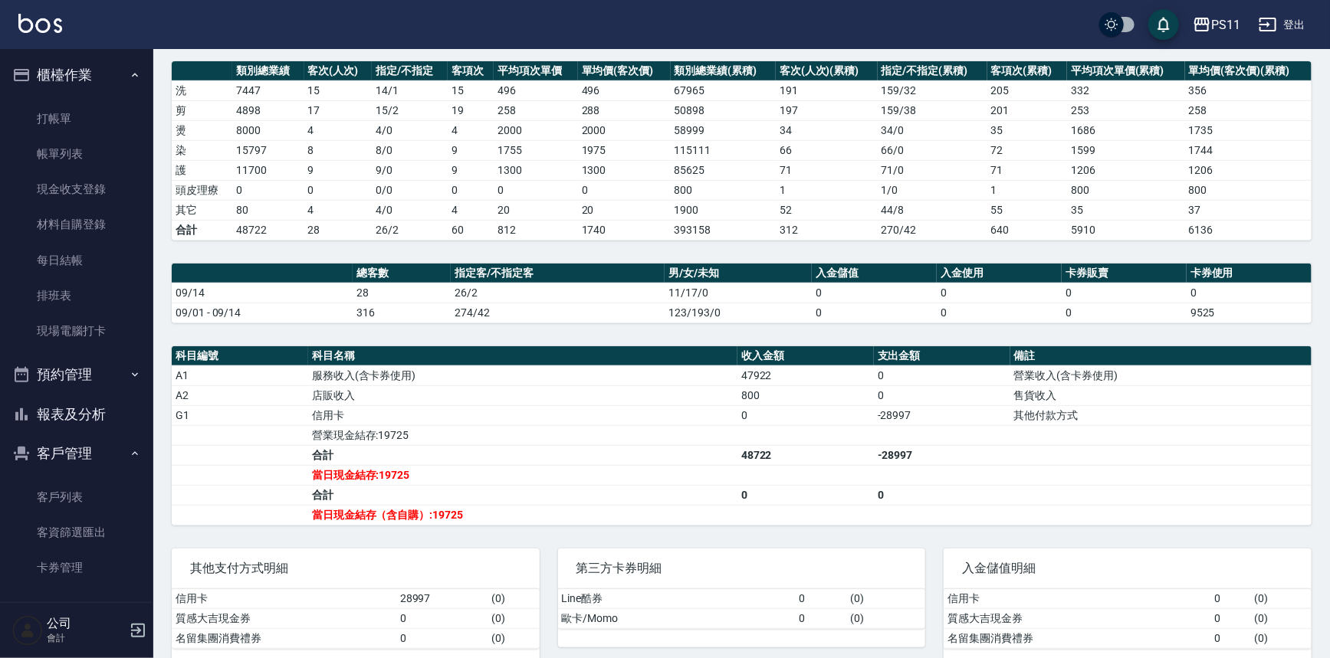
scroll to position [208, 0]
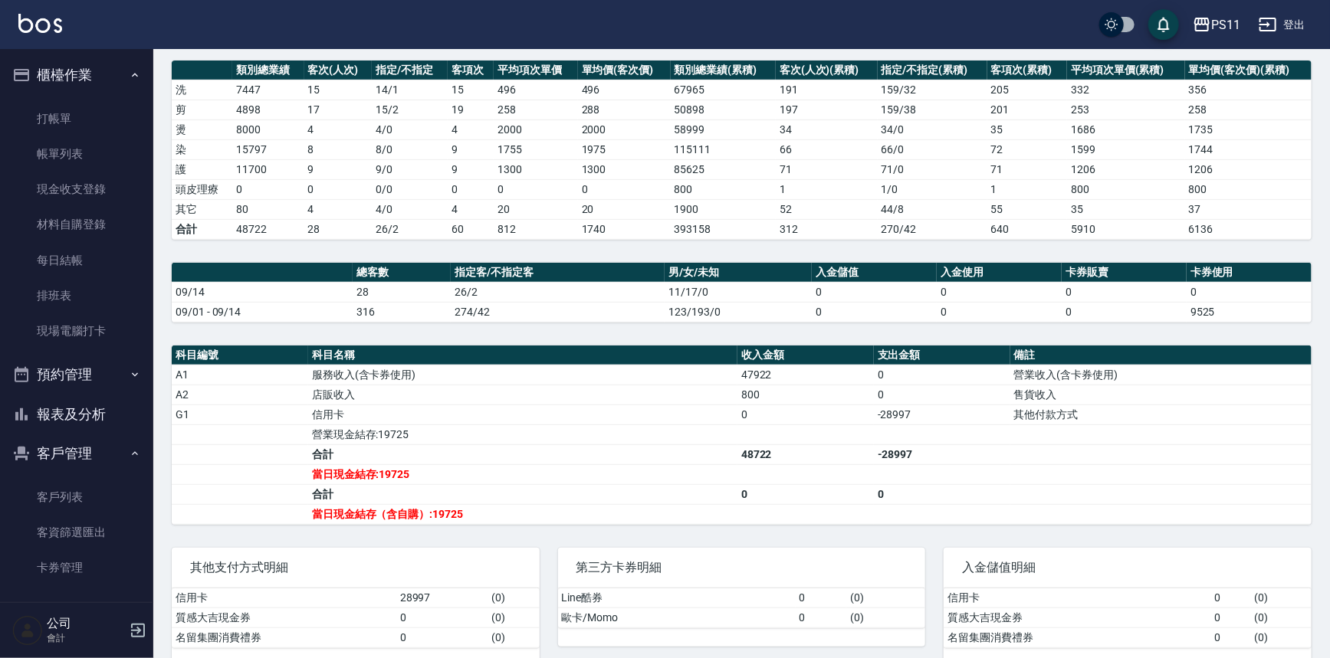
click at [102, 410] on button "報表及分析" at bounding box center [76, 415] width 141 height 40
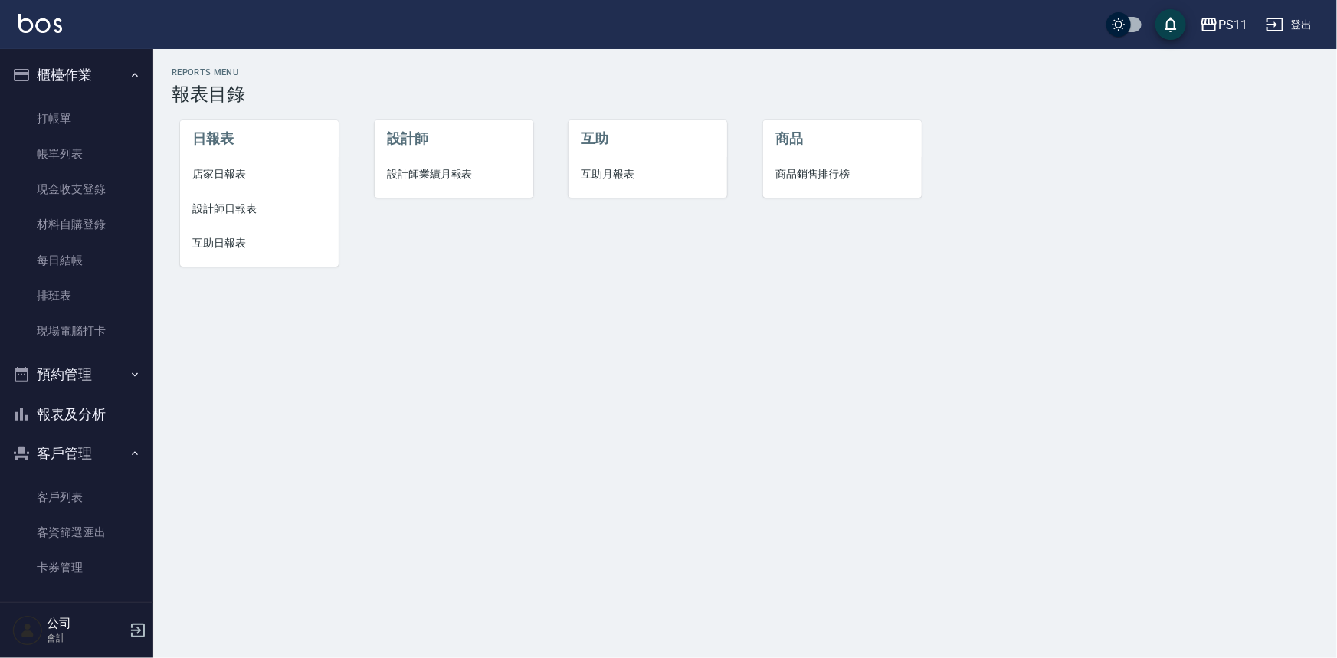
click at [225, 241] on span "互助日報表" at bounding box center [259, 243] width 134 height 16
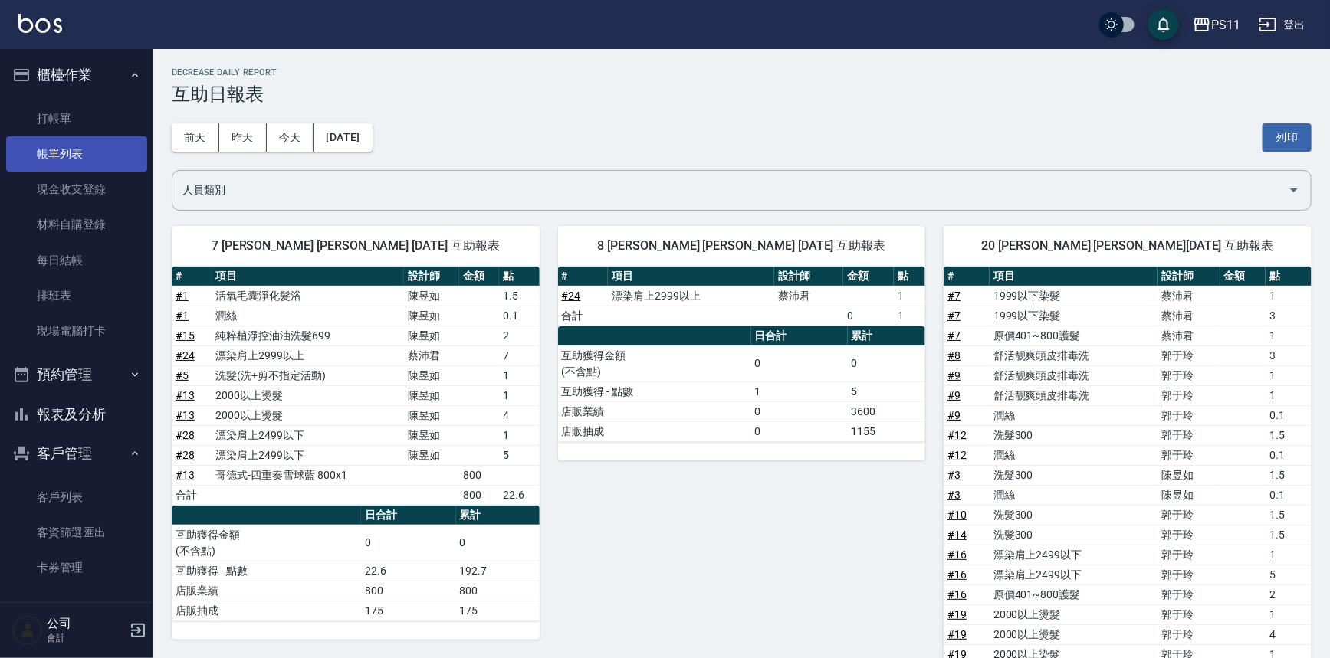
click at [73, 164] on link "帳單列表" at bounding box center [76, 153] width 141 height 35
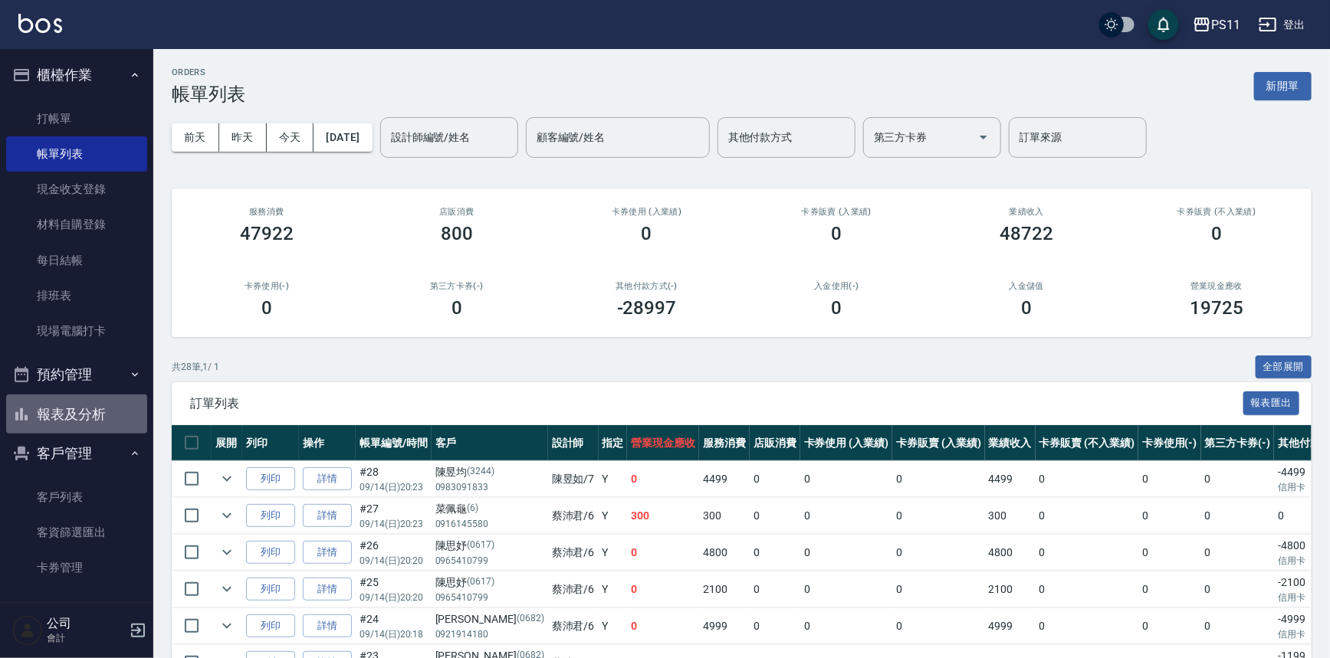
click at [108, 408] on button "報表及分析" at bounding box center [76, 415] width 141 height 40
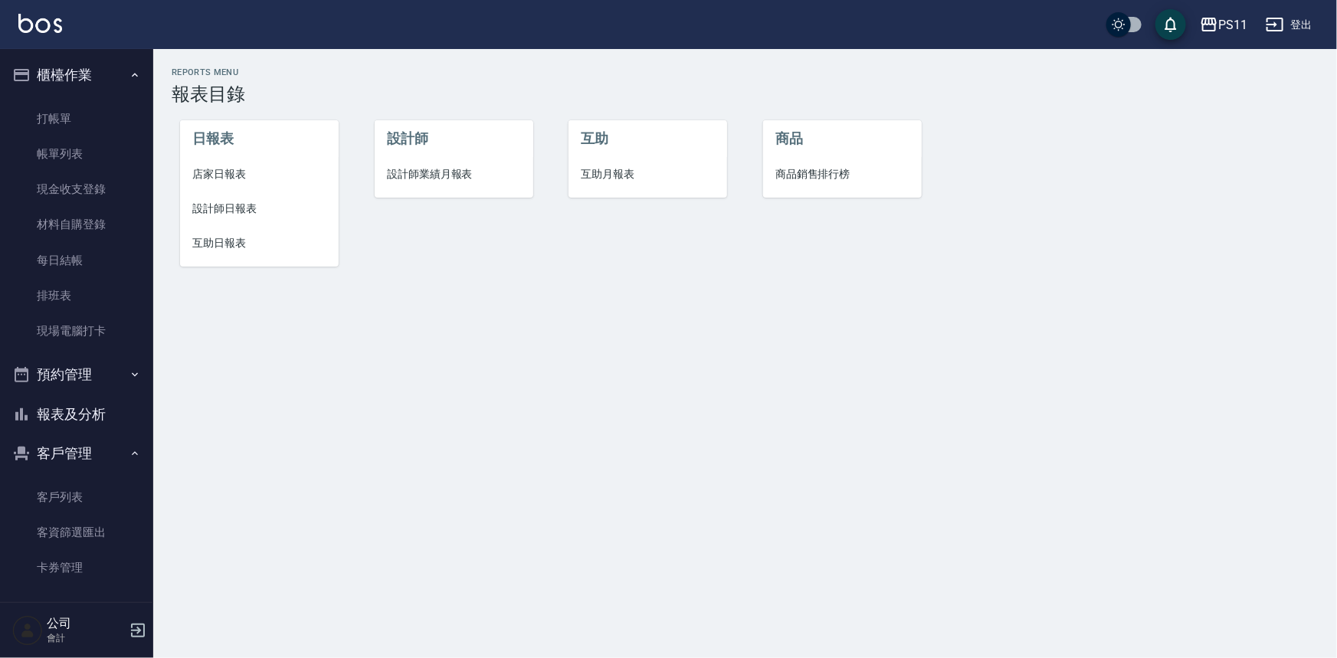
click at [230, 176] on span "店家日報表" at bounding box center [259, 174] width 134 height 16
